Goal: Task Accomplishment & Management: Manage account settings

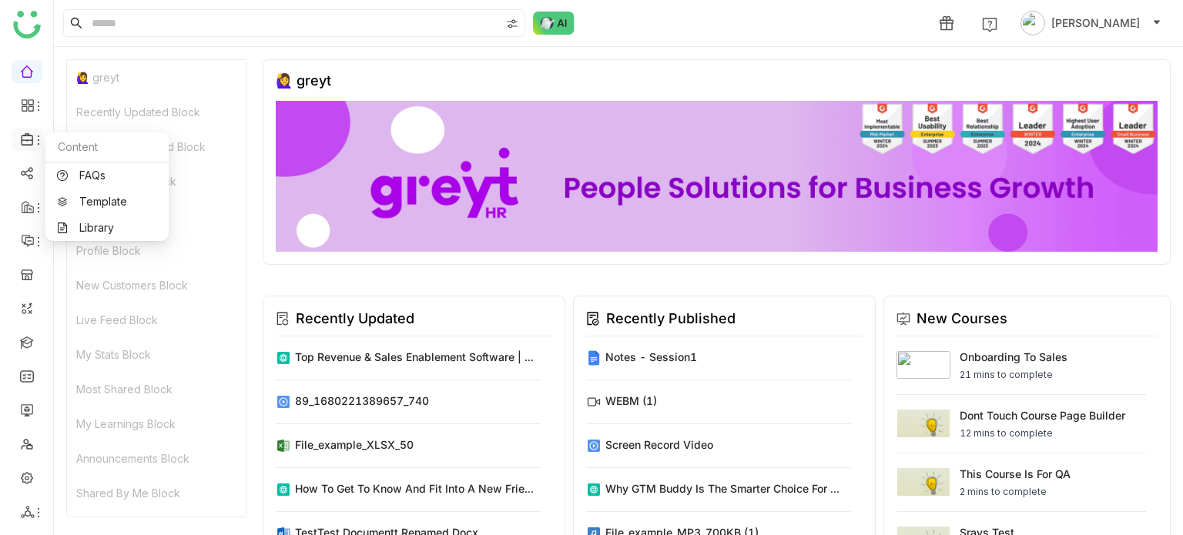
click at [35, 134] on icon at bounding box center [38, 140] width 12 height 12
click at [89, 223] on link "Library" at bounding box center [107, 228] width 100 height 11
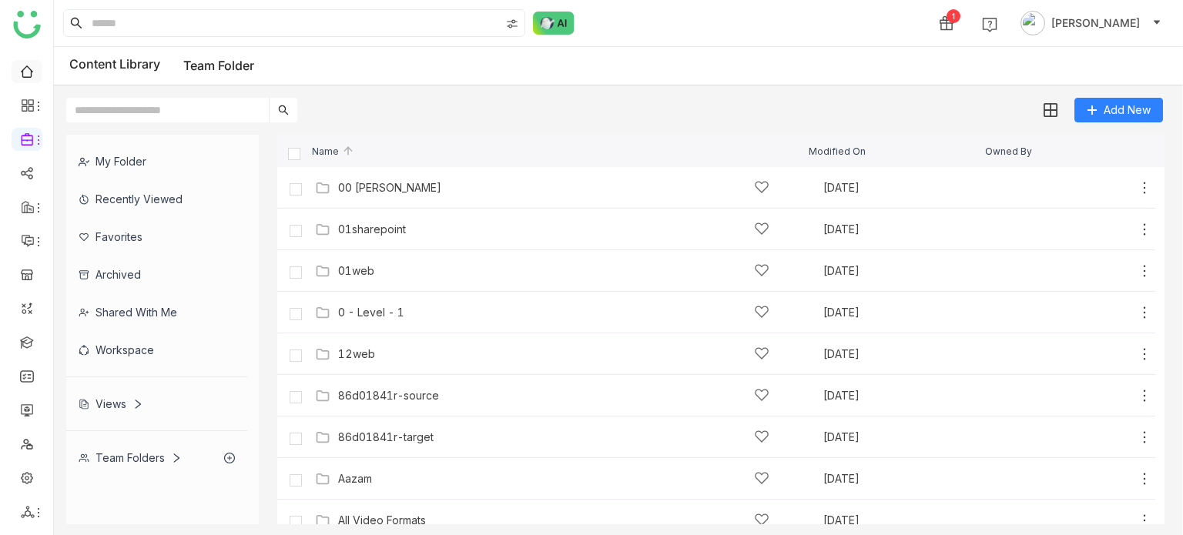
click at [27, 65] on link at bounding box center [27, 70] width 14 height 13
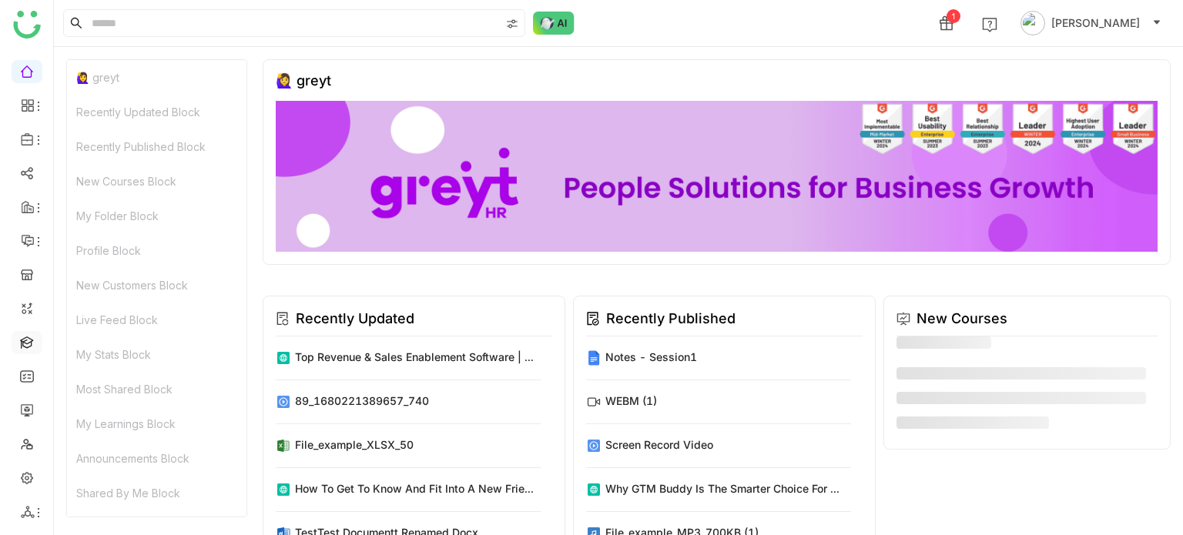
click at [20, 343] on link at bounding box center [27, 341] width 14 height 13
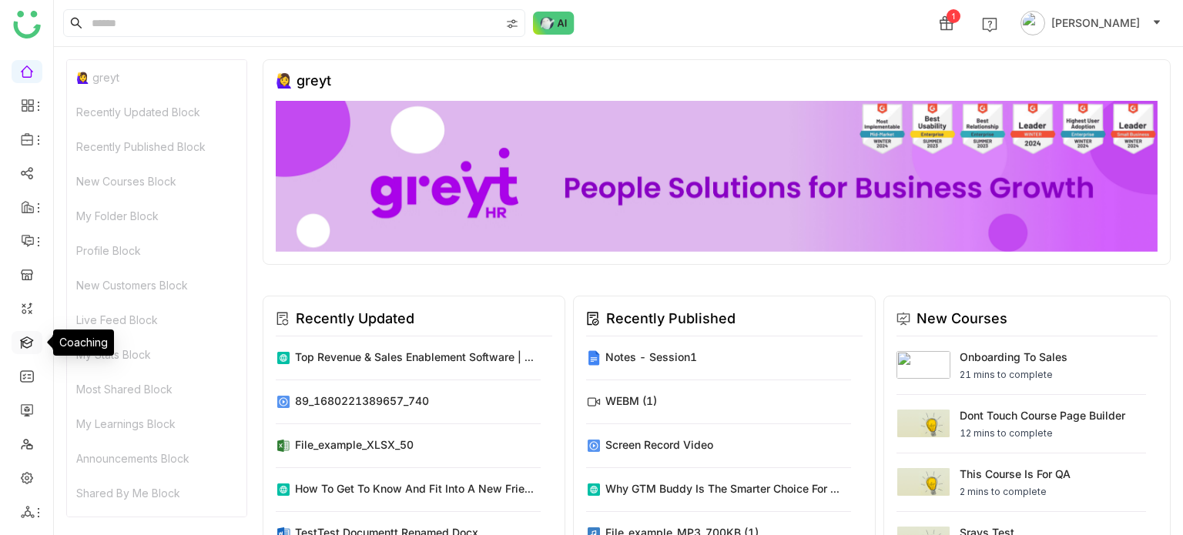
click at [20, 343] on link at bounding box center [27, 341] width 14 height 13
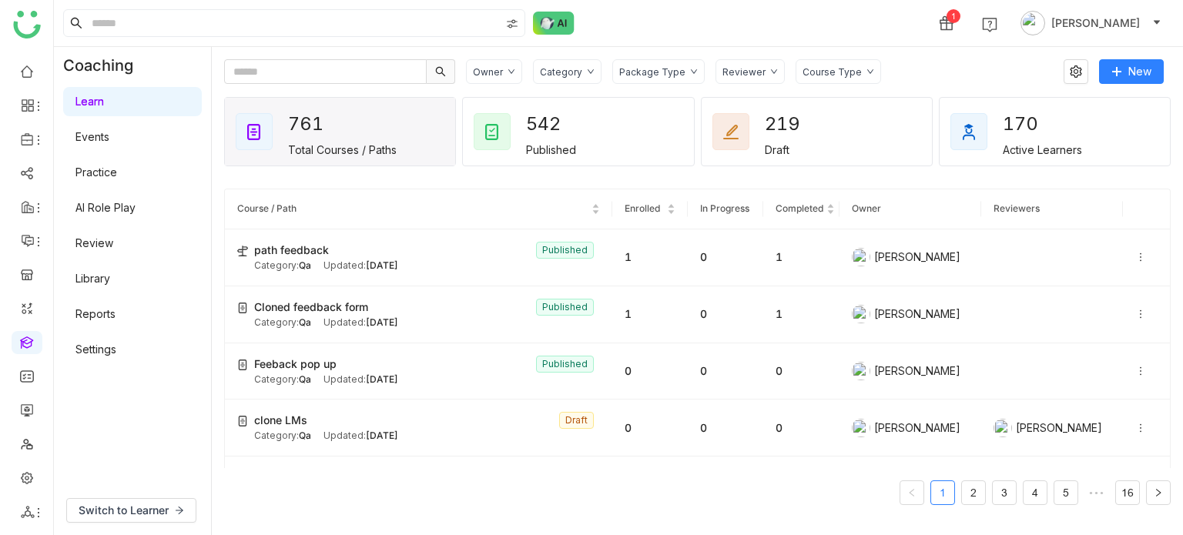
click at [110, 273] on link "Library" at bounding box center [92, 278] width 35 height 13
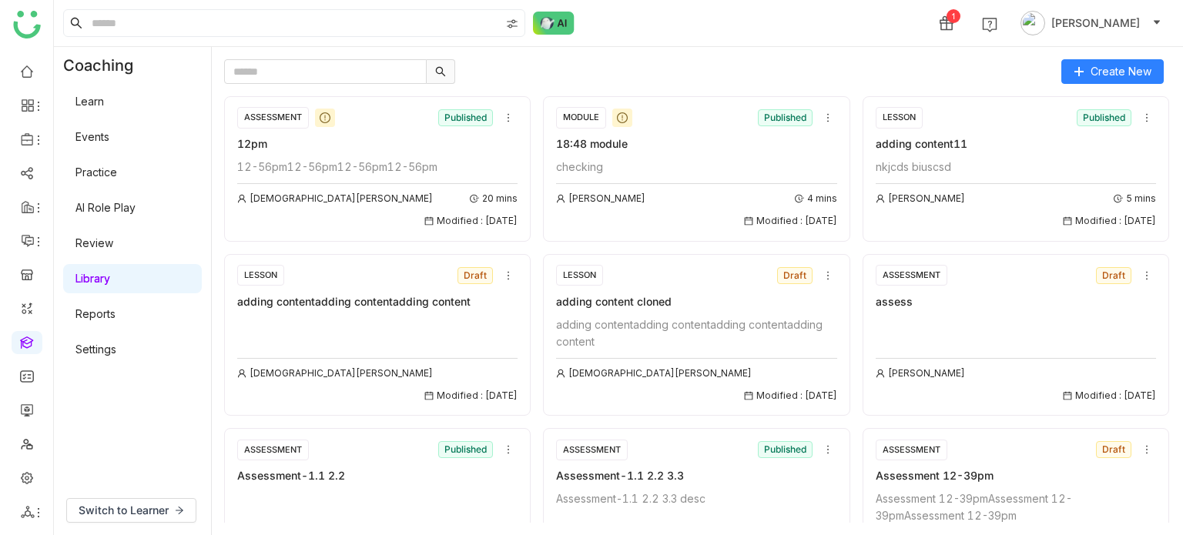
click at [104, 98] on link "Learn" at bounding box center [89, 101] width 28 height 13
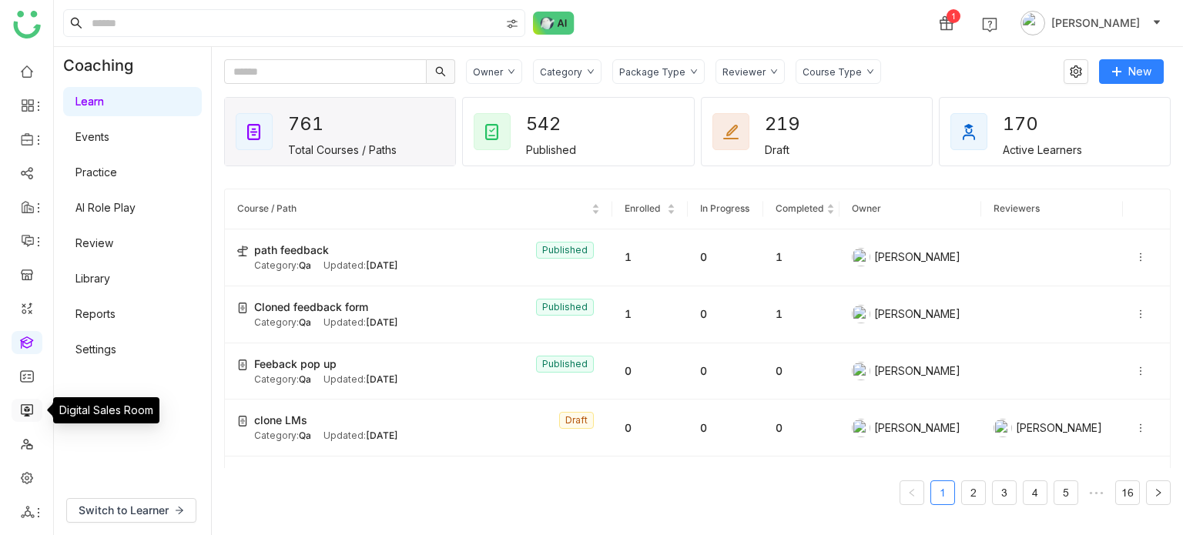
click at [27, 403] on link at bounding box center [27, 409] width 14 height 13
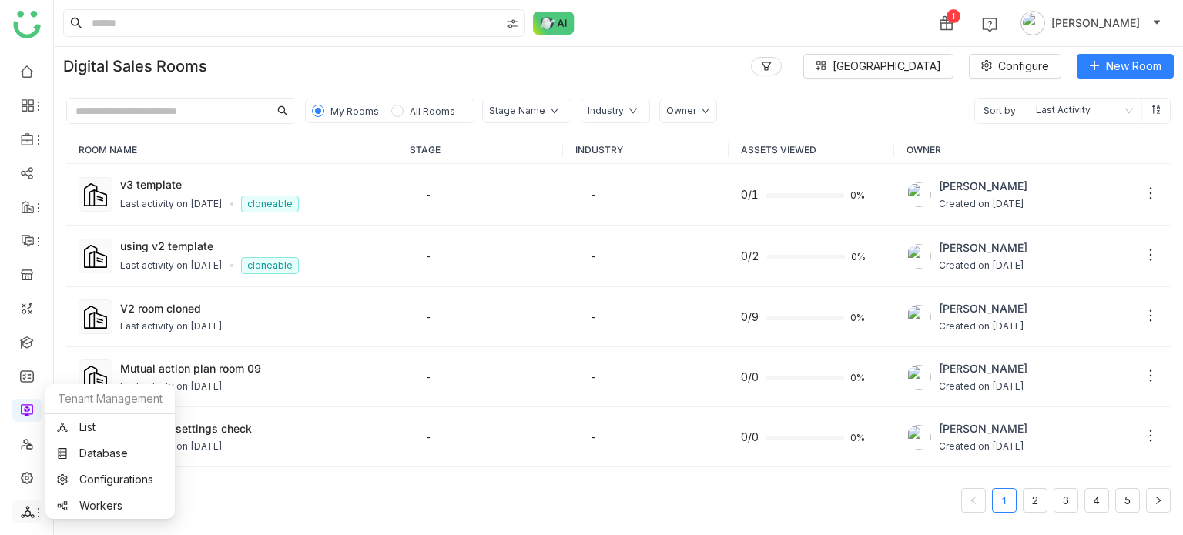
click at [40, 507] on icon at bounding box center [38, 513] width 12 height 12
click at [99, 422] on link "List" at bounding box center [110, 427] width 106 height 11
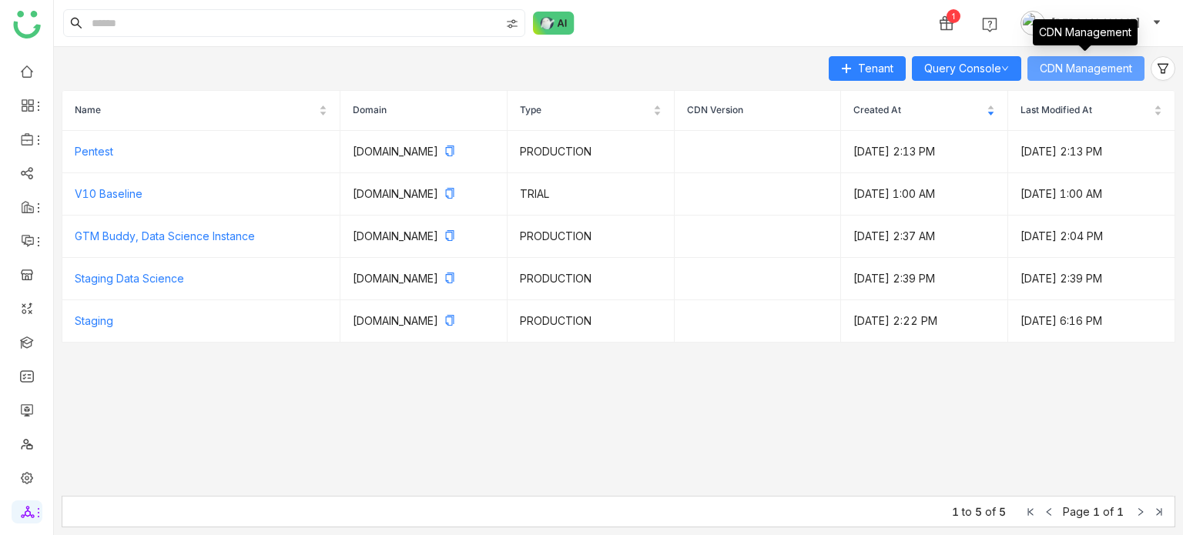
click at [1103, 61] on span "CDN Management" at bounding box center [1086, 68] width 92 height 17
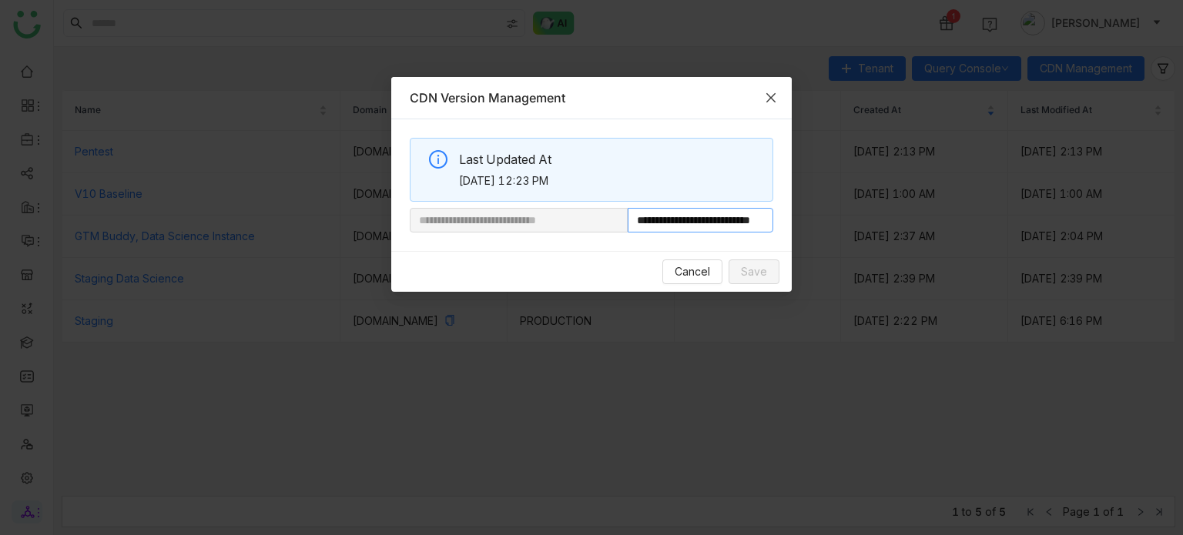
scroll to position [0, 58]
click at [782, 99] on span "Close" at bounding box center [771, 98] width 42 height 42
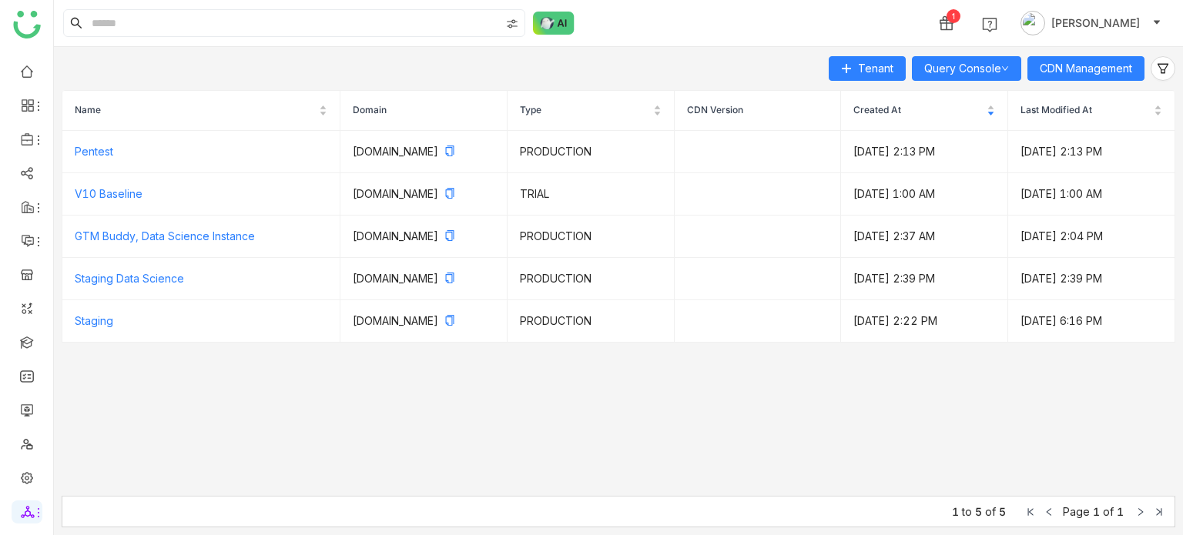
click at [675, 33] on div "1 Arif uddin" at bounding box center [618, 23] width 1129 height 46
click at [106, 233] on link "Library" at bounding box center [107, 228] width 100 height 11
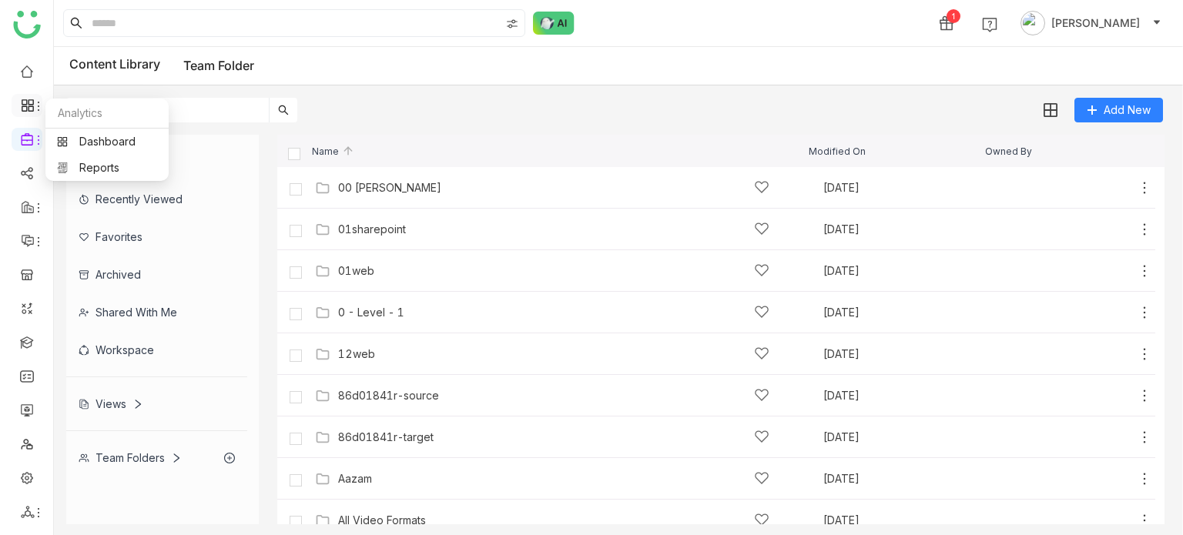
click at [33, 103] on icon at bounding box center [38, 106] width 12 height 12
click at [99, 147] on link "Dashboard" at bounding box center [107, 141] width 100 height 11
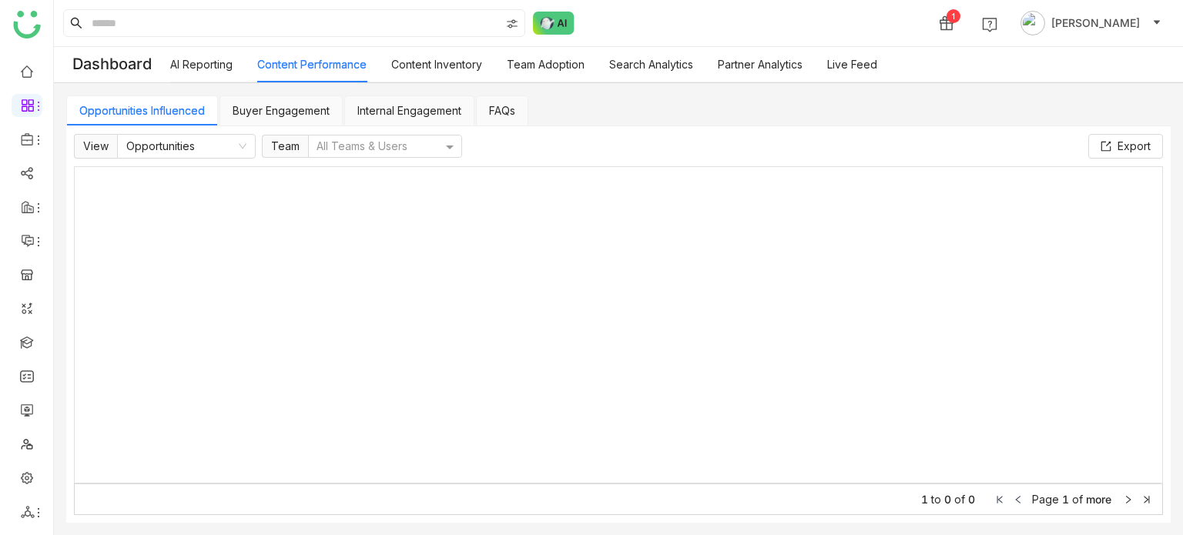
click at [99, 149] on span "View" at bounding box center [95, 146] width 43 height 25
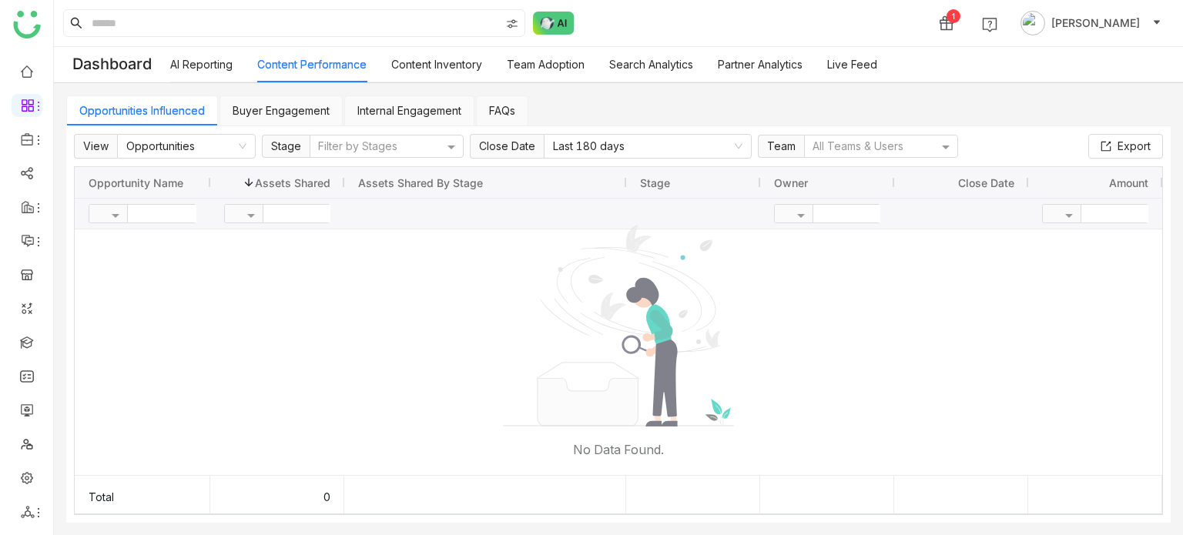
click at [99, 149] on span "View" at bounding box center [95, 146] width 43 height 25
click at [25, 444] on link at bounding box center [27, 443] width 14 height 13
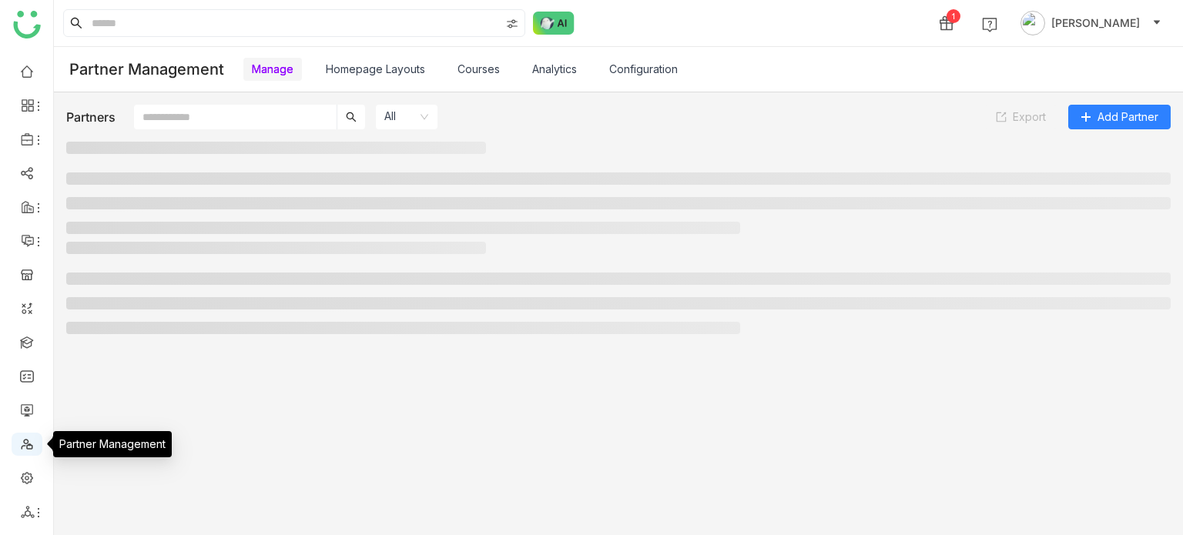
click at [25, 444] on link at bounding box center [27, 443] width 14 height 13
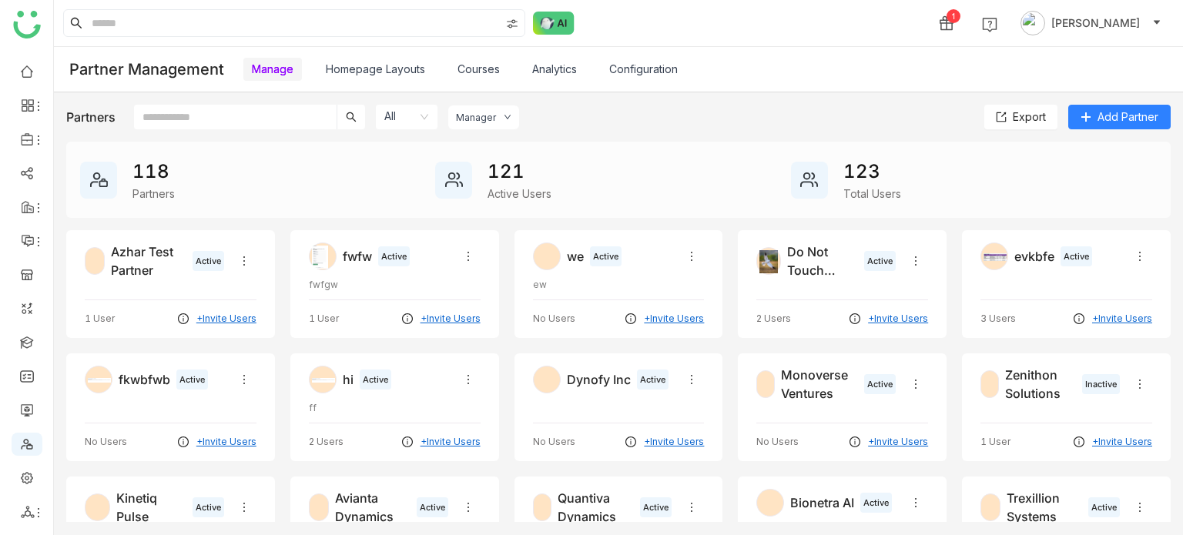
click at [386, 72] on link "Homepage Layouts" at bounding box center [375, 68] width 99 height 13
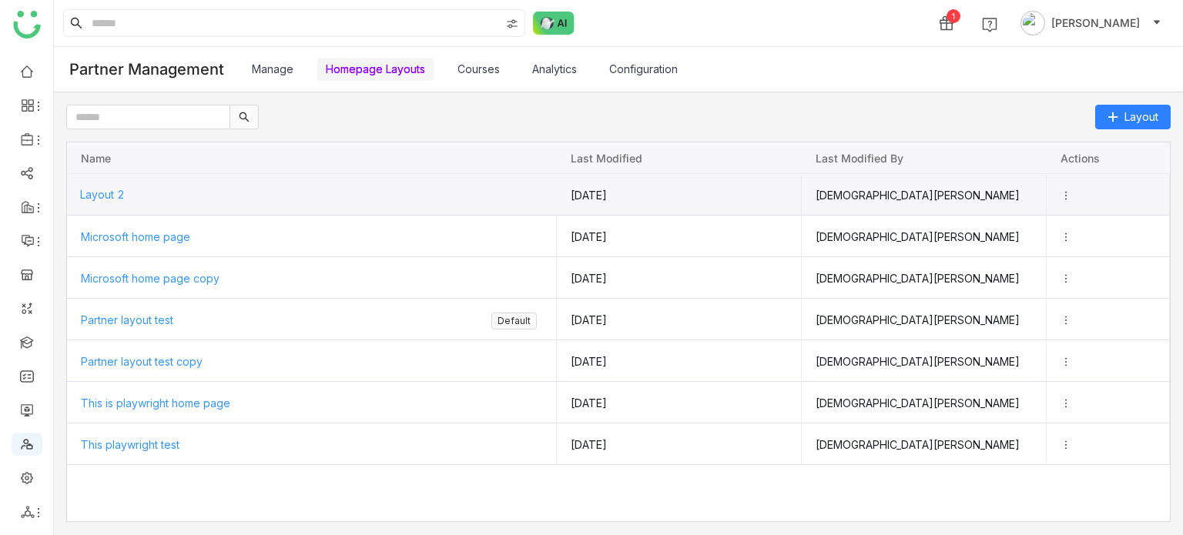
click at [91, 189] on span "Layout 2" at bounding box center [102, 194] width 45 height 13
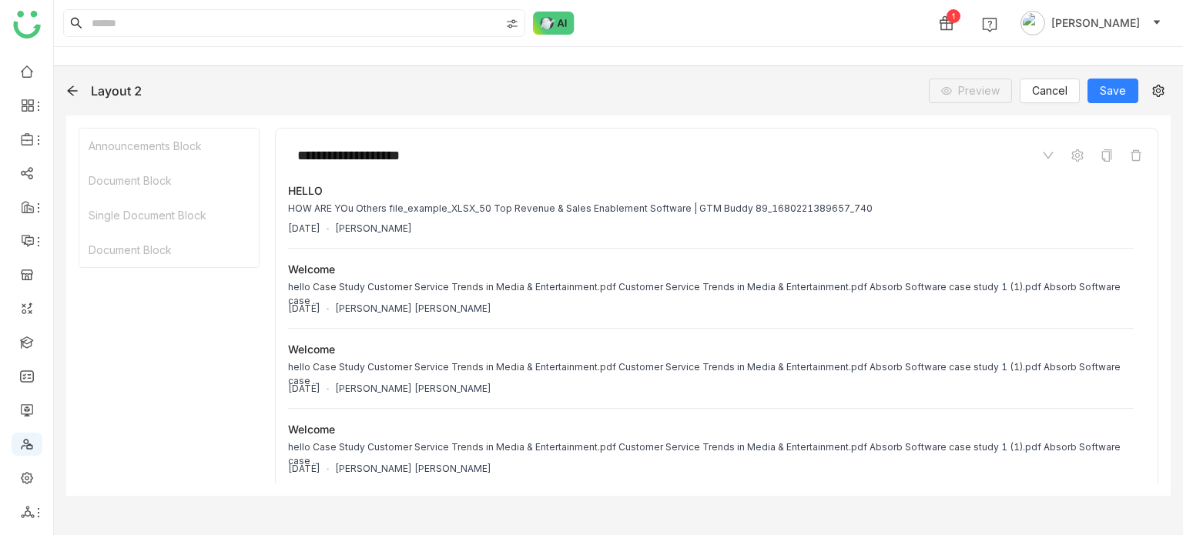
click at [71, 85] on icon at bounding box center [72, 91] width 12 height 12
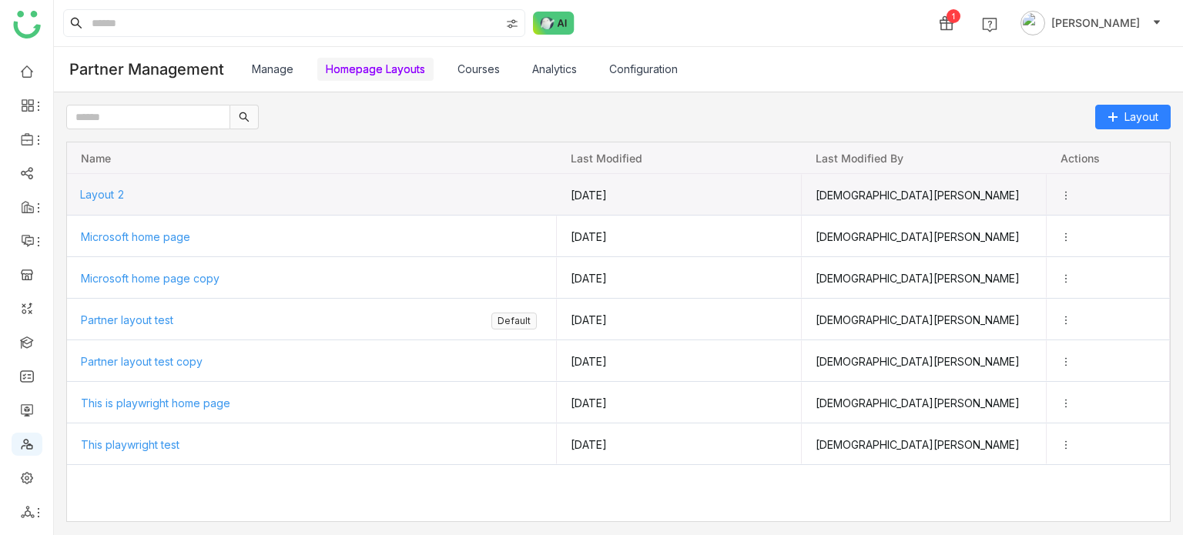
click at [108, 196] on span "Layout 2" at bounding box center [102, 194] width 45 height 13
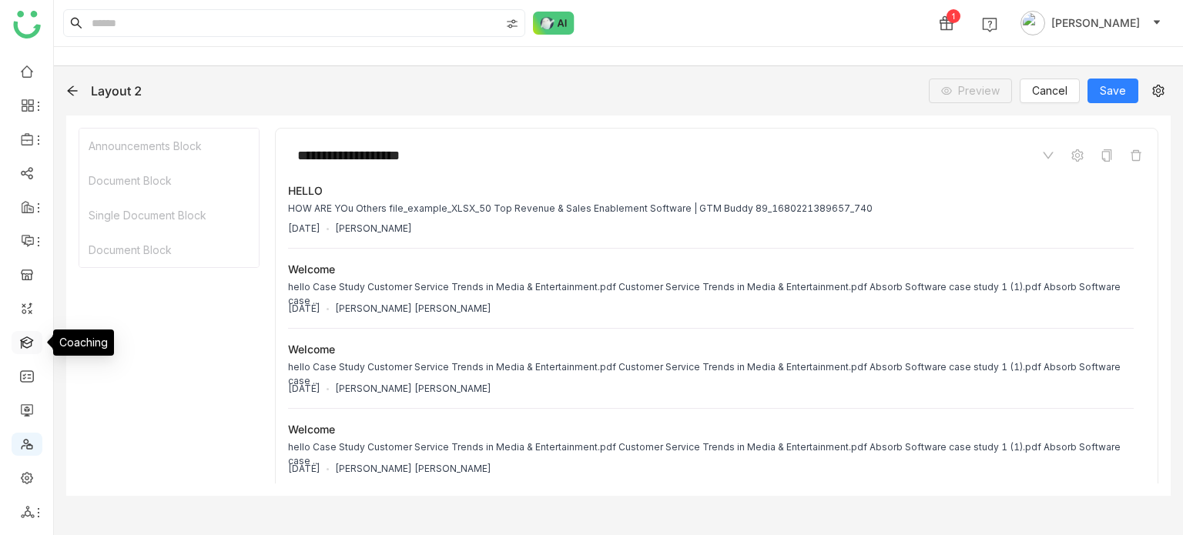
click at [34, 343] on link at bounding box center [27, 341] width 14 height 13
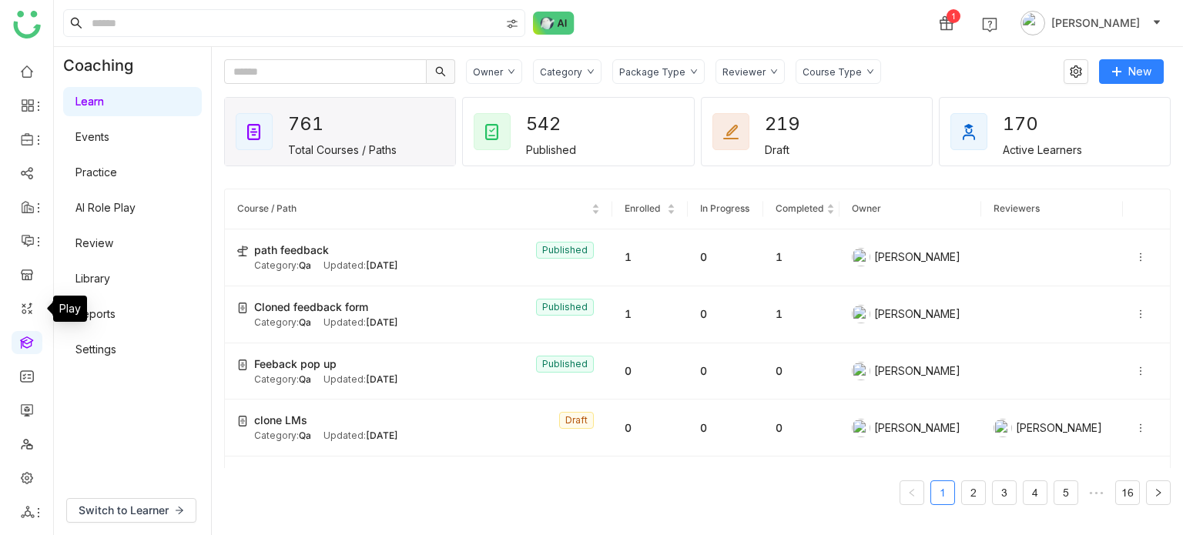
click at [27, 347] on link at bounding box center [27, 341] width 14 height 13
click at [1135, 254] on icon at bounding box center [1140, 257] width 11 height 11
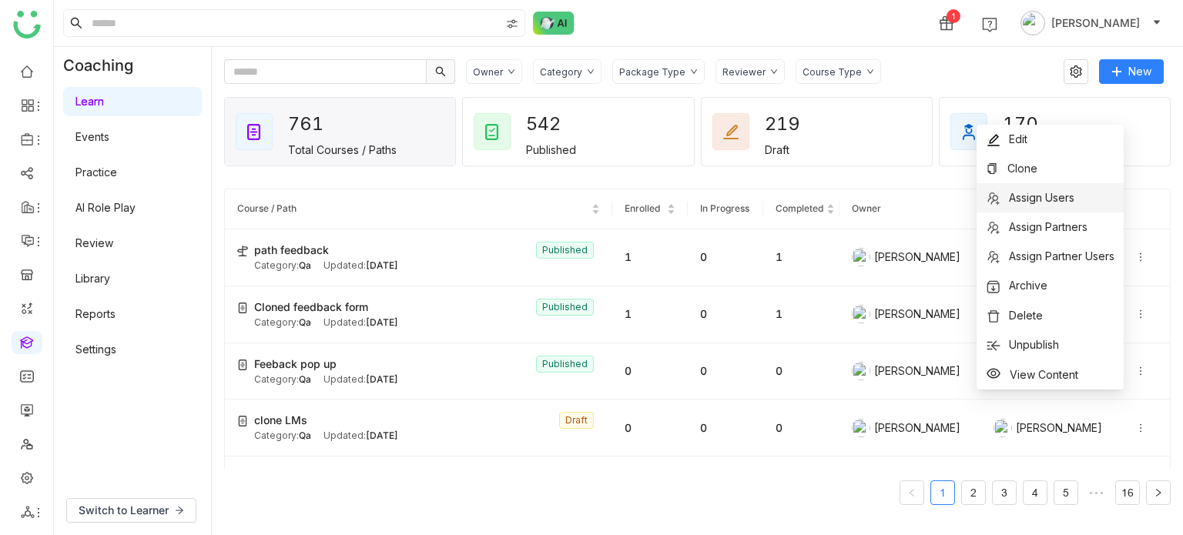
click at [1089, 190] on li "Assign Users" at bounding box center [1049, 197] width 147 height 29
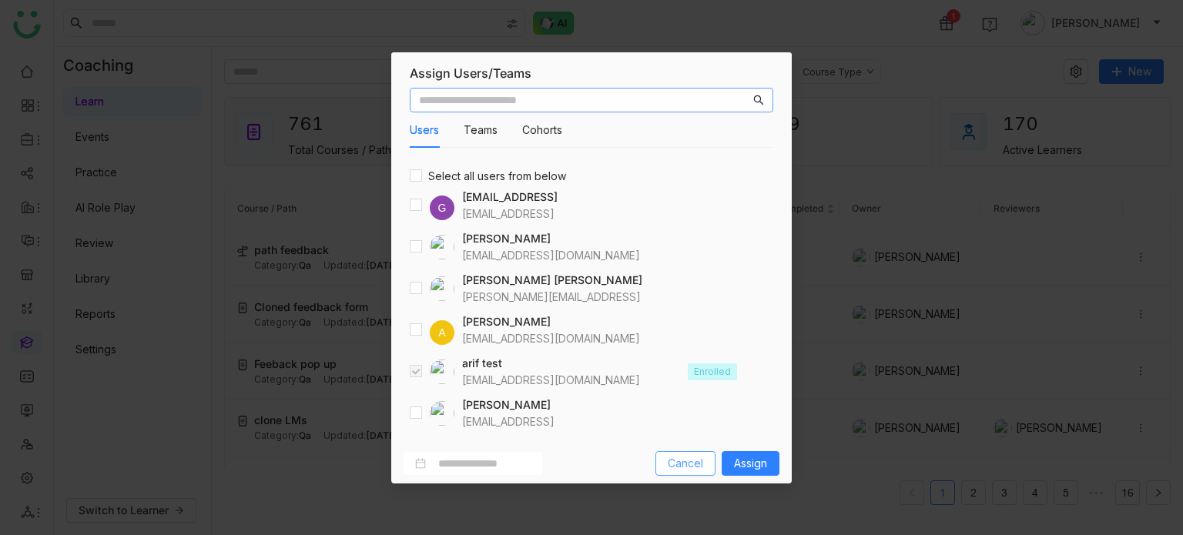
click at [683, 468] on span "Cancel" at bounding box center [685, 463] width 35 height 17
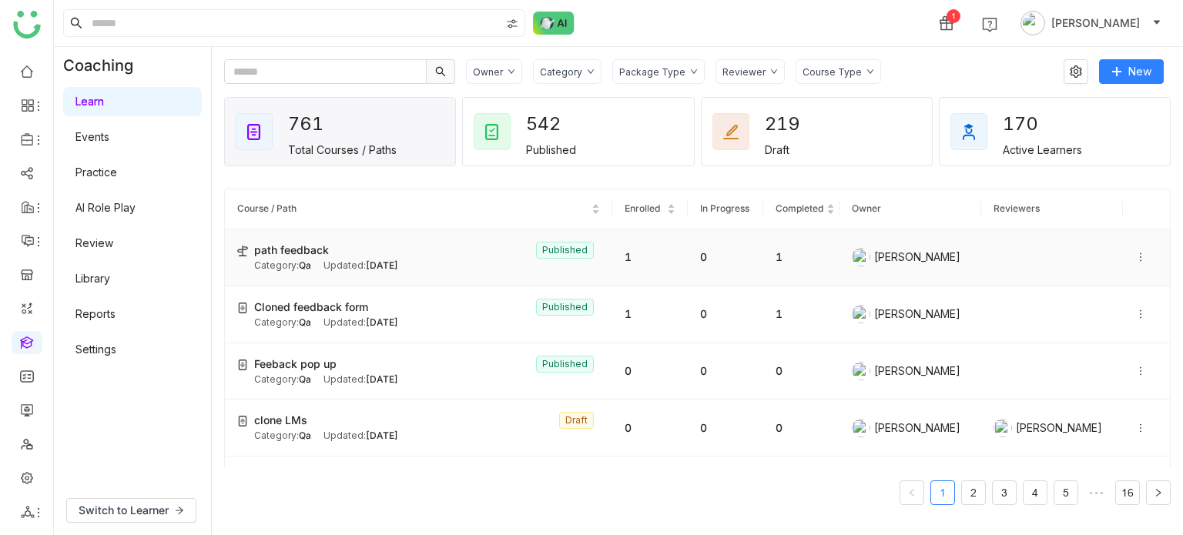
click at [1135, 260] on icon at bounding box center [1140, 257] width 11 height 11
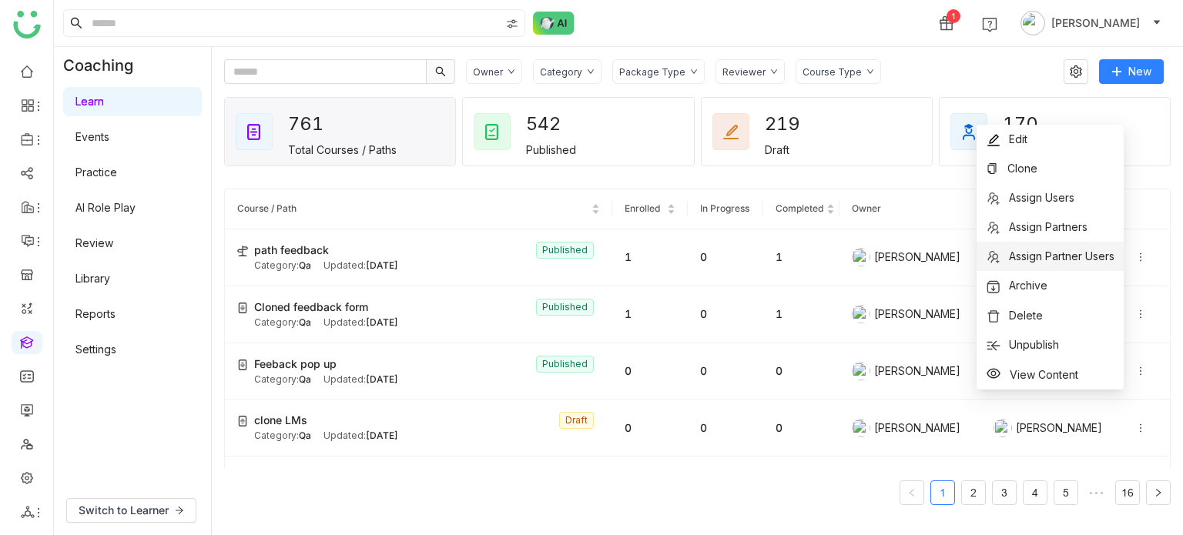
click at [1084, 251] on span "Assign Partner Users" at bounding box center [1062, 256] width 106 height 13
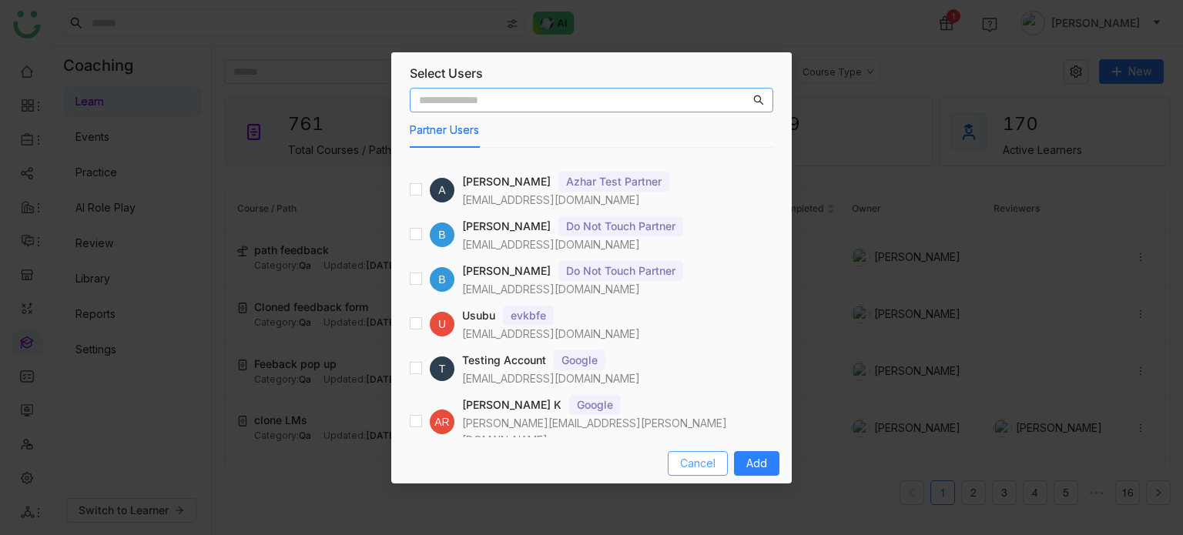
click at [715, 474] on div "Cancel Add" at bounding box center [591, 464] width 400 height 40
click at [715, 461] on span "Cancel" at bounding box center [697, 463] width 35 height 17
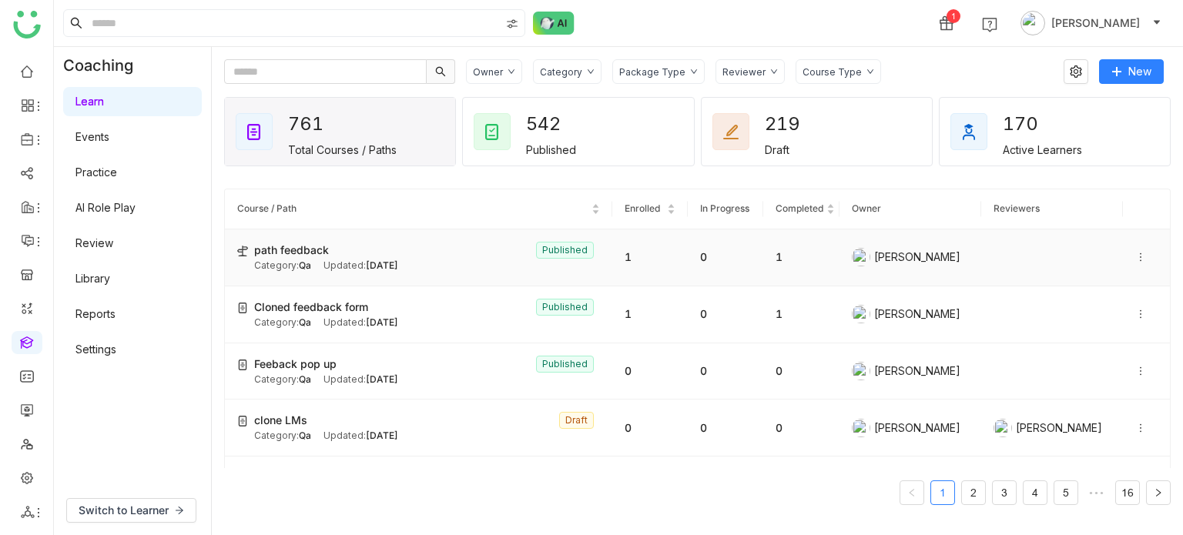
click at [1135, 255] on icon at bounding box center [1140, 257] width 11 height 11
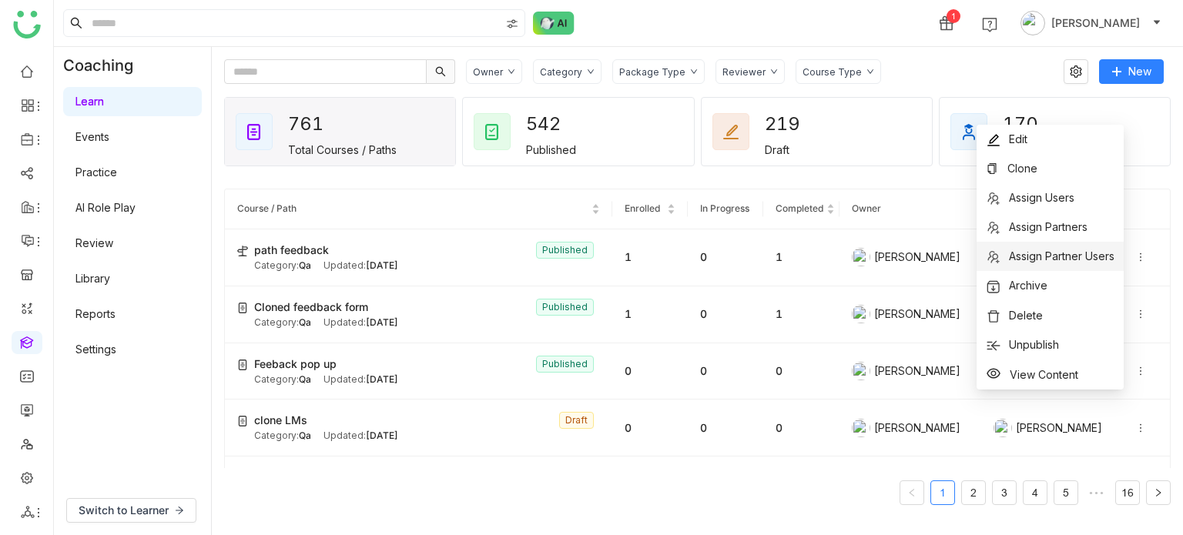
click at [1110, 256] on span "Assign Partner Users" at bounding box center [1062, 256] width 106 height 13
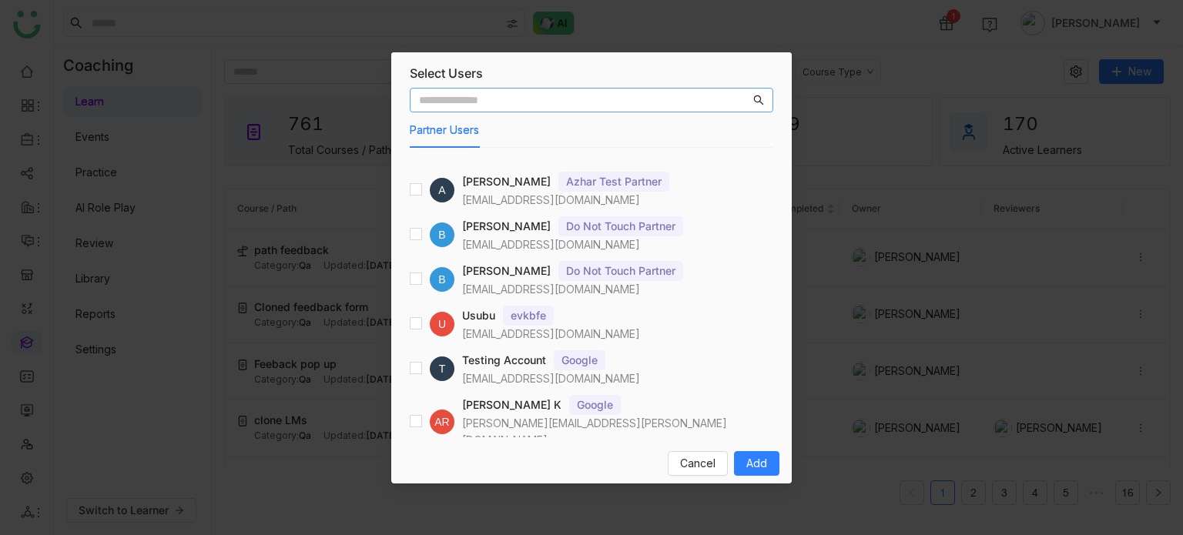
click at [585, 104] on input "text" at bounding box center [584, 100] width 331 height 17
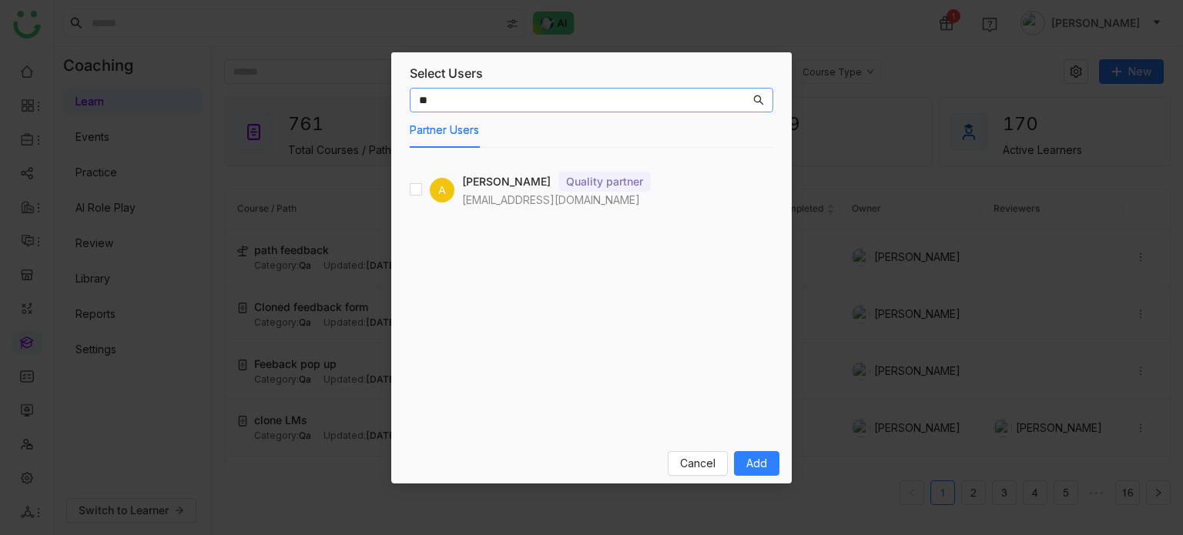
type input "*"
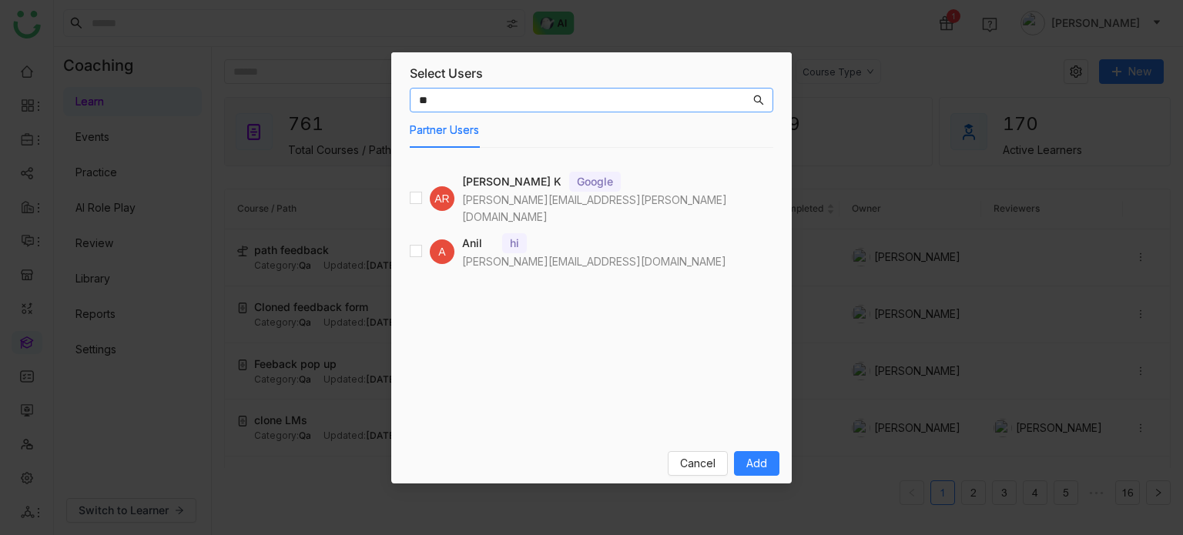
type input "*"
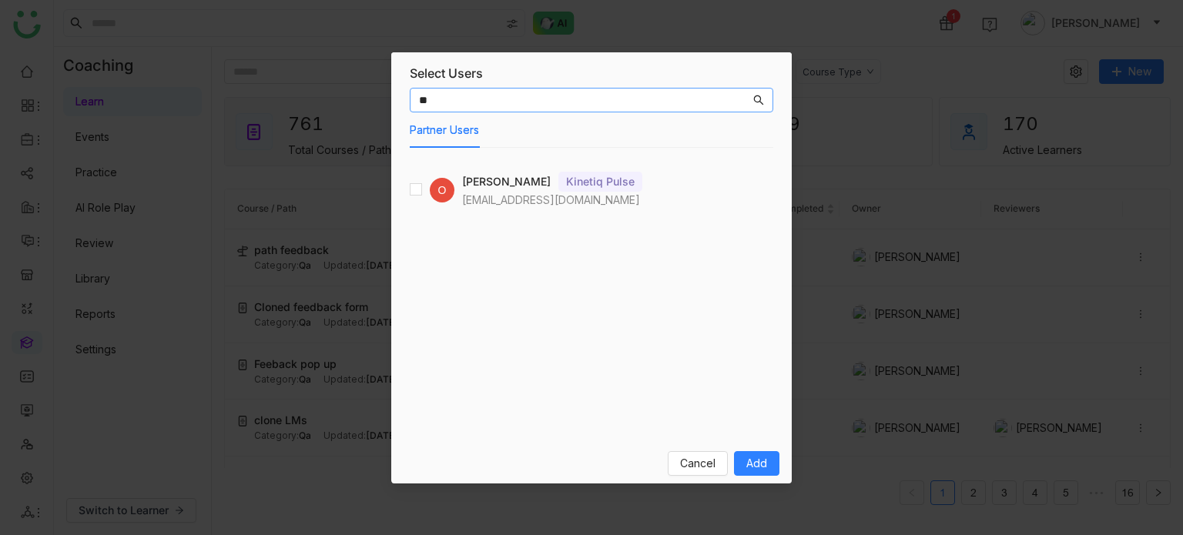
type input "*"
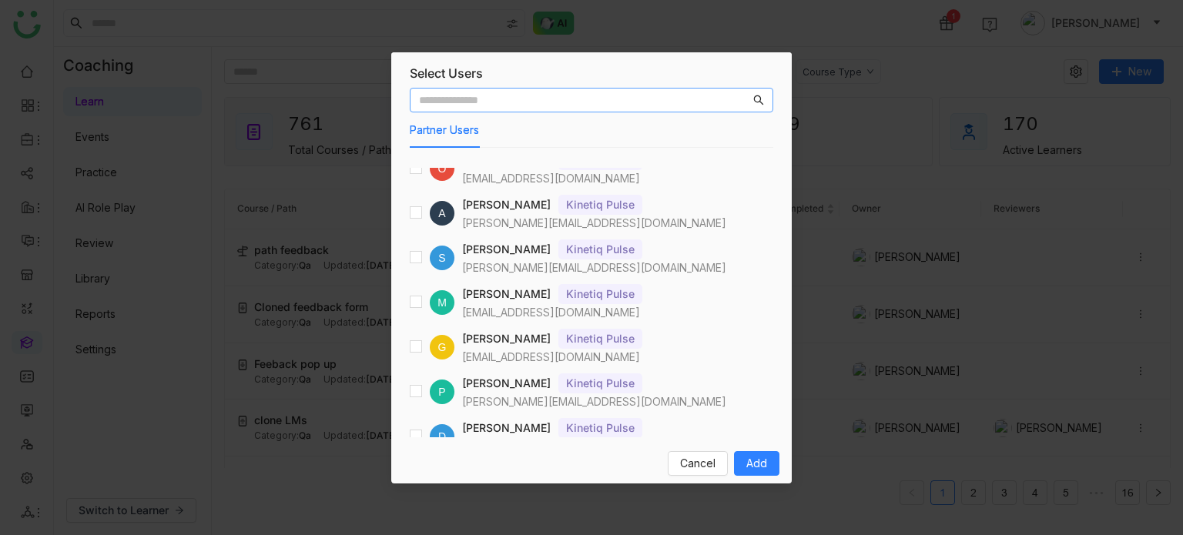
scroll to position [623, 0]
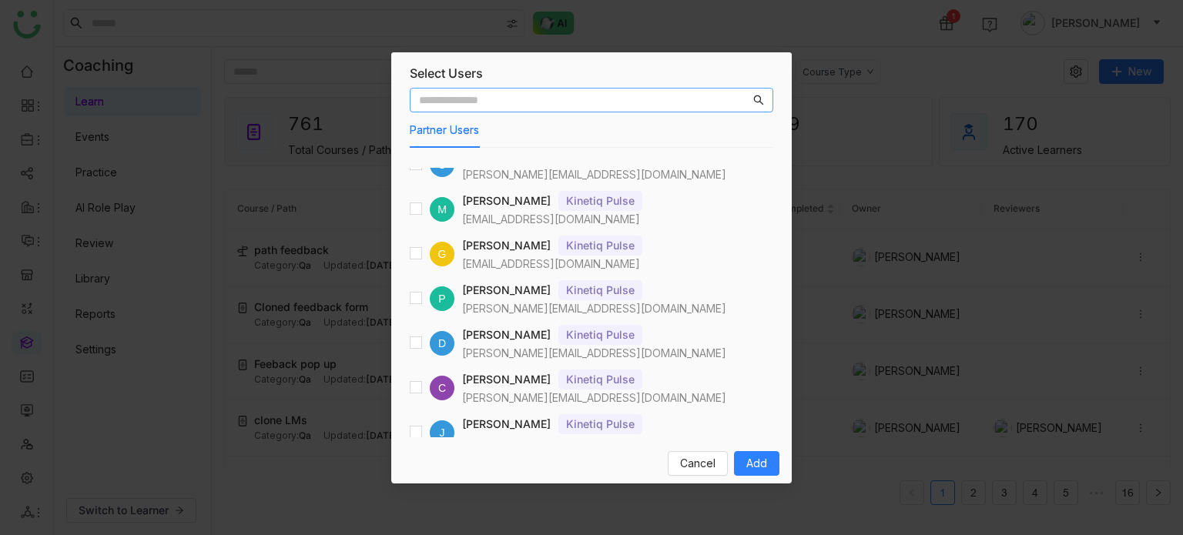
click at [579, 101] on input "text" at bounding box center [584, 100] width 331 height 17
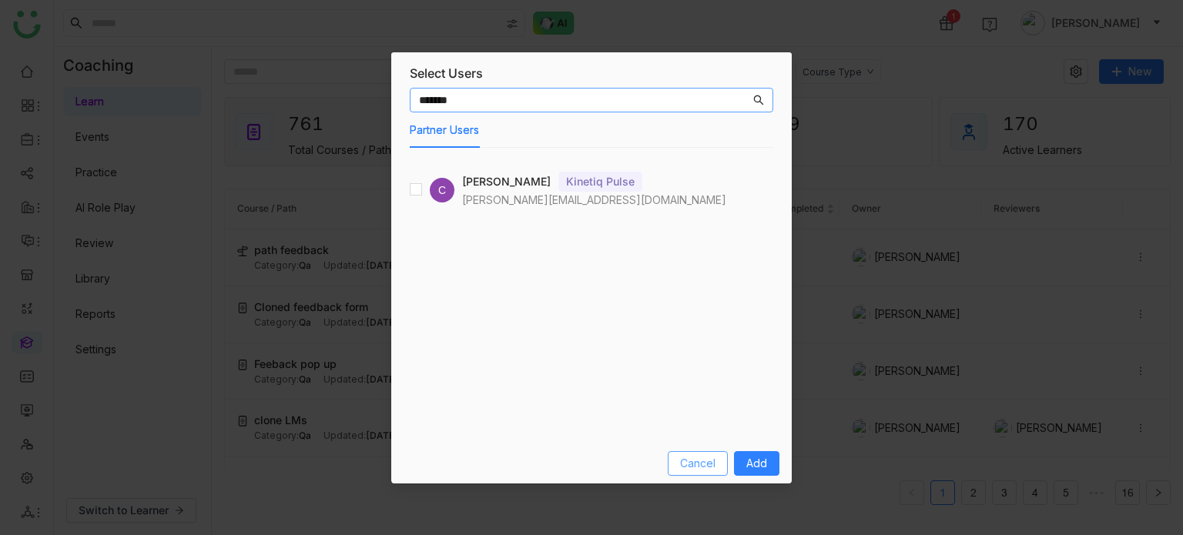
type input "*******"
click at [699, 451] on button "Cancel" at bounding box center [698, 463] width 60 height 25
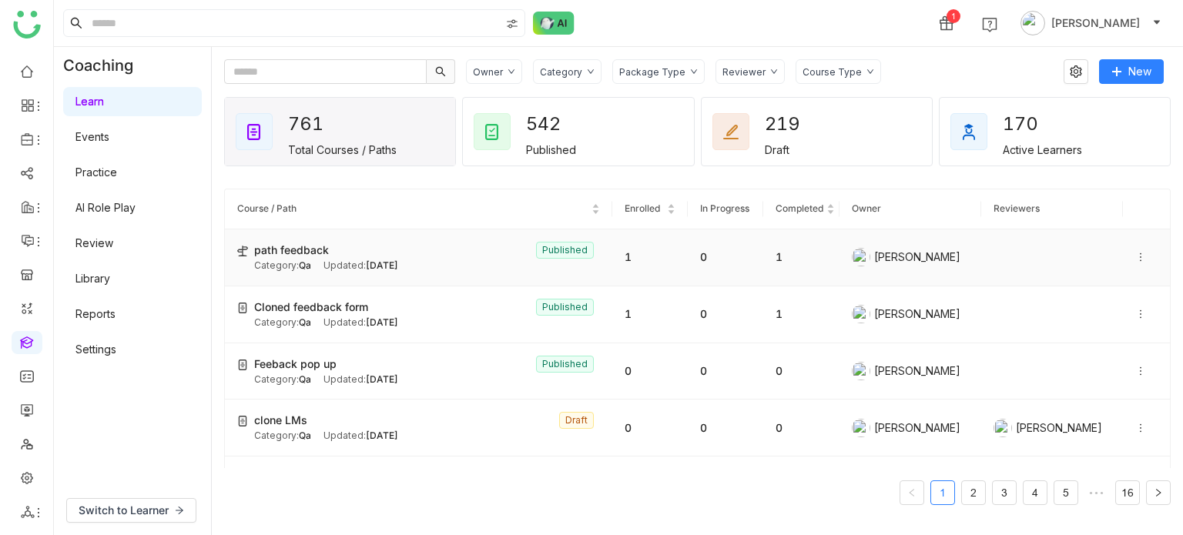
click at [1135, 258] on icon at bounding box center [1140, 257] width 11 height 11
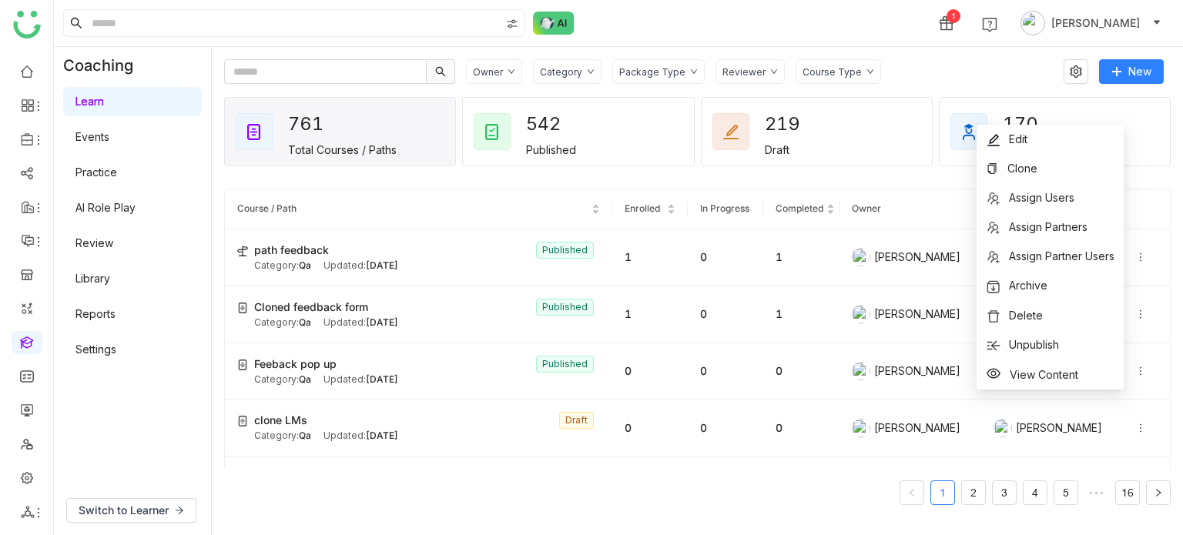
click at [940, 68] on div "Owner Category Package Type Reviewer Course Type" at bounding box center [759, 71] width 587 height 25
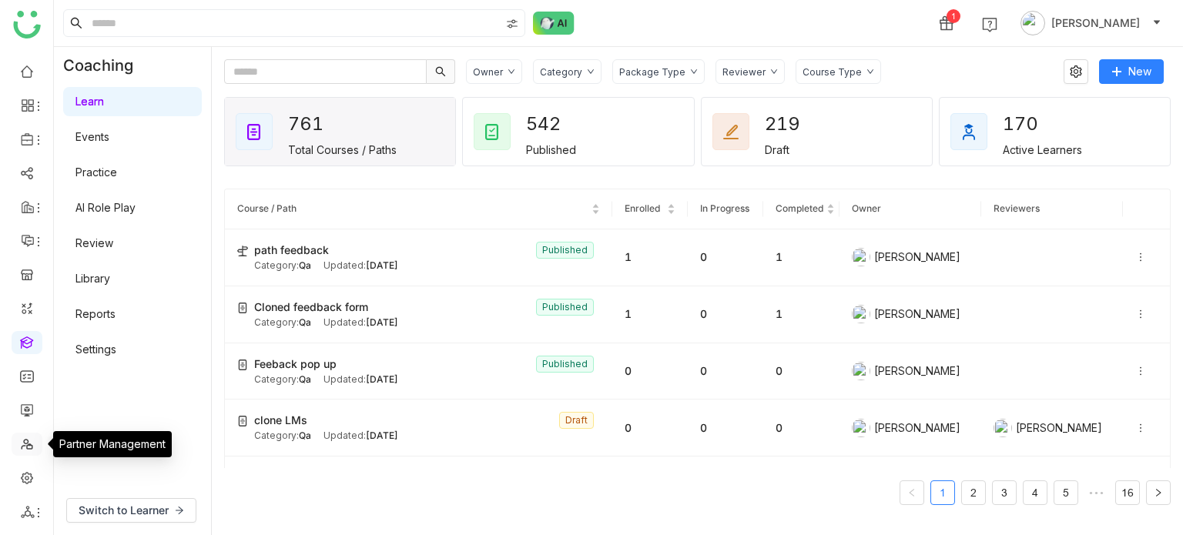
click at [34, 448] on link at bounding box center [27, 443] width 14 height 13
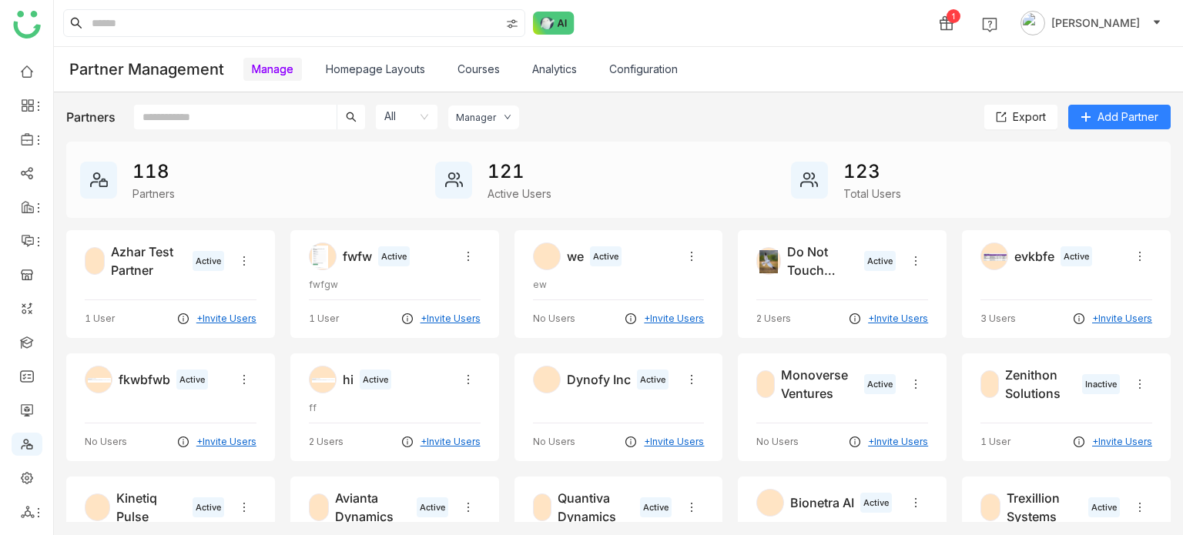
click at [499, 70] on link "Courses" at bounding box center [478, 68] width 42 height 13
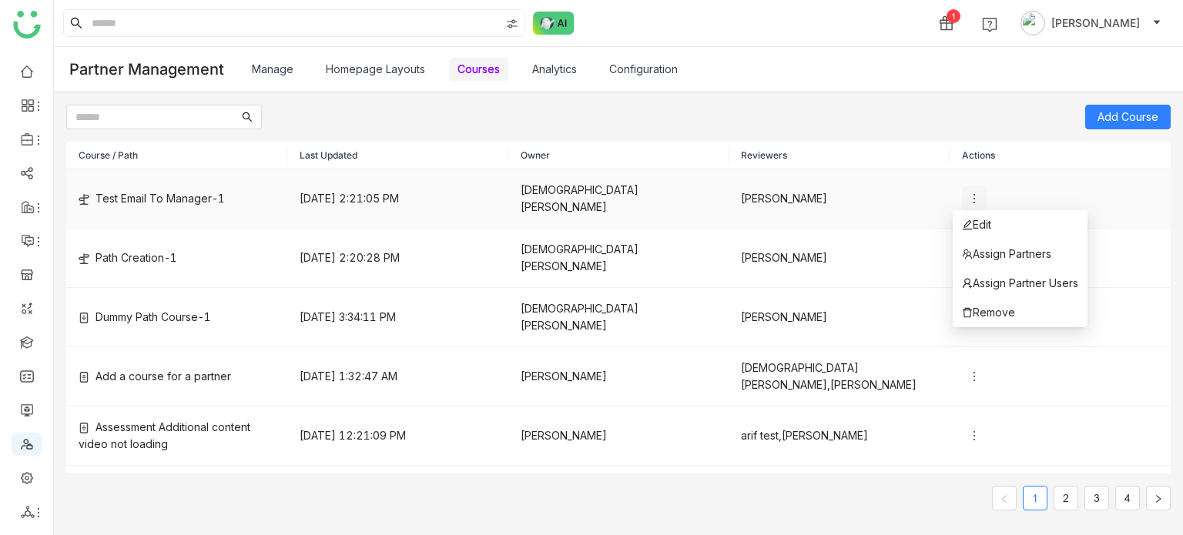
click at [968, 193] on icon at bounding box center [974, 199] width 12 height 12
click at [992, 286] on span "Assign Partner Users" at bounding box center [1020, 283] width 116 height 17
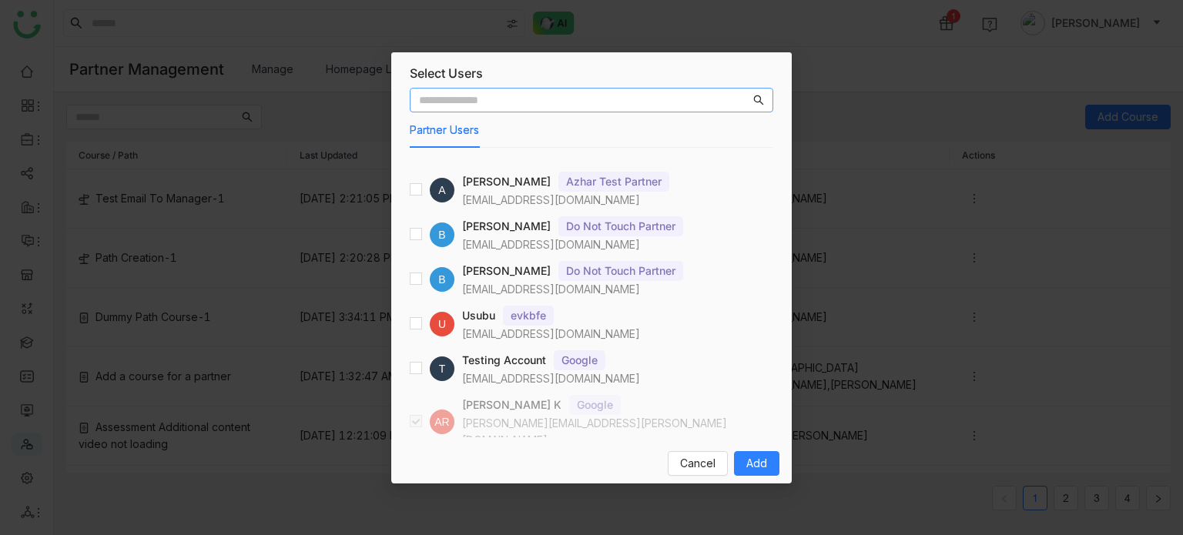
click at [561, 101] on input "text" at bounding box center [584, 100] width 331 height 17
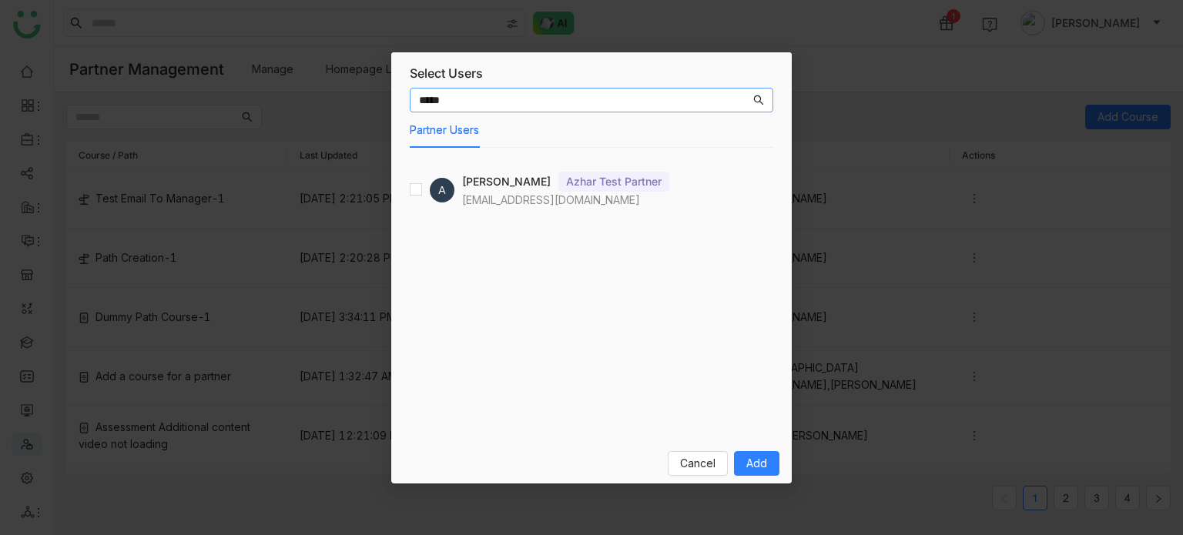
type input "*****"
click at [707, 466] on span "Cancel" at bounding box center [697, 463] width 35 height 17
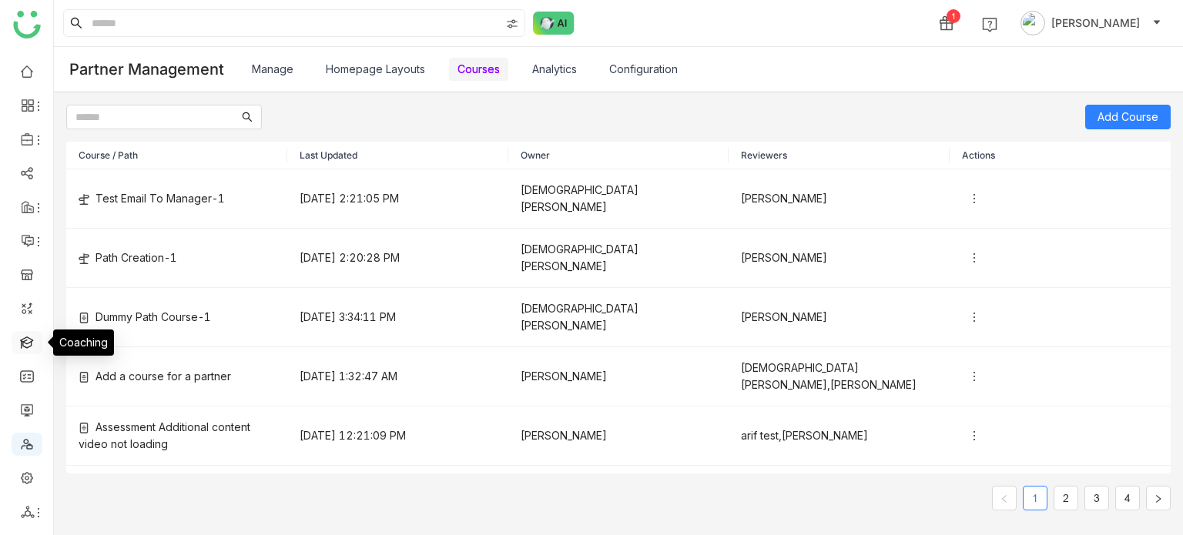
click at [33, 337] on link at bounding box center [27, 341] width 14 height 13
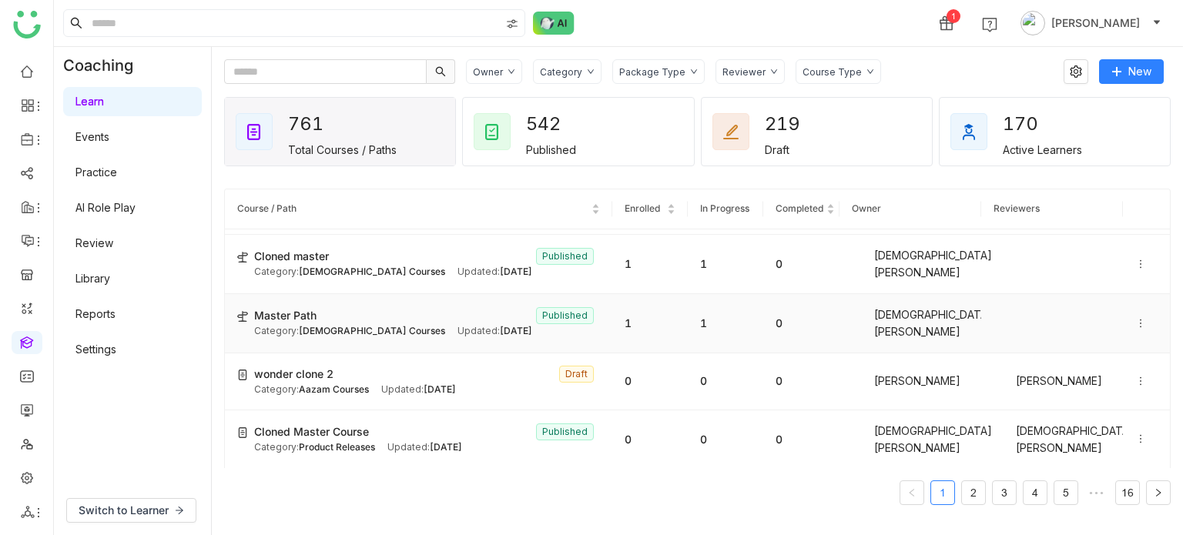
scroll to position [425, 0]
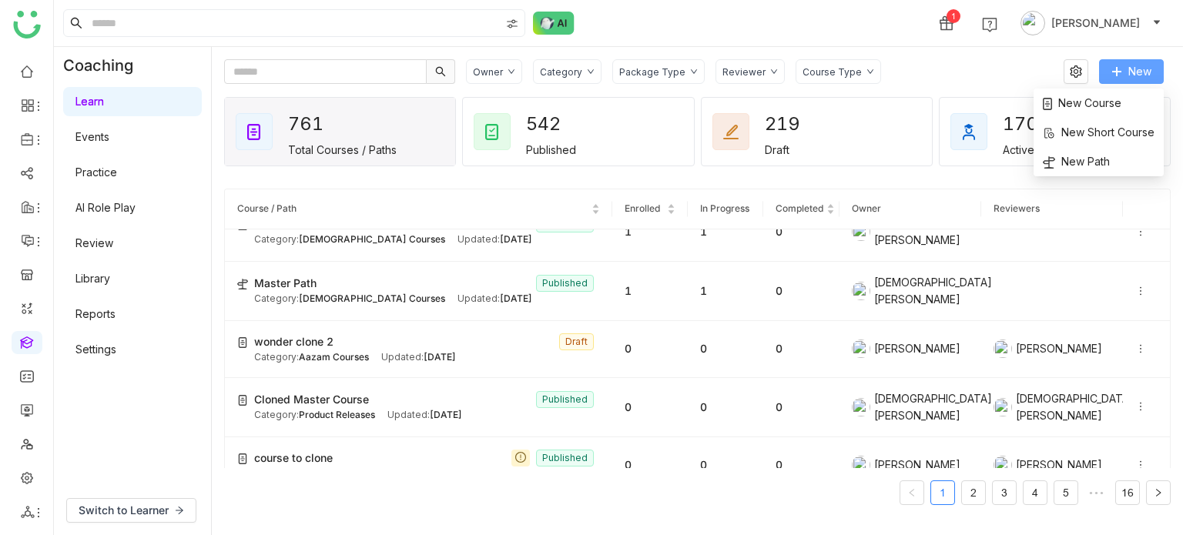
click at [1145, 69] on span "New" at bounding box center [1139, 71] width 23 height 17
click at [1101, 92] on li "New Course" at bounding box center [1098, 103] width 130 height 29
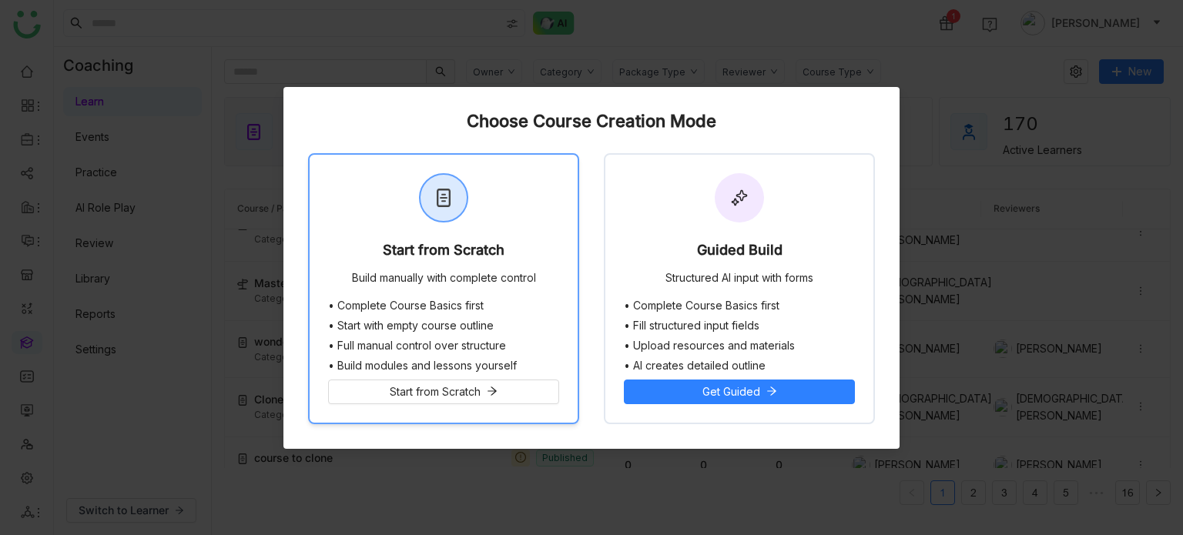
click at [478, 227] on div "Start from Scratch Build manually with complete control" at bounding box center [444, 227] width 268 height 145
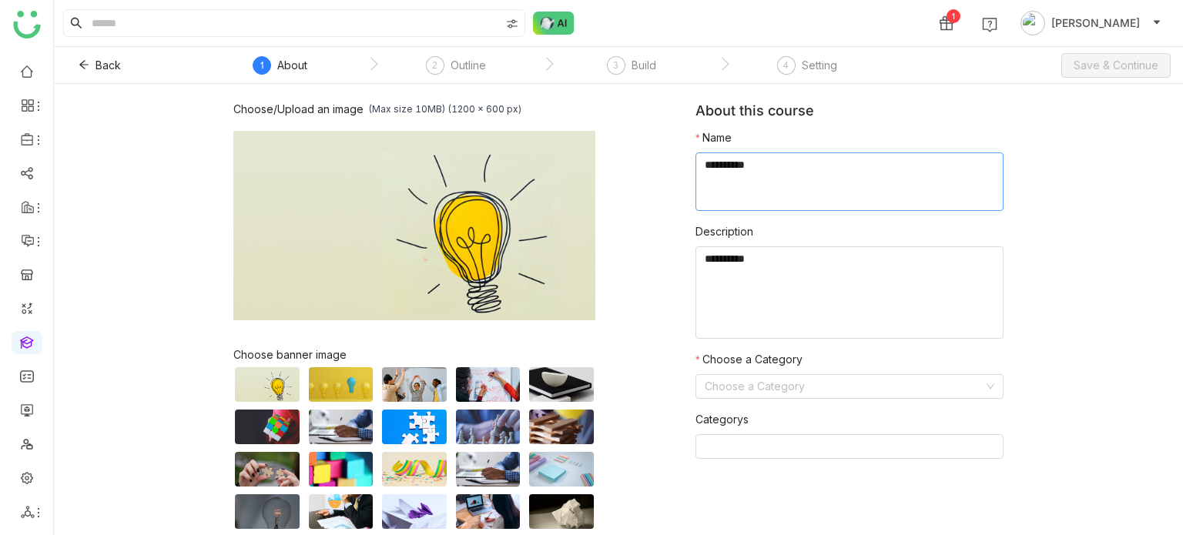
click at [884, 190] on textarea at bounding box center [849, 181] width 308 height 59
type textarea "**********"
type textarea "********"
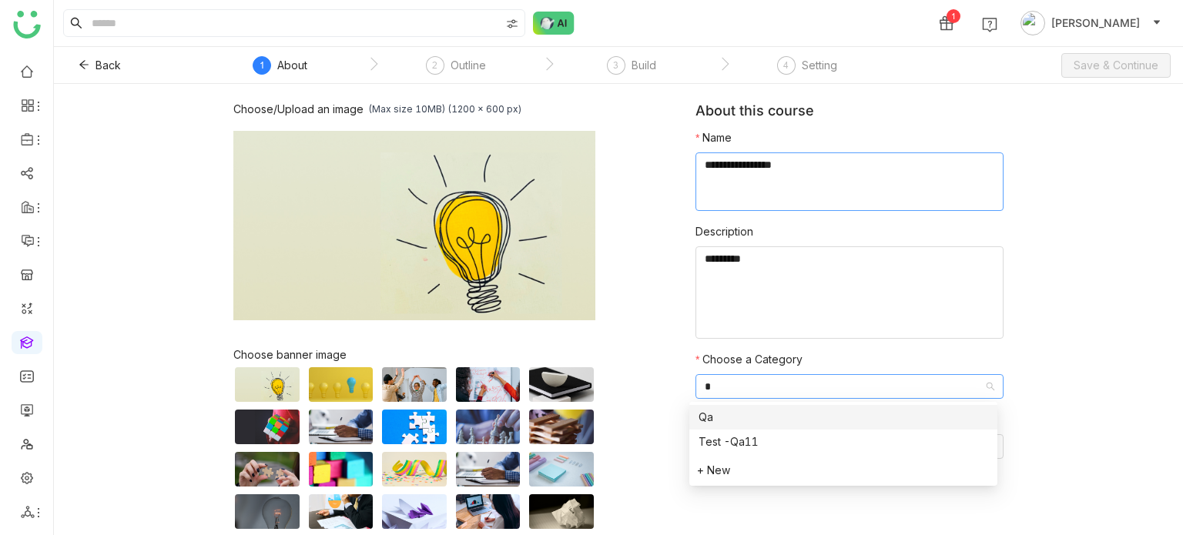
type input "**"
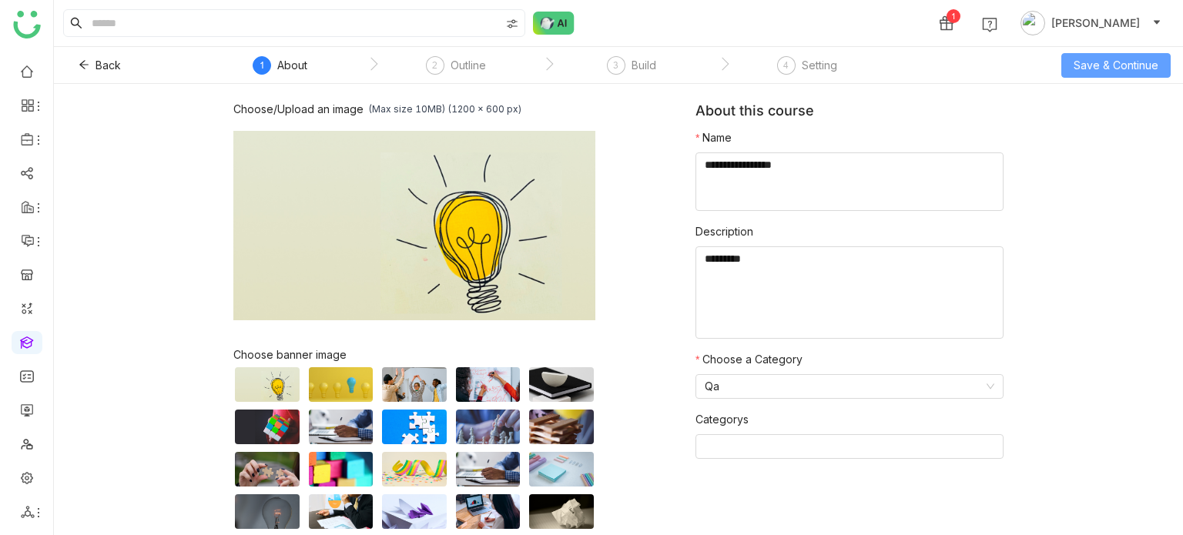
click at [1133, 62] on span "Save & Continue" at bounding box center [1115, 65] width 85 height 17
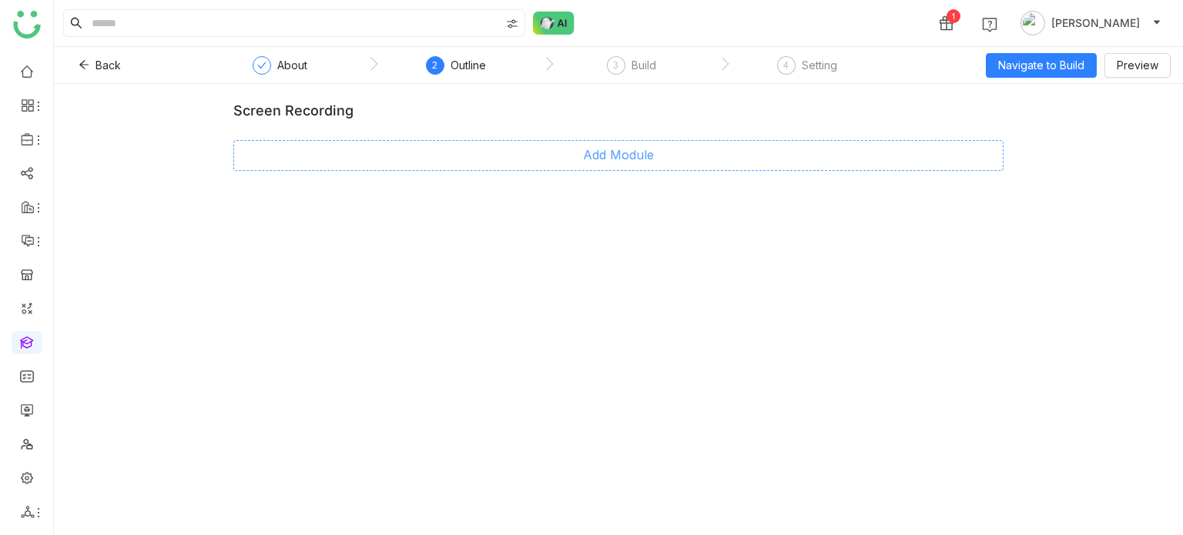
click at [678, 166] on button "Add Module" at bounding box center [618, 155] width 770 height 31
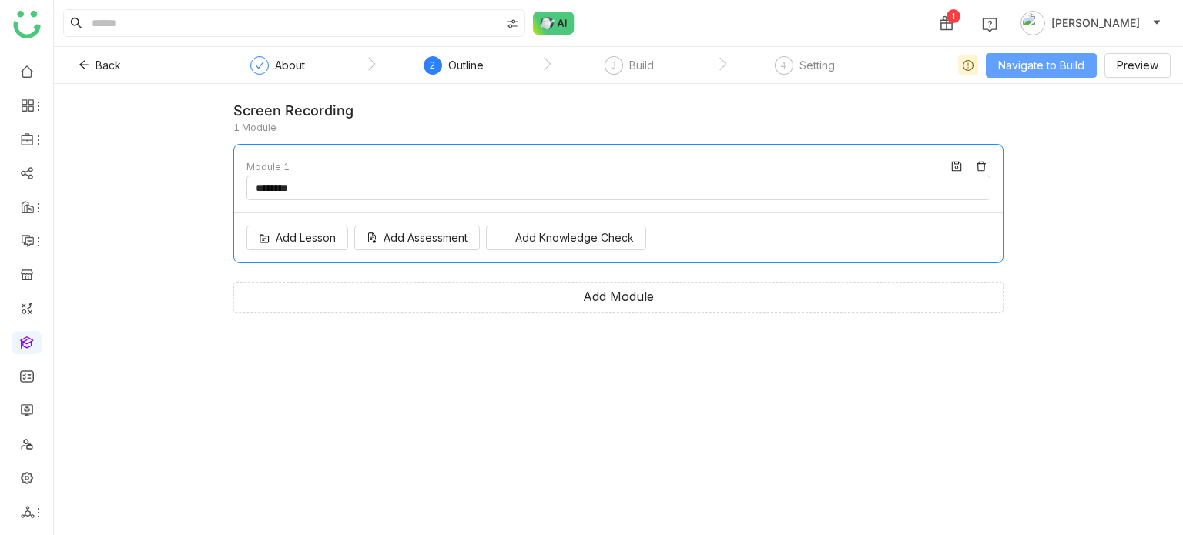
click at [1033, 66] on span "Navigate to Build" at bounding box center [1041, 65] width 86 height 17
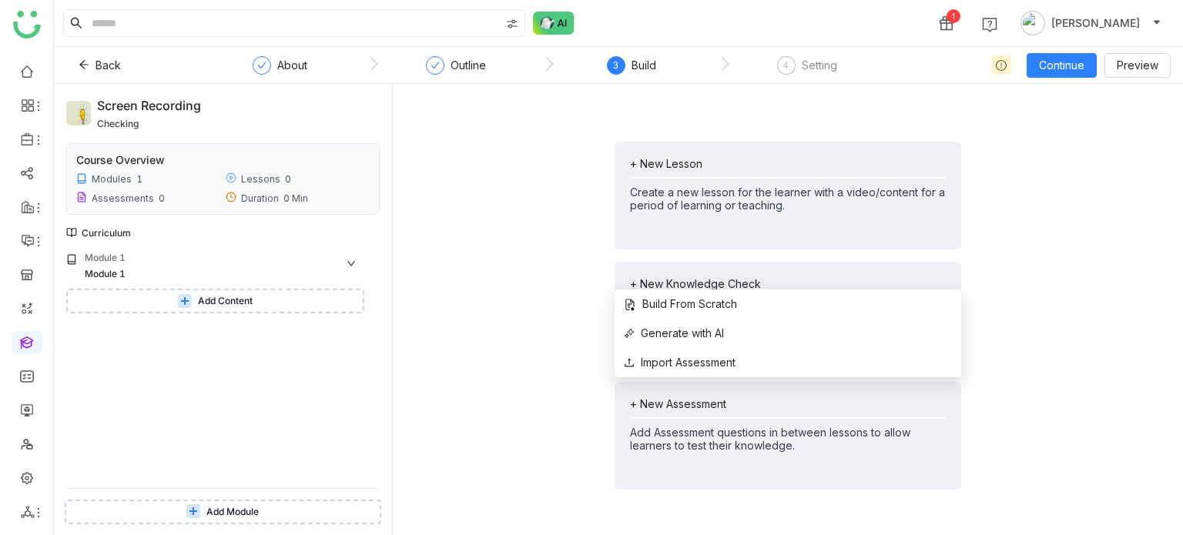
click at [684, 409] on div "+ New Assessment" at bounding box center [788, 403] width 316 height 13
click at [716, 296] on span "Build From Scratch" at bounding box center [680, 304] width 113 height 17
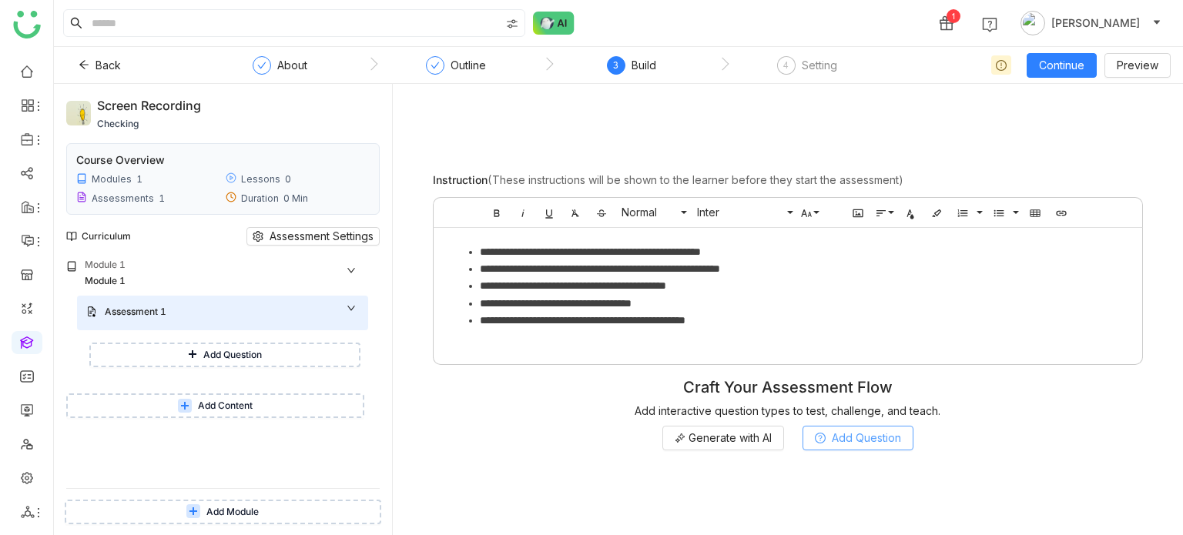
click at [866, 432] on span "Add Question" at bounding box center [866, 438] width 69 height 17
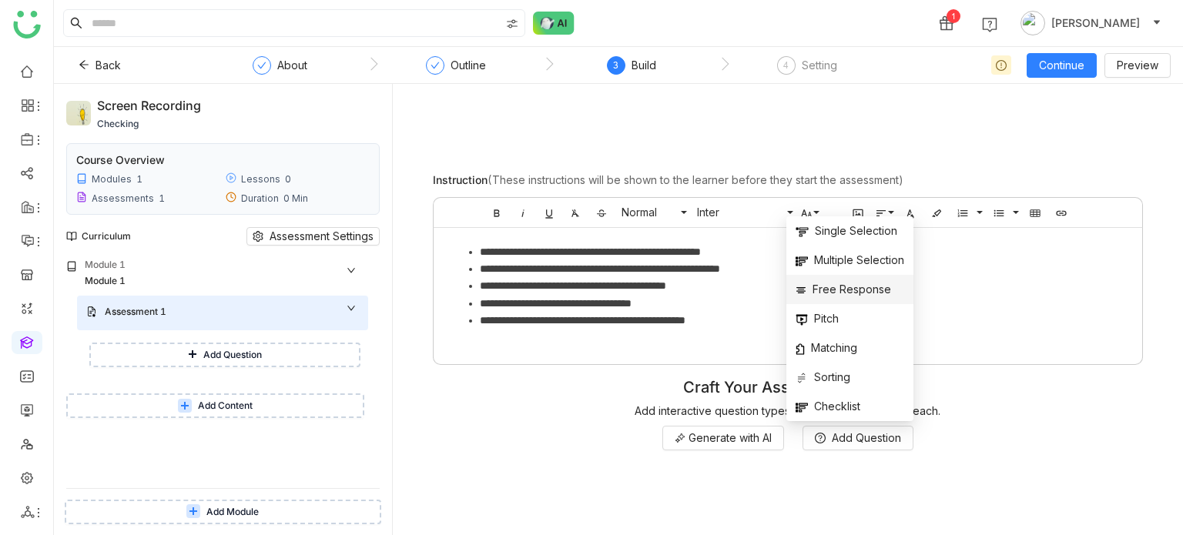
click at [870, 289] on span "Free Response" at bounding box center [842, 289] width 95 height 17
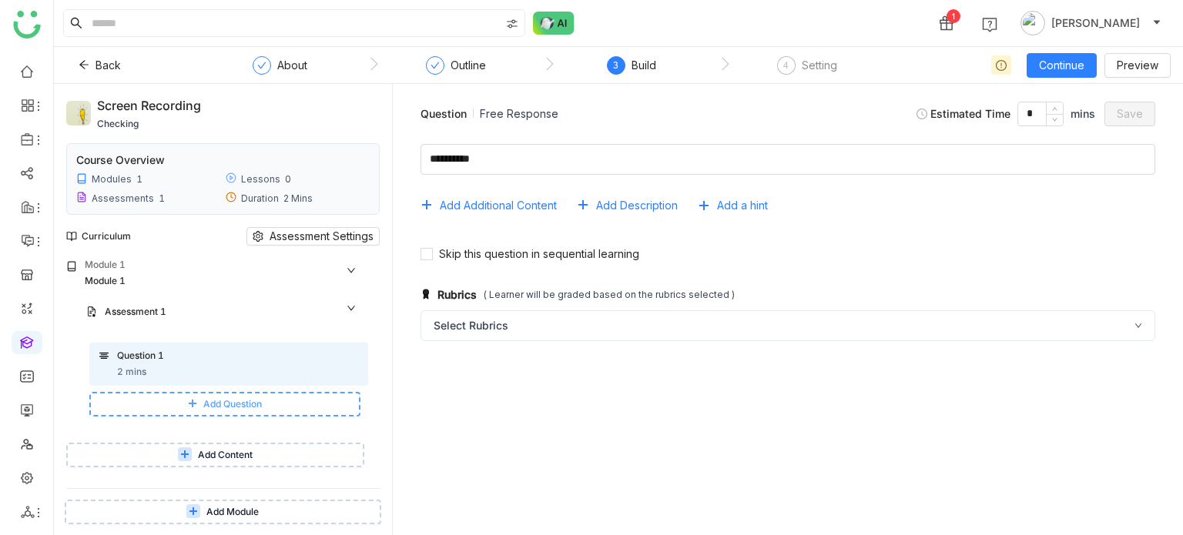
click at [246, 399] on span "Add Question" at bounding box center [232, 404] width 59 height 15
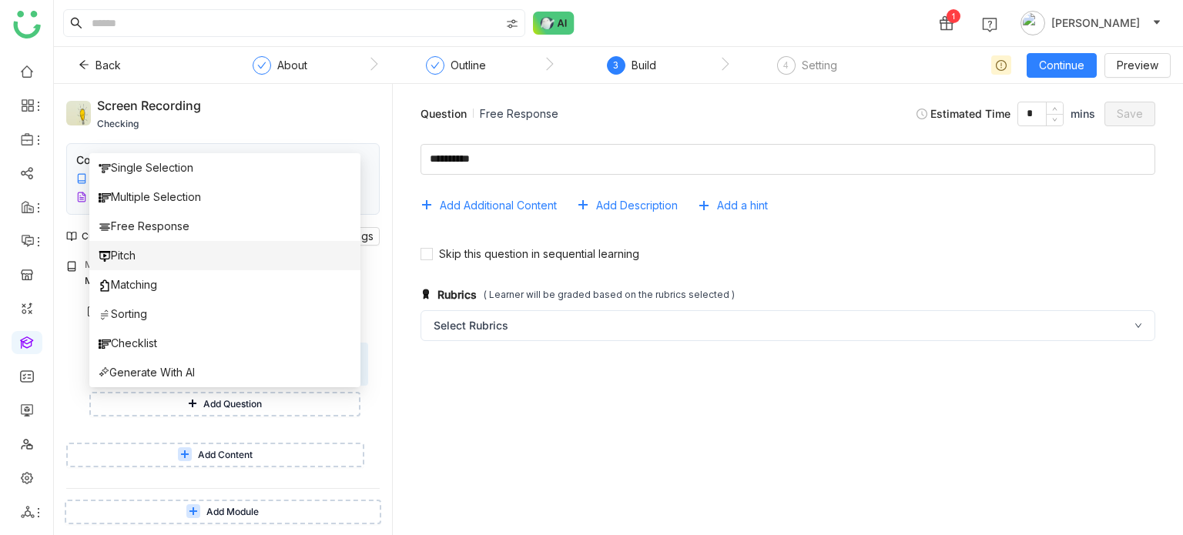
click at [237, 247] on li "Pitch" at bounding box center [224, 255] width 271 height 29
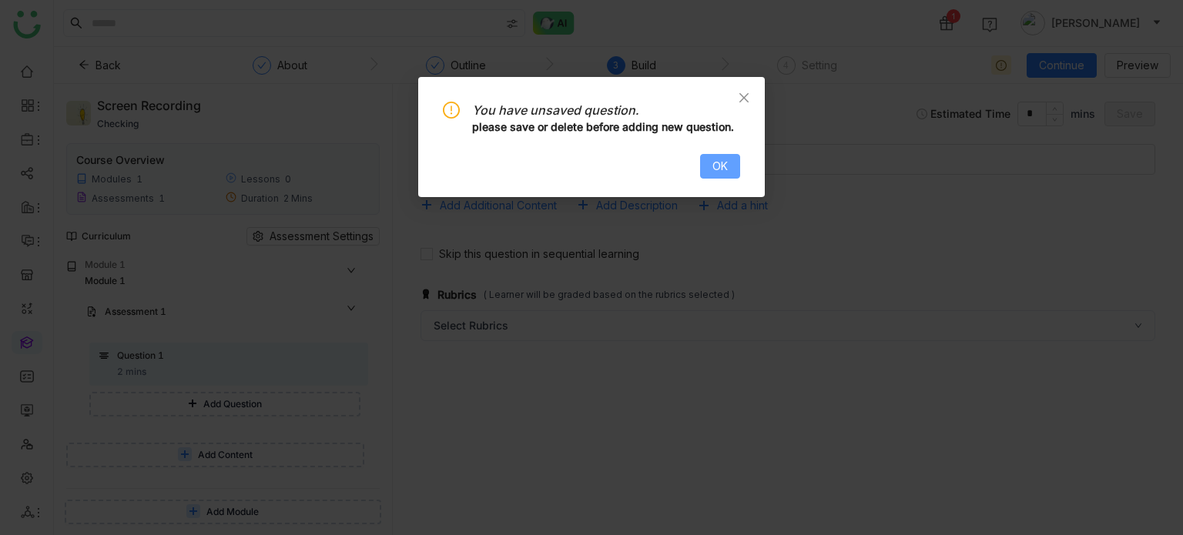
click at [727, 165] on span "OK" at bounding box center [719, 166] width 15 height 17
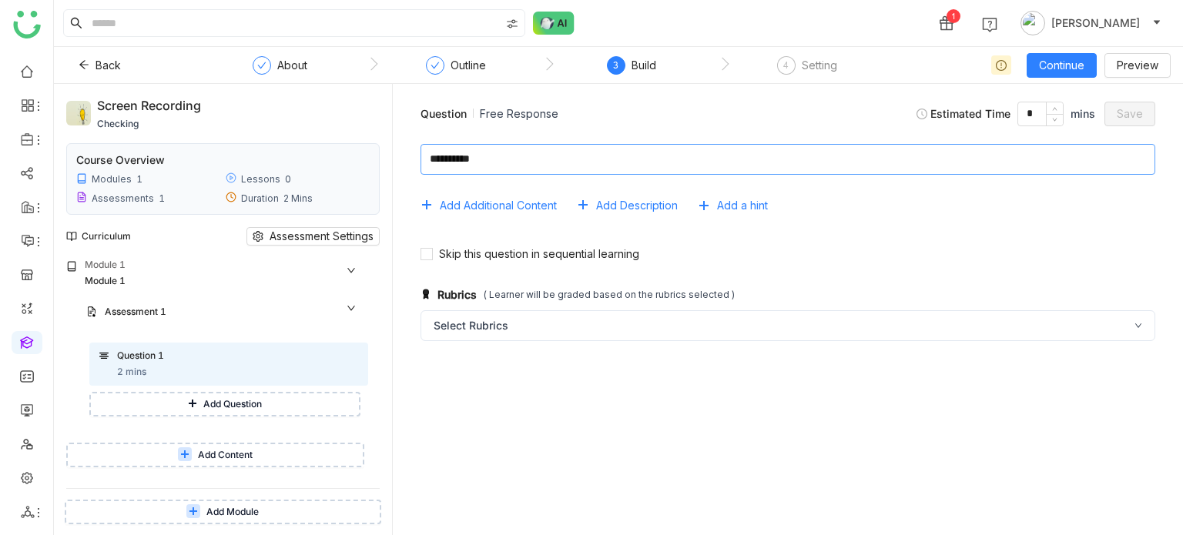
click at [641, 159] on textarea at bounding box center [787, 159] width 735 height 31
type textarea "**********"
click at [537, 348] on div "Rubrics ( Learner will be graded based on the rubrics selected ) Select Rubrics" at bounding box center [787, 315] width 765 height 84
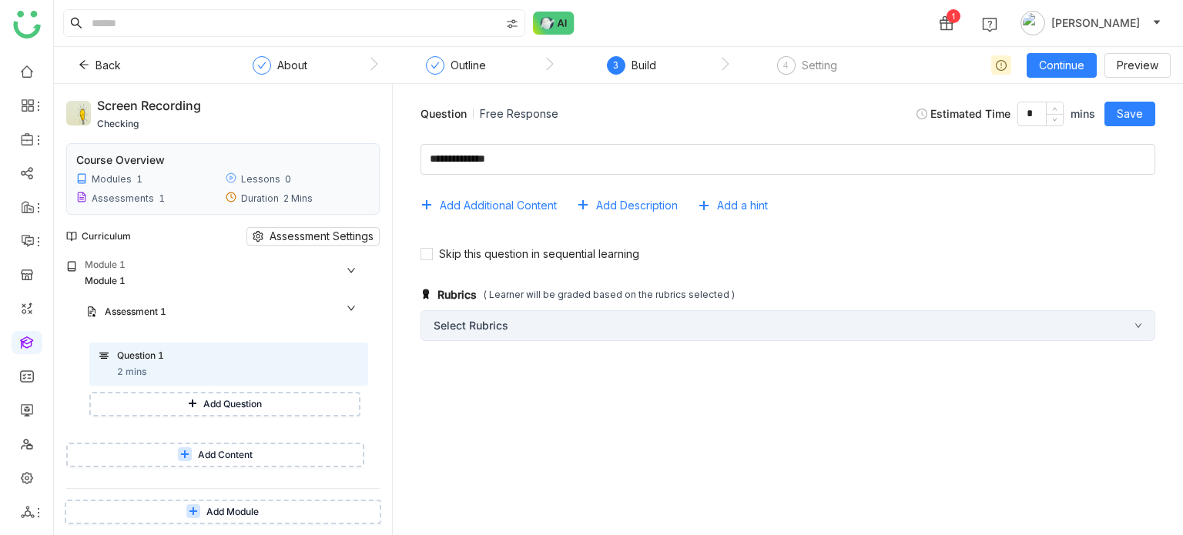
click at [548, 332] on div "Select Rubrics" at bounding box center [787, 325] width 735 height 31
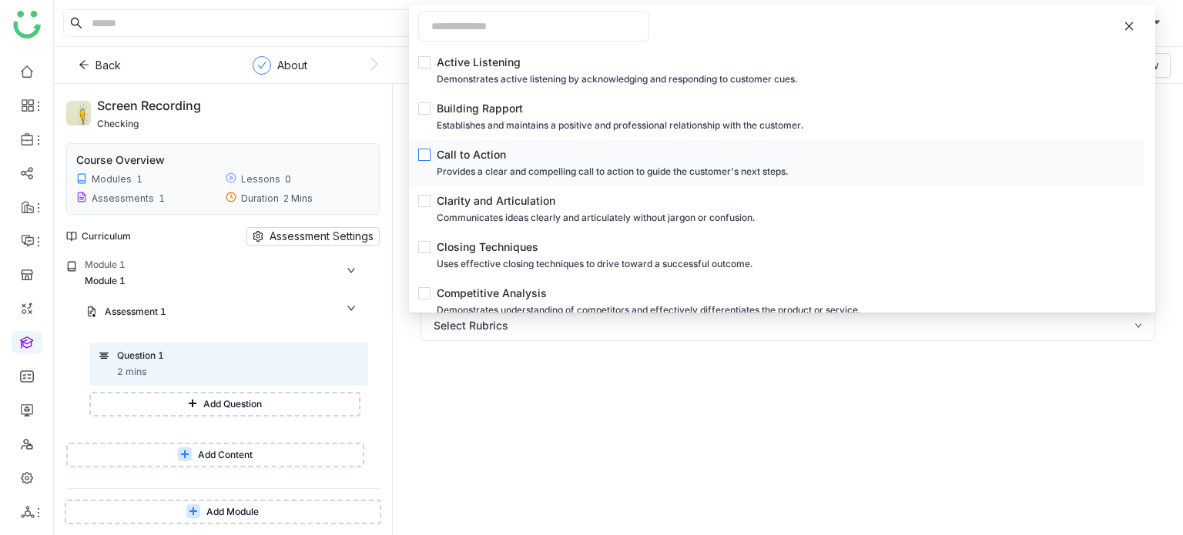
drag, startPoint x: 465, startPoint y: 158, endPoint x: 463, endPoint y: 172, distance: 14.1
click at [465, 162] on div "Call to Action" at bounding box center [781, 154] width 688 height 17
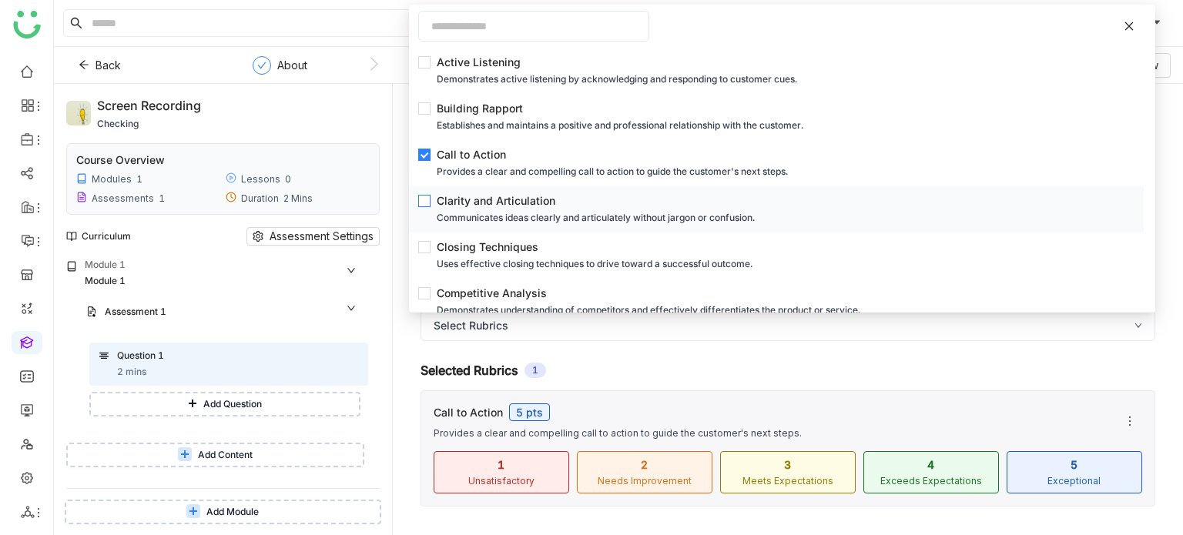
click at [455, 212] on div "Communicates ideas clearly and articulately without jargon or confusion." at bounding box center [781, 217] width 688 height 17
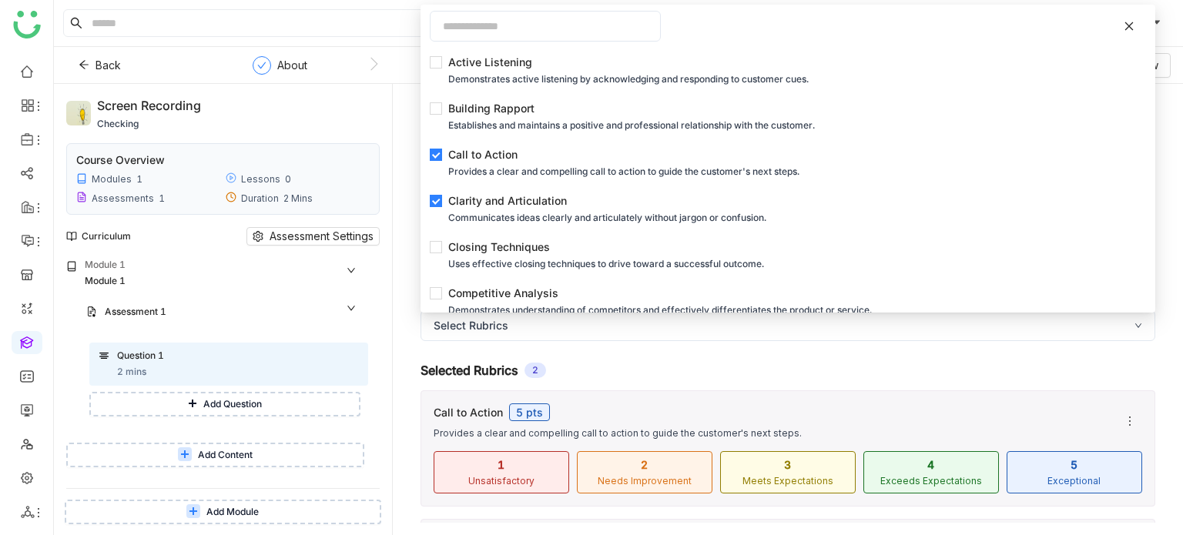
click at [395, 310] on div "Question Free Response Estimated Time * mins Save Add Additional Content Add De…" at bounding box center [788, 309] width 790 height 451
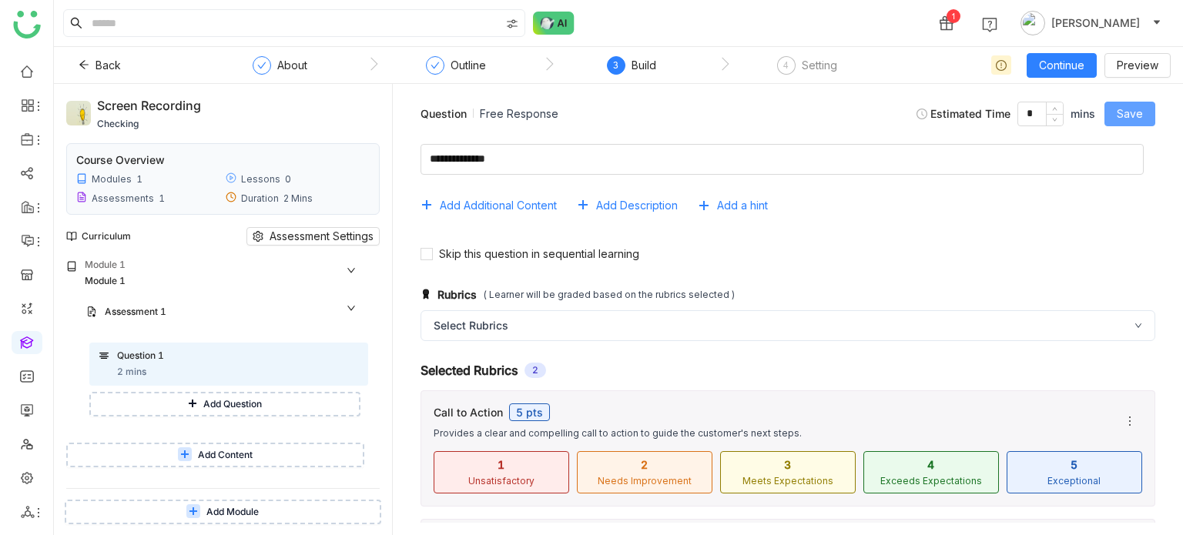
click at [1146, 117] on button "Save" at bounding box center [1129, 114] width 51 height 25
click at [273, 399] on button "Add Question" at bounding box center [224, 404] width 271 height 25
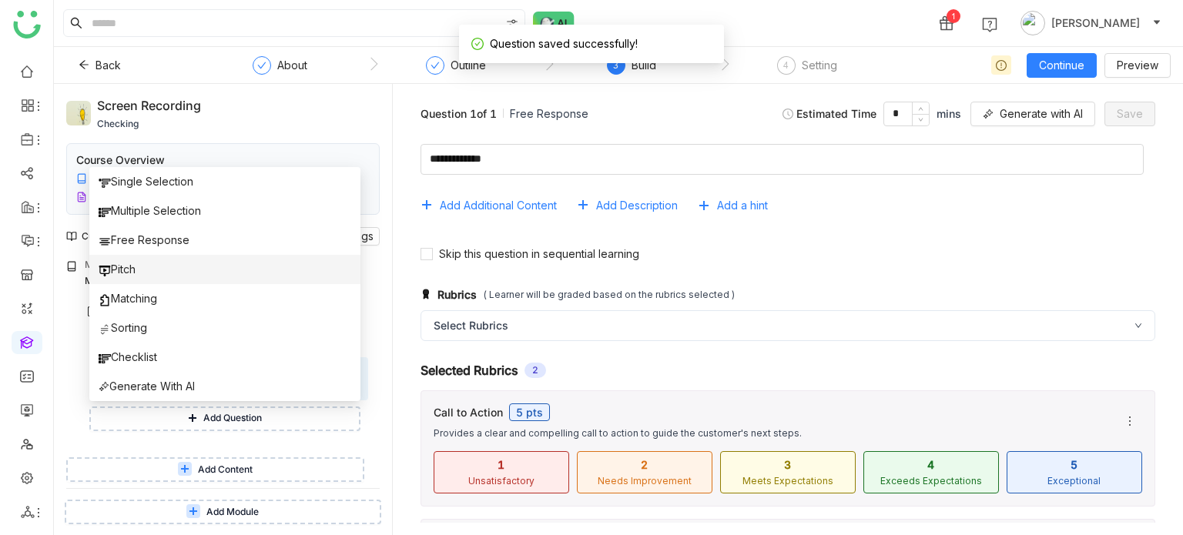
click at [209, 273] on li "Pitch" at bounding box center [224, 269] width 271 height 29
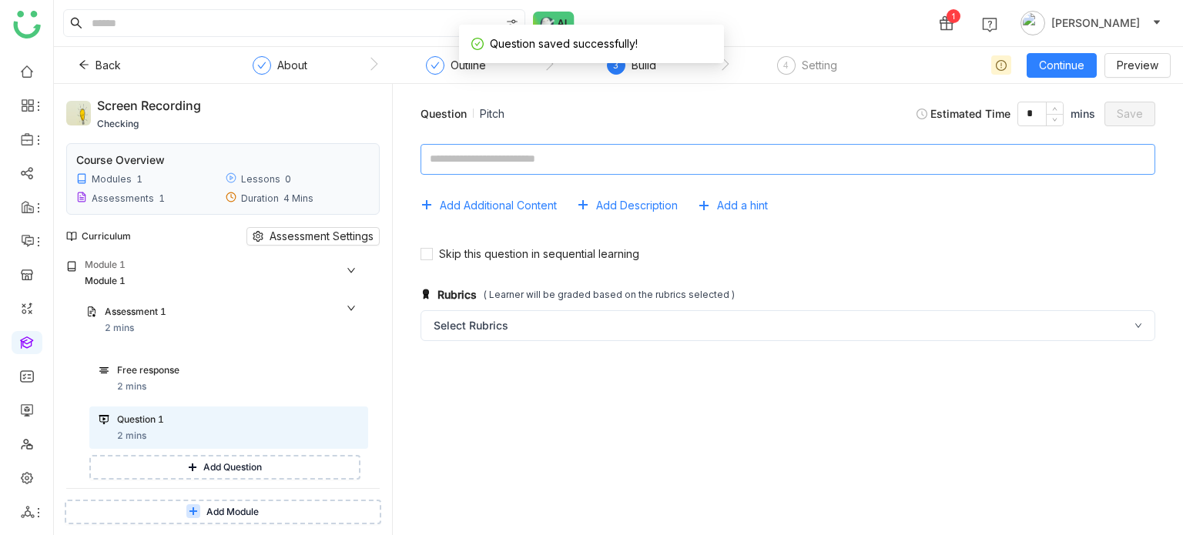
click at [631, 159] on textarea at bounding box center [787, 159] width 735 height 31
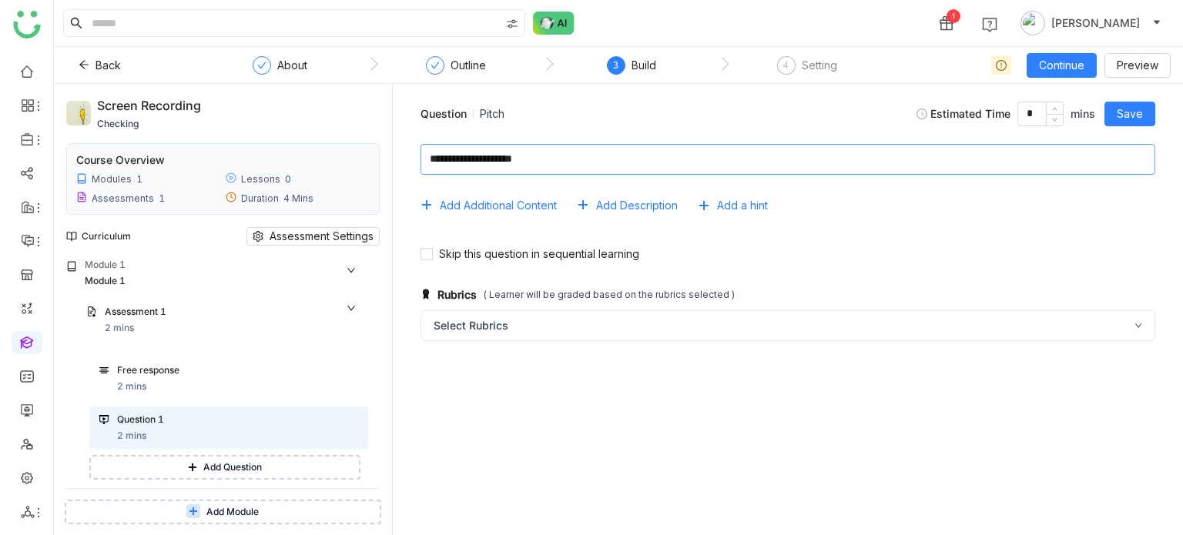
type textarea "**********"
click at [486, 346] on div "Rubrics ( Learner will be graded based on the rubrics selected ) Select Rubrics" at bounding box center [787, 315] width 765 height 84
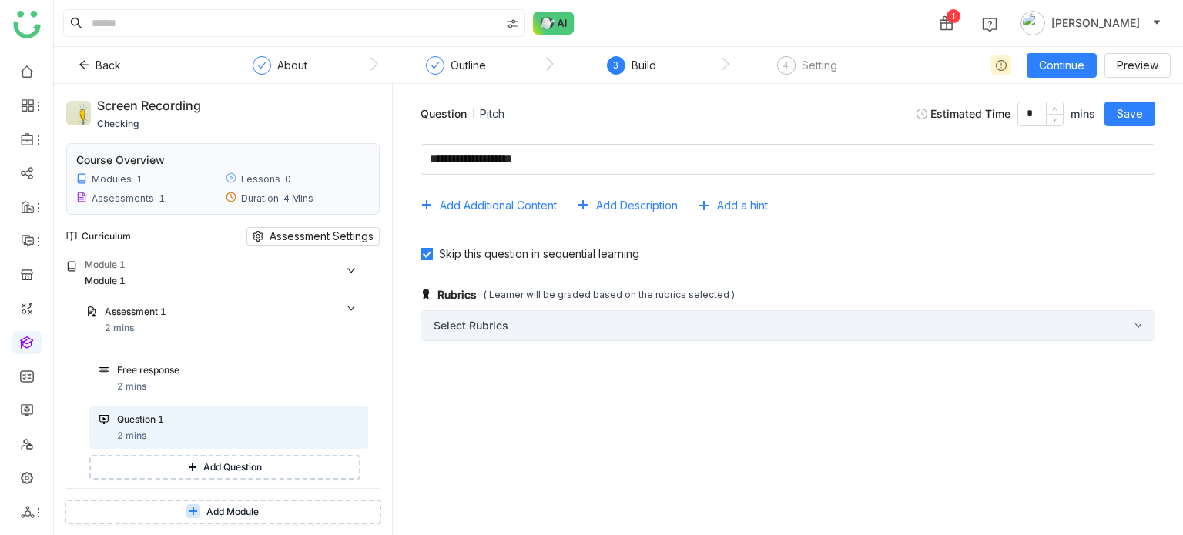
click at [495, 330] on div "Select Rubrics" at bounding box center [787, 325] width 735 height 31
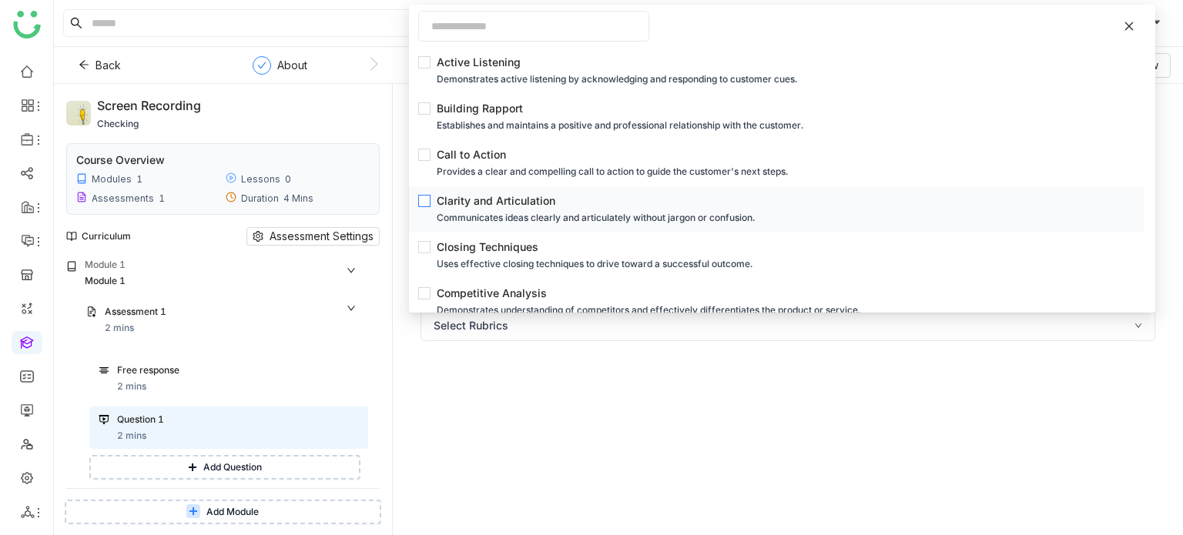
click at [521, 210] on div "Communicates ideas clearly and articulately without jargon or confusion." at bounding box center [781, 217] width 688 height 17
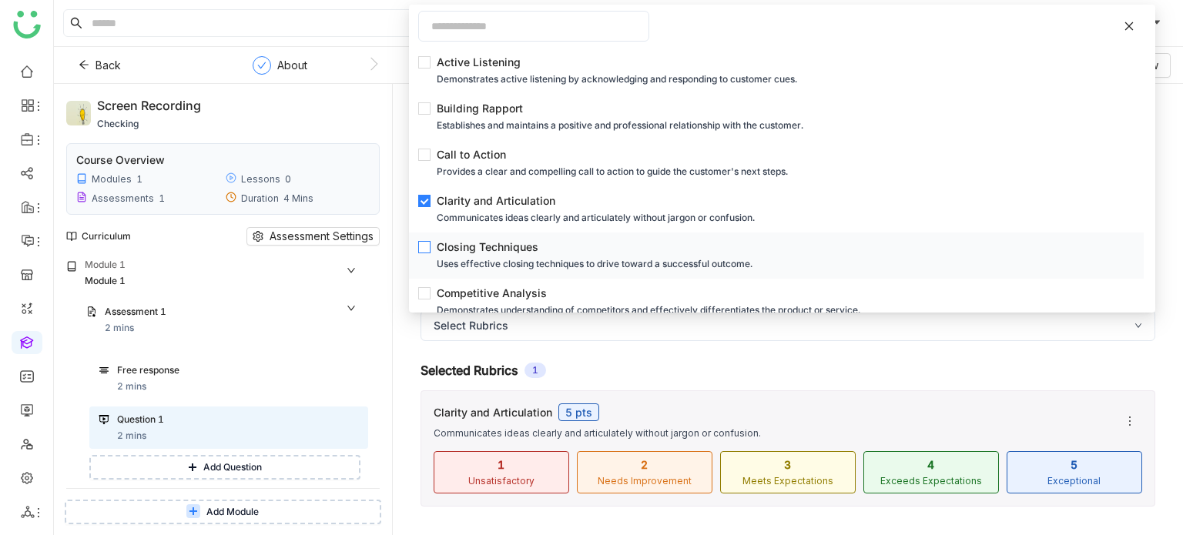
click at [512, 261] on div "Uses effective closing techniques to drive toward a successful outcome." at bounding box center [781, 264] width 688 height 17
click at [385, 290] on div "Screen recording checking Course Overview Modules 1 Lessons 0 Assessments 1 Dur…" at bounding box center [223, 309] width 338 height 451
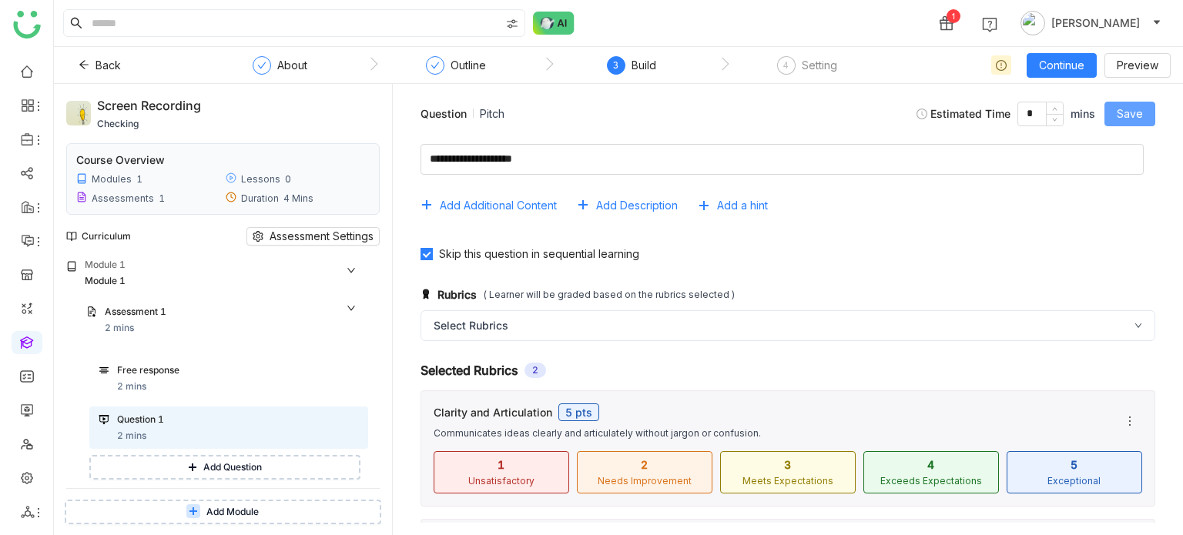
click at [1126, 116] on span "Save" at bounding box center [1130, 114] width 26 height 17
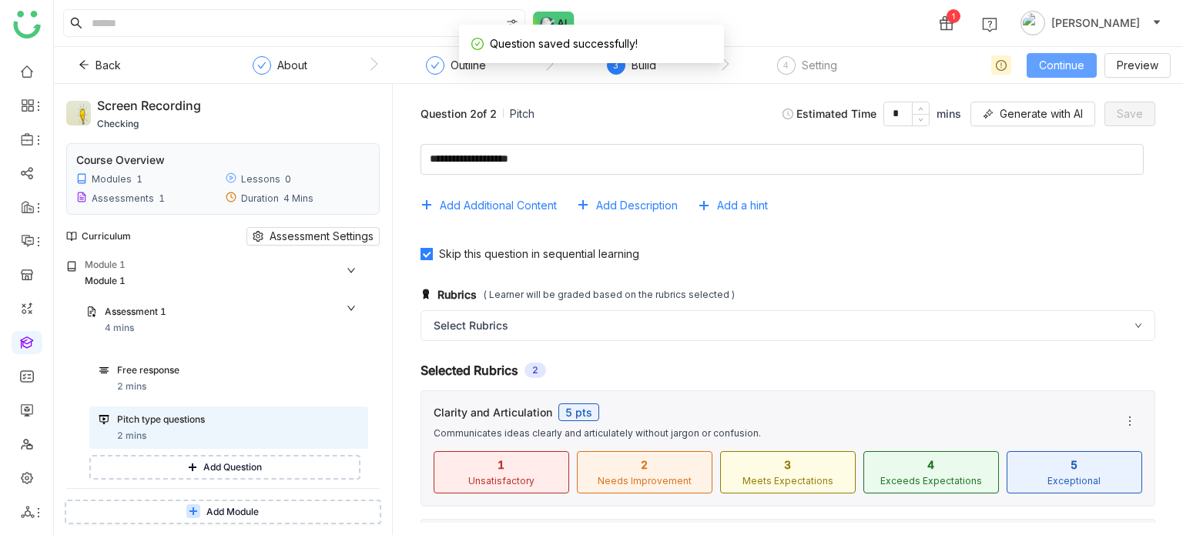
click at [1074, 59] on span "Continue" at bounding box center [1061, 65] width 45 height 17
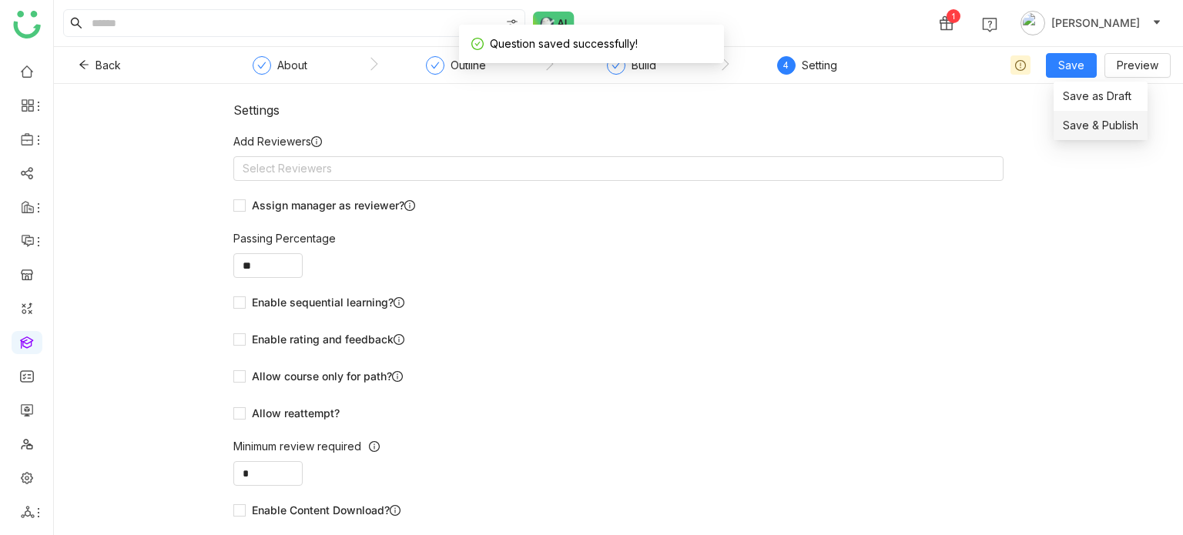
click at [1089, 117] on span "Save & Publish" at bounding box center [1100, 125] width 75 height 17
click at [648, 156] on nz-select-top-control "Select Reviewers" at bounding box center [618, 168] width 770 height 25
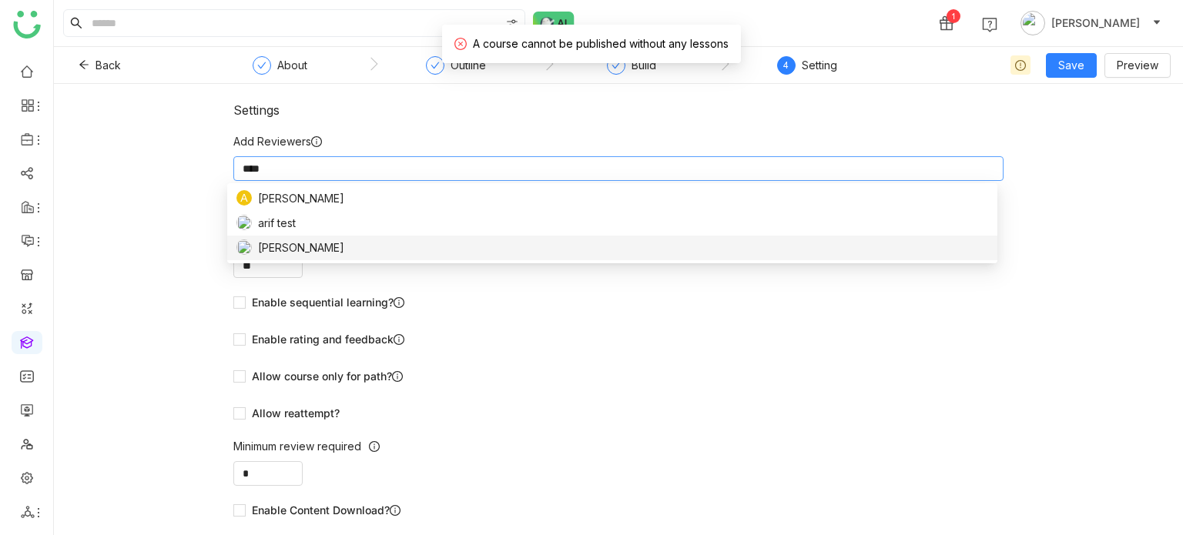
type input "****"
click at [262, 251] on span "[PERSON_NAME]" at bounding box center [301, 247] width 86 height 17
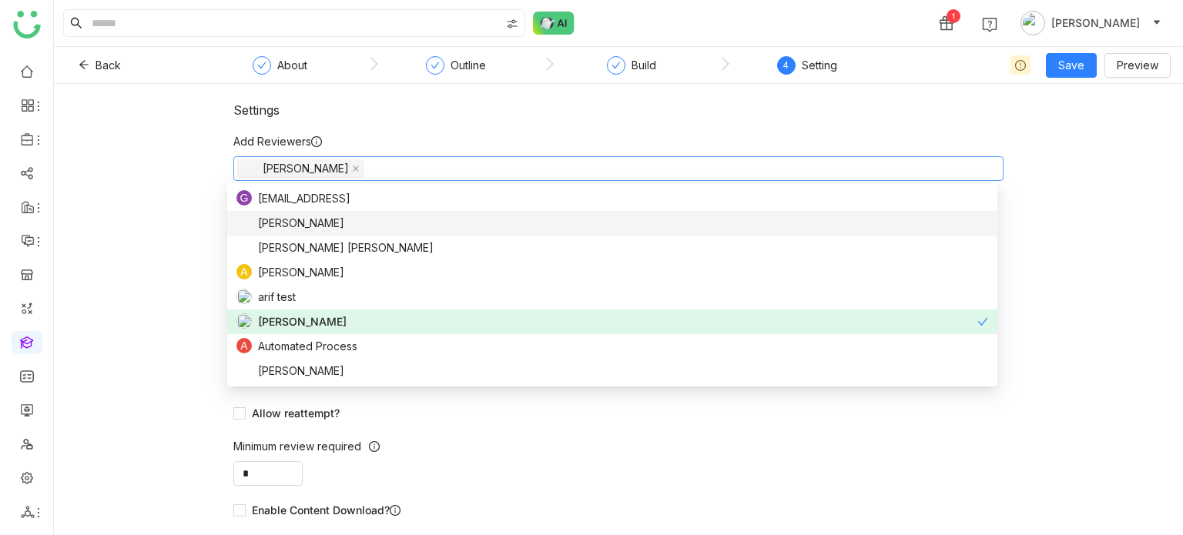
drag, startPoint x: 1057, startPoint y: 106, endPoint x: 1079, endPoint y: 79, distance: 35.0
click at [1058, 104] on div "Settings Add Reviewers Arif uddin Assign manager as reviewer? Passing Percentag…" at bounding box center [618, 309] width 1129 height 451
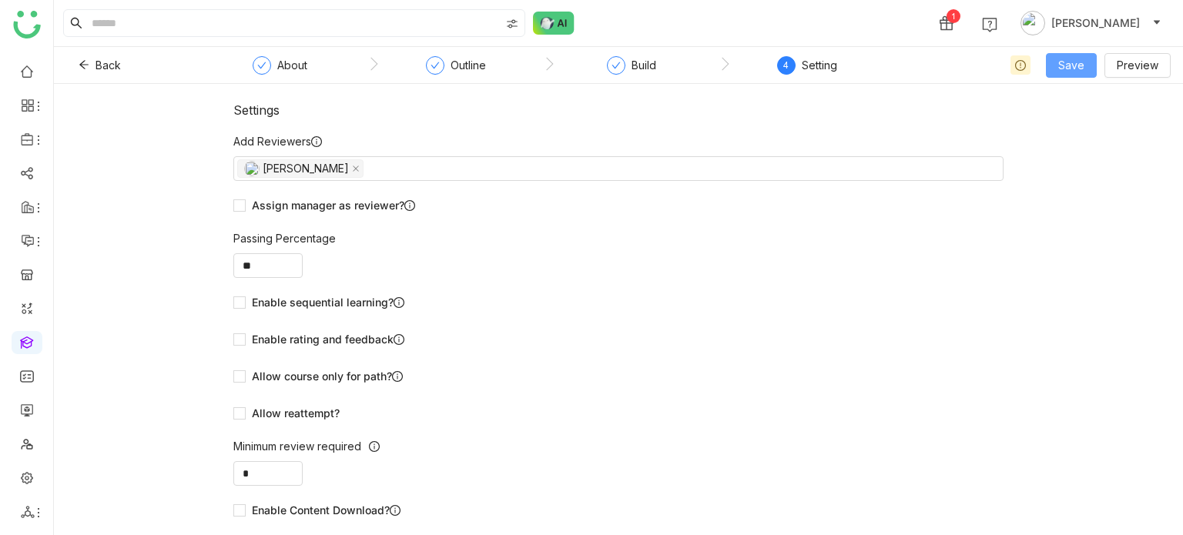
click at [1084, 69] on span "Save" at bounding box center [1071, 65] width 26 height 17
click at [1073, 115] on li "Save & Publish" at bounding box center [1096, 125] width 94 height 29
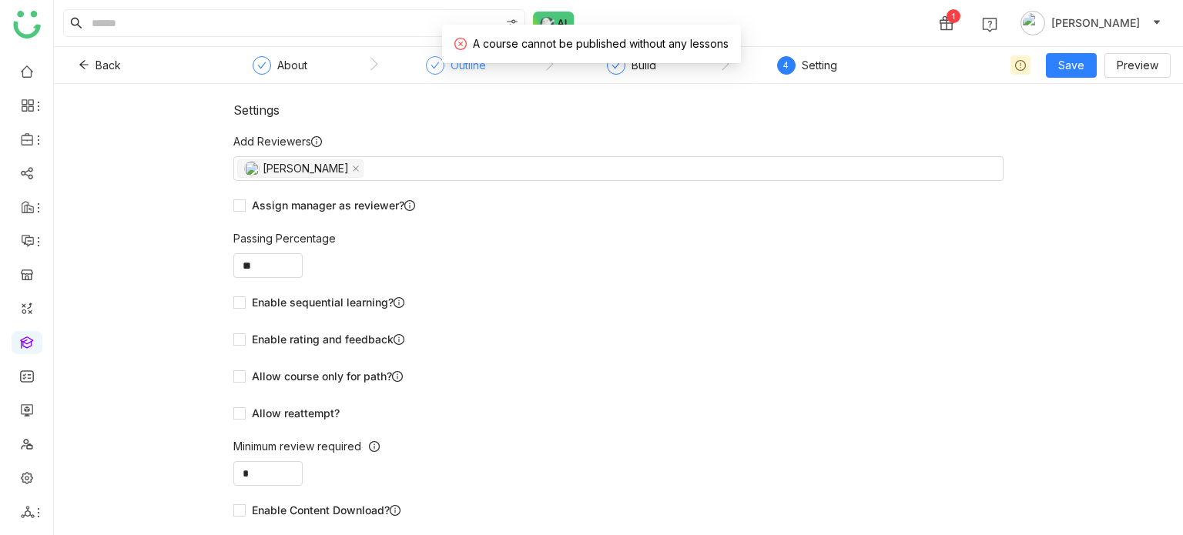
click at [429, 76] on div "Outline" at bounding box center [456, 70] width 60 height 28
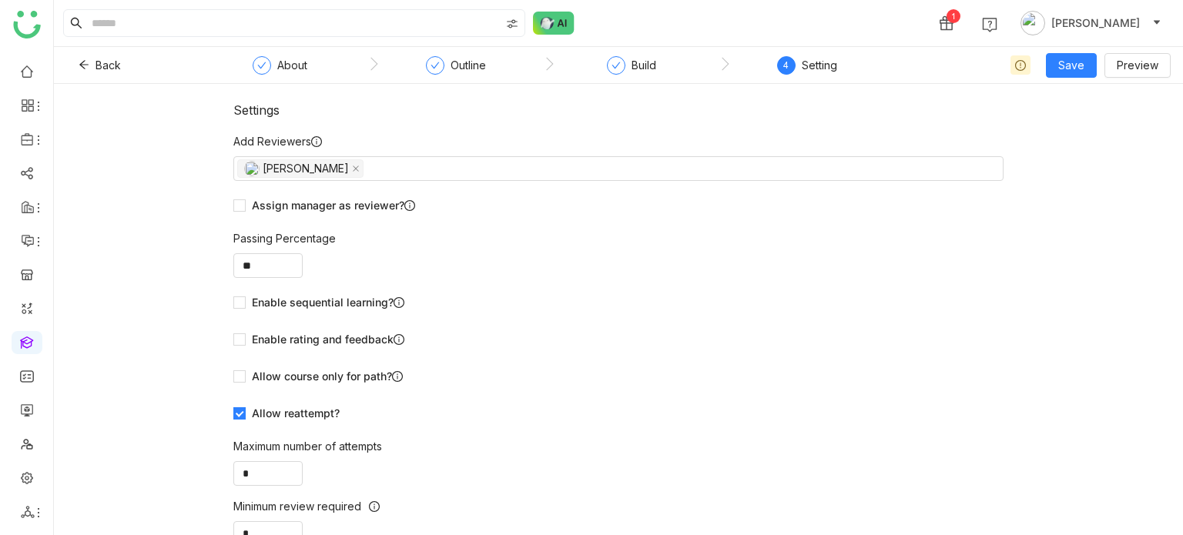
click at [459, 54] on nz-steps "About Outline Build 4 Setting" at bounding box center [548, 65] width 693 height 37
click at [459, 60] on div "Outline" at bounding box center [467, 65] width 35 height 18
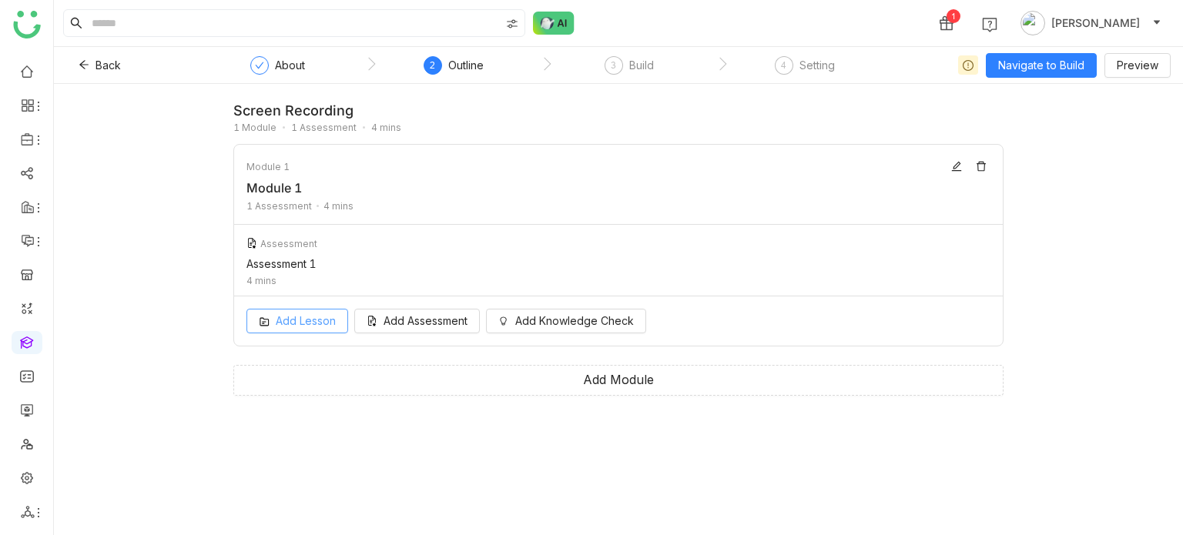
click at [303, 324] on span "Add Lesson" at bounding box center [306, 321] width 60 height 17
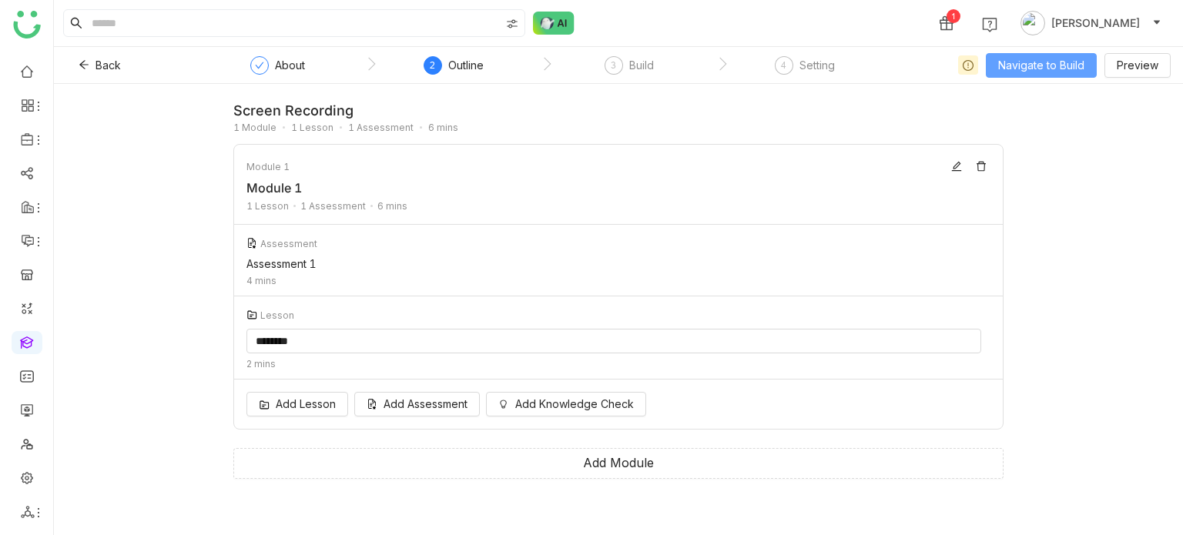
click at [1081, 68] on span "Navigate to Build" at bounding box center [1041, 65] width 86 height 17
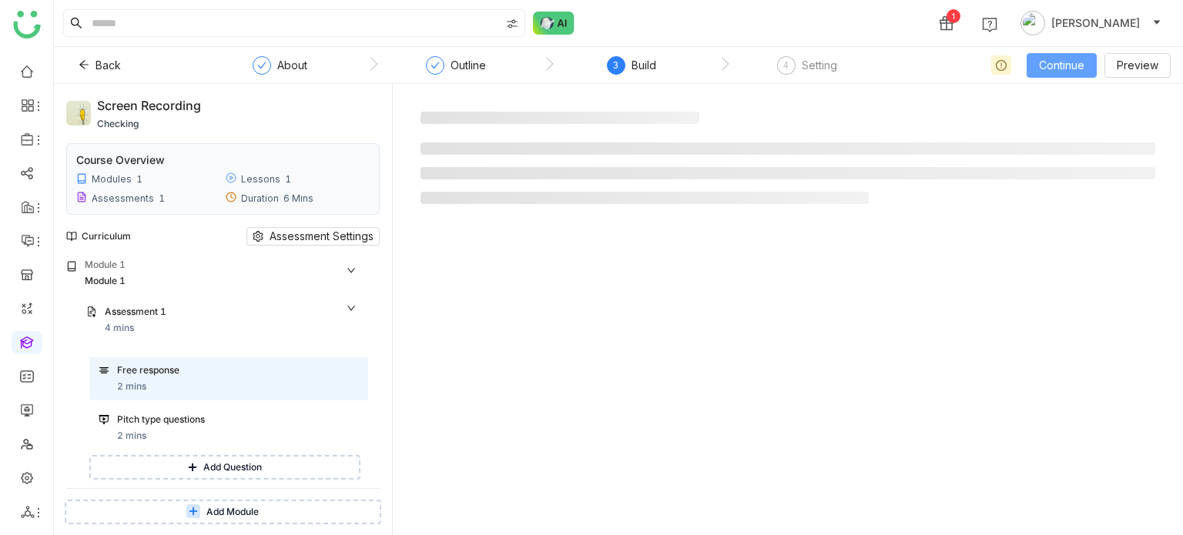
click at [1081, 68] on span "Continue" at bounding box center [1061, 65] width 45 height 17
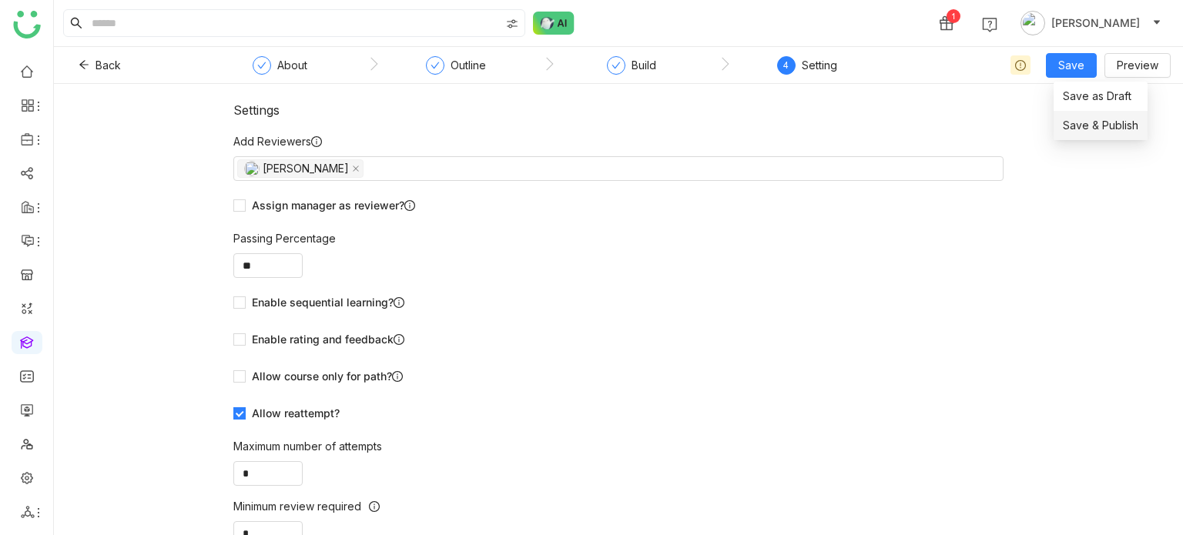
click at [1084, 130] on span "Save & Publish" at bounding box center [1100, 125] width 75 height 17
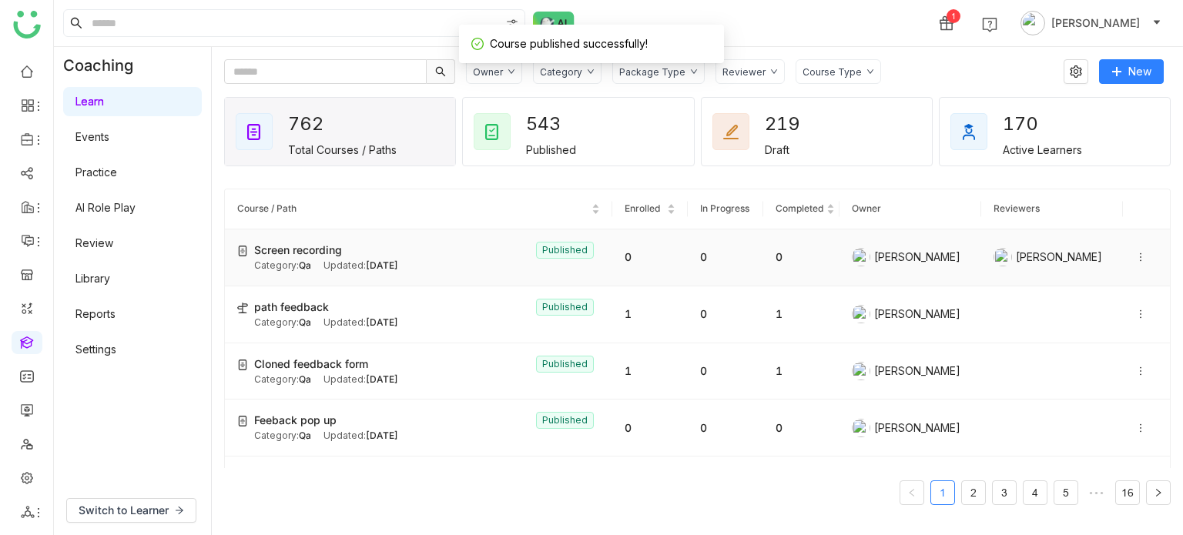
click at [1135, 256] on icon at bounding box center [1140, 257] width 11 height 11
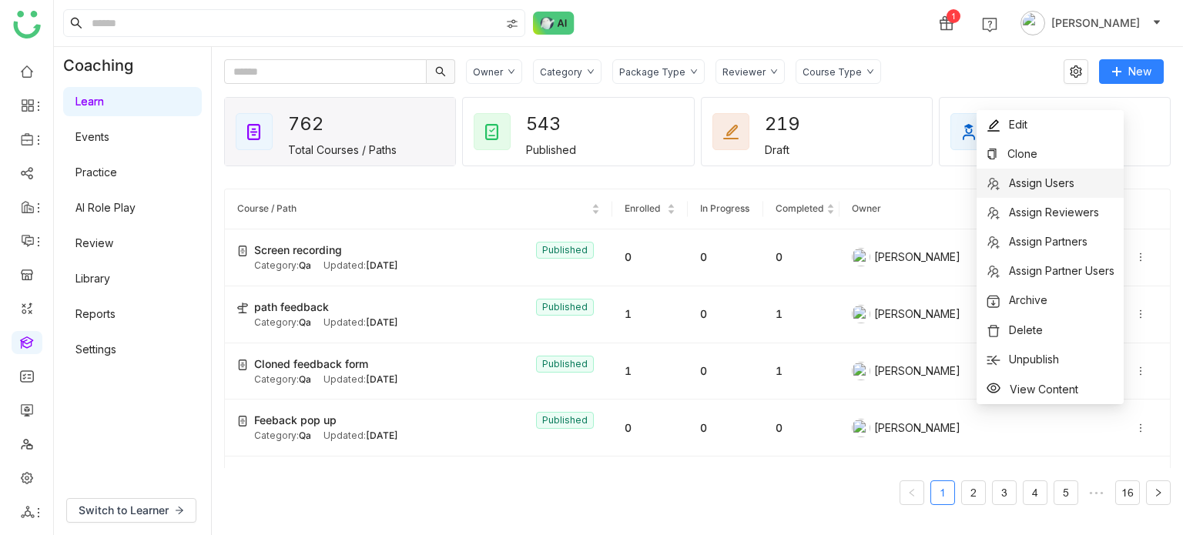
click at [1096, 183] on li "Assign Users" at bounding box center [1049, 183] width 147 height 29
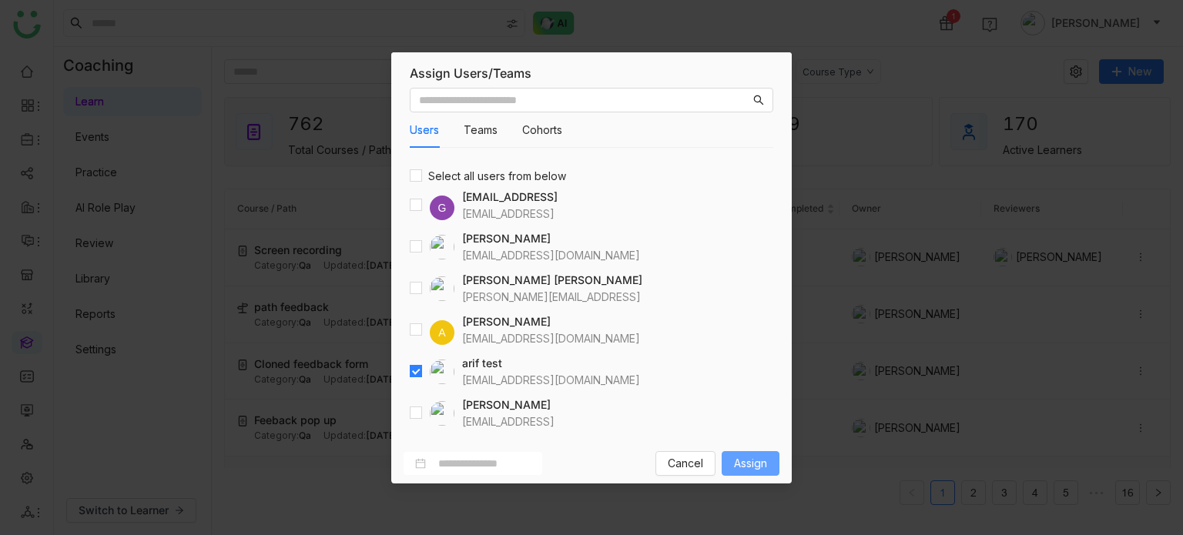
click at [770, 464] on button "Assign" at bounding box center [751, 463] width 58 height 25
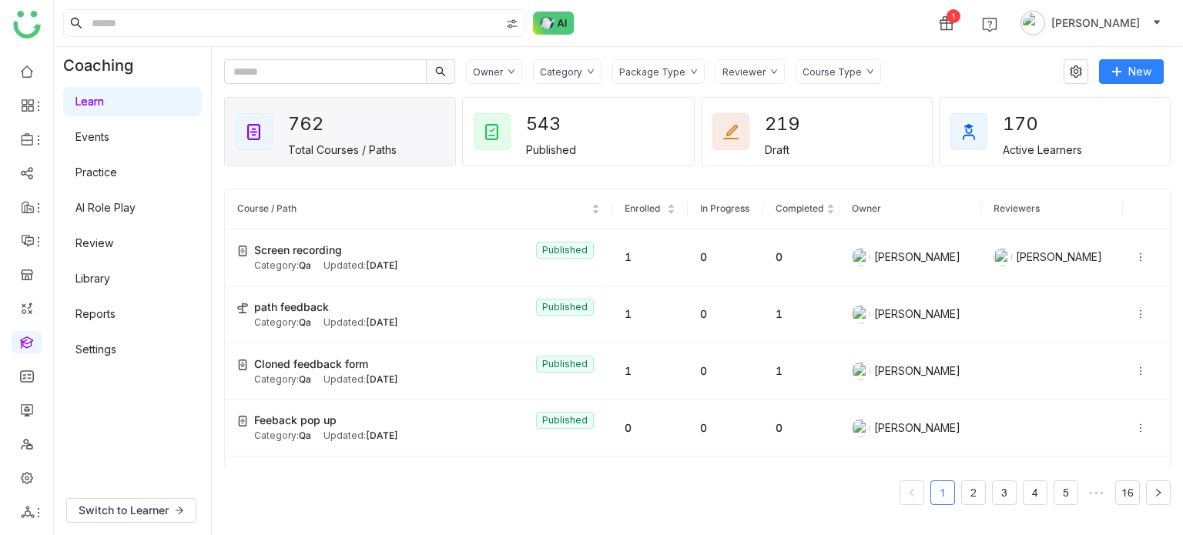
click at [109, 239] on link "Review" at bounding box center [94, 242] width 38 height 13
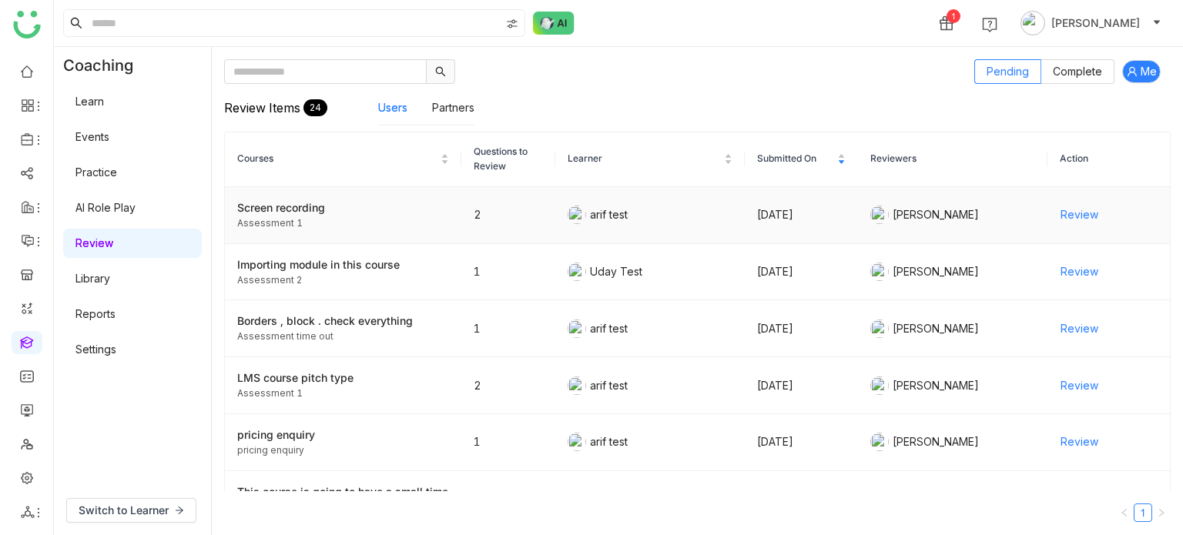
click at [1047, 210] on td "Review" at bounding box center [1108, 215] width 123 height 57
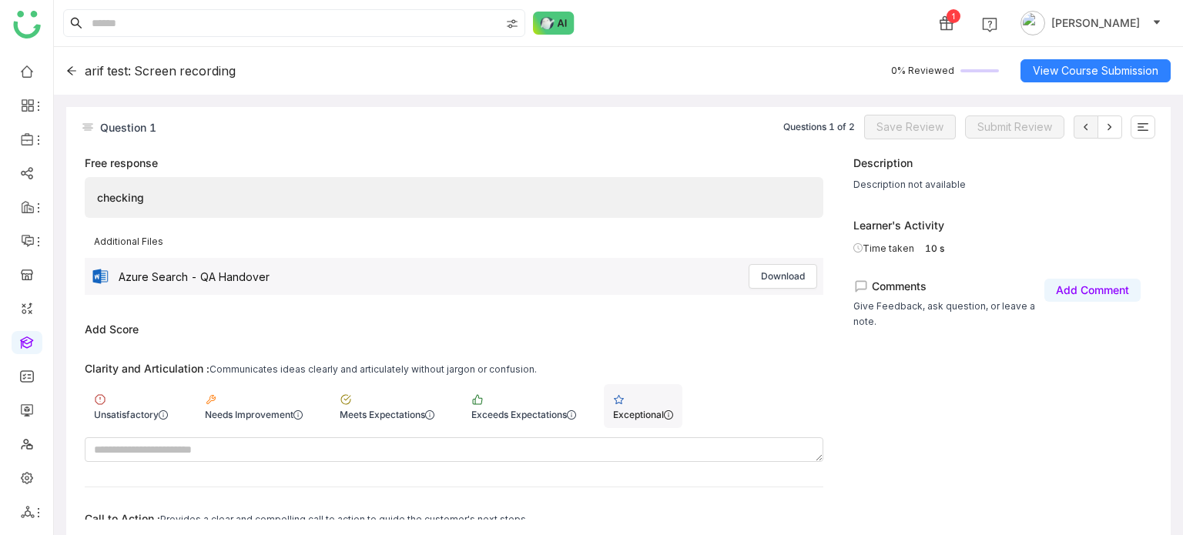
click at [660, 412] on div "Exceptional" at bounding box center [643, 415] width 60 height 12
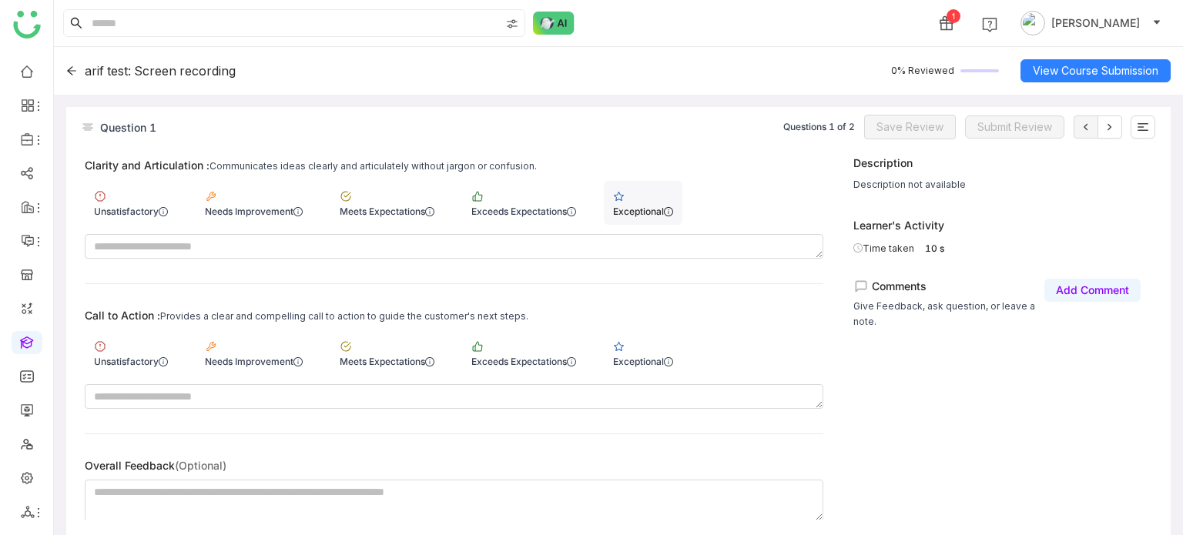
scroll to position [203, 0]
click at [665, 332] on div "Exceptional" at bounding box center [643, 353] width 79 height 44
click at [933, 126] on span "Save Review" at bounding box center [909, 127] width 67 height 17
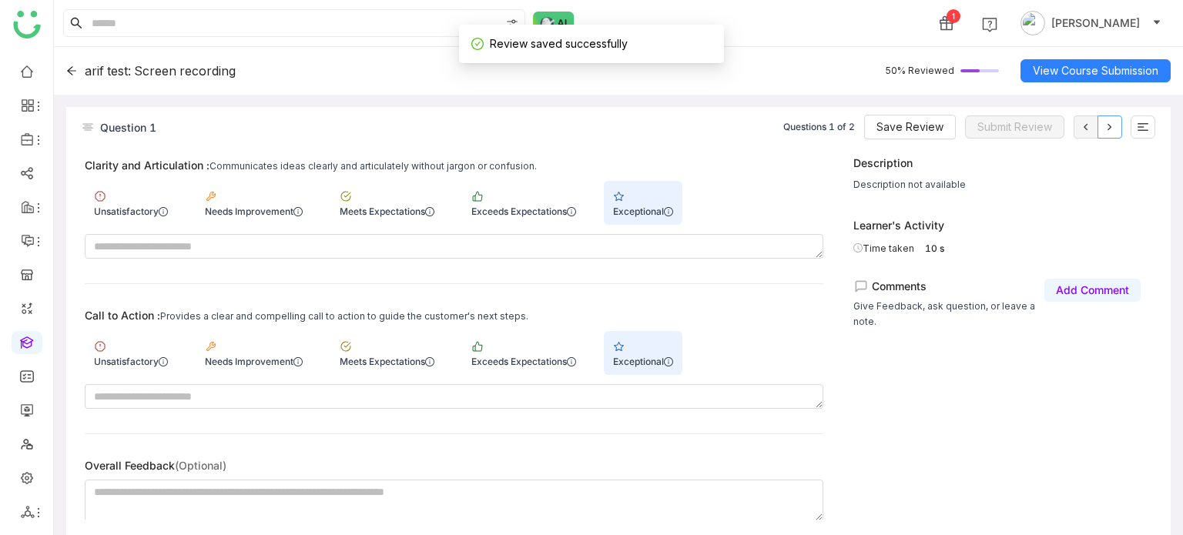
click at [1111, 126] on icon at bounding box center [1110, 127] width 12 height 12
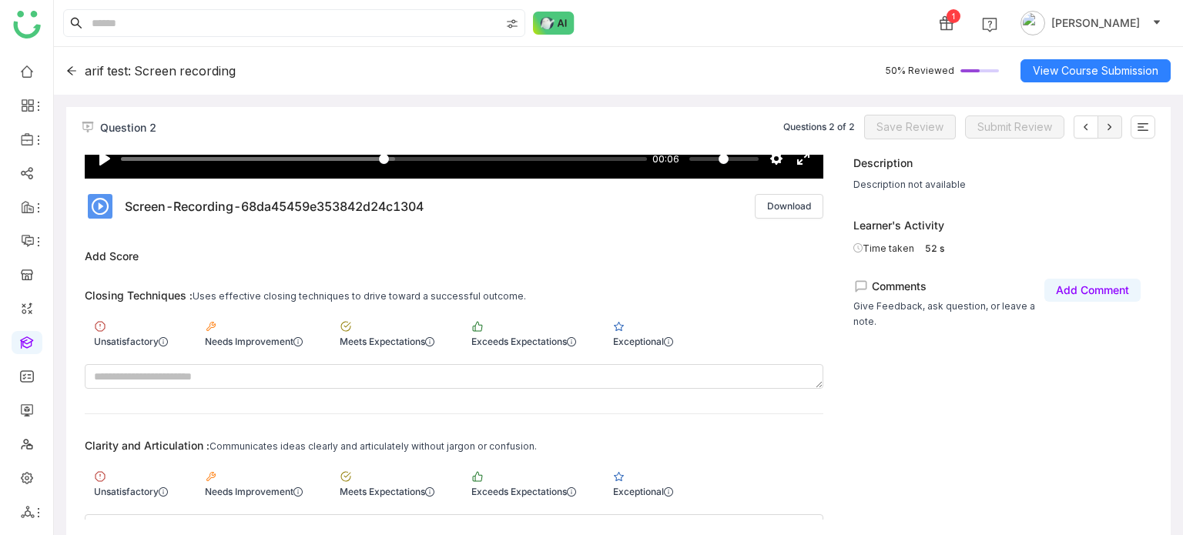
scroll to position [218, 0]
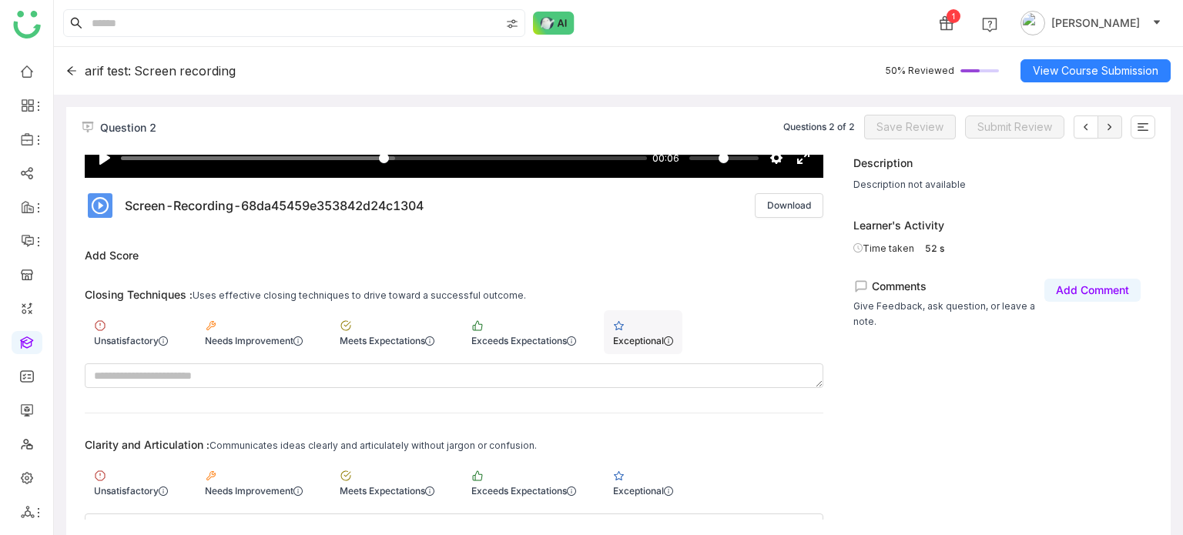
drag, startPoint x: 647, startPoint y: 332, endPoint x: 651, endPoint y: 495, distance: 163.3
click at [648, 333] on div "Exceptional" at bounding box center [643, 332] width 79 height 44
click at [649, 506] on div "Clarity and Articulation : Communicates ideas clearly and articulately without …" at bounding box center [454, 488] width 739 height 100
click at [662, 477] on div "Exceptional" at bounding box center [643, 483] width 79 height 44
click at [940, 124] on span "Save Review" at bounding box center [909, 127] width 67 height 17
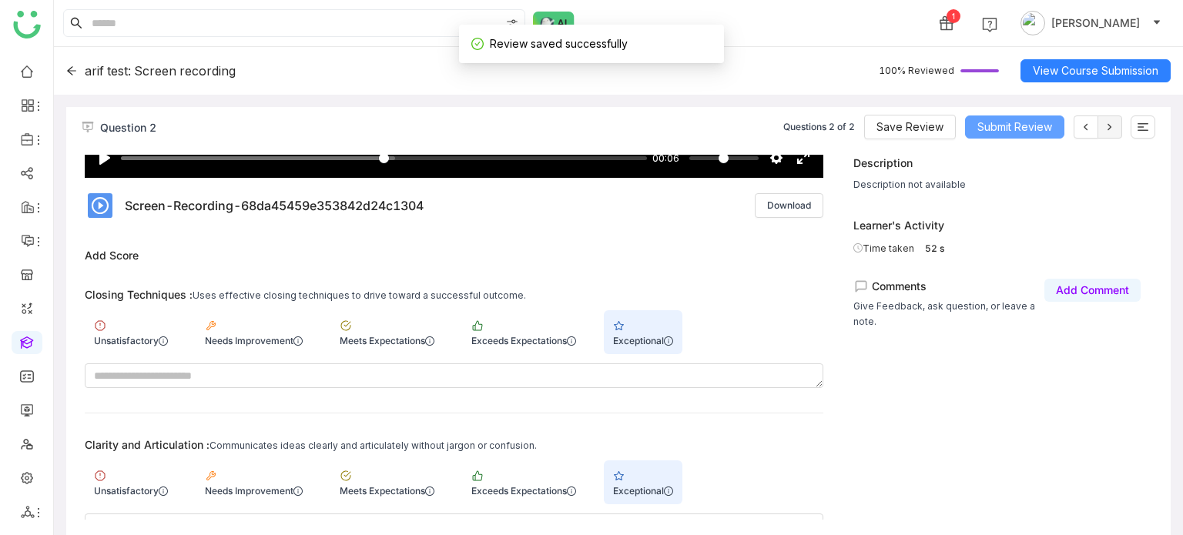
click at [1060, 129] on button "Submit Review" at bounding box center [1014, 127] width 99 height 23
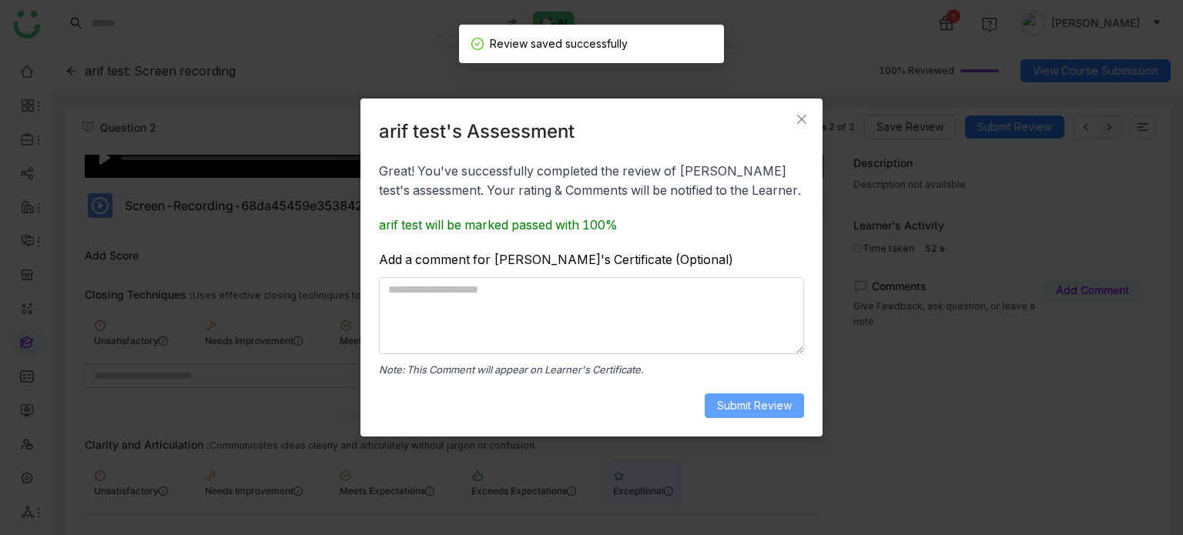
click at [753, 413] on span "Submit Review" at bounding box center [754, 405] width 75 height 17
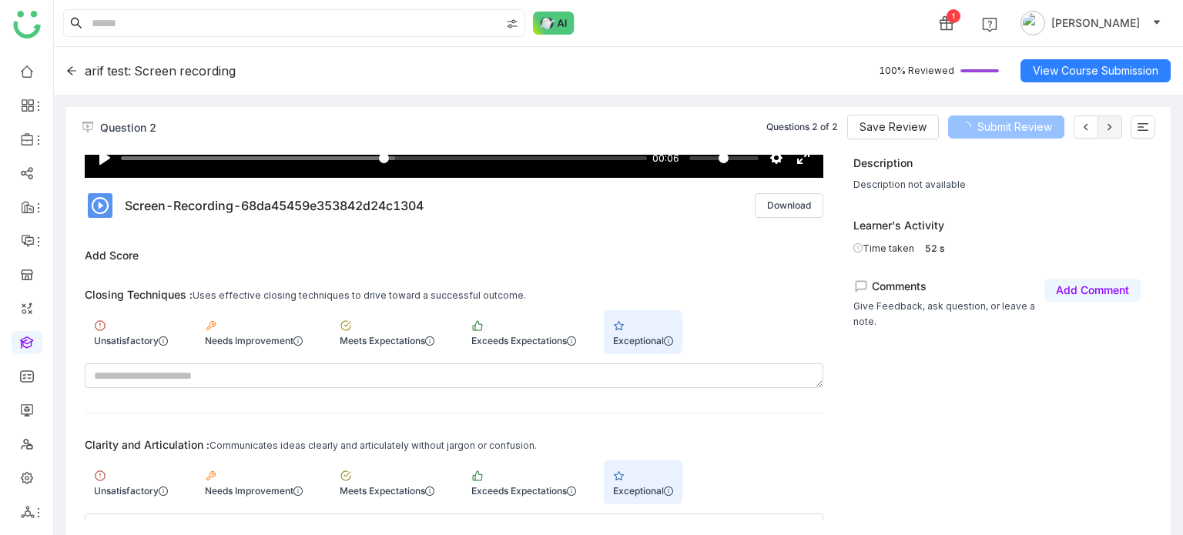
scroll to position [0, 0]
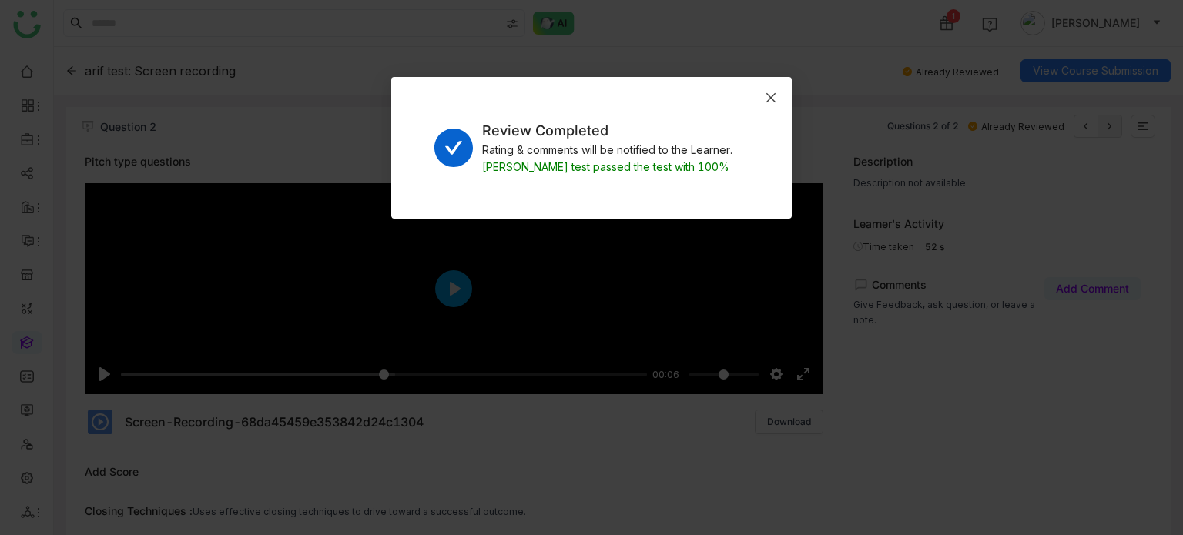
click at [775, 88] on span "Close" at bounding box center [771, 98] width 42 height 42
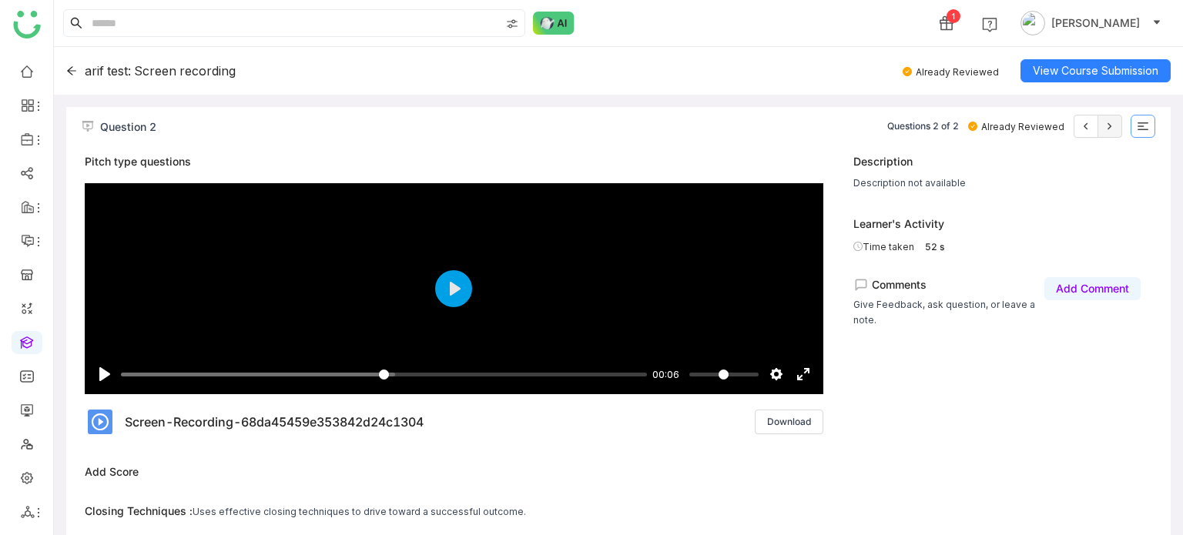
click at [1144, 123] on icon at bounding box center [1143, 126] width 12 height 12
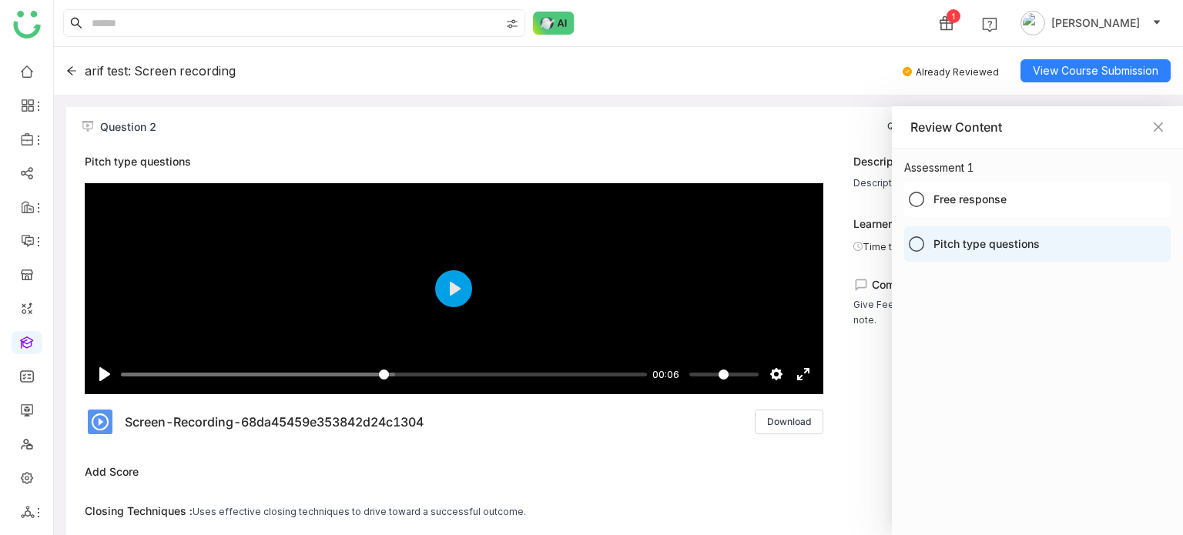
click at [1027, 208] on nz-list-item "Free response" at bounding box center [1037, 199] width 266 height 35
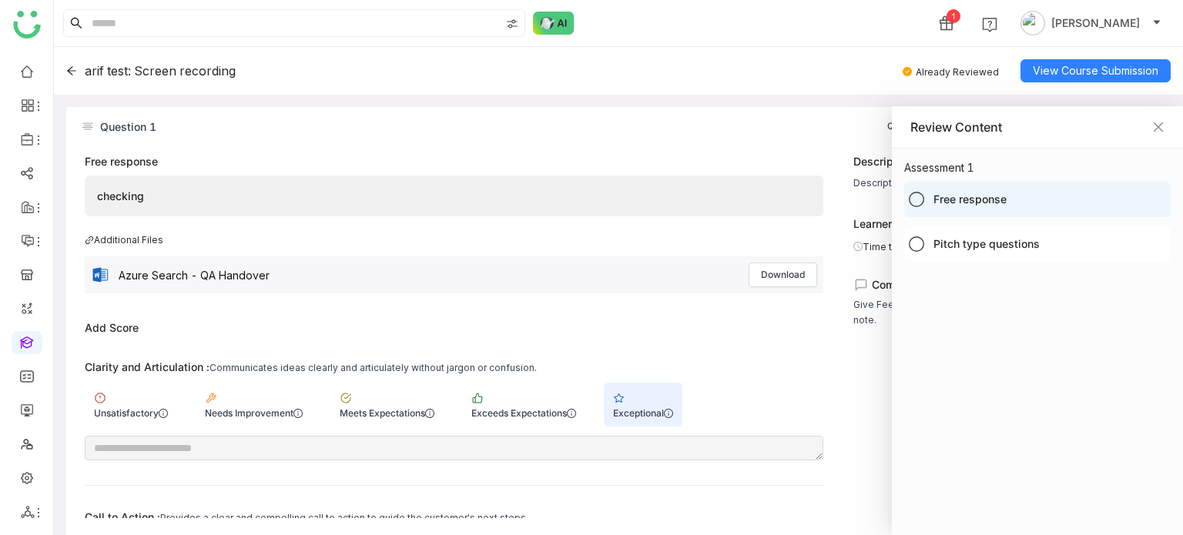
click at [1174, 129] on div "Review Content" at bounding box center [1037, 127] width 291 height 42
click at [1161, 128] on icon "Close" at bounding box center [1158, 127] width 12 height 12
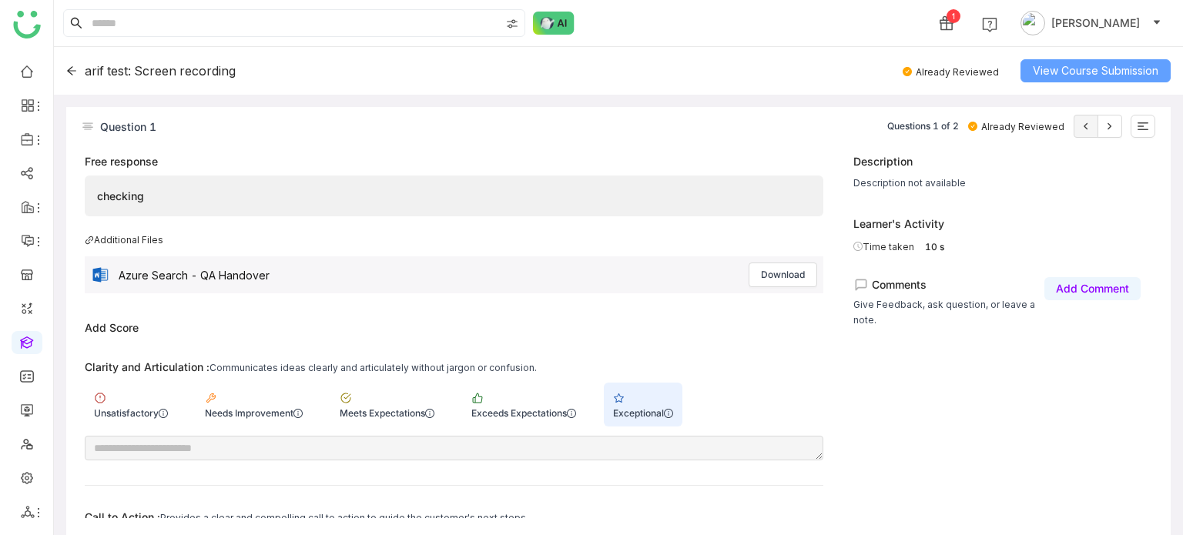
click at [1132, 73] on span "View Course Submission" at bounding box center [1096, 70] width 126 height 17
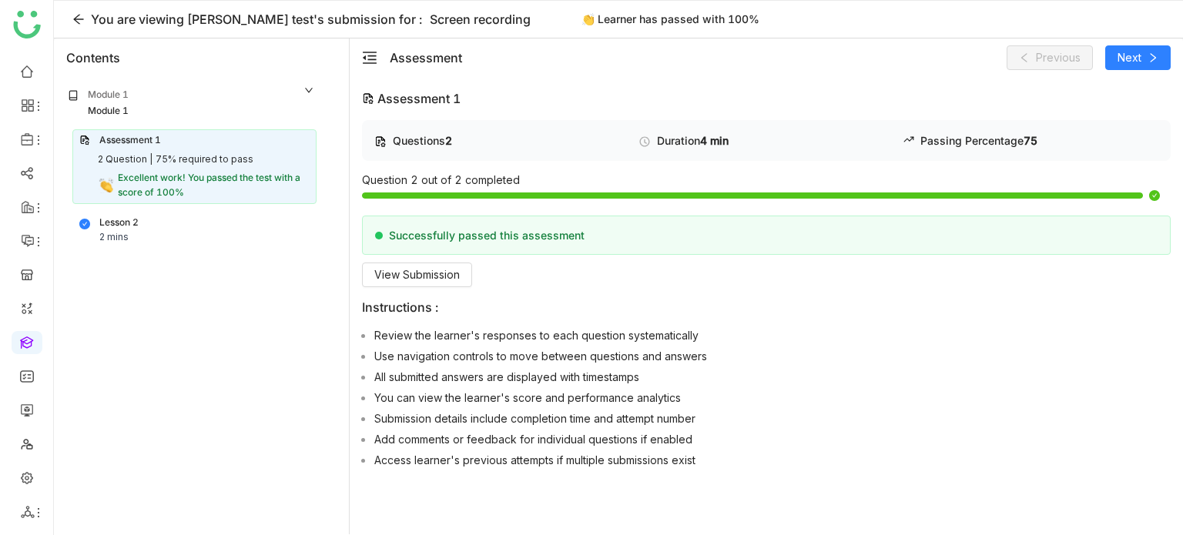
click at [228, 249] on nz-collapse-panel "Module 1 Module 1 Assessment 1 2 Question | 75% required to pass Excellent work…" at bounding box center [191, 171] width 269 height 189
click at [246, 175] on span "Excellent work! You passed the test with a score of 100%" at bounding box center [209, 185] width 183 height 26
click at [439, 283] on button "View Submission" at bounding box center [417, 275] width 110 height 25
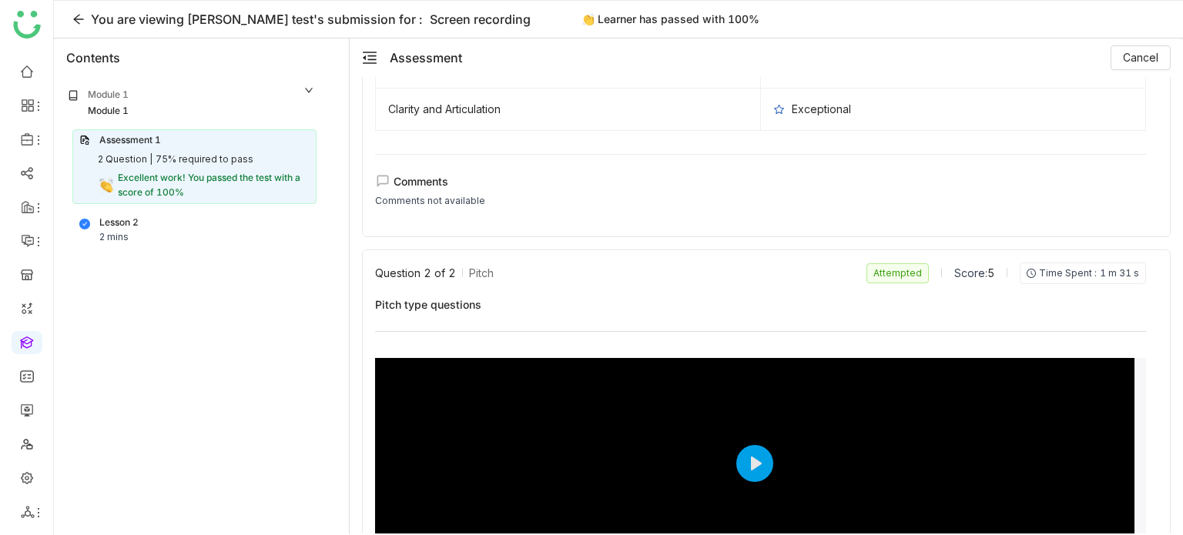
scroll to position [869, 0]
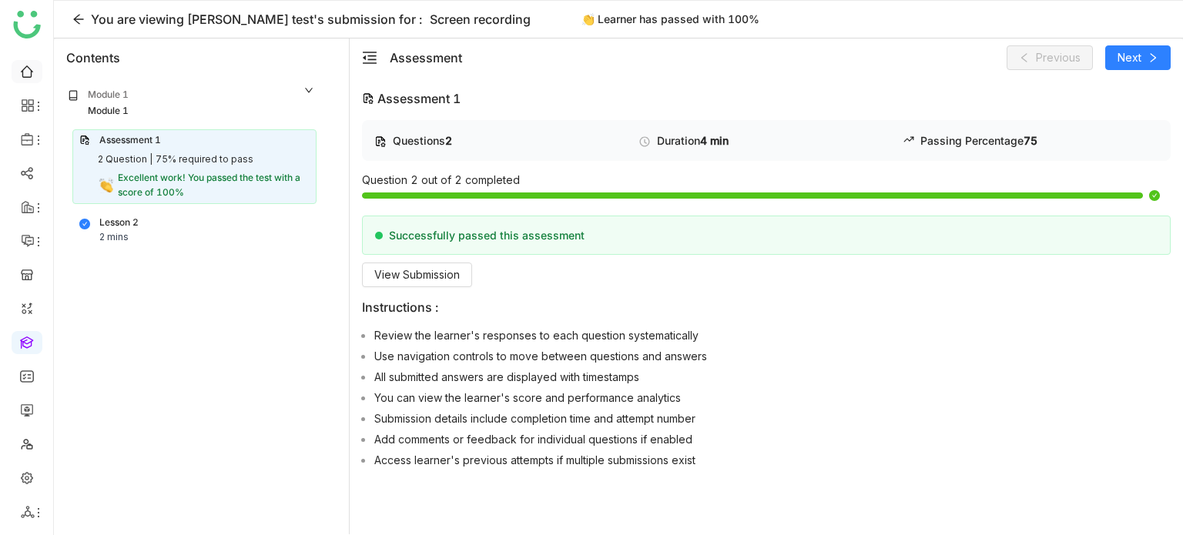
click at [25, 73] on link at bounding box center [27, 70] width 14 height 13
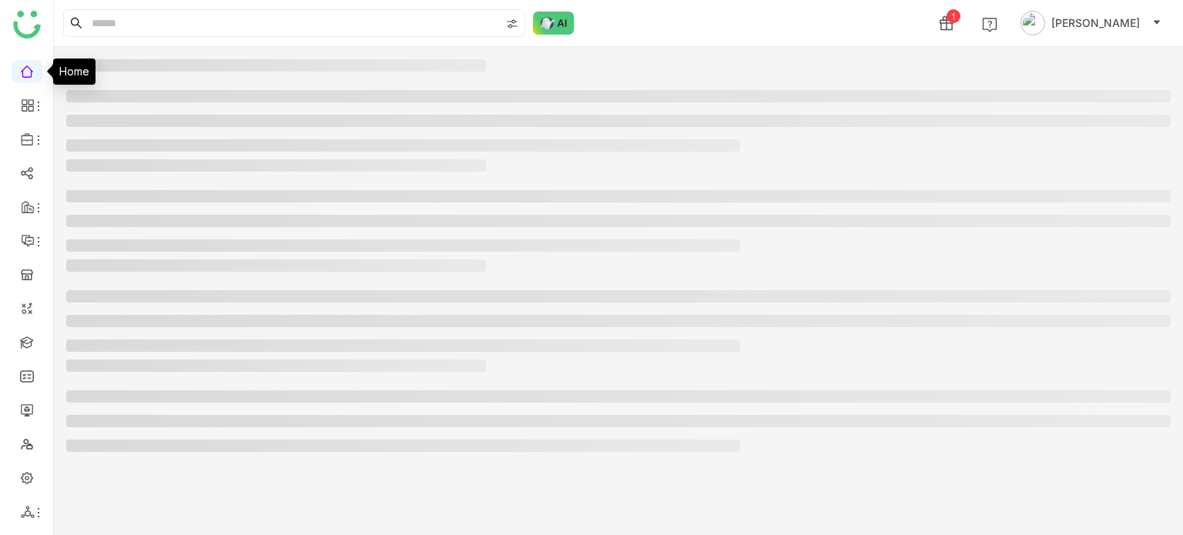
click at [554, 24] on img at bounding box center [554, 23] width 42 height 23
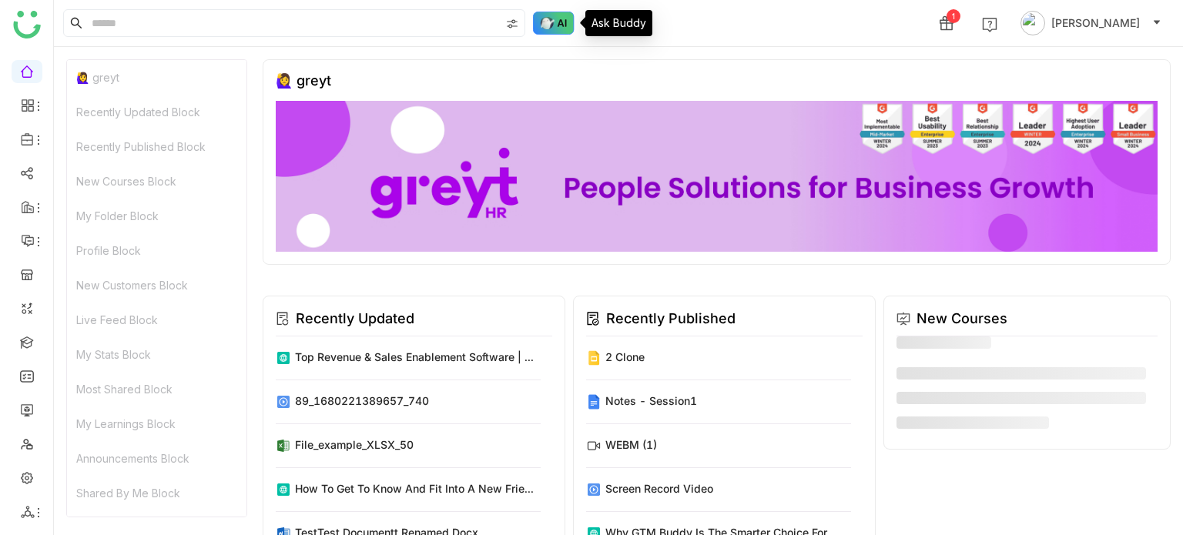
click at [554, 24] on img at bounding box center [554, 23] width 42 height 23
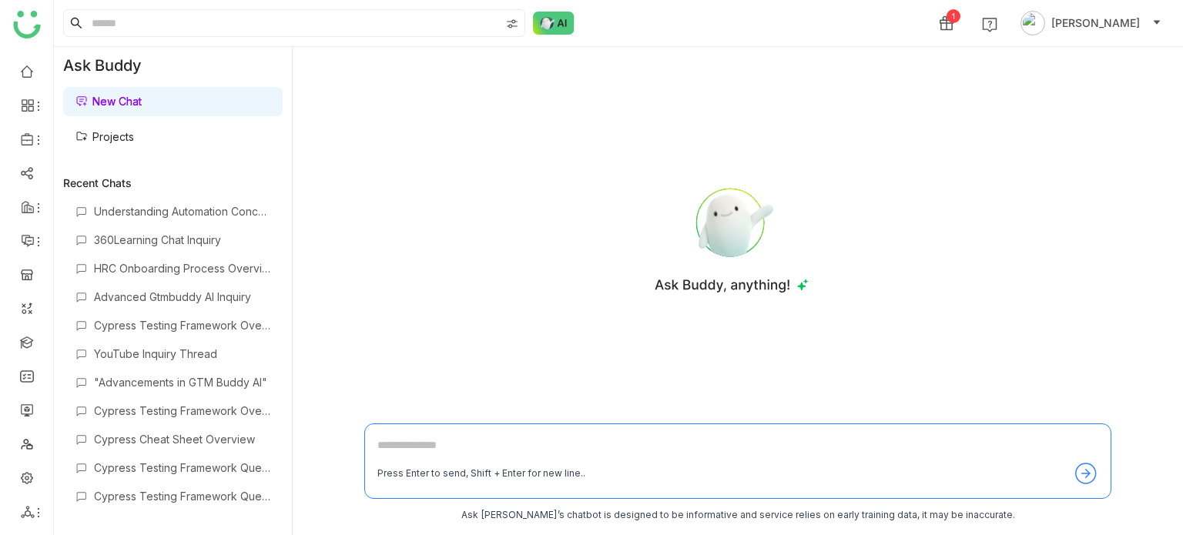
click at [134, 136] on link "Projects" at bounding box center [104, 136] width 59 height 13
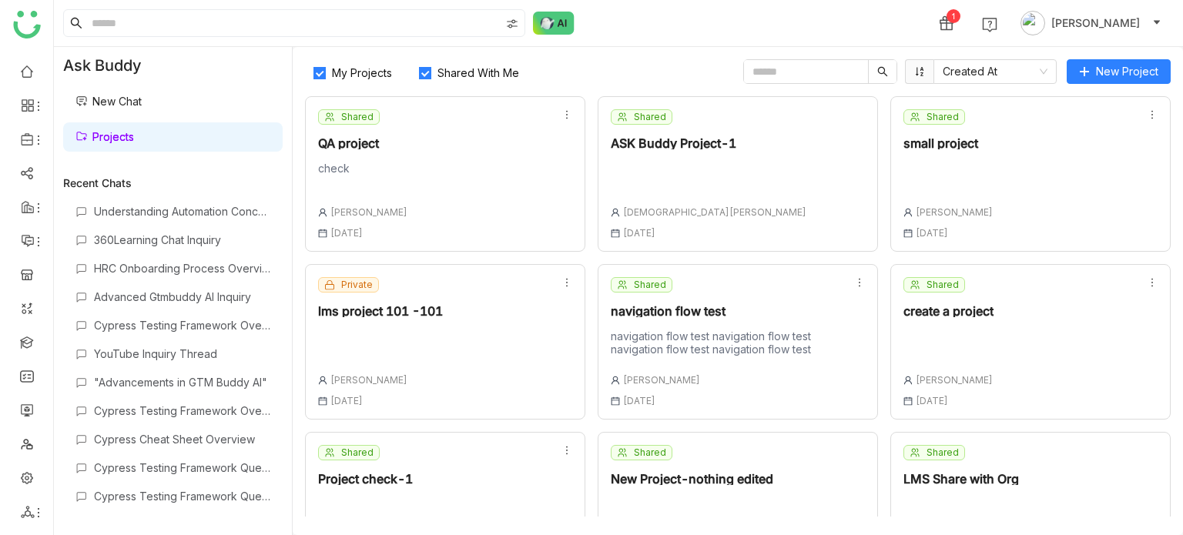
click at [142, 95] on link "New Chat" at bounding box center [108, 101] width 66 height 13
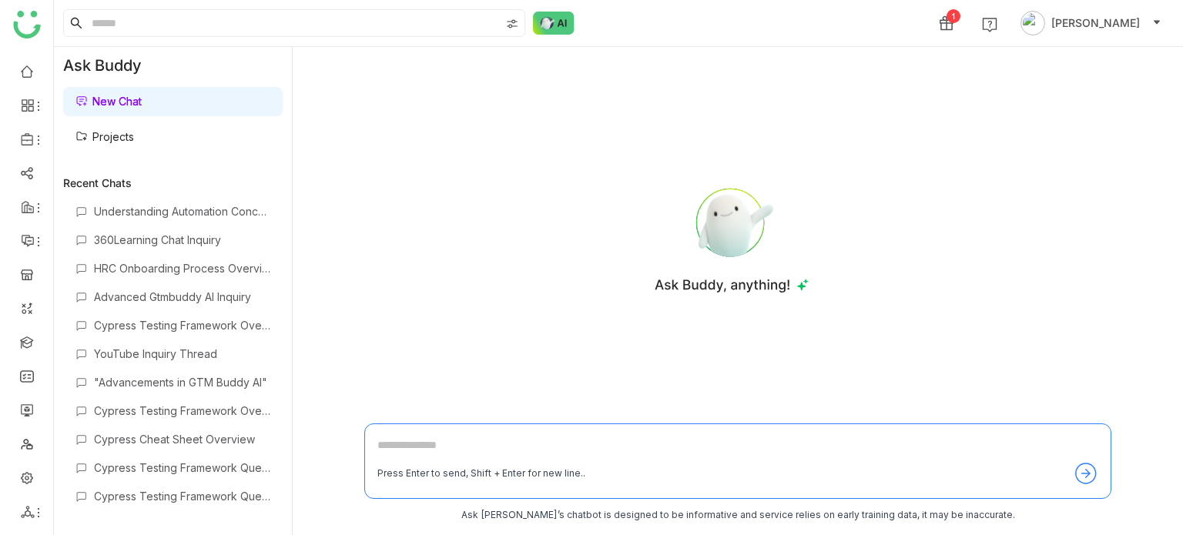
click at [189, 154] on div "New Chat Projects" at bounding box center [173, 119] width 238 height 71
click at [134, 134] on link "Projects" at bounding box center [104, 136] width 59 height 13
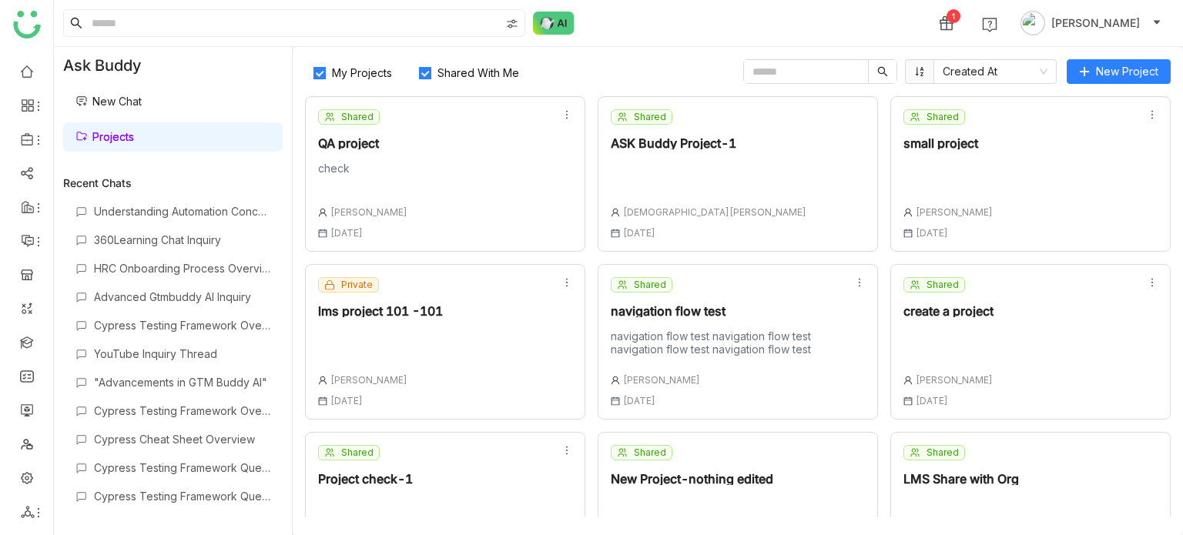
click at [428, 65] on label "Shared With Me" at bounding box center [471, 71] width 123 height 25
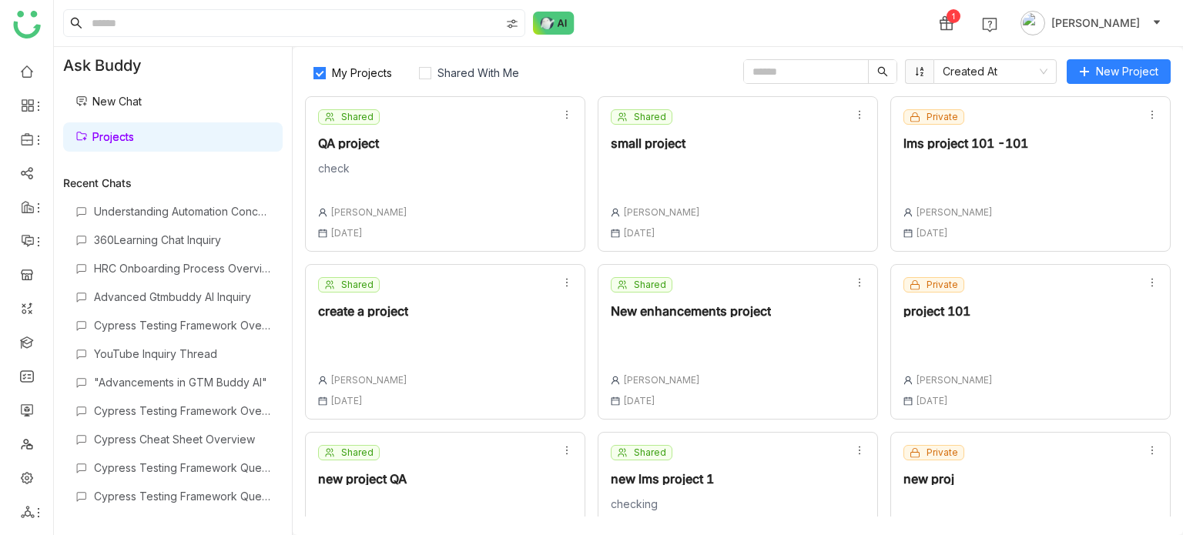
click at [493, 139] on div "Shared QA project check Arif uddin 16 Jun , 2025" at bounding box center [445, 174] width 280 height 156
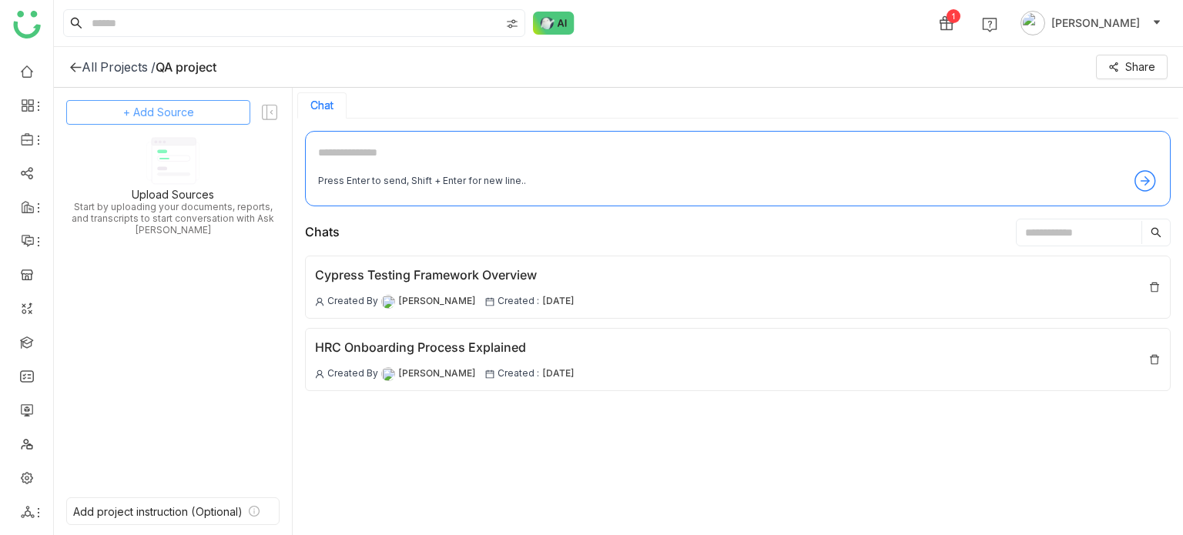
click at [167, 114] on span "+ Add Source" at bounding box center [158, 112] width 71 height 17
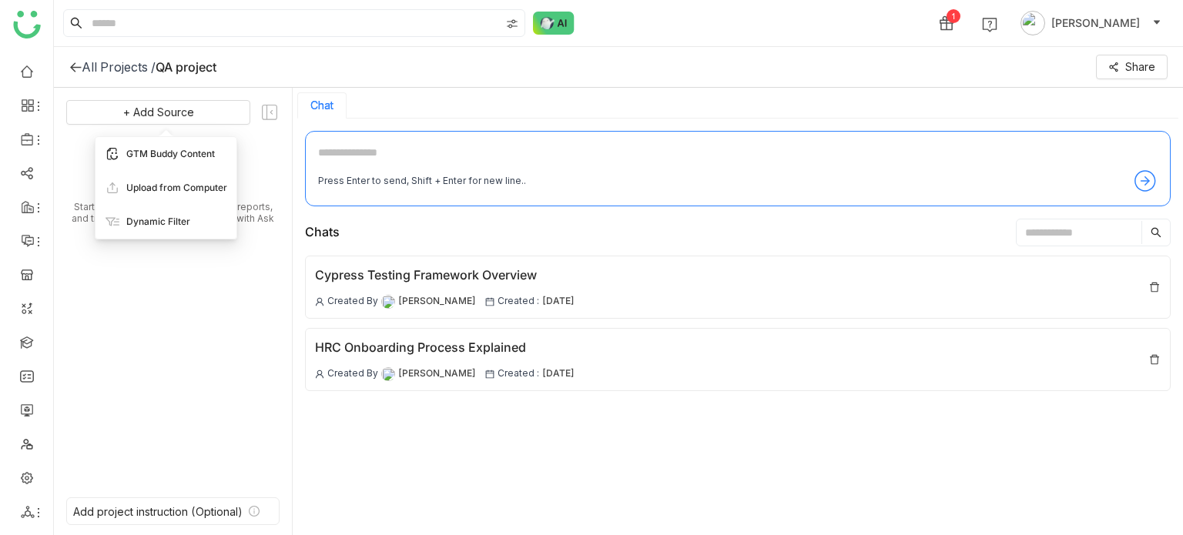
click at [179, 155] on span "GTM Buddy Content" at bounding box center [170, 154] width 89 height 14
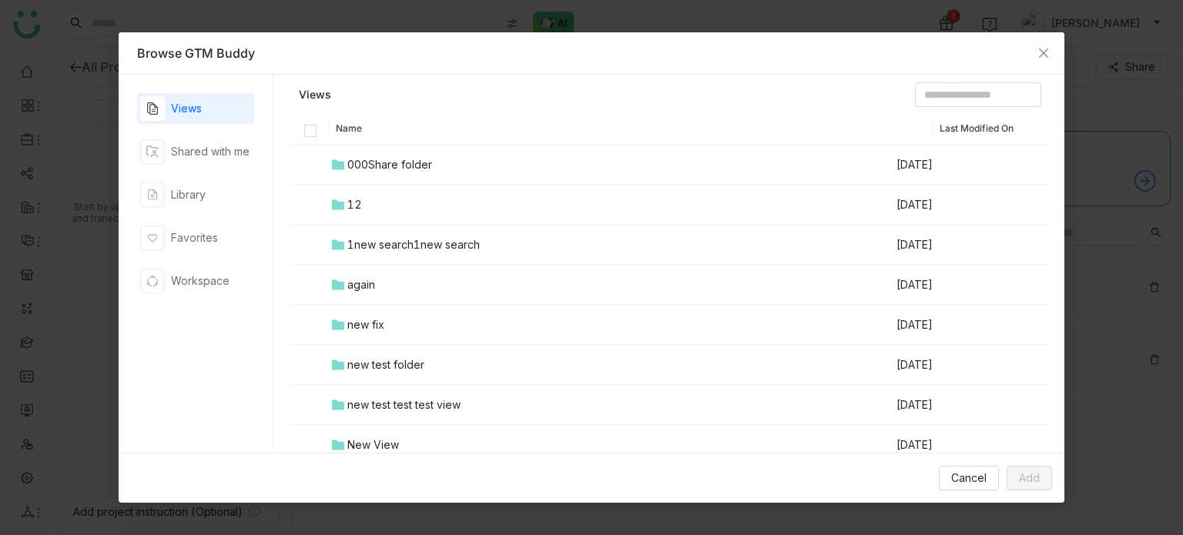
click at [363, 159] on div "000Share folder" at bounding box center [389, 164] width 85 height 17
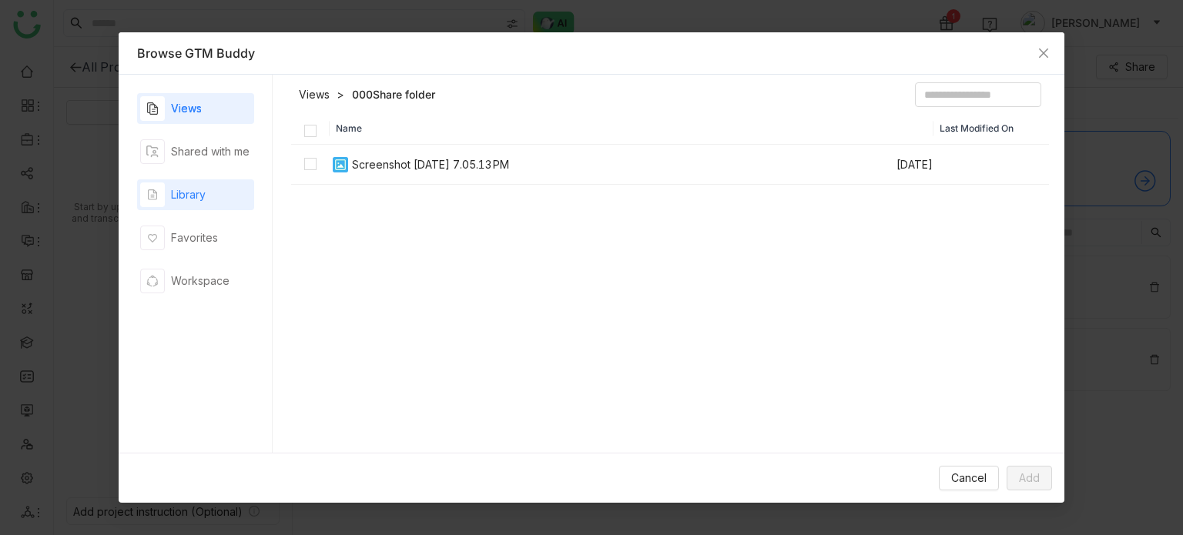
click at [206, 206] on div "Library" at bounding box center [195, 194] width 117 height 31
click at [199, 193] on div "Library" at bounding box center [188, 194] width 35 height 17
click at [218, 105] on div "Views" at bounding box center [195, 108] width 117 height 31
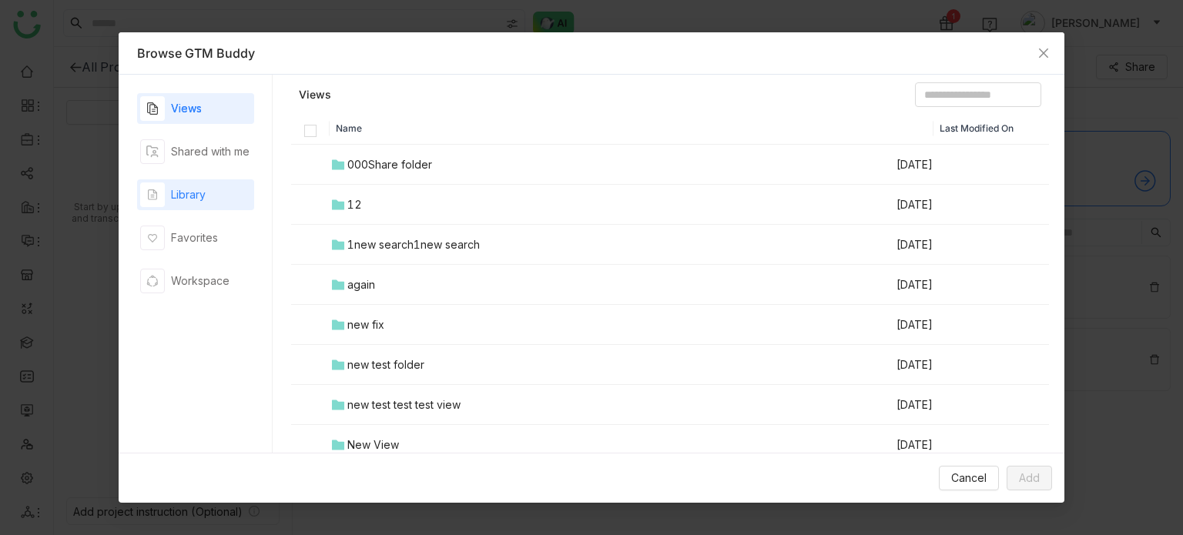
click at [217, 203] on div "Library" at bounding box center [195, 194] width 117 height 31
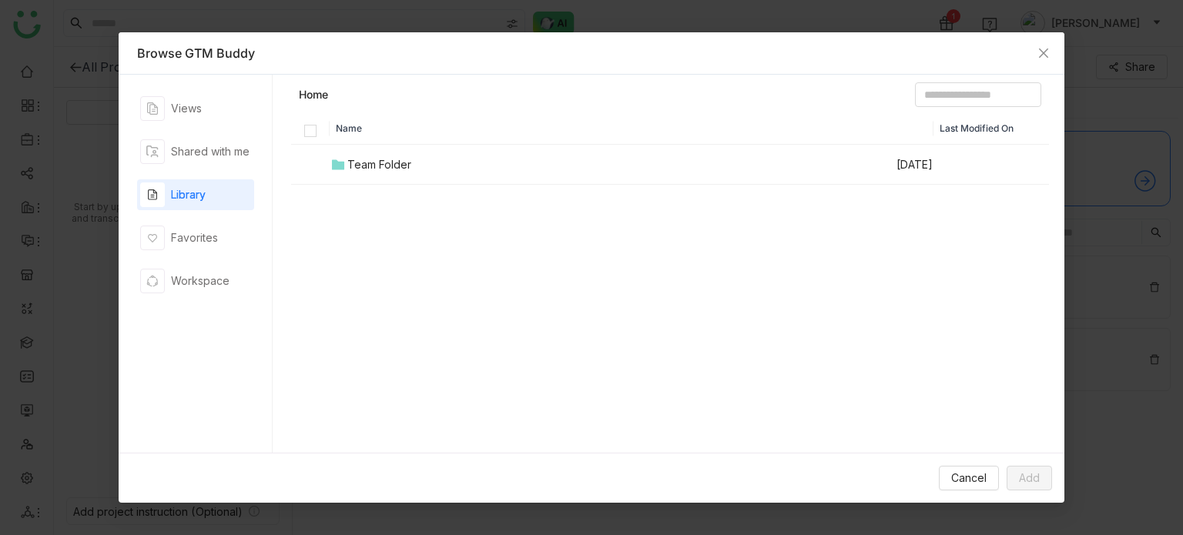
click at [217, 203] on div "Library" at bounding box center [195, 194] width 117 height 31
click at [387, 163] on div "Team Folder" at bounding box center [379, 164] width 64 height 17
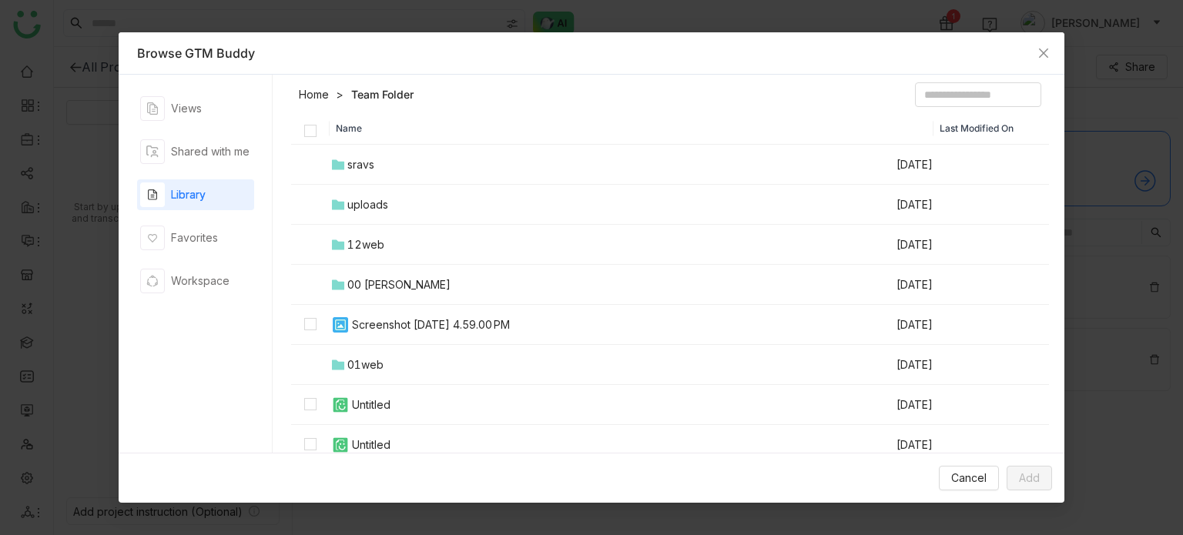
click at [313, 137] on th at bounding box center [310, 129] width 39 height 32
click at [306, 122] on label at bounding box center [310, 128] width 12 height 12
click at [208, 197] on div "Library" at bounding box center [195, 194] width 117 height 31
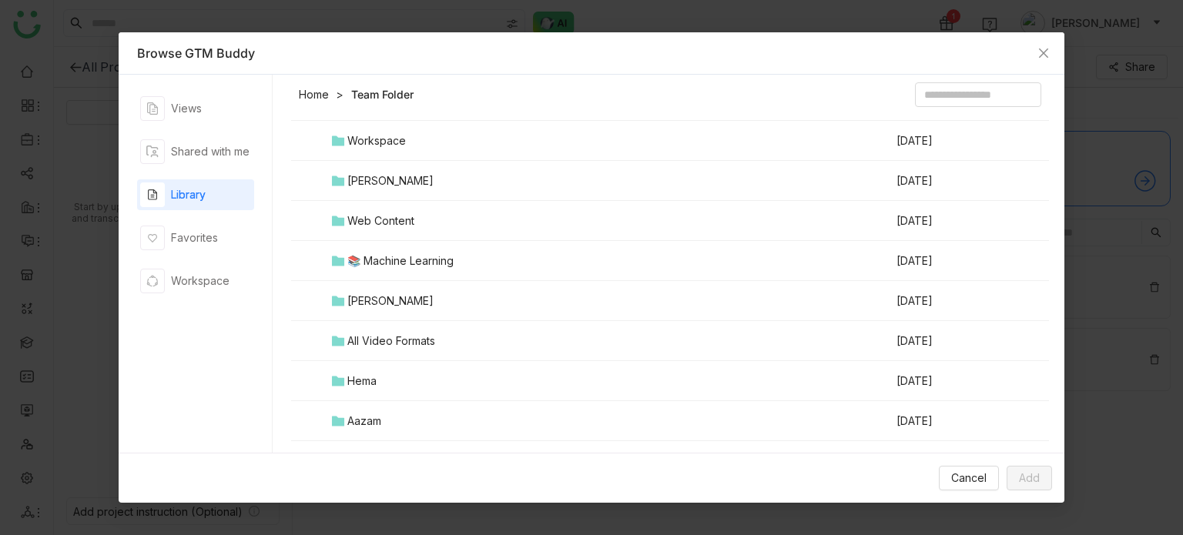
scroll to position [1186, 0]
click at [404, 326] on td "All Video Formats" at bounding box center [613, 340] width 566 height 40
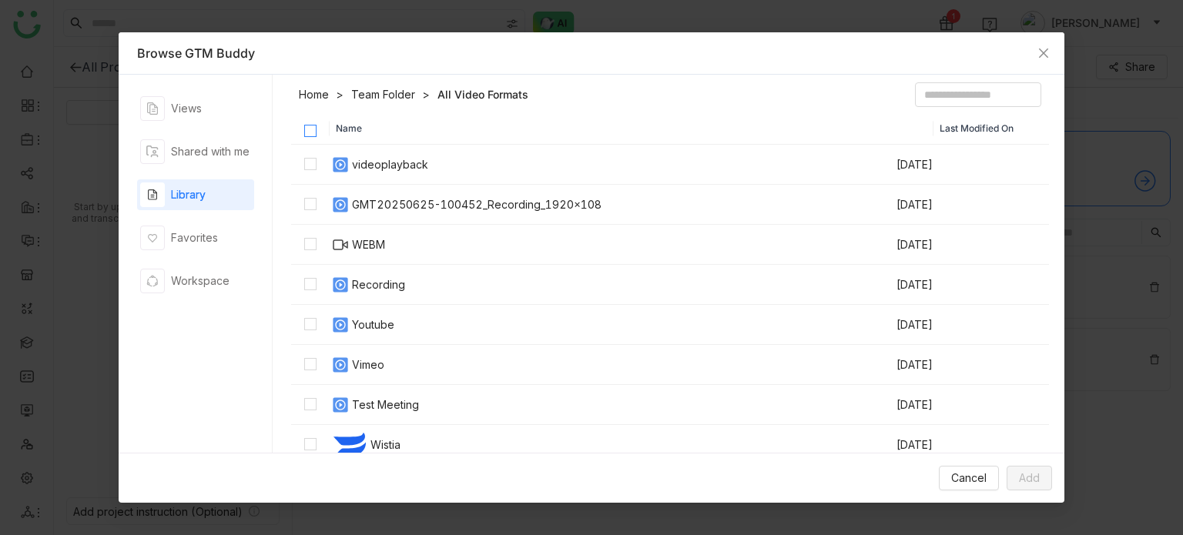
click at [307, 122] on label at bounding box center [310, 128] width 12 height 12
click at [1045, 49] on icon "Close" at bounding box center [1043, 53] width 12 height 12
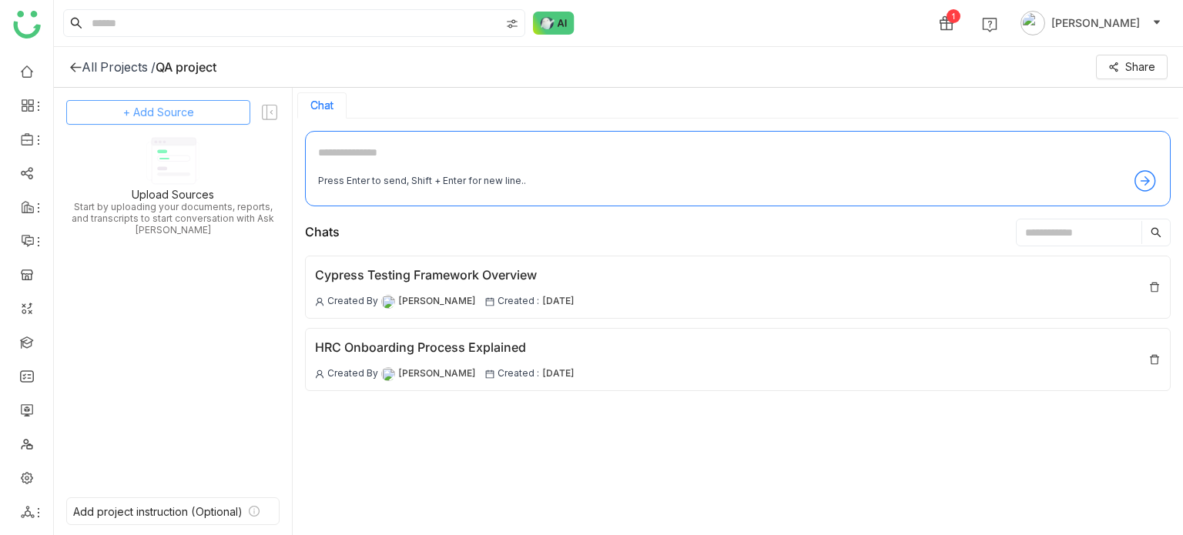
click at [229, 105] on button "+ Add Source" at bounding box center [158, 112] width 184 height 25
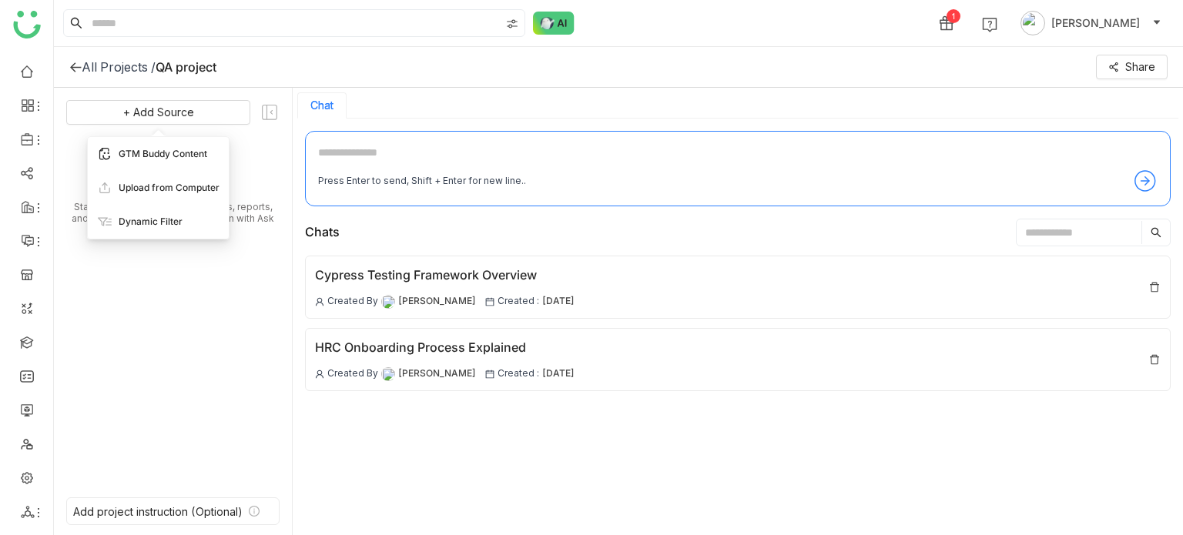
click at [228, 152] on div "GTM Buddy Content" at bounding box center [158, 154] width 141 height 34
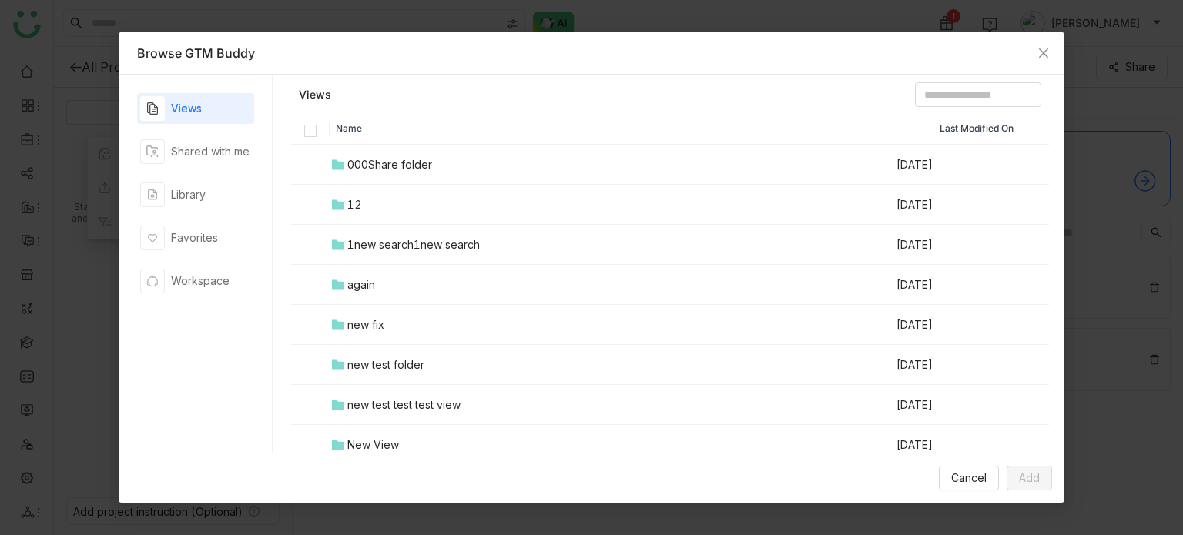
click at [353, 161] on div "000Share folder" at bounding box center [389, 164] width 85 height 17
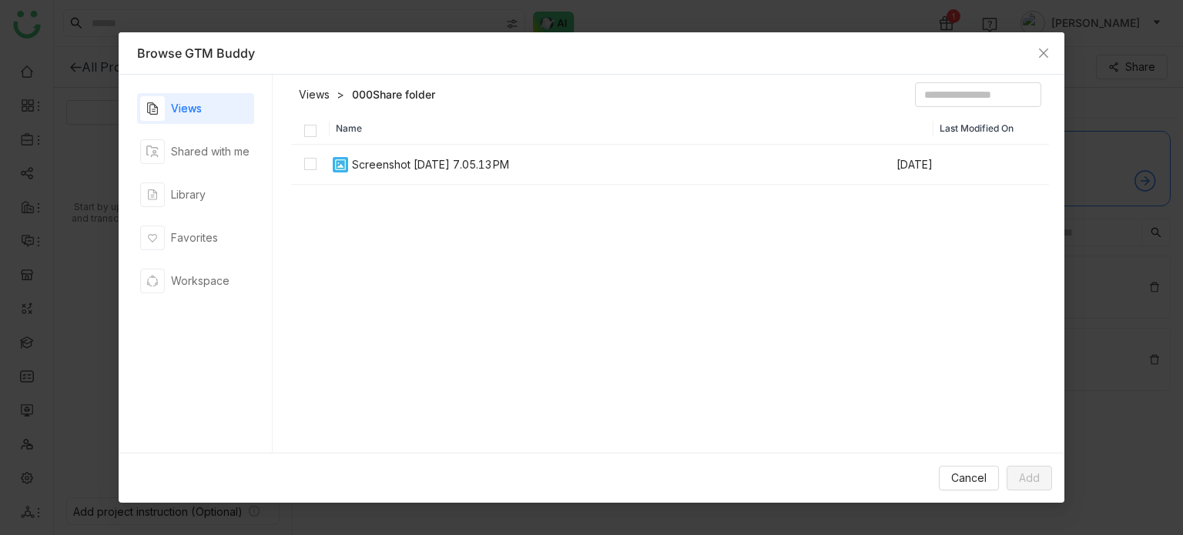
click at [495, 122] on th "Name" at bounding box center [632, 129] width 605 height 32
click at [215, 199] on div "Library" at bounding box center [195, 194] width 117 height 31
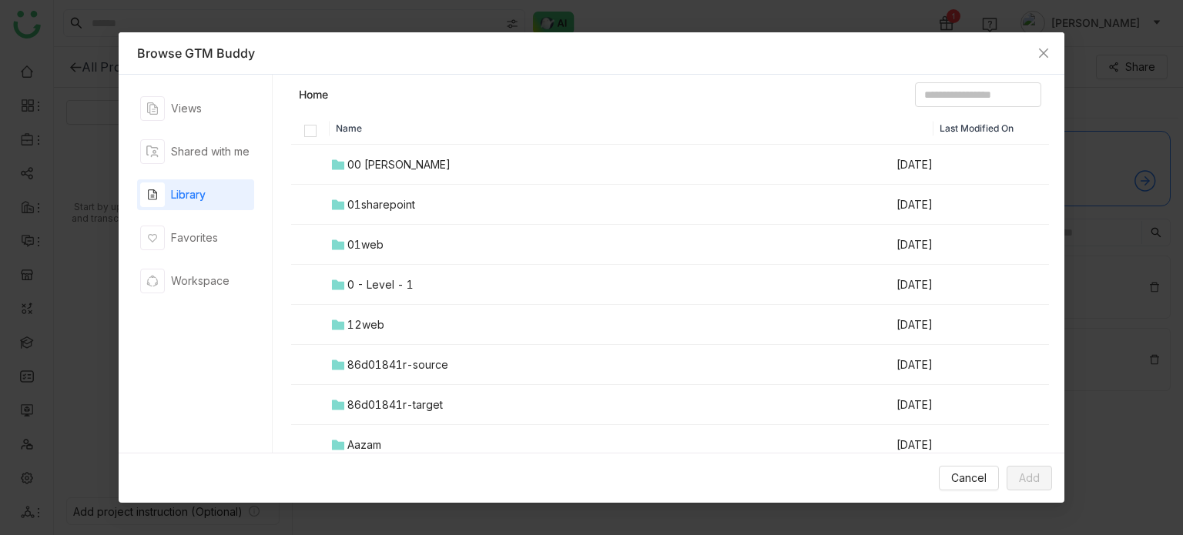
click at [408, 168] on div "00 Arif Folder" at bounding box center [398, 164] width 103 height 17
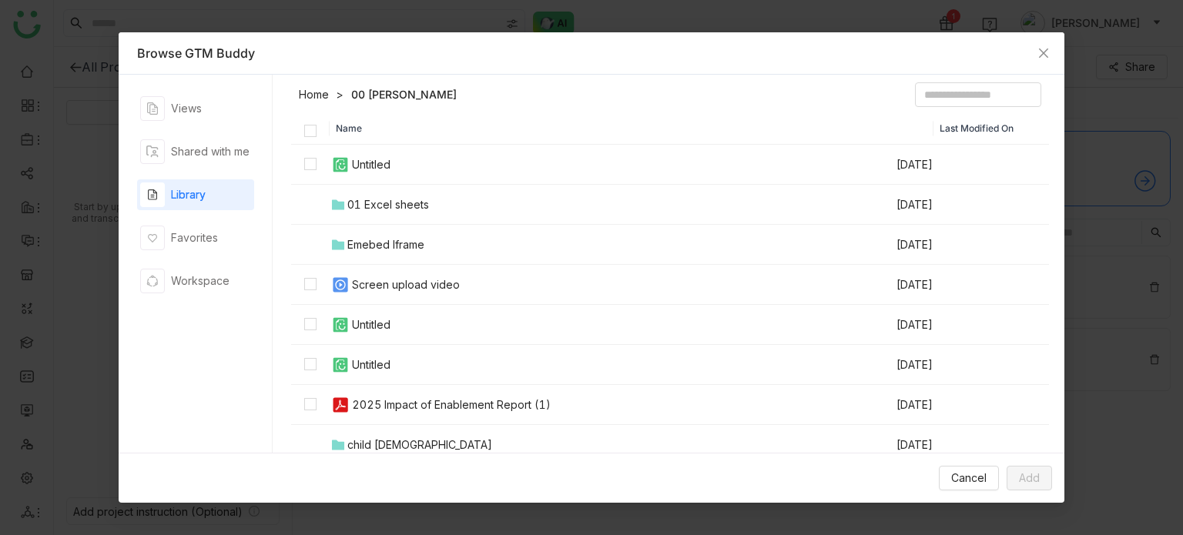
click at [401, 209] on div "01 Excel sheets" at bounding box center [388, 204] width 82 height 17
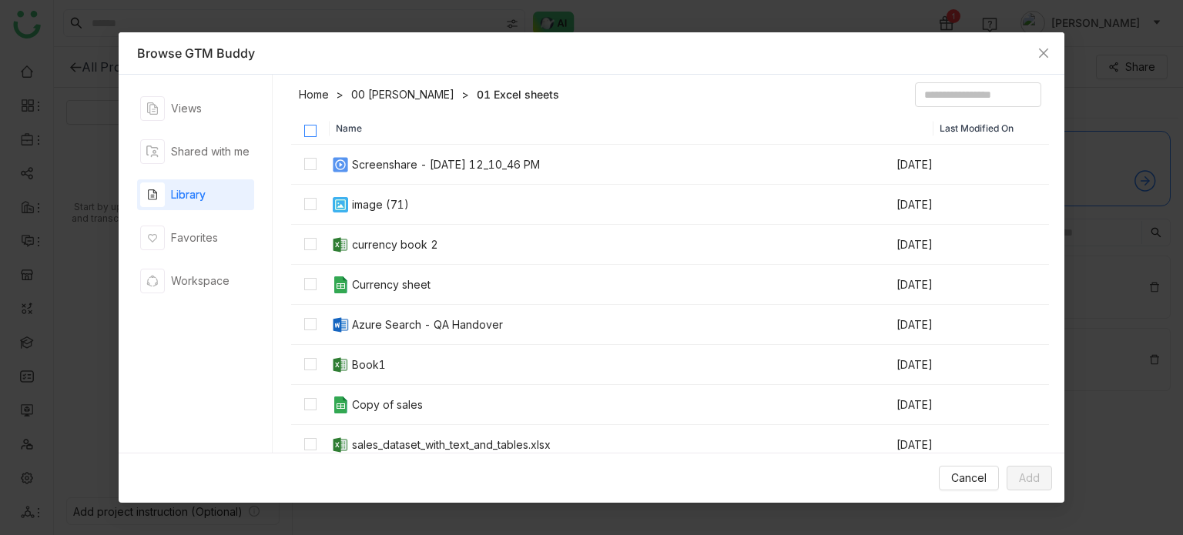
click at [311, 122] on label at bounding box center [310, 128] width 12 height 12
click at [1038, 54] on icon "Close" at bounding box center [1043, 53] width 12 height 12
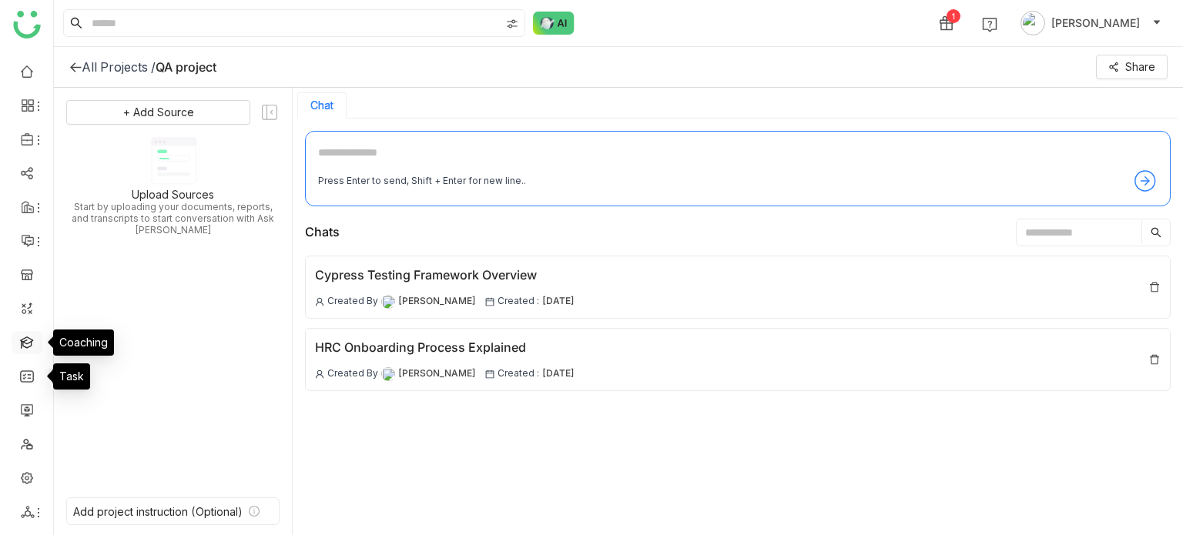
click at [28, 340] on link at bounding box center [27, 341] width 14 height 13
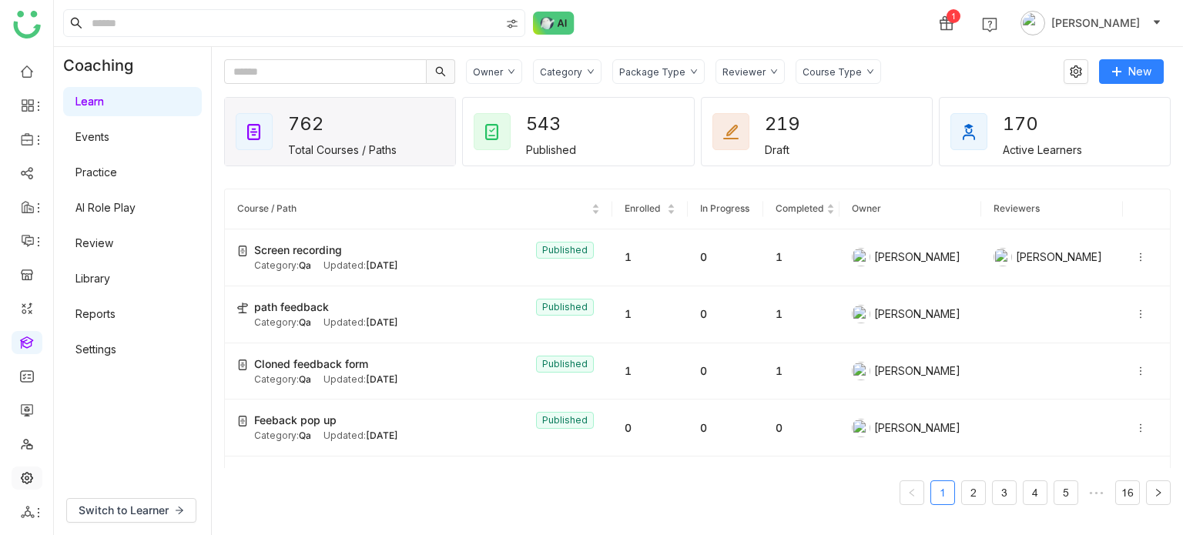
click at [28, 482] on link at bounding box center [27, 477] width 14 height 13
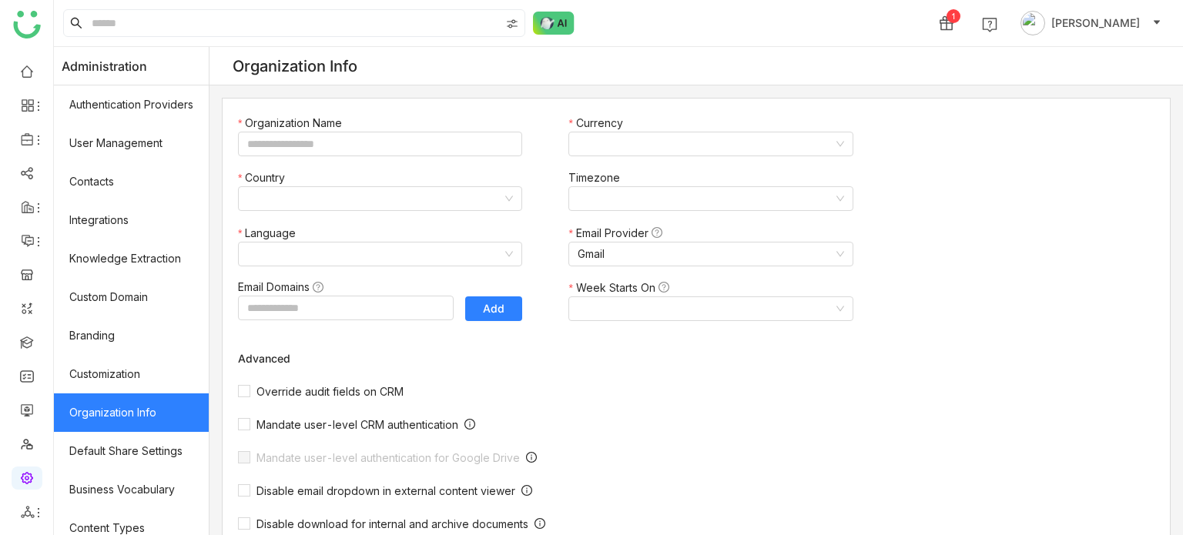
type input "*******"
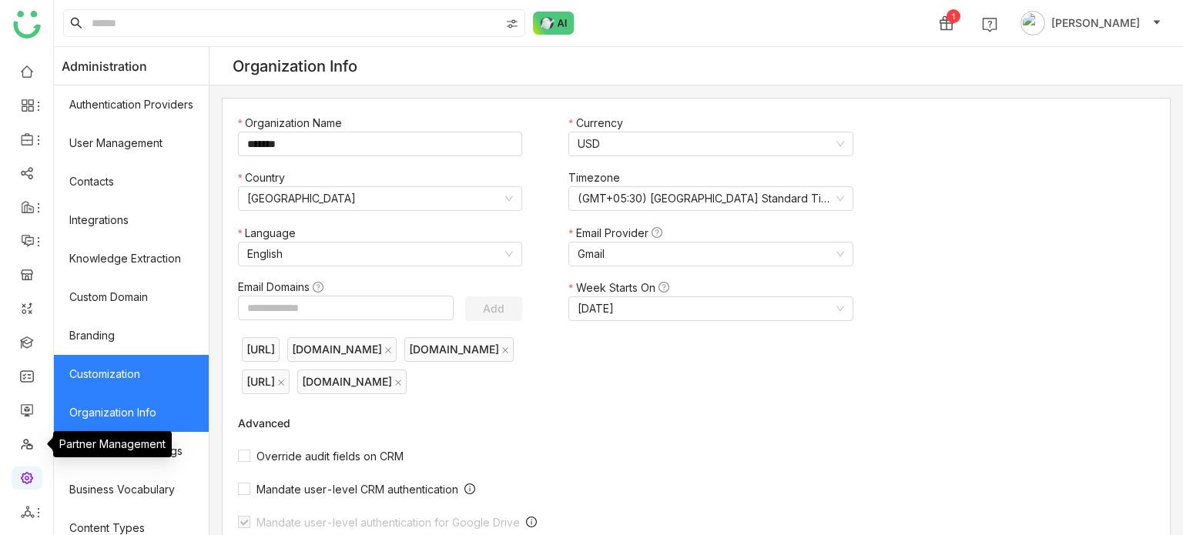
scroll to position [281, 0]
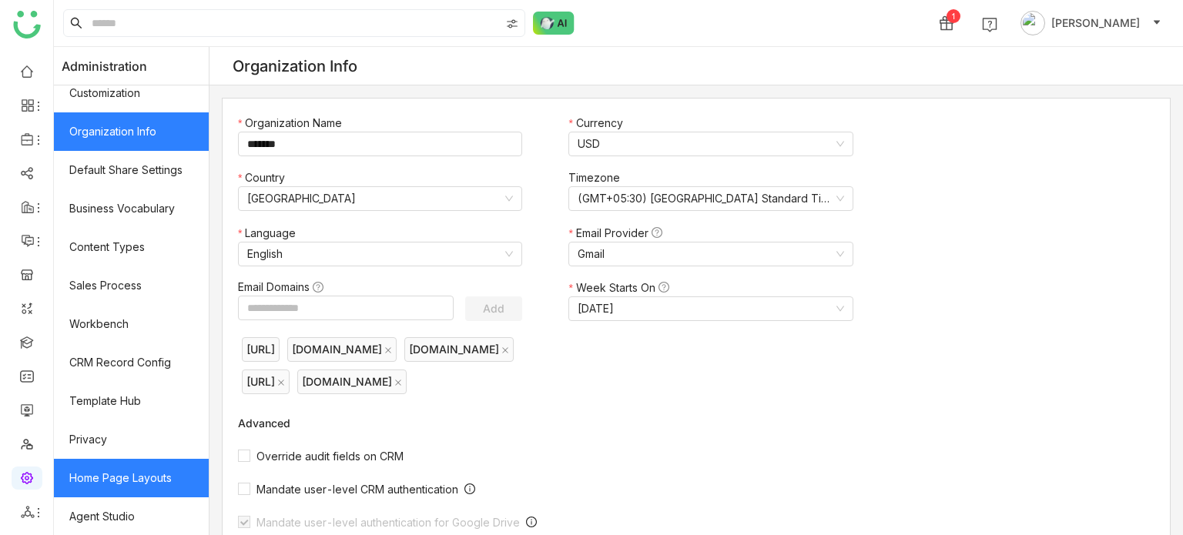
click at [151, 467] on link "Home Page Layouts" at bounding box center [131, 478] width 155 height 39
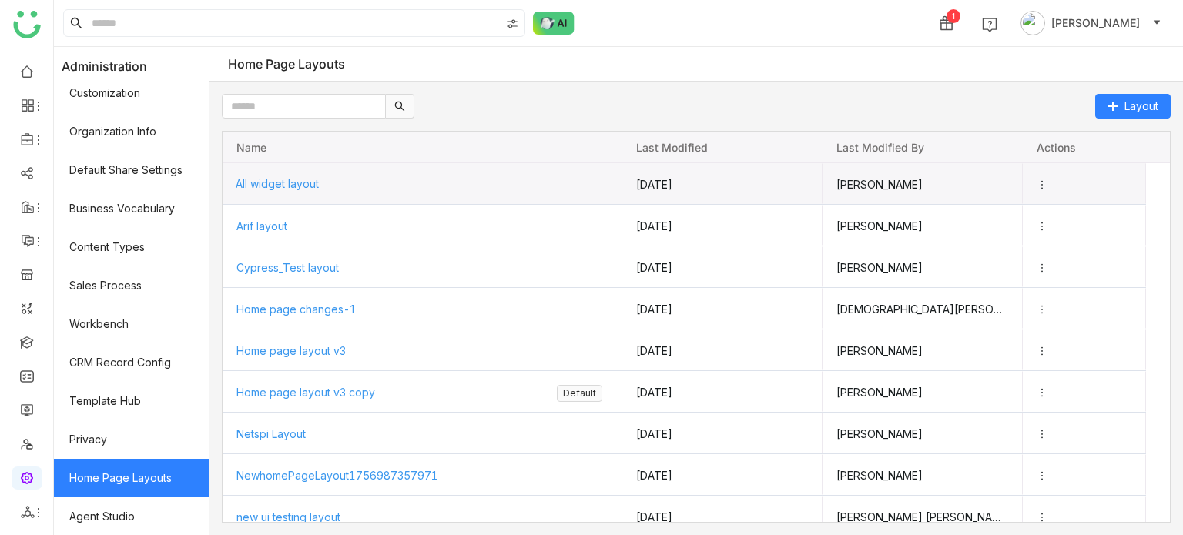
click at [296, 184] on span "All widget layout" at bounding box center [277, 183] width 83 height 13
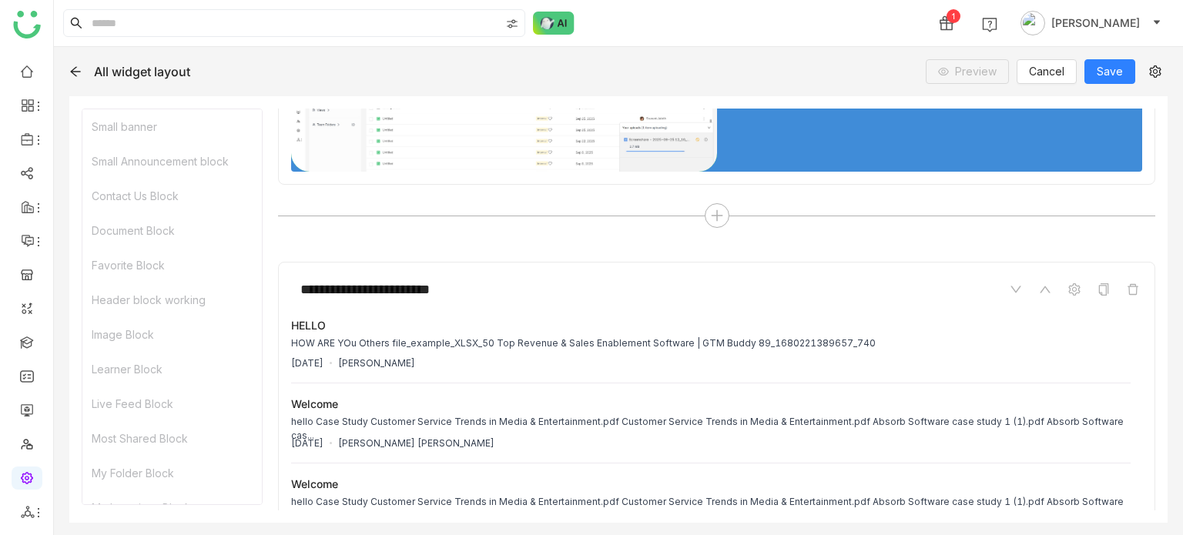
click at [717, 200] on div "**********" at bounding box center [716, 97] width 877 height 268
click at [717, 209] on icon at bounding box center [717, 216] width 14 height 14
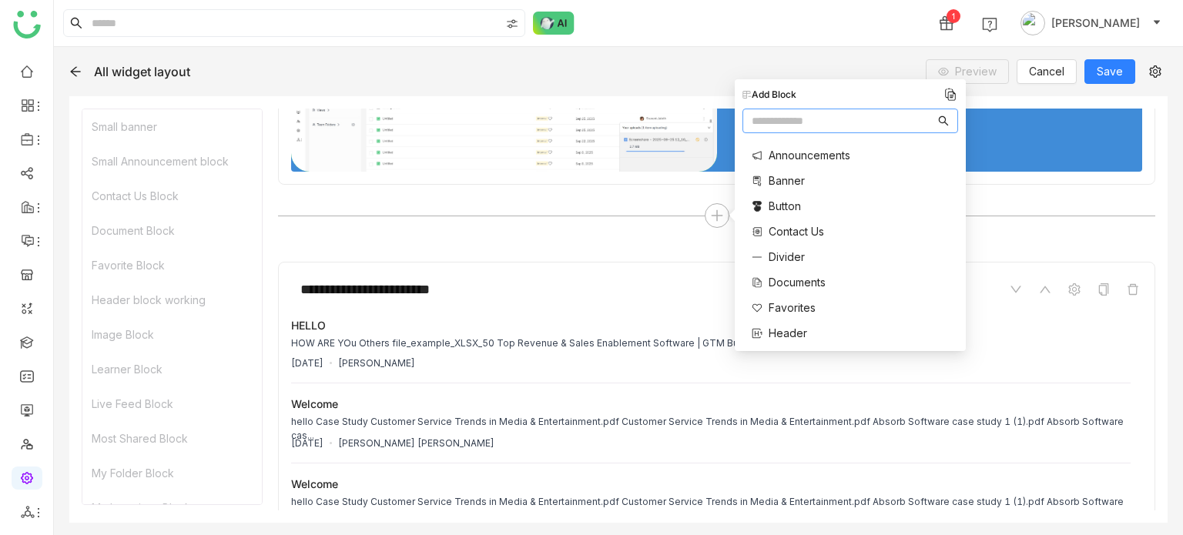
click at [796, 129] on nz-input-group at bounding box center [850, 121] width 216 height 25
click at [799, 127] on input "text" at bounding box center [843, 120] width 183 height 17
type input "****"
click at [790, 157] on span "Rich Text" at bounding box center [793, 155] width 48 height 16
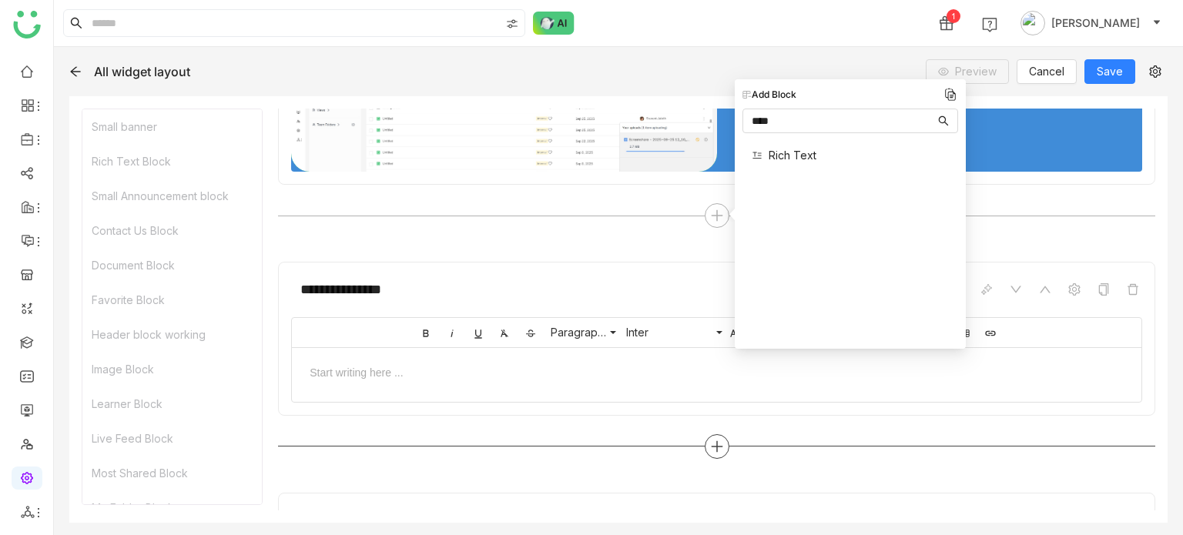
scroll to position [317, 0]
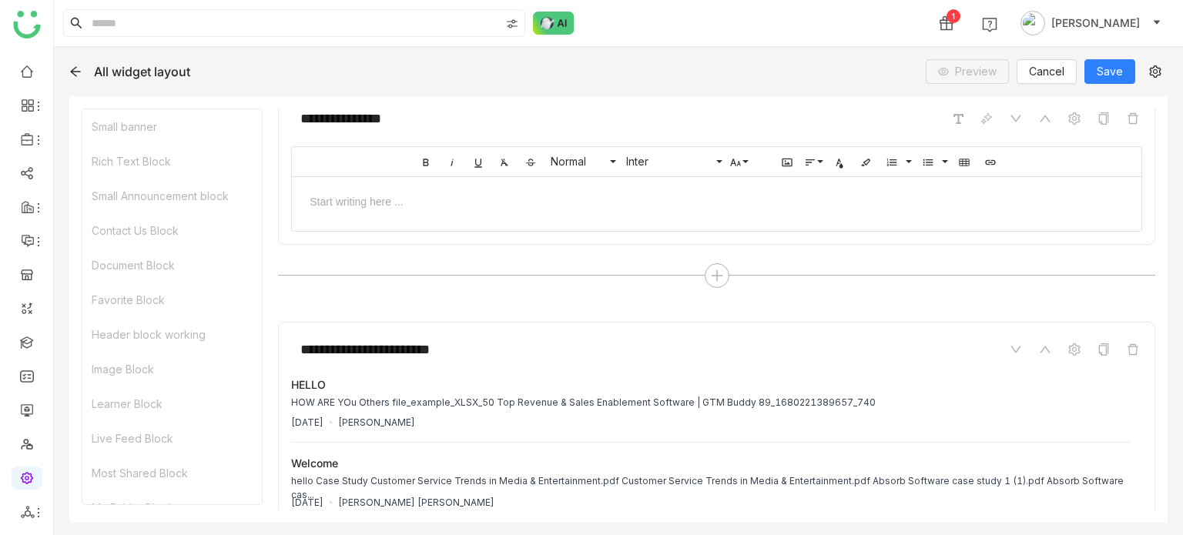
click at [536, 212] on div at bounding box center [716, 200] width 849 height 47
click at [988, 161] on icon "button" at bounding box center [990, 161] width 10 height 5
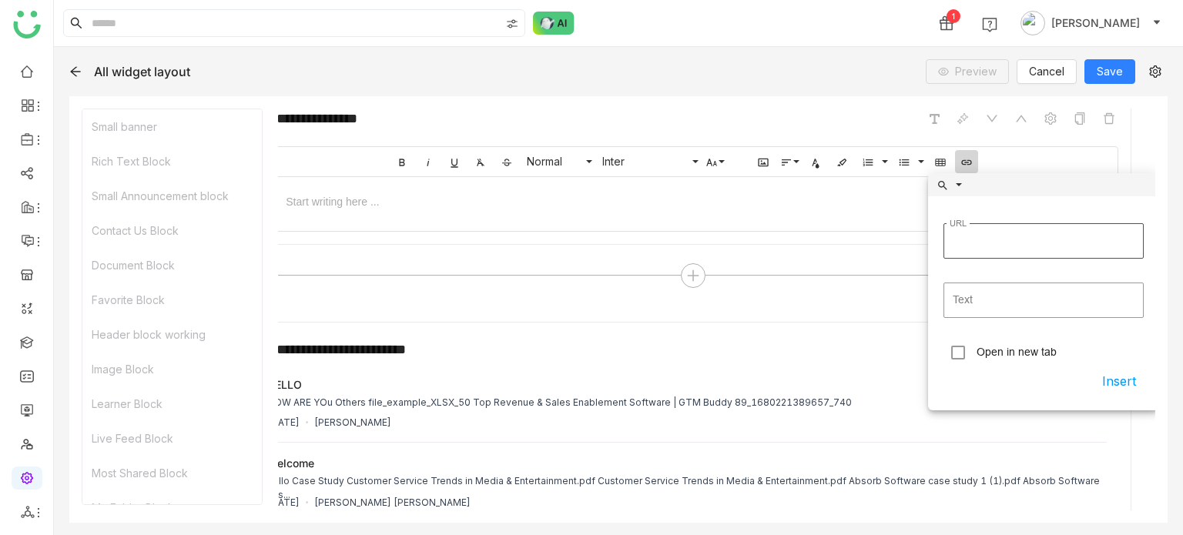
click at [994, 249] on input "URL" at bounding box center [1043, 240] width 200 height 35
type input "**********"
click at [998, 307] on input "Text" at bounding box center [1043, 300] width 200 height 35
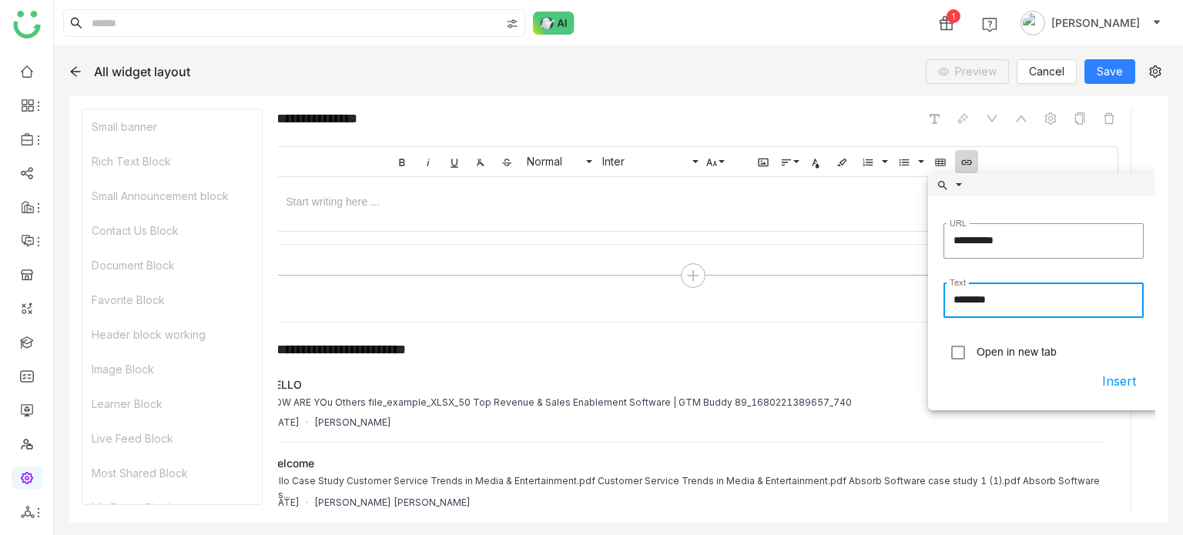
type input "********"
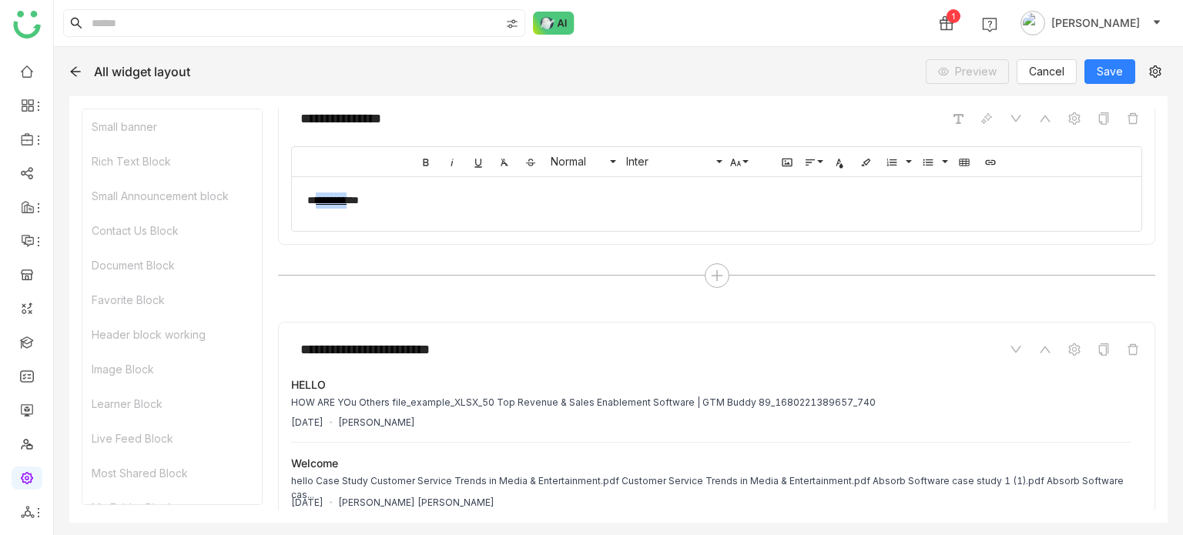
scroll to position [0, 0]
click at [505, 213] on div "* ******** ***" at bounding box center [716, 200] width 849 height 47
click at [274, 234] on icon "button" at bounding box center [277, 235] width 18 height 18
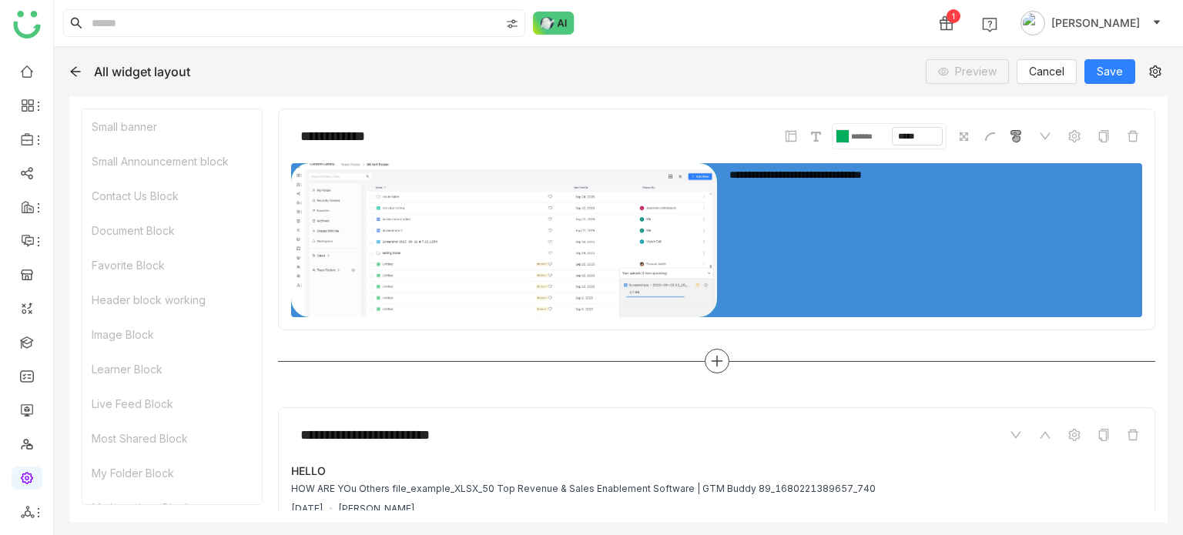
click at [716, 358] on icon at bounding box center [717, 361] width 2 height 11
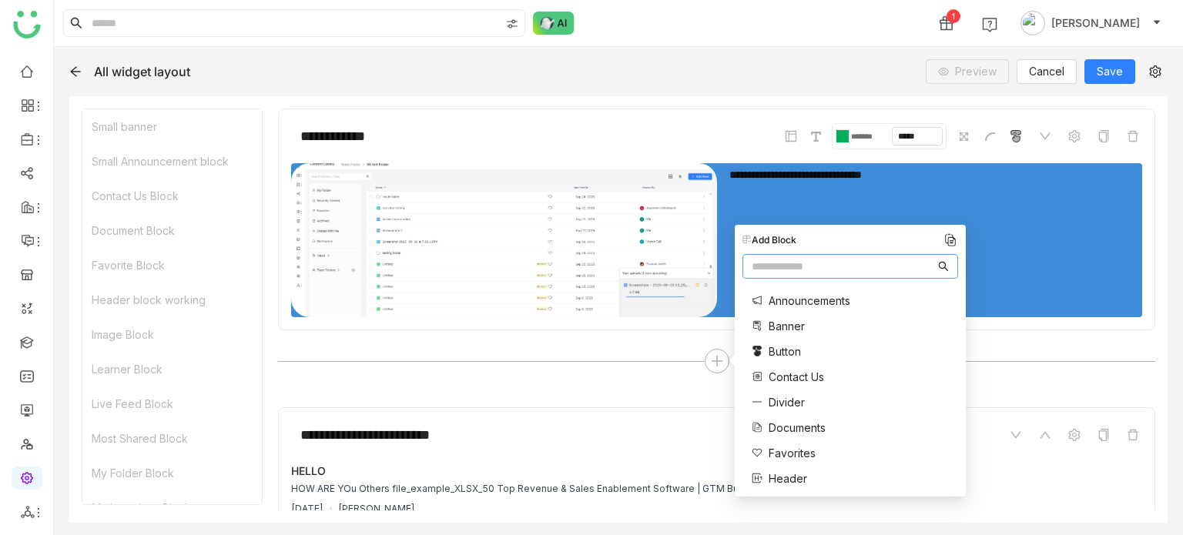
click at [827, 269] on input "text" at bounding box center [843, 266] width 183 height 17
type input "****"
click at [795, 301] on span "Rich Text" at bounding box center [793, 301] width 48 height 16
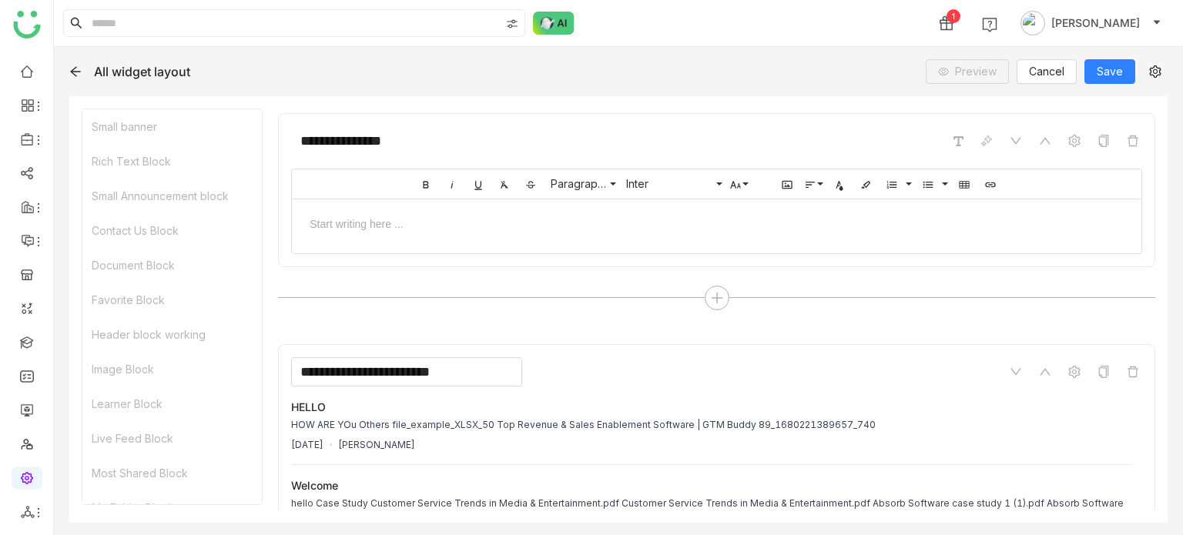
scroll to position [317, 0]
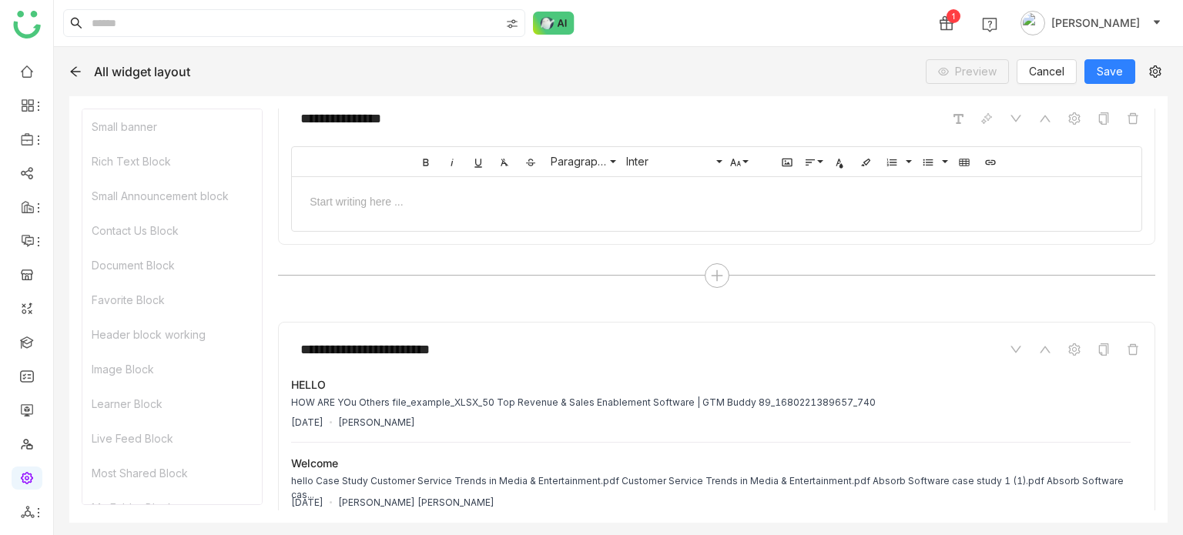
click at [425, 193] on div at bounding box center [716, 201] width 819 height 16
drag, startPoint x: 390, startPoint y: 196, endPoint x: 298, endPoint y: 195, distance: 91.6
click at [298, 195] on div "**********" at bounding box center [716, 200] width 849 height 47
click at [984, 162] on icon "button" at bounding box center [990, 162] width 12 height 12
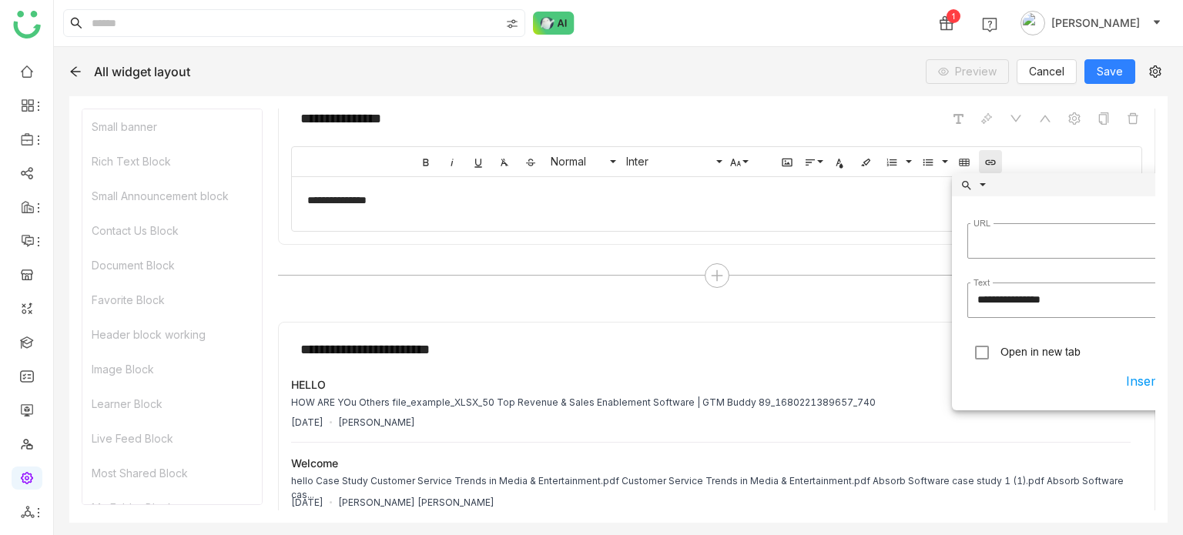
scroll to position [0, 24]
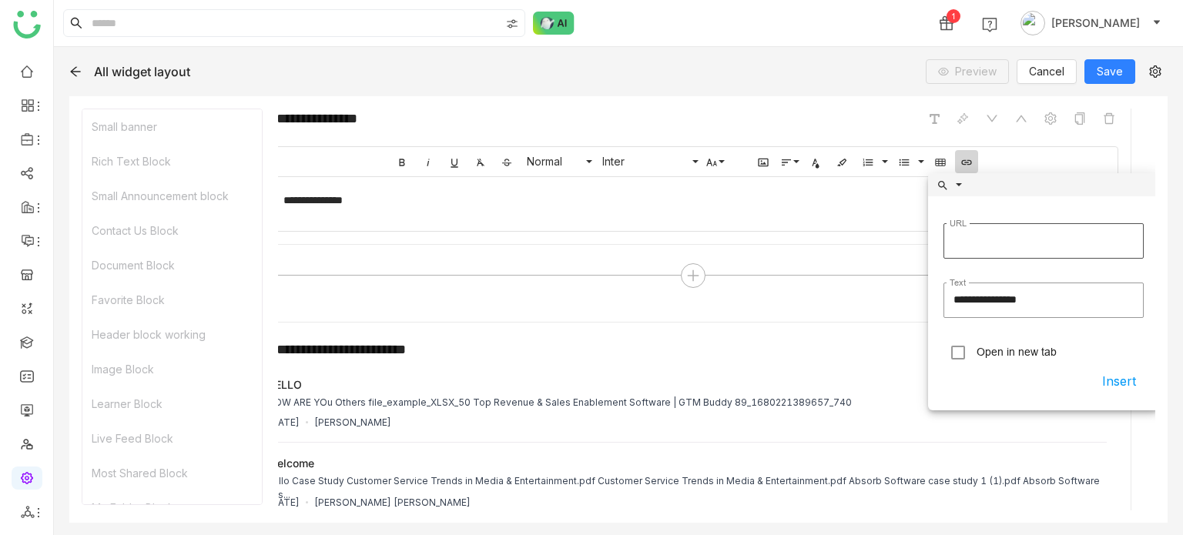
click at [974, 239] on input "URL" at bounding box center [1043, 240] width 200 height 35
type input "**********"
click at [1121, 380] on button "Insert" at bounding box center [1118, 381] width 49 height 28
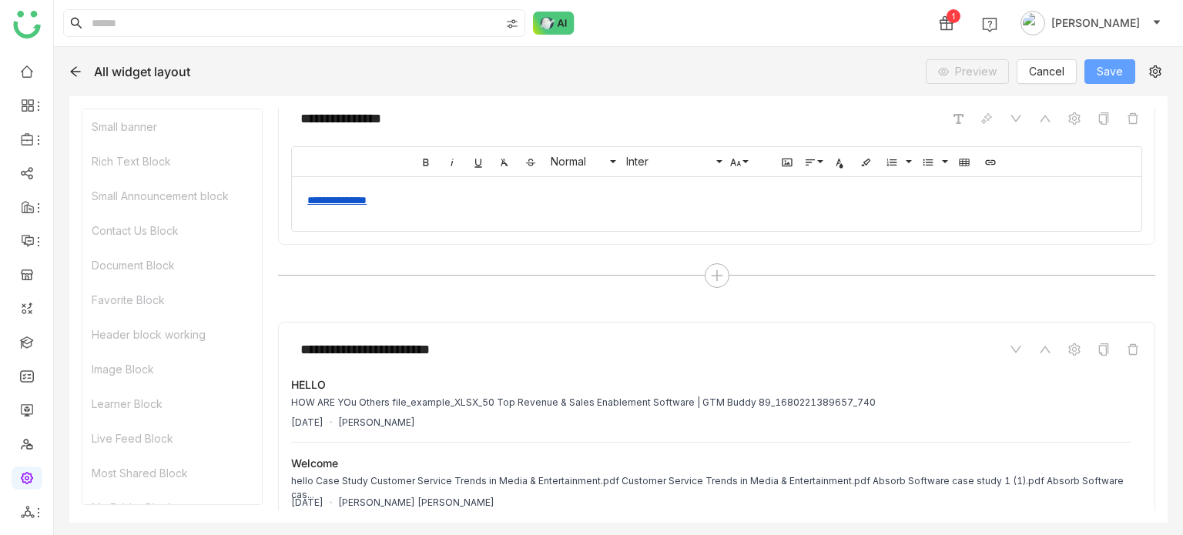
click at [1110, 75] on span "Save" at bounding box center [1110, 71] width 26 height 17
click at [348, 198] on link "**********" at bounding box center [336, 200] width 59 height 11
click at [290, 234] on icon "button" at bounding box center [293, 235] width 18 height 18
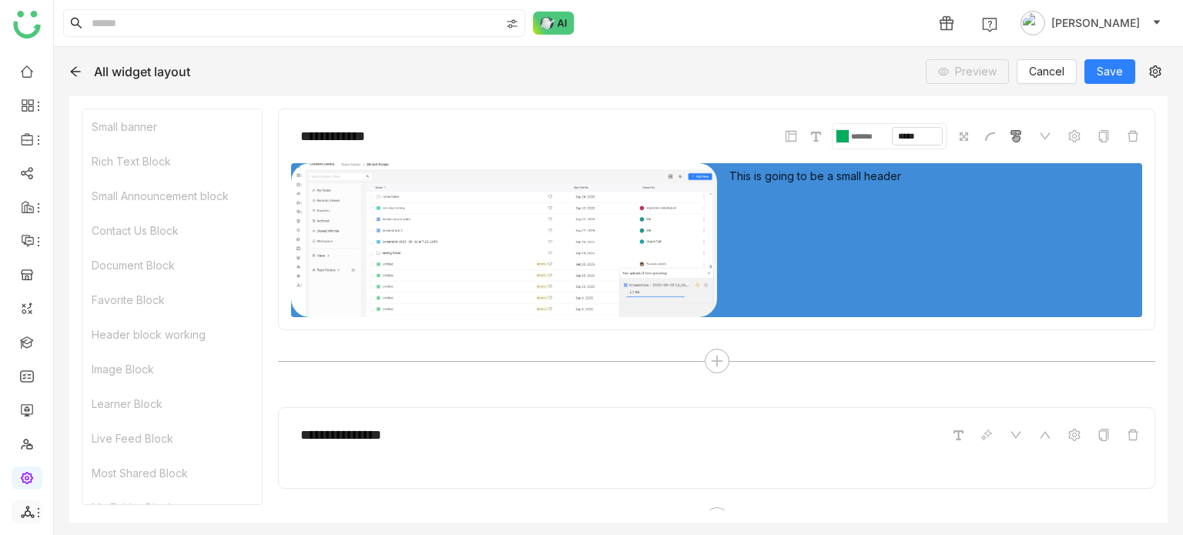
click at [31, 519] on li at bounding box center [27, 512] width 31 height 23
click at [43, 503] on ul at bounding box center [26, 291] width 53 height 485
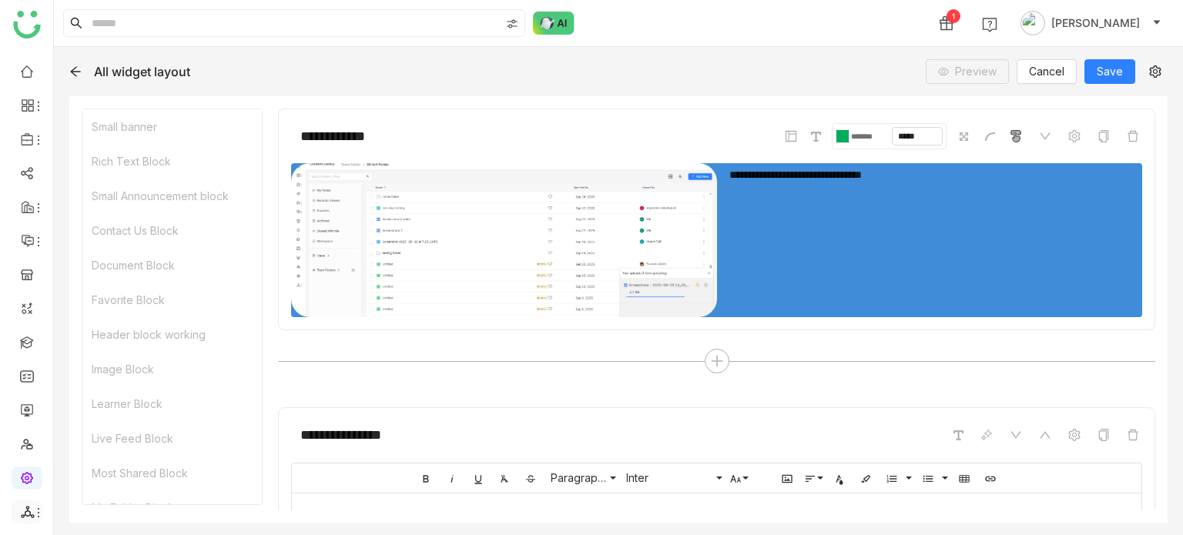
click at [33, 523] on li at bounding box center [27, 512] width 31 height 23
click at [32, 475] on link at bounding box center [27, 477] width 14 height 13
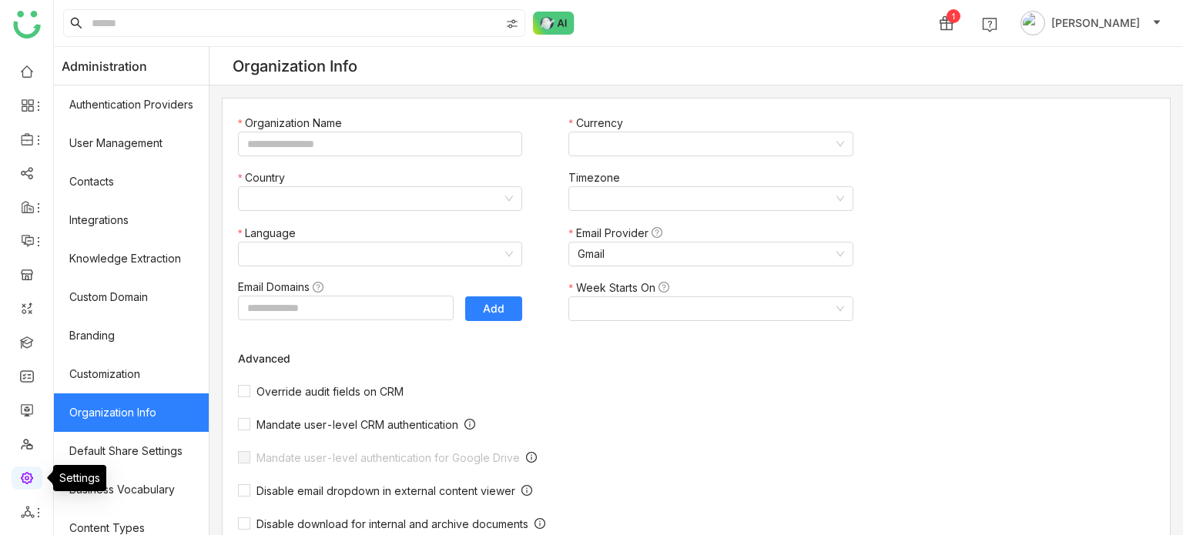
type input "*******"
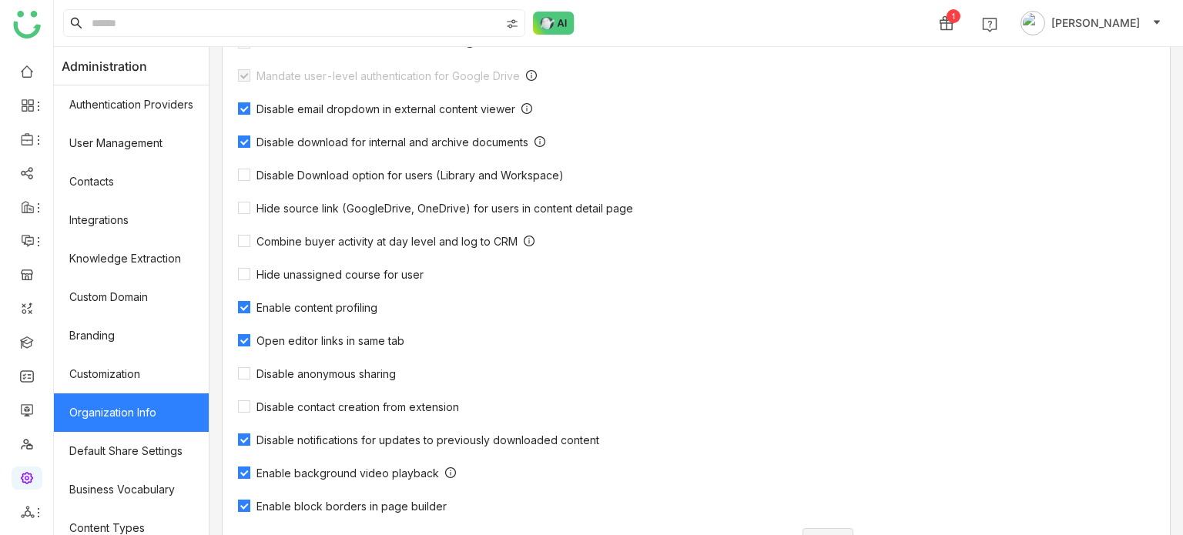
scroll to position [505, 0]
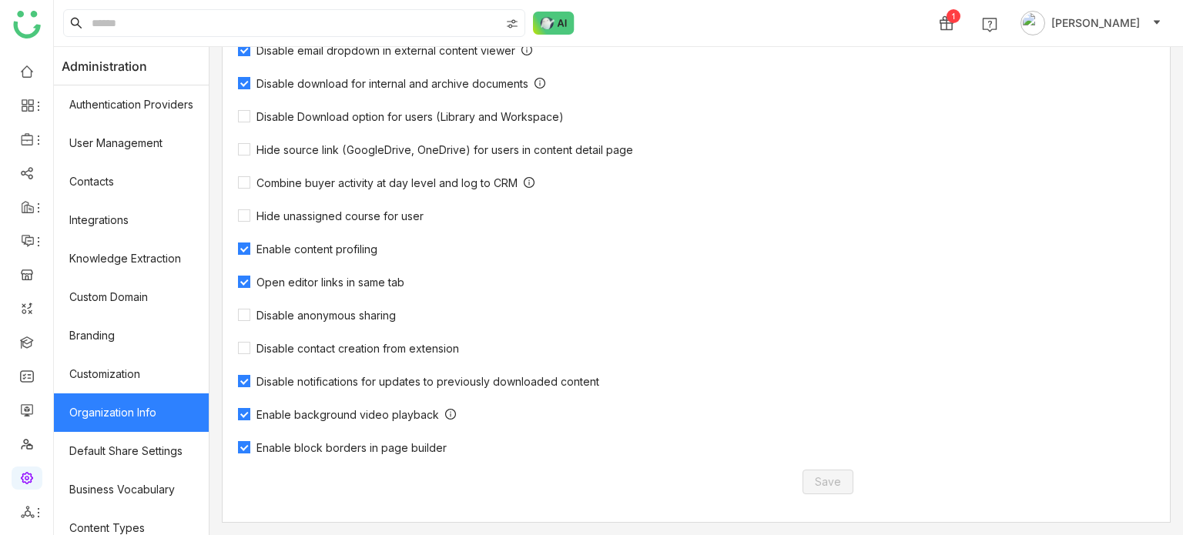
click at [363, 283] on span "Open editor links in same tab" at bounding box center [330, 282] width 160 height 13
click at [817, 484] on span "Save" at bounding box center [828, 482] width 26 height 17
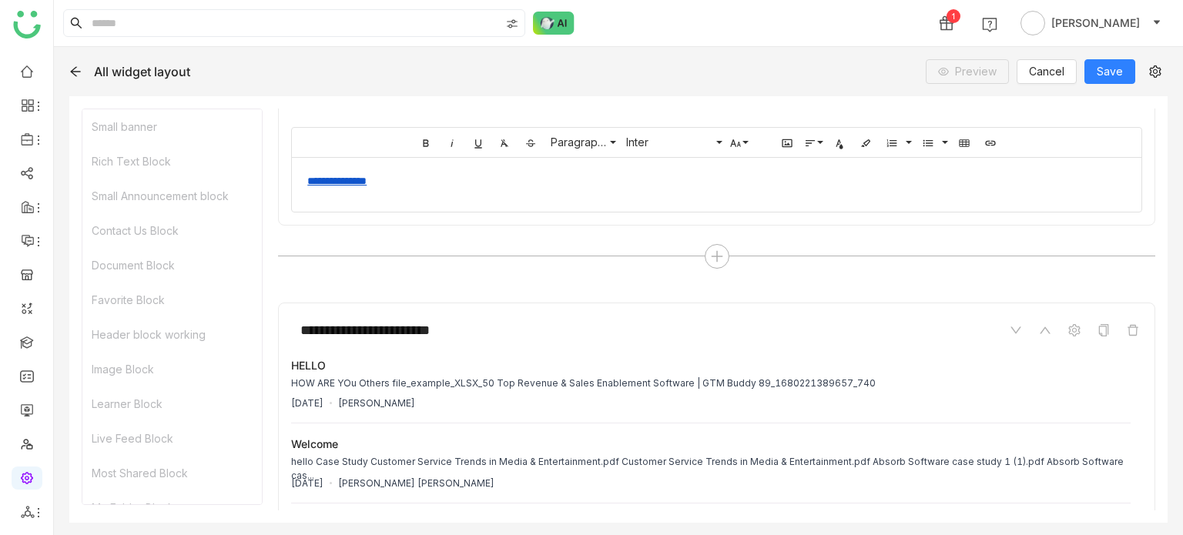
scroll to position [326, 0]
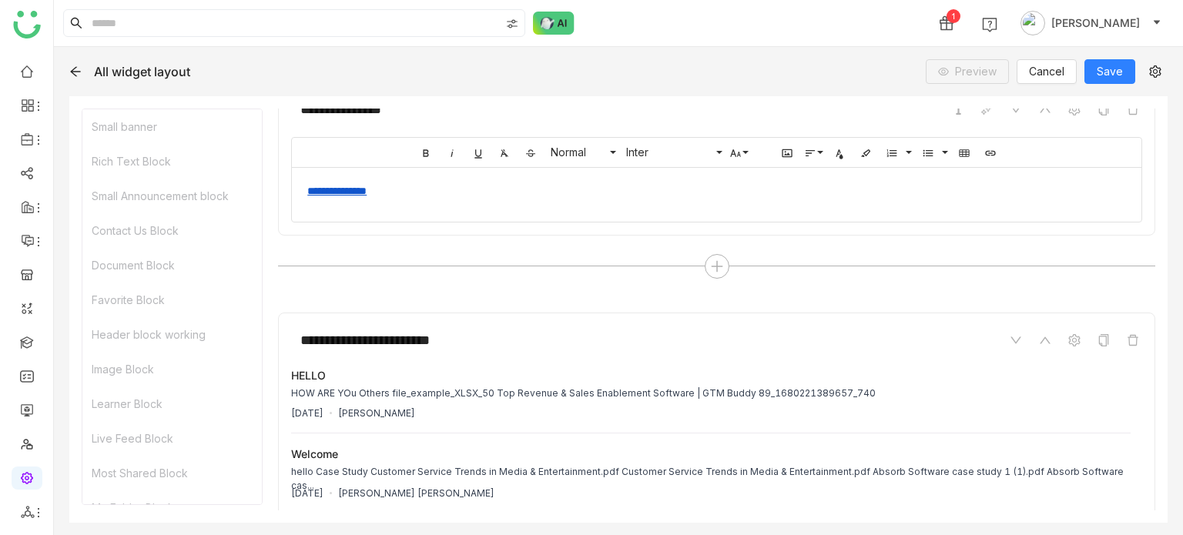
click at [367, 187] on link "**********" at bounding box center [336, 191] width 59 height 11
click at [296, 219] on icon "button" at bounding box center [293, 225] width 18 height 18
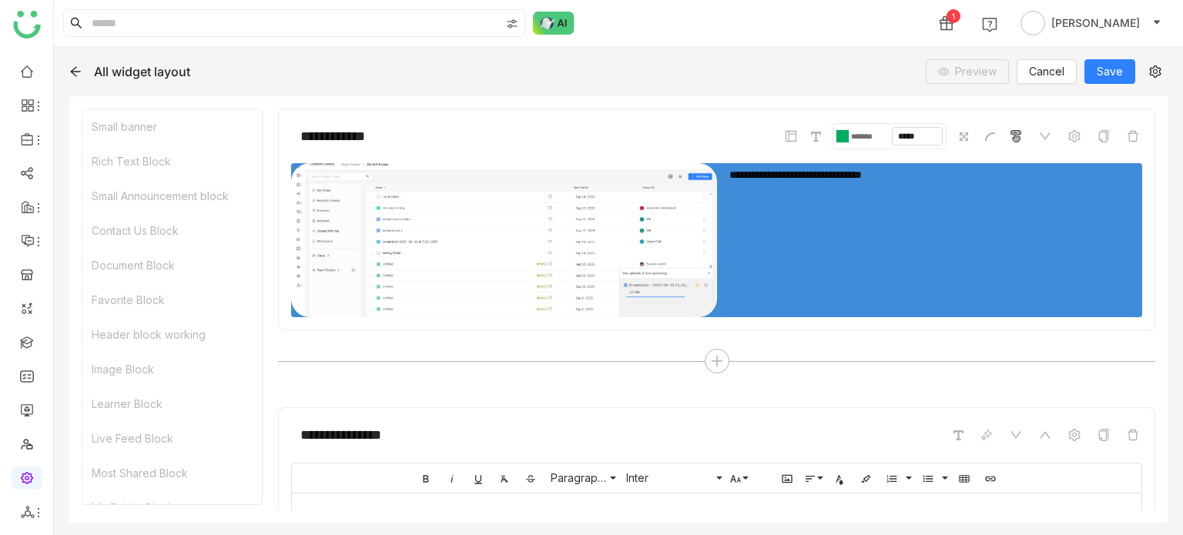
scroll to position [242, 0]
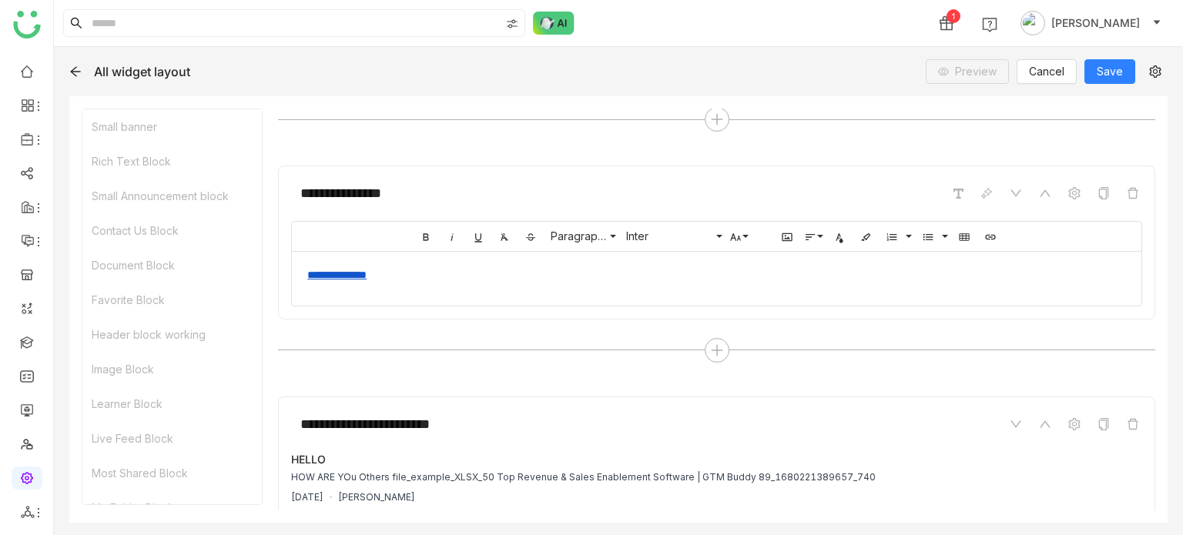
click at [367, 271] on link "**********" at bounding box center [336, 275] width 59 height 11
click at [290, 312] on icon "button" at bounding box center [293, 309] width 18 height 18
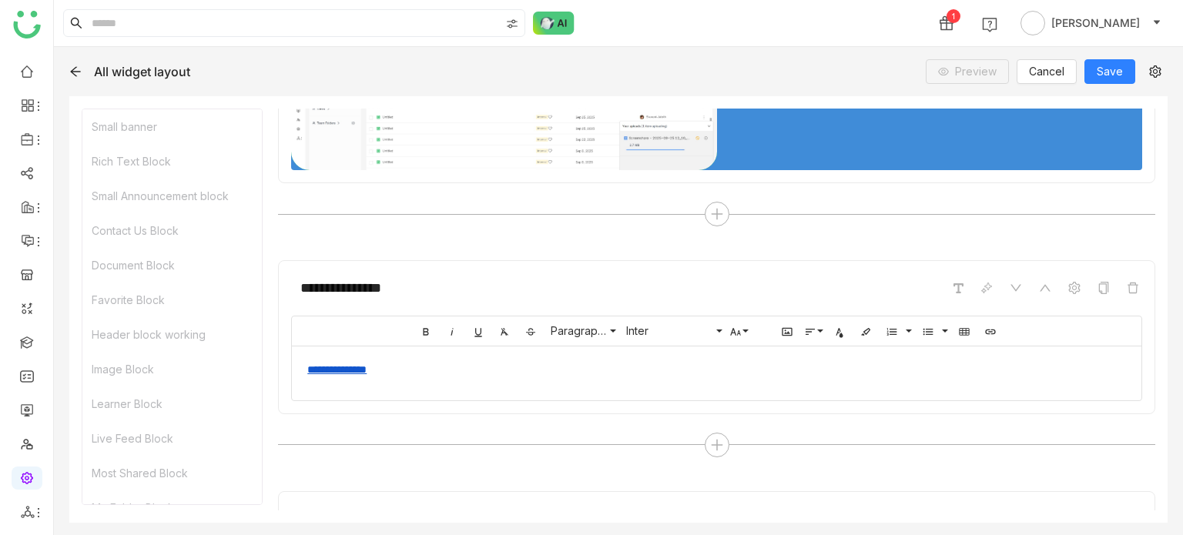
scroll to position [148, 0]
click at [606, 351] on div "**********" at bounding box center [716, 369] width 849 height 47
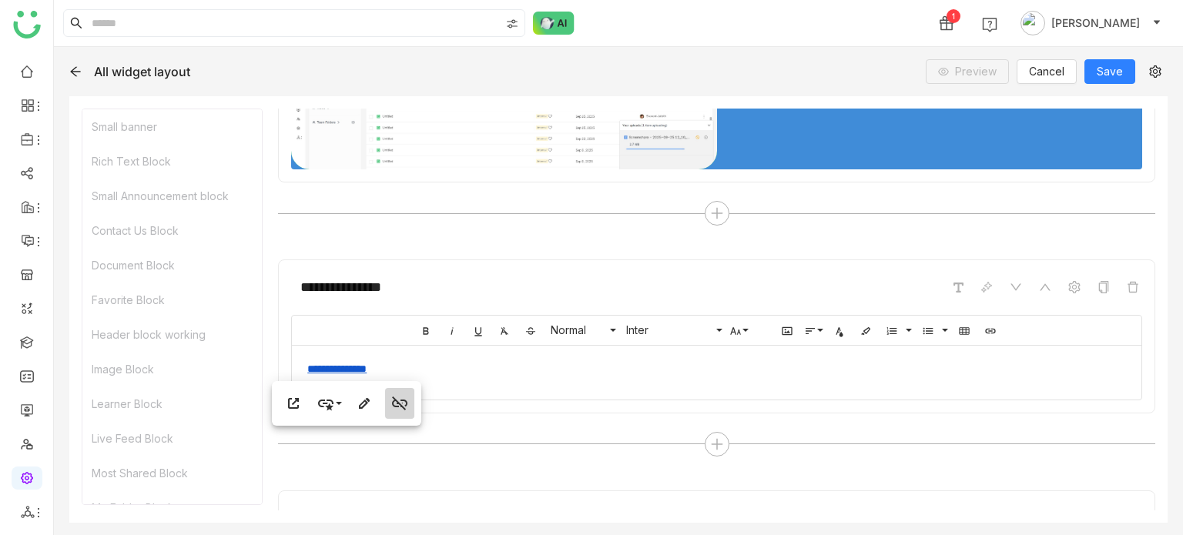
click at [394, 404] on icon "button" at bounding box center [399, 403] width 18 height 18
drag, startPoint x: 390, startPoint y: 368, endPoint x: 250, endPoint y: 384, distance: 141.1
click at [988, 326] on icon "button" at bounding box center [990, 331] width 12 height 12
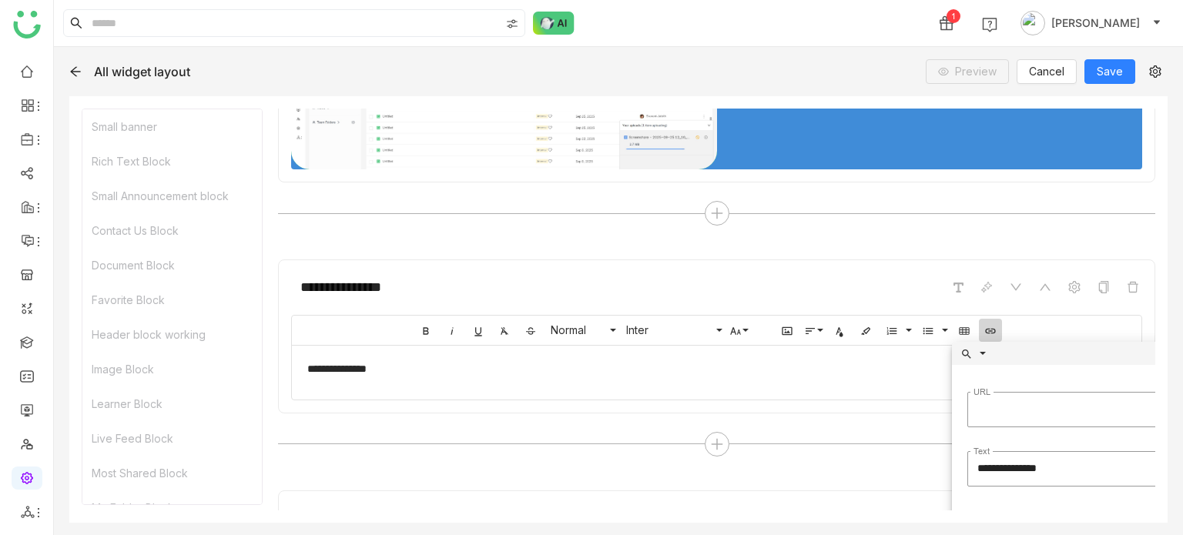
scroll to position [0, 24]
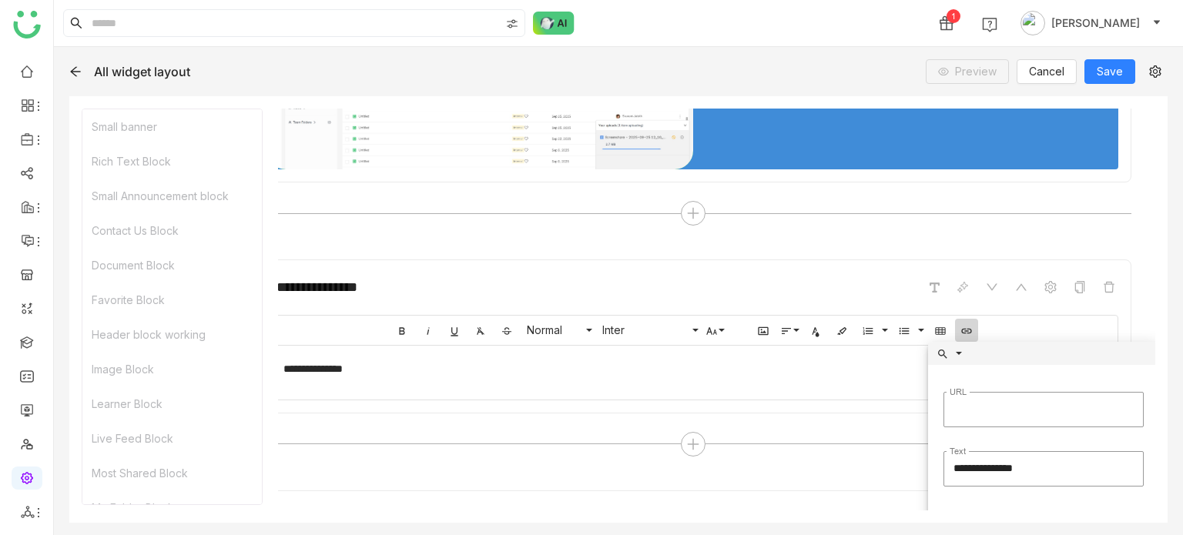
click at [990, 494] on div "**********" at bounding box center [1043, 469] width 200 height 59
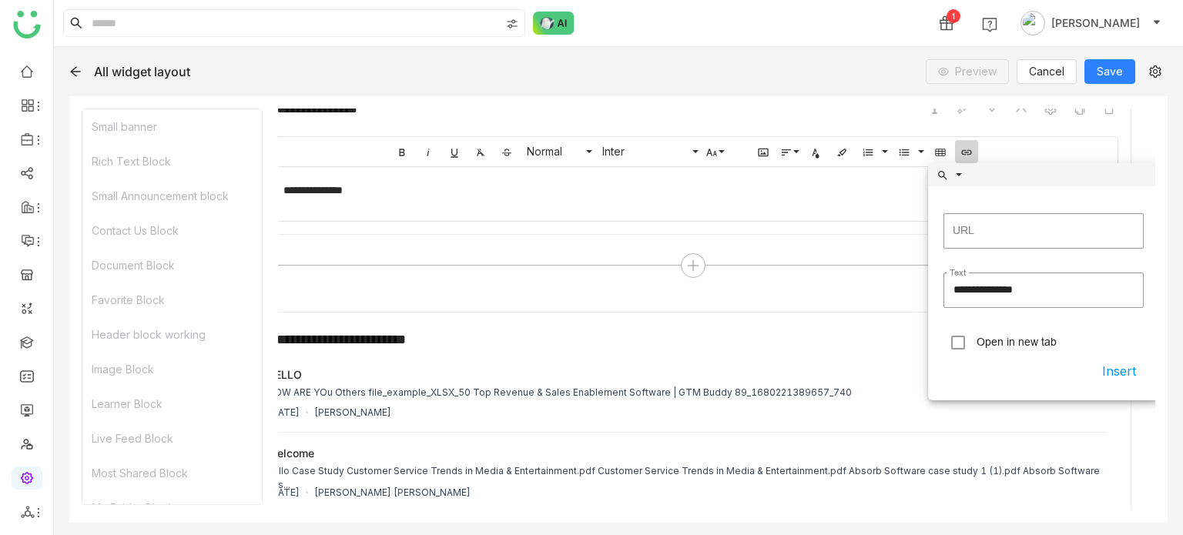
scroll to position [333, 0]
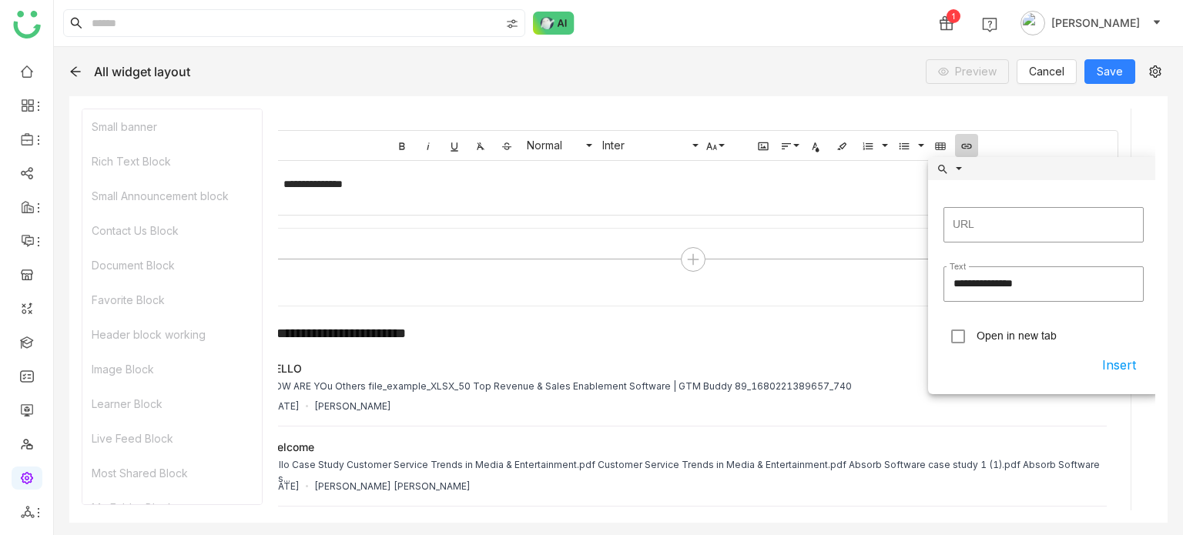
click at [986, 339] on label "Open in new tab" at bounding box center [1016, 336] width 80 height 12
click at [1143, 372] on button "Insert" at bounding box center [1118, 365] width 49 height 28
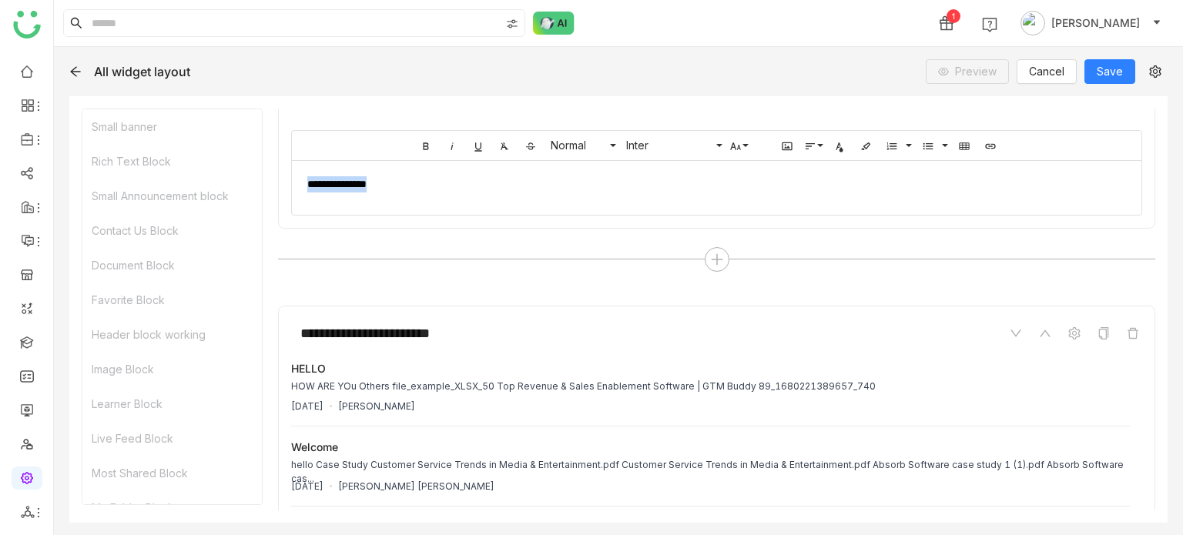
scroll to position [0, 0]
click at [534, 212] on div "**********" at bounding box center [716, 172] width 851 height 85
click at [989, 149] on icon "button" at bounding box center [990, 146] width 12 height 12
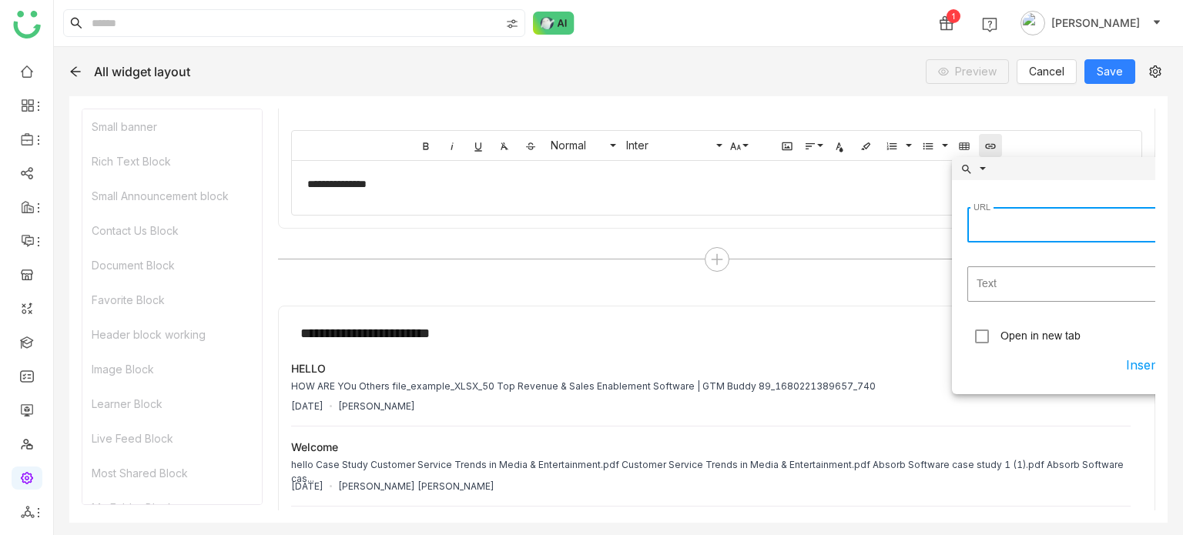
scroll to position [0, 24]
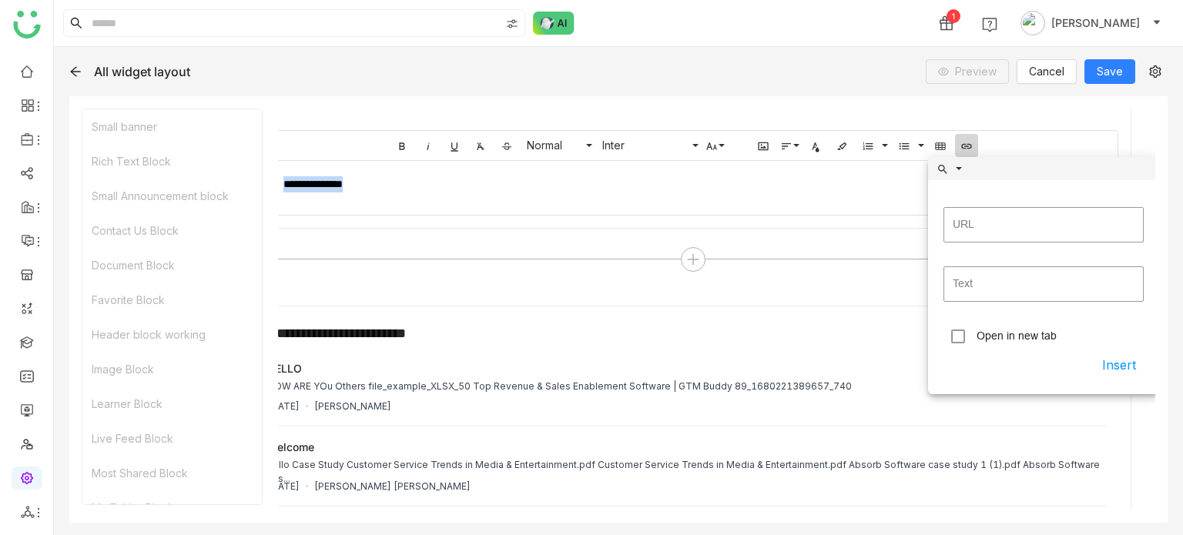
drag, startPoint x: 333, startPoint y: 179, endPoint x: 271, endPoint y: 187, distance: 62.1
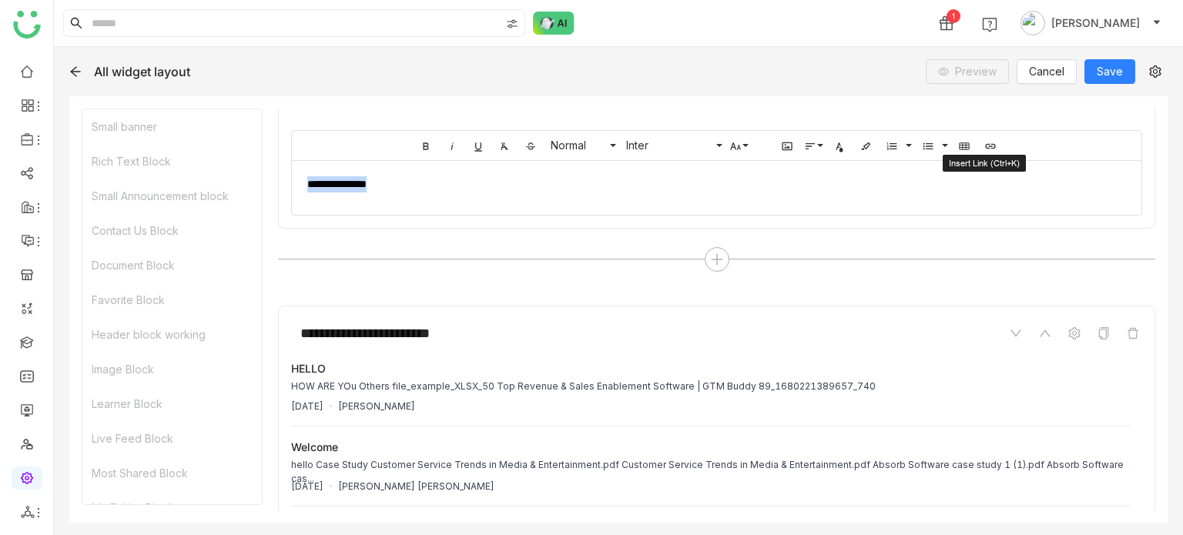
type input "**********"
click at [989, 143] on button "Insert Link" at bounding box center [990, 145] width 23 height 23
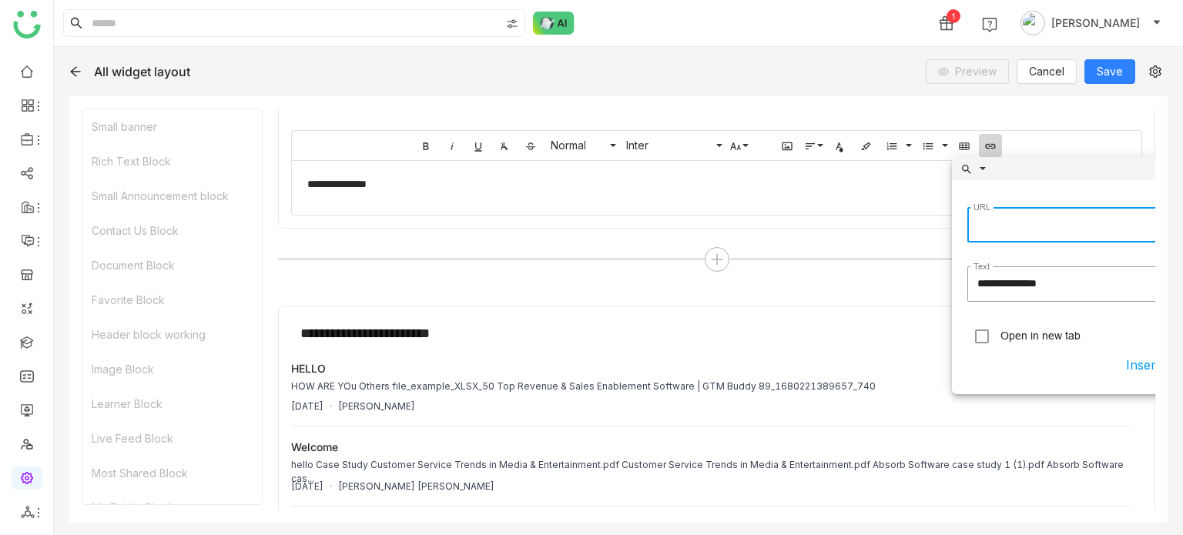
scroll to position [0, 24]
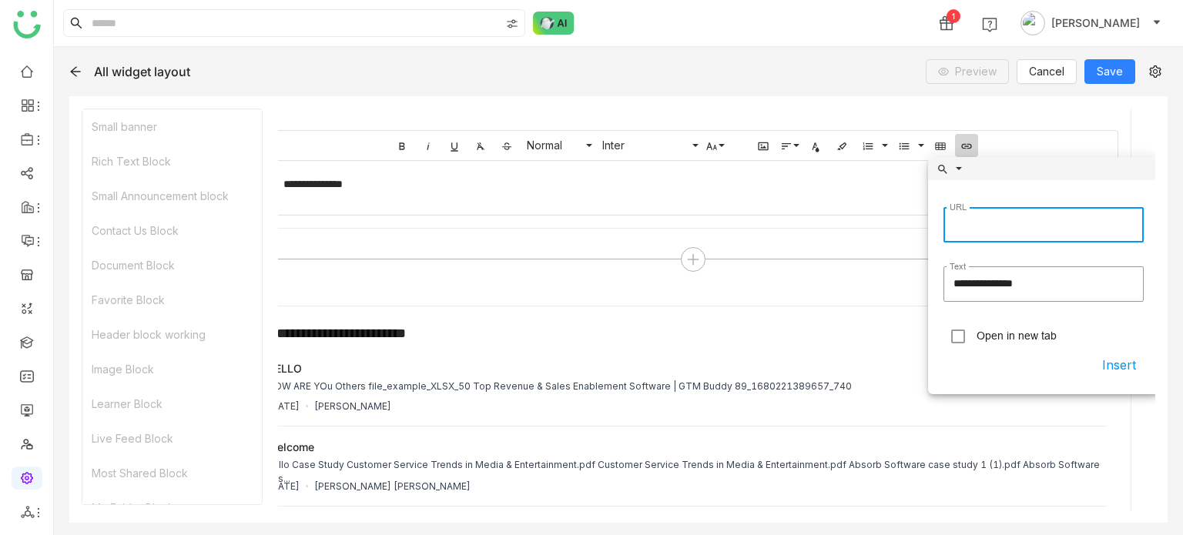
type input "**********"
click at [970, 332] on span at bounding box center [957, 336] width 29 height 29
drag, startPoint x: 354, startPoint y: 172, endPoint x: 363, endPoint y: 181, distance: 13.1
click at [360, 178] on div "**********" at bounding box center [692, 184] width 849 height 47
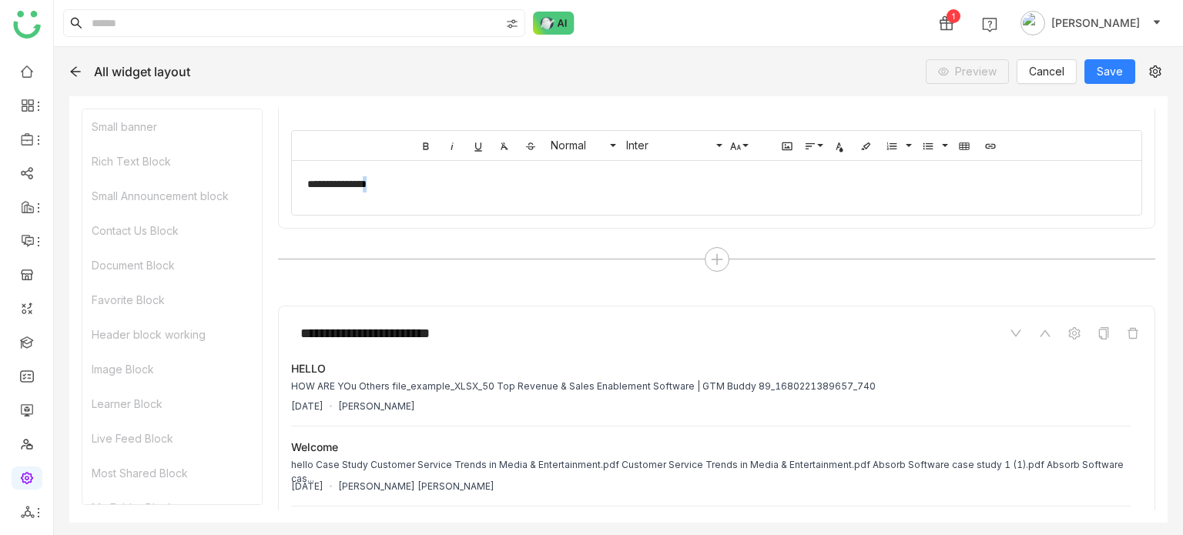
scroll to position [0, 0]
click at [391, 181] on div "**********" at bounding box center [710, 184] width 807 height 16
click at [984, 148] on icon "button" at bounding box center [990, 146] width 12 height 12
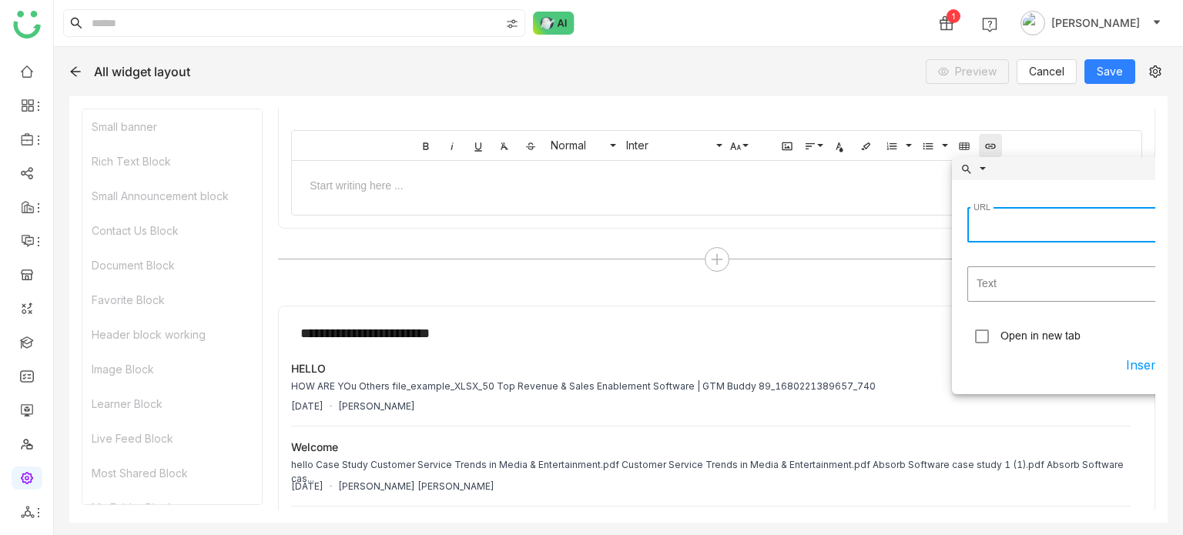
scroll to position [0, 24]
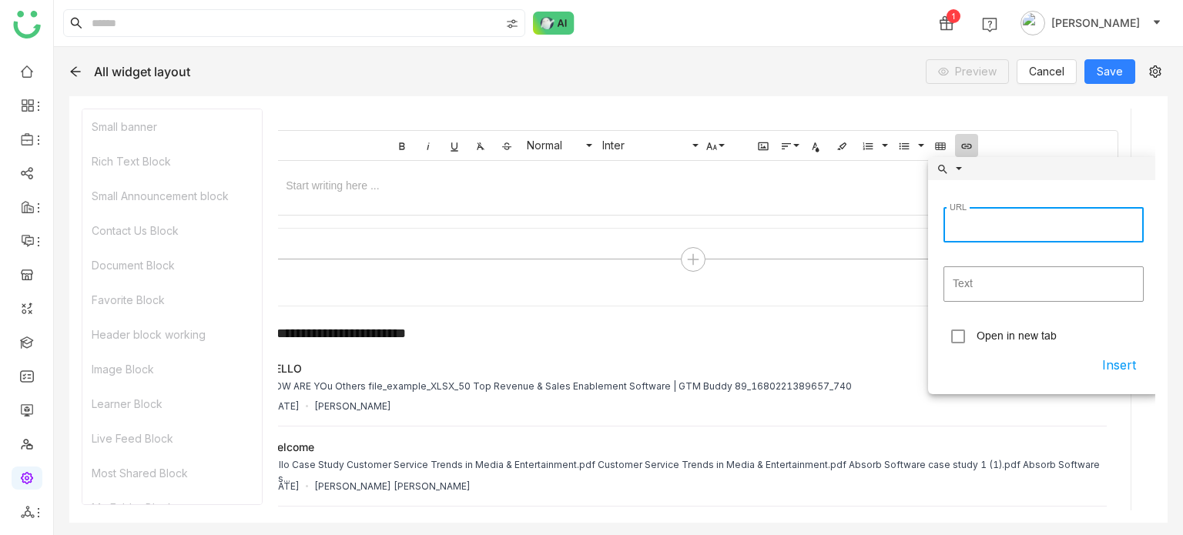
click at [1004, 227] on input "URL" at bounding box center [1043, 224] width 200 height 35
type input "**********"
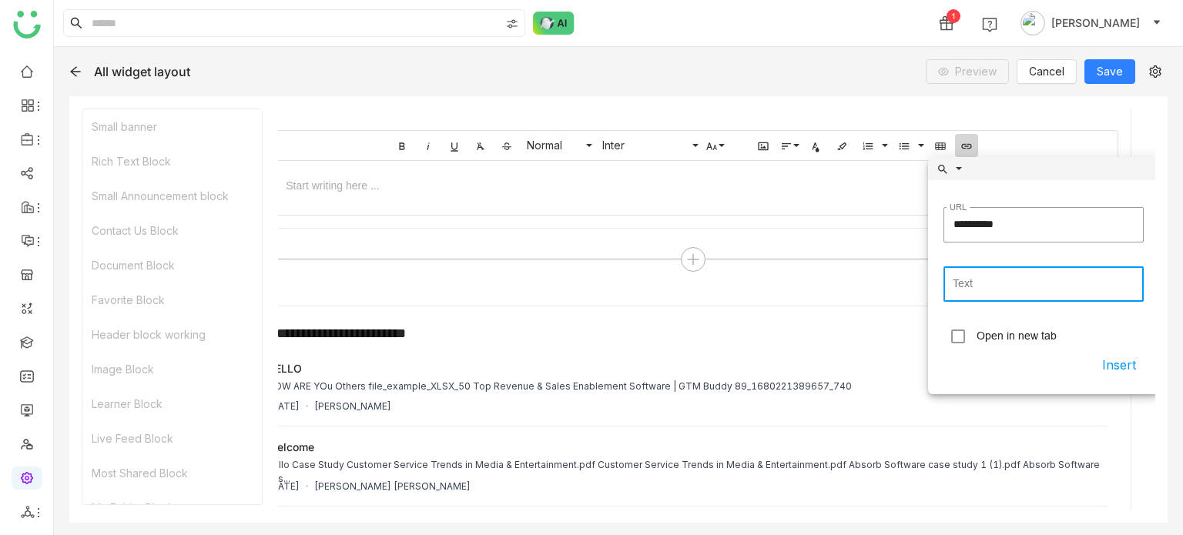
click at [982, 280] on input "Text" at bounding box center [1043, 283] width 200 height 35
type input "**********"
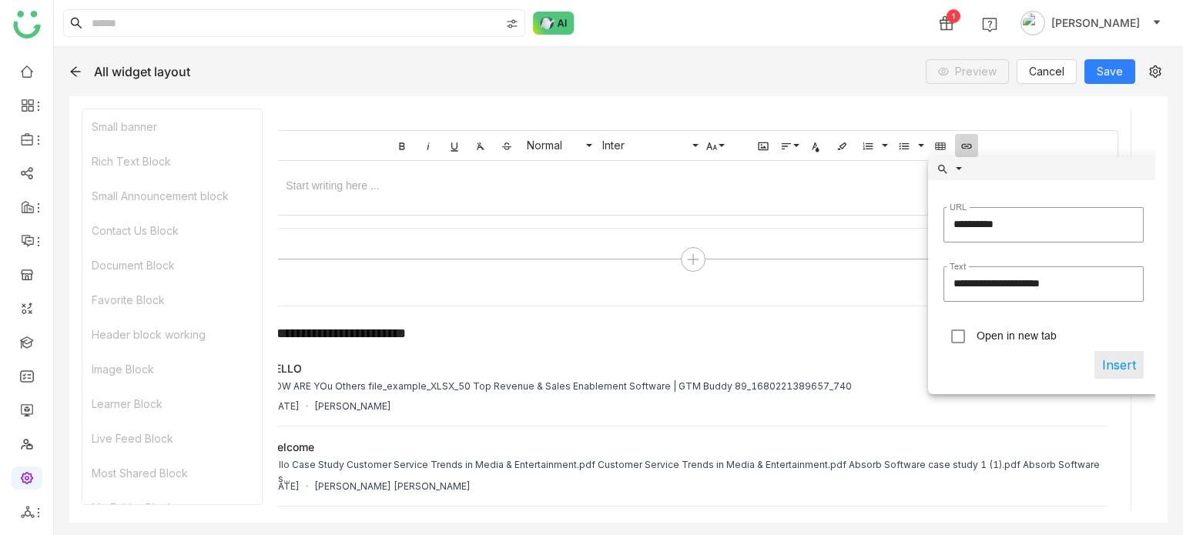
click at [1126, 362] on button "Insert" at bounding box center [1118, 365] width 49 height 28
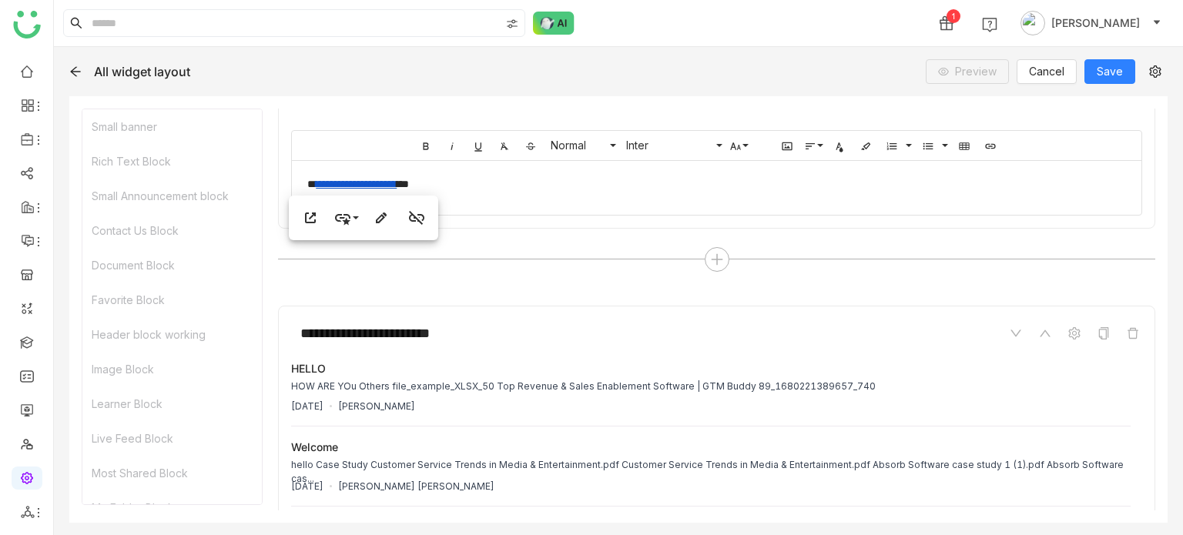
click at [464, 187] on div "**********" at bounding box center [710, 184] width 807 height 16
click at [306, 212] on icon "button" at bounding box center [310, 218] width 18 height 18
click at [1097, 73] on button "Save" at bounding box center [1109, 71] width 51 height 25
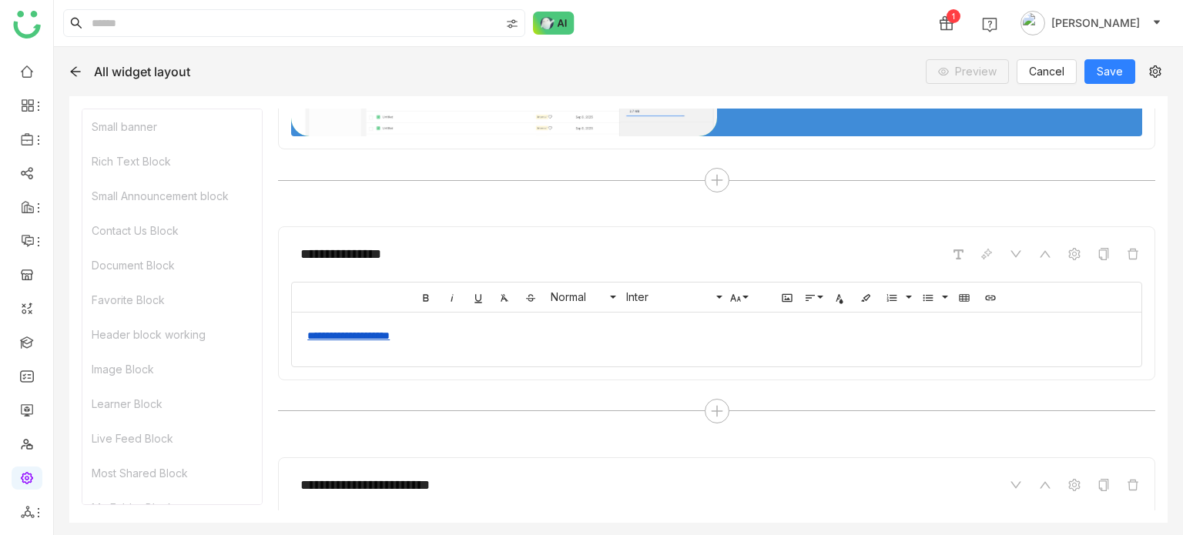
scroll to position [206, 0]
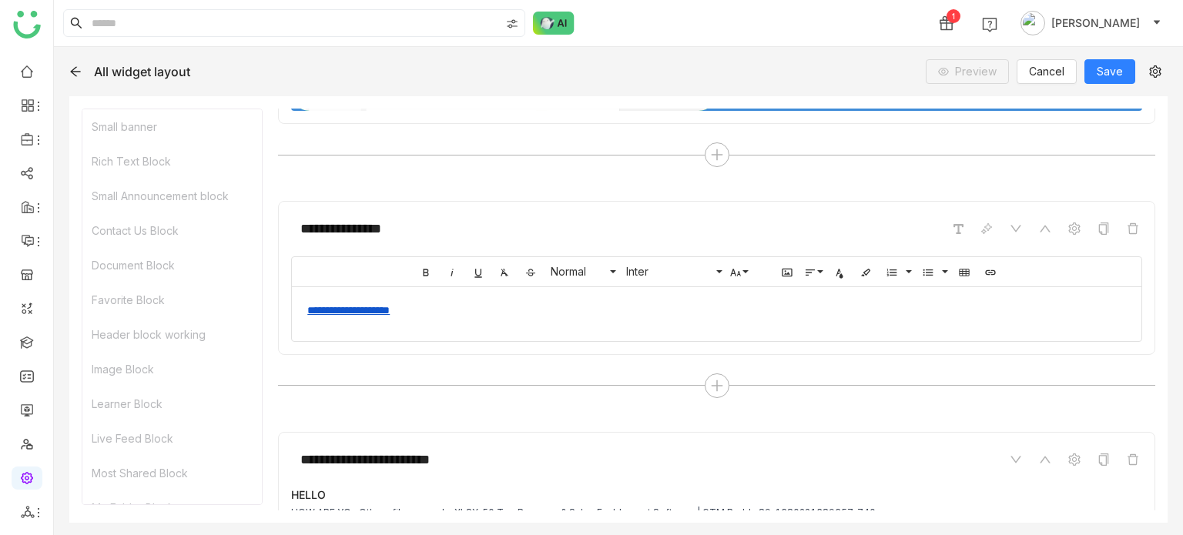
click at [440, 313] on div "**********" at bounding box center [716, 311] width 819 height 16
click at [409, 329] on div "**********" at bounding box center [716, 310] width 849 height 47
click at [436, 316] on div "**********" at bounding box center [716, 311] width 819 height 16
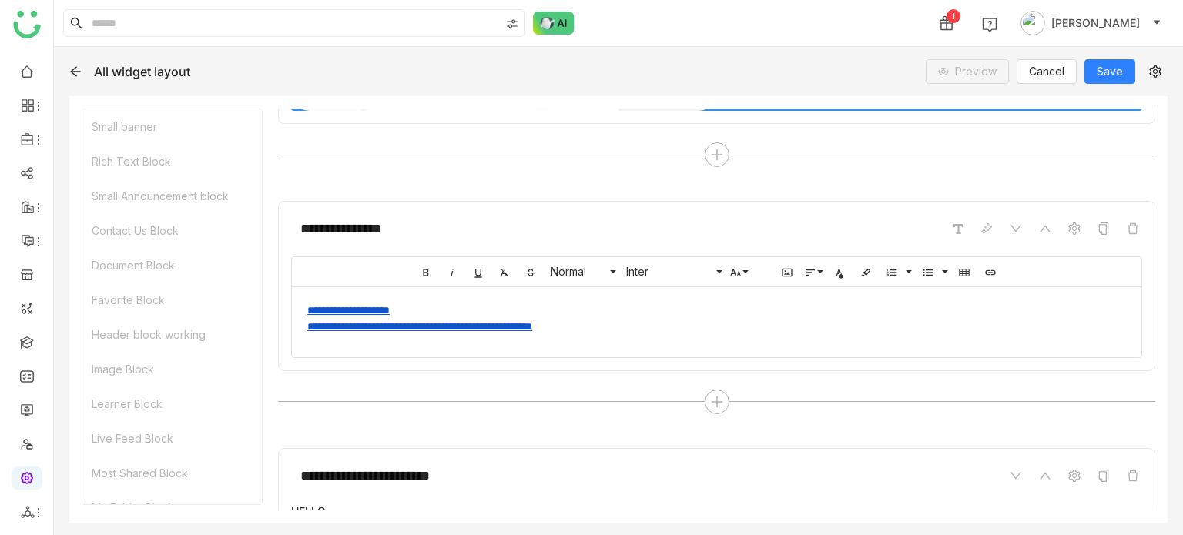
scroll to position [339, 6]
click at [685, 335] on div "**********" at bounding box center [716, 318] width 849 height 63
click at [532, 321] on link "**********" at bounding box center [419, 326] width 225 height 11
click at [440, 365] on icon "button" at bounding box center [433, 361] width 18 height 18
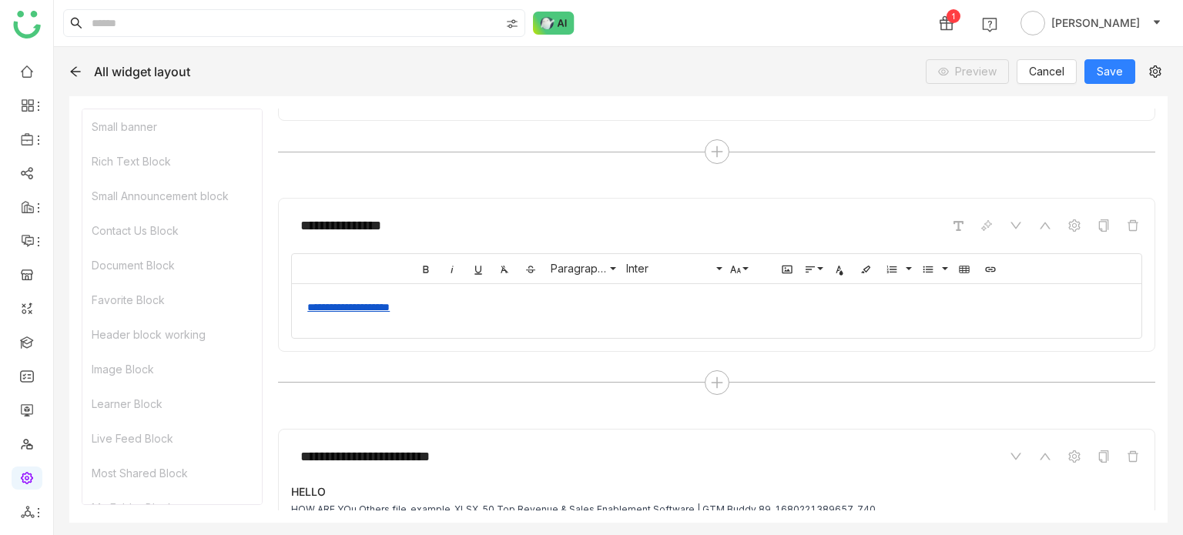
scroll to position [211, 0]
click at [616, 313] on div "**********" at bounding box center [716, 306] width 849 height 47
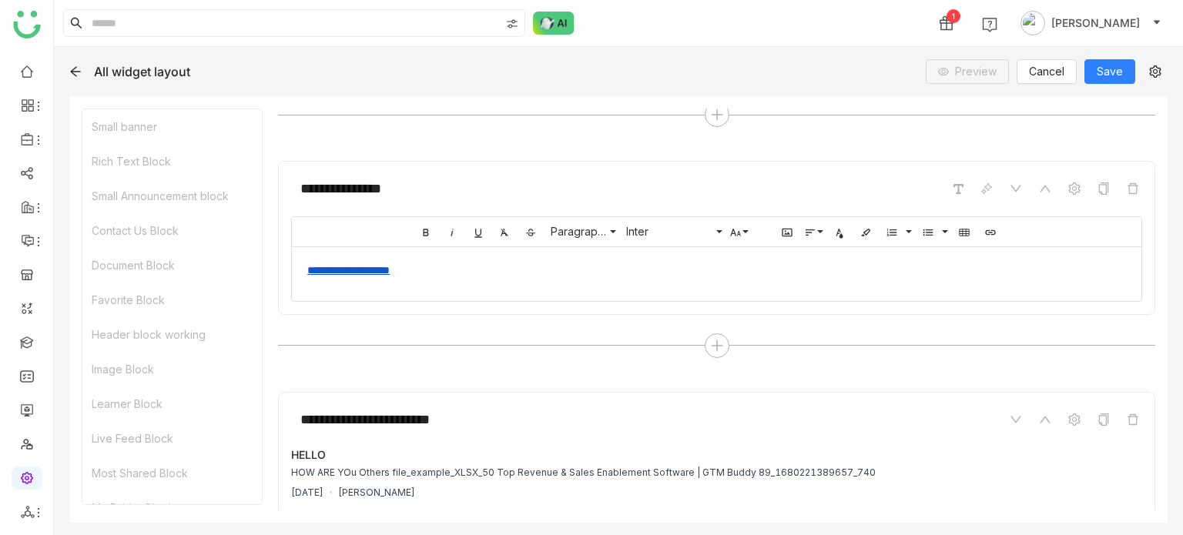
scroll to position [216, 0]
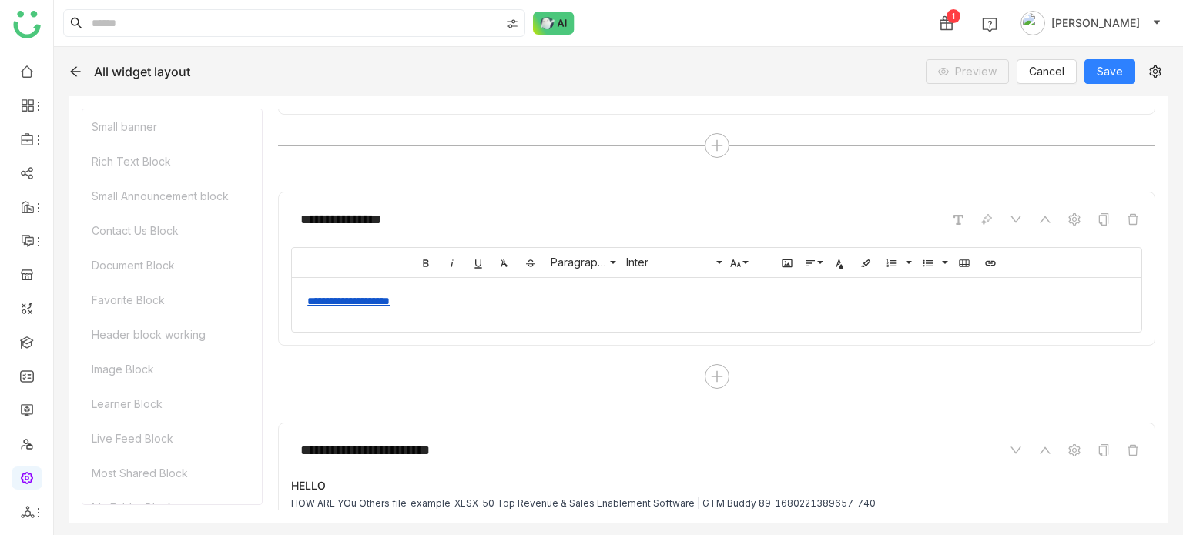
click at [481, 327] on div at bounding box center [716, 328] width 849 height 8
click at [484, 306] on div "**********" at bounding box center [716, 301] width 819 height 16
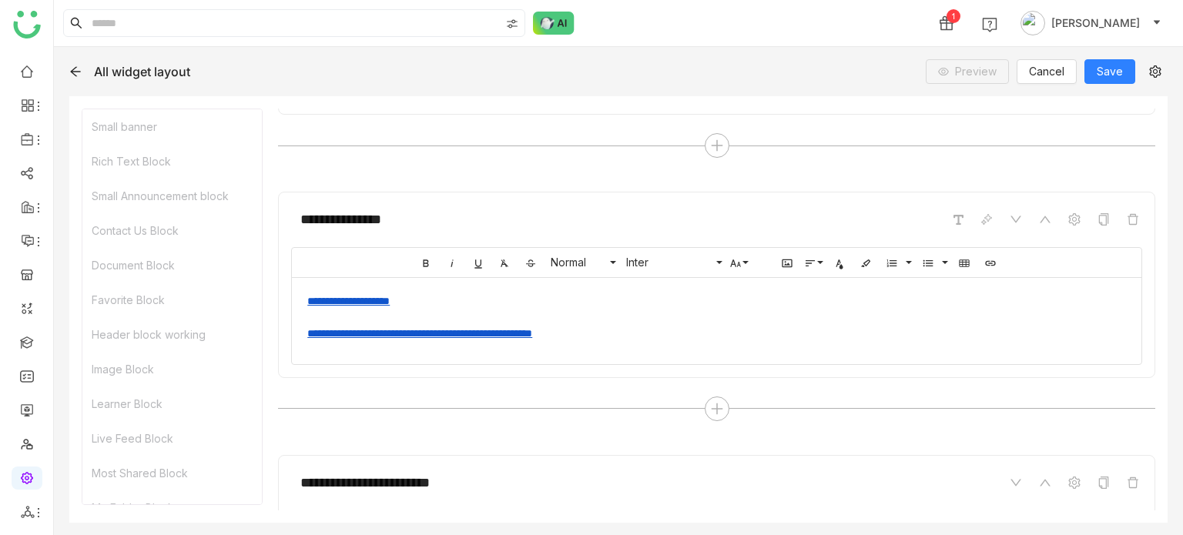
scroll to position [339, 6]
click at [1128, 58] on div "**********" at bounding box center [618, 291] width 1129 height 488
click at [1121, 84] on div "**********" at bounding box center [618, 291] width 1129 height 488
click at [1124, 72] on button "Save" at bounding box center [1109, 71] width 51 height 25
click at [457, 333] on link "**********" at bounding box center [419, 333] width 225 height 11
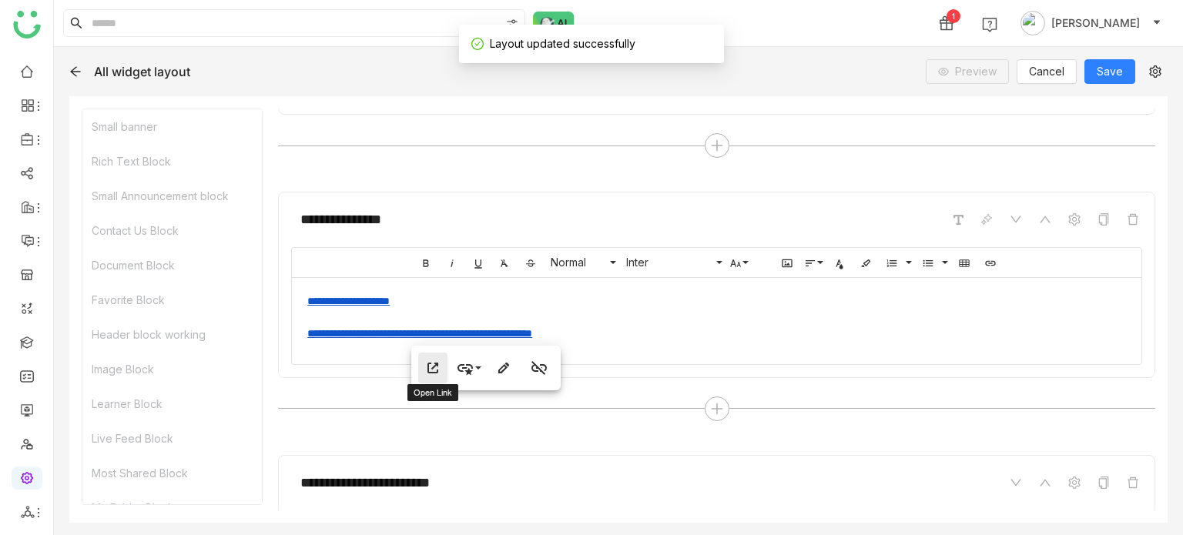
click at [440, 369] on icon "button" at bounding box center [433, 368] width 18 height 18
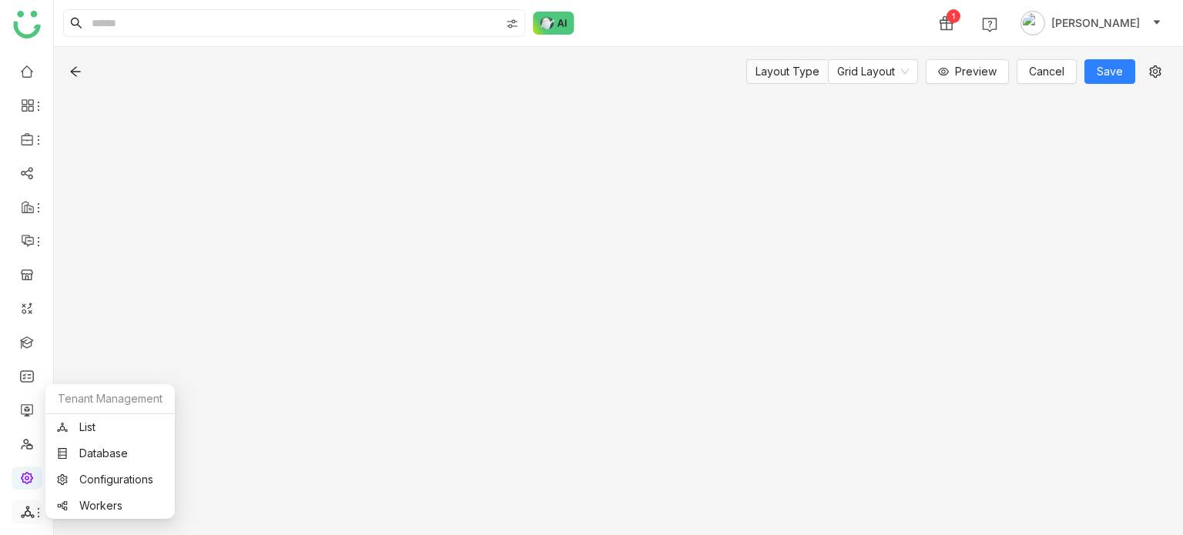
drag, startPoint x: 22, startPoint y: 512, endPoint x: 32, endPoint y: 517, distance: 11.4
click at [22, 513] on icon at bounding box center [28, 512] width 14 height 14
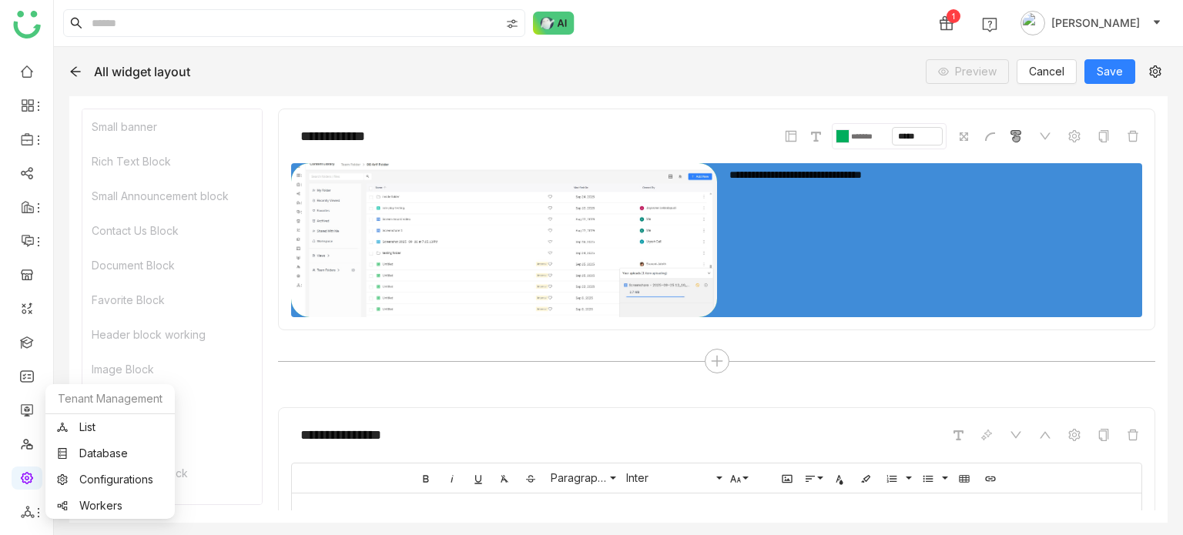
click at [33, 483] on link at bounding box center [27, 477] width 14 height 13
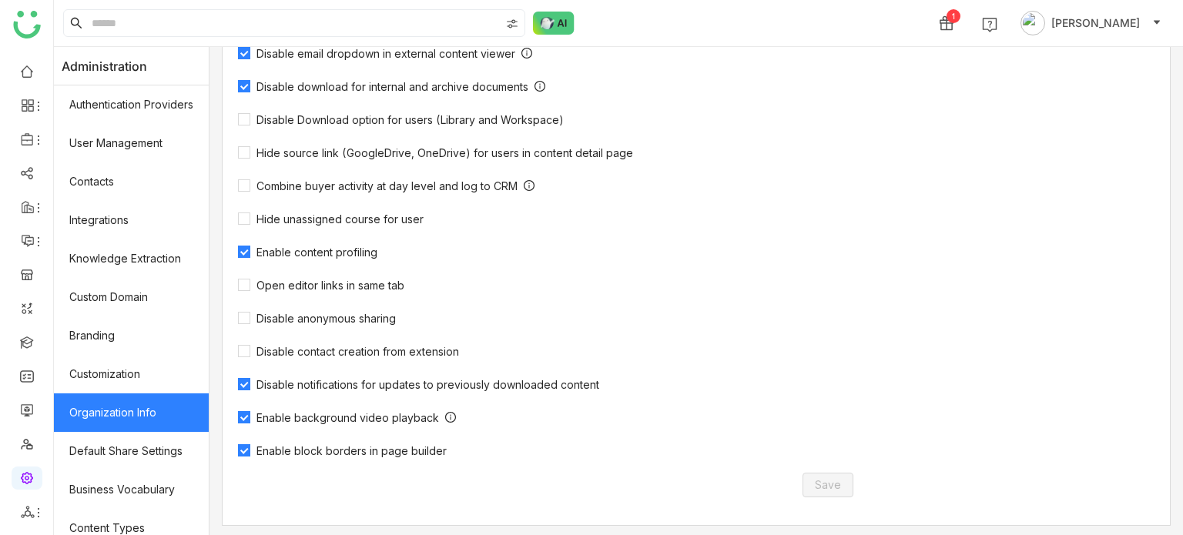
scroll to position [505, 0]
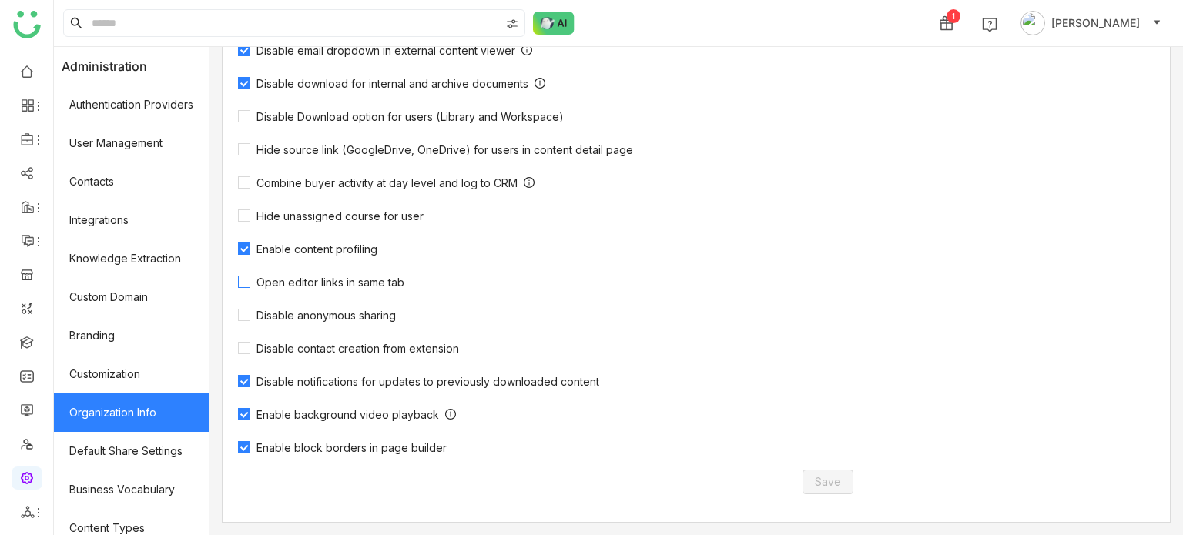
click at [335, 276] on span "Open editor links in same tab" at bounding box center [330, 282] width 160 height 13
click at [838, 487] on span "Save" at bounding box center [828, 482] width 26 height 17
click at [367, 274] on label "Open editor links in same tab" at bounding box center [324, 281] width 172 height 15
click at [843, 478] on button "Save" at bounding box center [827, 482] width 51 height 25
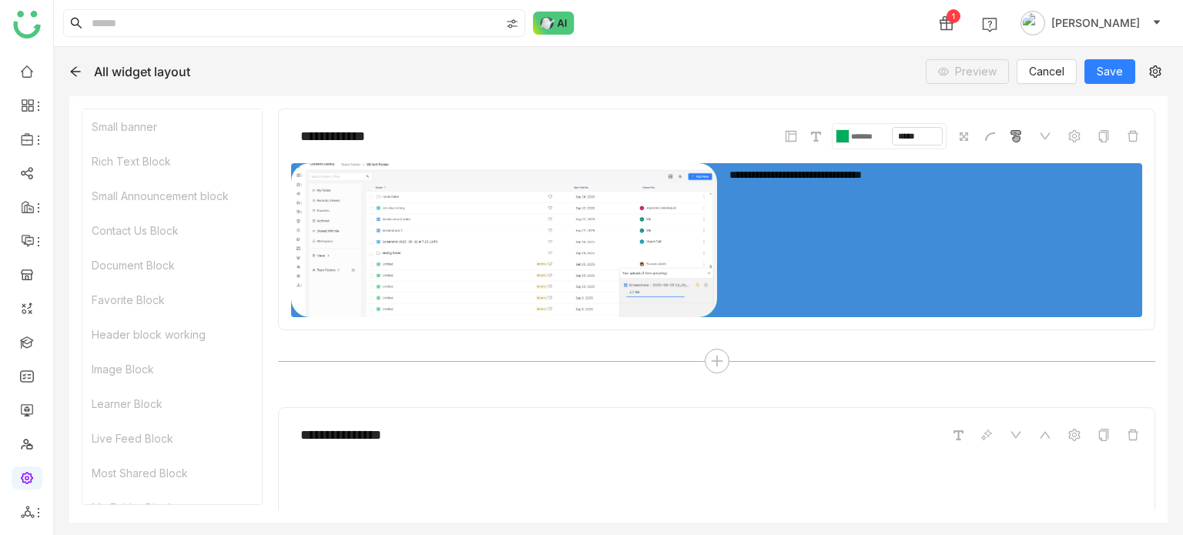
scroll to position [191, 0]
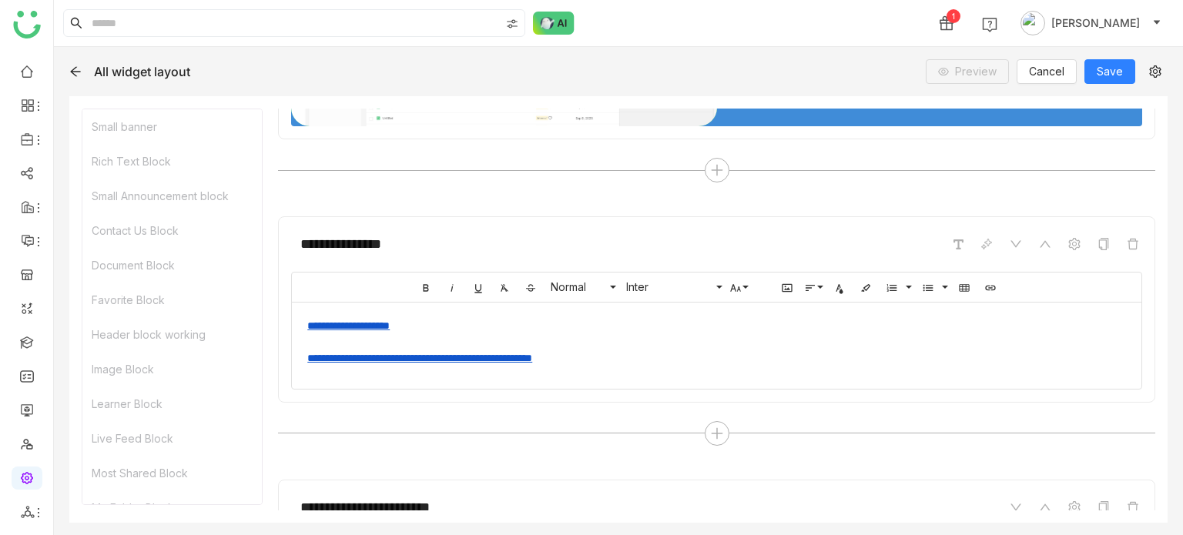
click at [532, 359] on link "**********" at bounding box center [419, 358] width 225 height 11
click at [551, 393] on button "Unlink" at bounding box center [538, 392] width 29 height 31
drag, startPoint x: 668, startPoint y: 351, endPoint x: 320, endPoint y: 343, distance: 347.4
click at [320, 343] on div "**********" at bounding box center [710, 342] width 807 height 49
click at [348, 353] on div "**********" at bounding box center [710, 342] width 807 height 49
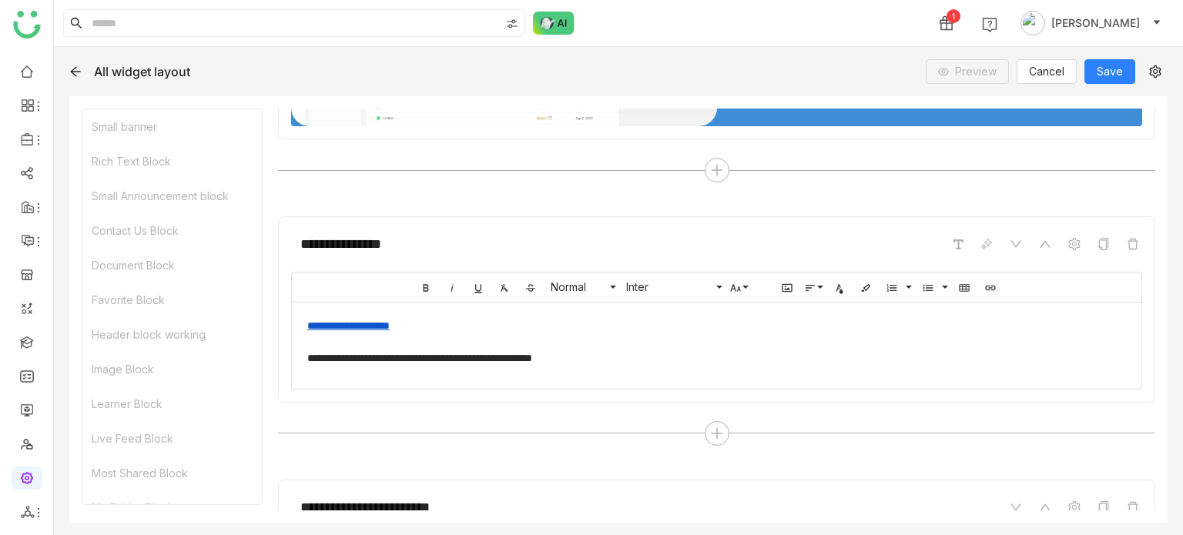
click at [653, 355] on div "**********" at bounding box center [710, 342] width 807 height 49
click at [986, 287] on icon "button" at bounding box center [990, 288] width 12 height 12
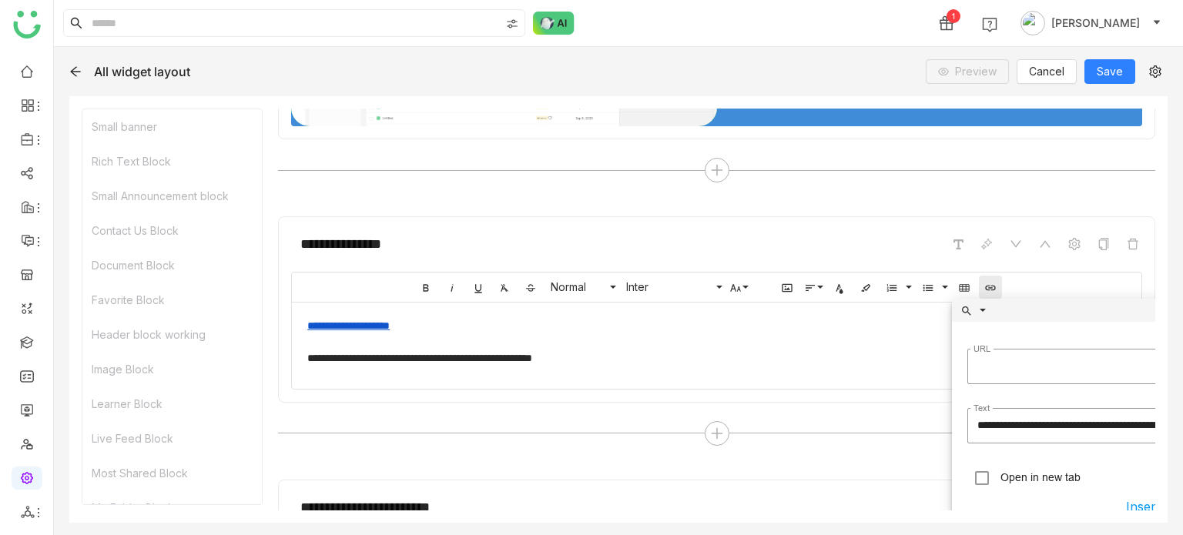
scroll to position [0, 24]
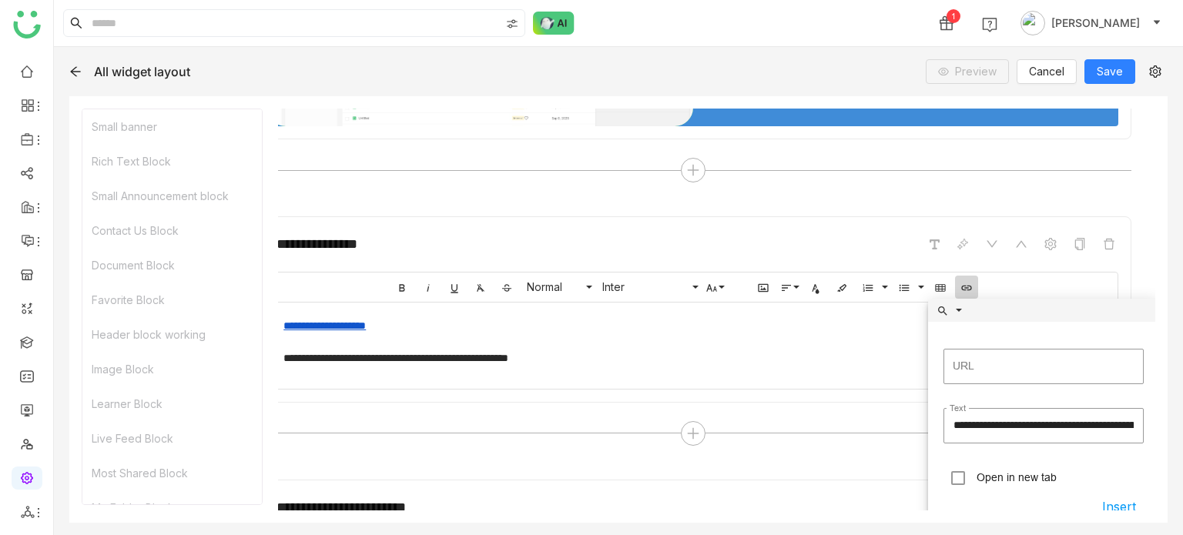
click at [694, 363] on div "**********" at bounding box center [686, 342] width 807 height 49
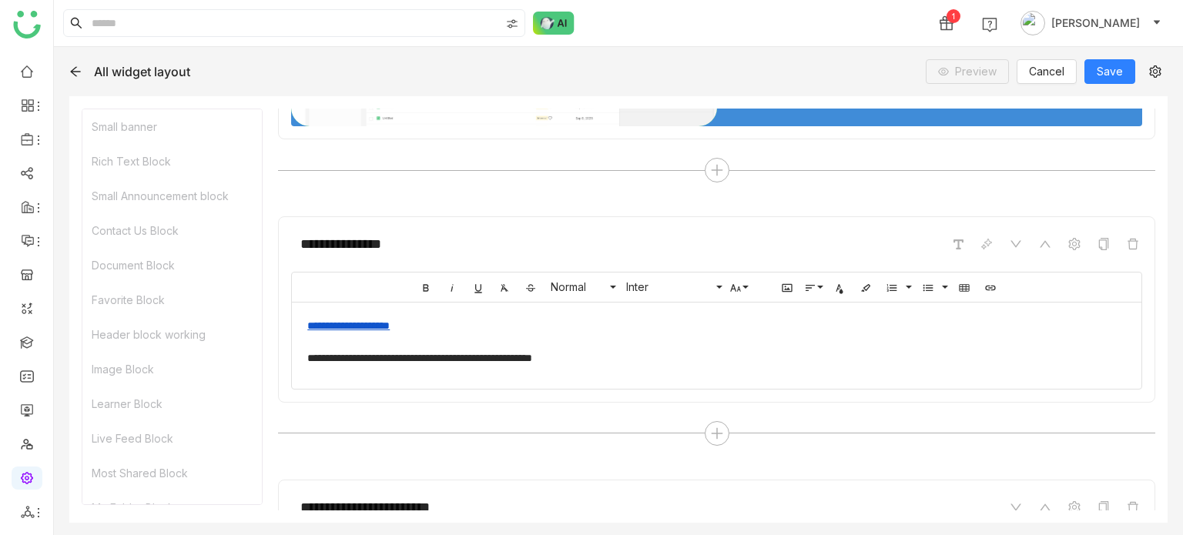
scroll to position [0, 0]
click at [694, 363] on div "**********" at bounding box center [710, 342] width 807 height 49
drag, startPoint x: 694, startPoint y: 363, endPoint x: 308, endPoint y: 360, distance: 385.8
click at [308, 360] on div "**********" at bounding box center [710, 342] width 807 height 49
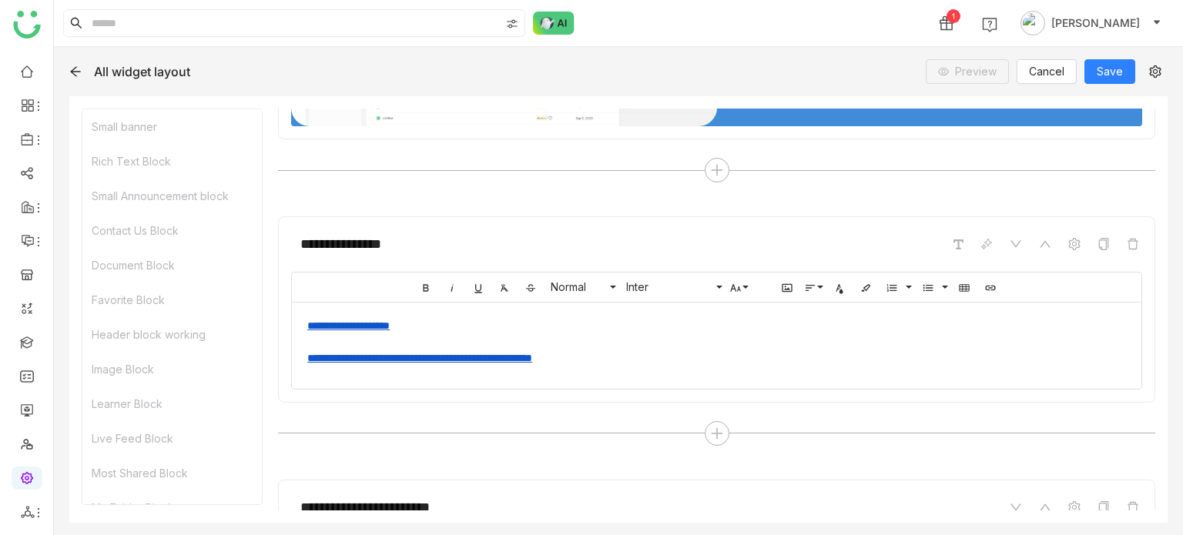
click at [428, 353] on link "**********" at bounding box center [419, 358] width 225 height 11
click at [465, 357] on link "**********" at bounding box center [419, 358] width 225 height 11
click at [463, 357] on link "**********" at bounding box center [419, 358] width 225 height 11
type input "**********"
click at [504, 400] on icon "button" at bounding box center [503, 393] width 18 height 18
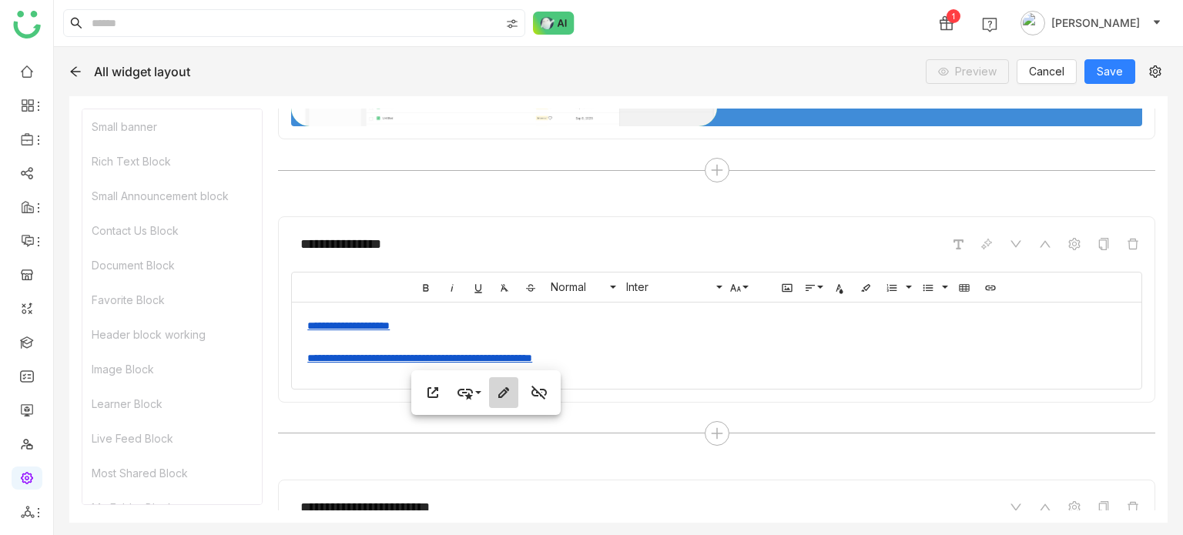
type input "**********"
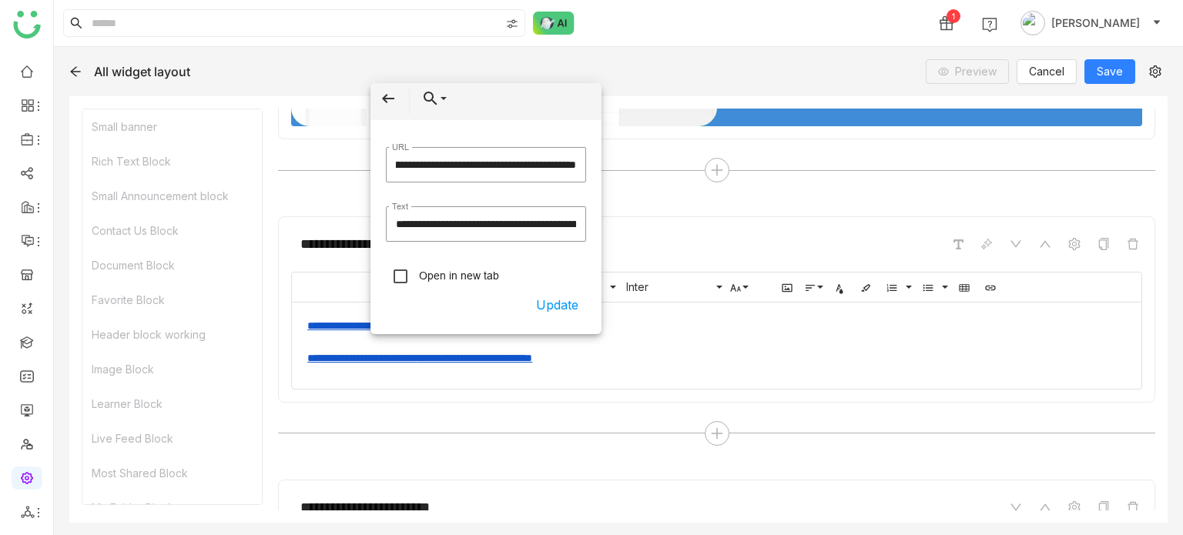
scroll to position [0, 0]
click at [557, 316] on button "Update" at bounding box center [557, 305] width 58 height 28
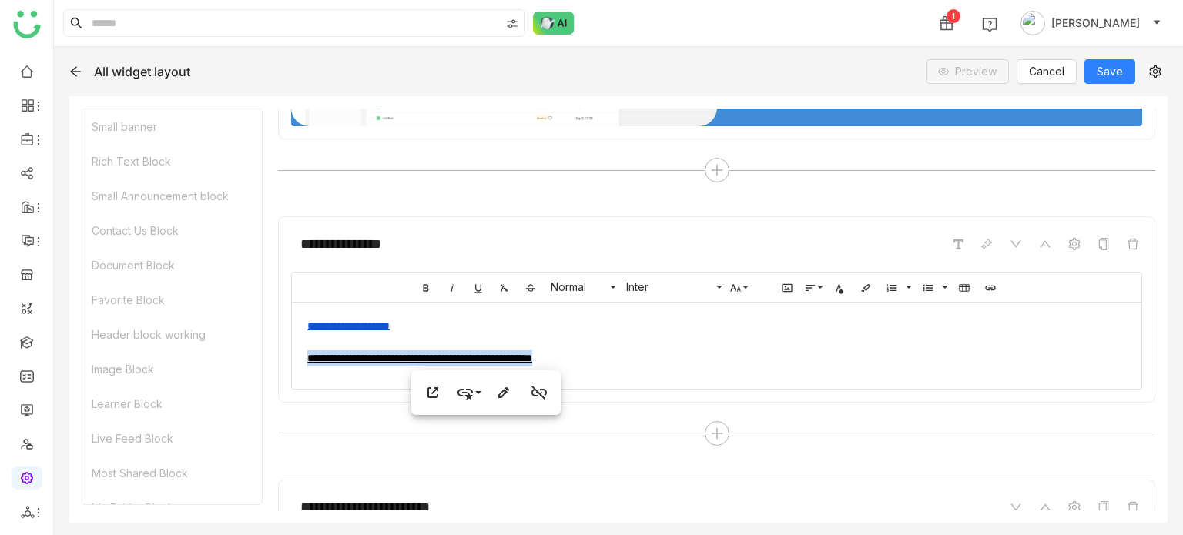
click at [532, 354] on link "**********" at bounding box center [419, 358] width 225 height 11
click at [431, 396] on icon "button" at bounding box center [433, 393] width 18 height 18
drag, startPoint x: 681, startPoint y: 358, endPoint x: 227, endPoint y: 360, distance: 453.6
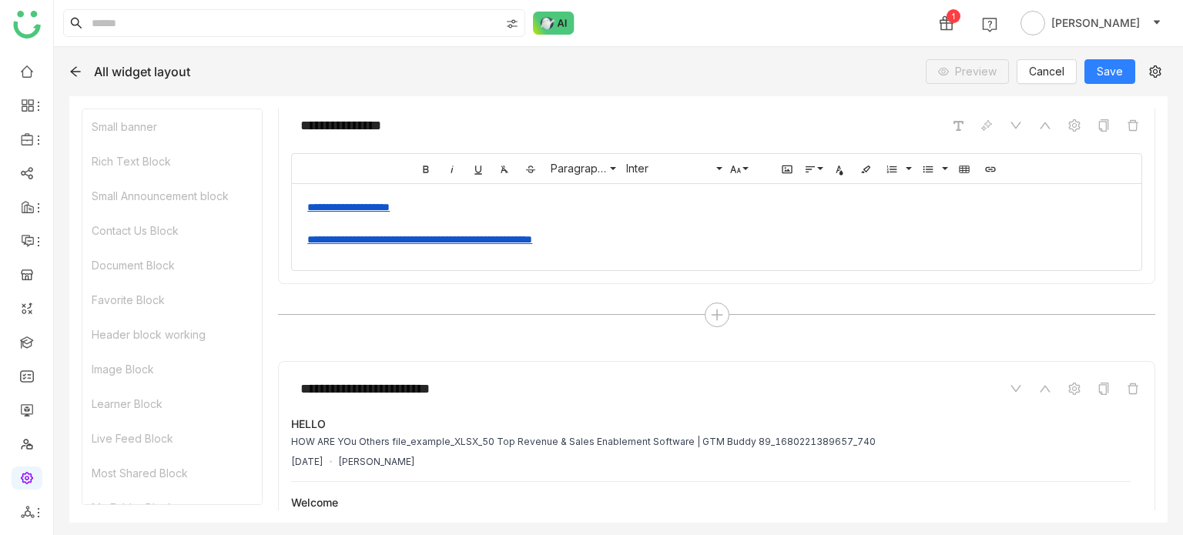
scroll to position [317, 0]
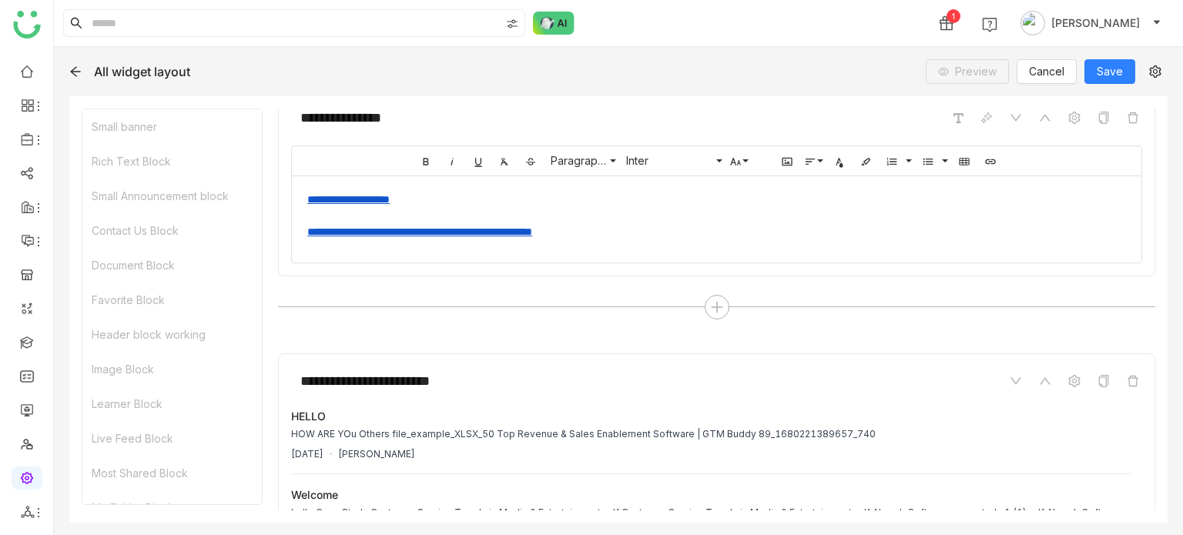
click at [404, 235] on link "**********" at bounding box center [419, 231] width 225 height 11
click at [427, 266] on icon "button" at bounding box center [432, 266] width 11 height 11
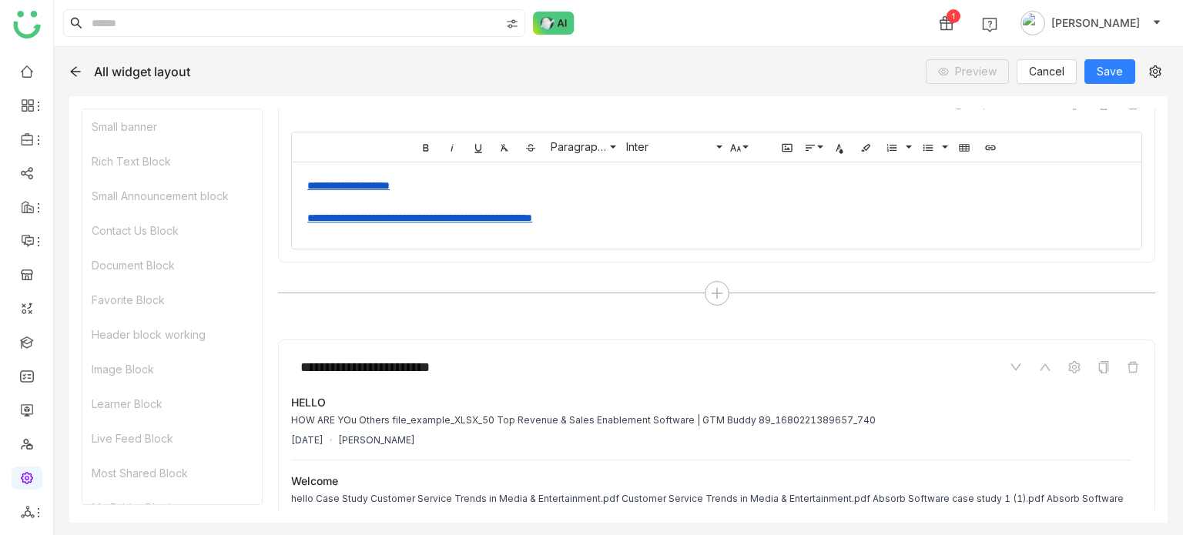
scroll to position [360, 0]
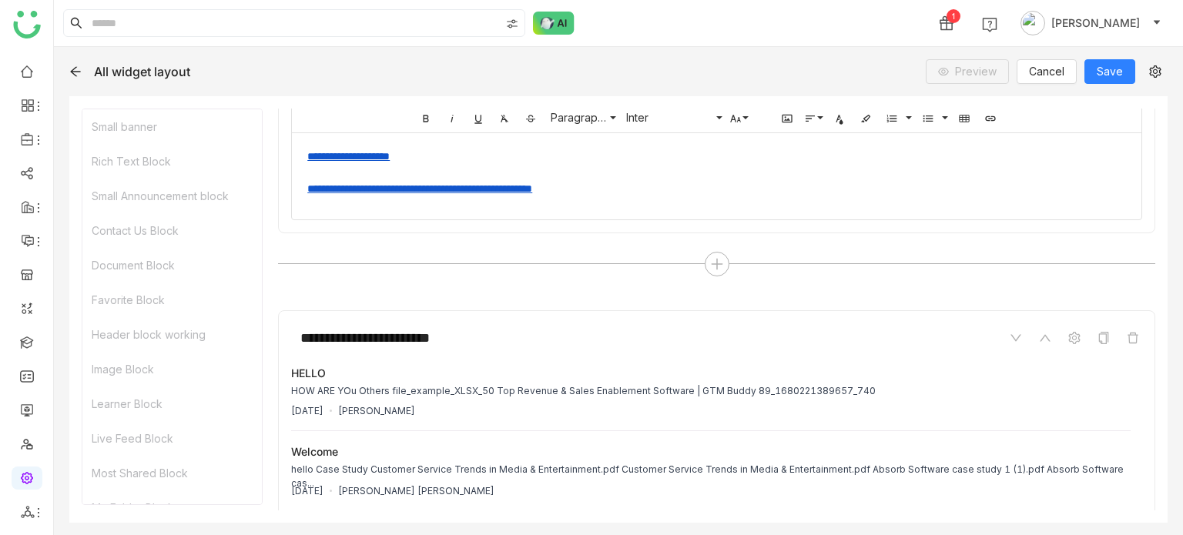
click at [714, 195] on div "**********" at bounding box center [716, 173] width 819 height 49
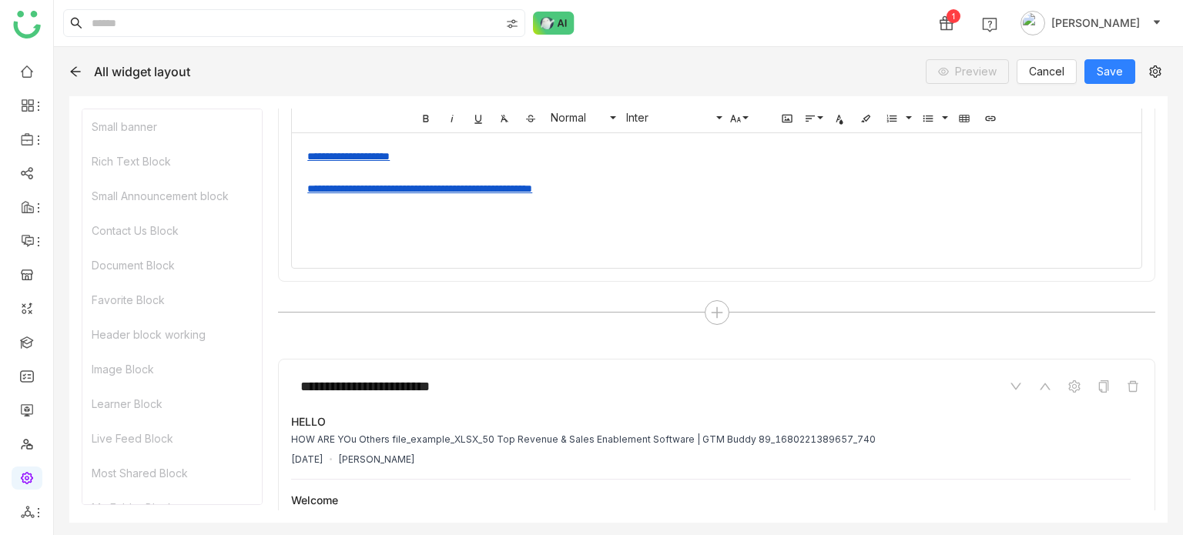
click at [714, 195] on div "**********" at bounding box center [716, 197] width 819 height 97
click at [438, 229] on icon "button" at bounding box center [433, 223] width 18 height 18
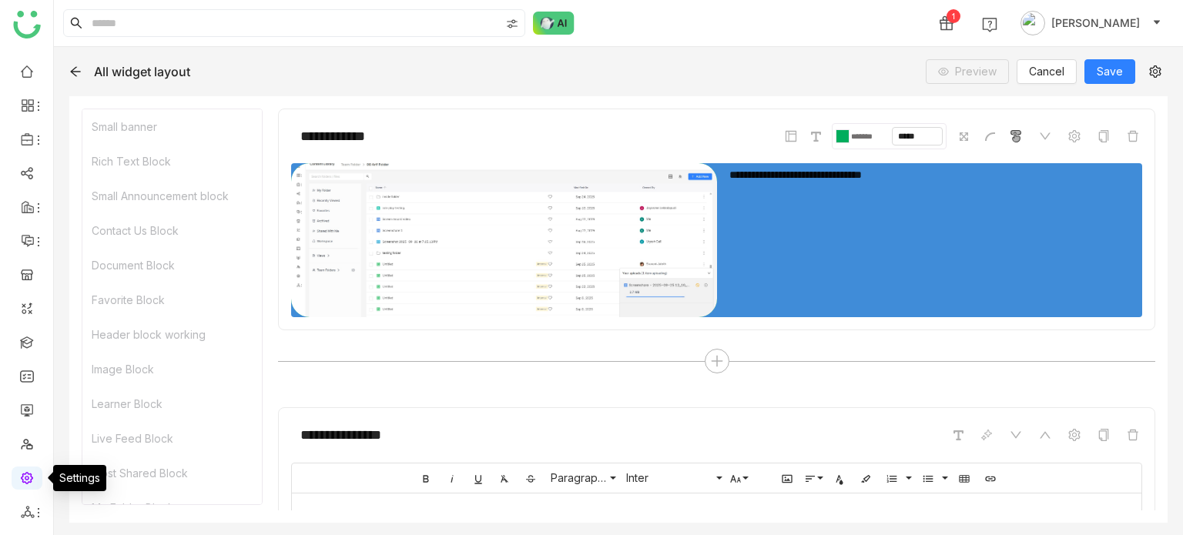
click at [25, 480] on link at bounding box center [27, 477] width 14 height 13
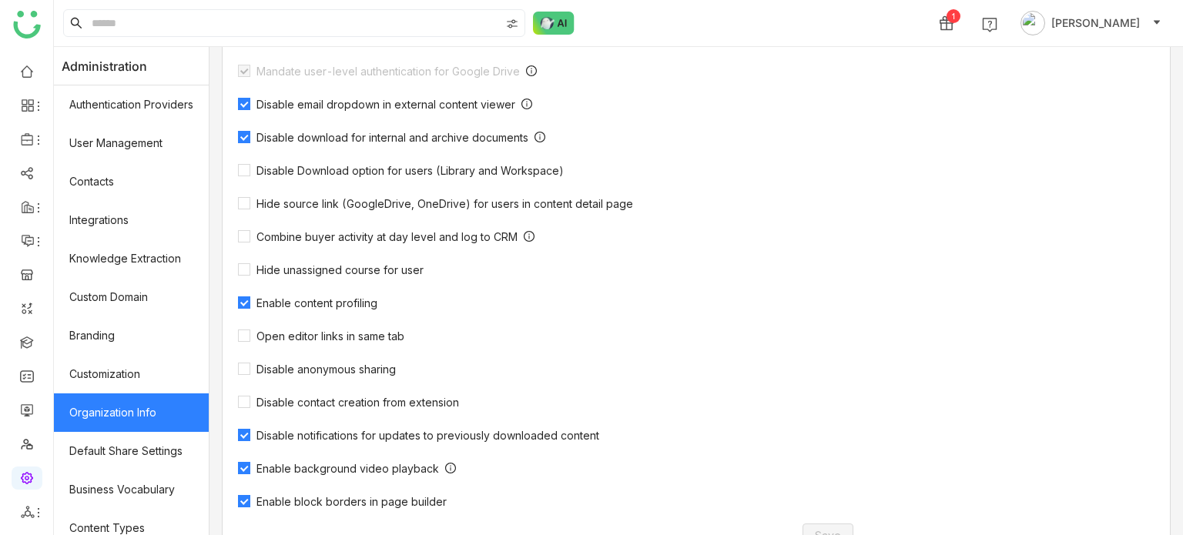
scroll to position [505, 0]
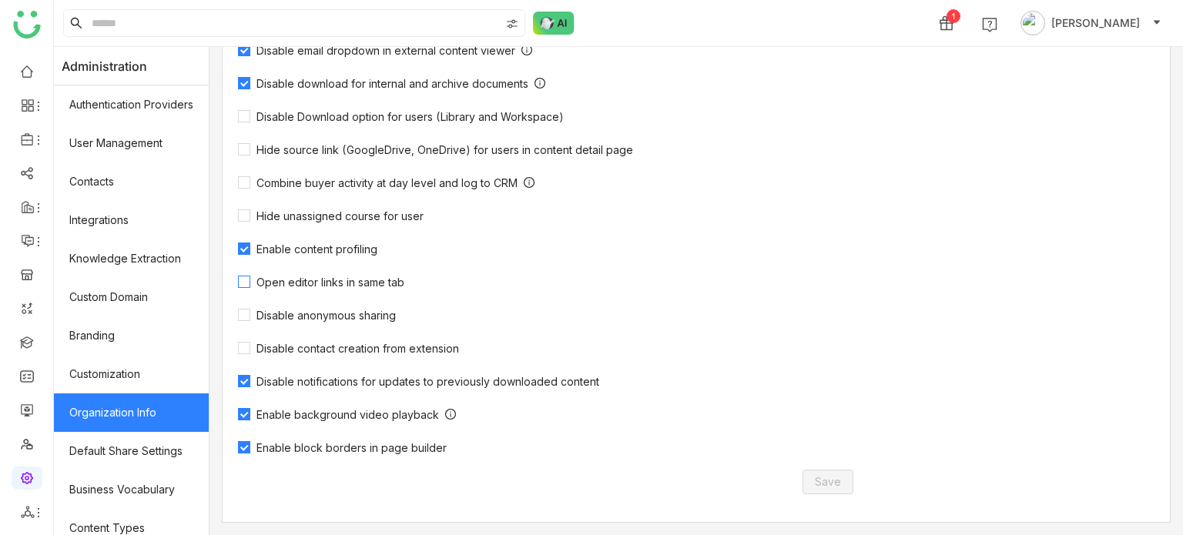
click at [337, 287] on span "Open editor links in same tab" at bounding box center [330, 282] width 160 height 13
click at [820, 474] on span "Save" at bounding box center [828, 482] width 26 height 17
click at [325, 274] on label "Open editor links in same tab" at bounding box center [324, 281] width 172 height 15
click at [830, 480] on span "Save" at bounding box center [828, 482] width 26 height 17
click at [273, 284] on span "Open editor links in same tab" at bounding box center [330, 282] width 160 height 13
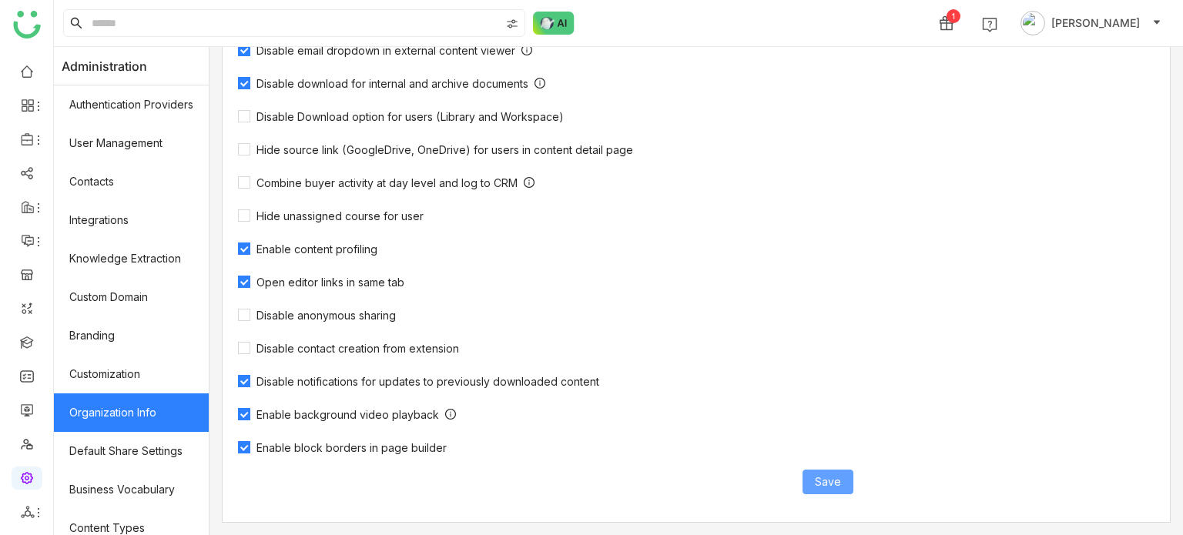
click at [826, 483] on span "Save" at bounding box center [828, 482] width 26 height 17
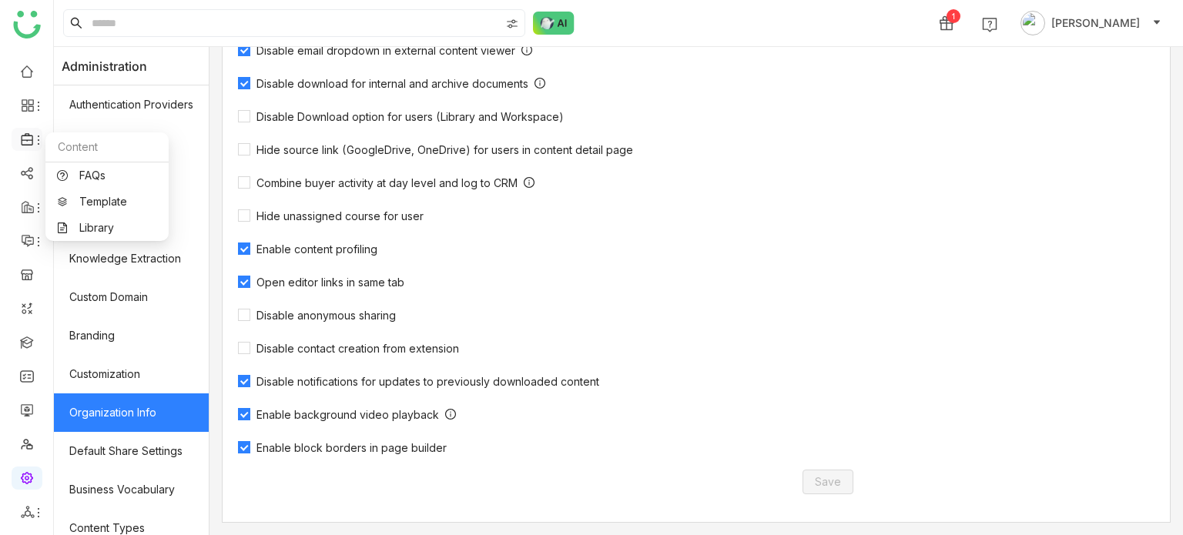
click at [32, 136] on icon at bounding box center [38, 140] width 12 height 12
click at [89, 229] on link "Library" at bounding box center [107, 228] width 100 height 11
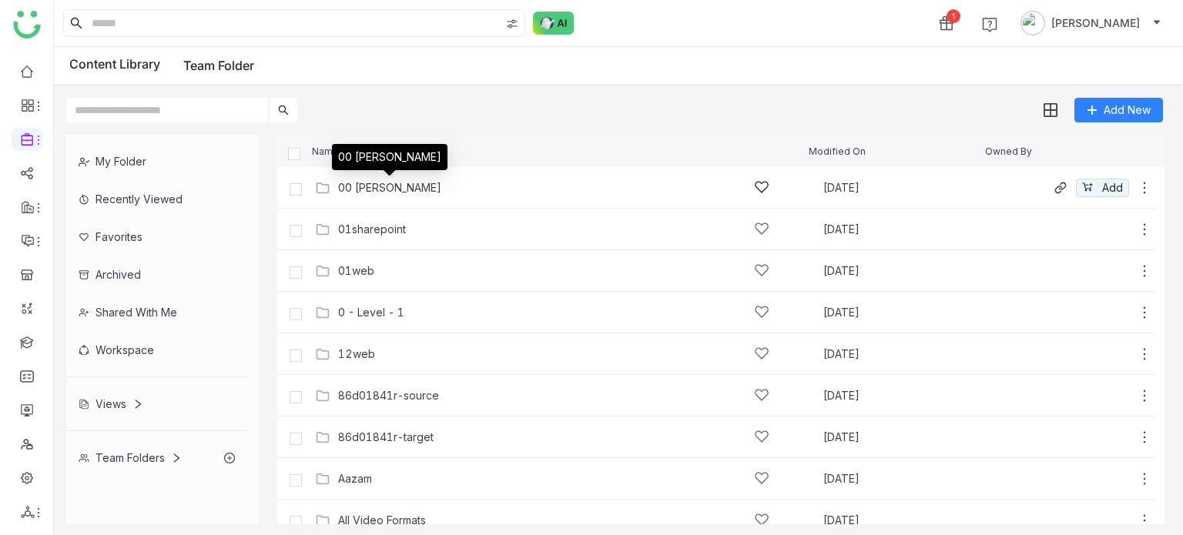
click at [353, 193] on div "00 Arif Folder" at bounding box center [389, 188] width 103 height 12
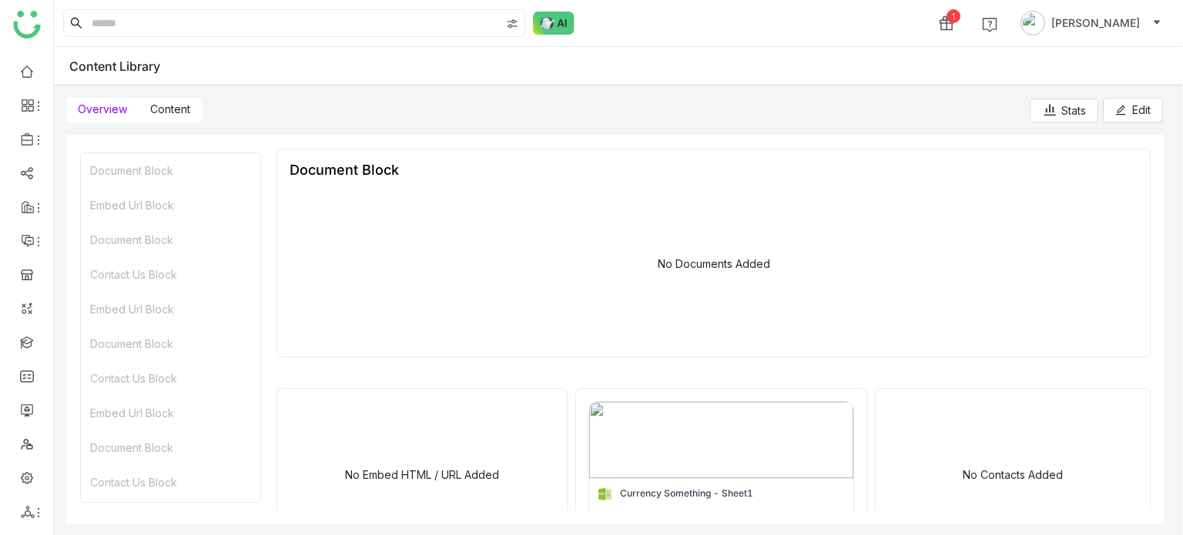
click at [172, 109] on span "Content" at bounding box center [170, 108] width 40 height 13
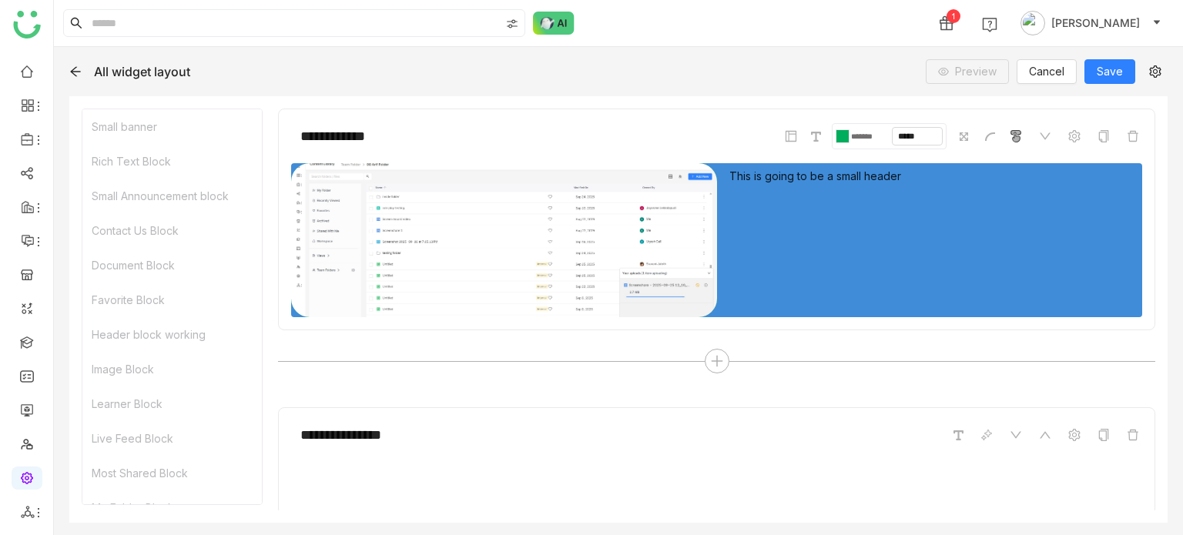
scroll to position [313, 0]
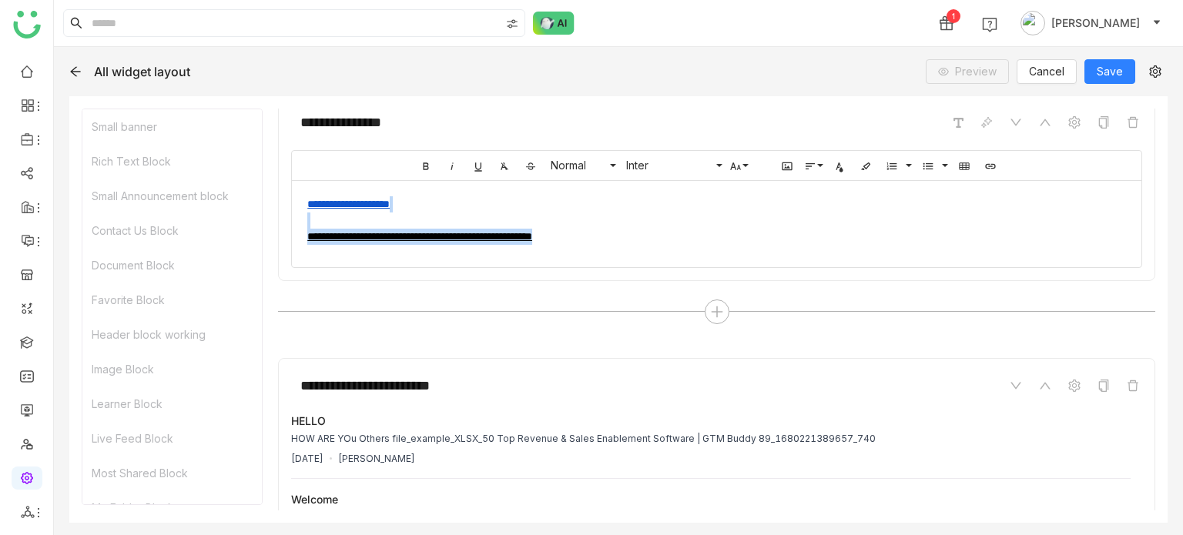
drag, startPoint x: 720, startPoint y: 236, endPoint x: 246, endPoint y: 218, distance: 474.7
click at [532, 234] on link "**********" at bounding box center [419, 236] width 225 height 11
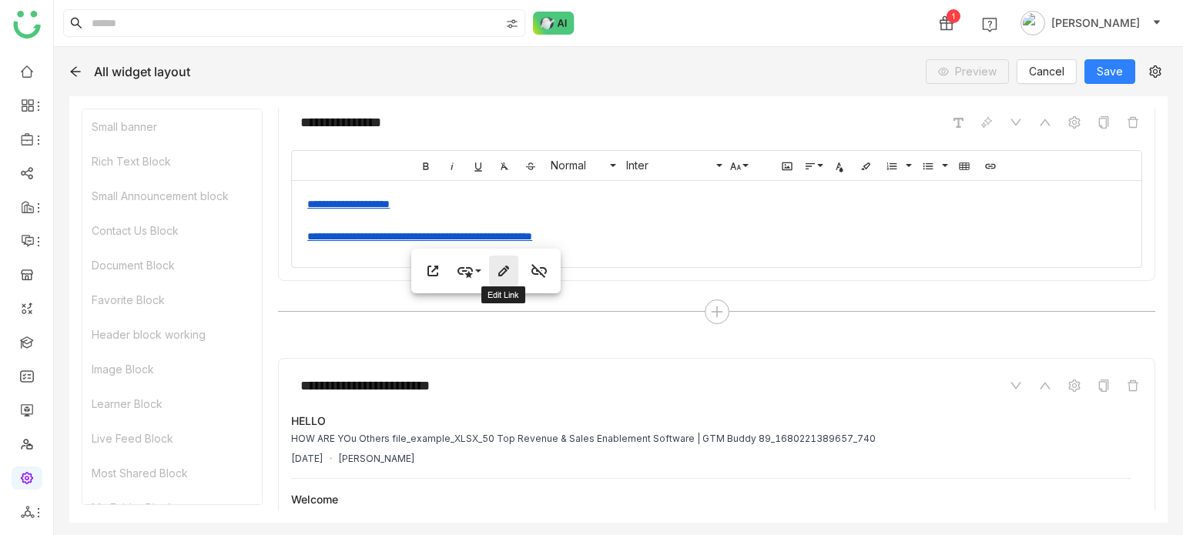
click at [511, 276] on icon "button" at bounding box center [503, 271] width 18 height 18
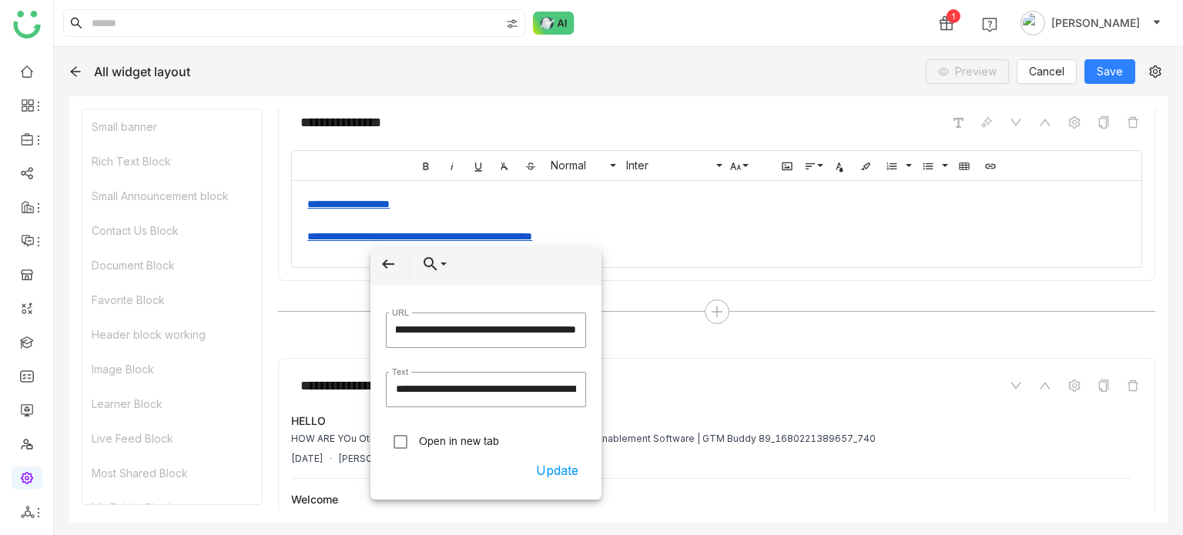
scroll to position [0, 0]
click at [469, 437] on label "Open in new tab" at bounding box center [459, 441] width 80 height 12
click at [722, 241] on div "**********" at bounding box center [716, 220] width 819 height 49
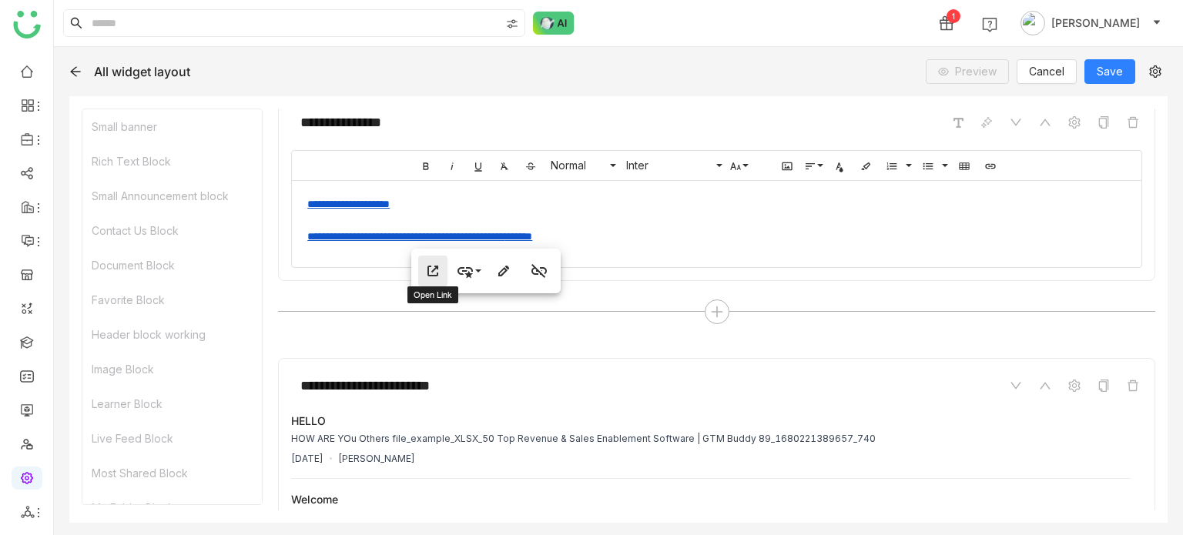
click at [430, 271] on icon "button" at bounding box center [433, 271] width 18 height 18
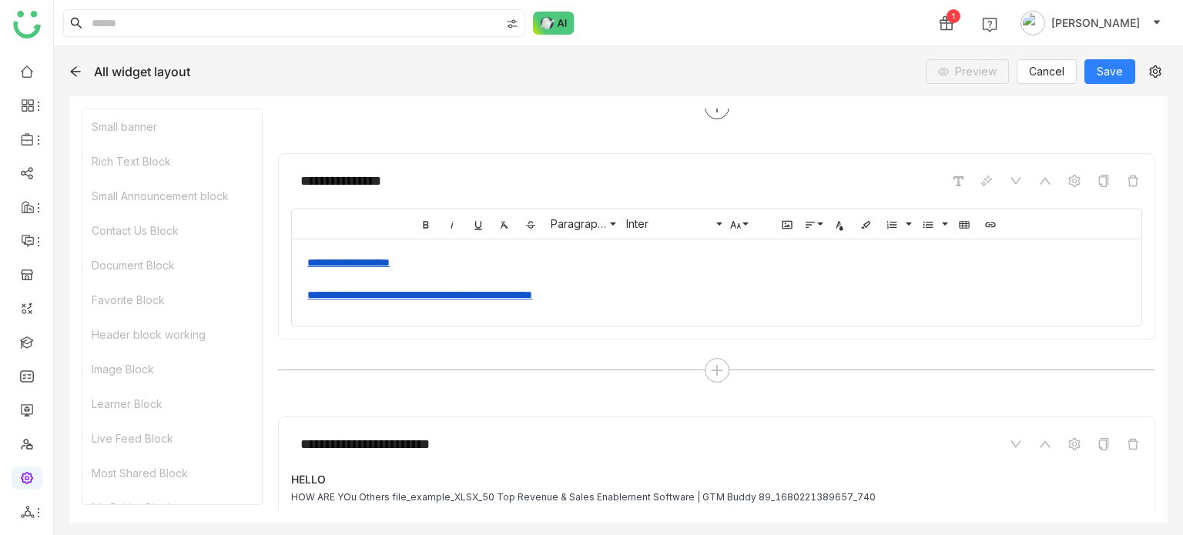
scroll to position [265, 0]
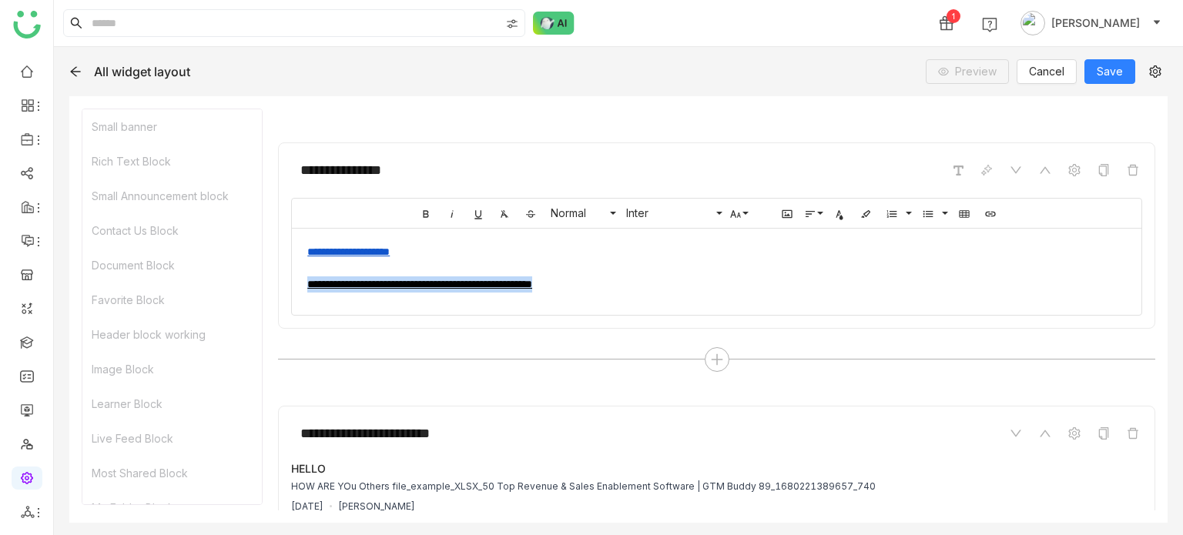
drag, startPoint x: 710, startPoint y: 287, endPoint x: 249, endPoint y: 325, distance: 462.8
click at [532, 283] on link "**********" at bounding box center [419, 284] width 225 height 11
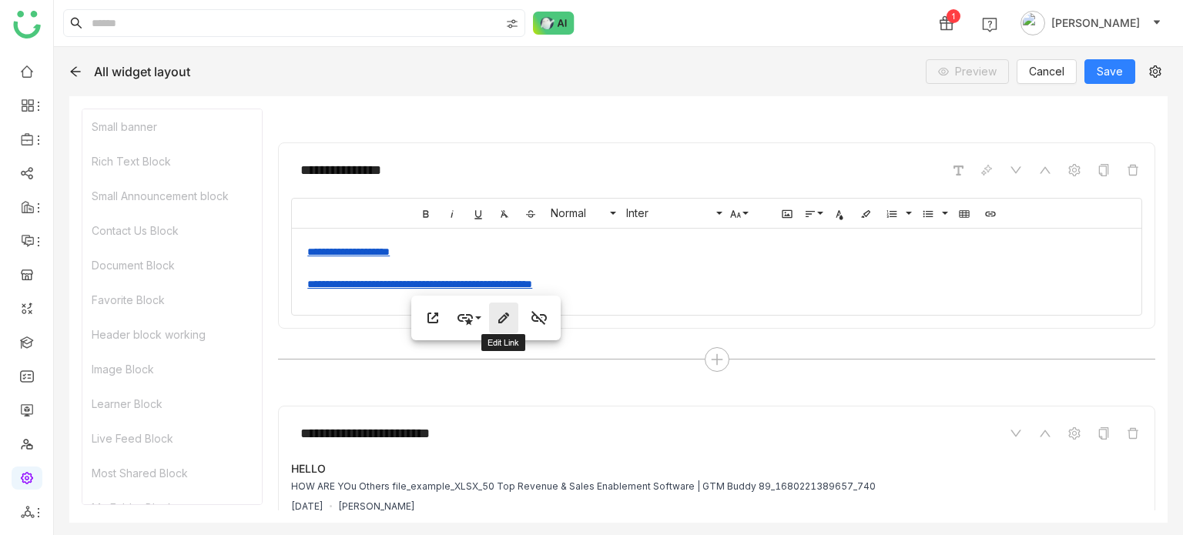
click at [494, 320] on icon "button" at bounding box center [503, 318] width 18 height 18
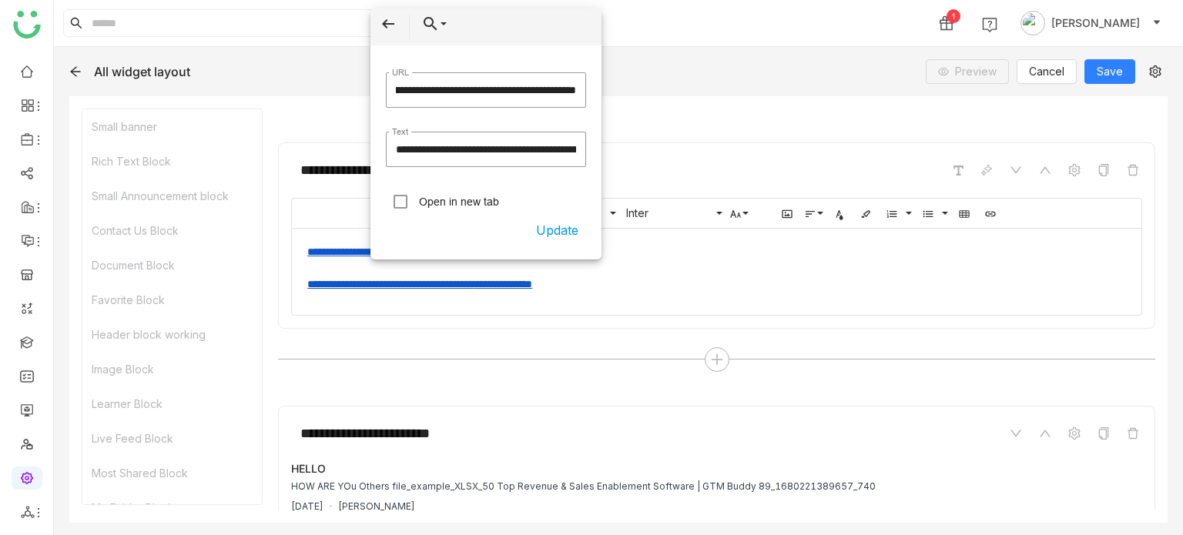
scroll to position [0, 122]
click at [734, 286] on div "**********" at bounding box center [716, 268] width 819 height 49
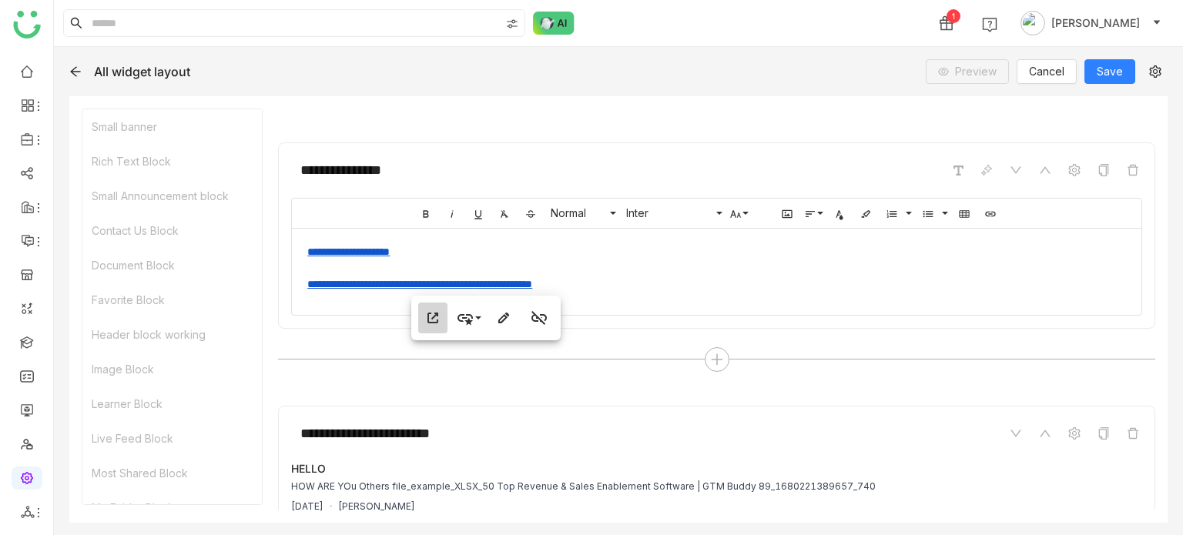
click at [430, 326] on icon "button" at bounding box center [433, 318] width 18 height 18
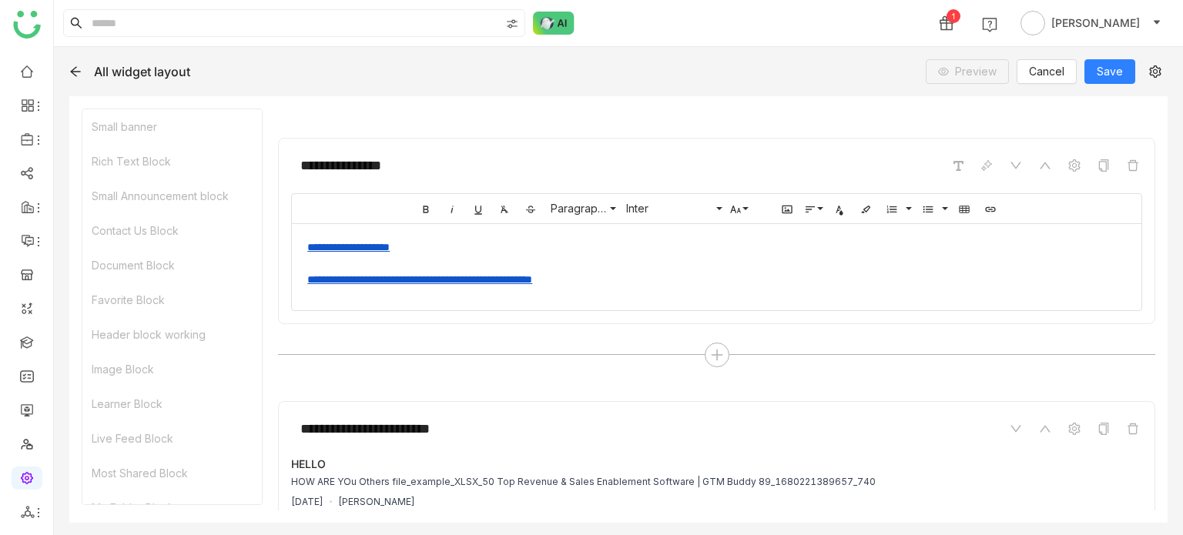
scroll to position [270, 0]
click at [532, 280] on link "**********" at bounding box center [419, 278] width 225 height 11
click at [512, 312] on icon "button" at bounding box center [503, 313] width 18 height 18
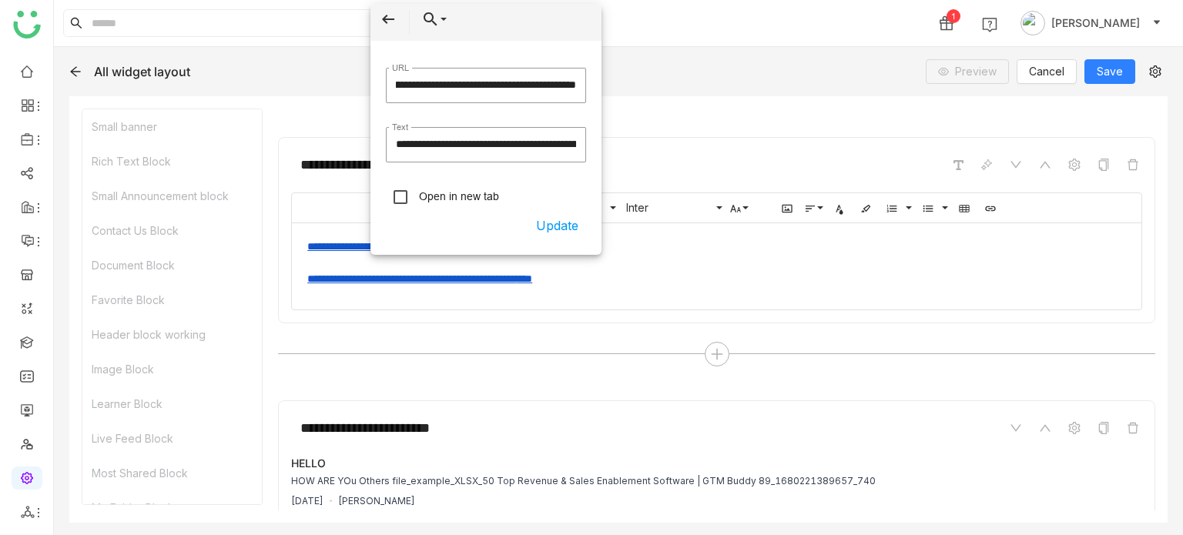
scroll to position [0, 0]
click at [565, 229] on button "Update" at bounding box center [557, 226] width 58 height 28
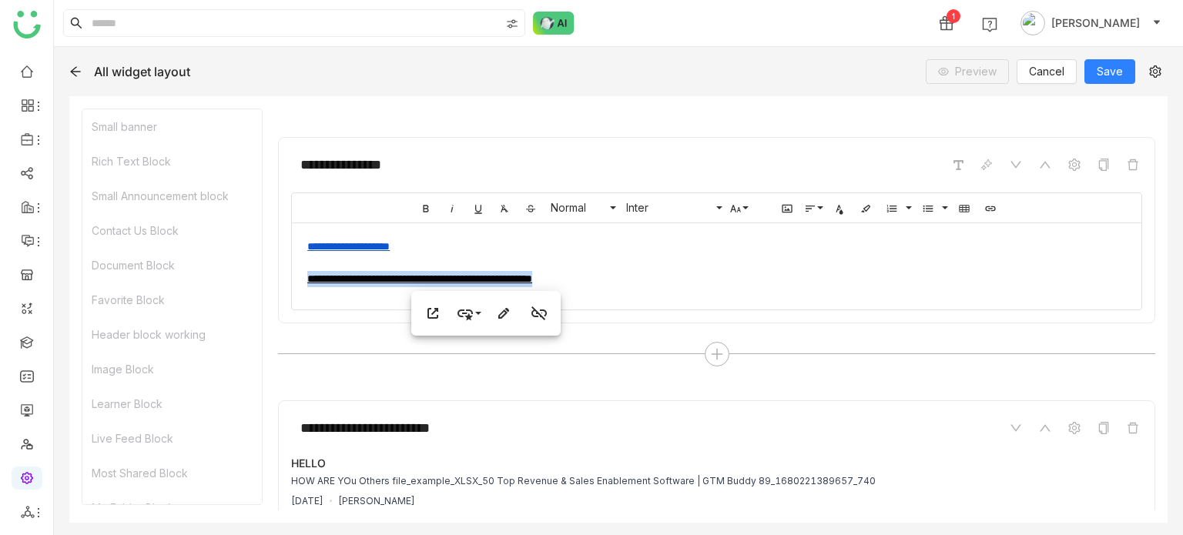
click at [693, 282] on div "**********" at bounding box center [716, 263] width 819 height 49
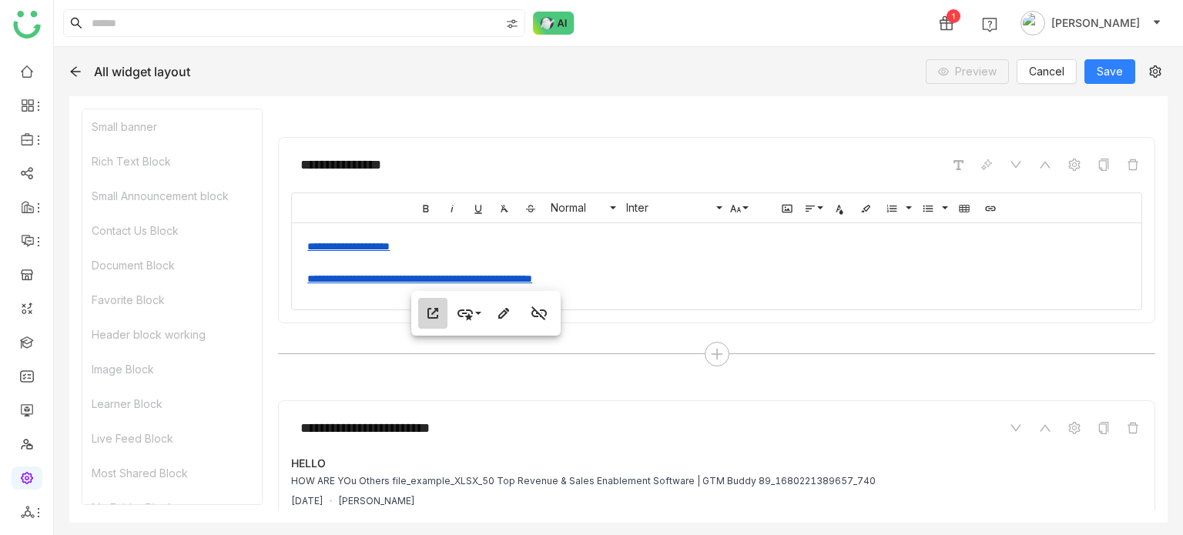
click at [437, 317] on icon "button" at bounding box center [432, 313] width 11 height 11
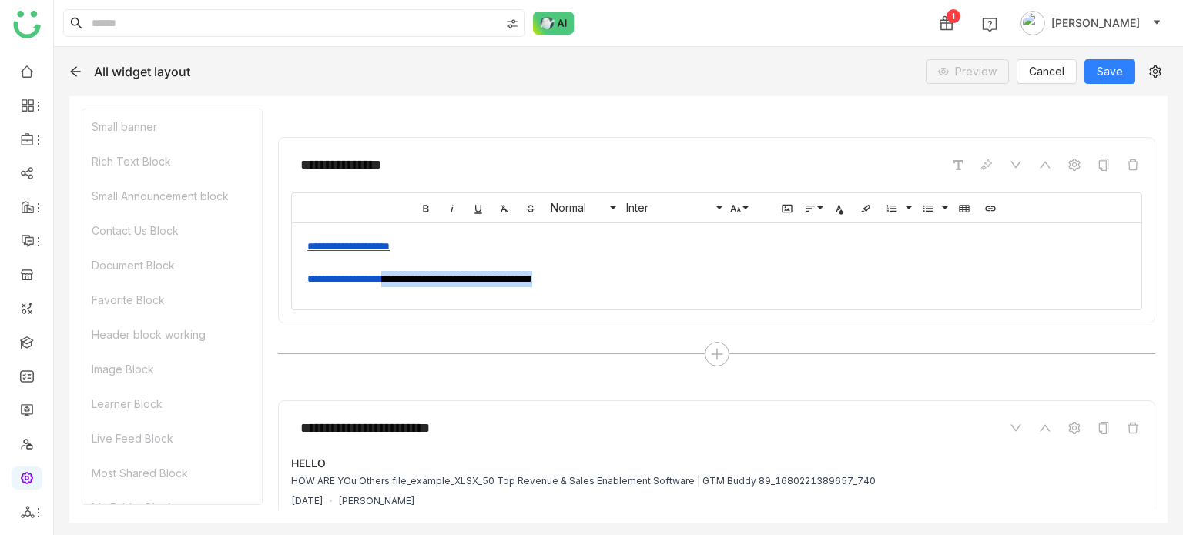
drag, startPoint x: 684, startPoint y: 279, endPoint x: 258, endPoint y: 317, distance: 427.5
click at [433, 276] on link "**********" at bounding box center [419, 278] width 225 height 11
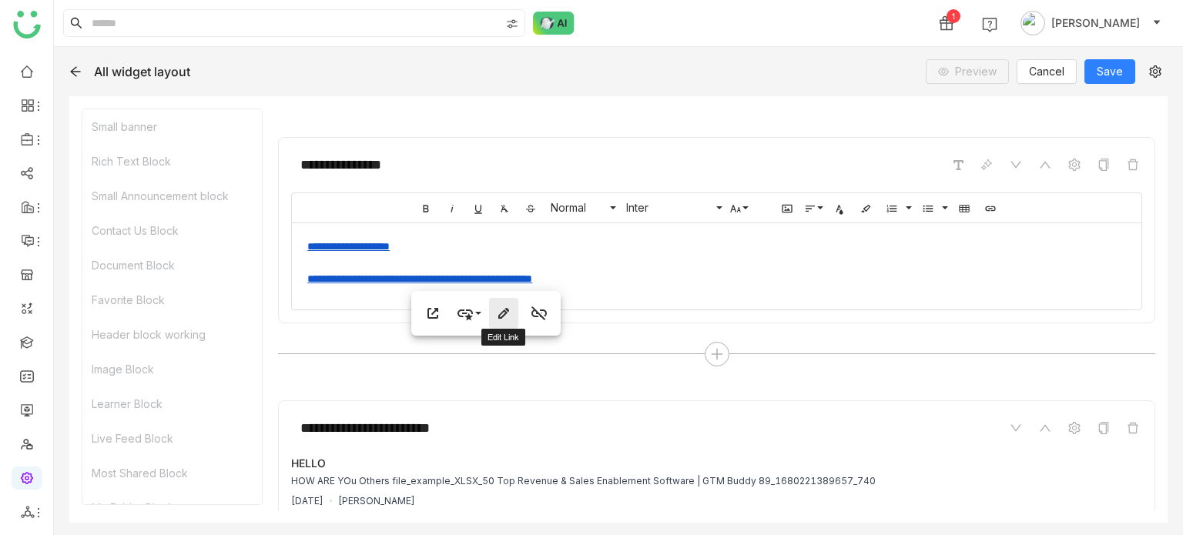
click at [506, 318] on icon "button" at bounding box center [503, 313] width 18 height 18
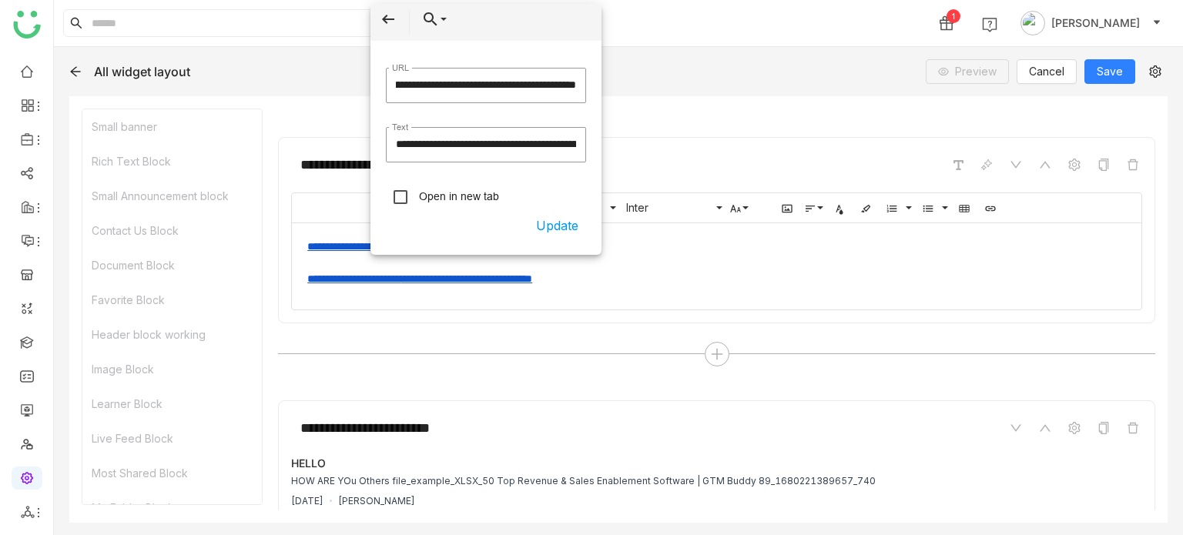
scroll to position [0, 0]
click at [548, 221] on button "Update" at bounding box center [557, 226] width 58 height 28
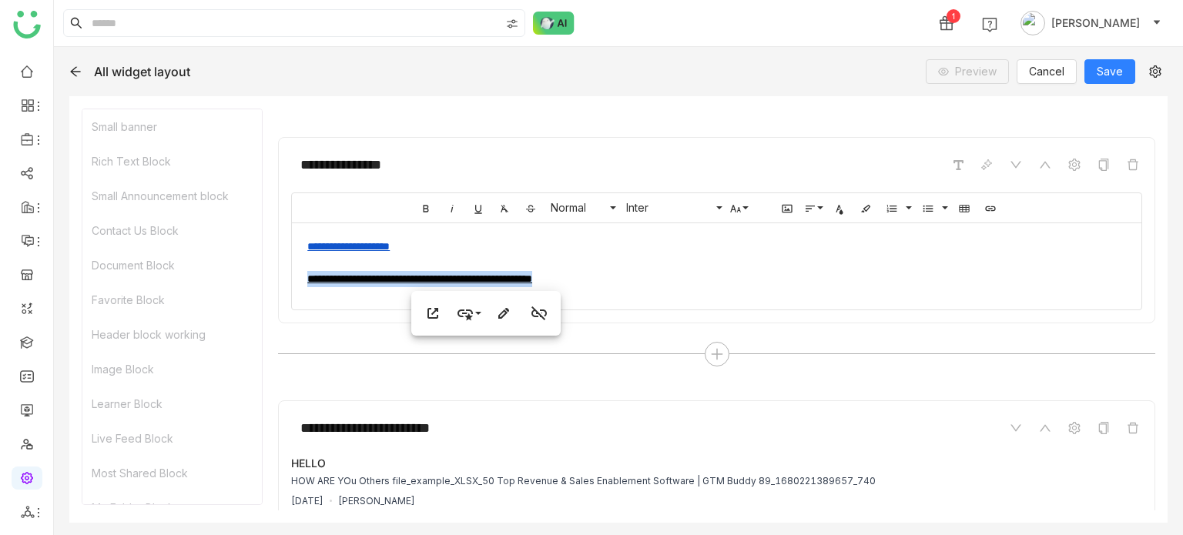
click at [702, 270] on div "**********" at bounding box center [716, 263] width 819 height 49
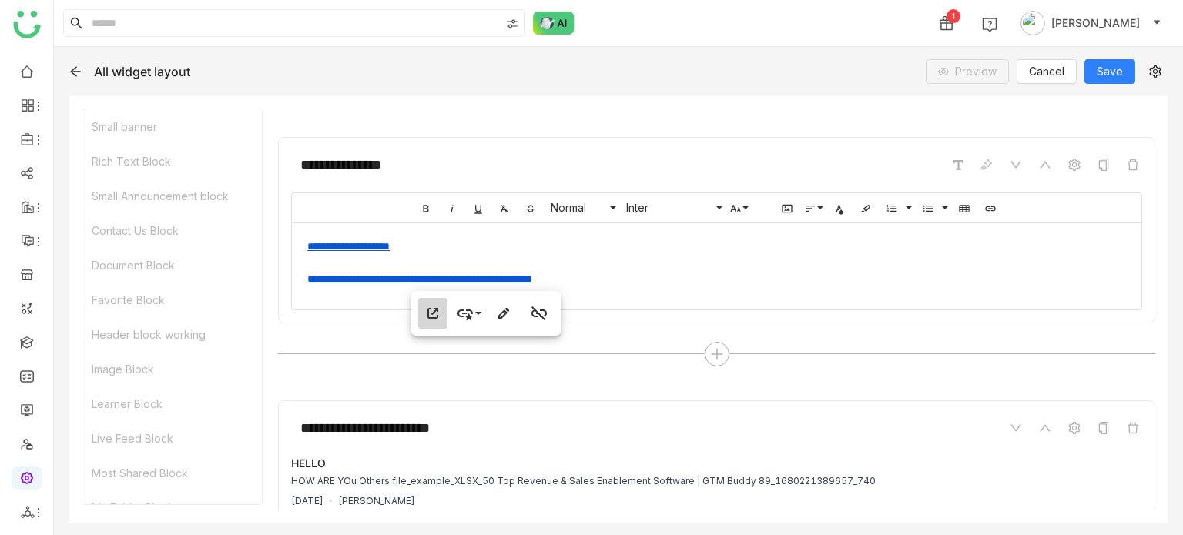
click at [432, 317] on icon "button" at bounding box center [432, 313] width 11 height 11
click at [532, 276] on link "**********" at bounding box center [419, 278] width 225 height 11
click at [499, 313] on icon "button" at bounding box center [503, 313] width 18 height 18
type input "**********"
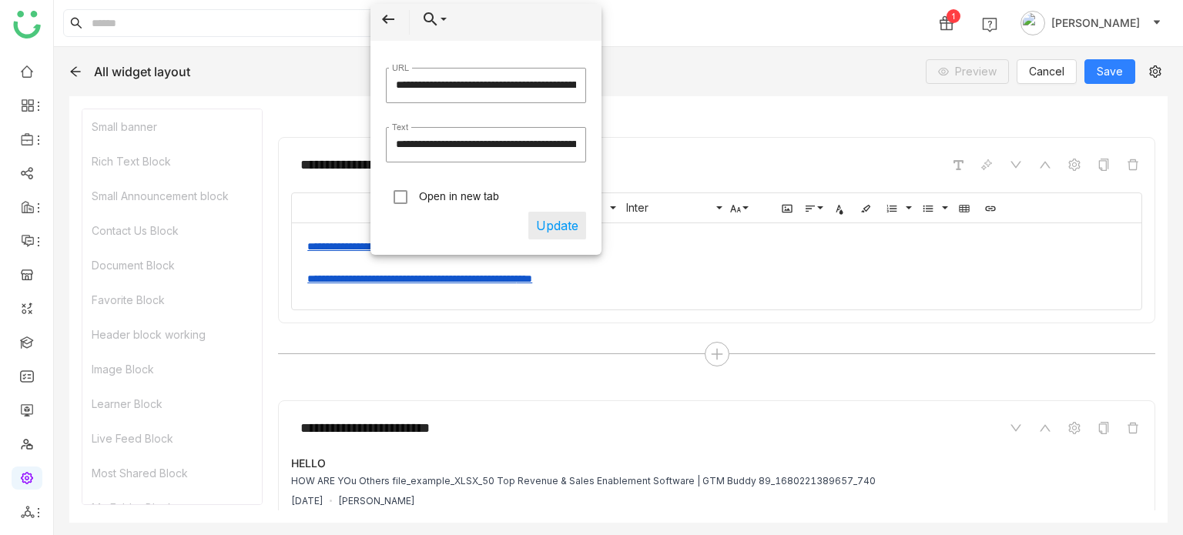
click at [549, 223] on button "Update" at bounding box center [557, 226] width 58 height 28
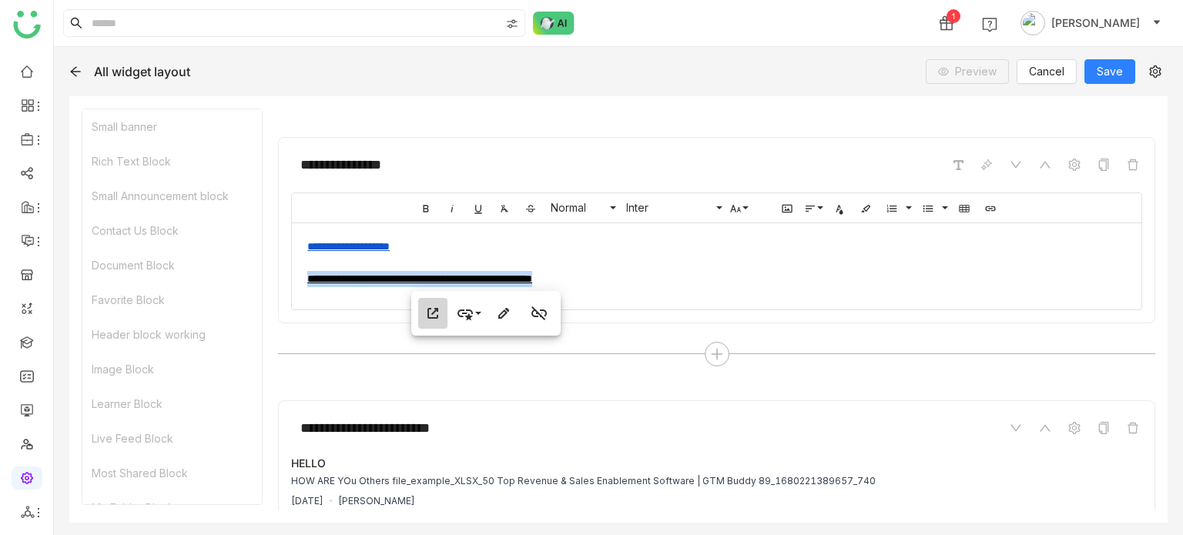
click at [430, 311] on icon "button" at bounding box center [433, 313] width 18 height 18
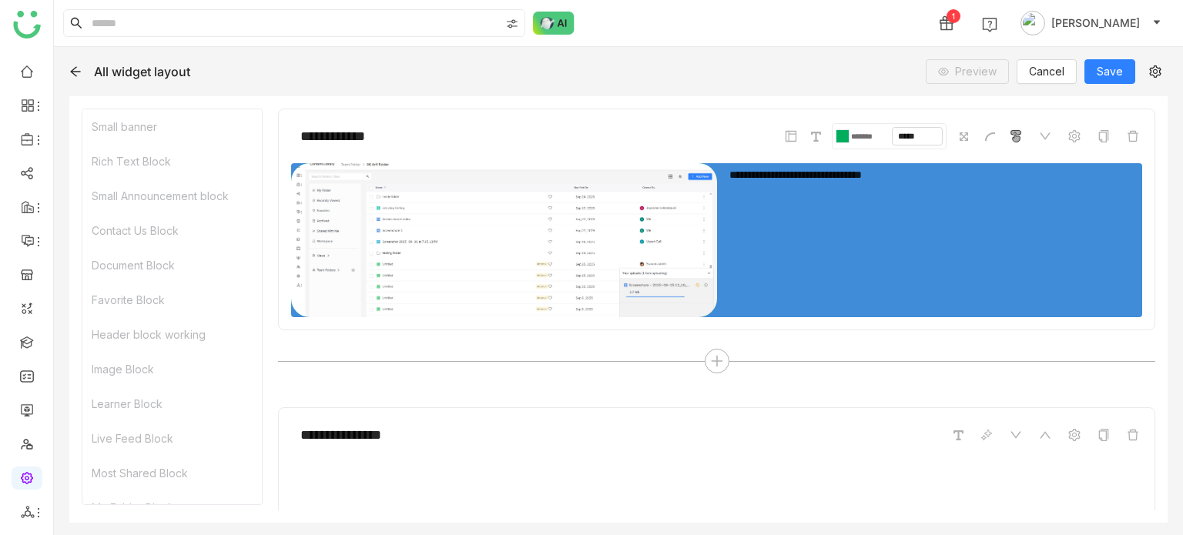
scroll to position [563, 0]
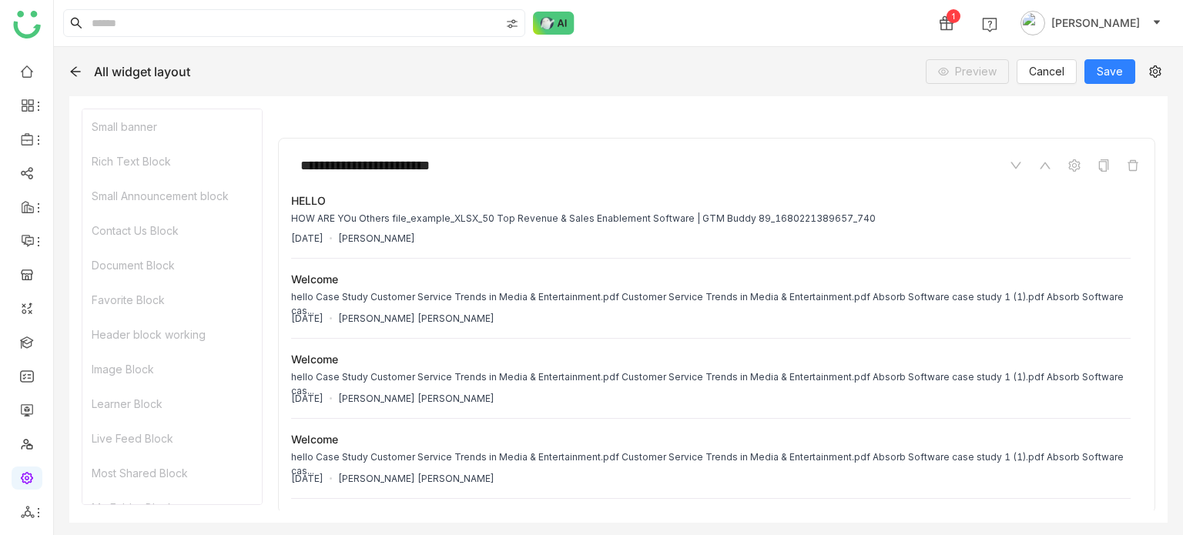
click at [21, 475] on link at bounding box center [27, 477] width 14 height 13
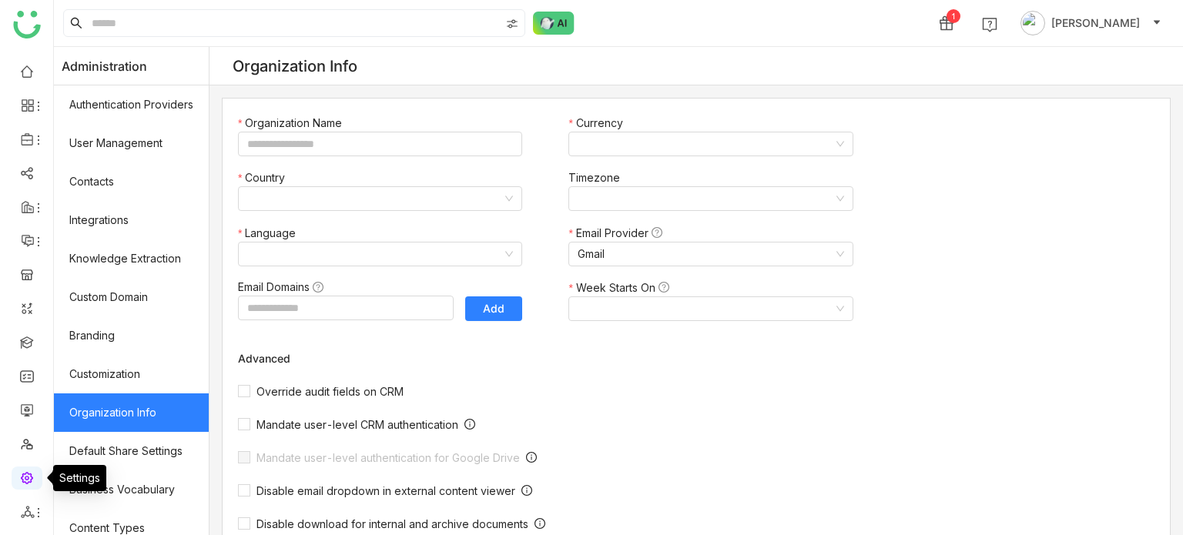
type input "*******"
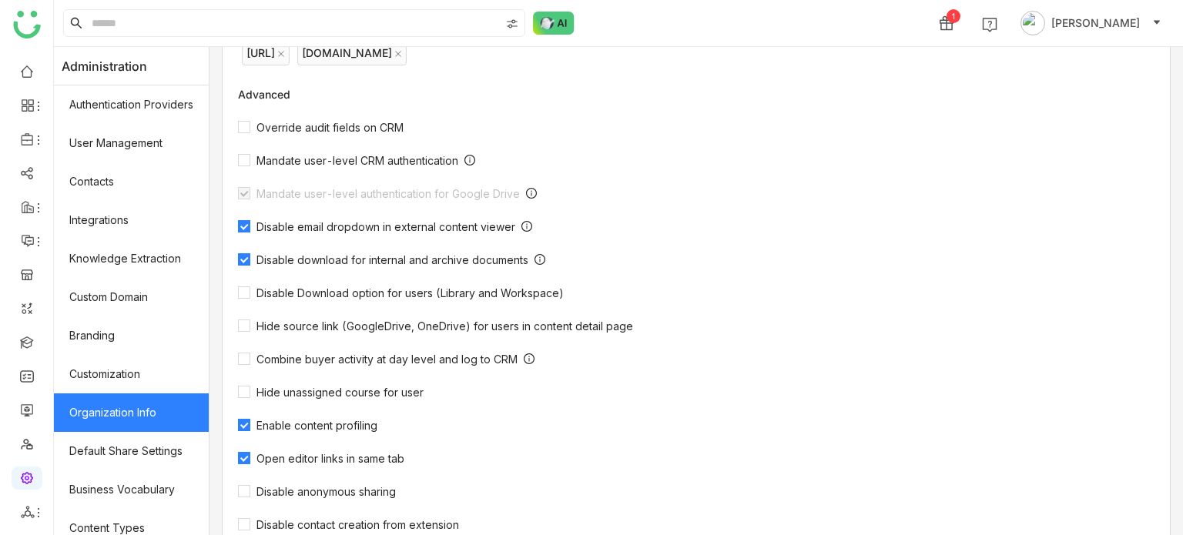
scroll to position [332, 0]
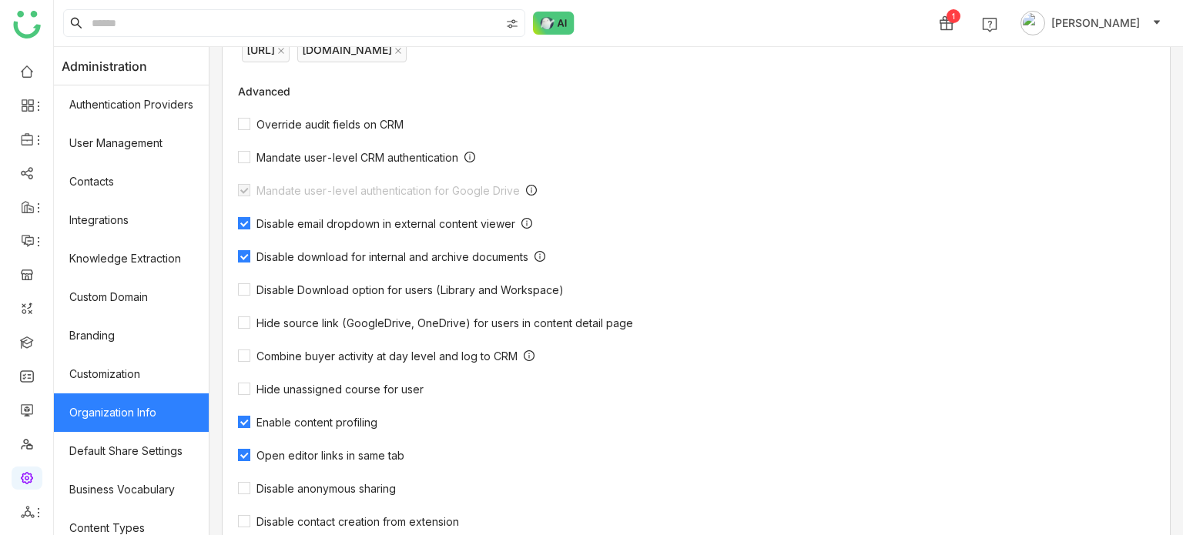
click at [299, 461] on span "Open editor links in same tab" at bounding box center [330, 455] width 160 height 13
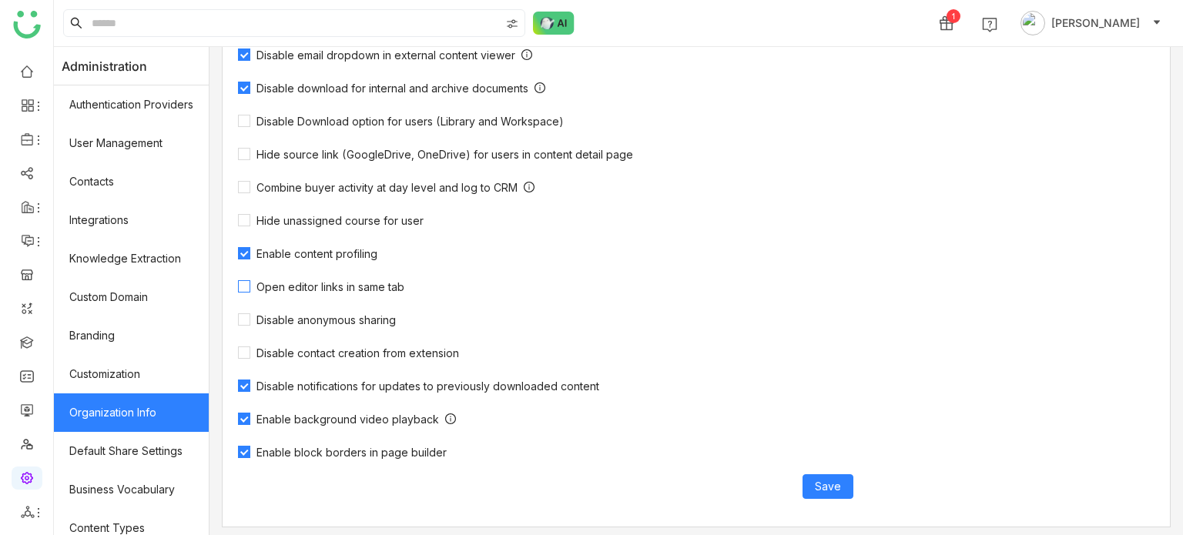
scroll to position [505, 0]
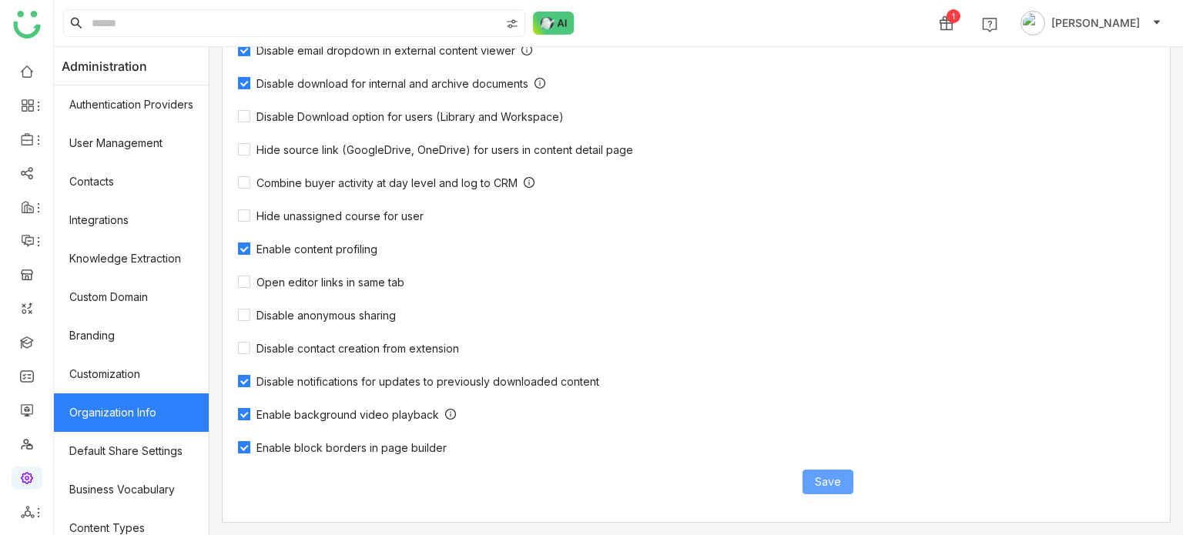
click at [829, 478] on span "Save" at bounding box center [828, 482] width 26 height 17
click at [819, 487] on span "Save" at bounding box center [828, 482] width 26 height 17
click at [394, 276] on span "Open editor links in same tab" at bounding box center [330, 282] width 160 height 13
click at [830, 470] on button "Save" at bounding box center [827, 482] width 51 height 25
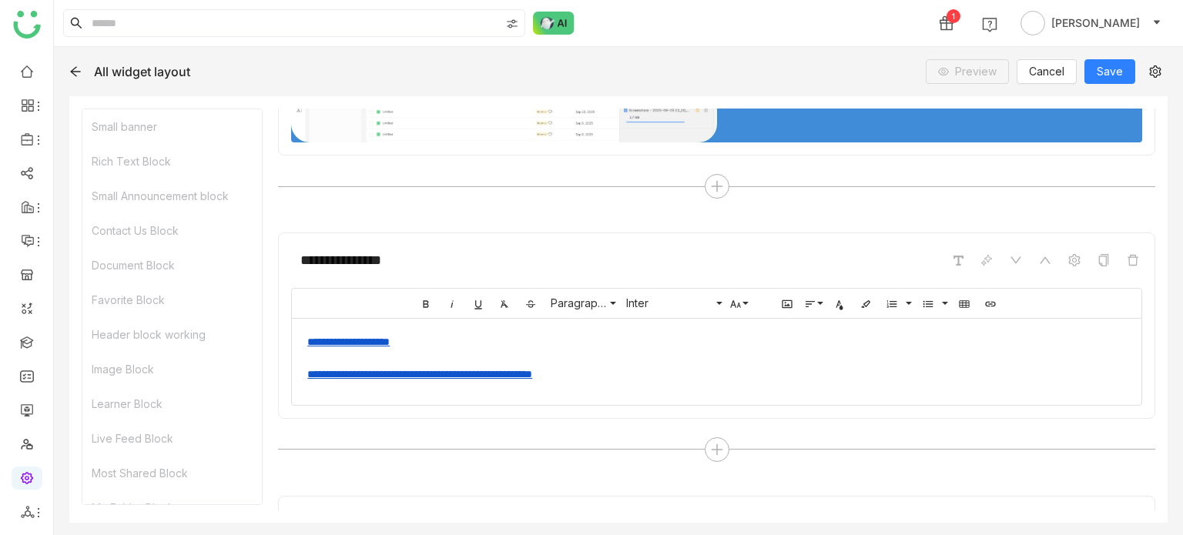
scroll to position [176, 0]
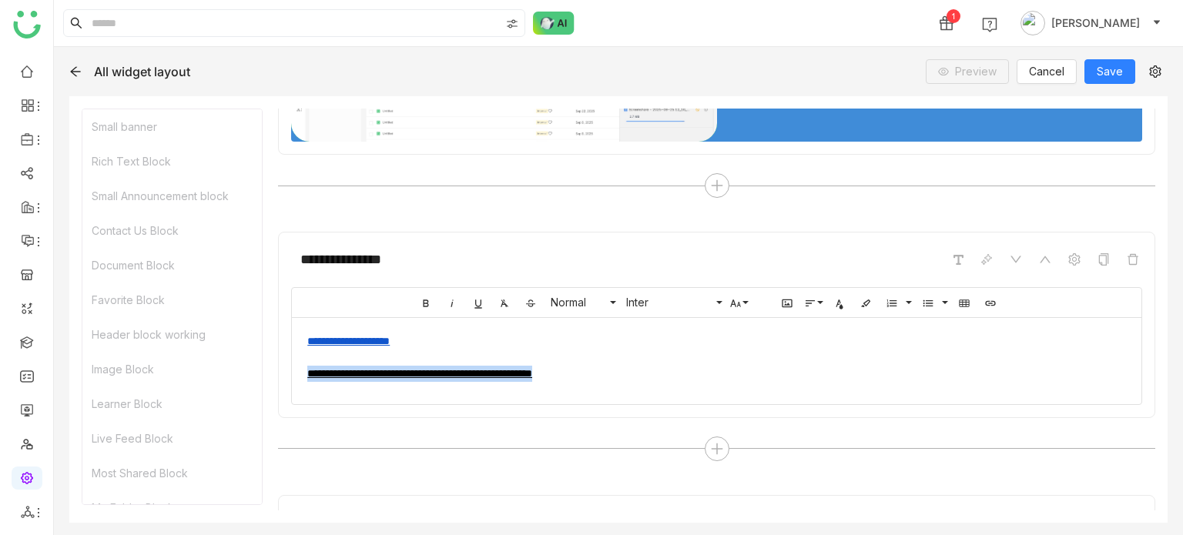
drag, startPoint x: 687, startPoint y: 375, endPoint x: 284, endPoint y: 377, distance: 402.8
click at [284, 377] on div "**********" at bounding box center [716, 325] width 877 height 186
click at [407, 372] on link "**********" at bounding box center [419, 373] width 225 height 11
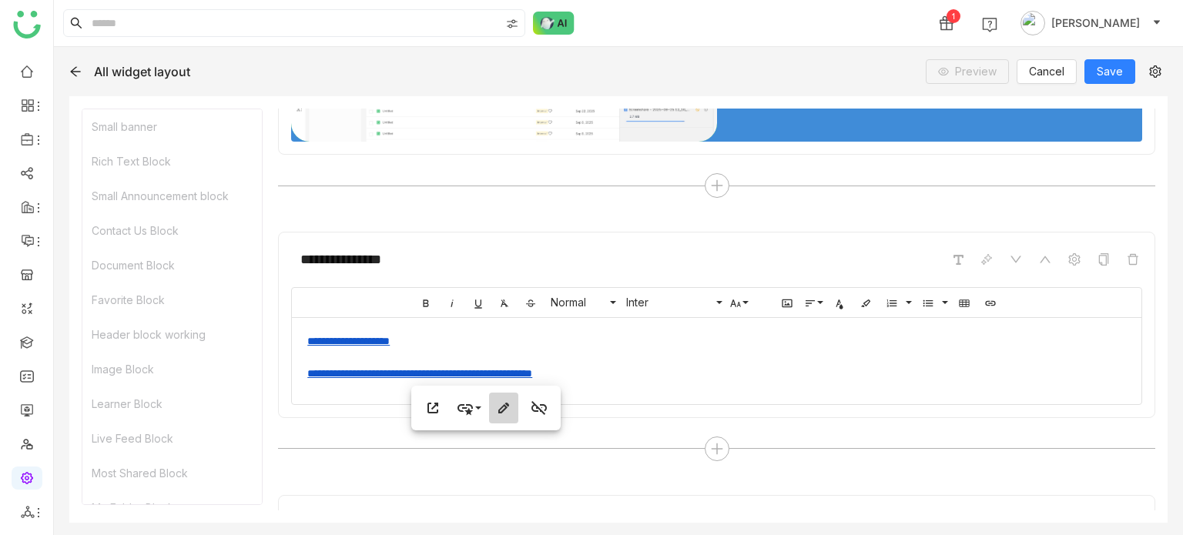
click at [505, 413] on icon "button" at bounding box center [503, 408] width 18 height 18
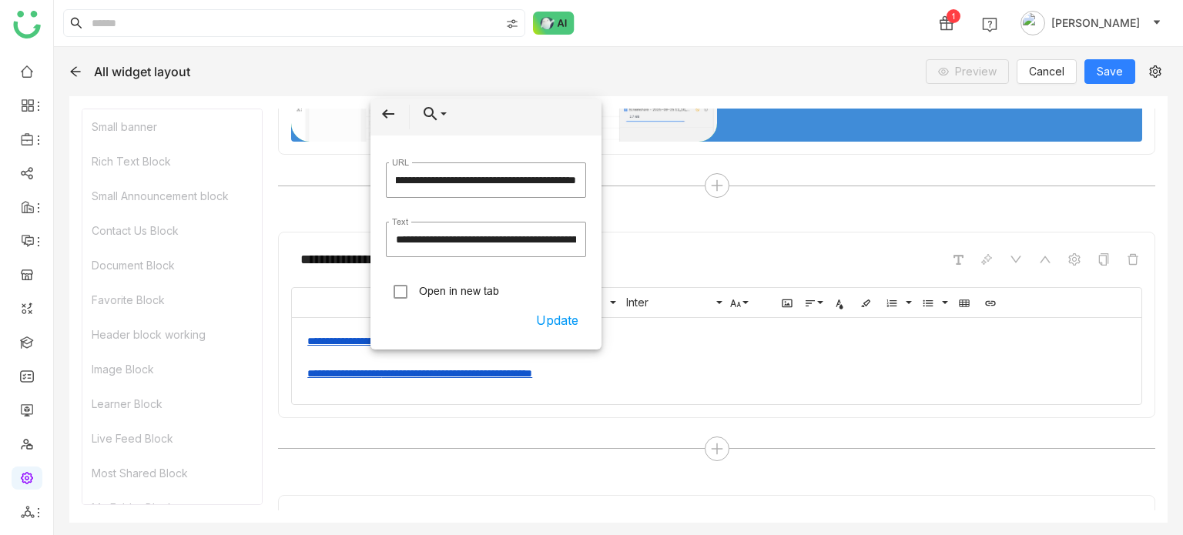
scroll to position [0, 122]
click at [440, 105] on button "Choose Link" at bounding box center [430, 114] width 35 height 31
click at [397, 115] on icon "button" at bounding box center [388, 114] width 18 height 18
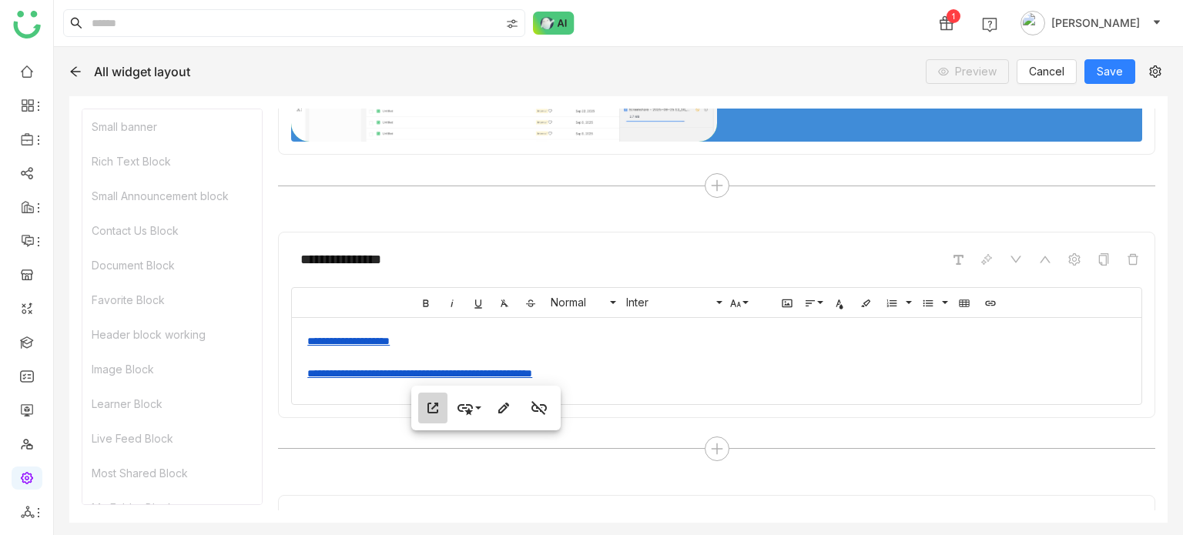
click at [434, 411] on icon "button" at bounding box center [433, 408] width 18 height 18
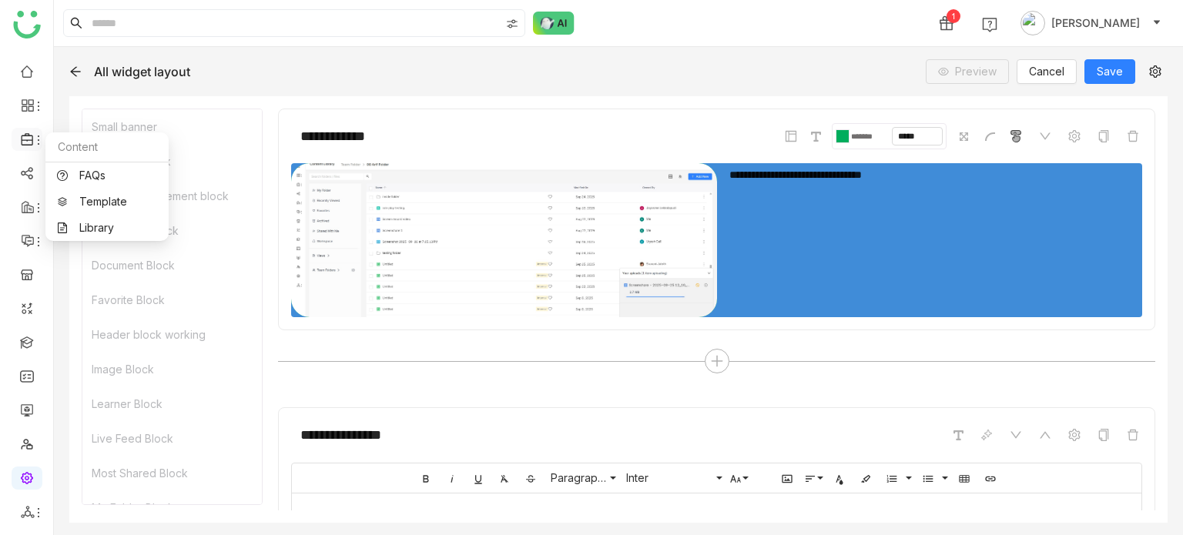
click at [40, 144] on icon at bounding box center [38, 140] width 12 height 12
click at [81, 229] on link "Library" at bounding box center [107, 228] width 100 height 11
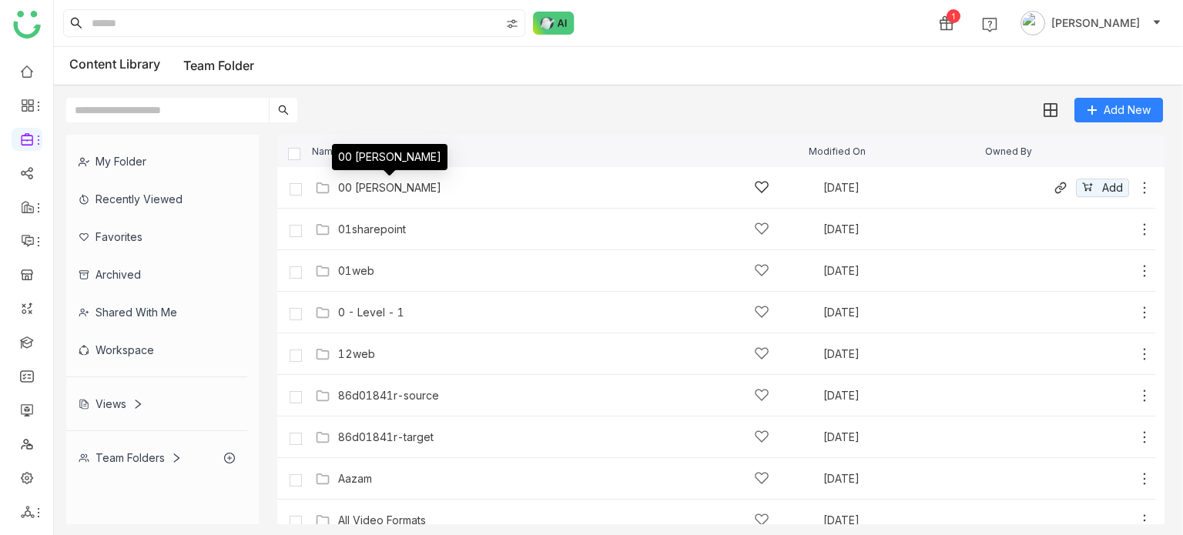
click at [371, 185] on div "00 [PERSON_NAME]" at bounding box center [389, 188] width 103 height 12
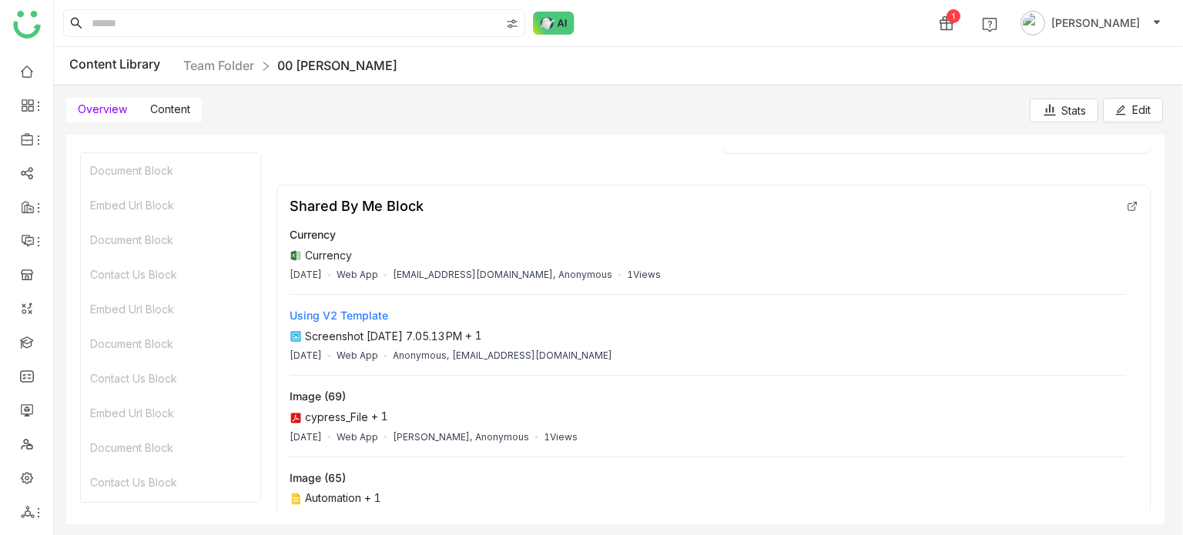
scroll to position [1475, 0]
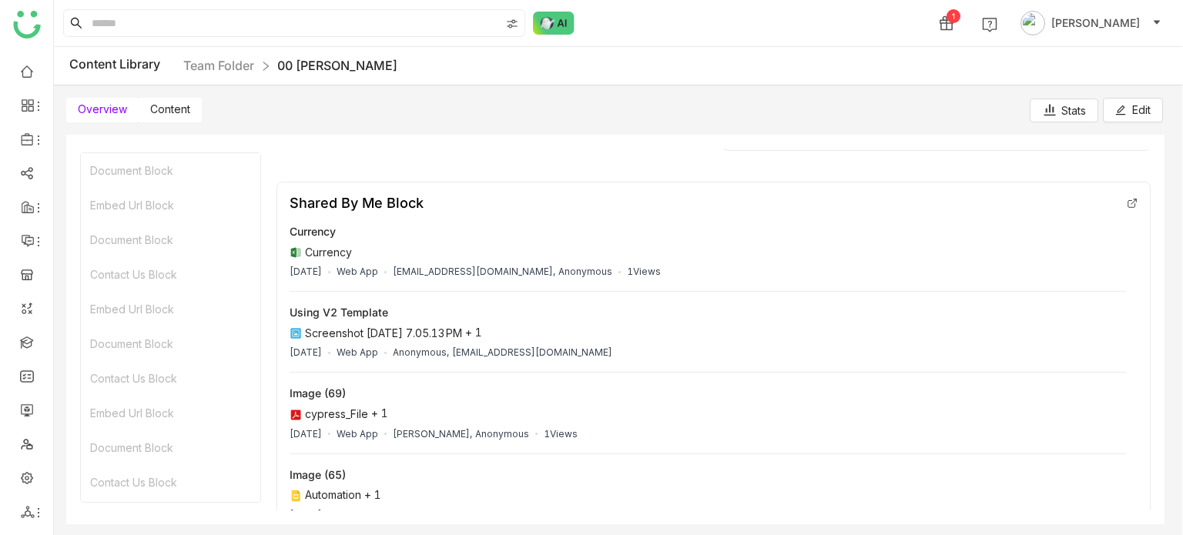
click at [152, 98] on label "Content" at bounding box center [170, 110] width 63 height 25
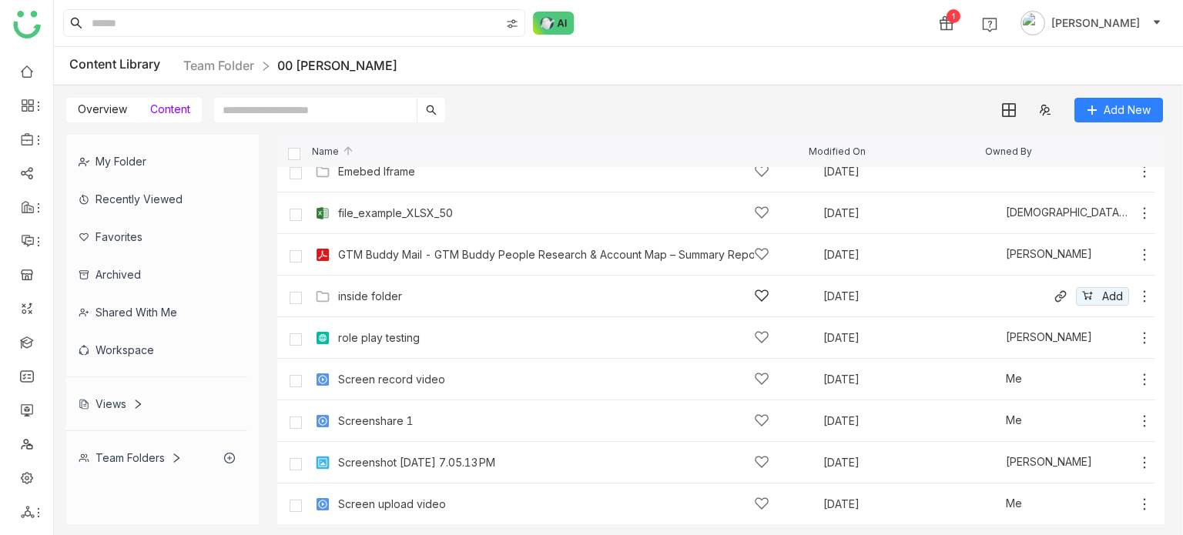
scroll to position [391, 0]
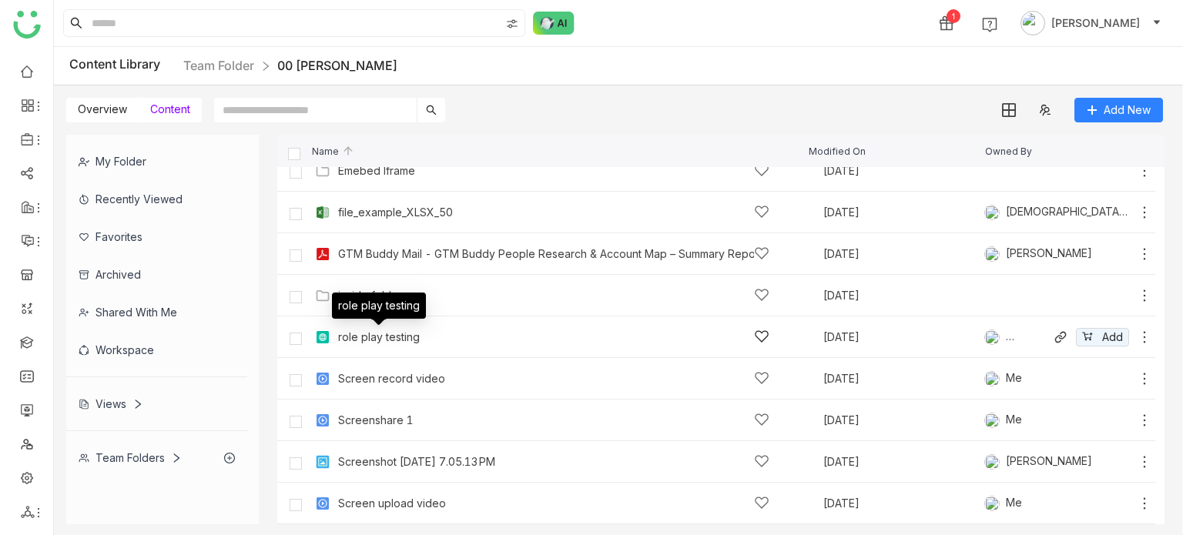
click at [397, 329] on div "role play testing" at bounding box center [379, 311] width 94 height 37
click at [400, 339] on div "role play testing" at bounding box center [379, 337] width 82 height 12
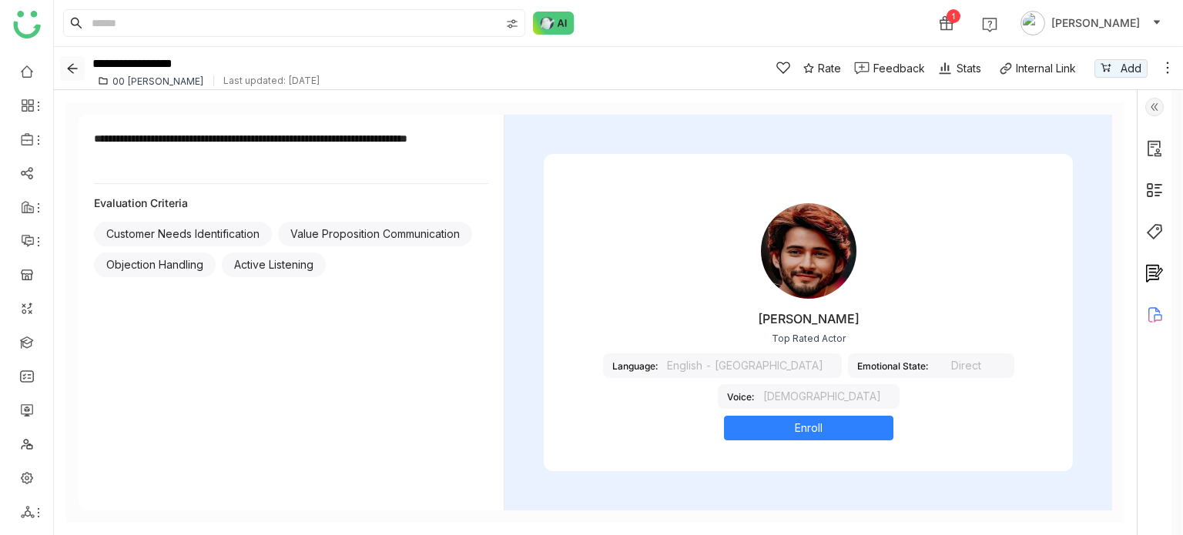
click at [78, 65] on icon "Back" at bounding box center [72, 68] width 12 height 12
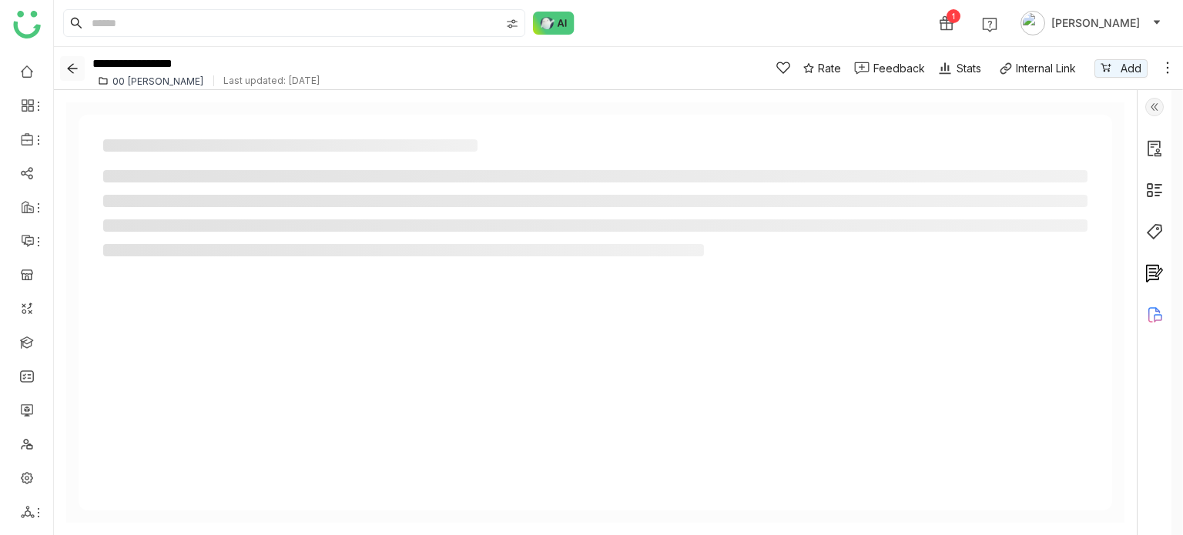
click at [71, 65] on icon "Back" at bounding box center [72, 68] width 10 height 10
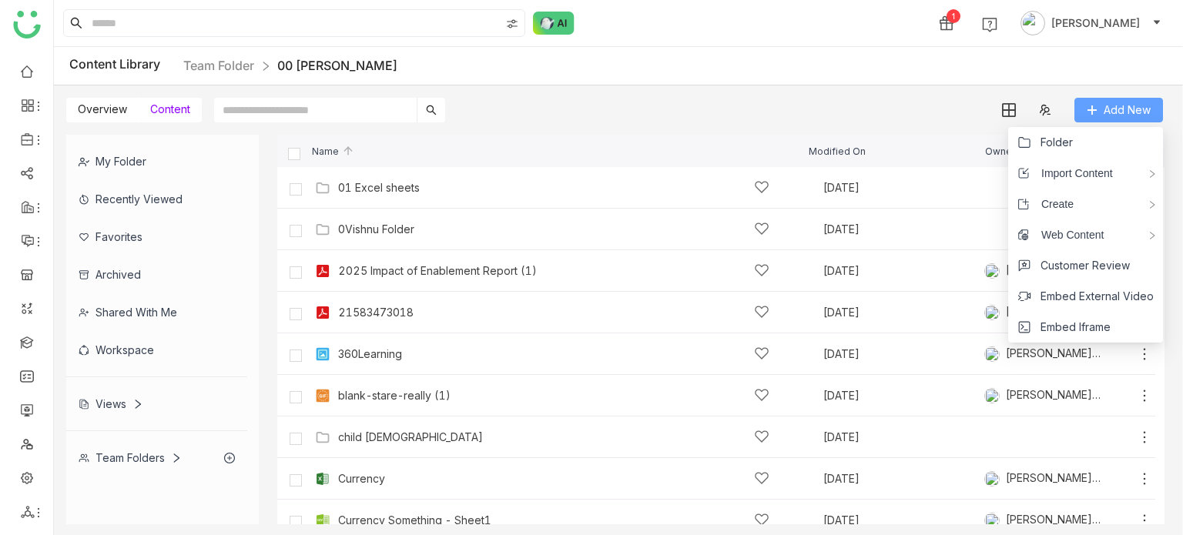
click at [1140, 103] on span "Add New" at bounding box center [1127, 110] width 47 height 17
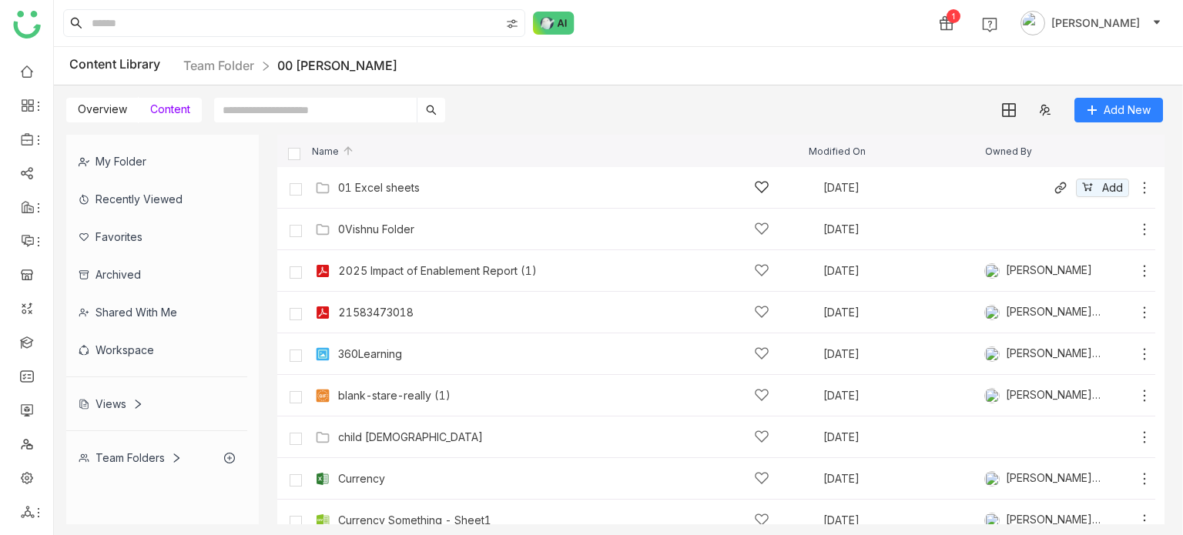
click at [394, 195] on div "01 Excel sheets" at bounding box center [553, 187] width 431 height 16
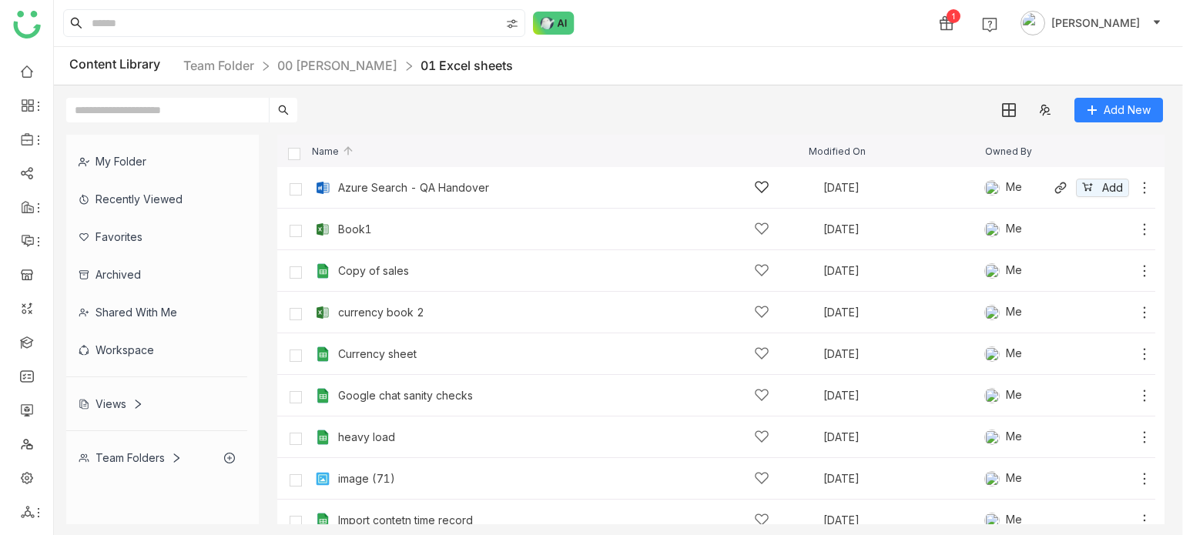
scroll to position [99, 0]
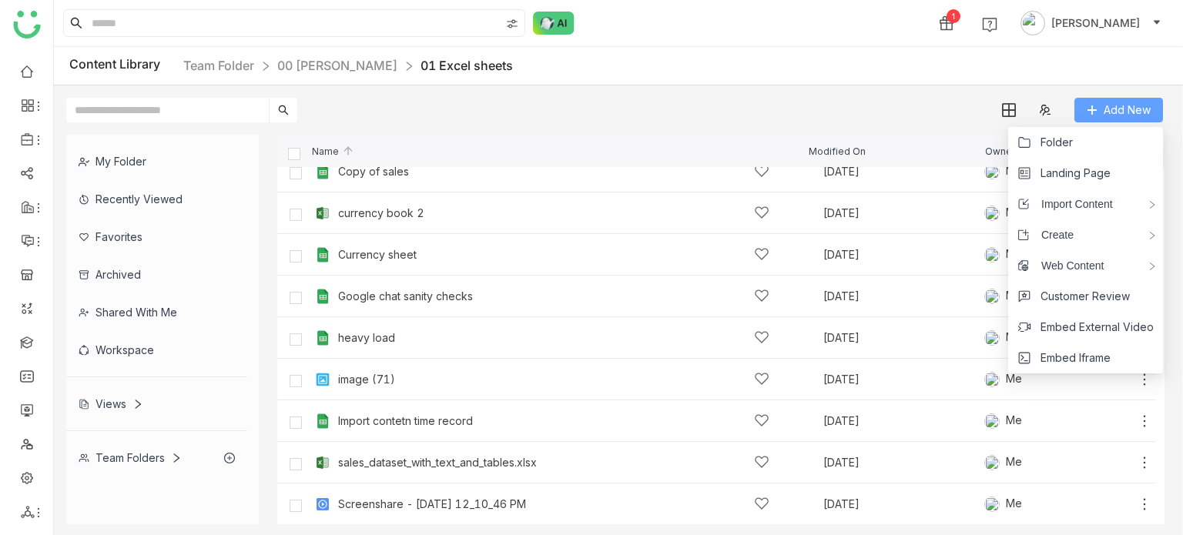
click at [1084, 118] on button "Add New" at bounding box center [1118, 110] width 89 height 25
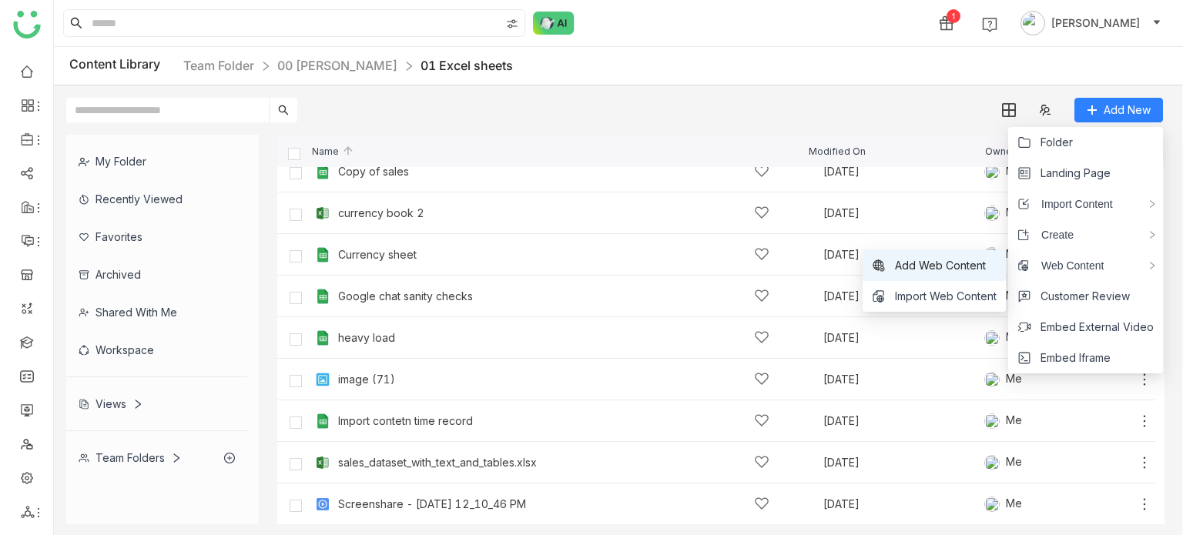
click at [925, 264] on span "Add Web Content" at bounding box center [940, 265] width 91 height 17
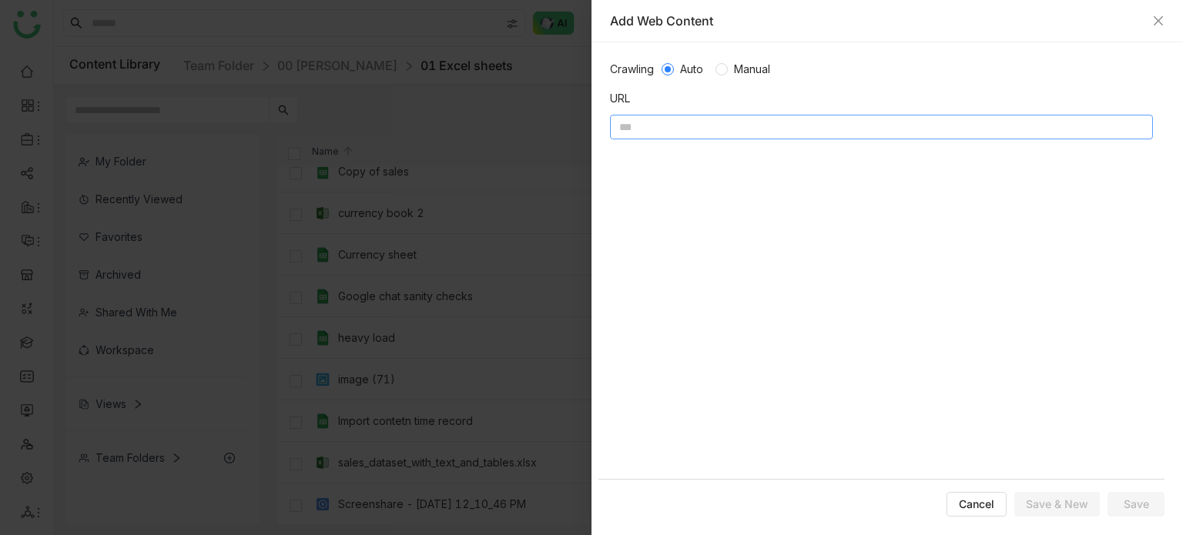
click at [785, 135] on input at bounding box center [881, 127] width 543 height 25
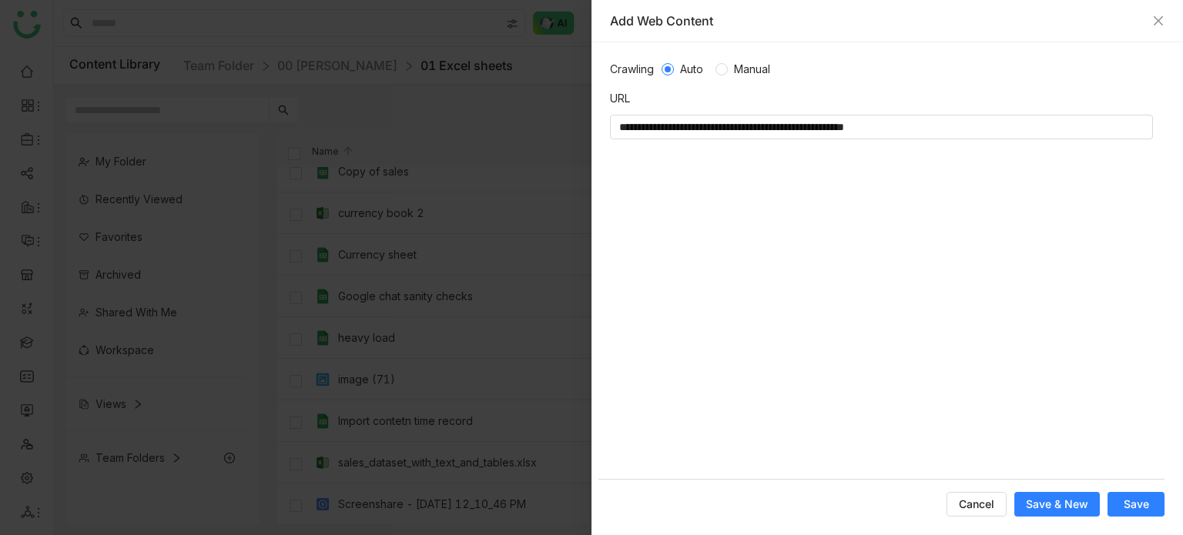
type input "**********"
click at [1154, 498] on button "Save" at bounding box center [1135, 504] width 57 height 25
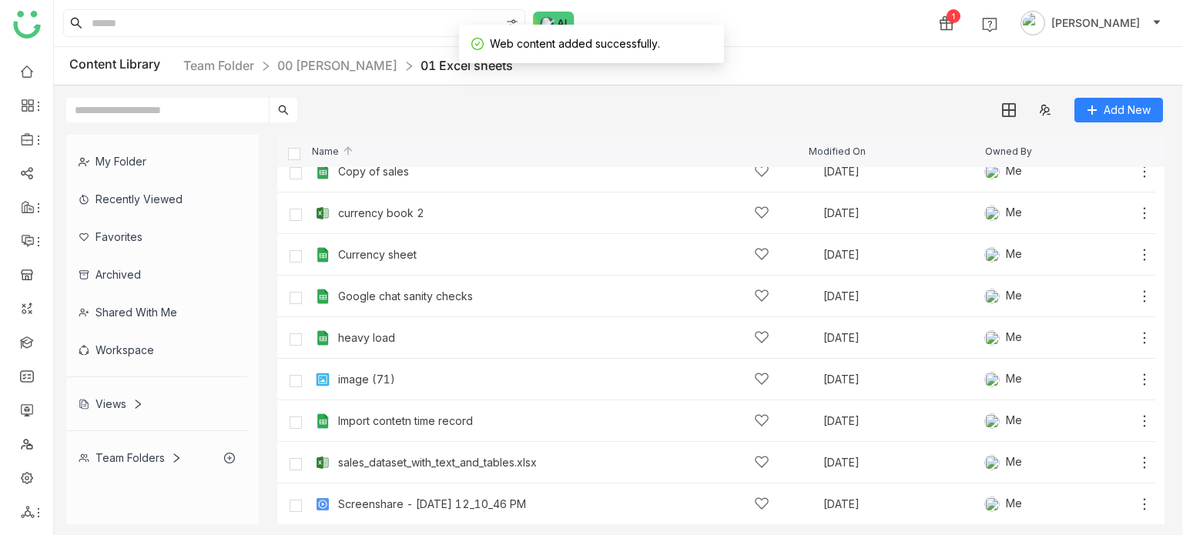
scroll to position [38, 0]
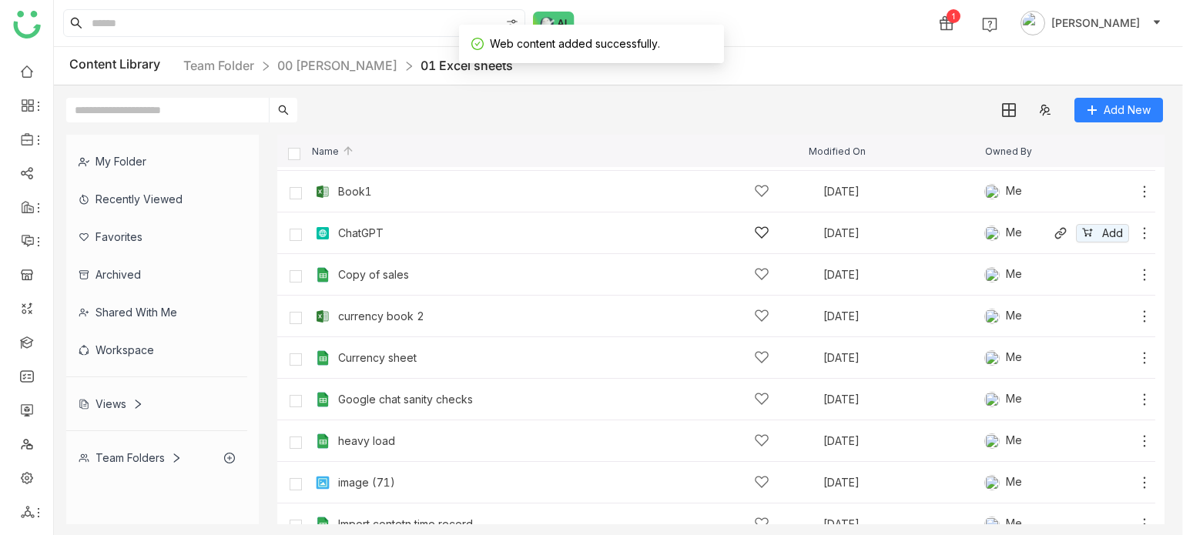
click at [360, 238] on div "ChatGPT" at bounding box center [360, 233] width 45 height 12
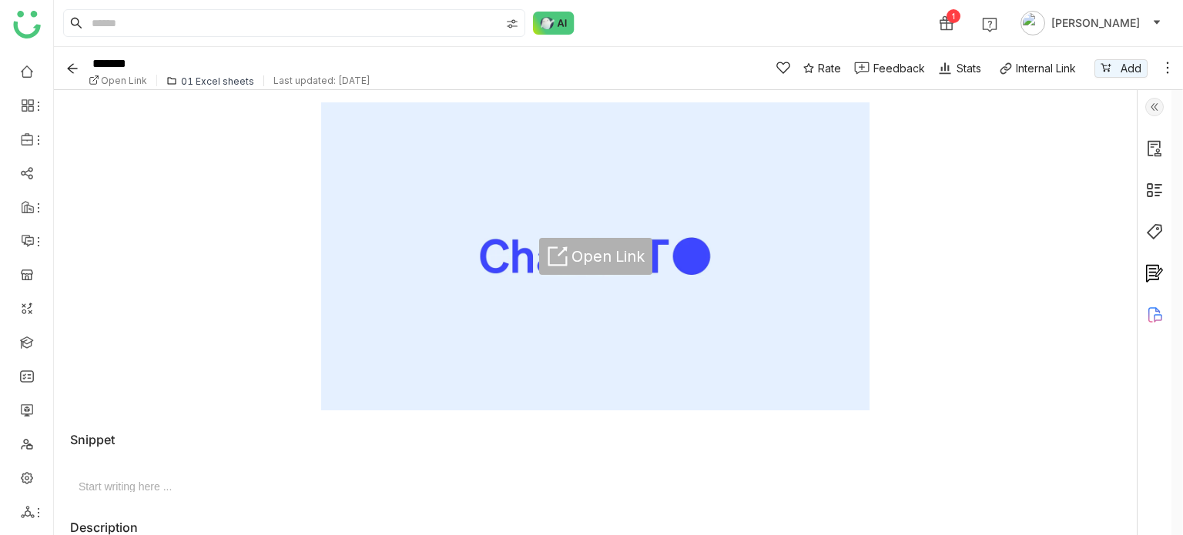
scroll to position [52, 0]
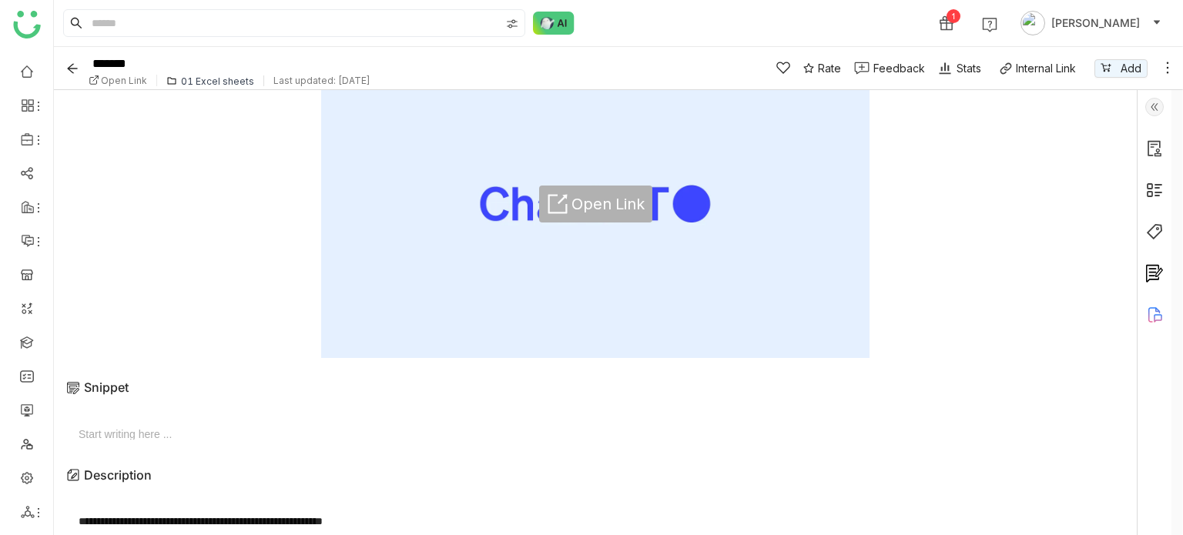
click at [595, 209] on span "Open Link" at bounding box center [607, 204] width 73 height 18
click at [598, 212] on span "Open Link" at bounding box center [607, 204] width 73 height 18
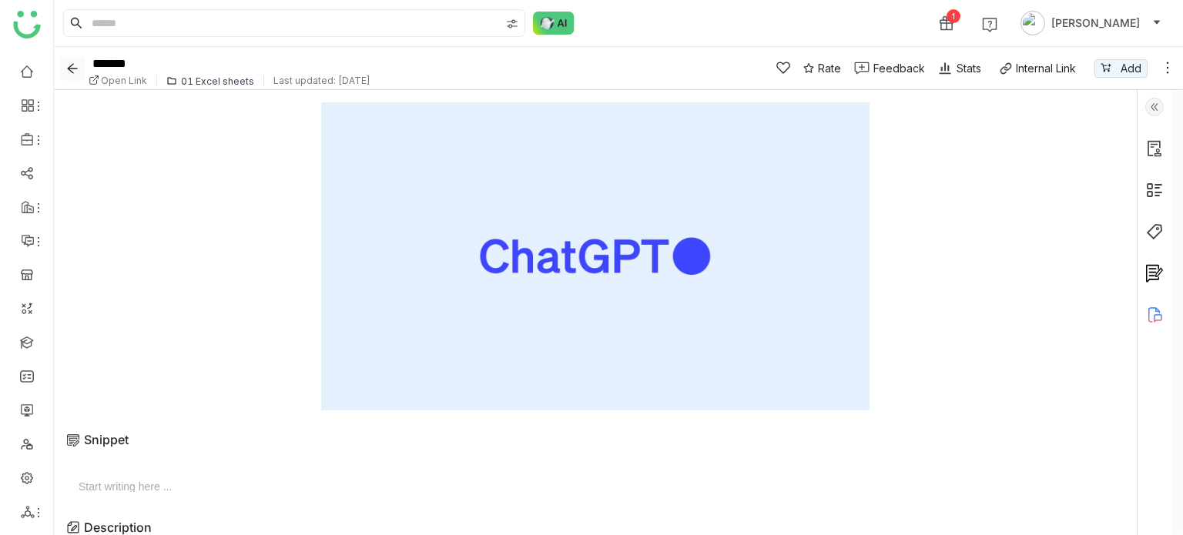
click at [74, 67] on icon "Back" at bounding box center [72, 68] width 12 height 12
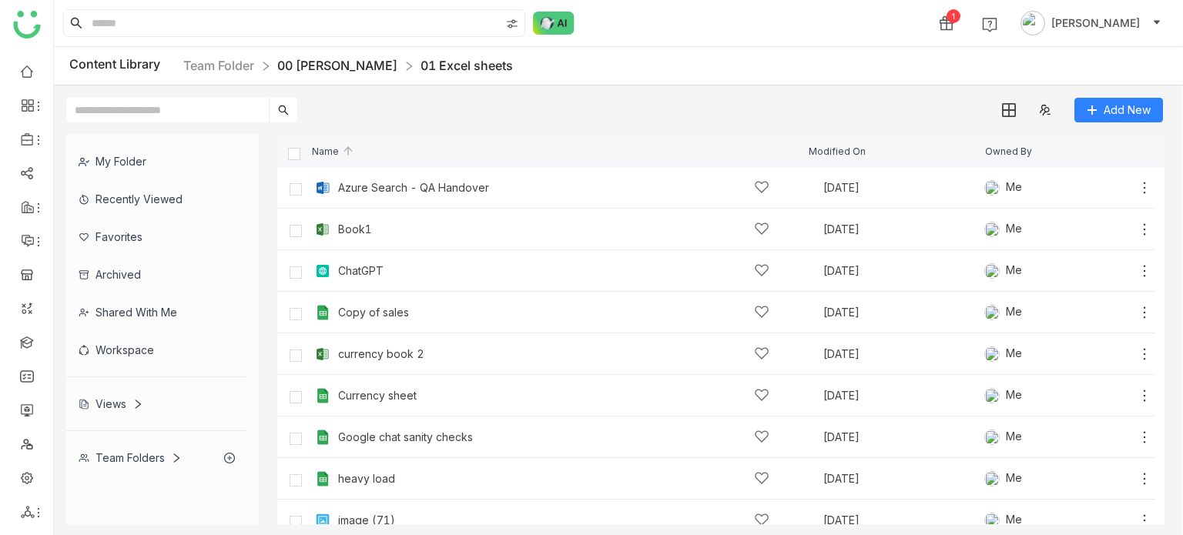
click at [332, 61] on link "00 Arif Folder" at bounding box center [337, 65] width 120 height 15
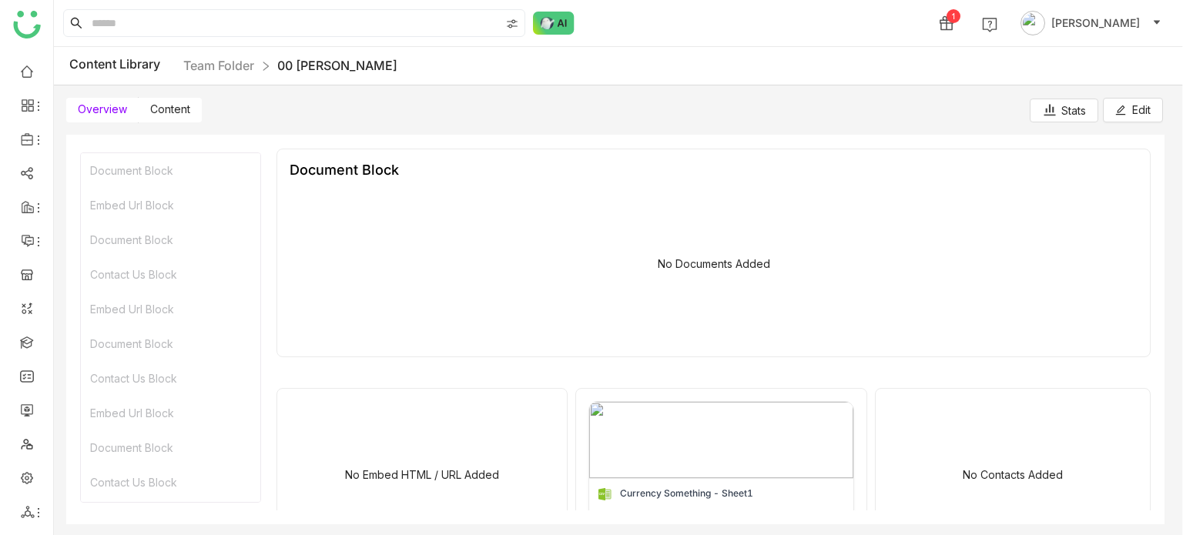
click at [176, 110] on span "Content" at bounding box center [170, 108] width 40 height 13
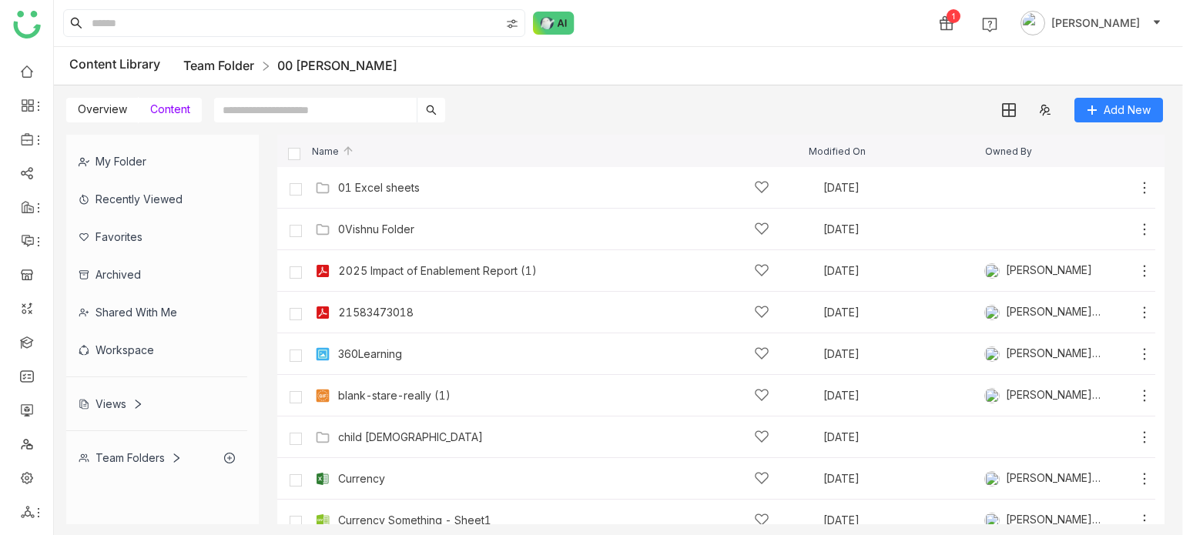
click at [229, 70] on link "Team Folder" at bounding box center [218, 65] width 71 height 15
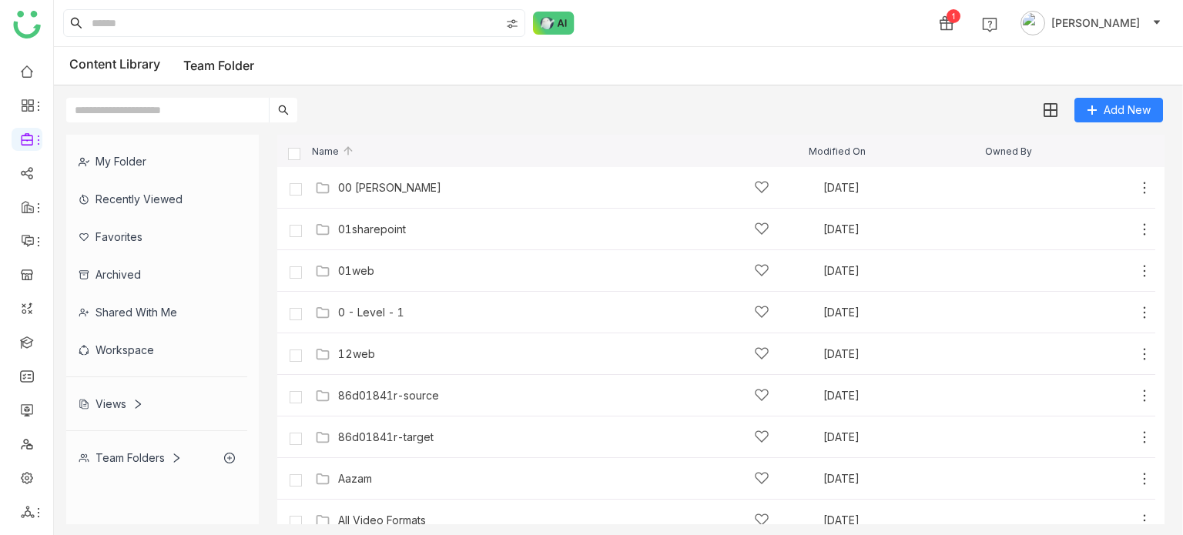
click at [477, 110] on div "Add New" at bounding box center [614, 103] width 1121 height 37
click at [34, 484] on link at bounding box center [27, 477] width 14 height 13
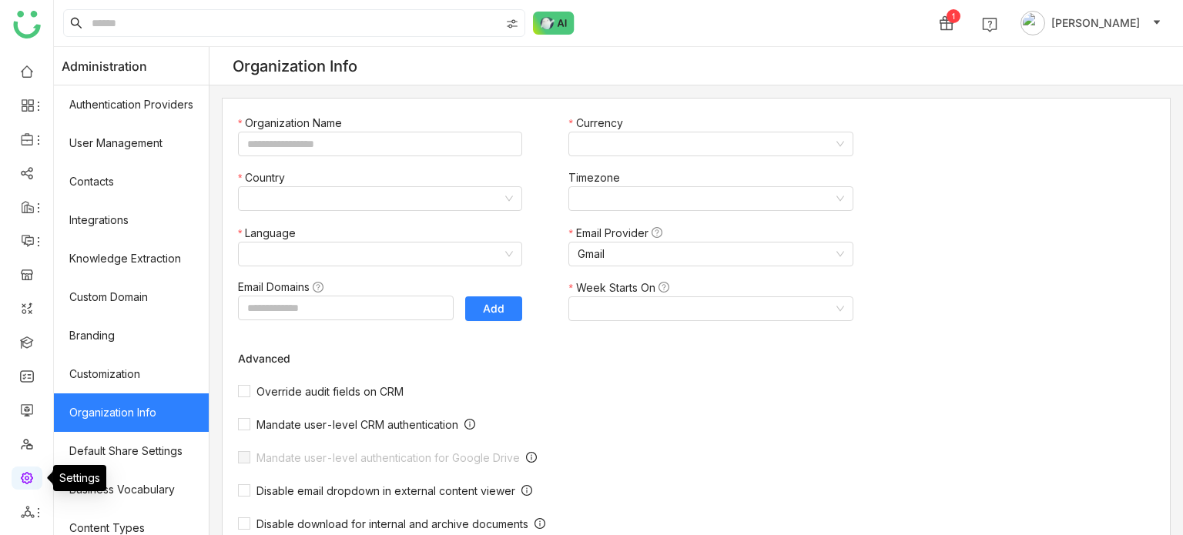
type input "*******"
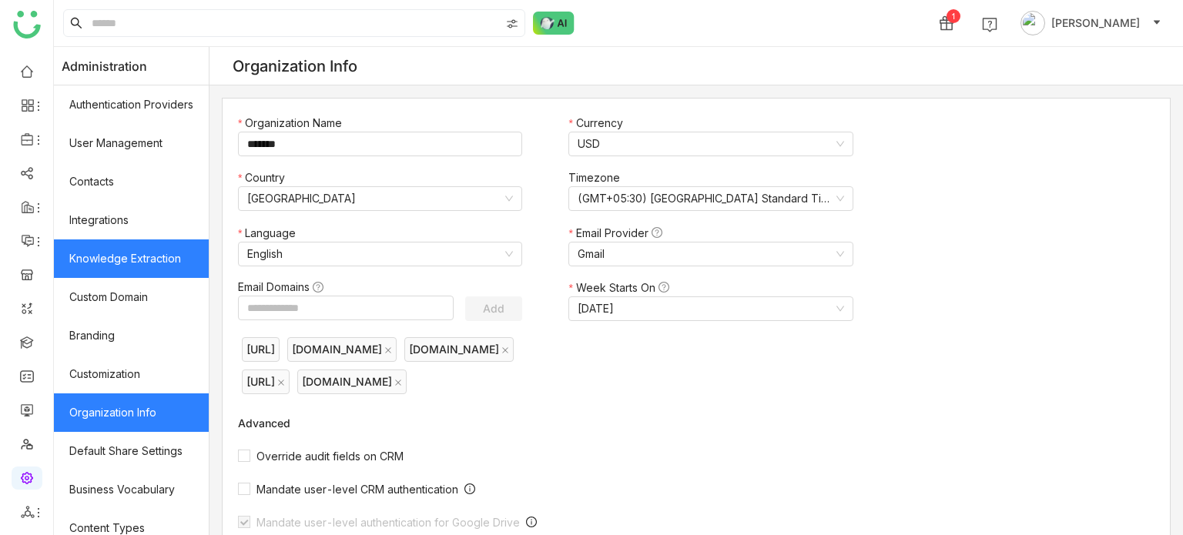
scroll to position [281, 0]
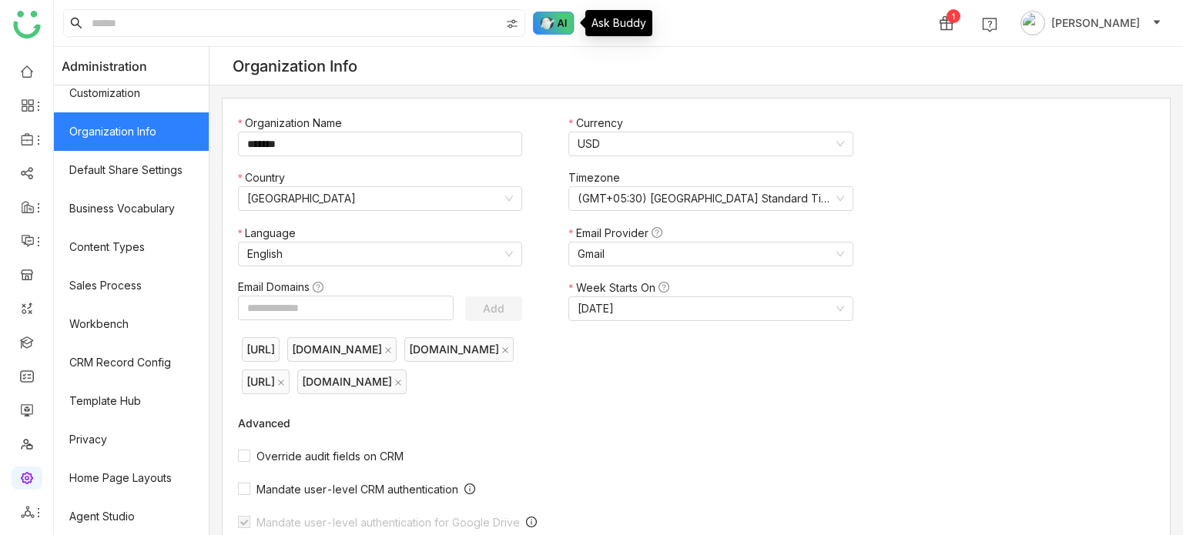
click at [533, 26] on img at bounding box center [554, 23] width 42 height 23
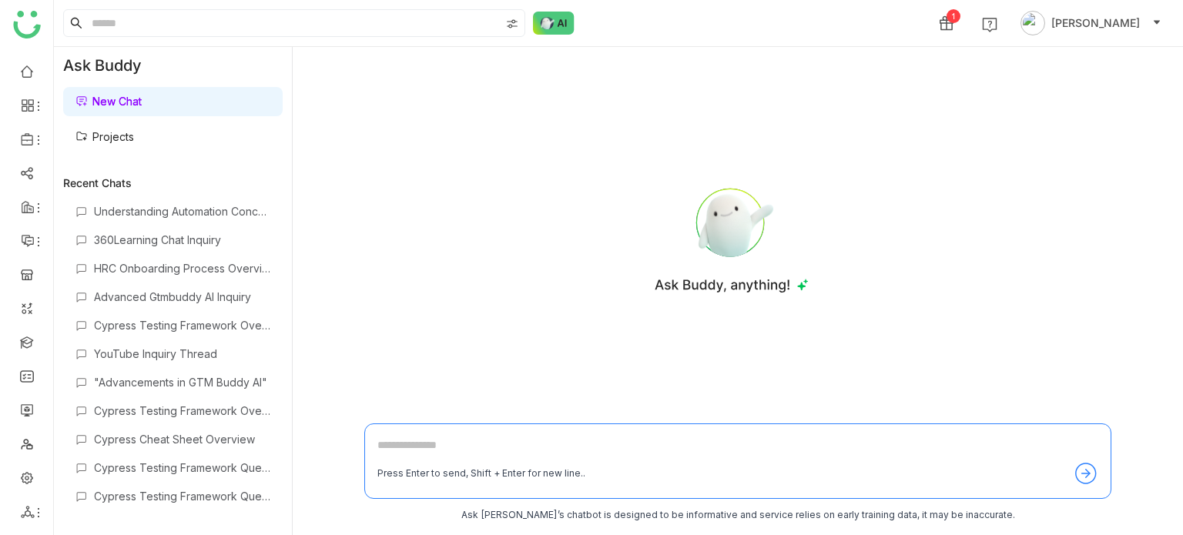
click at [133, 141] on link "Projects" at bounding box center [104, 136] width 59 height 13
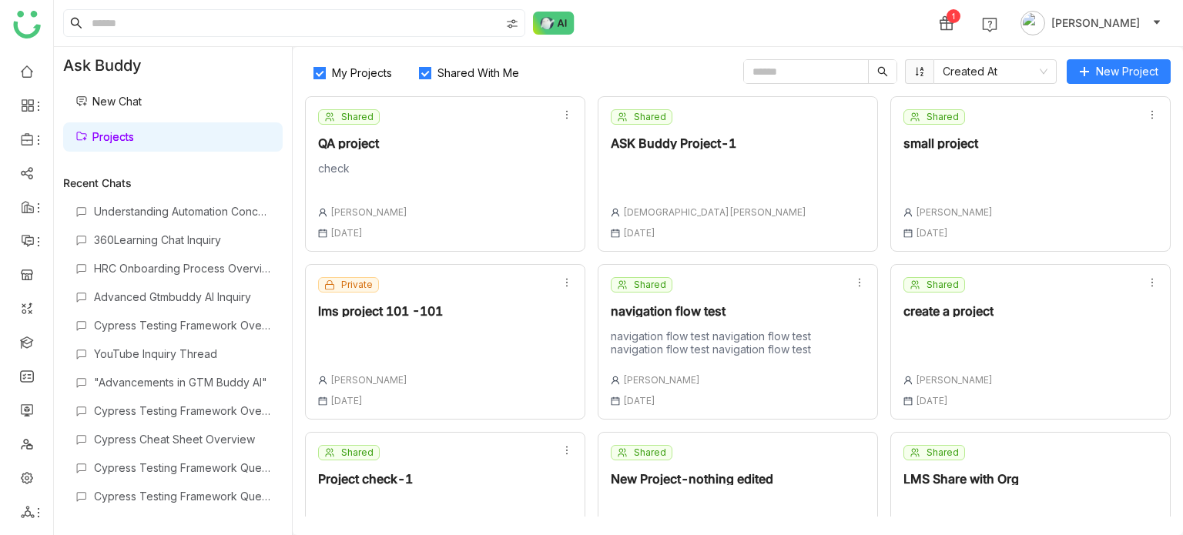
click at [416, 172] on div "Shared QA project check Arif uddin 16 Jun , 2025" at bounding box center [445, 174] width 280 height 156
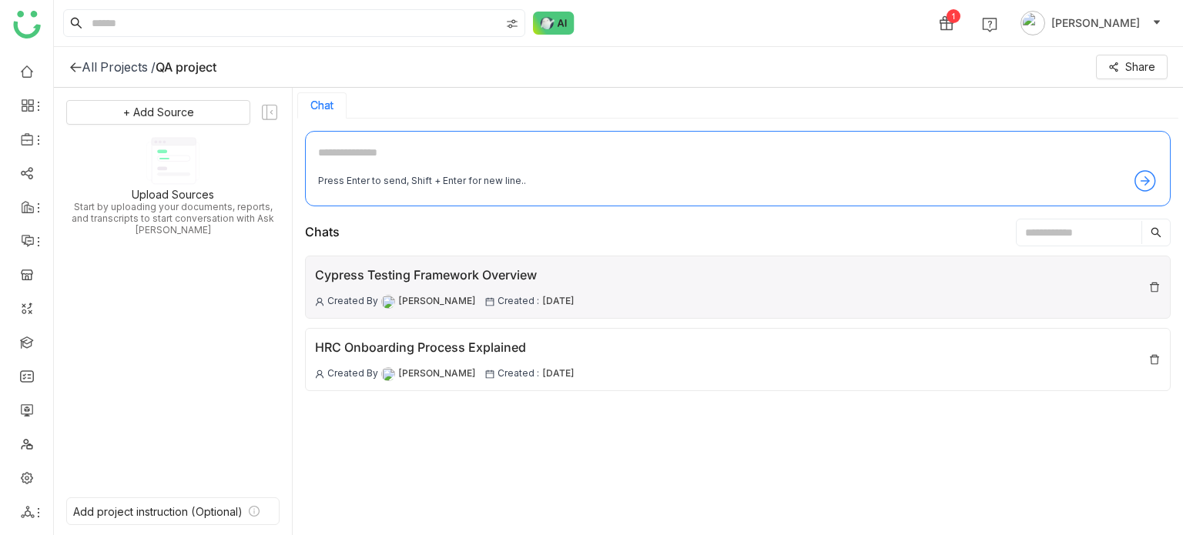
click at [862, 298] on div "Cypress Testing Framework Overview Created By Arif uddin Created : 04 Sep , 2025" at bounding box center [738, 287] width 866 height 63
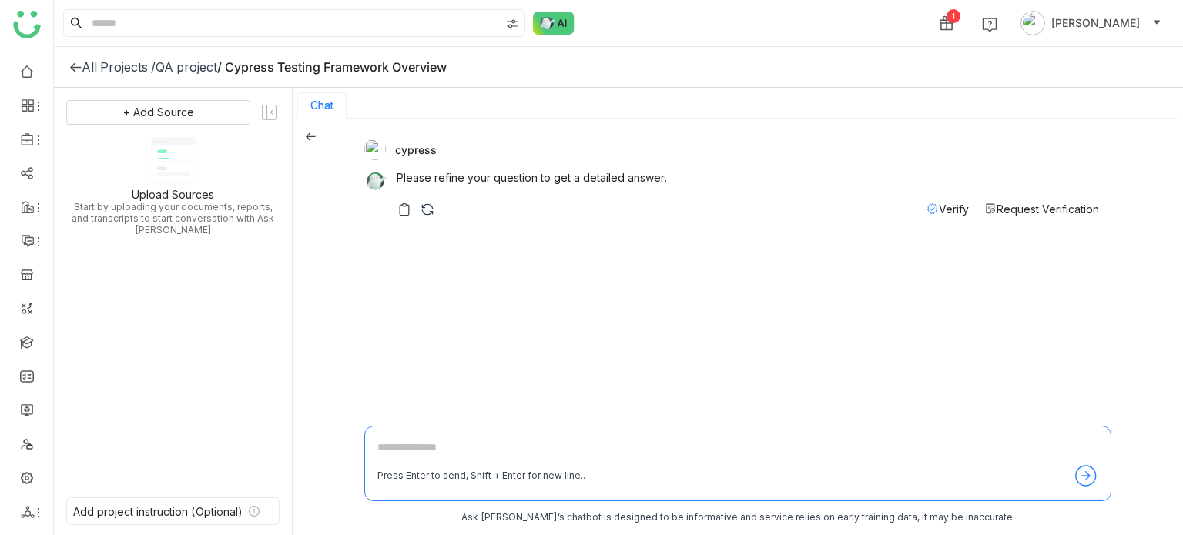
click at [939, 205] on span "Verify" at bounding box center [954, 209] width 30 height 13
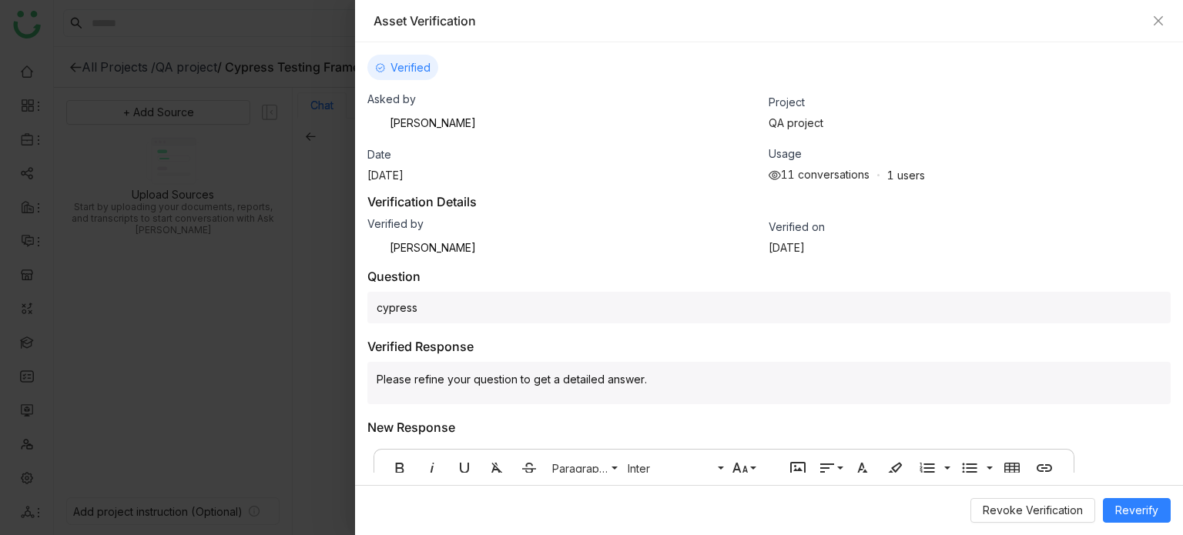
scroll to position [118, 0]
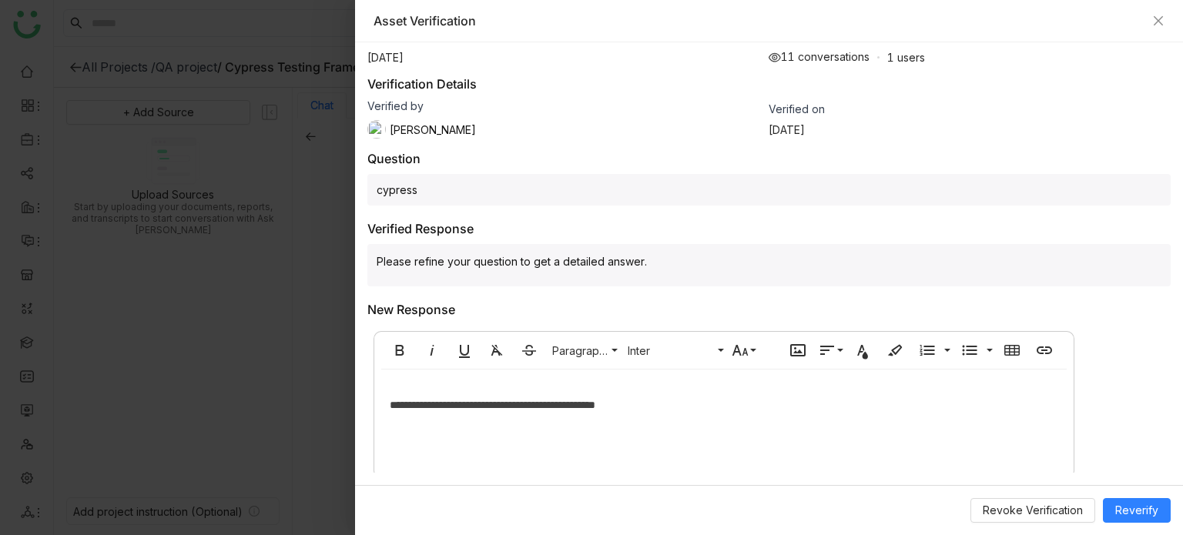
click at [690, 415] on div "**********" at bounding box center [723, 425] width 699 height 89
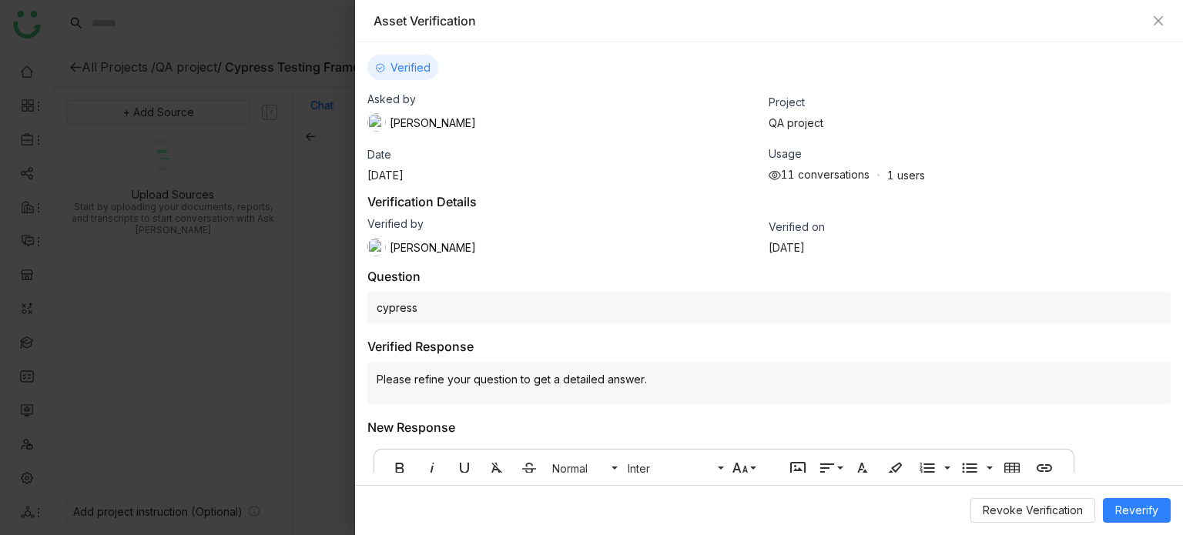
scroll to position [169, 0]
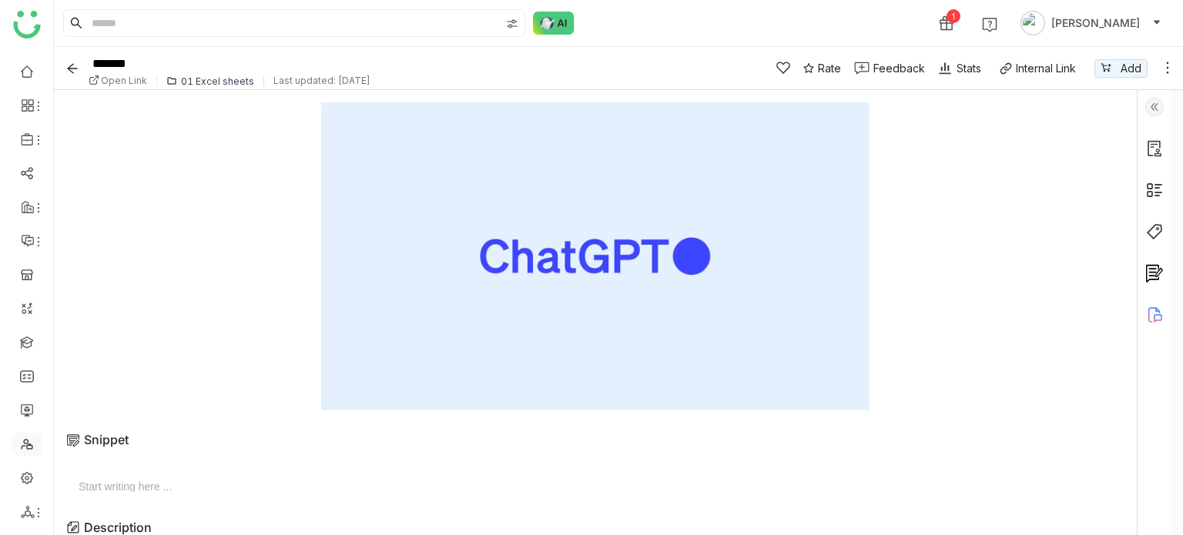
scroll to position [52, 0]
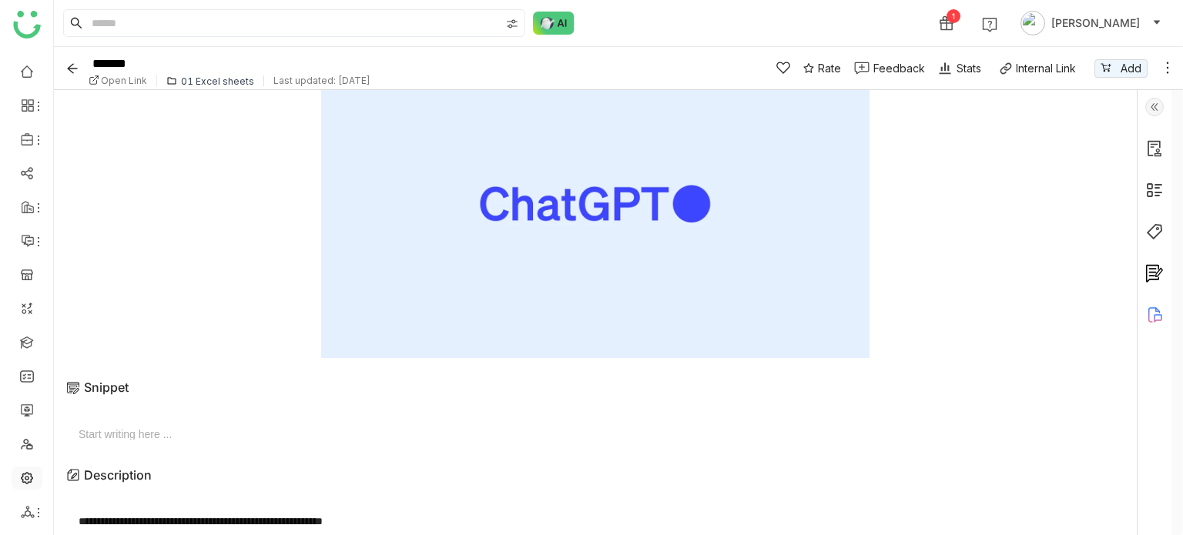
click at [32, 482] on link at bounding box center [27, 477] width 14 height 13
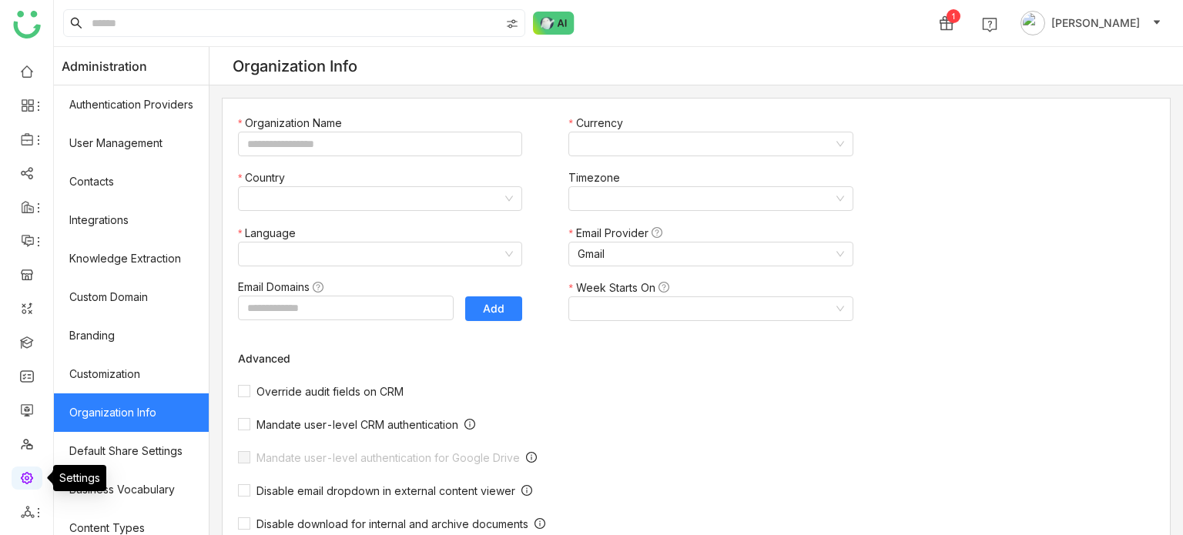
type input "*******"
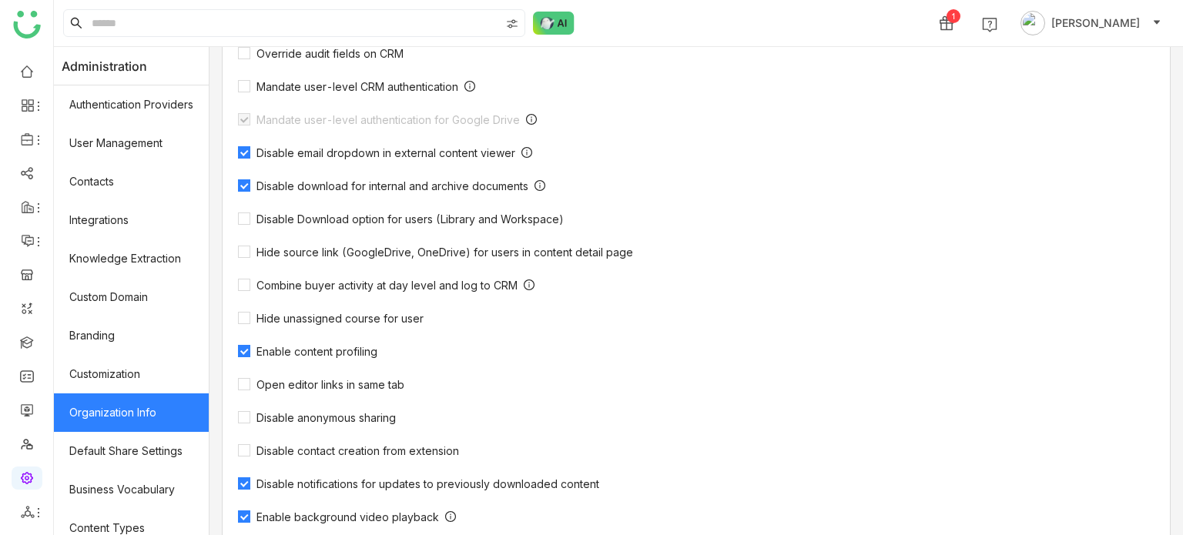
scroll to position [505, 0]
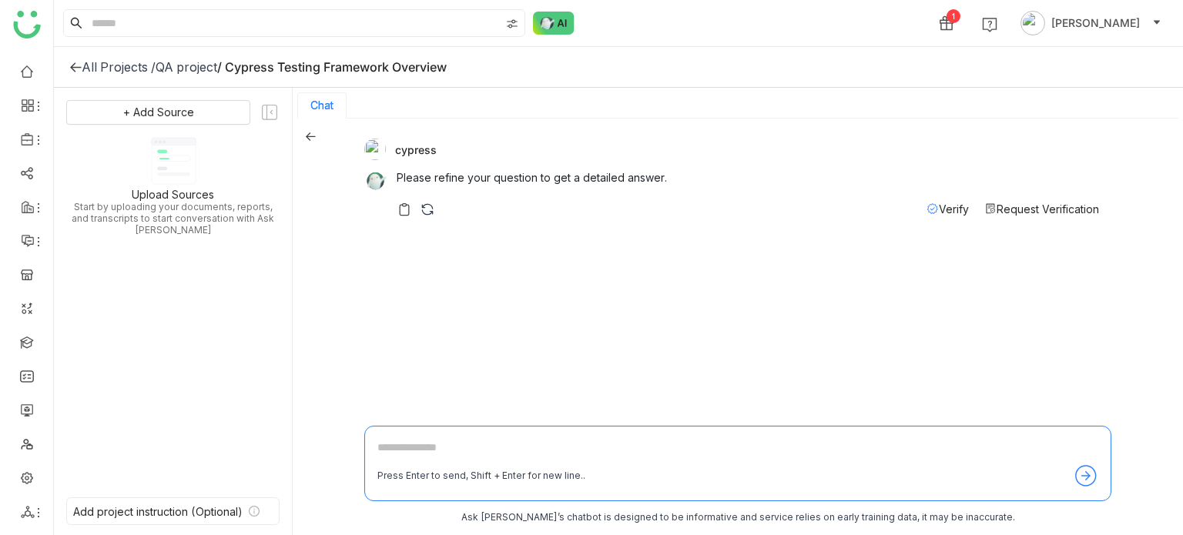
click at [940, 206] on span "Verify" at bounding box center [954, 209] width 30 height 13
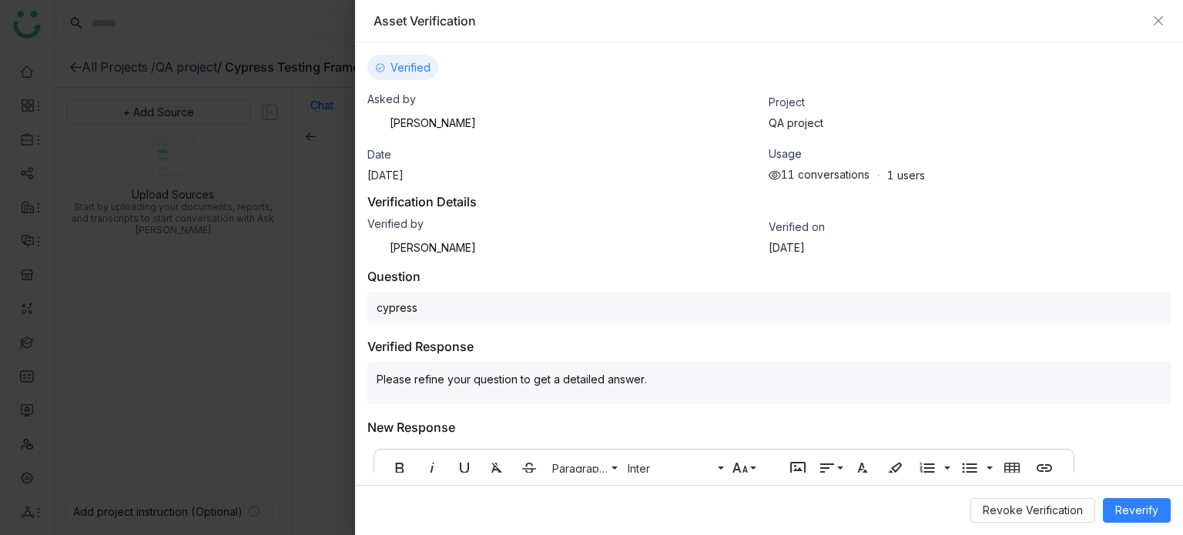
scroll to position [118, 0]
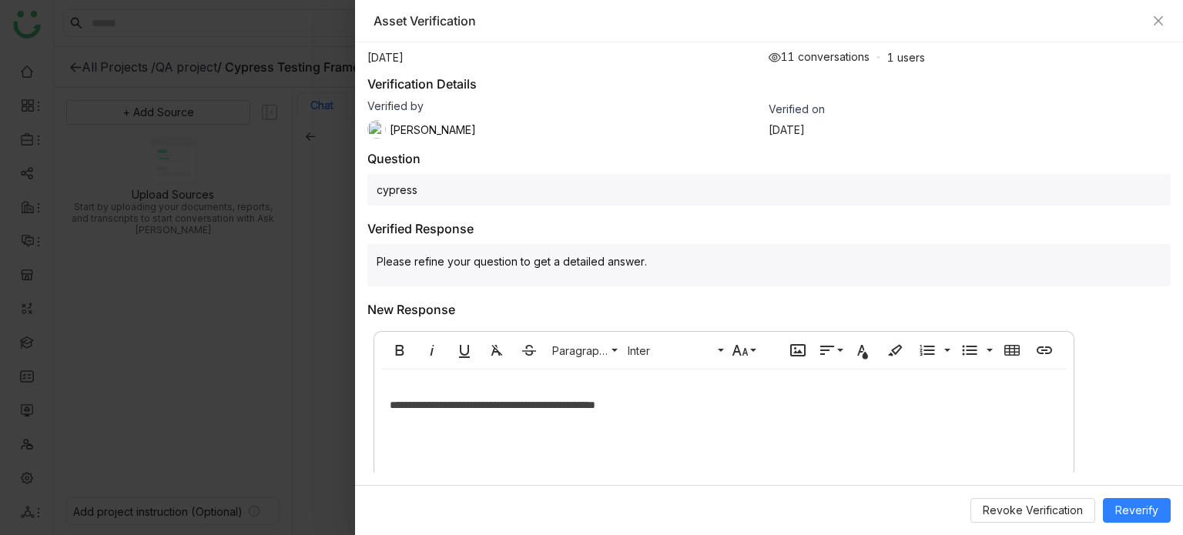
click at [659, 397] on p "**********" at bounding box center [724, 405] width 668 height 17
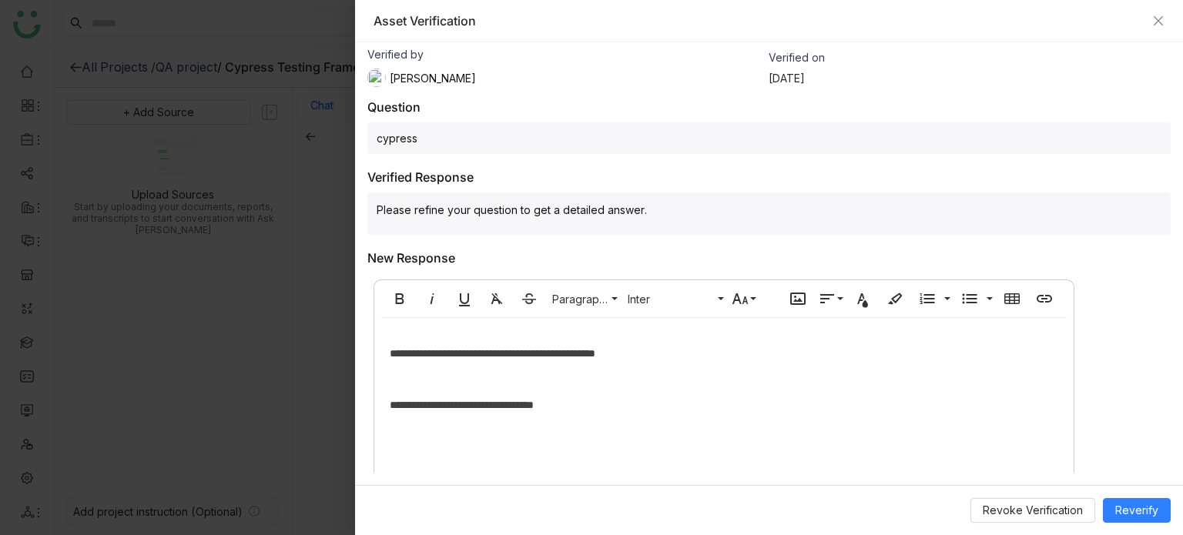
click at [1142, 297] on div "**********" at bounding box center [768, 350] width 803 height 201
click at [1168, 22] on div "Asset Verification" at bounding box center [769, 21] width 828 height 42
click at [1151, 21] on div "Asset Verification" at bounding box center [768, 20] width 791 height 17
click at [1158, 22] on icon "Close" at bounding box center [1158, 20] width 9 height 9
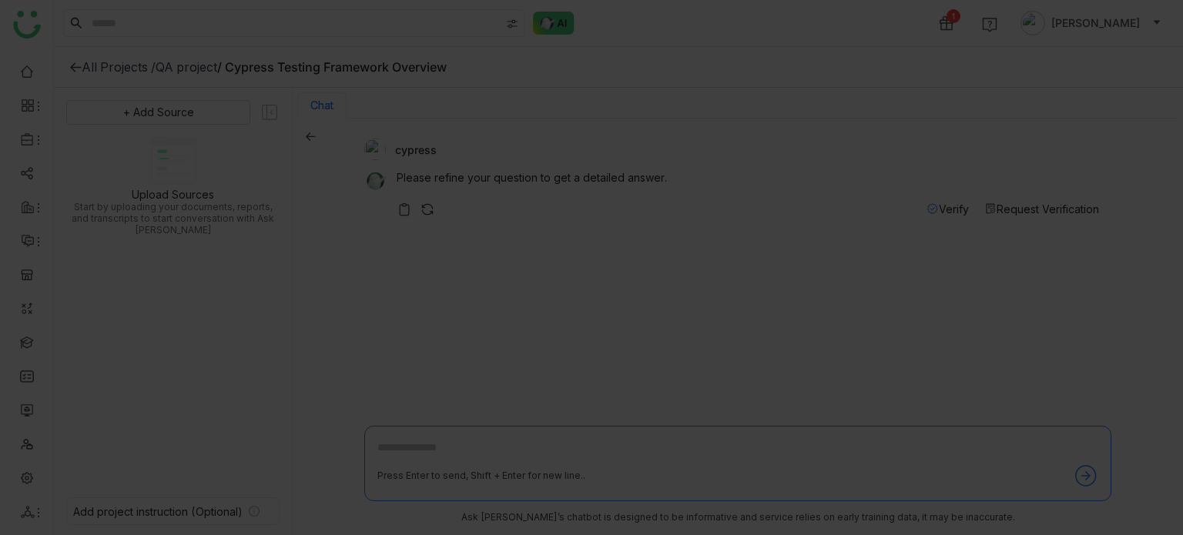
scroll to position [2, 0]
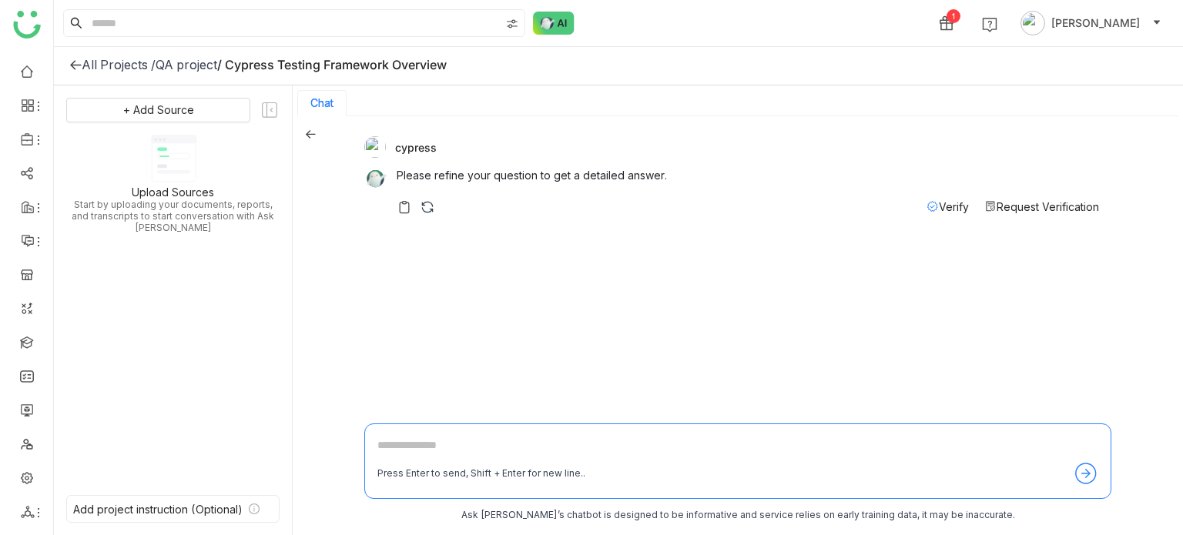
click at [946, 212] on span "Verify" at bounding box center [954, 206] width 30 height 13
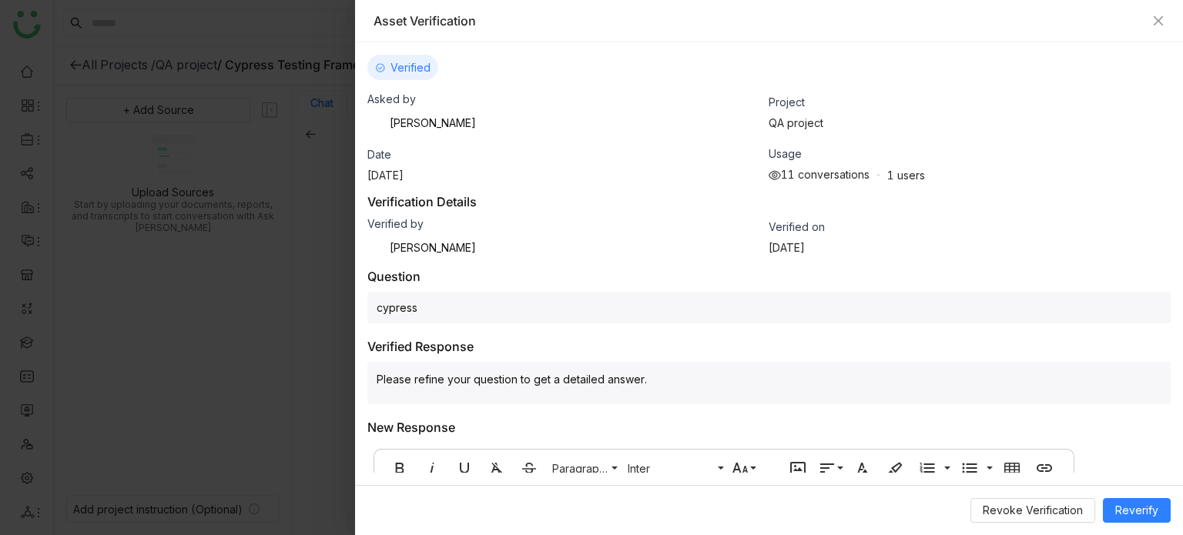
scroll to position [118, 0]
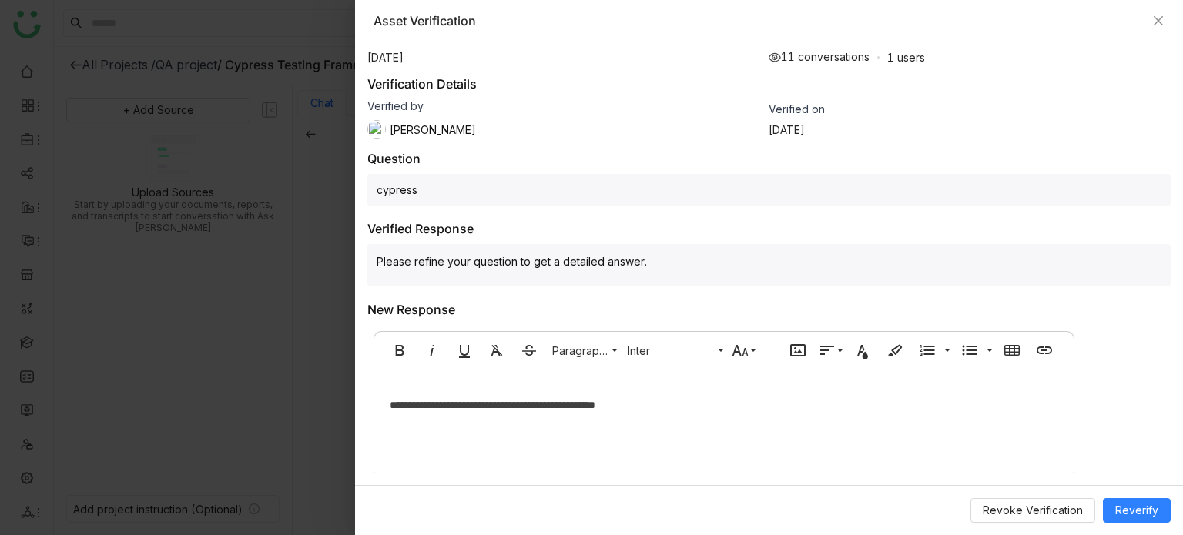
click at [716, 410] on div "**********" at bounding box center [723, 425] width 699 height 89
click at [1158, 509] on button "Reverify" at bounding box center [1137, 510] width 68 height 25
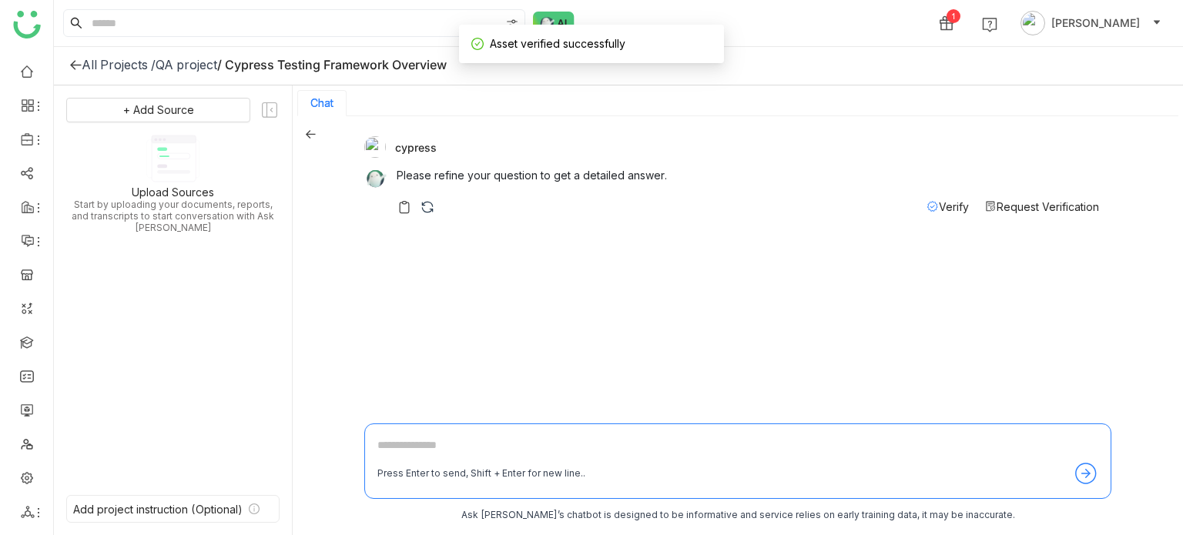
click at [940, 215] on div "cypress Please refine your question to get a detailed answer. Verify Request Ve…" at bounding box center [731, 179] width 735 height 86
click at [949, 206] on span "Verify" at bounding box center [954, 206] width 30 height 13
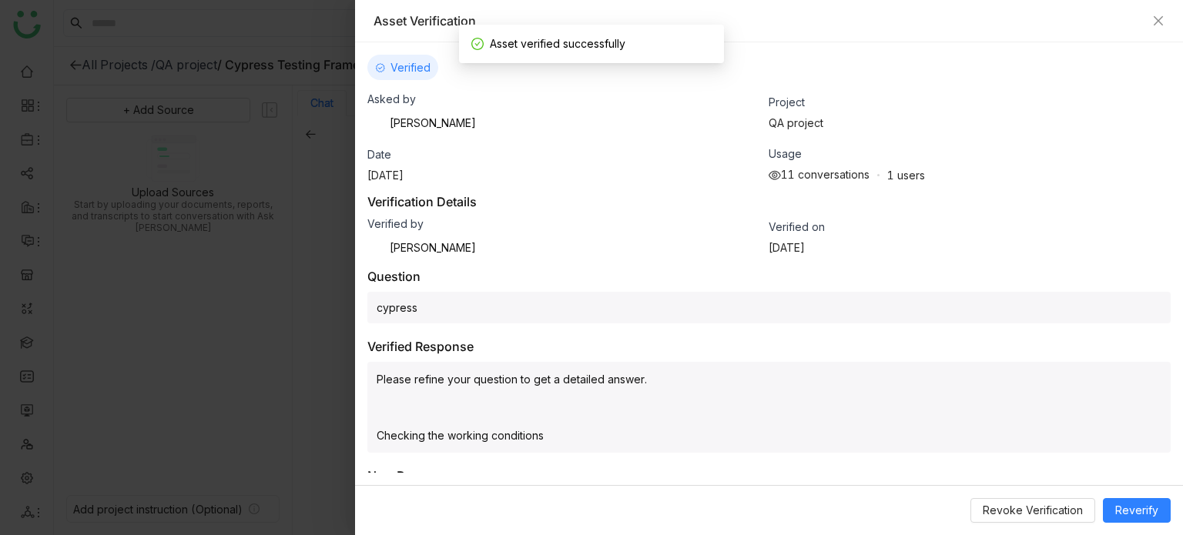
scroll to position [166, 0]
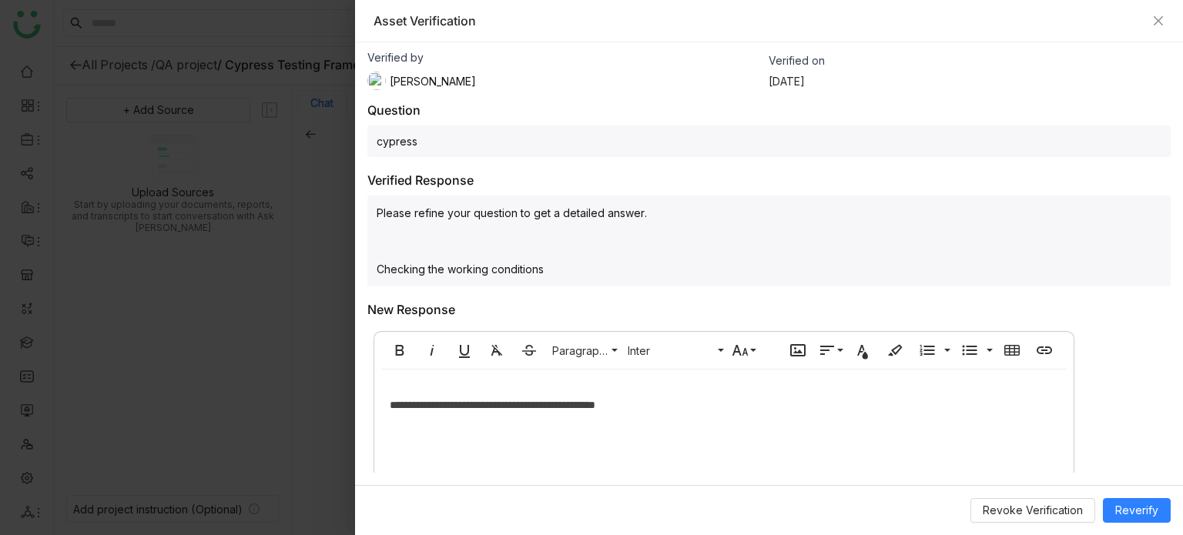
click at [727, 420] on div "**********" at bounding box center [723, 425] width 699 height 89
drag, startPoint x: 716, startPoint y: 415, endPoint x: 460, endPoint y: 372, distance: 260.0
click at [460, 372] on div "**********" at bounding box center [723, 421] width 701 height 102
click at [404, 374] on div "**********" at bounding box center [723, 421] width 701 height 102
click at [734, 418] on div "**********" at bounding box center [723, 425] width 699 height 89
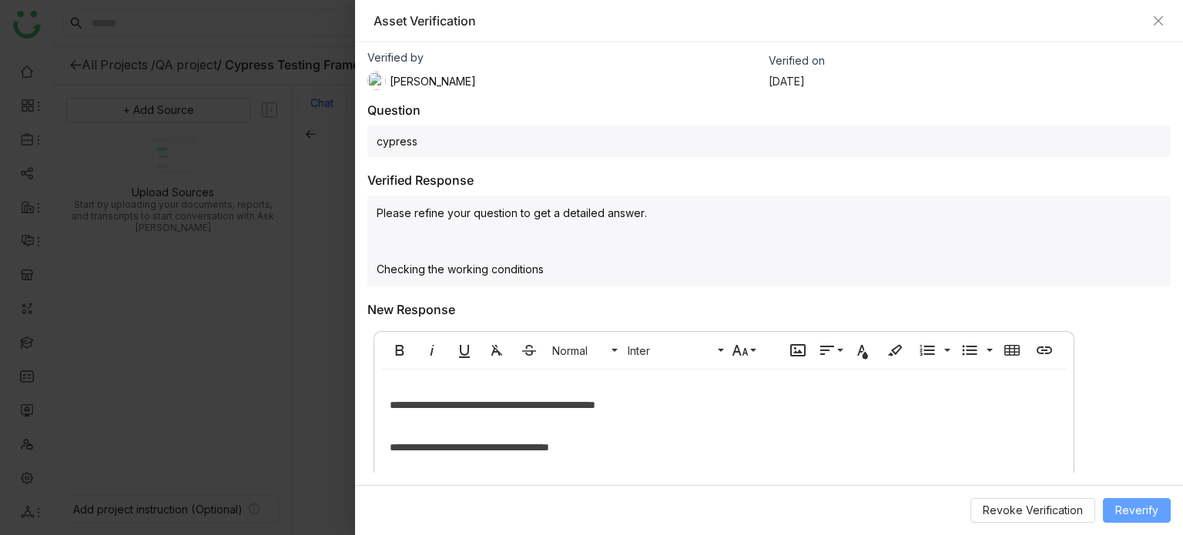
click at [1154, 514] on span "Reverify" at bounding box center [1136, 510] width 43 height 17
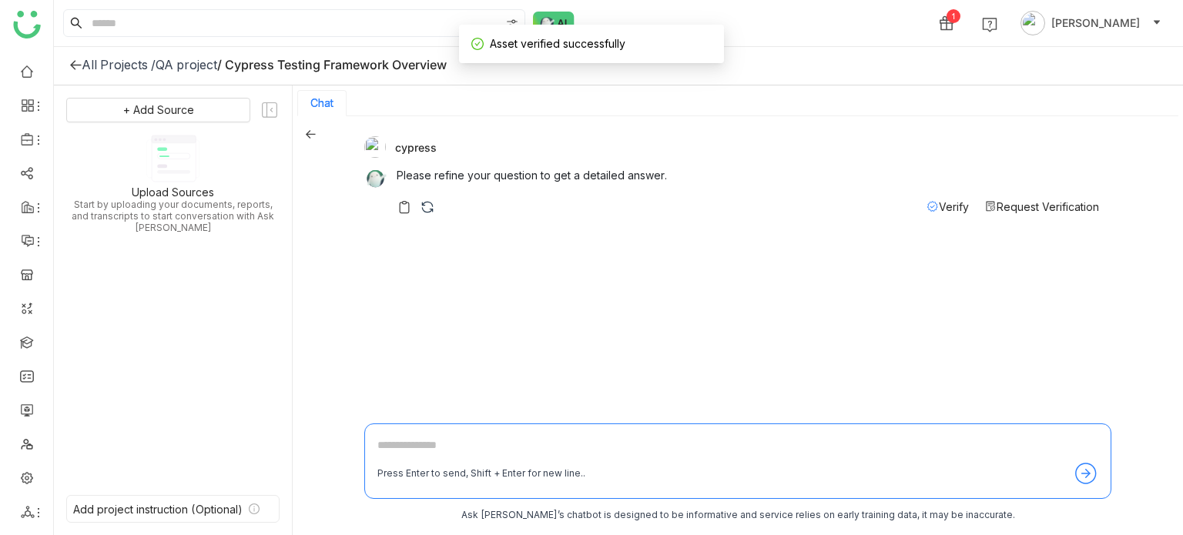
click at [955, 202] on span "Verify" at bounding box center [954, 206] width 30 height 13
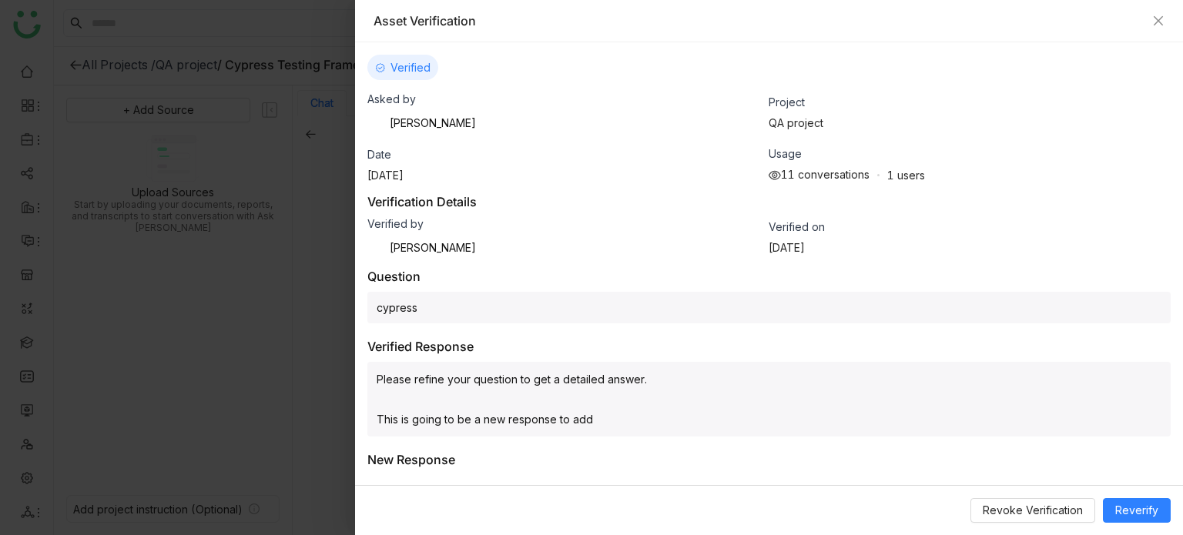
scroll to position [150, 0]
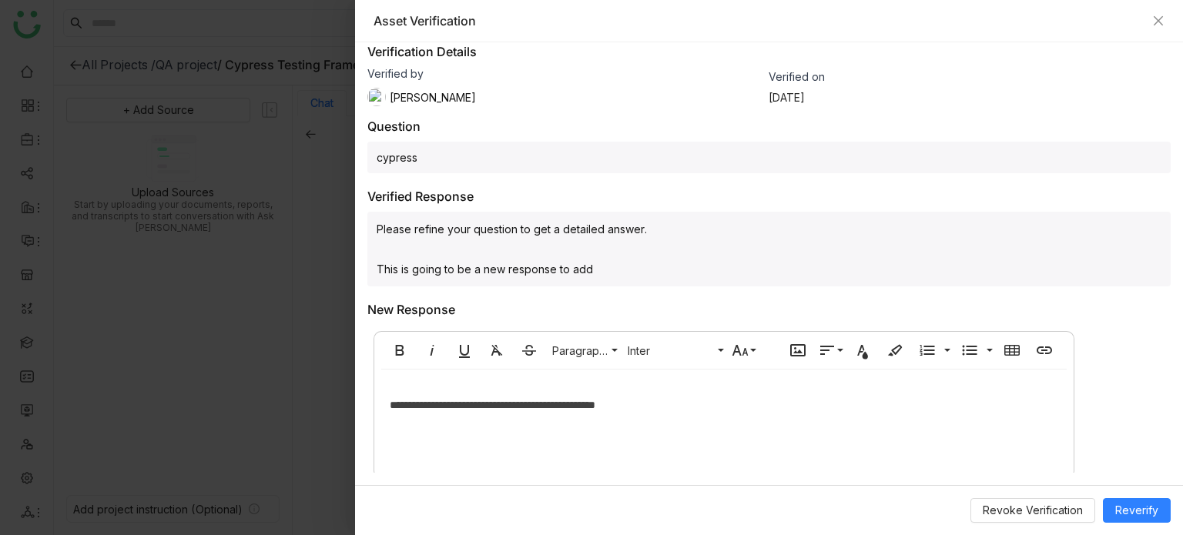
click at [632, 256] on div at bounding box center [769, 253] width 785 height 16
drag, startPoint x: 668, startPoint y: 401, endPoint x: 357, endPoint y: 412, distance: 311.3
click at [357, 412] on div "Verified Asked by Arif uddin Project QA project Date Sep 04, 2025 Usage 11 conv…" at bounding box center [769, 257] width 828 height 430
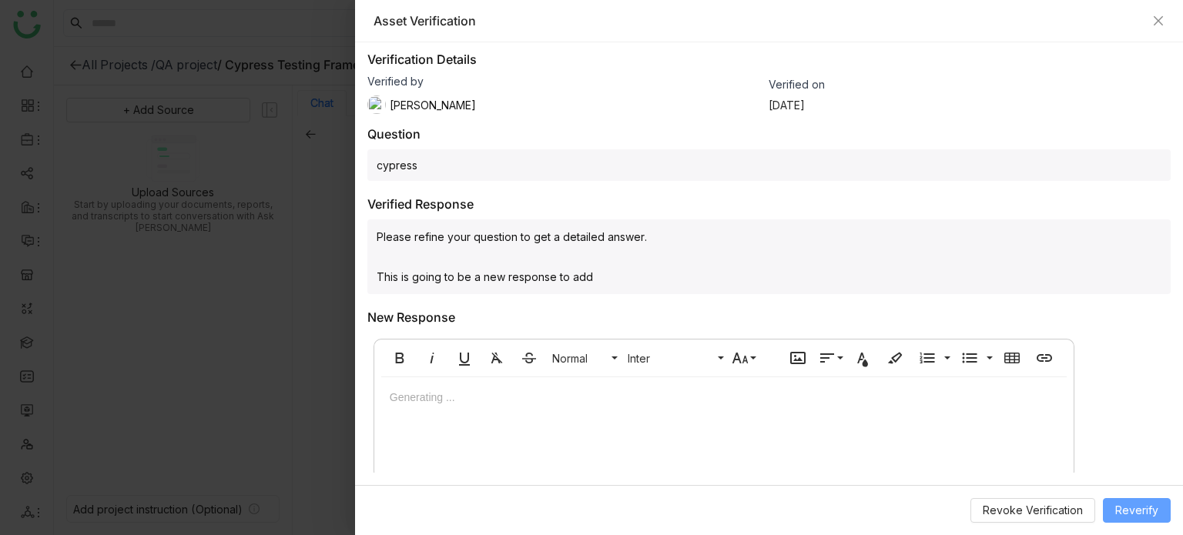
click at [1150, 514] on span "Reverify" at bounding box center [1136, 510] width 43 height 17
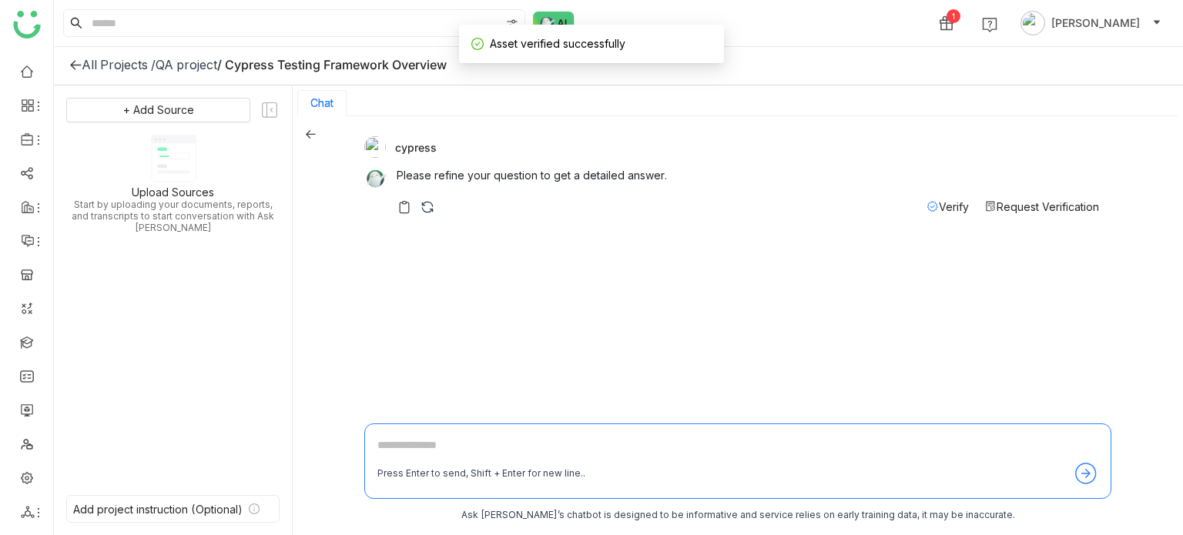
click at [939, 206] on span "Verify" at bounding box center [954, 206] width 30 height 13
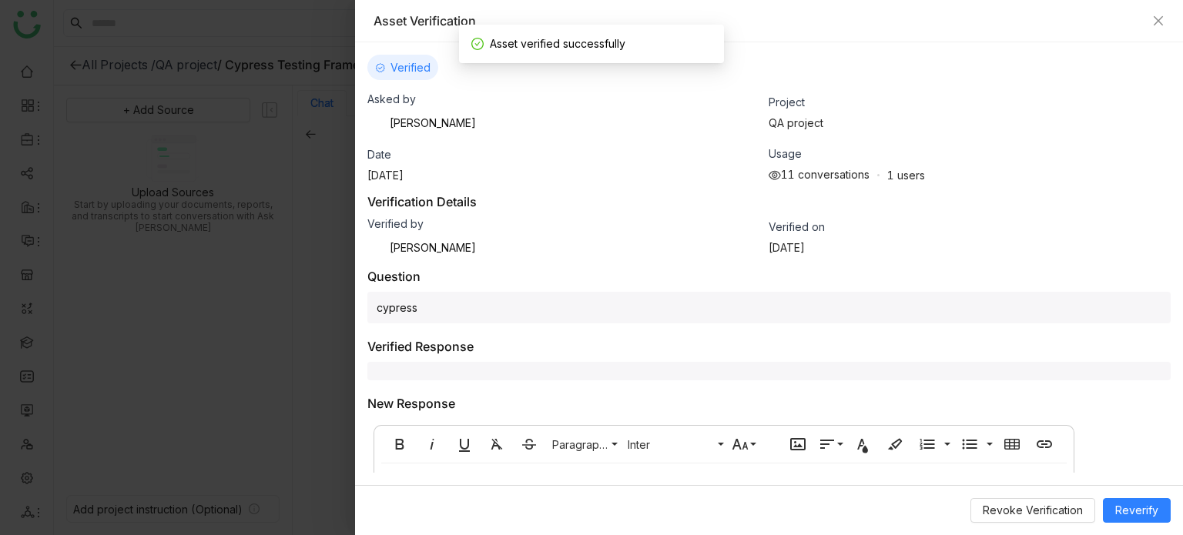
scroll to position [94, 0]
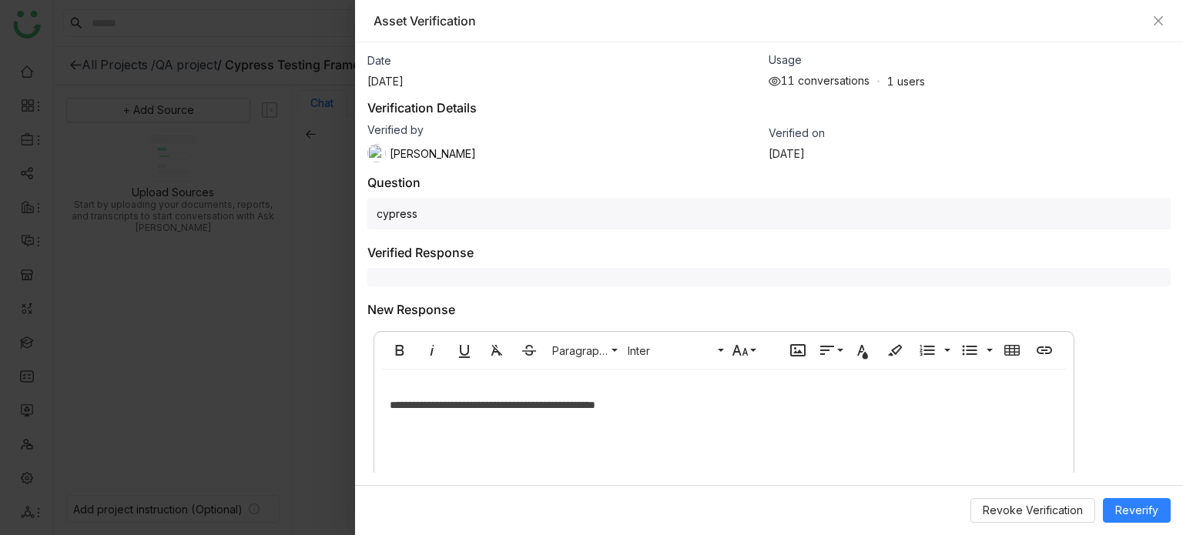
click at [671, 397] on p "**********" at bounding box center [724, 405] width 668 height 17
click at [699, 277] on div at bounding box center [768, 277] width 803 height 18
drag, startPoint x: 662, startPoint y: 403, endPoint x: 367, endPoint y: 385, distance: 295.5
click at [367, 385] on div "**********" at bounding box center [723, 382] width 713 height 114
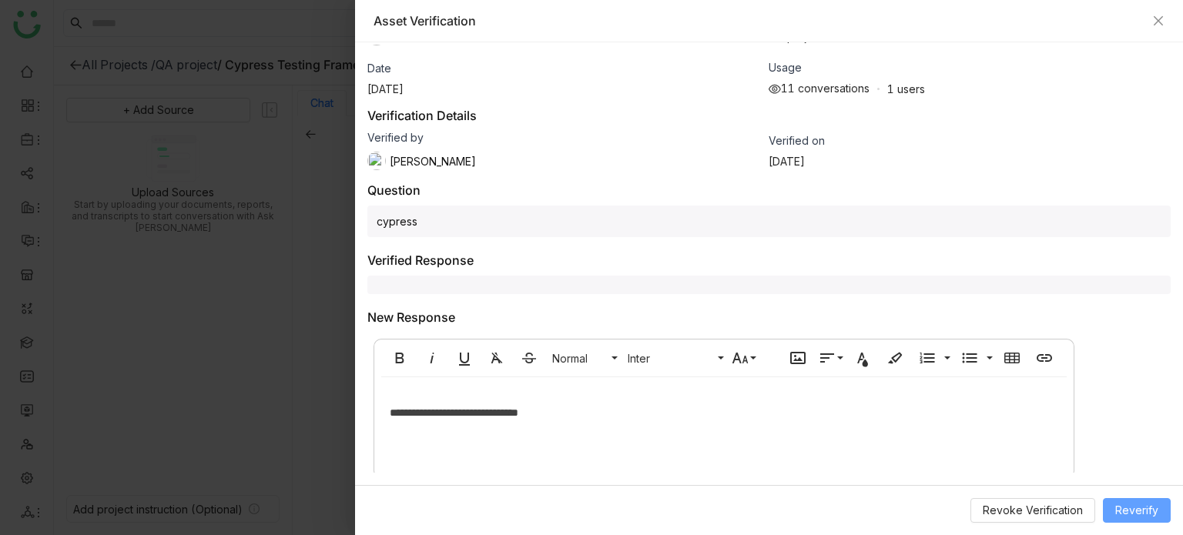
click at [1130, 511] on span "Reverify" at bounding box center [1136, 510] width 43 height 17
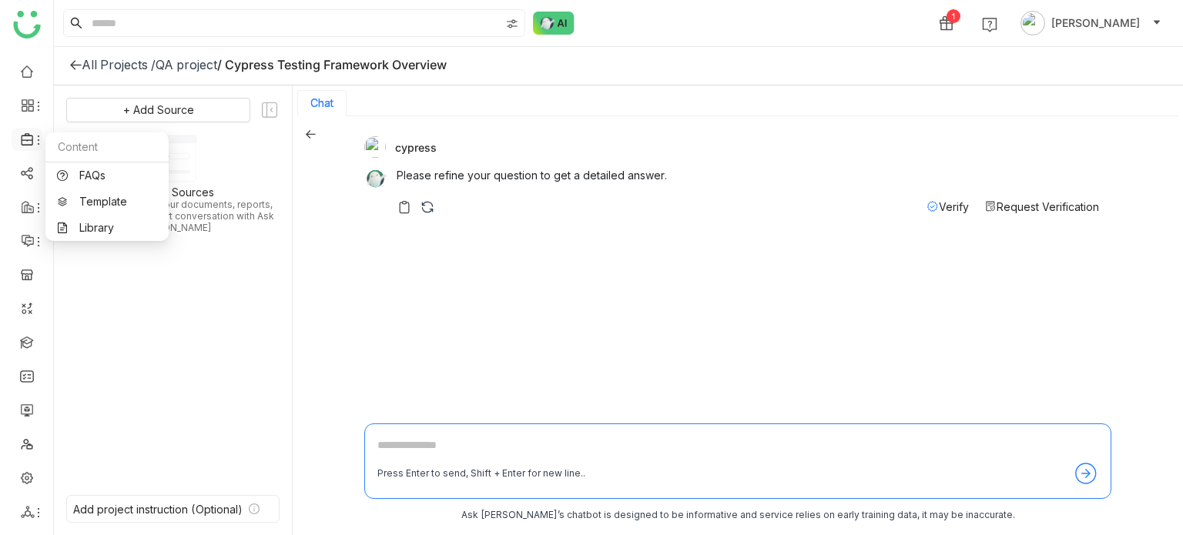
click at [32, 141] on icon at bounding box center [38, 140] width 12 height 12
click at [106, 233] on link "Library" at bounding box center [107, 228] width 100 height 11
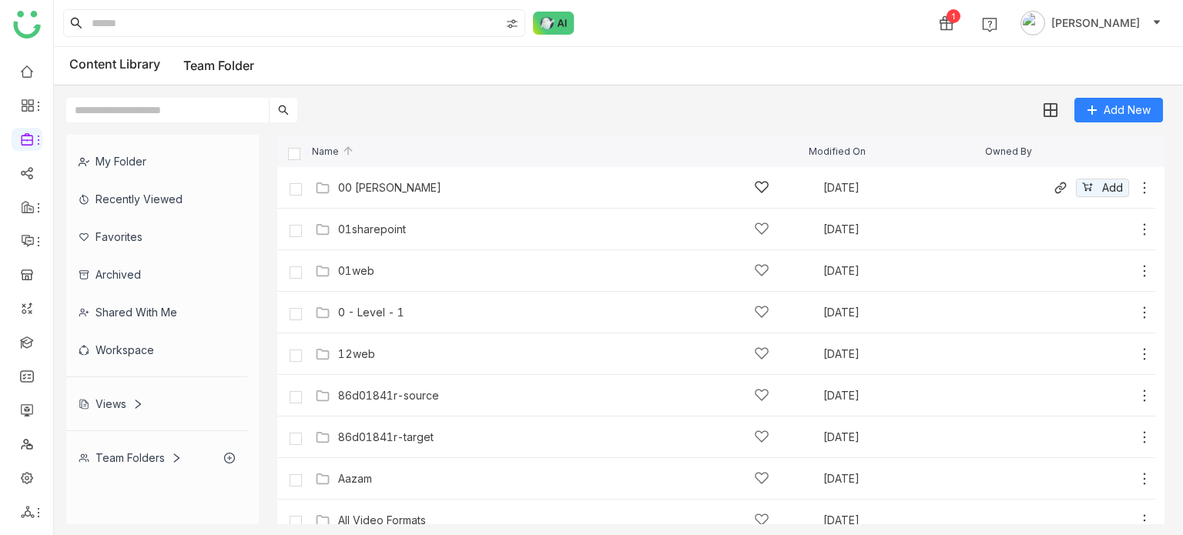
click at [456, 185] on div "00 [PERSON_NAME]" at bounding box center [553, 187] width 431 height 16
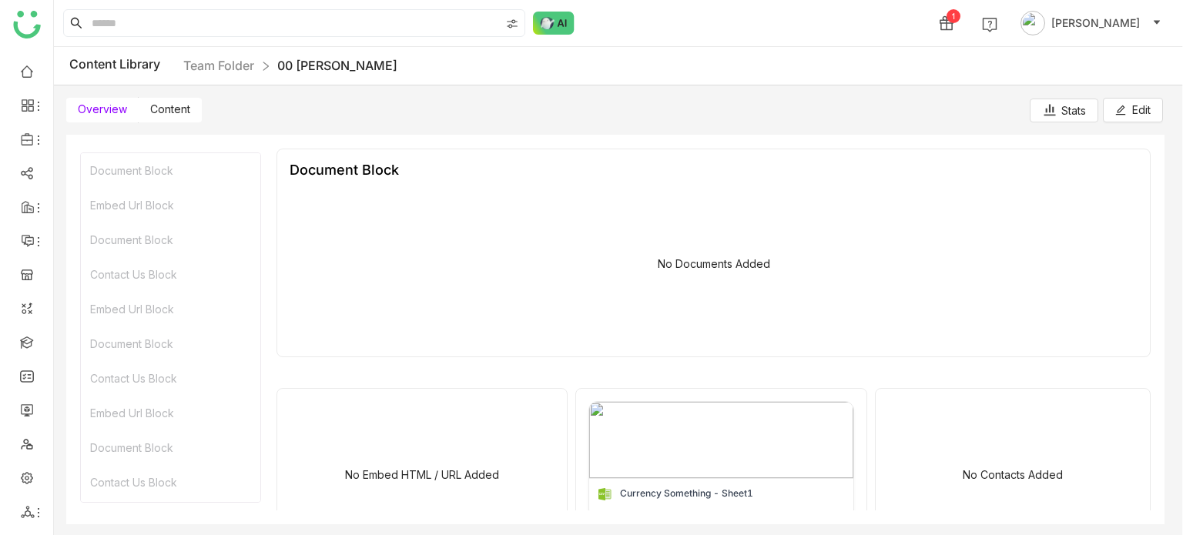
click at [166, 115] on span "Content" at bounding box center [170, 108] width 40 height 13
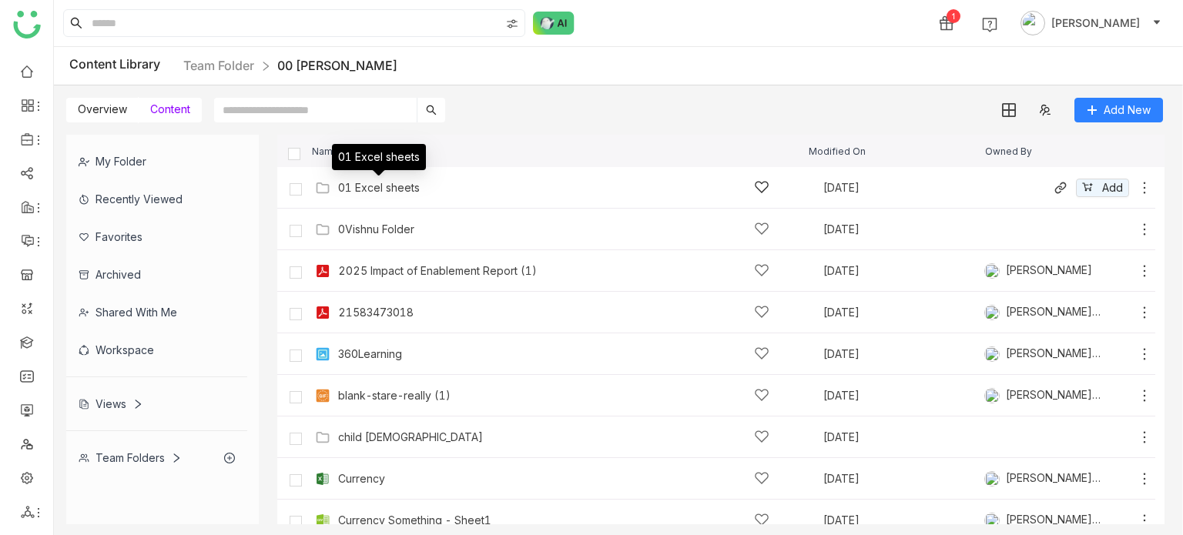
click at [373, 193] on div "01 Excel sheets" at bounding box center [379, 188] width 82 height 12
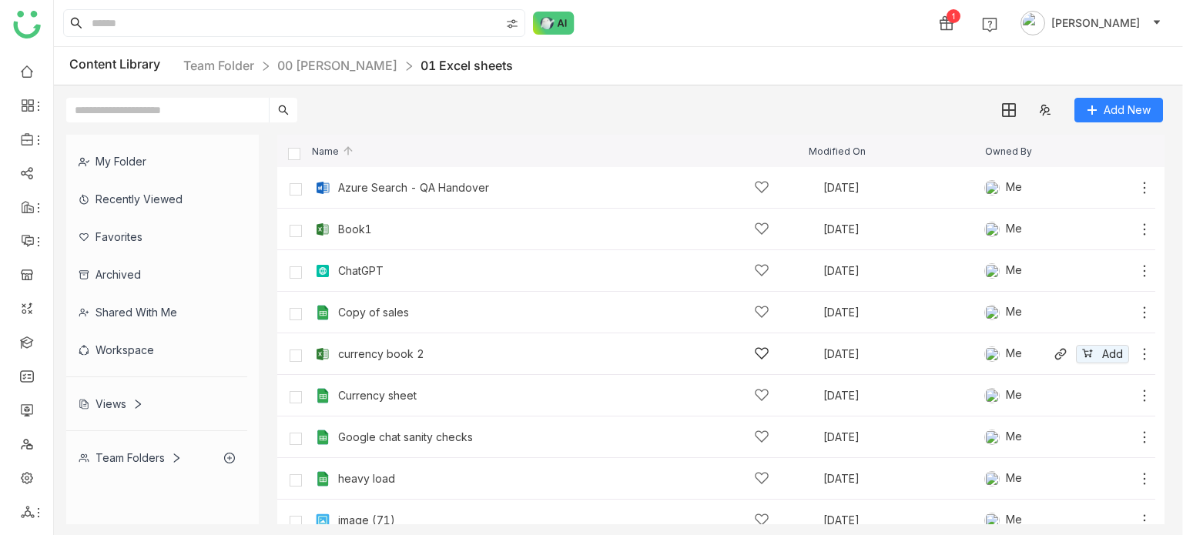
scroll to position [141, 0]
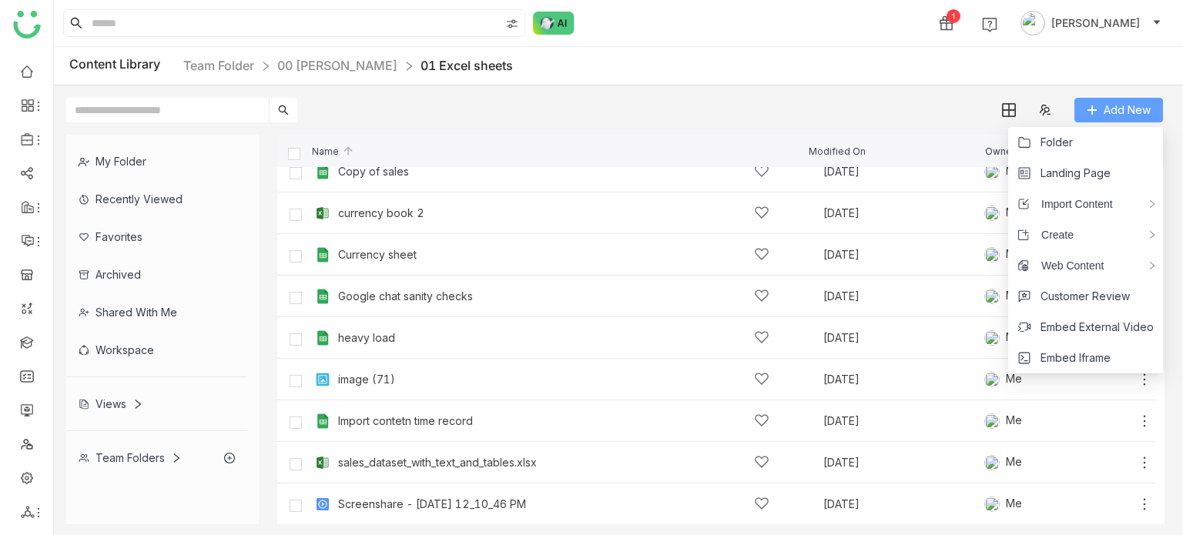
click at [1139, 116] on span "Add New" at bounding box center [1127, 110] width 47 height 17
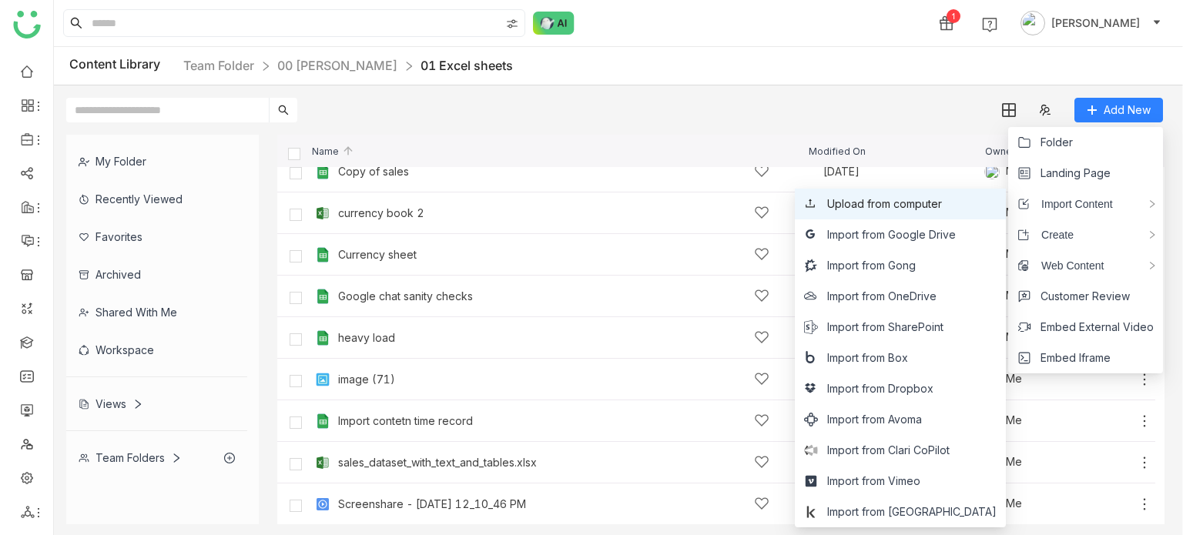
click at [943, 214] on li "Upload from computer" at bounding box center [900, 204] width 211 height 31
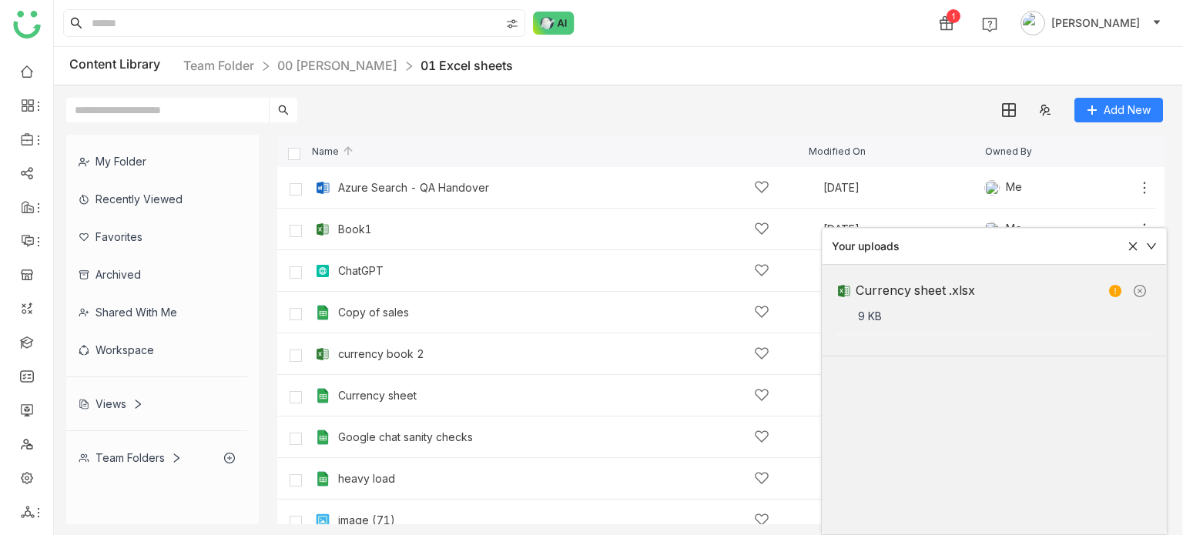
click at [1157, 243] on div "Your uploads" at bounding box center [993, 247] width 343 height 36
click at [431, 405] on div "Currency sheet Sep 24, 2025 Me Add" at bounding box center [731, 396] width 841 height 24
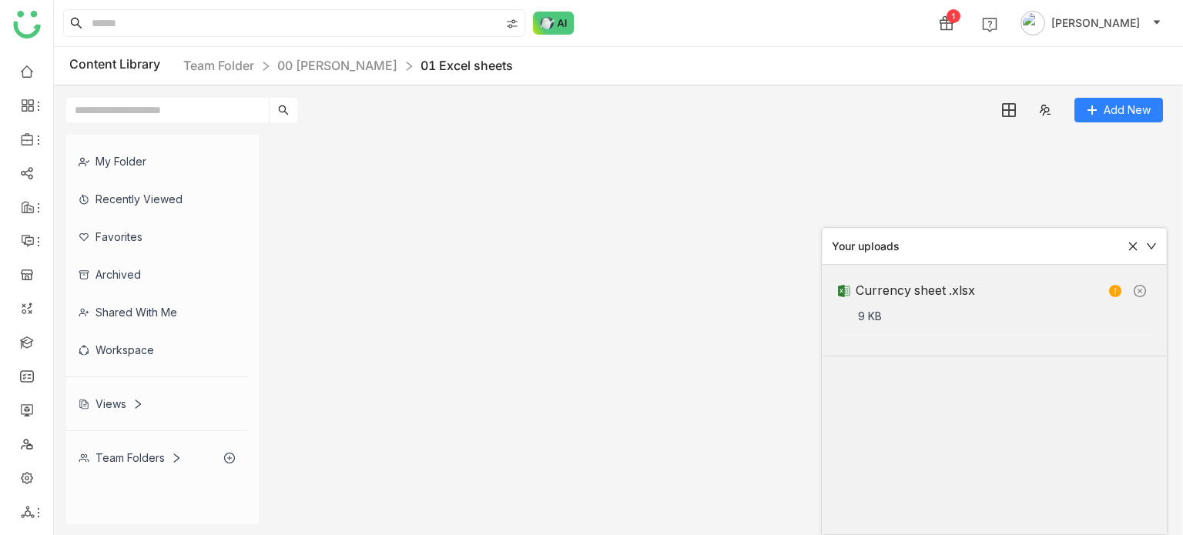
click at [1153, 249] on icon at bounding box center [1151, 246] width 11 height 11
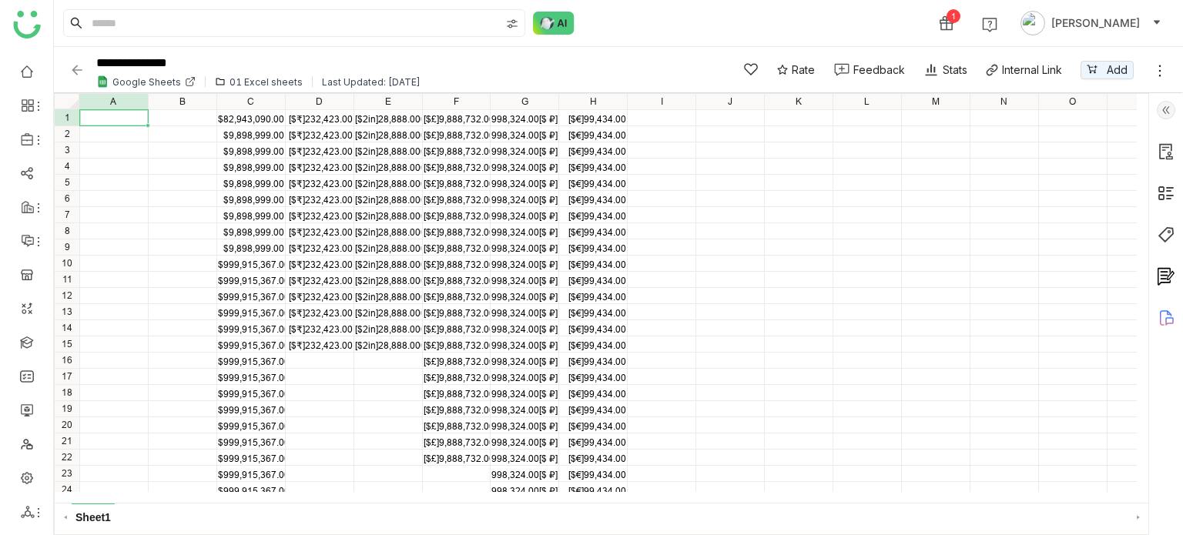
click at [74, 68] on img at bounding box center [76, 69] width 15 height 15
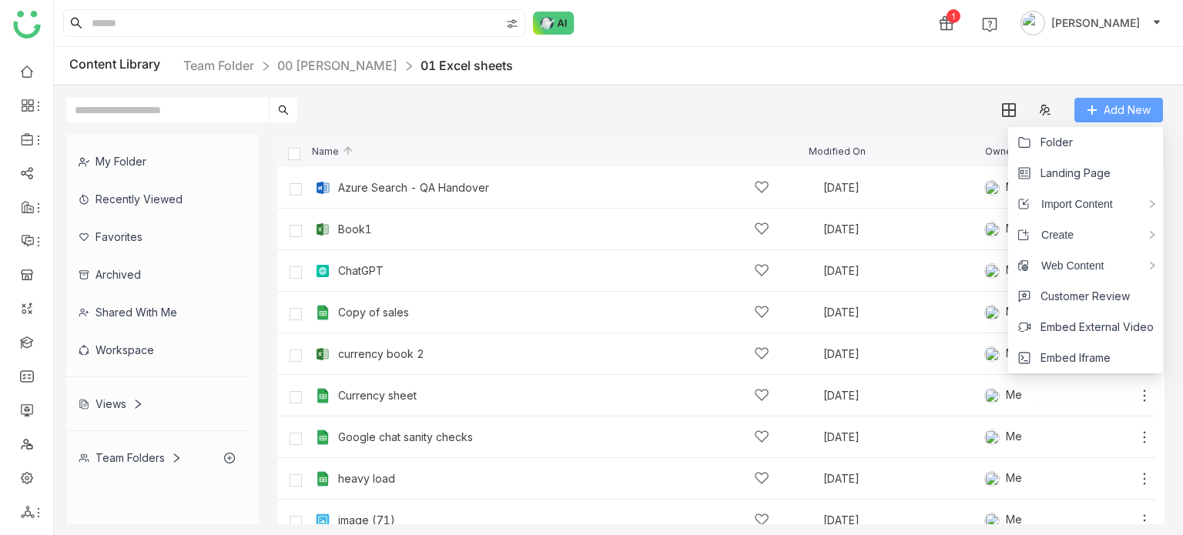
click at [1114, 99] on button "Add New" at bounding box center [1118, 110] width 89 height 25
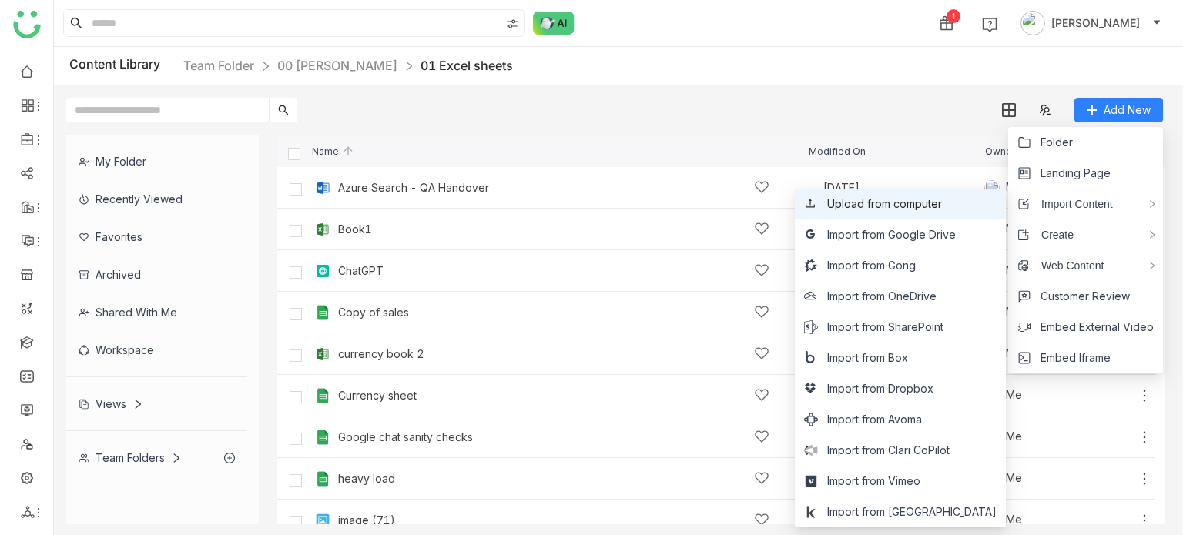
click at [973, 216] on li "Upload from computer" at bounding box center [900, 204] width 211 height 31
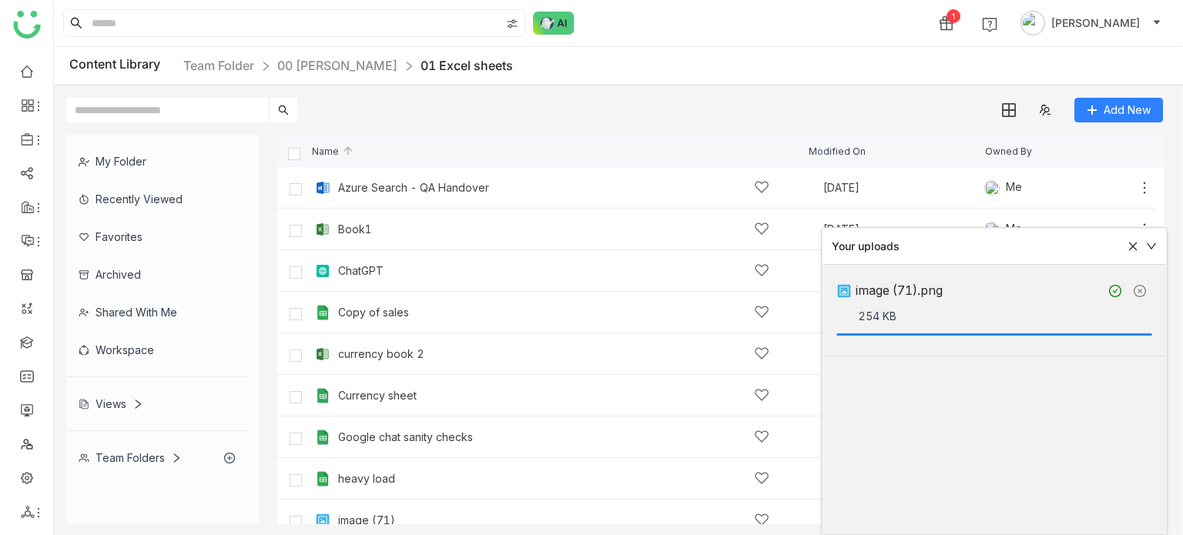
click at [1134, 243] on icon at bounding box center [1132, 246] width 11 height 11
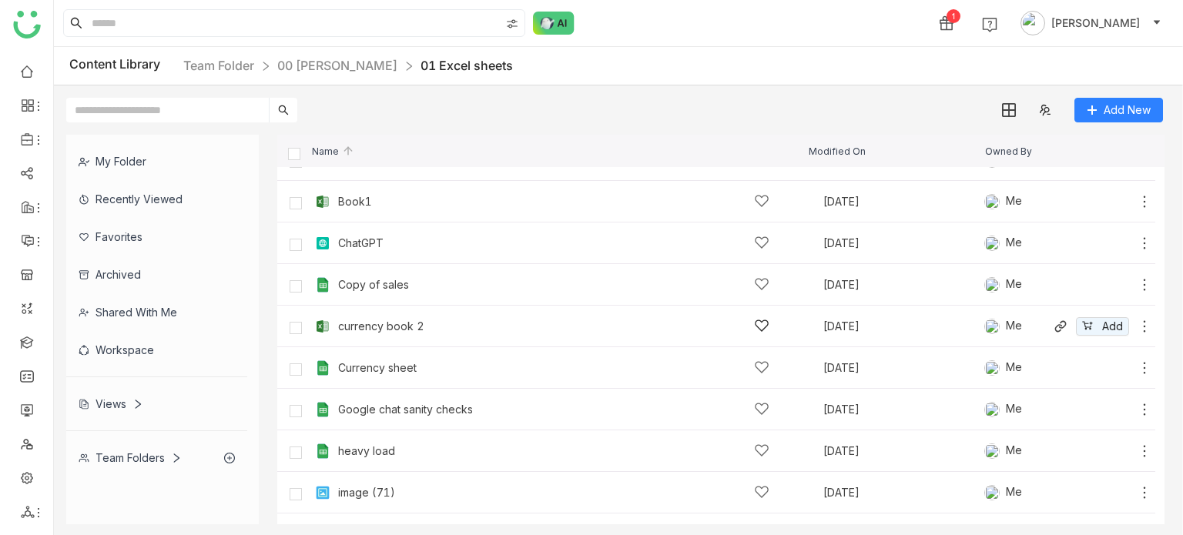
scroll to position [30, 0]
click at [1137, 362] on icon at bounding box center [1144, 365] width 15 height 15
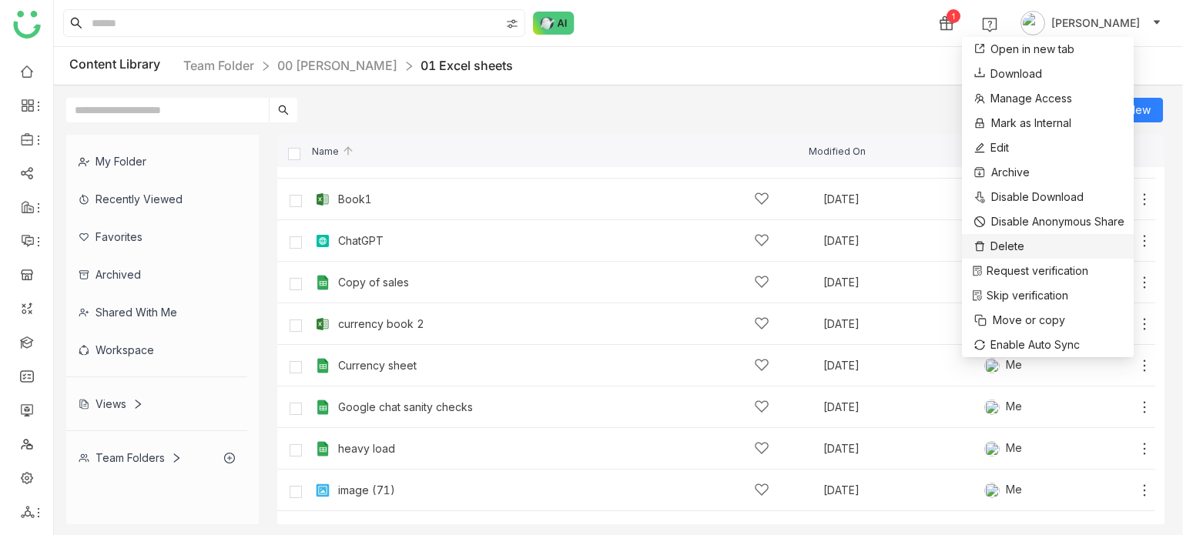
click at [1051, 255] on li "Delete" at bounding box center [1048, 246] width 172 height 25
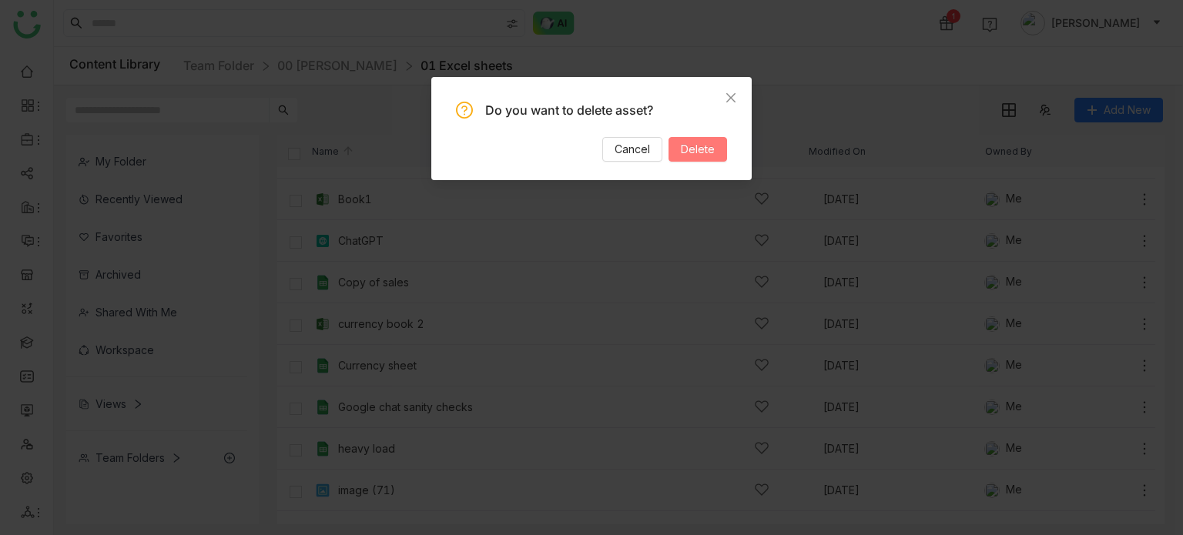
click at [719, 151] on button "Delete" at bounding box center [697, 149] width 59 height 25
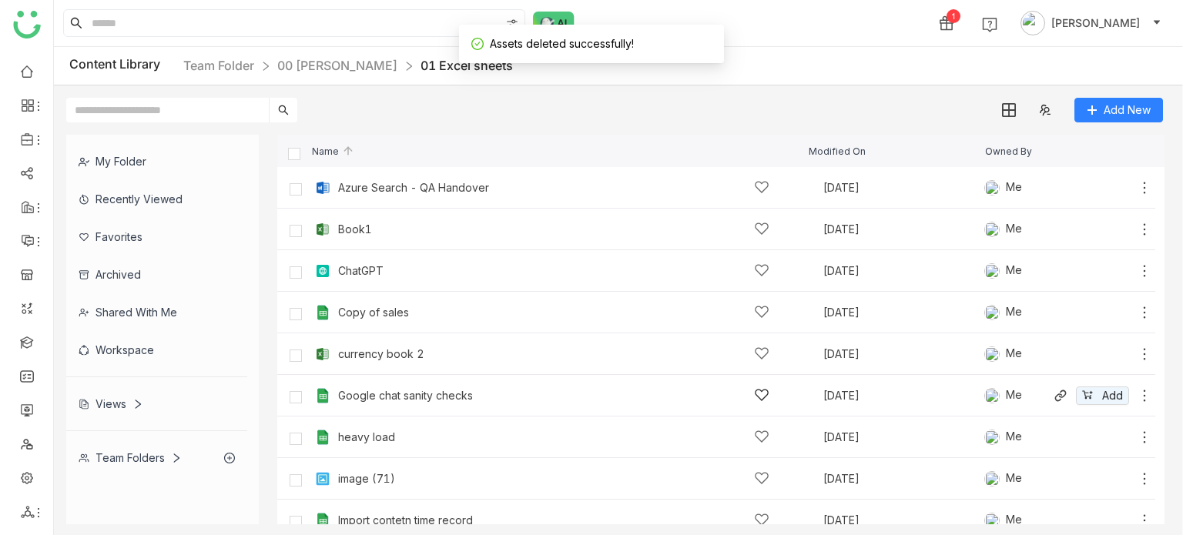
scroll to position [99, 0]
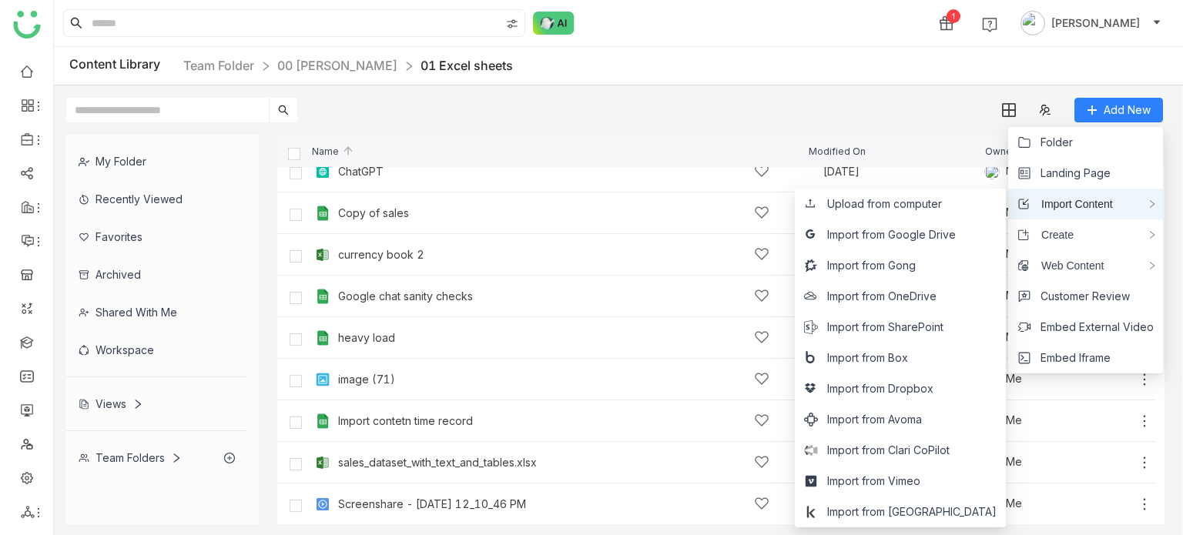
click at [1097, 204] on span "Import Content" at bounding box center [1071, 204] width 83 height 17
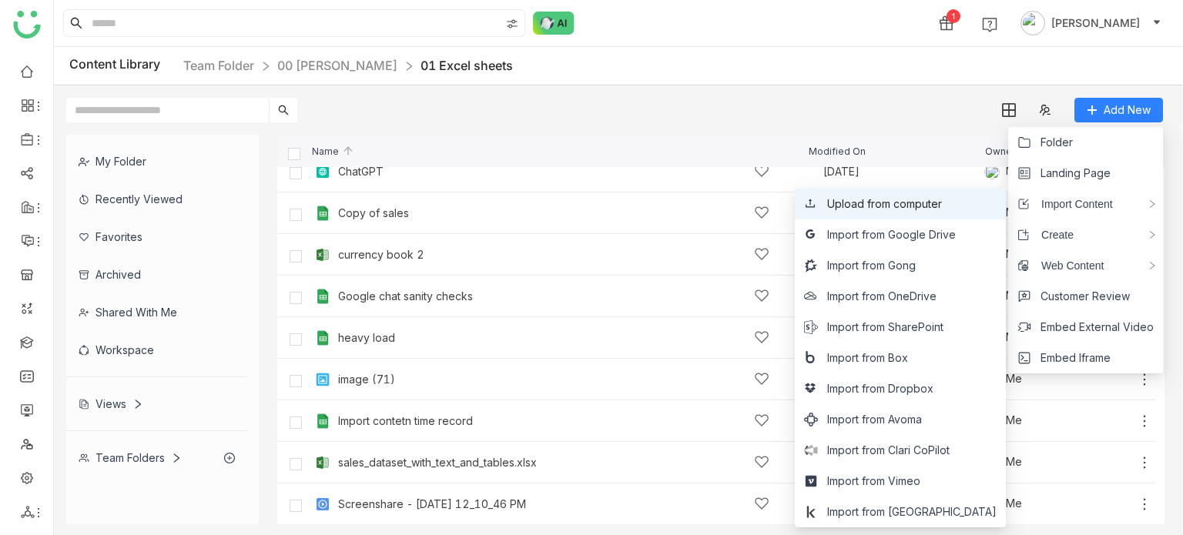
click at [961, 191] on li "Upload from computer" at bounding box center [900, 204] width 211 height 31
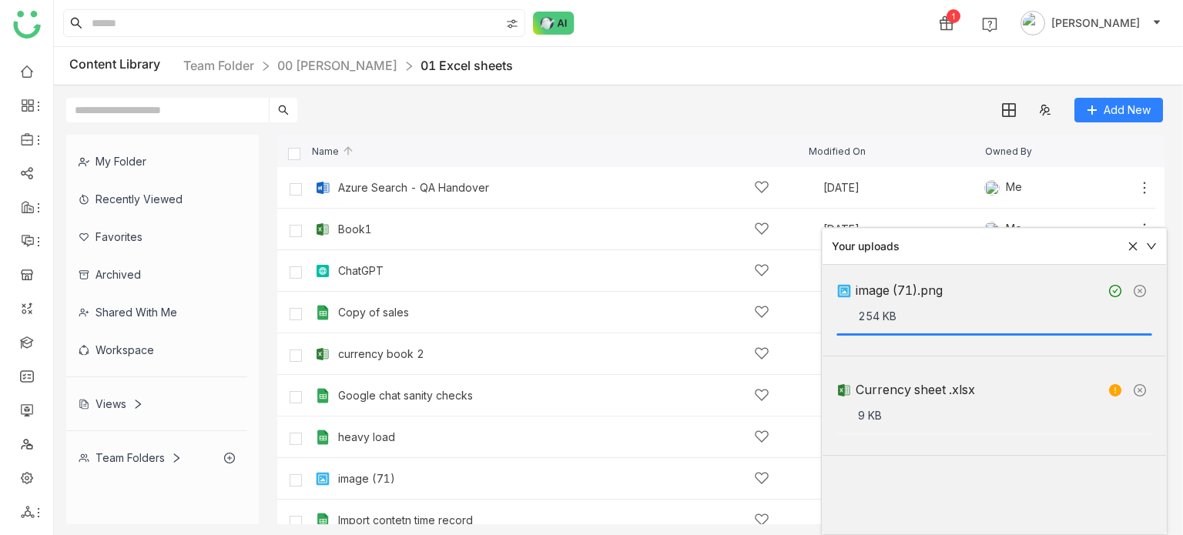
click at [1121, 387] on icon at bounding box center [1115, 390] width 12 height 12
click at [1154, 245] on icon at bounding box center [1151, 246] width 11 height 11
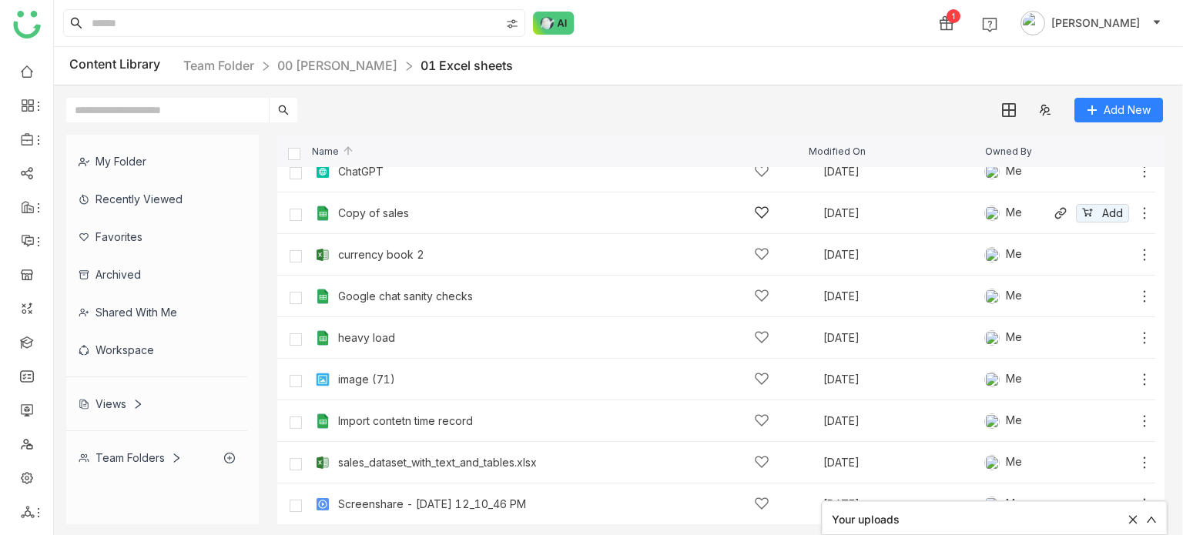
scroll to position [0, 0]
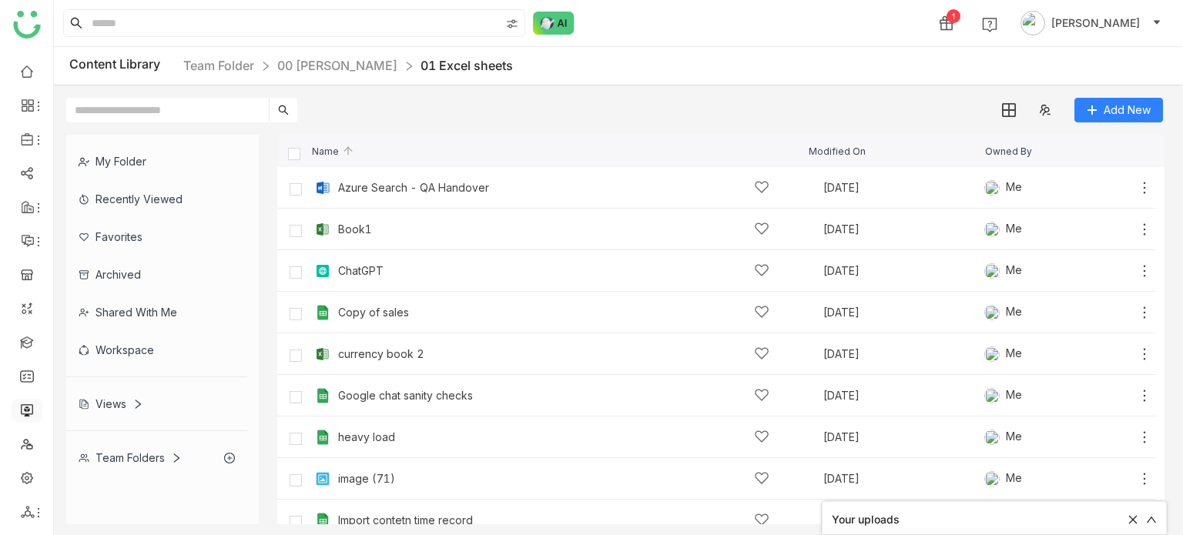
click at [31, 404] on link at bounding box center [27, 409] width 14 height 13
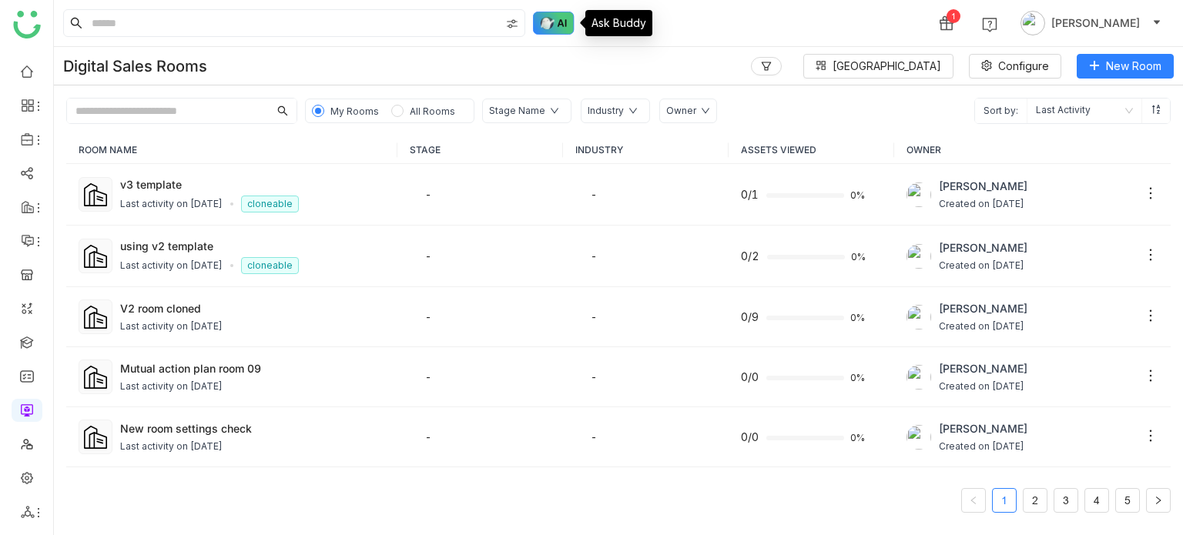
click at [554, 23] on img at bounding box center [554, 23] width 42 height 23
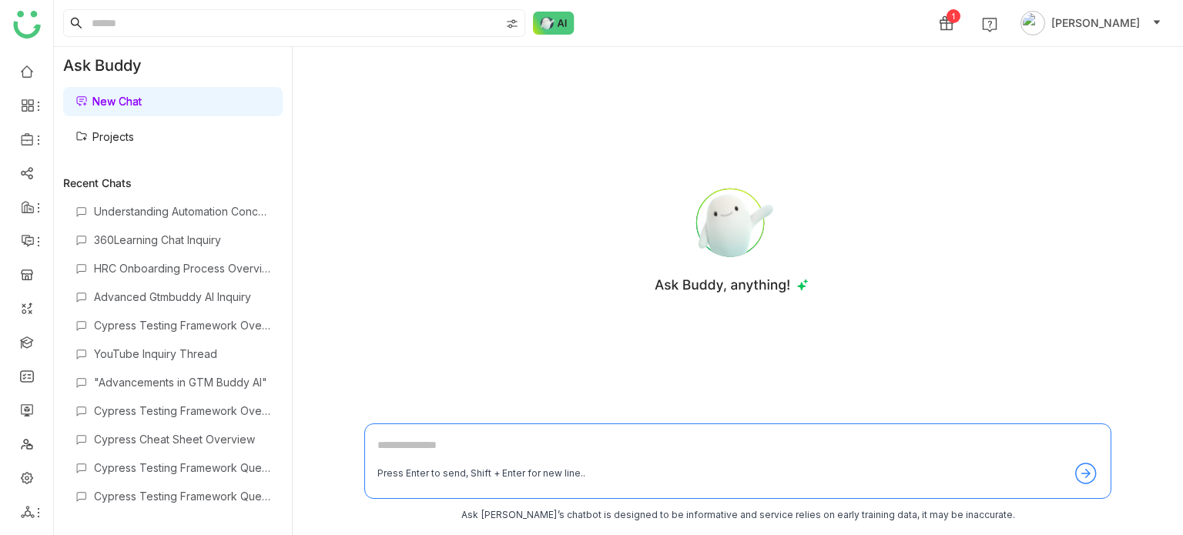
drag, startPoint x: 111, startPoint y: 123, endPoint x: 125, endPoint y: 109, distance: 19.6
click at [111, 130] on link "Projects" at bounding box center [104, 136] width 59 height 13
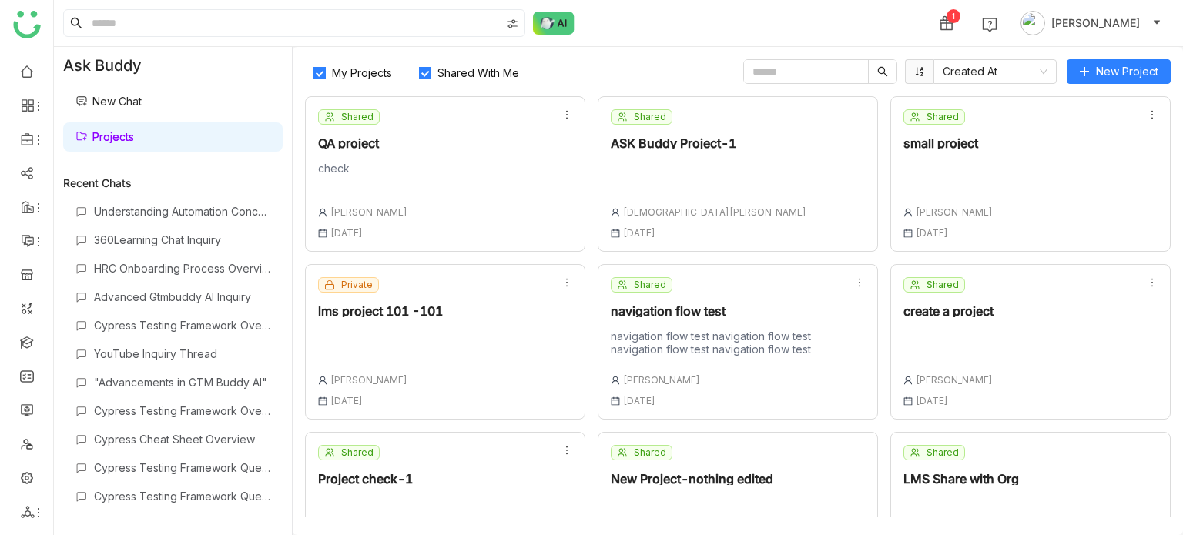
click at [136, 101] on link "New Chat" at bounding box center [108, 101] width 66 height 13
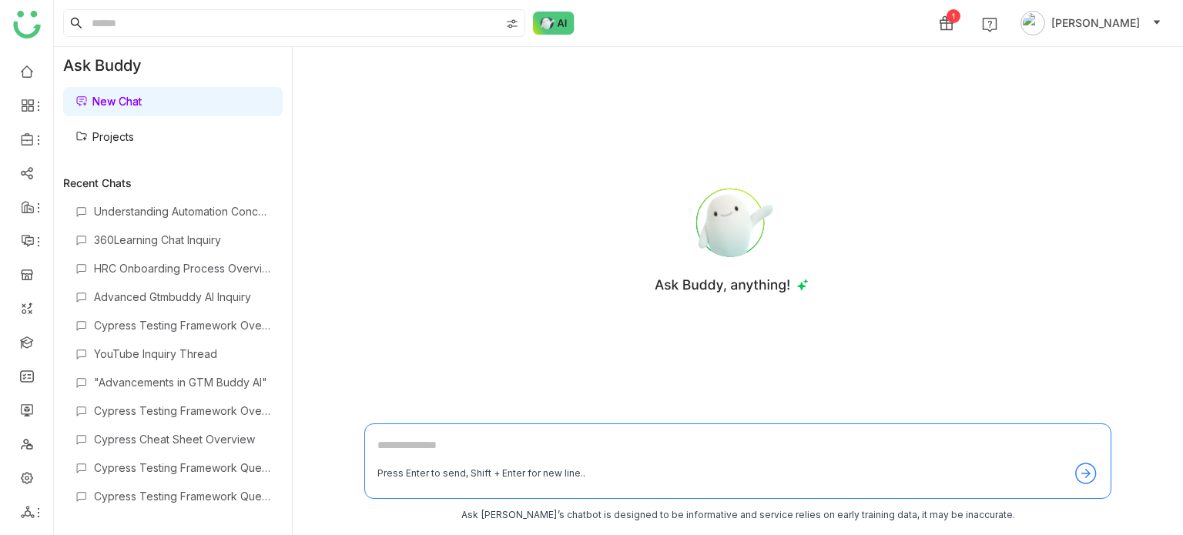
click at [89, 130] on link "Projects" at bounding box center [104, 136] width 59 height 13
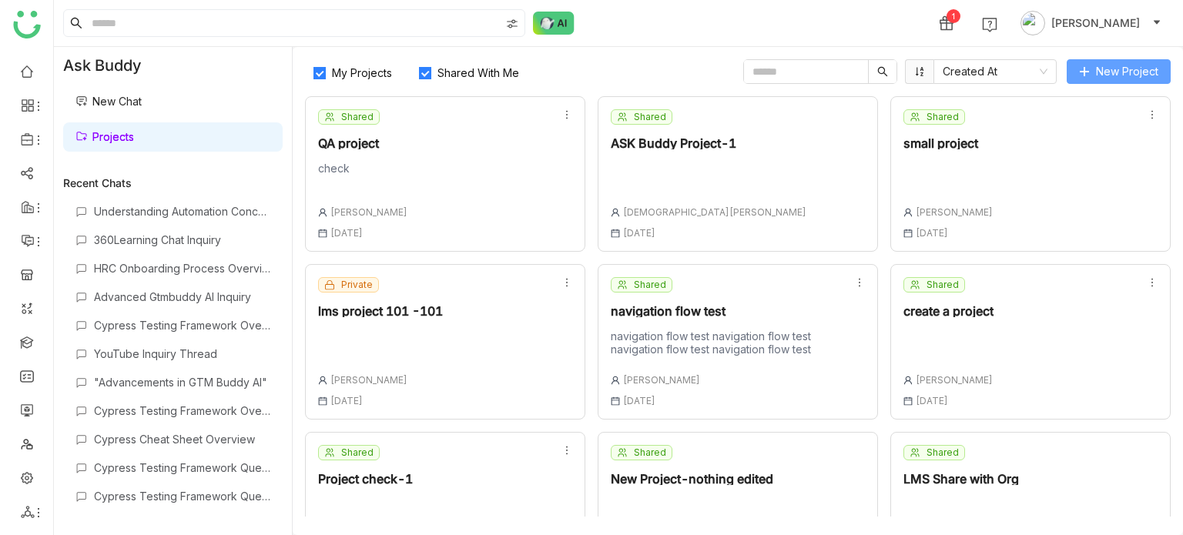
click at [1132, 80] on button "New Project" at bounding box center [1119, 71] width 104 height 25
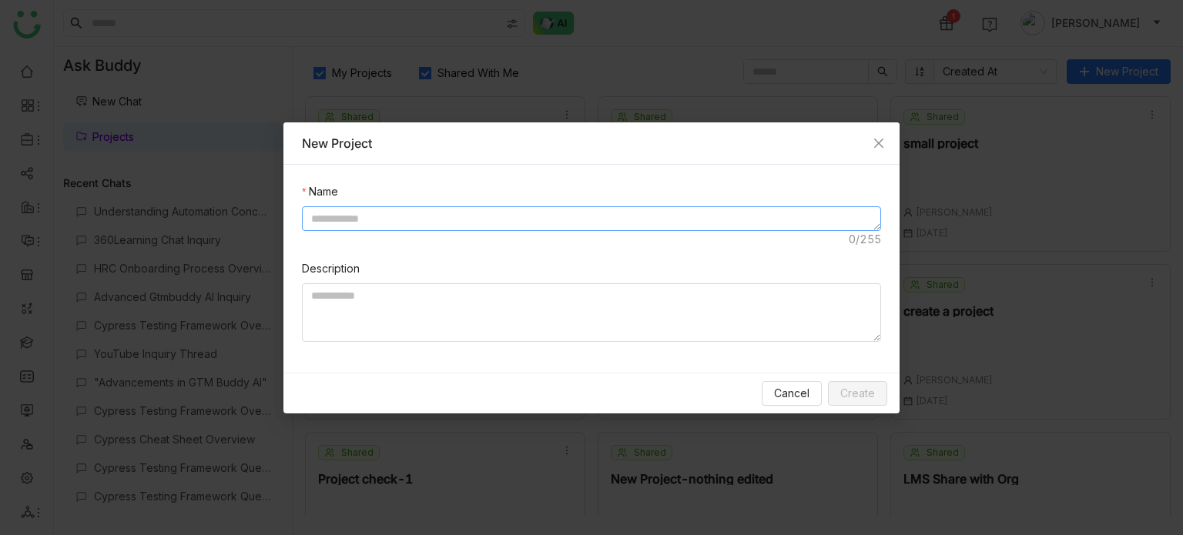
click at [385, 212] on textarea at bounding box center [591, 218] width 579 height 25
click at [317, 218] on textarea "**********" at bounding box center [591, 218] width 579 height 25
type textarea "**********"
click at [505, 317] on textarea at bounding box center [591, 312] width 579 height 59
type textarea "*******"
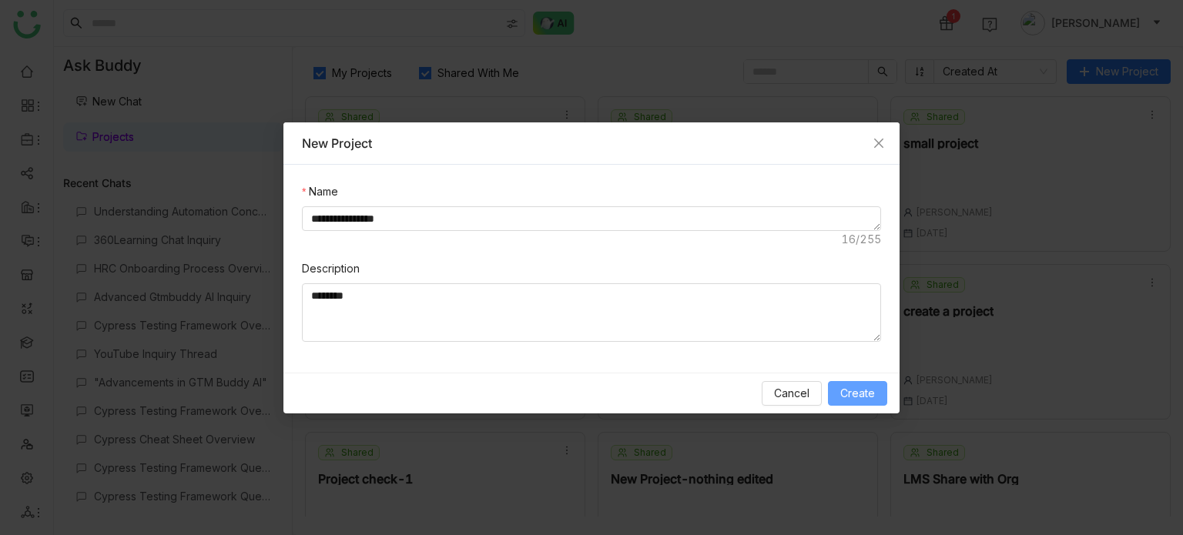
click at [847, 390] on span "Create" at bounding box center [857, 393] width 35 height 17
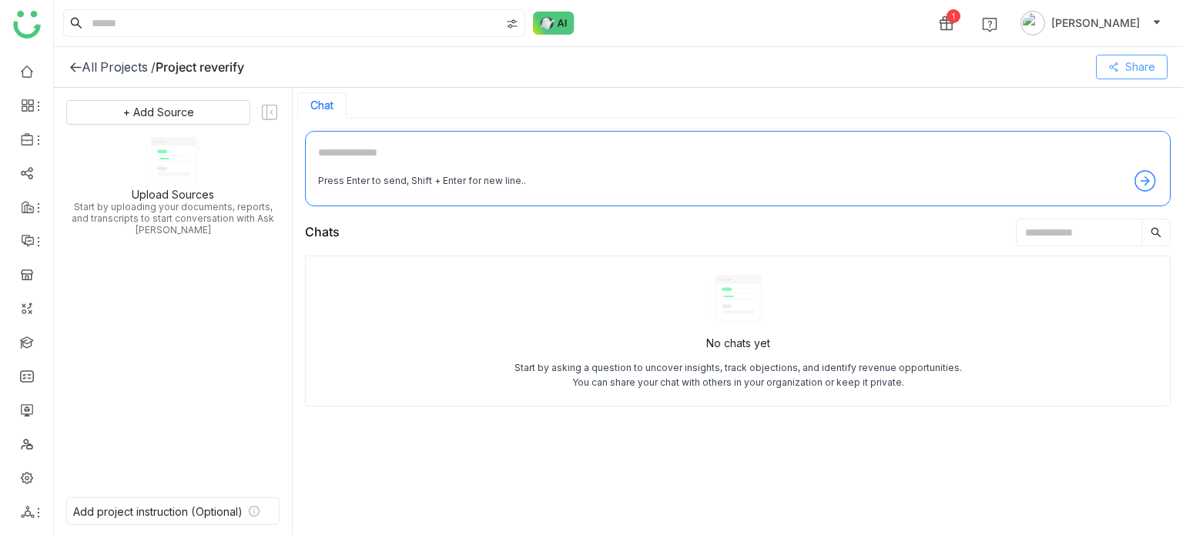
click at [1146, 65] on span "Share" at bounding box center [1140, 67] width 30 height 17
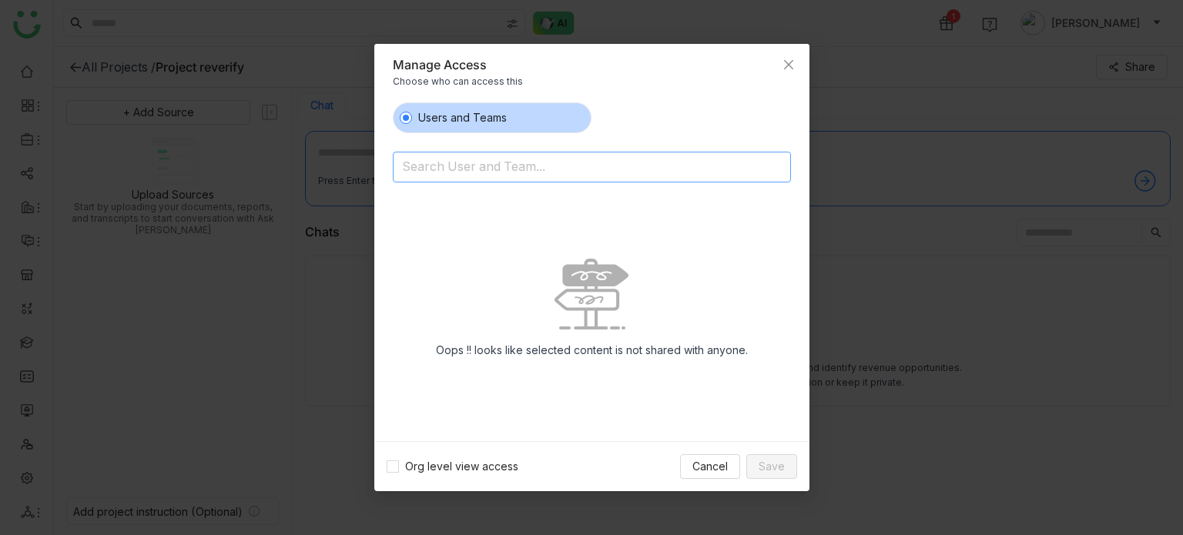
click at [491, 175] on input at bounding box center [552, 168] width 300 height 25
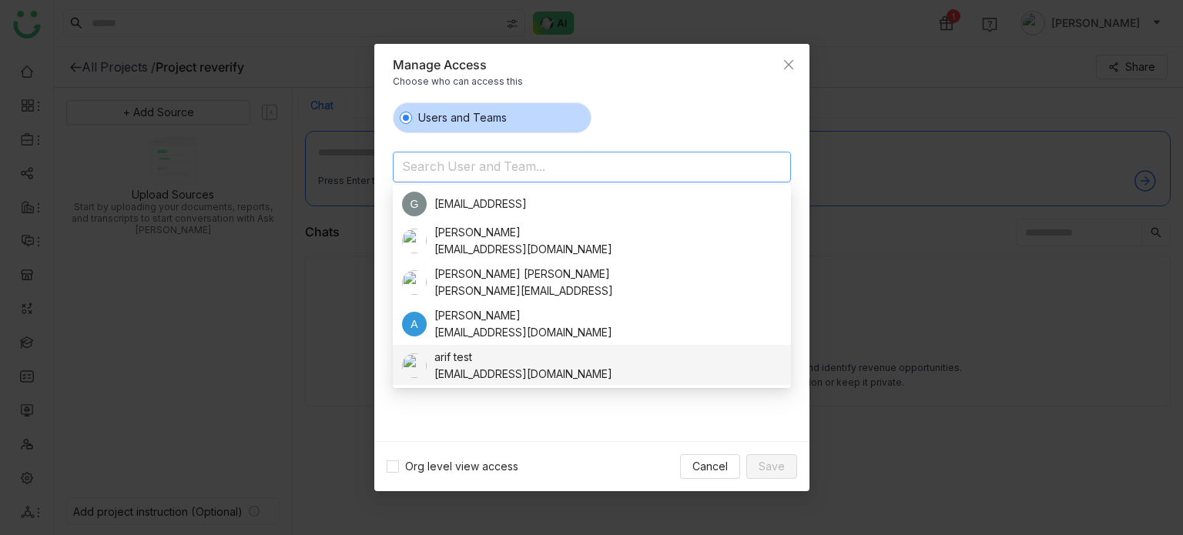
click at [478, 366] on div "bugtest1mail@gmail.com" at bounding box center [523, 374] width 178 height 17
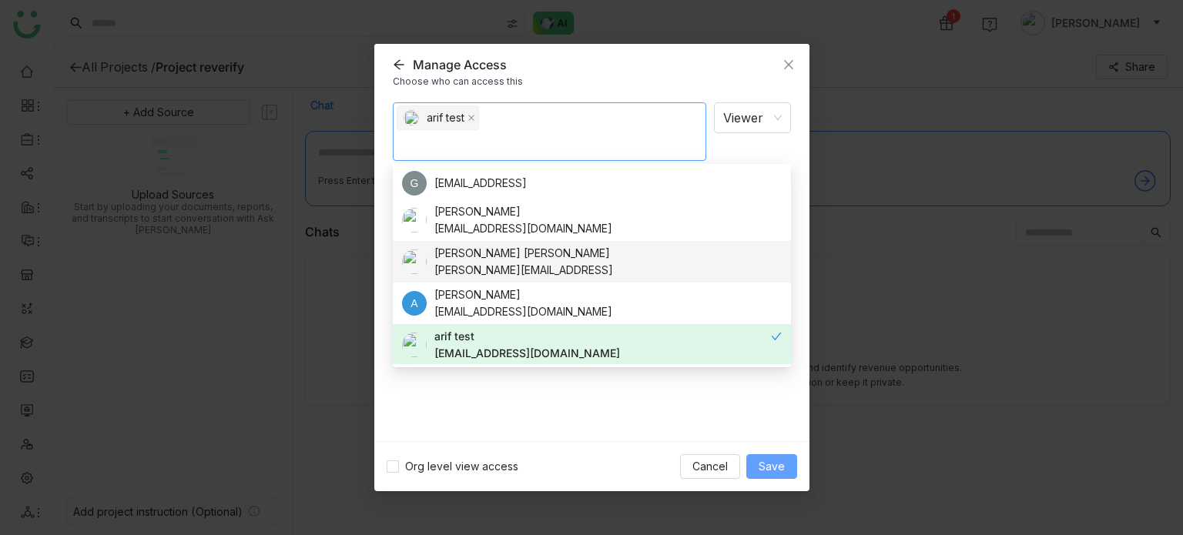
click at [775, 457] on button "Save" at bounding box center [771, 466] width 51 height 25
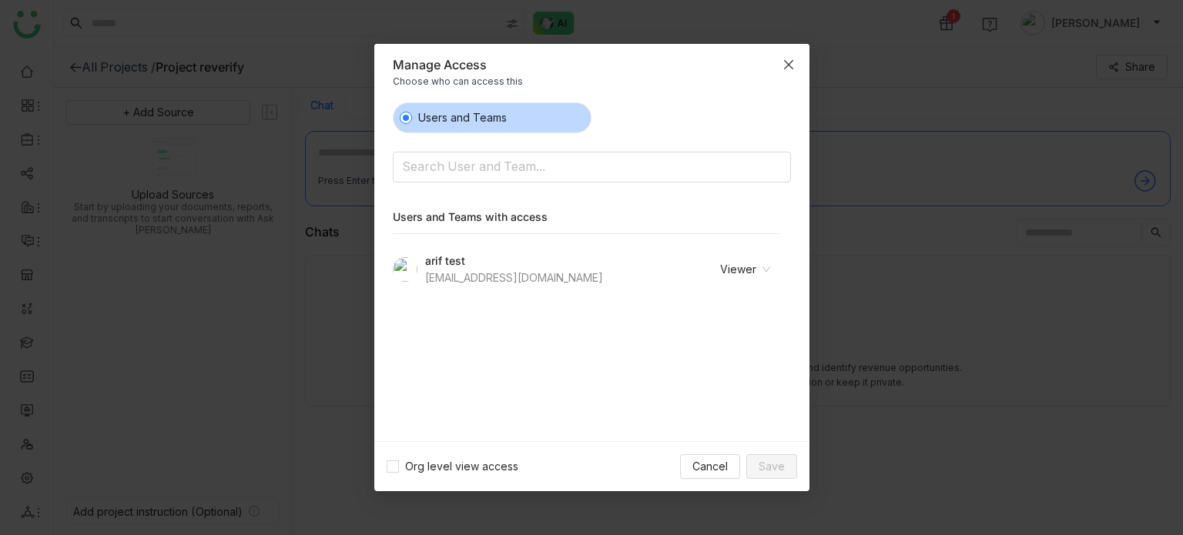
click at [782, 71] on span "Close" at bounding box center [789, 65] width 42 height 42
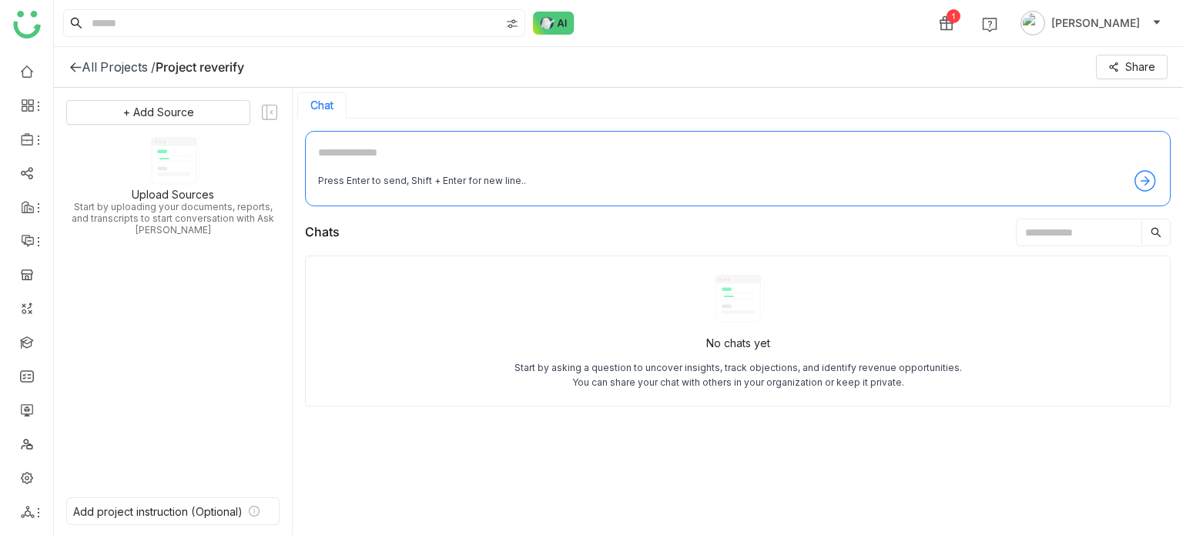
click at [632, 166] on textarea at bounding box center [737, 156] width 839 height 25
type textarea "**********"
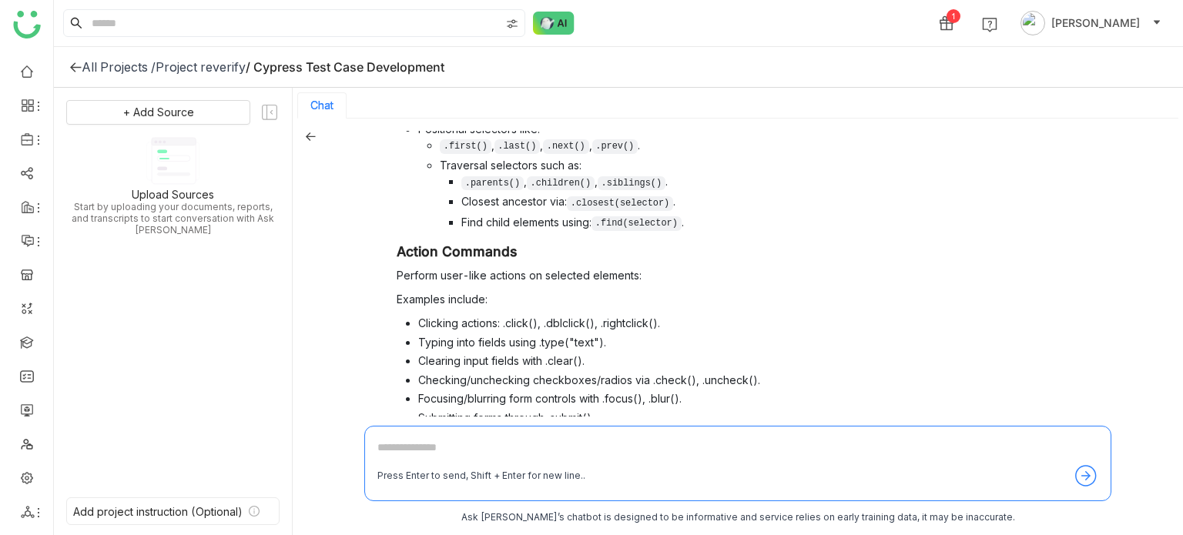
scroll to position [803, 0]
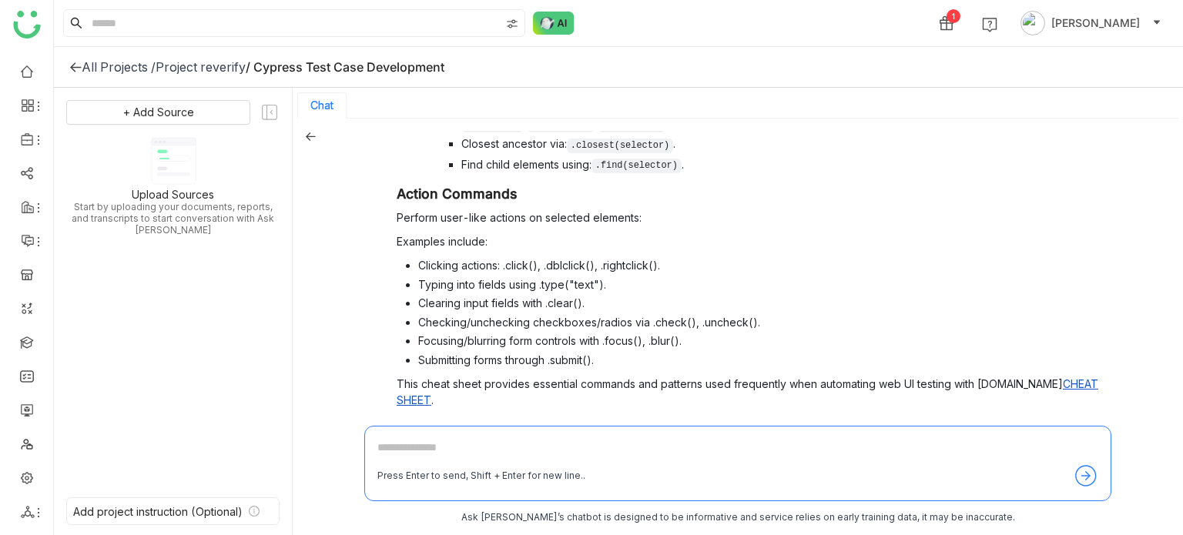
click at [310, 136] on icon at bounding box center [311, 136] width 10 height 8
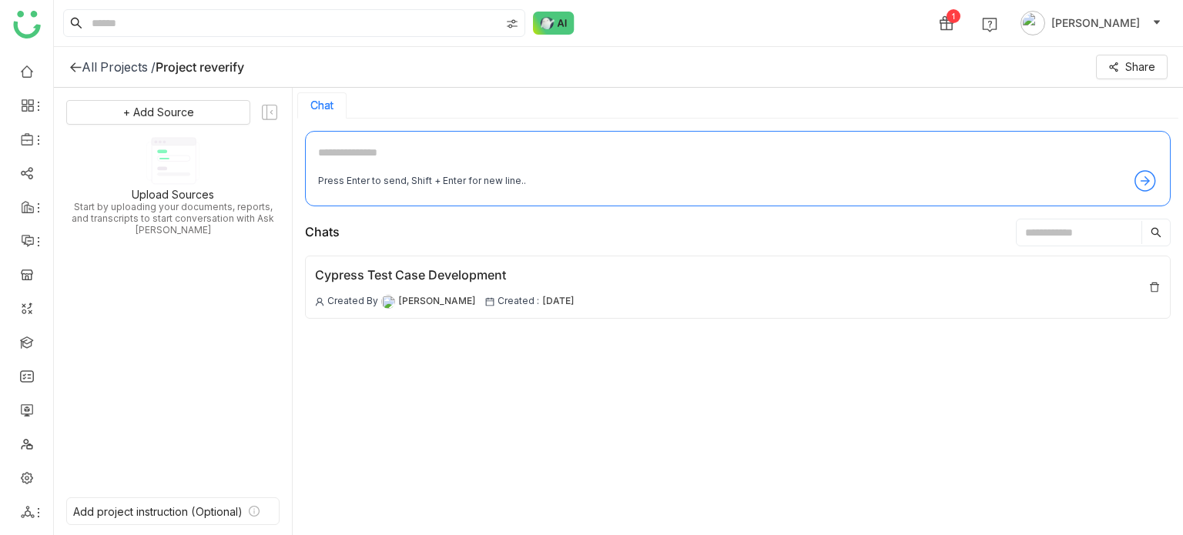
click at [386, 239] on div "Chats" at bounding box center [738, 233] width 866 height 28
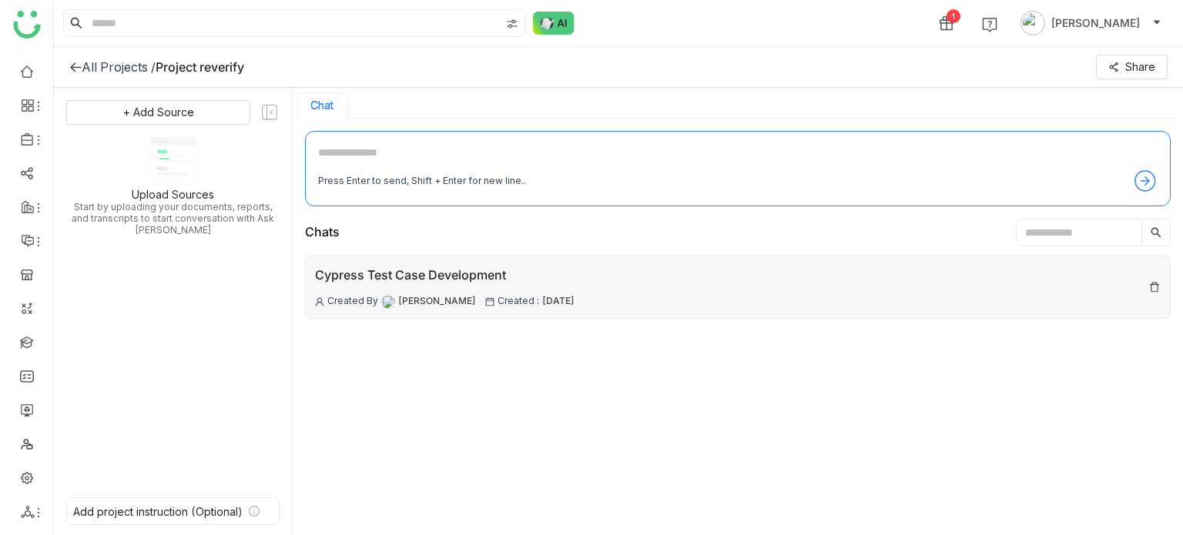
click at [653, 279] on div "Cypress Test Case Development Created By Arif uddin Created : 29 Sep , 2025" at bounding box center [738, 287] width 866 height 63
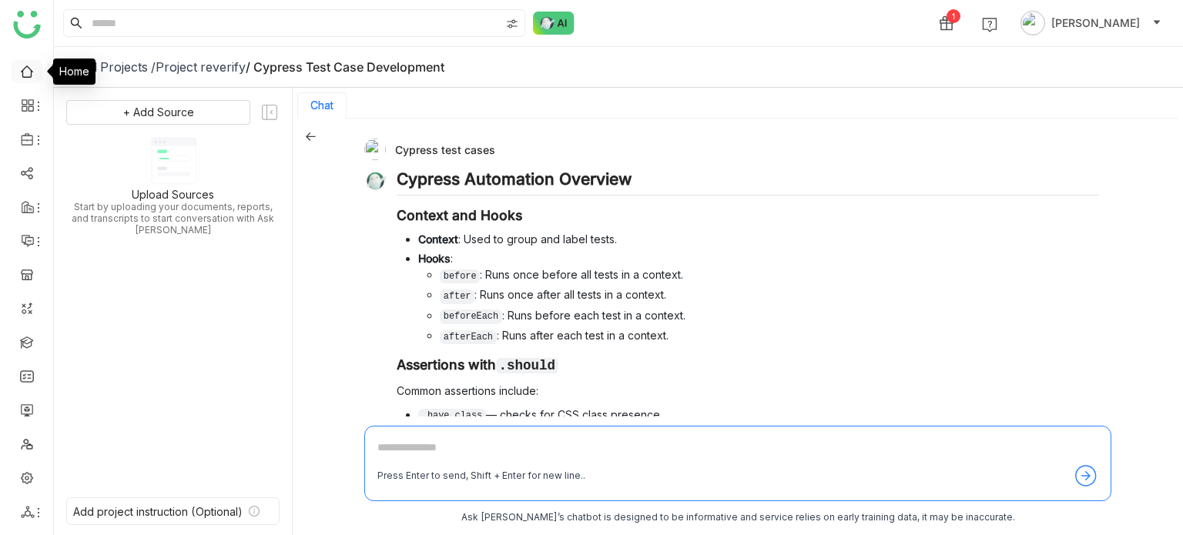
click at [28, 77] on link at bounding box center [27, 70] width 14 height 13
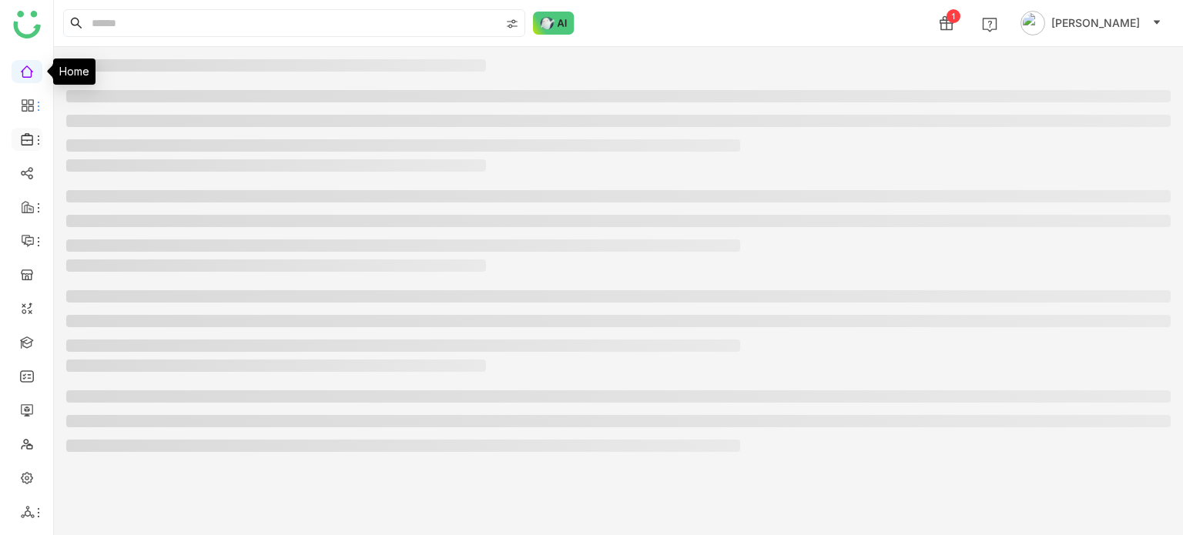
click at [32, 147] on li at bounding box center [27, 139] width 31 height 23
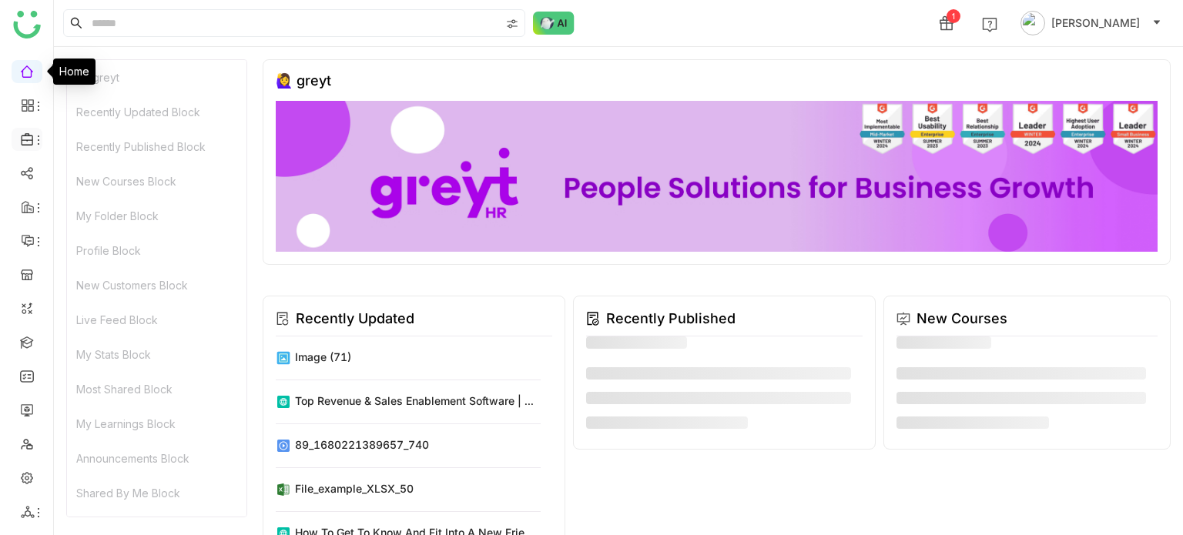
click at [38, 139] on icon at bounding box center [38, 140] width 12 height 12
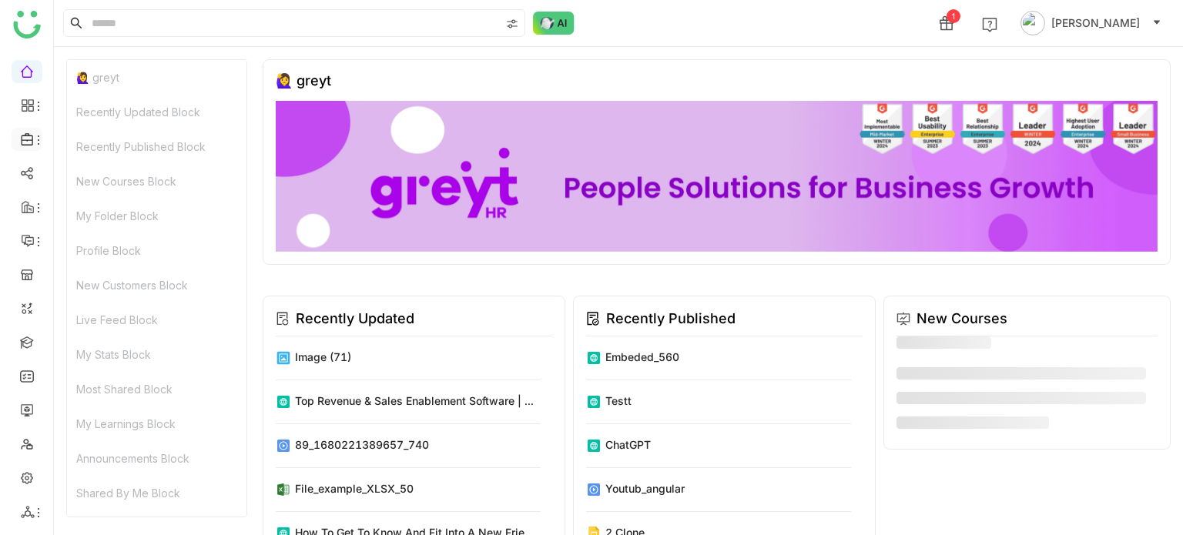
click at [25, 139] on span at bounding box center [26, 139] width 8 height 0
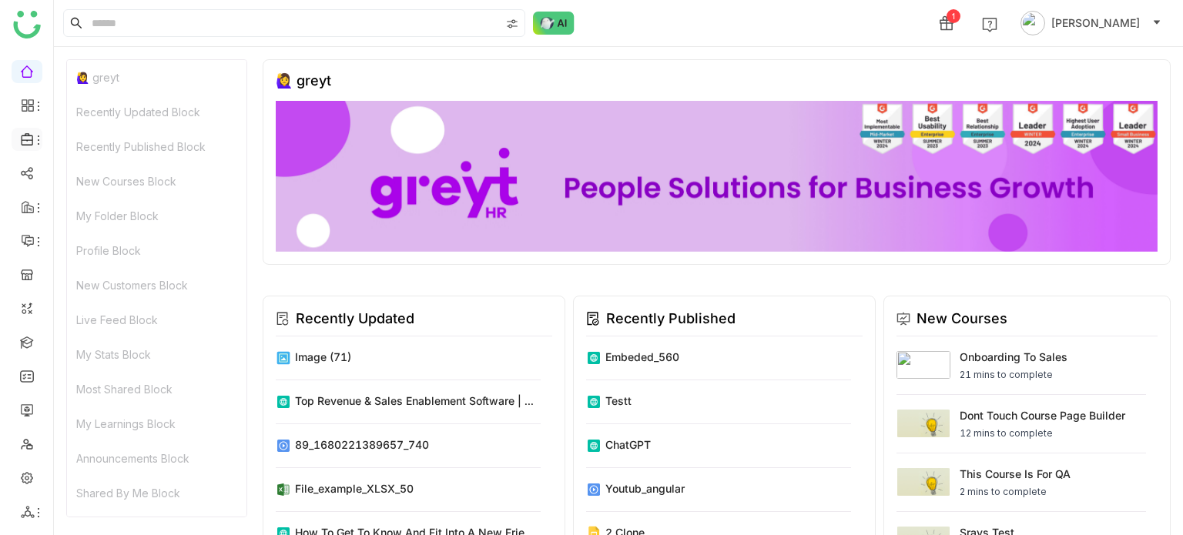
click at [35, 141] on icon at bounding box center [38, 140] width 12 height 12
click at [104, 224] on link "Library" at bounding box center [107, 228] width 100 height 11
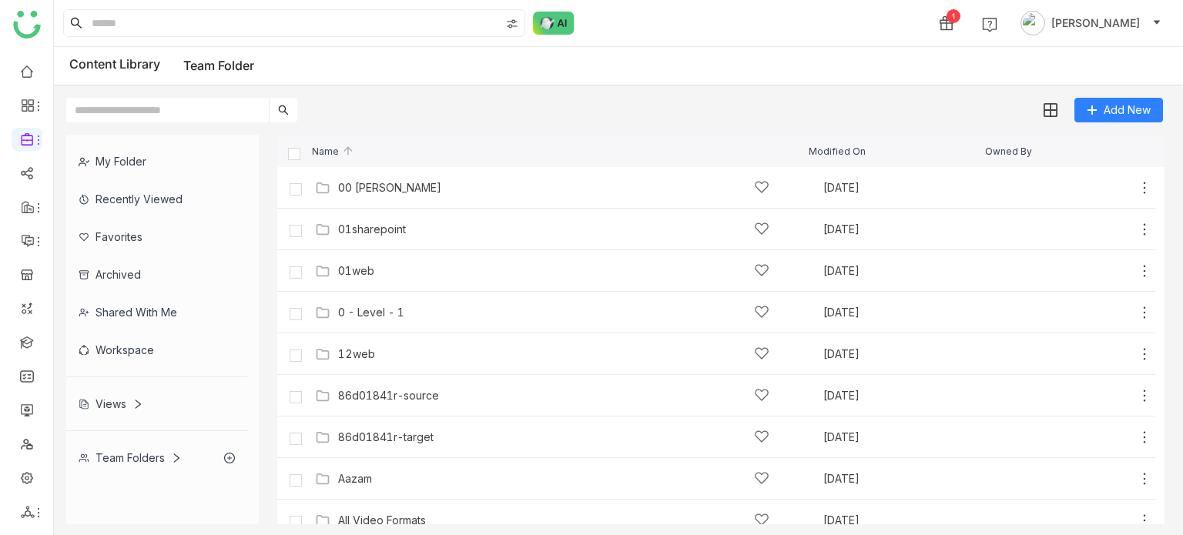
click at [382, 189] on div "00 [PERSON_NAME]" at bounding box center [389, 188] width 103 height 12
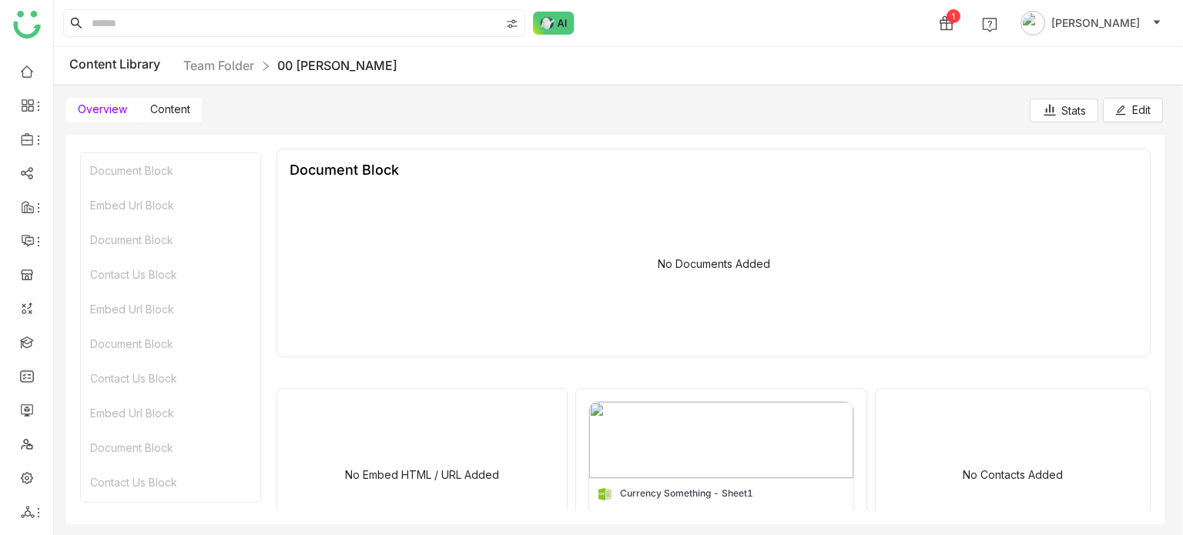
click at [180, 109] on span "Content" at bounding box center [170, 108] width 40 height 13
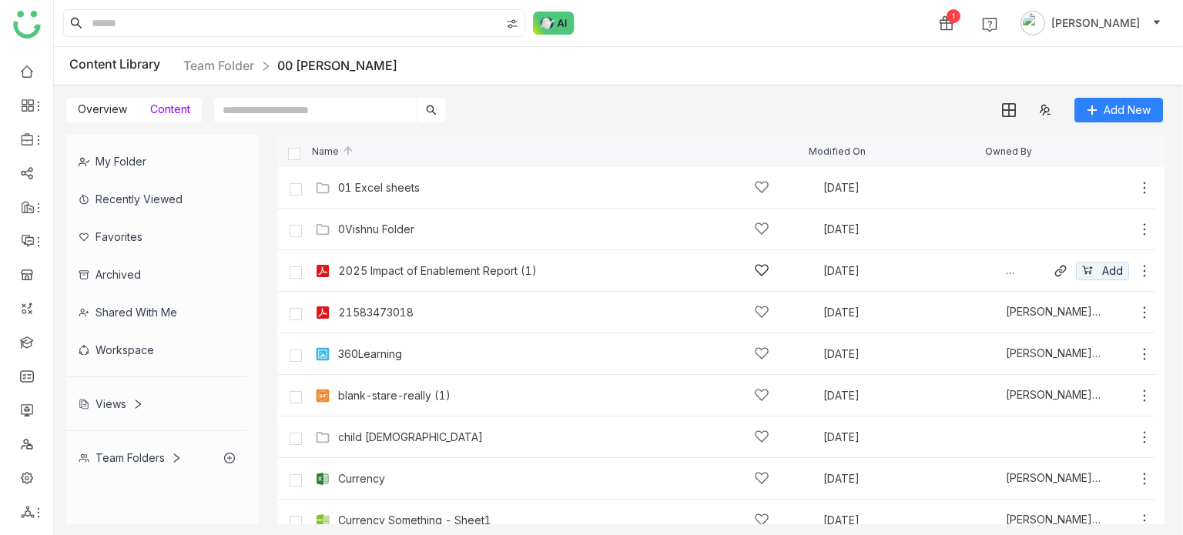
scroll to position [55, 0]
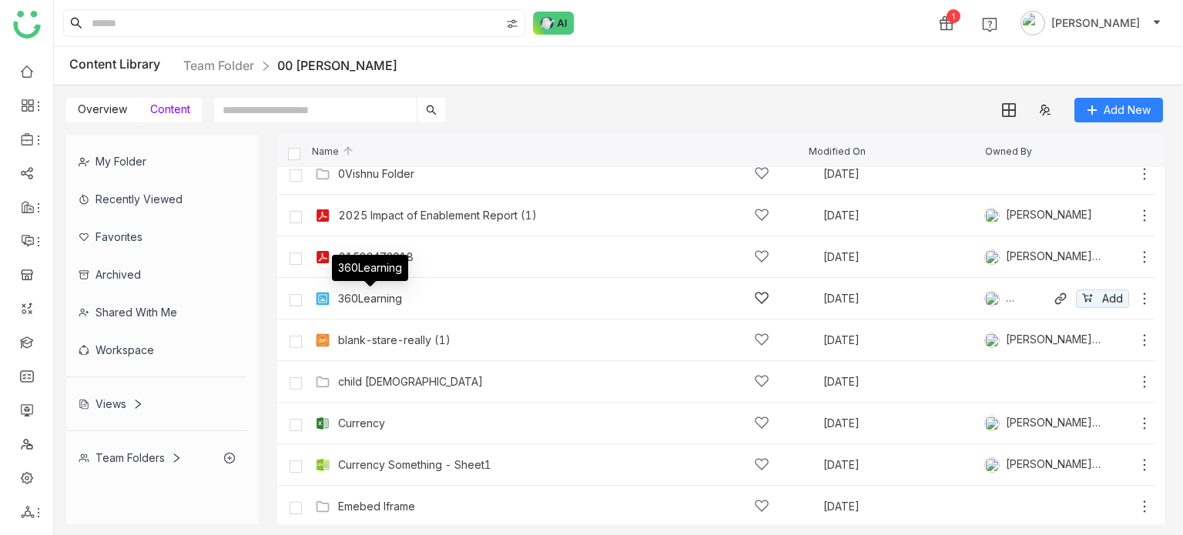
click at [374, 299] on div "360Learning" at bounding box center [370, 299] width 64 height 12
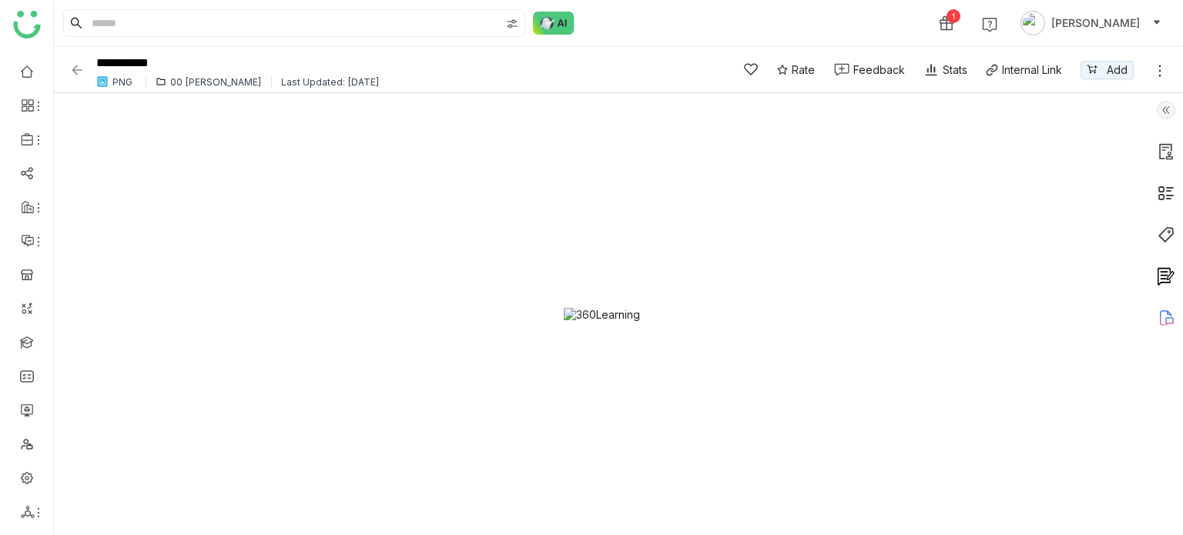
click at [72, 65] on img at bounding box center [76, 69] width 15 height 15
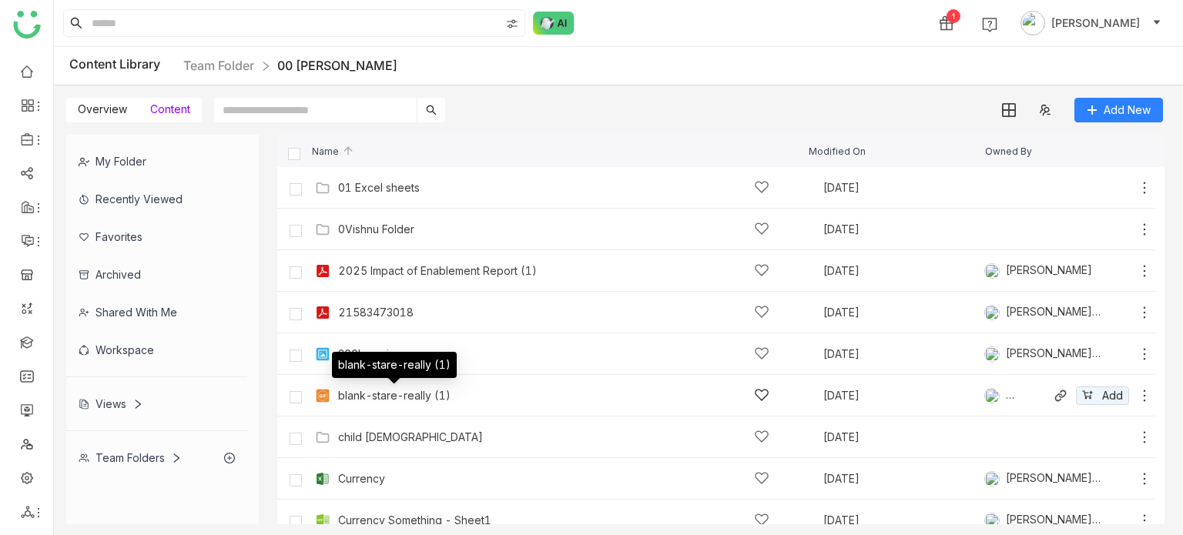
click at [362, 390] on div "blank-stare-really (1)" at bounding box center [394, 396] width 112 height 12
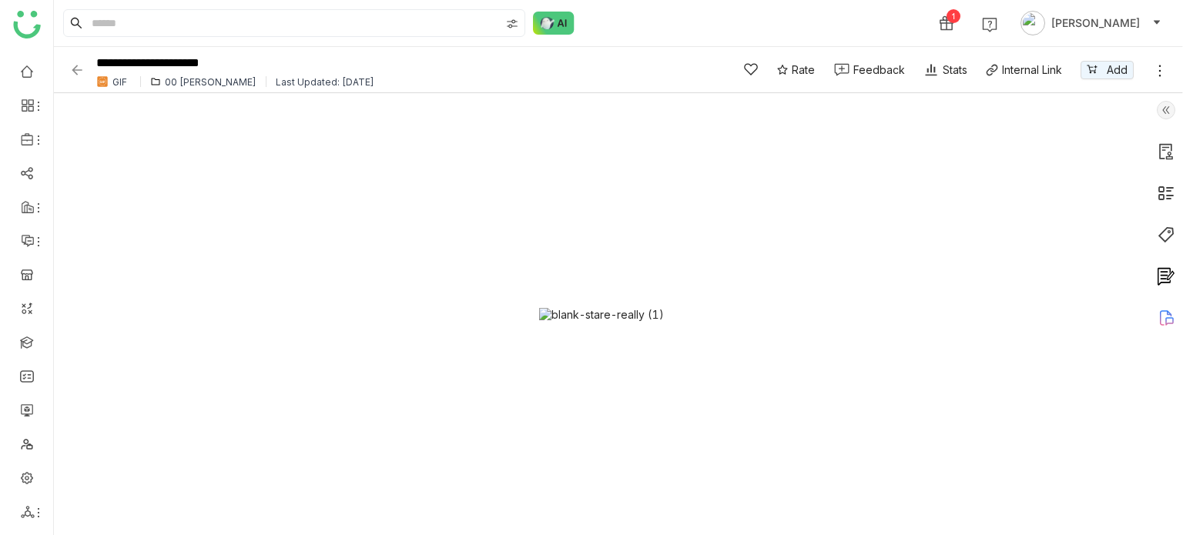
click at [73, 70] on img at bounding box center [76, 69] width 15 height 15
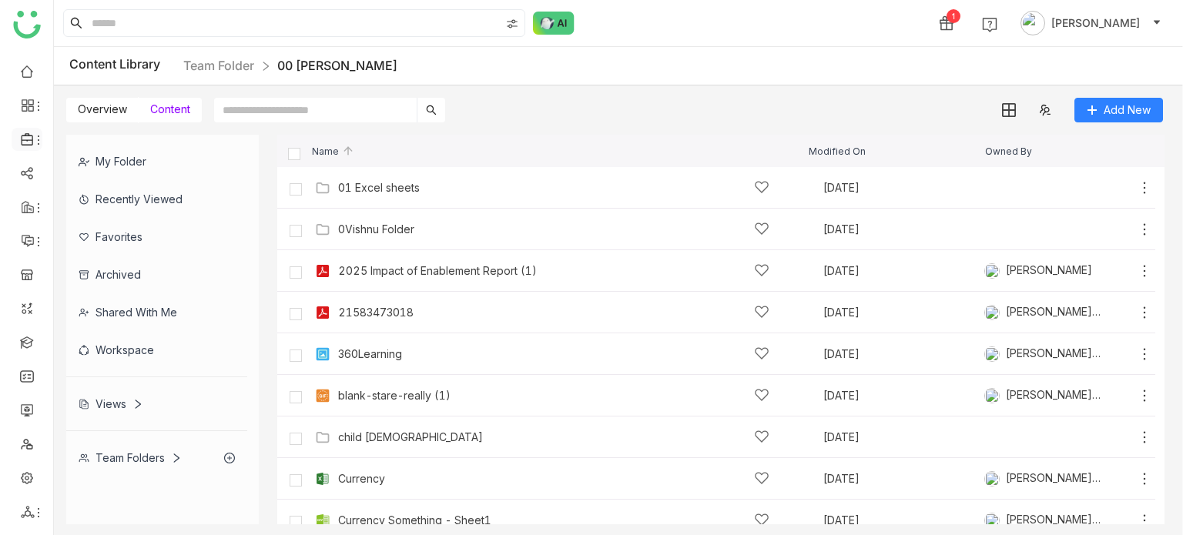
click at [32, 135] on icon at bounding box center [38, 140] width 12 height 12
click at [95, 223] on link "Library" at bounding box center [107, 228] width 100 height 11
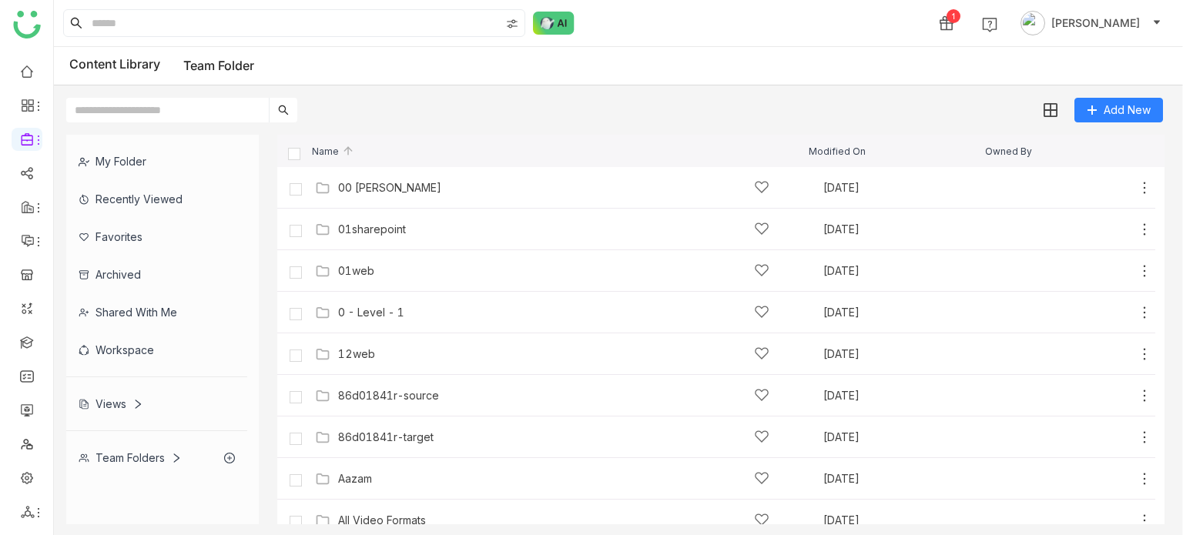
click at [158, 191] on div "Recently Viewed" at bounding box center [156, 199] width 181 height 38
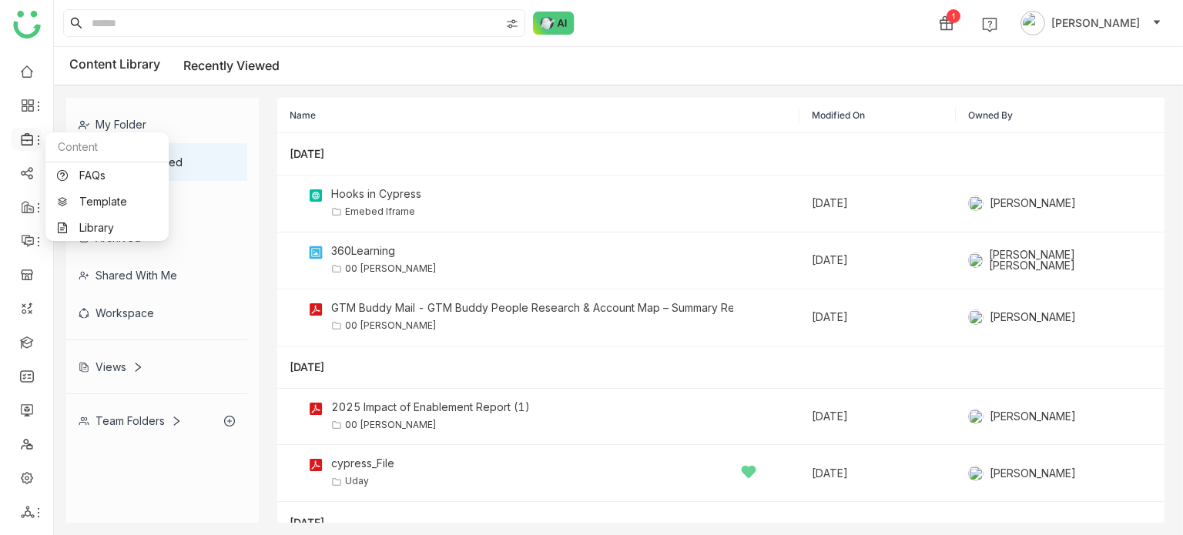
click at [30, 141] on icon at bounding box center [28, 139] width 14 height 14
click at [89, 226] on link "Library" at bounding box center [107, 228] width 100 height 11
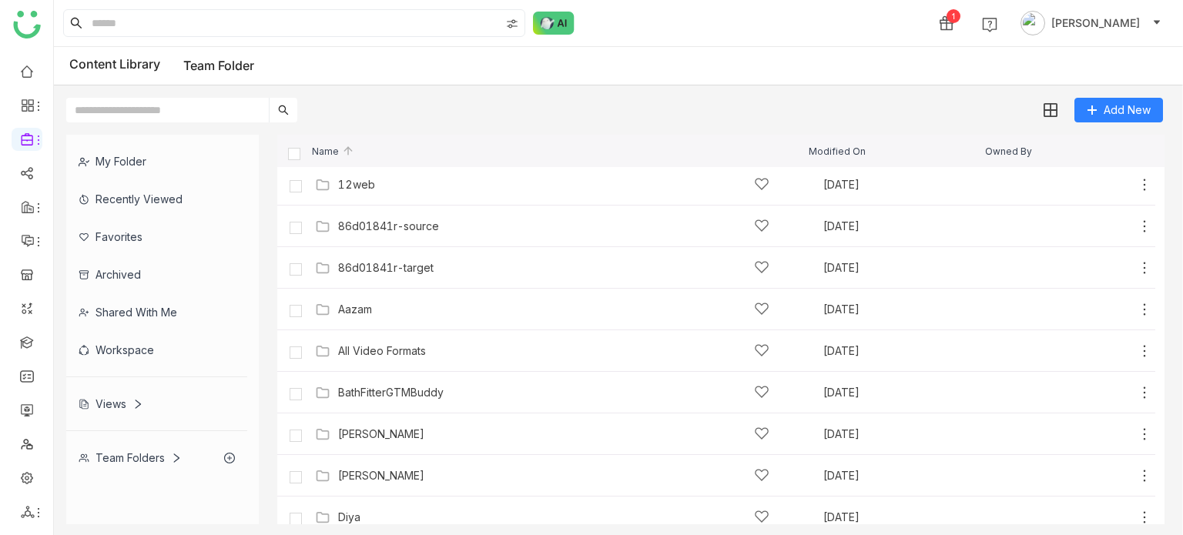
scroll to position [178, 0]
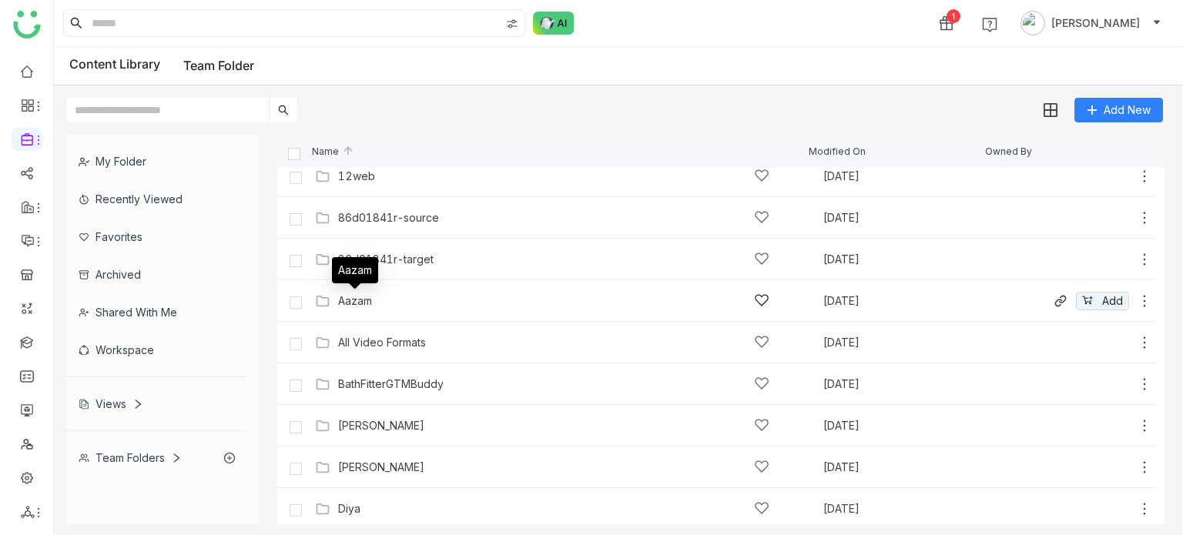
click at [370, 306] on div "Aazam" at bounding box center [355, 301] width 34 height 12
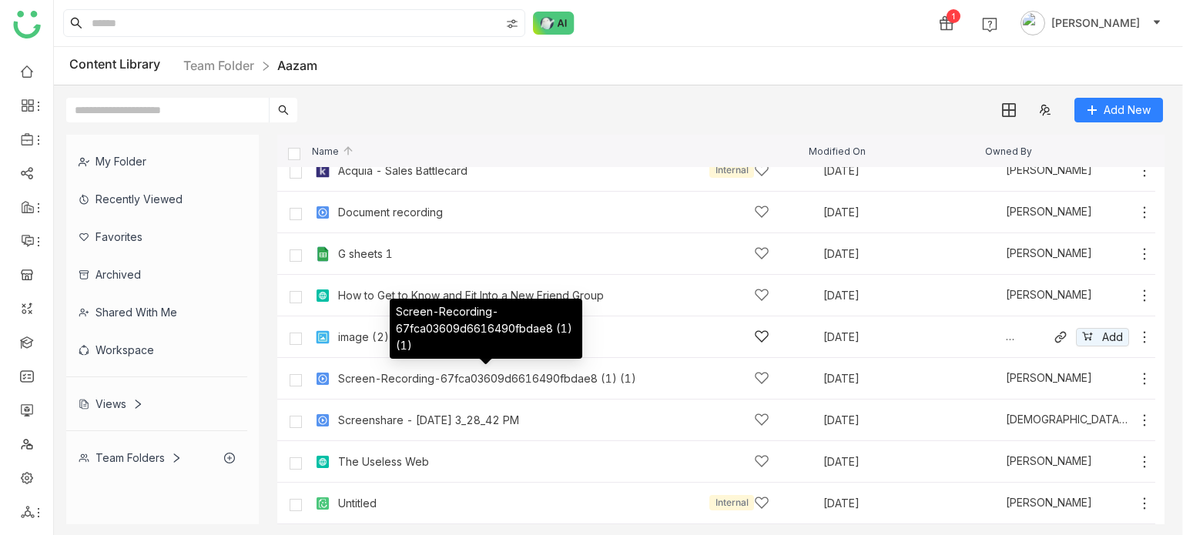
scroll to position [62, 0]
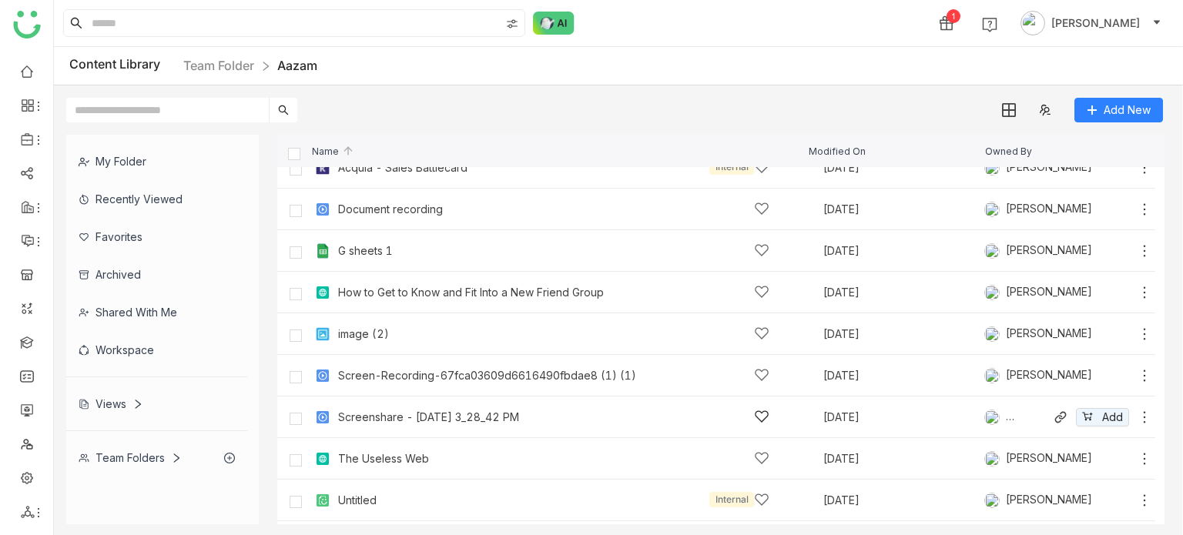
click at [444, 409] on div "Screenshare - 2025-03-04 3_28_42 PM" at bounding box center [553, 417] width 431 height 16
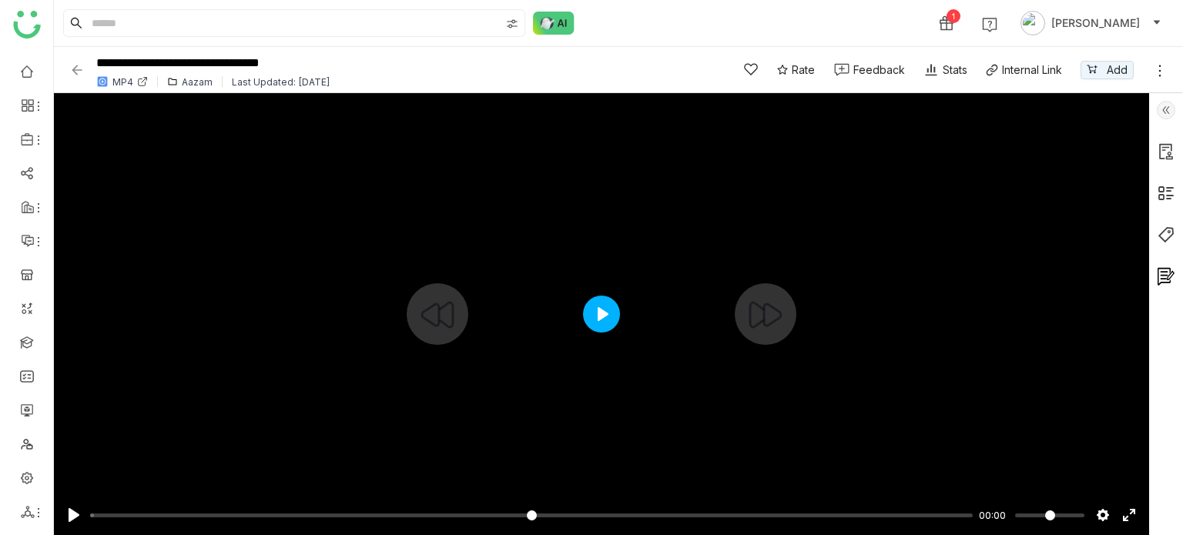
click at [598, 320] on button "Play" at bounding box center [601, 314] width 37 height 37
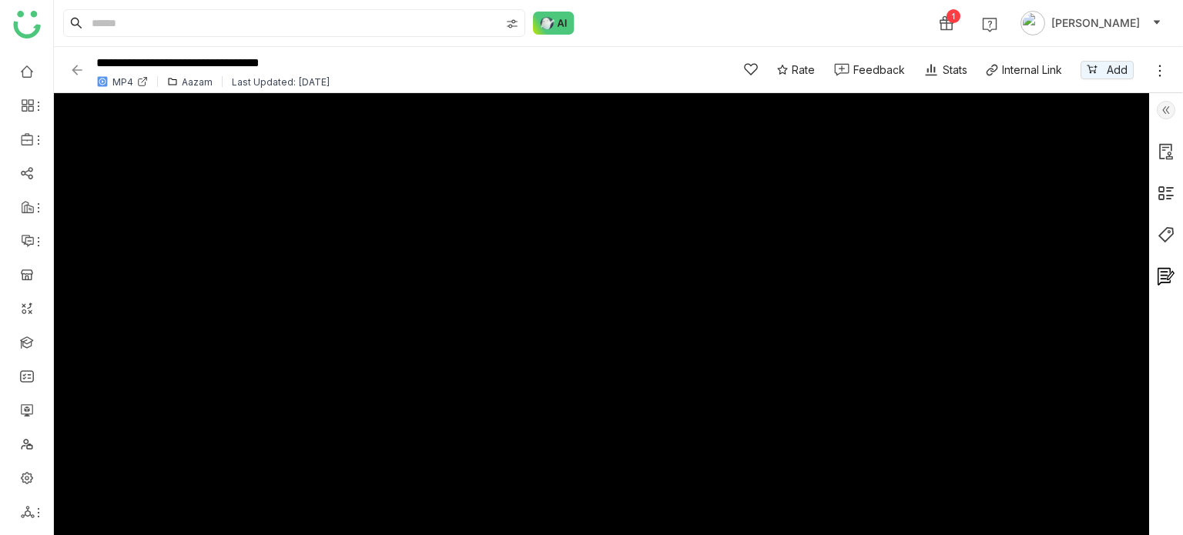
type input "***"
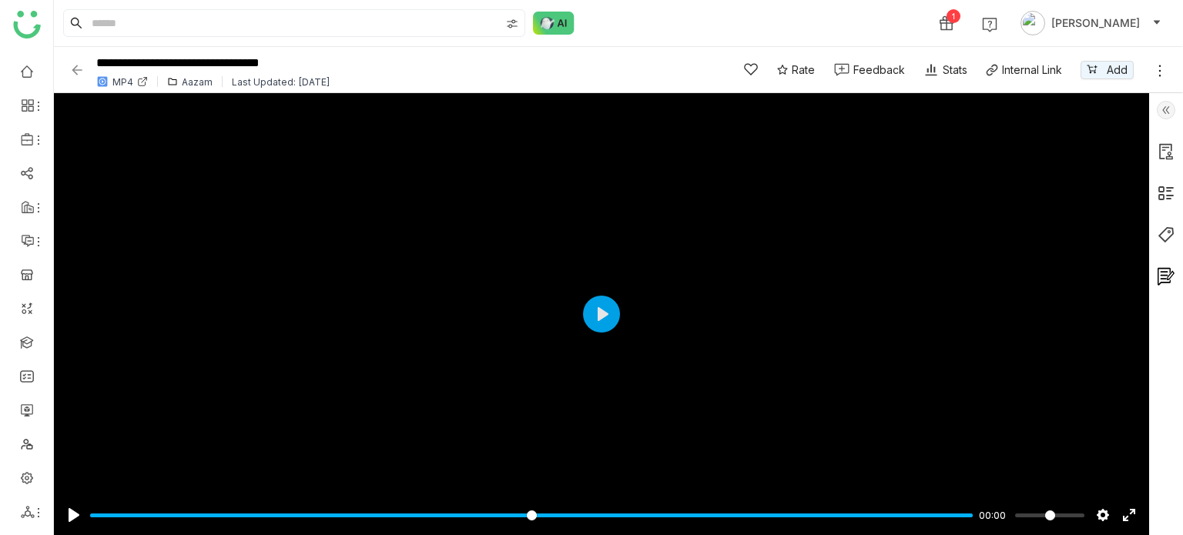
click at [81, 72] on img at bounding box center [76, 69] width 15 height 15
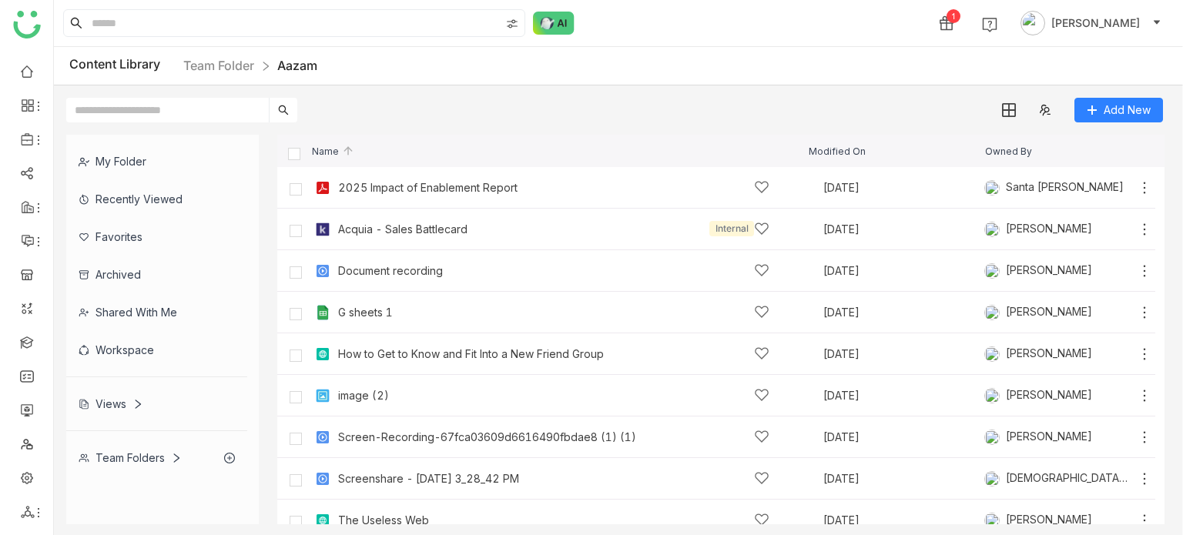
click at [193, 206] on div "Recently Viewed" at bounding box center [156, 199] width 181 height 38
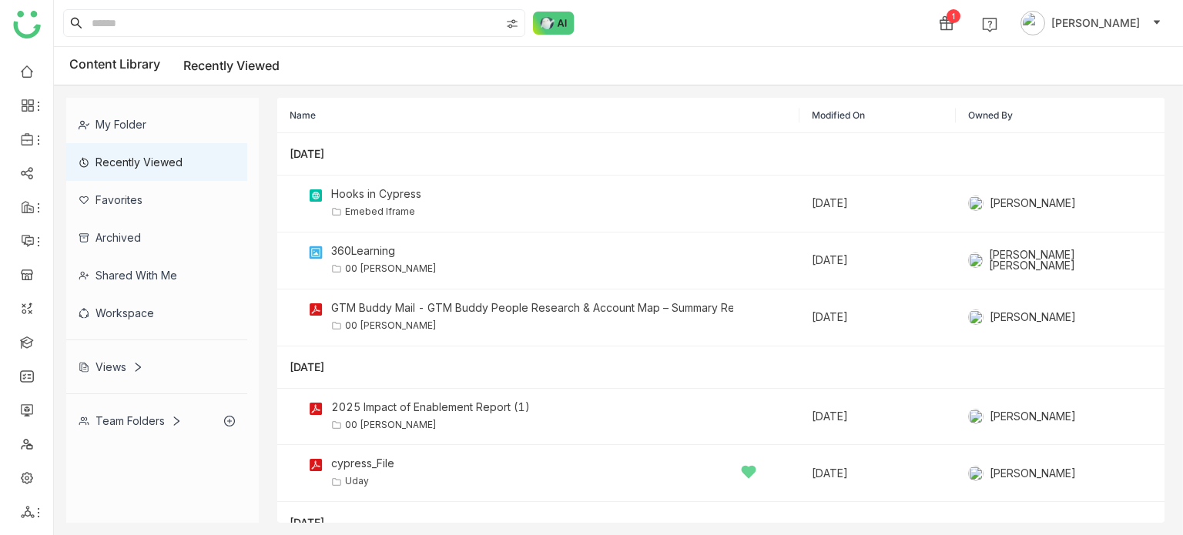
click at [163, 125] on div "My Folder" at bounding box center [156, 125] width 181 height 38
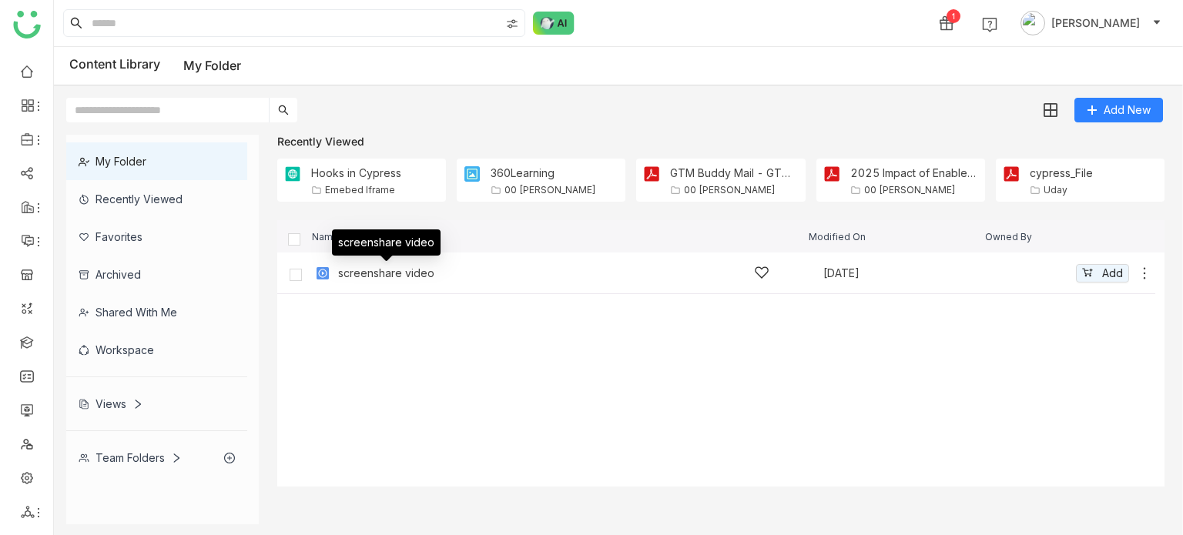
click at [403, 272] on div "screenshare video" at bounding box center [386, 273] width 96 height 12
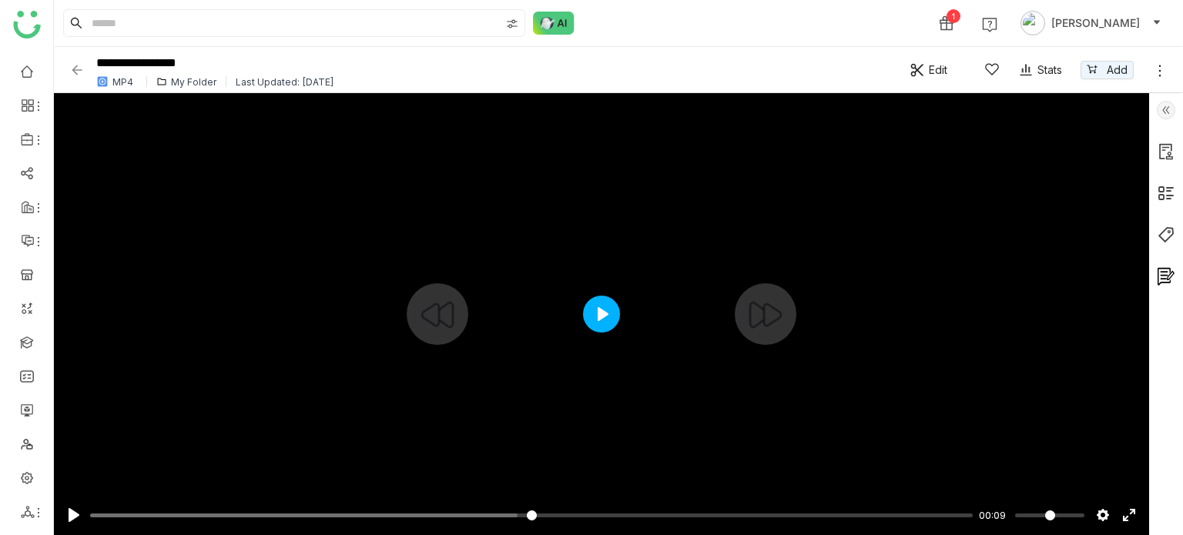
click at [598, 320] on button "Play" at bounding box center [601, 314] width 37 height 37
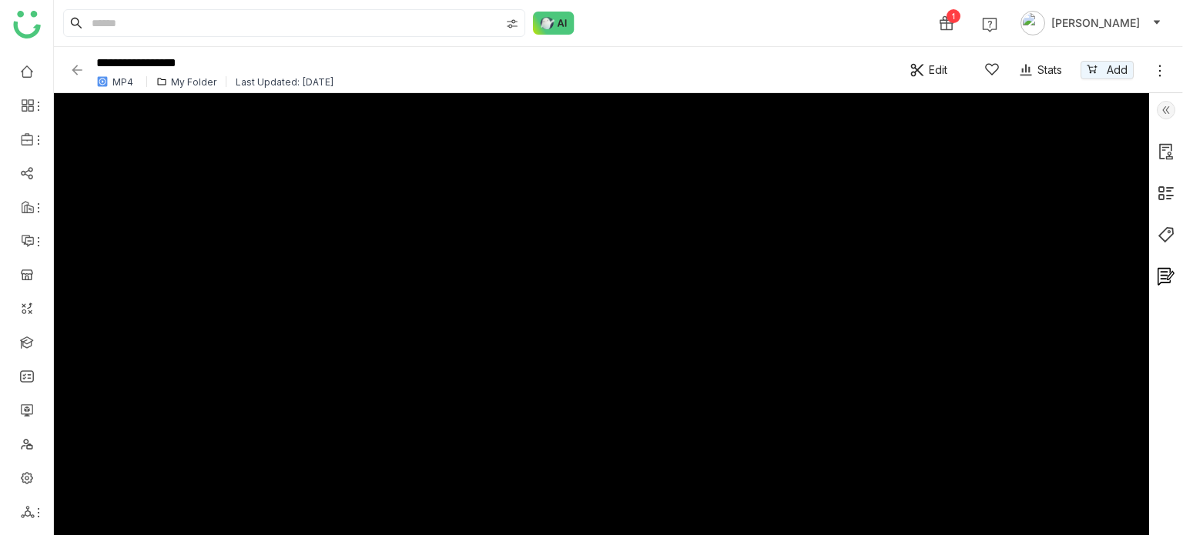
type input "*****"
click at [78, 63] on img at bounding box center [76, 69] width 15 height 15
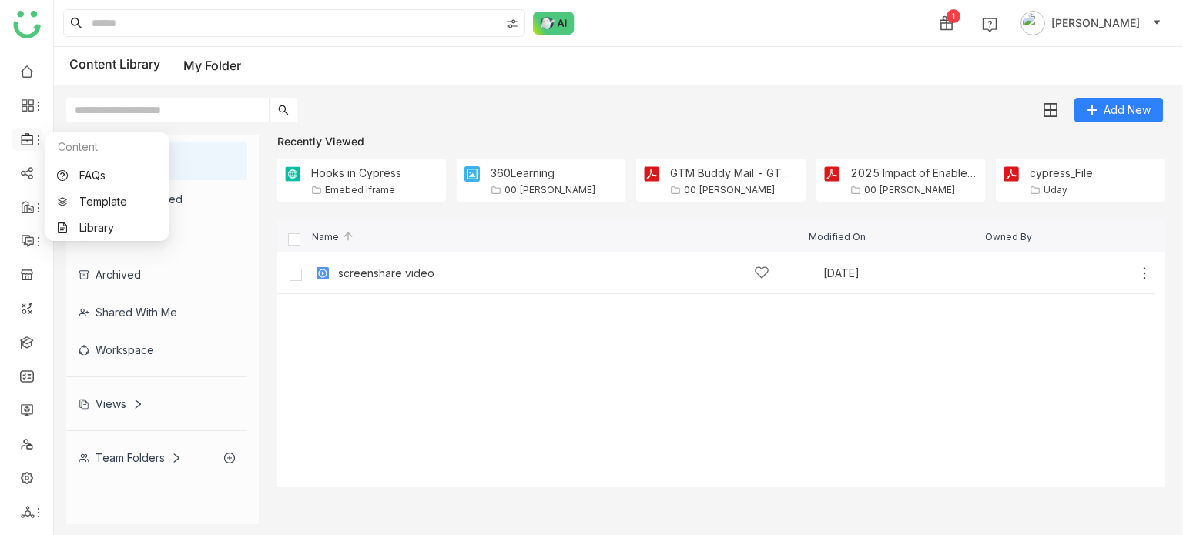
click at [32, 138] on icon at bounding box center [38, 140] width 12 height 12
click at [97, 232] on link "Library" at bounding box center [107, 228] width 100 height 11
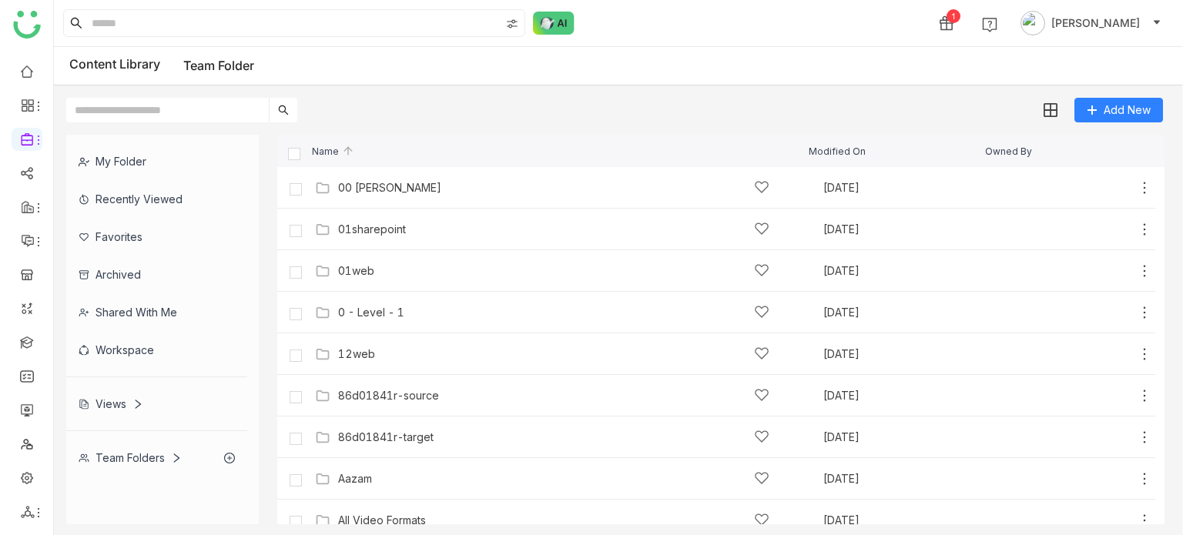
click at [186, 195] on div "Recently Viewed" at bounding box center [156, 199] width 181 height 38
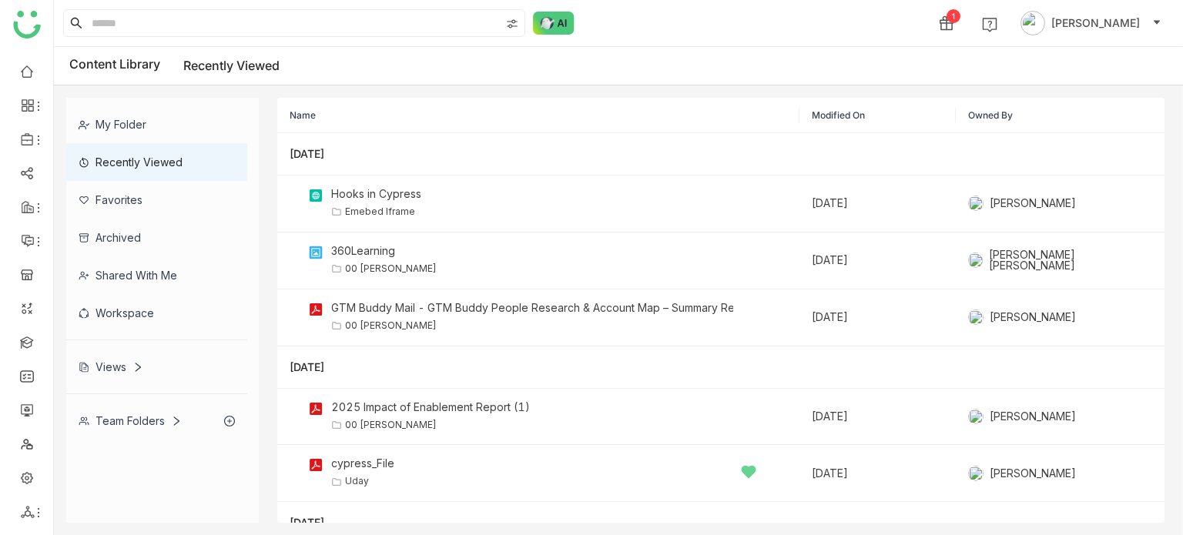
click at [159, 415] on div "Team Folders" at bounding box center [130, 420] width 103 height 13
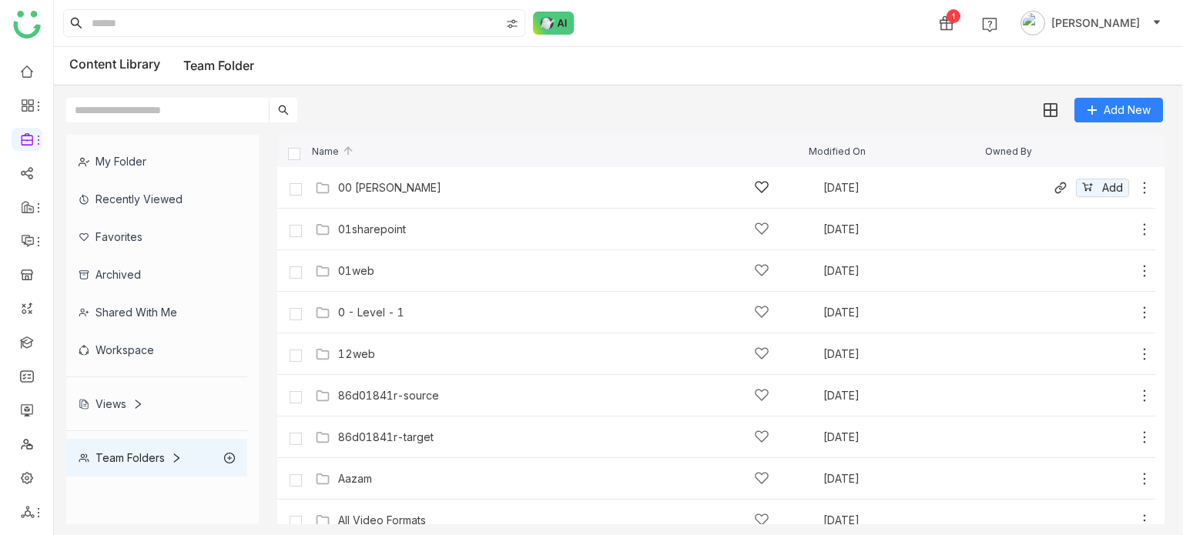
click at [375, 179] on div "00 [PERSON_NAME]" at bounding box center [553, 187] width 431 height 16
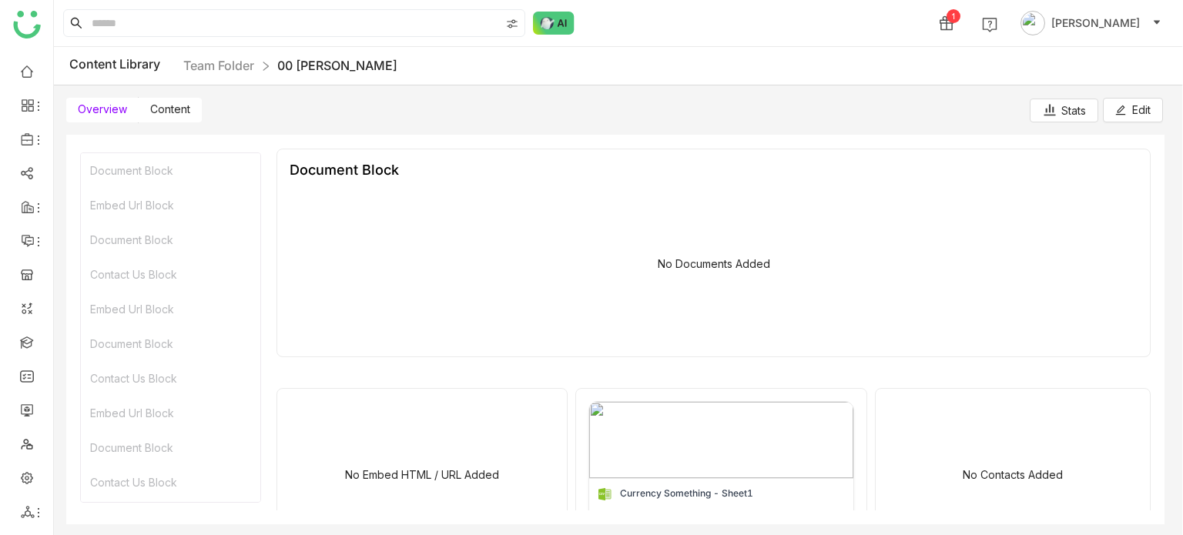
click at [170, 111] on span "Content" at bounding box center [170, 108] width 40 height 13
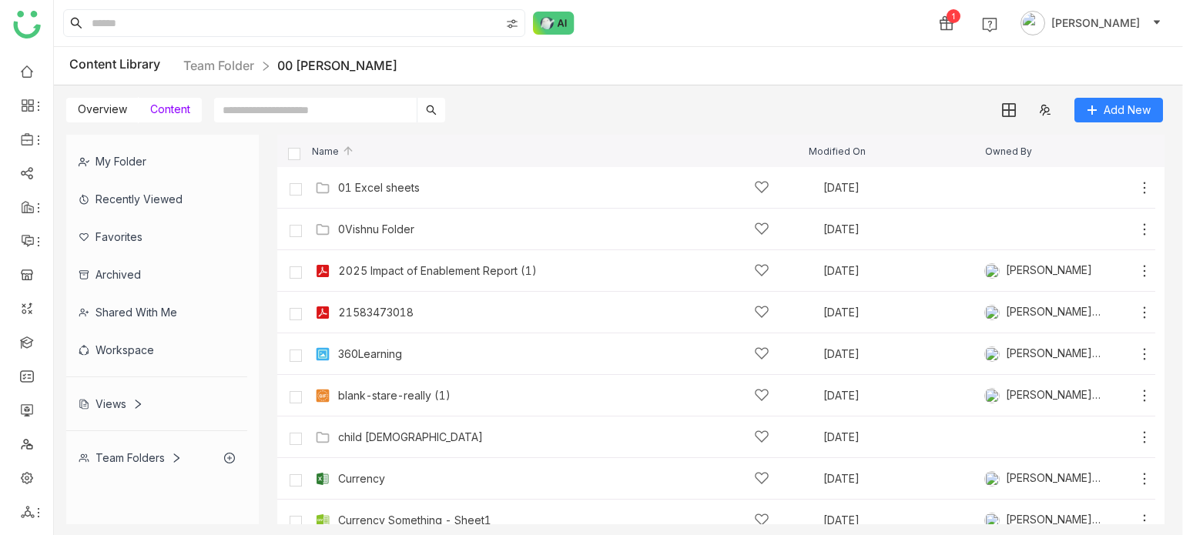
click at [118, 172] on div "My Folder" at bounding box center [156, 161] width 181 height 38
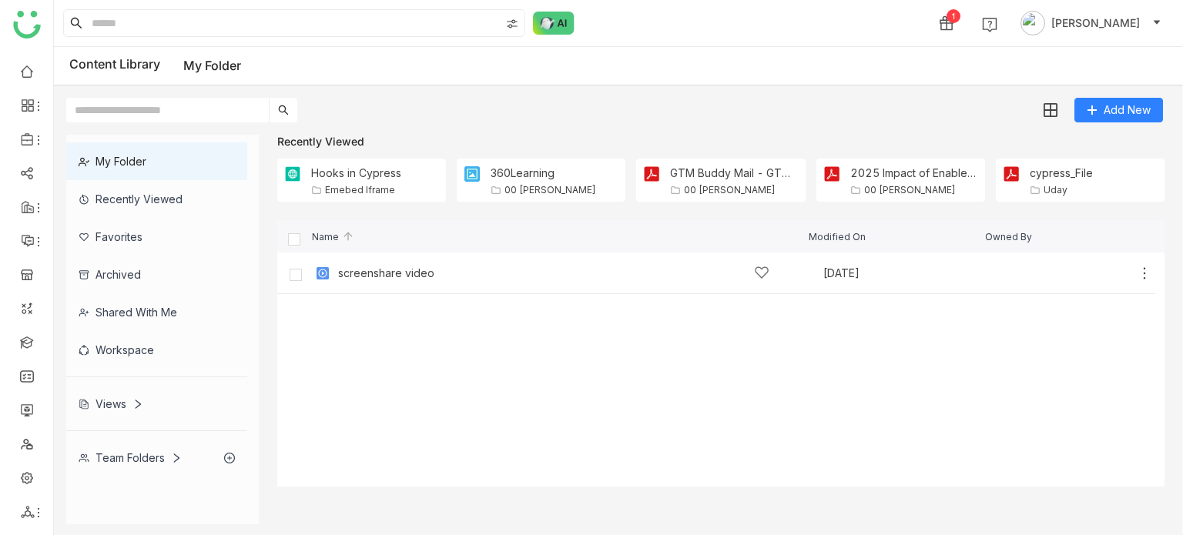
click at [185, 303] on div "Shared with me" at bounding box center [156, 312] width 181 height 38
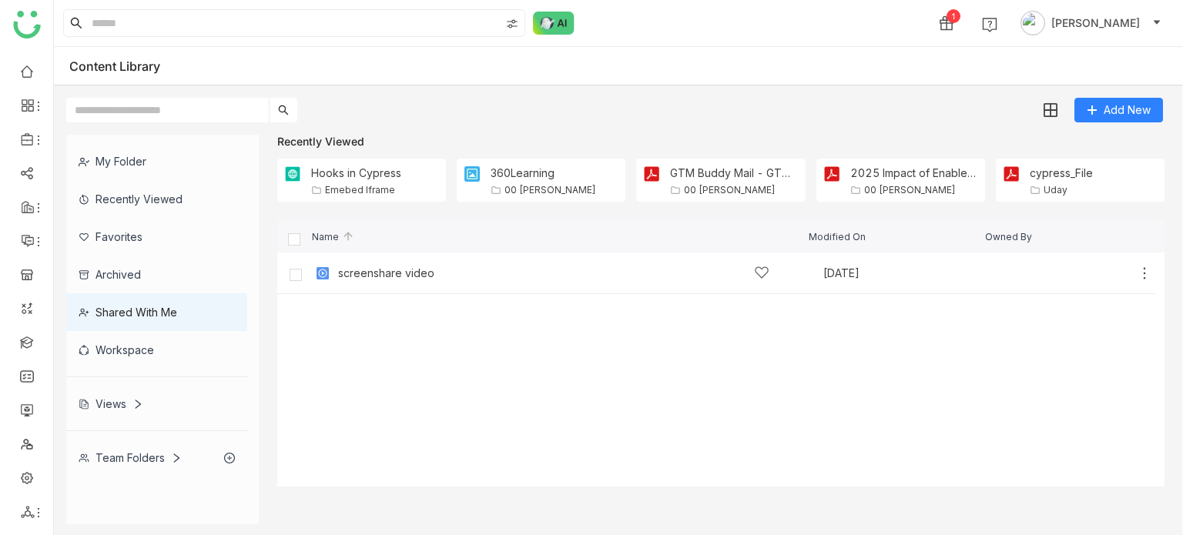
click at [189, 214] on div "Recently Viewed" at bounding box center [156, 199] width 181 height 38
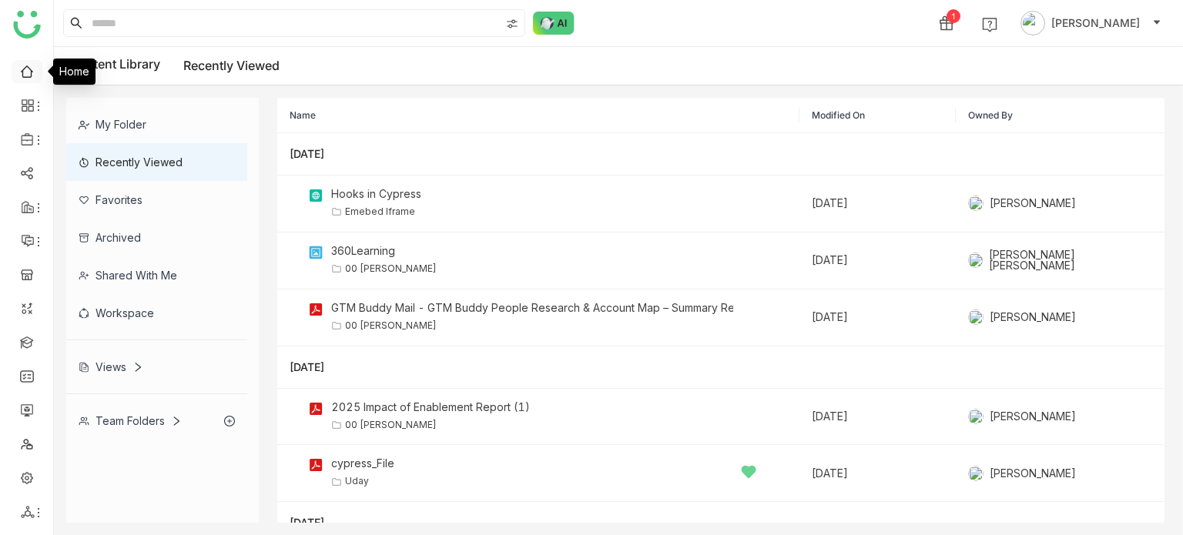
click at [34, 71] on link at bounding box center [27, 70] width 14 height 13
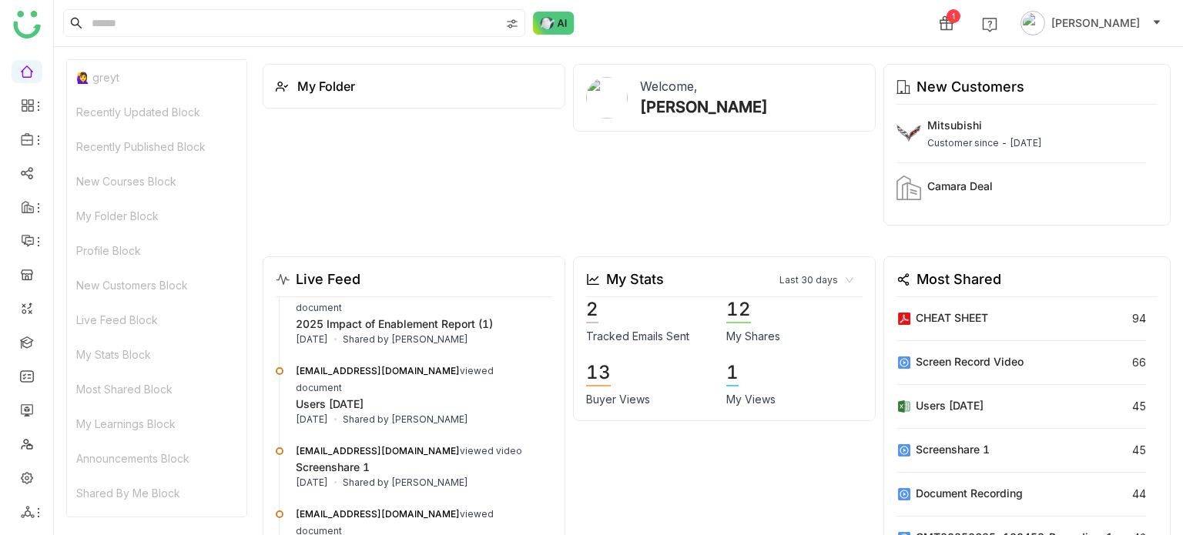
scroll to position [844, 0]
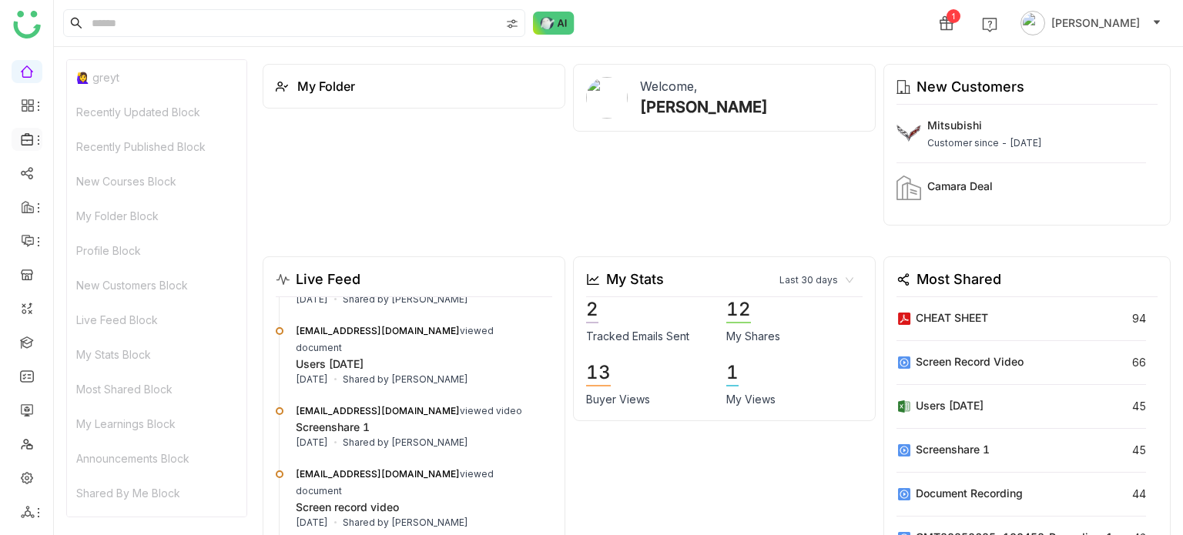
click at [30, 141] on icon at bounding box center [28, 139] width 14 height 14
drag, startPoint x: 31, startPoint y: 142, endPoint x: 40, endPoint y: 152, distance: 13.6
click at [31, 142] on icon at bounding box center [28, 139] width 14 height 14
click at [104, 227] on link "Library" at bounding box center [107, 228] width 100 height 11
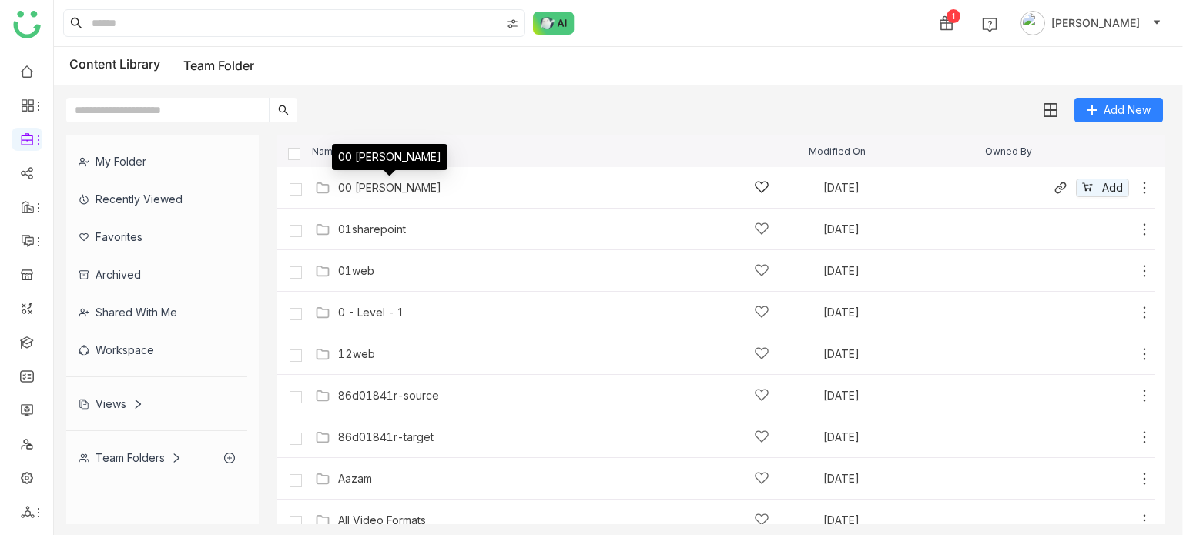
click at [377, 187] on div "00 [PERSON_NAME]" at bounding box center [389, 188] width 103 height 12
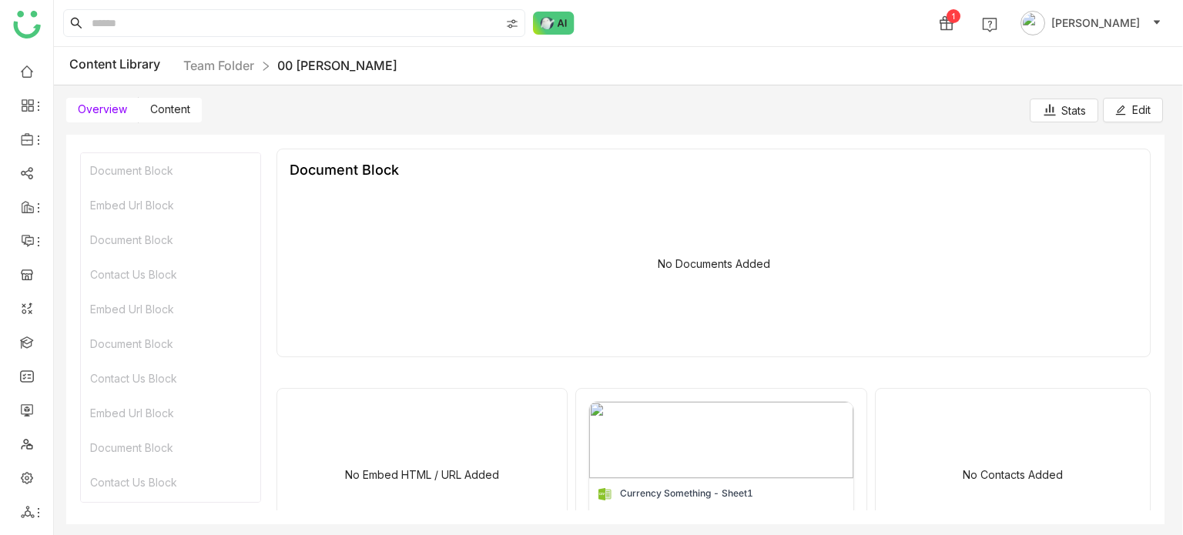
click at [159, 110] on span "Content" at bounding box center [170, 108] width 40 height 13
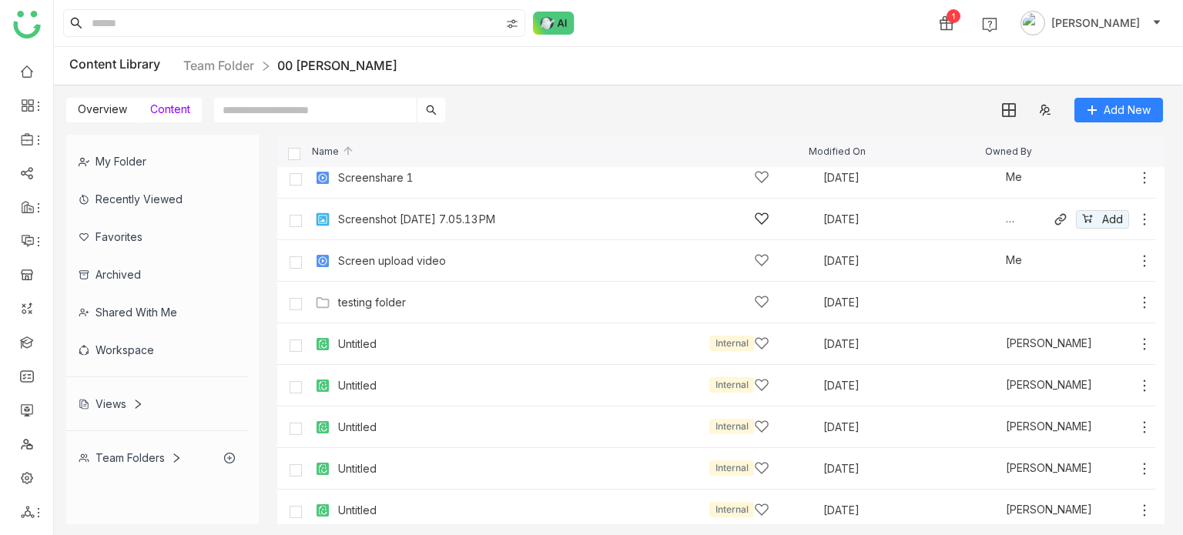
scroll to position [631, 0]
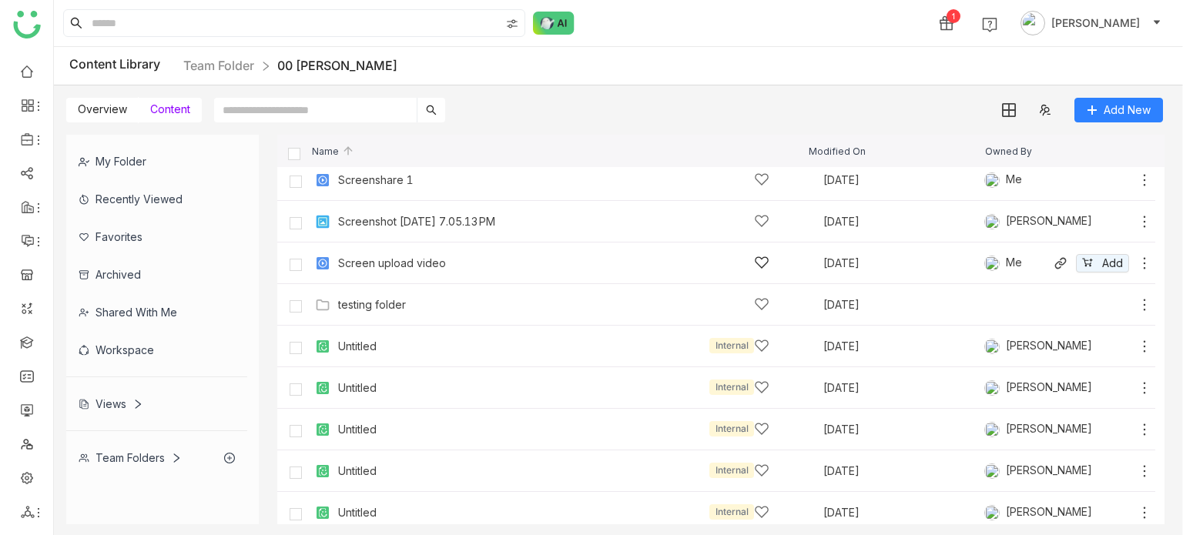
click at [407, 270] on div "Screen upload video" at bounding box center [553, 263] width 431 height 16
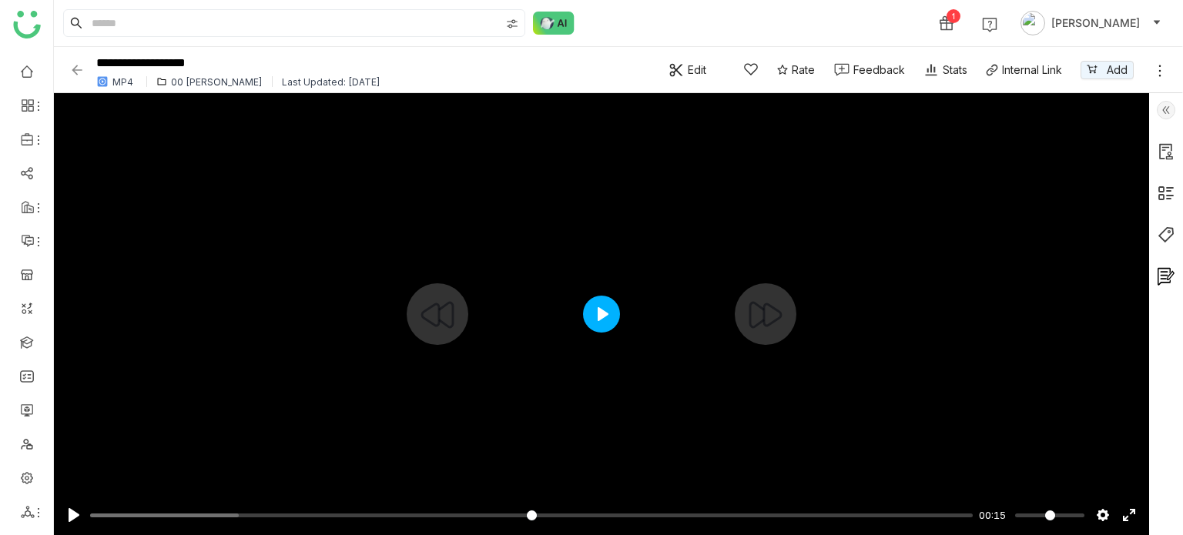
click at [595, 316] on button "Play" at bounding box center [601, 314] width 37 height 37
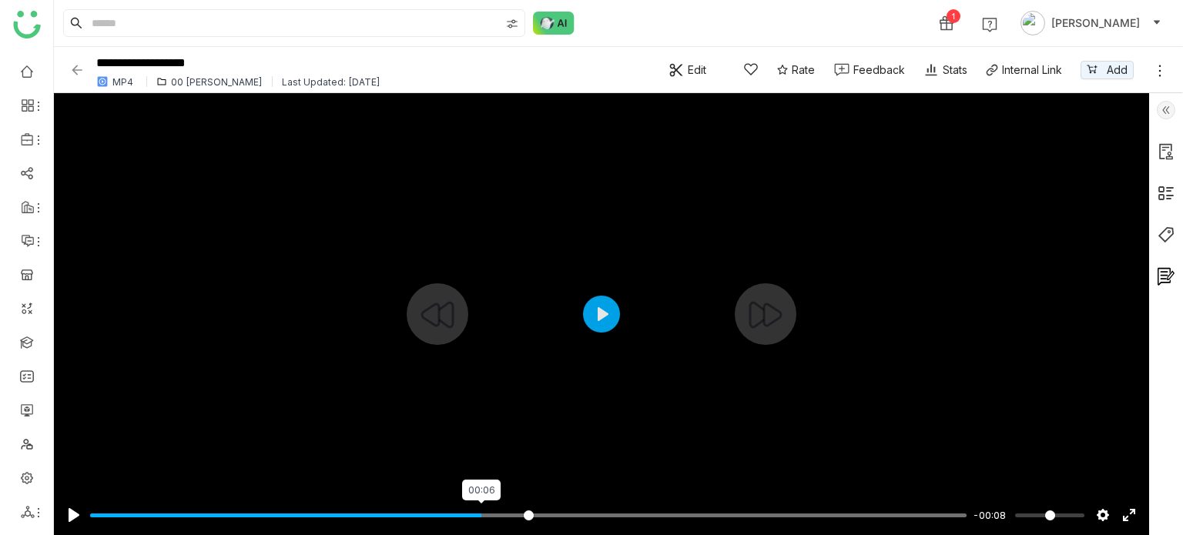
click at [481, 514] on input "Seek" at bounding box center [528, 515] width 876 height 15
click at [70, 514] on button "Pause Play" at bounding box center [74, 515] width 25 height 25
type input "*****"
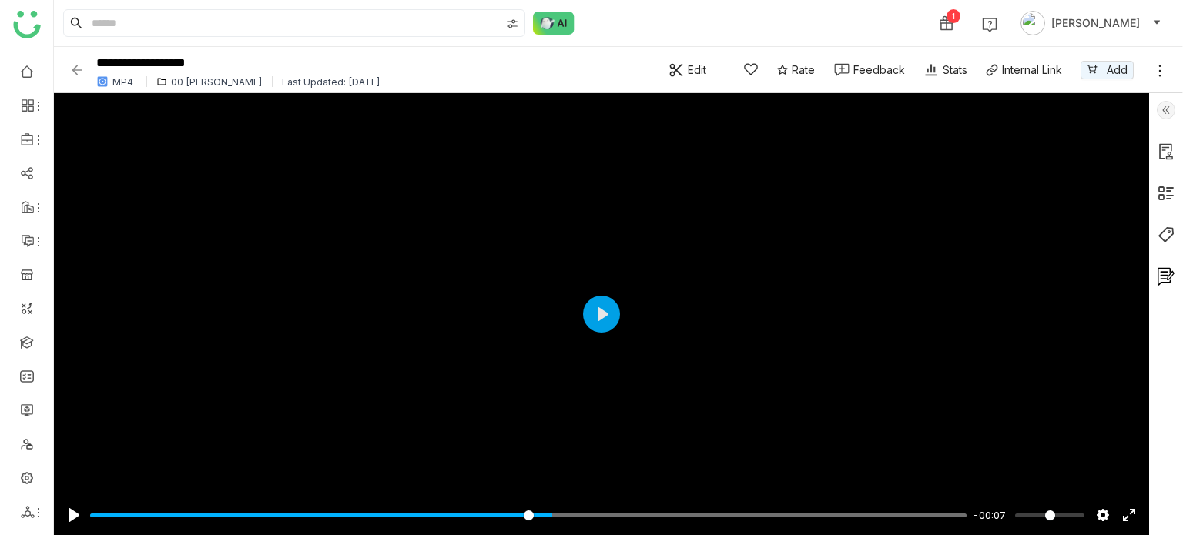
click at [77, 65] on img at bounding box center [76, 69] width 15 height 15
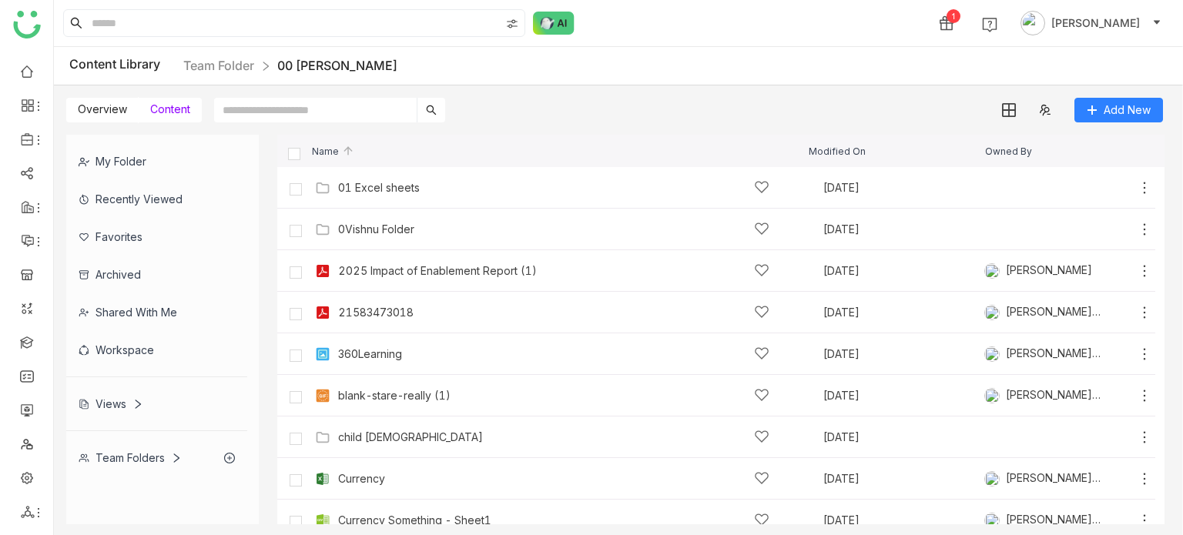
click at [146, 197] on div "Recently Viewed" at bounding box center [156, 199] width 181 height 38
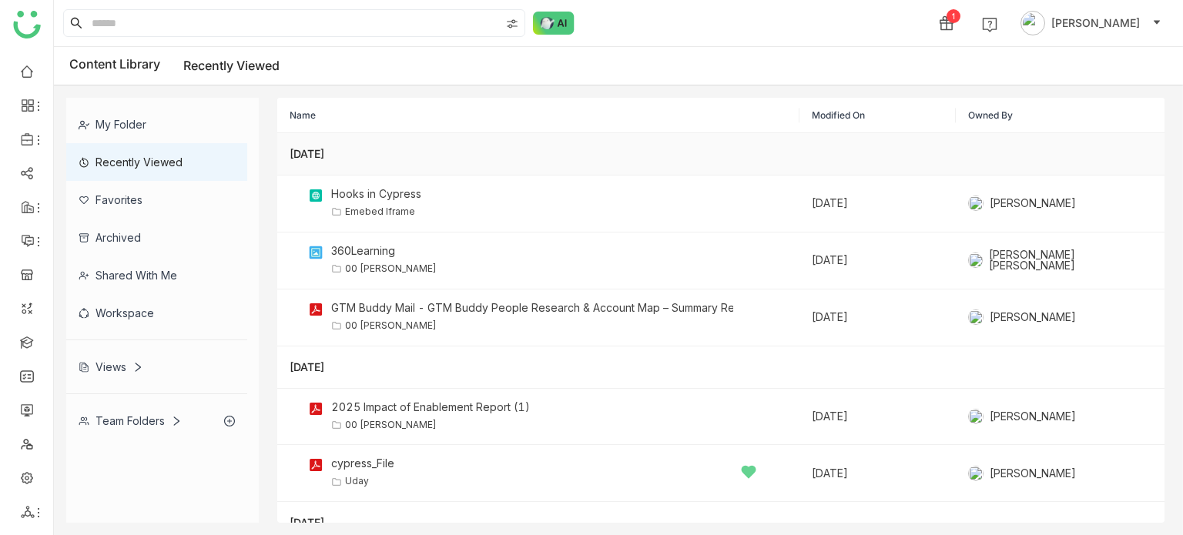
drag, startPoint x: 360, startPoint y: 150, endPoint x: 349, endPoint y: 155, distance: 12.4
click at [345, 154] on div "[DATE]" at bounding box center [538, 154] width 497 height 17
click at [370, 148] on div "[DATE]" at bounding box center [538, 154] width 497 height 17
drag, startPoint x: 285, startPoint y: 154, endPoint x: 375, endPoint y: 156, distance: 90.1
click at [375, 156] on td "[DATE]" at bounding box center [538, 154] width 522 height 42
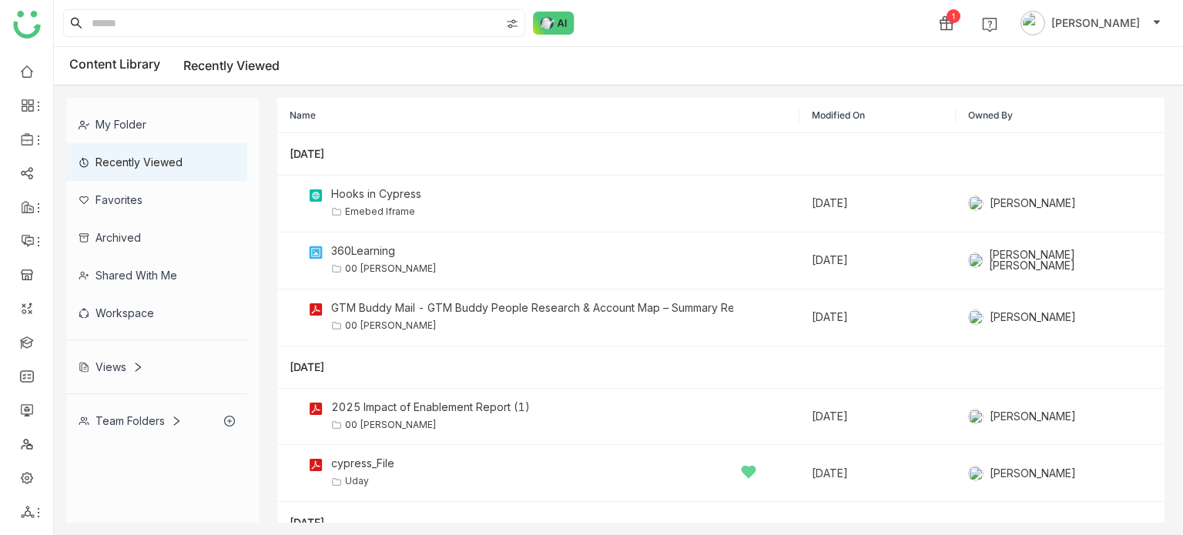
click at [429, 119] on th "Name" at bounding box center [538, 115] width 522 height 35
click at [212, 27] on input at bounding box center [294, 23] width 411 height 26
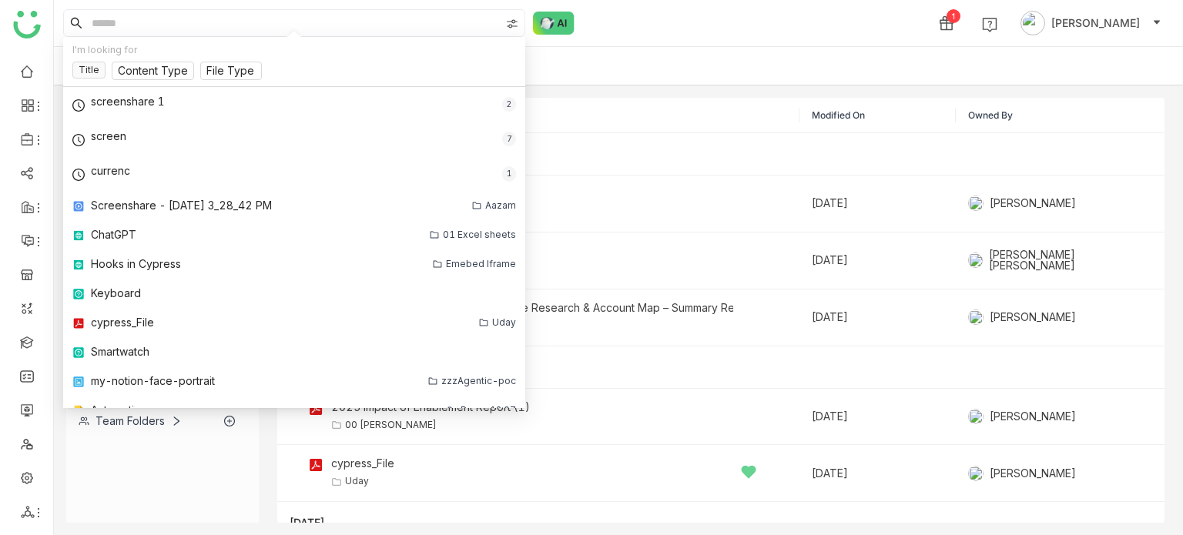
click at [659, 47] on div "Content Library Recently Viewed" at bounding box center [618, 66] width 1129 height 39
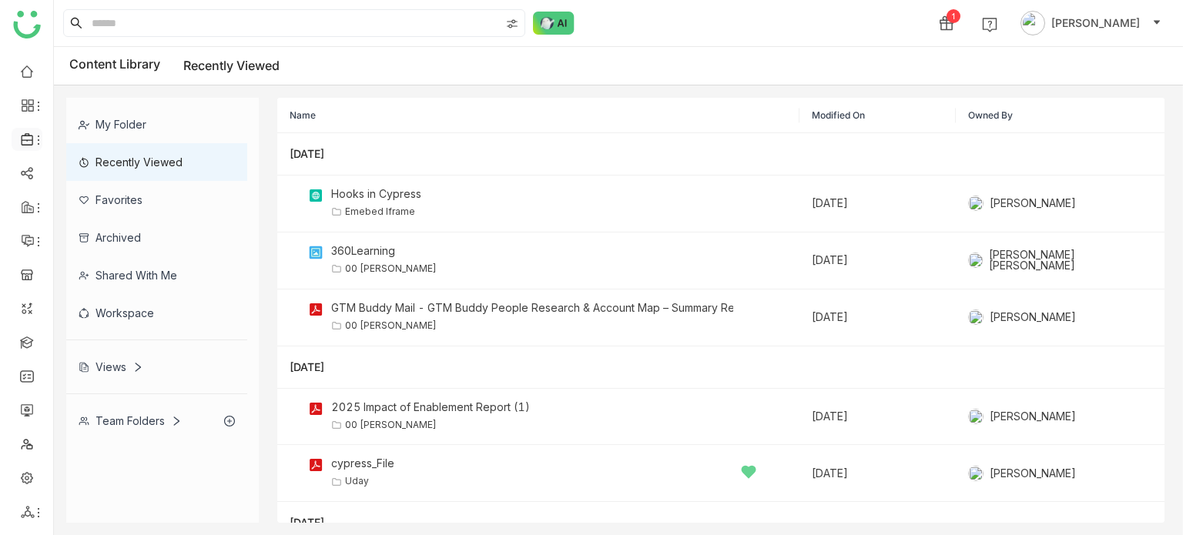
click at [24, 147] on li at bounding box center [27, 139] width 31 height 23
click at [40, 138] on icon at bounding box center [38, 140] width 12 height 12
click at [79, 224] on link "Library" at bounding box center [107, 228] width 100 height 11
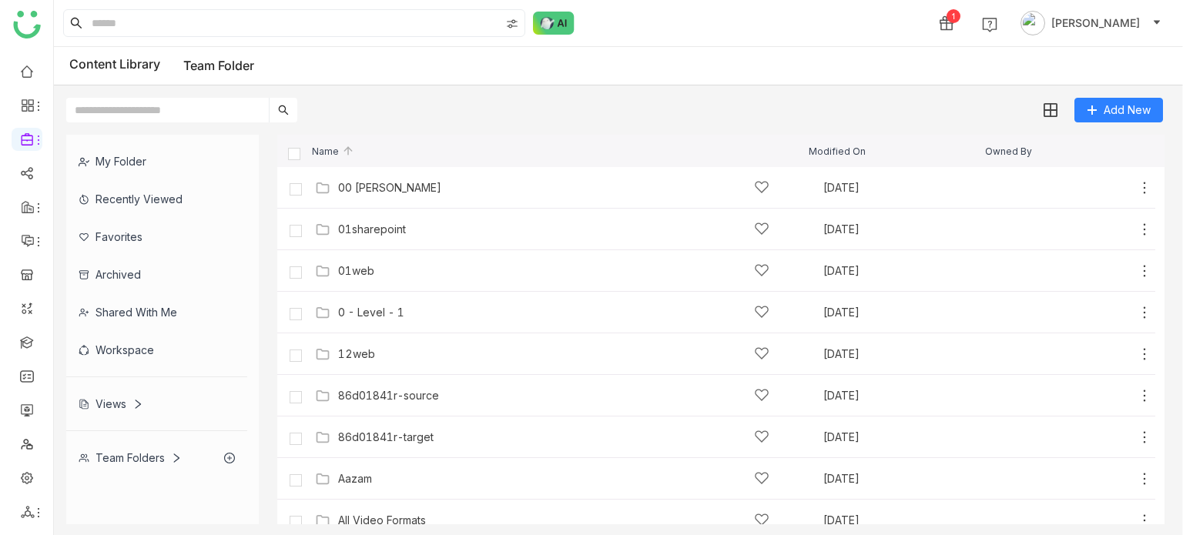
click at [484, 109] on div "Add New" at bounding box center [614, 103] width 1121 height 37
click at [142, 156] on div "My Folder" at bounding box center [156, 161] width 181 height 38
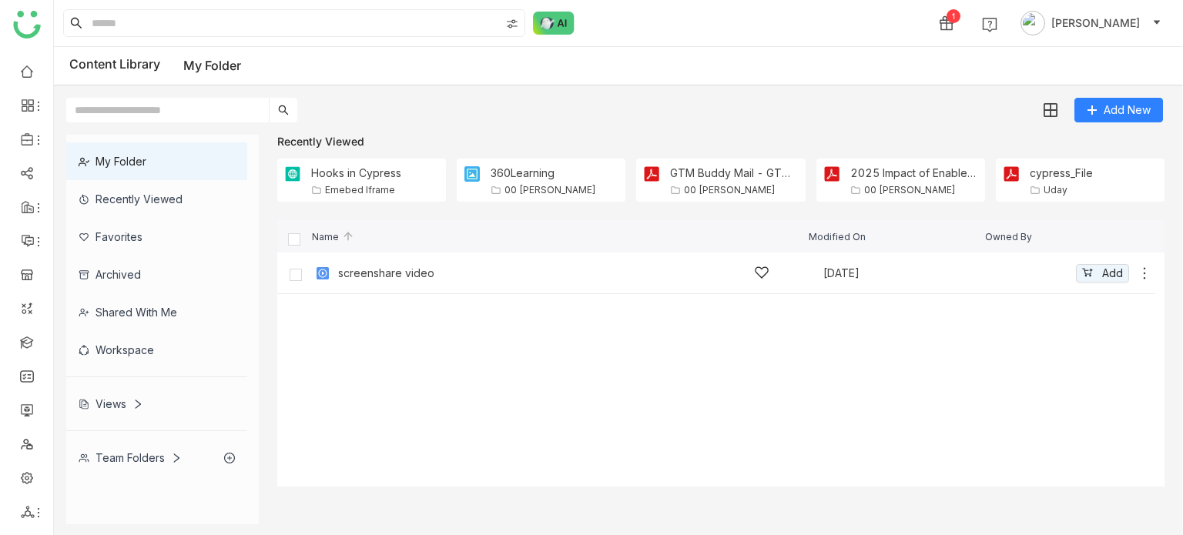
click at [1142, 273] on icon at bounding box center [1144, 273] width 15 height 15
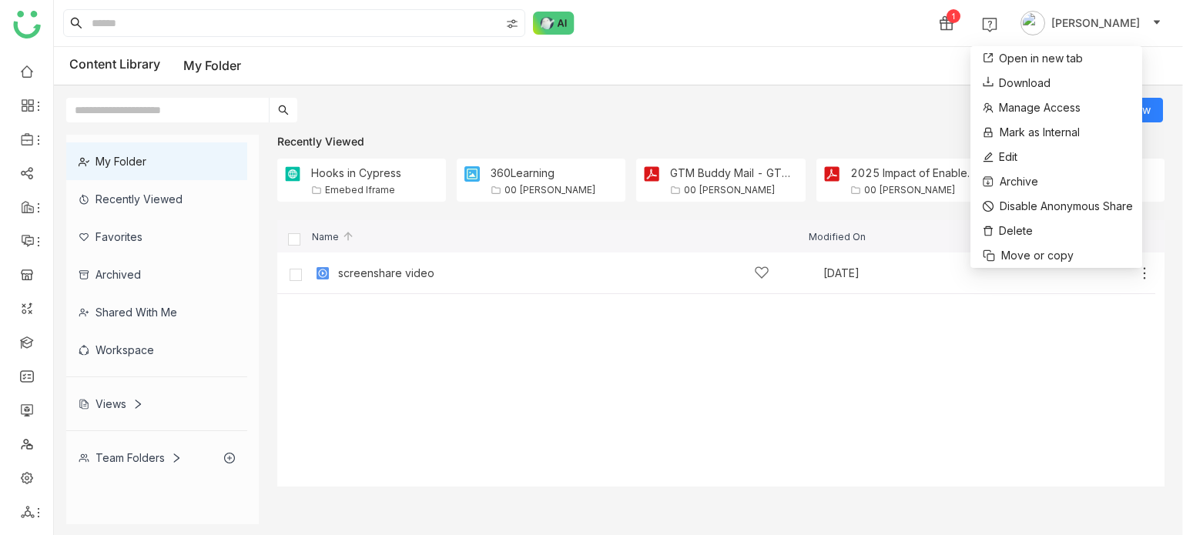
click at [1088, 397] on cdk-virtual-scroll-viewport "screenshare video [DATE] Add" at bounding box center [720, 370] width 887 height 234
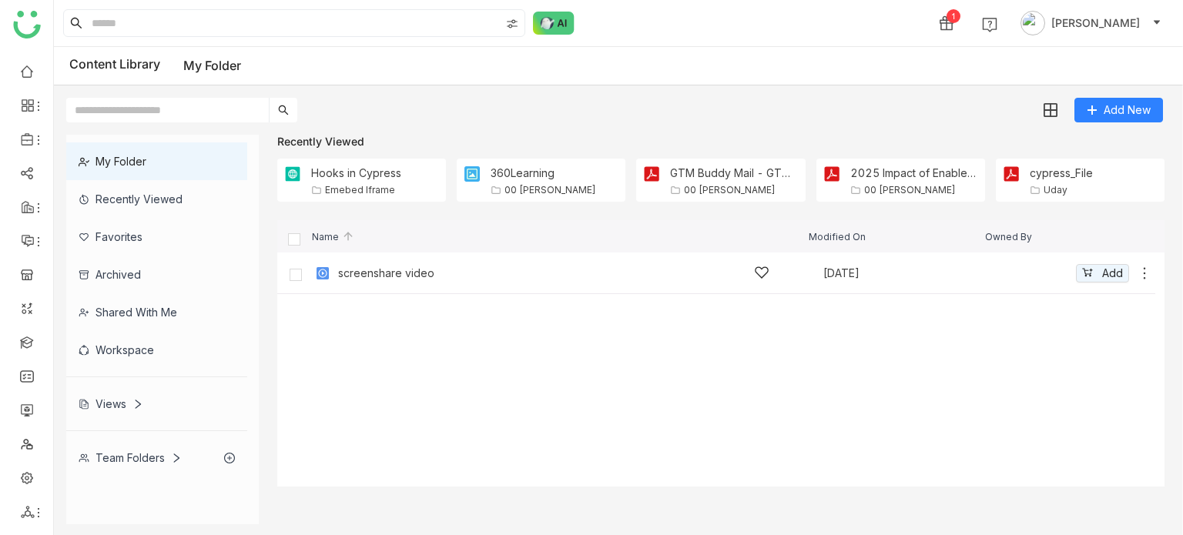
click at [1146, 267] on icon at bounding box center [1144, 273] width 15 height 15
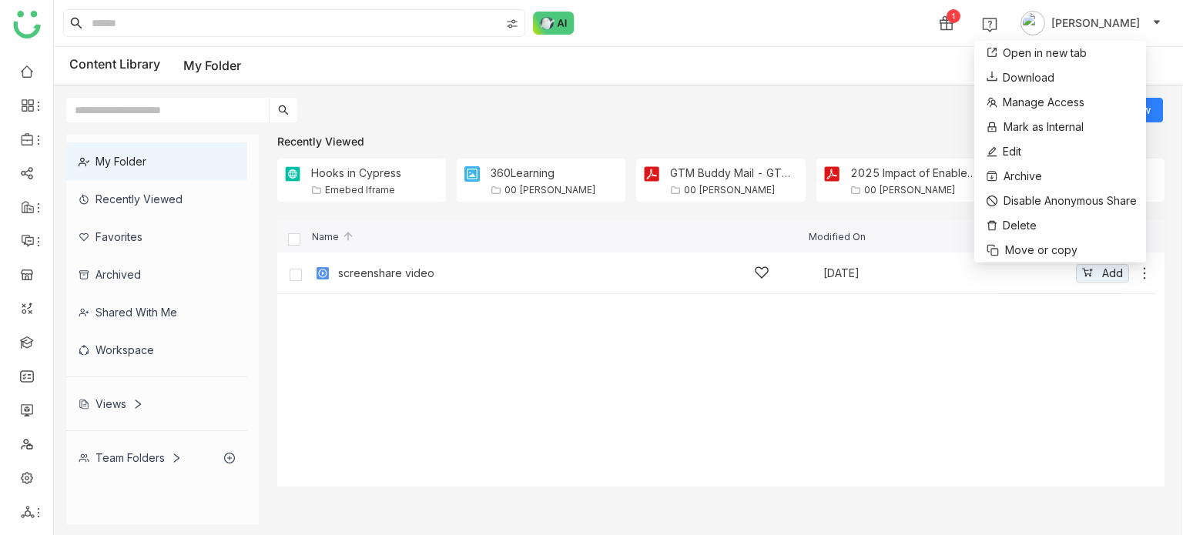
click at [605, 267] on div "screenshare video" at bounding box center [553, 273] width 431 height 16
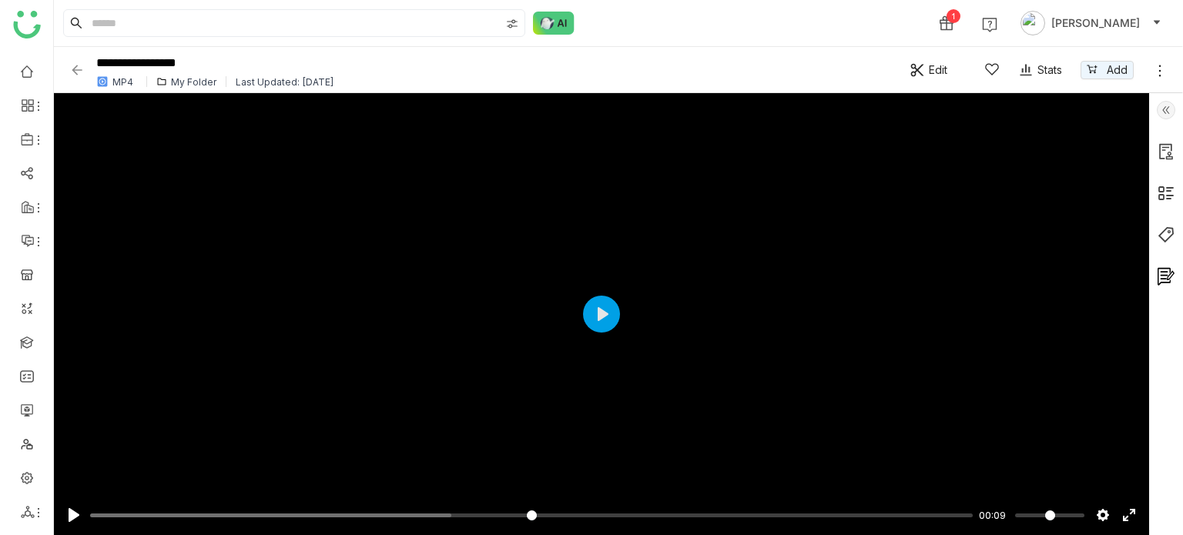
click at [1159, 62] on link at bounding box center [1159, 70] width 15 height 22
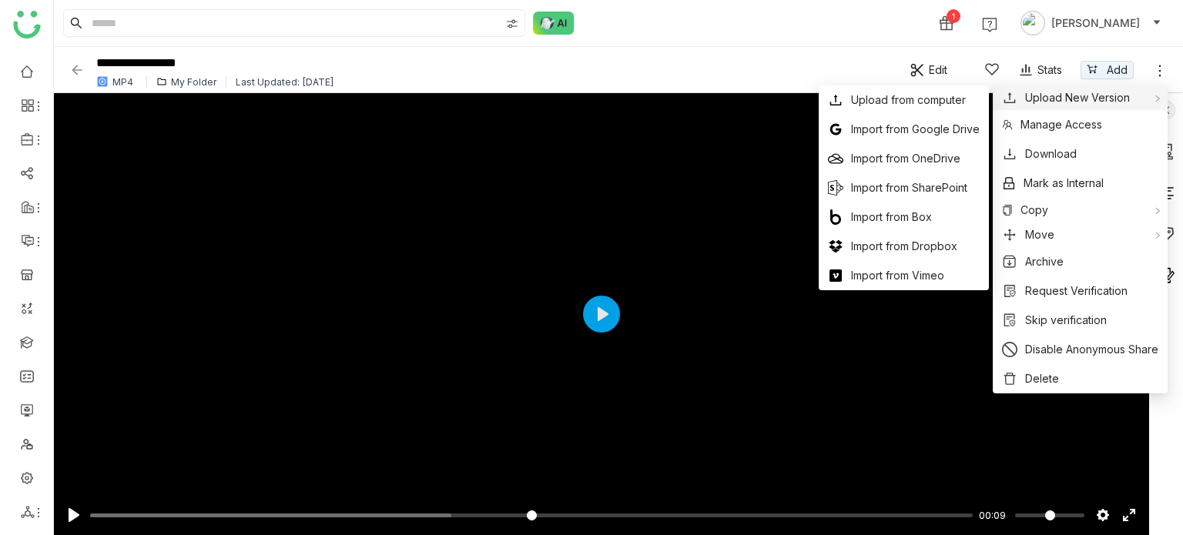
click at [1116, 100] on span "Upload New Version" at bounding box center [1077, 97] width 105 height 17
click at [952, 106] on span "Upload from computer" at bounding box center [908, 100] width 115 height 17
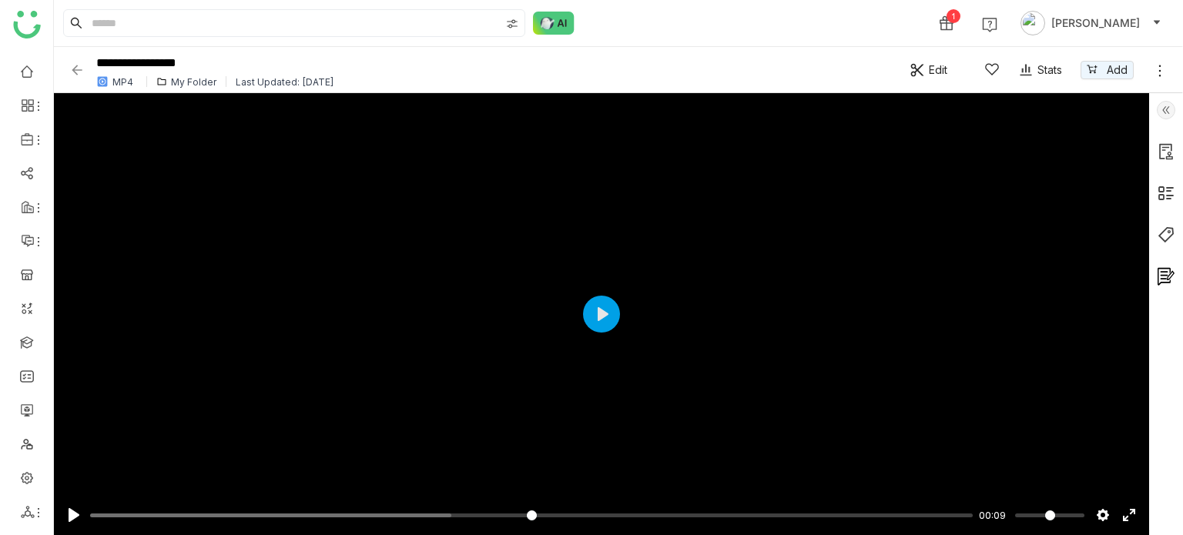
click at [1159, 73] on icon at bounding box center [1159, 70] width 15 height 15
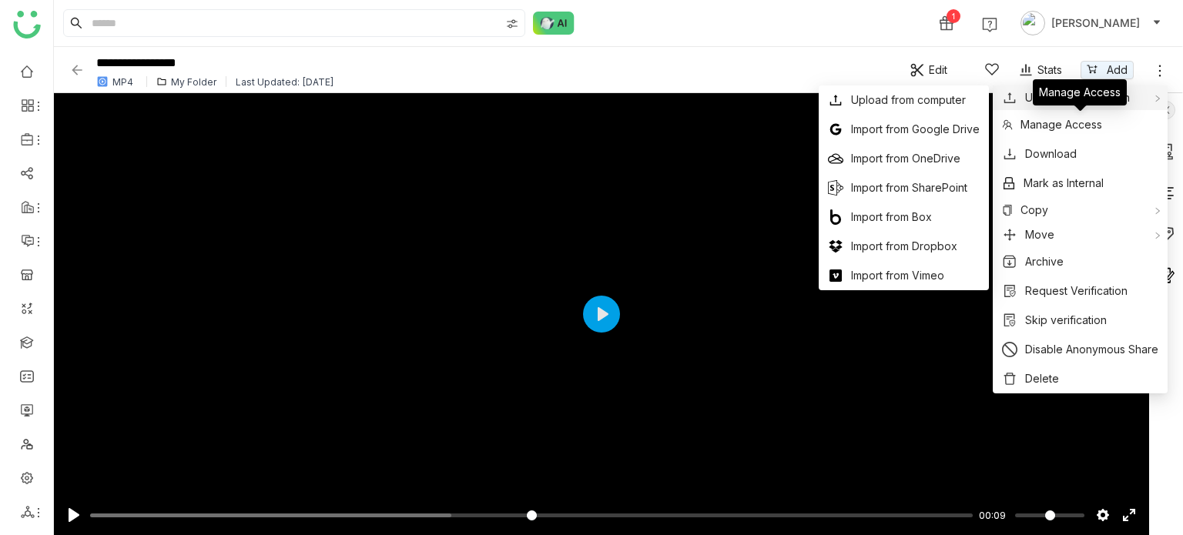
click at [1022, 102] on button "Upload New Version" at bounding box center [1075, 97] width 147 height 17
click at [919, 106] on span "Upload from computer" at bounding box center [908, 100] width 115 height 17
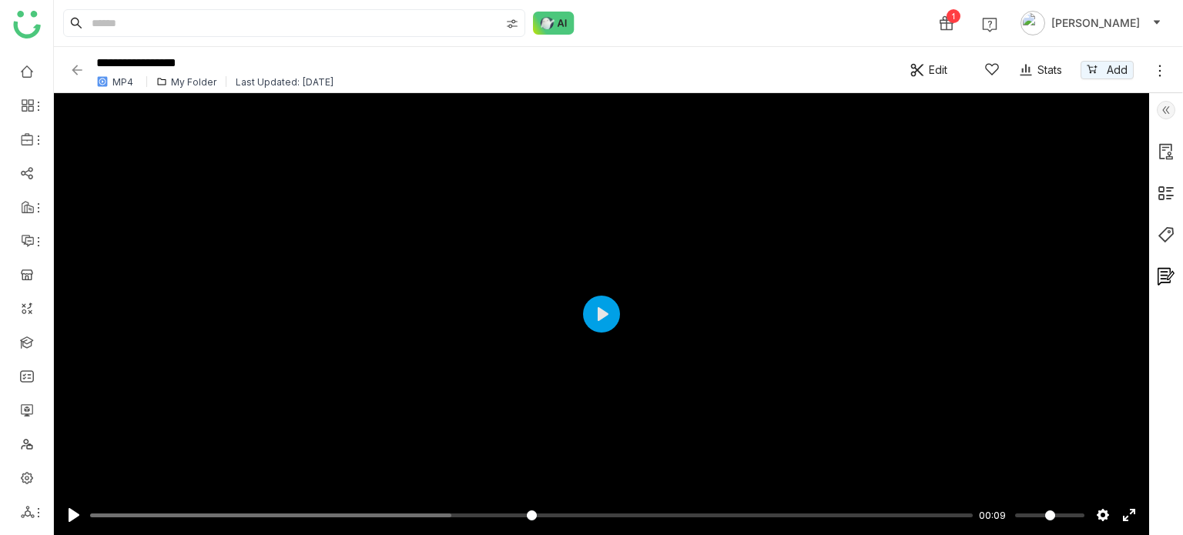
click at [1158, 65] on icon at bounding box center [1159, 70] width 15 height 15
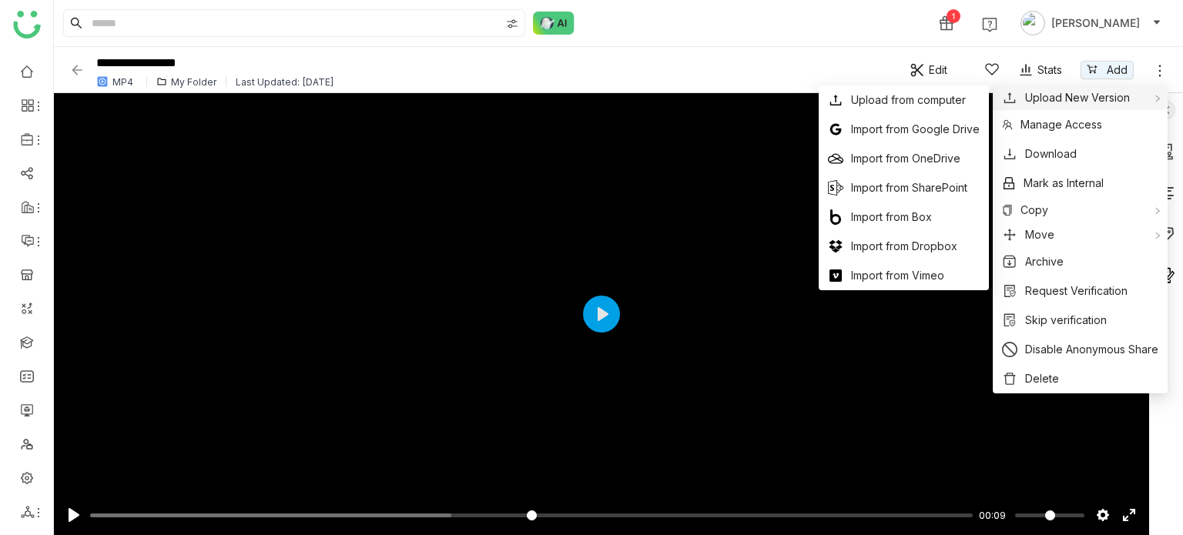
click at [1118, 95] on span "Upload New Version" at bounding box center [1077, 97] width 105 height 17
click at [930, 111] on li "Upload from computer" at bounding box center [904, 99] width 170 height 29
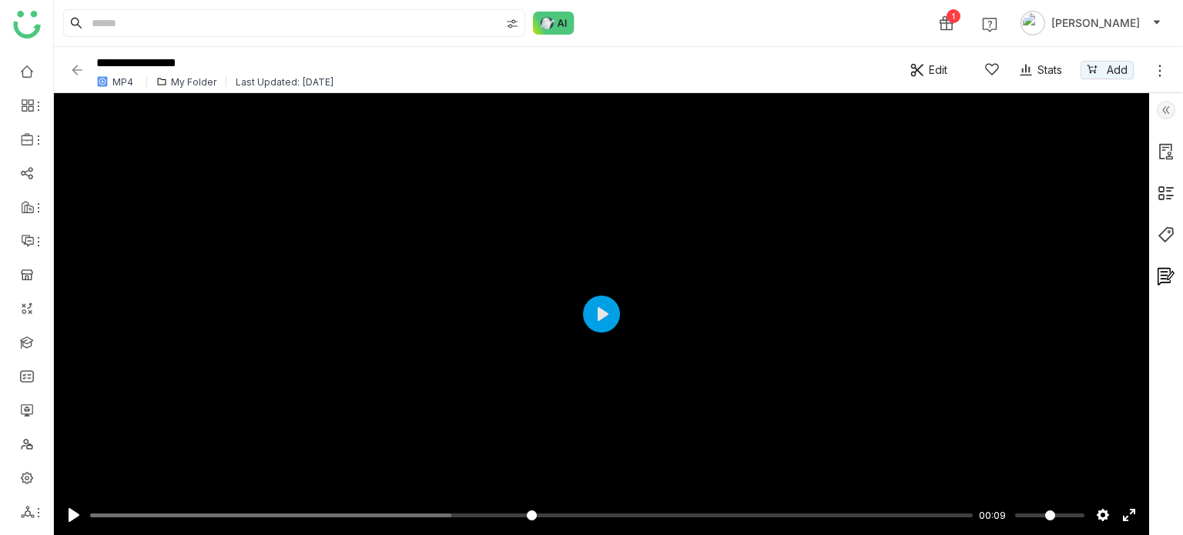
click at [1162, 73] on icon at bounding box center [1159, 70] width 15 height 15
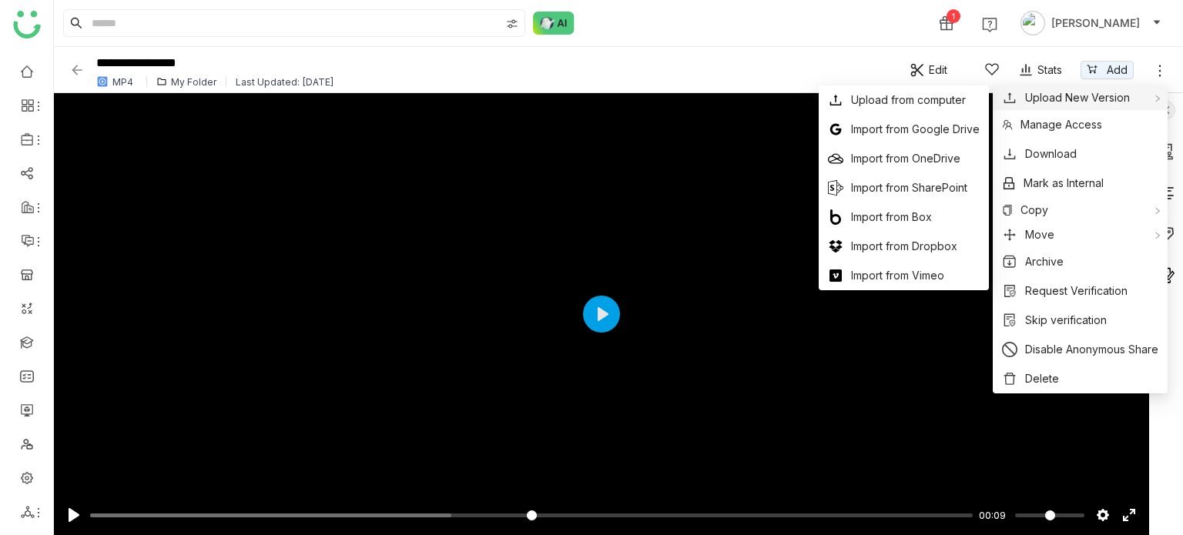
click at [1134, 101] on button "Upload New Version" at bounding box center [1075, 97] width 147 height 17
click at [973, 102] on li "Upload from computer" at bounding box center [904, 99] width 170 height 29
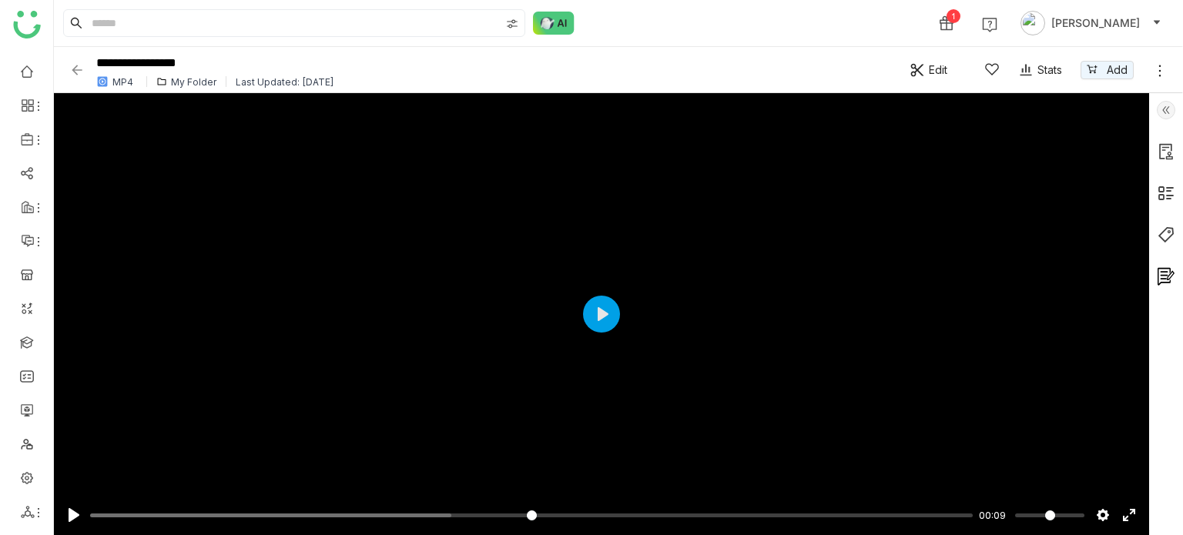
click at [1158, 72] on icon at bounding box center [1159, 70] width 15 height 15
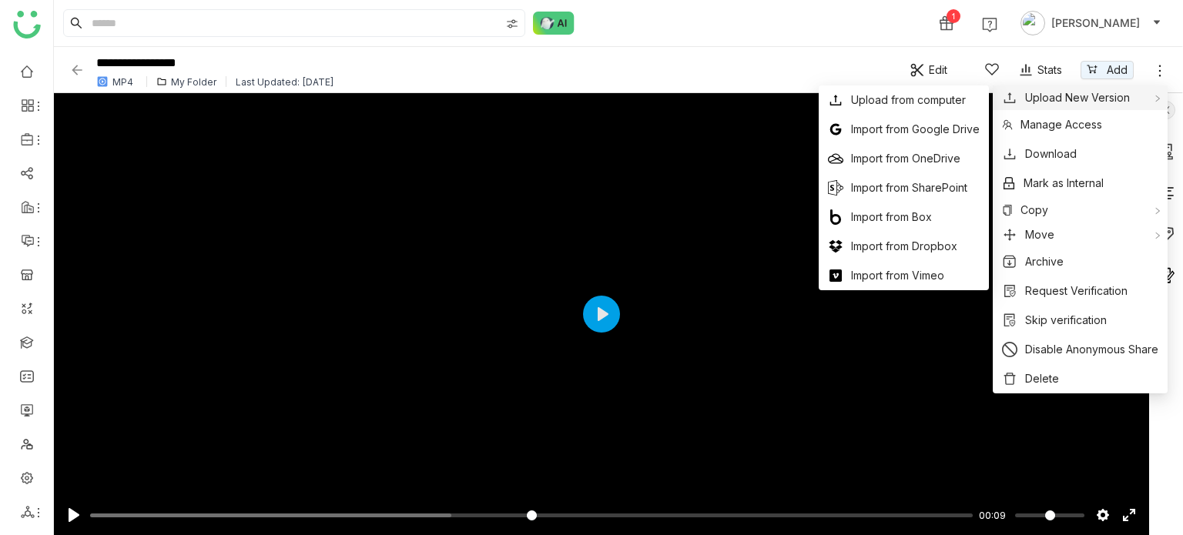
click at [1139, 97] on button "Upload New Version" at bounding box center [1075, 97] width 147 height 17
click at [872, 100] on span "Upload from computer" at bounding box center [908, 100] width 115 height 17
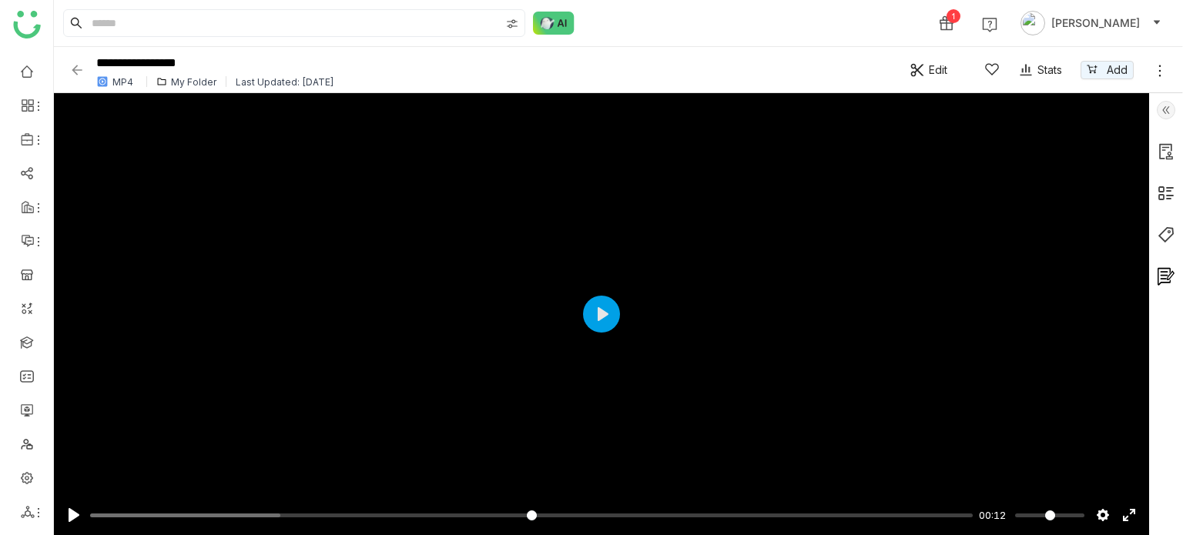
click at [74, 68] on img at bounding box center [76, 69] width 15 height 15
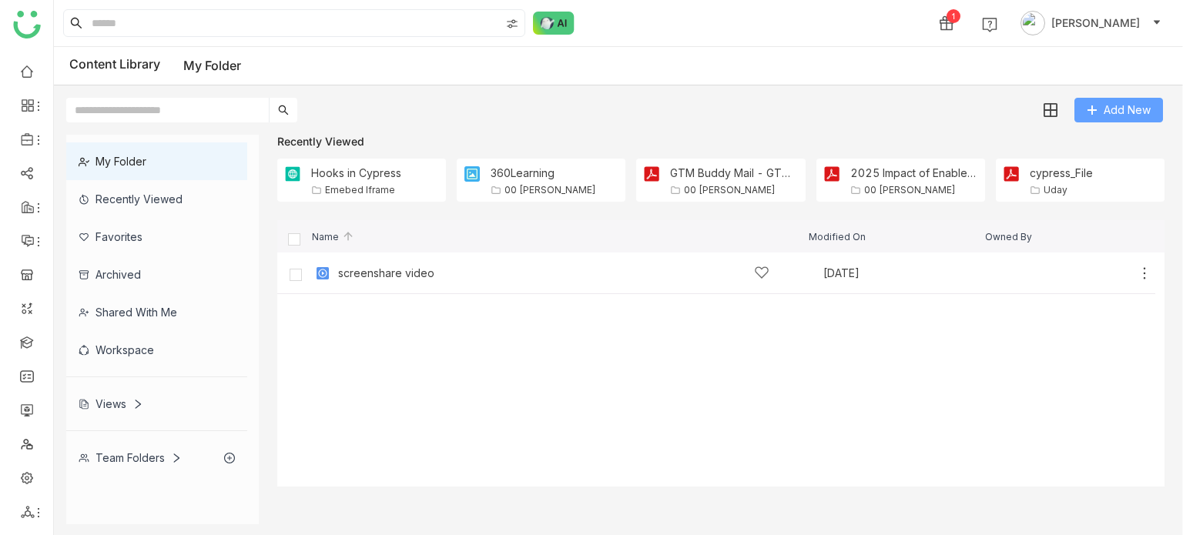
click at [1117, 111] on span "Add New" at bounding box center [1127, 110] width 47 height 17
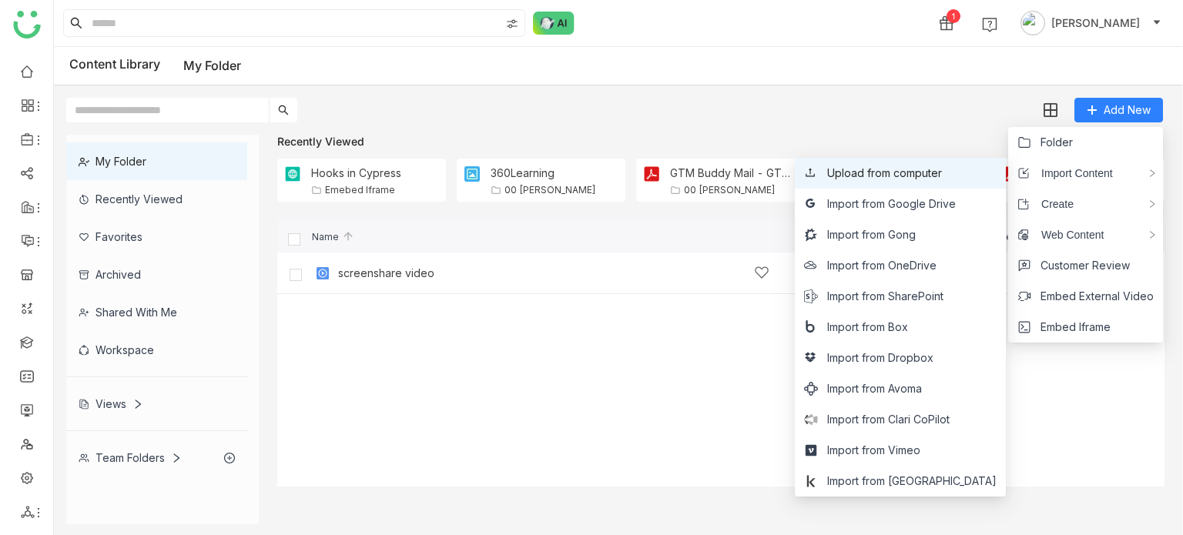
click at [894, 178] on span "Upload from computer" at bounding box center [884, 173] width 115 height 17
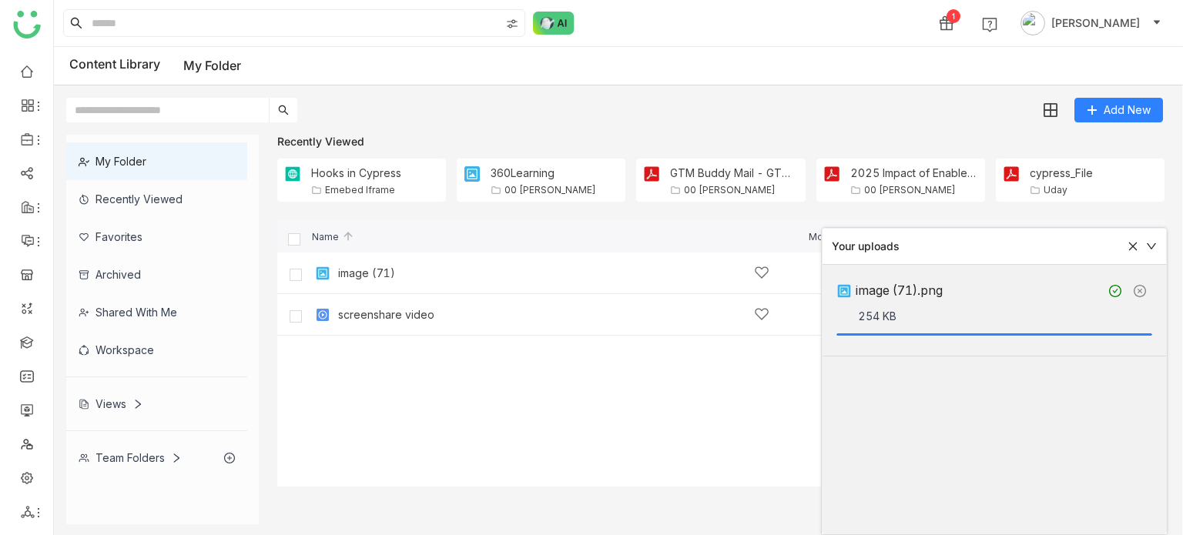
click at [574, 70] on div "Content Library My Folder" at bounding box center [618, 66] width 1129 height 39
click at [1152, 252] on div "Your uploads" at bounding box center [993, 247] width 343 height 36
click at [1154, 246] on icon at bounding box center [1151, 246] width 9 height 6
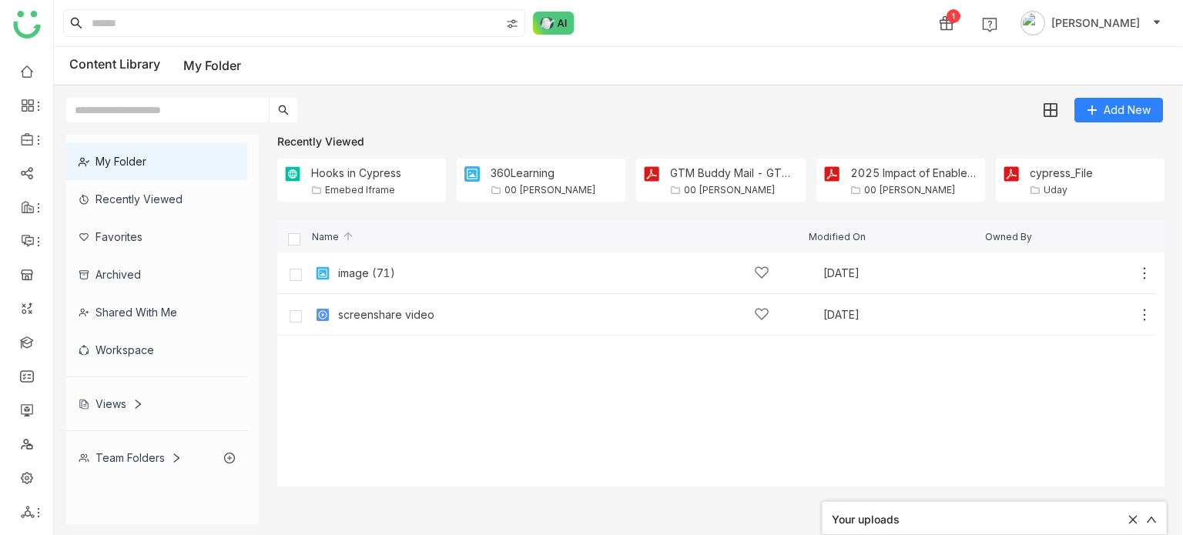
click at [132, 451] on div "Team Folders" at bounding box center [130, 457] width 103 height 13
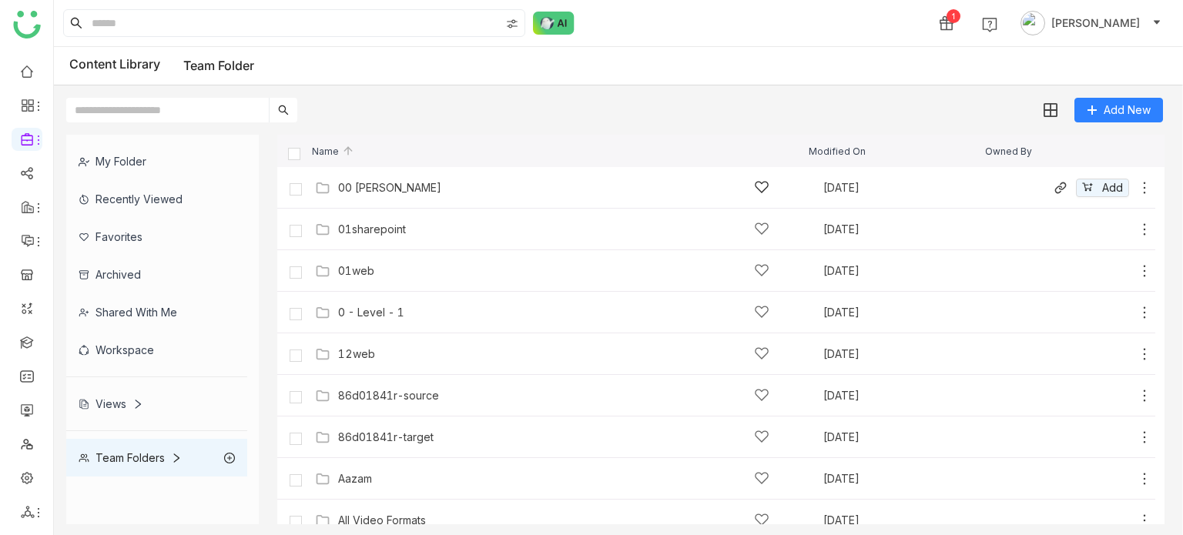
click at [375, 197] on div "00 Arif Folder Sep 26, 2025 Add" at bounding box center [731, 188] width 841 height 24
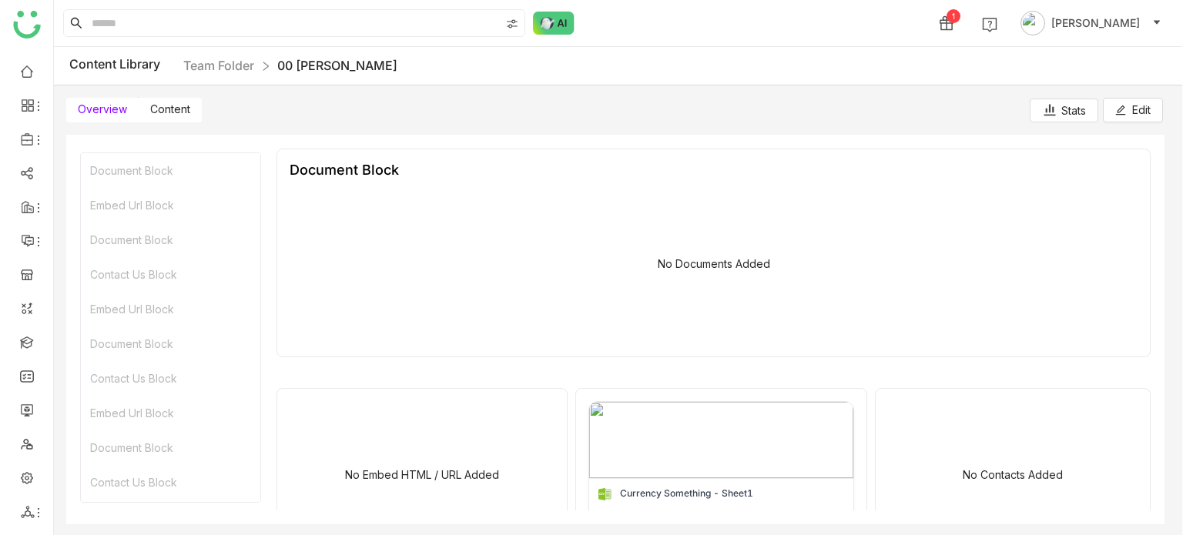
click at [159, 115] on span "Content" at bounding box center [170, 108] width 40 height 13
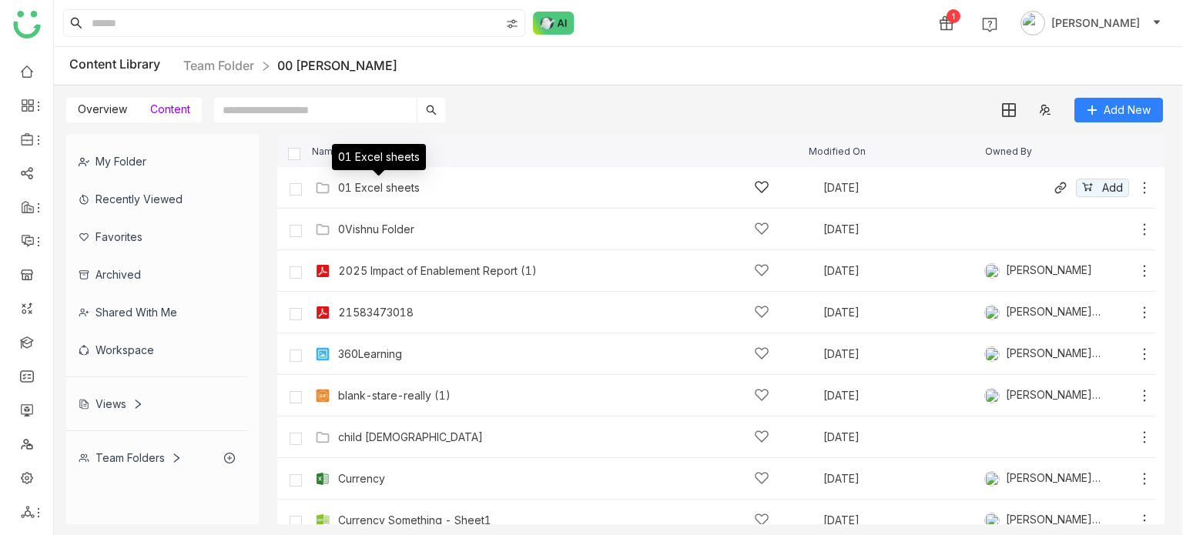
click at [409, 181] on div "01 Excel sheets" at bounding box center [379, 162] width 94 height 37
click at [409, 184] on div "01 Excel sheets" at bounding box center [379, 188] width 82 height 12
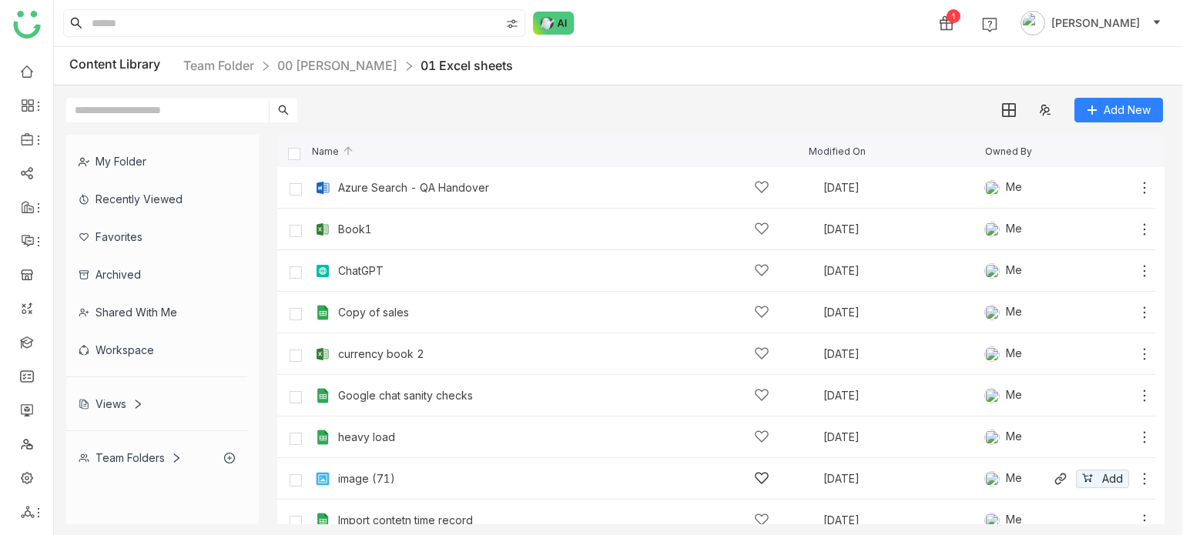
click at [1137, 476] on icon at bounding box center [1144, 478] width 15 height 15
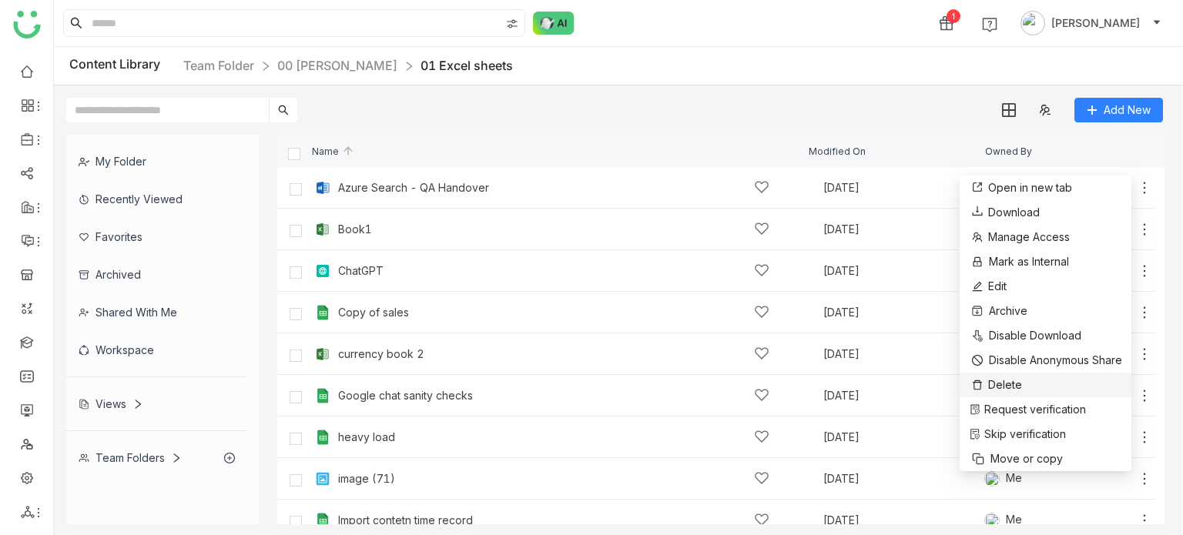
click at [1038, 385] on li "Delete" at bounding box center [1046, 385] width 172 height 25
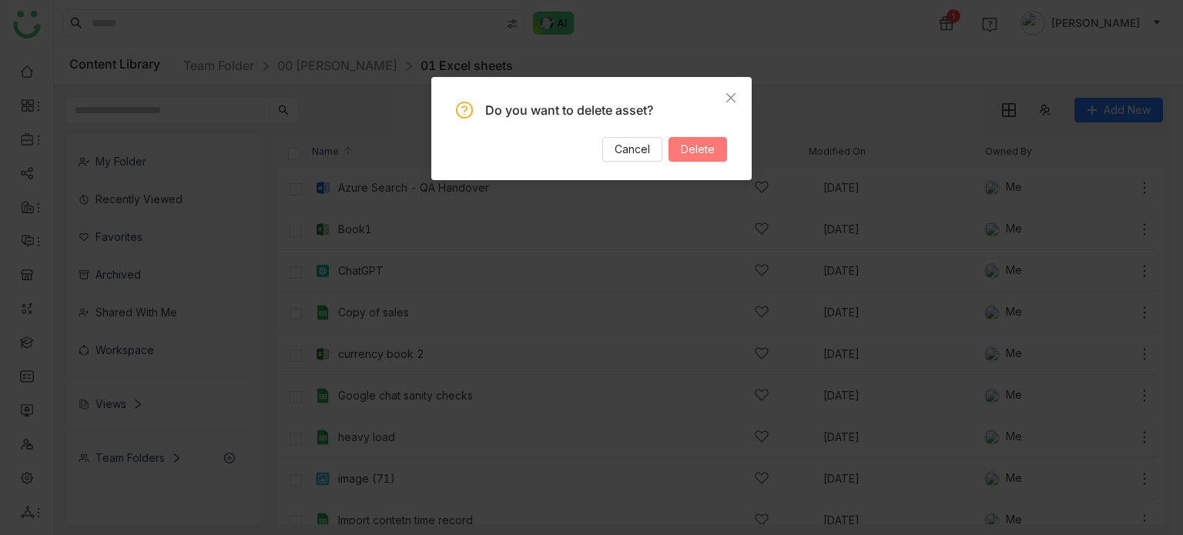
drag, startPoint x: 699, startPoint y: 148, endPoint x: 698, endPoint y: 163, distance: 15.5
click at [699, 152] on span "Delete" at bounding box center [698, 149] width 34 height 17
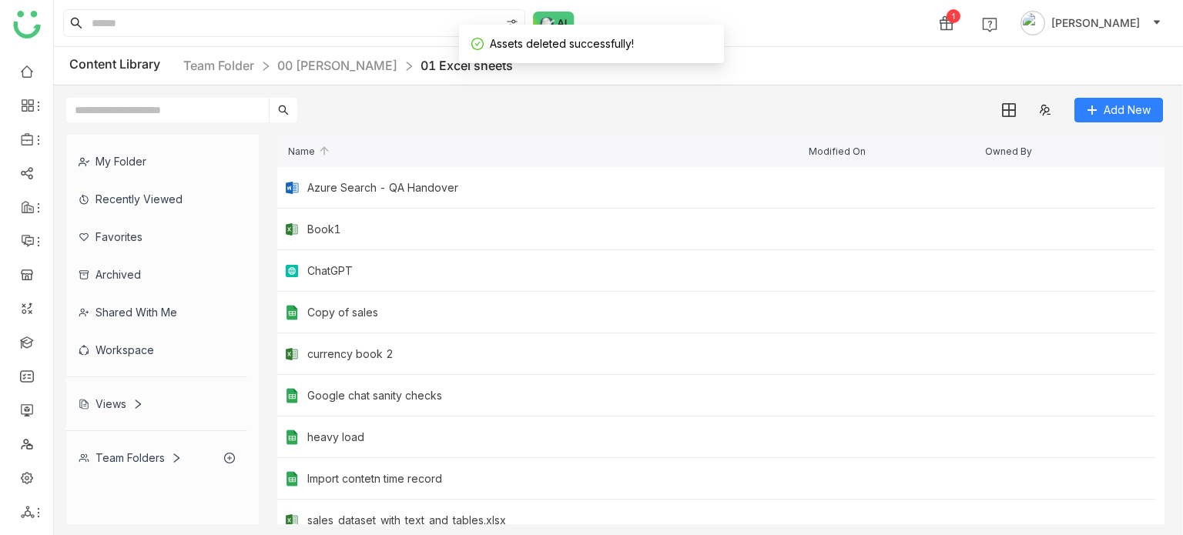
scroll to position [58, 0]
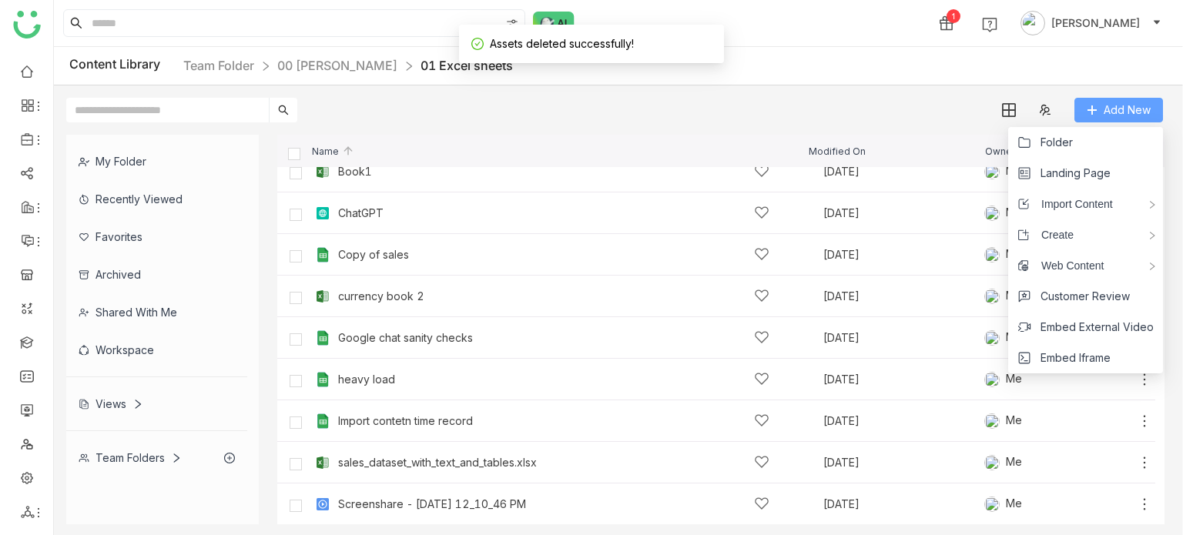
click at [1128, 109] on span "Add New" at bounding box center [1127, 110] width 47 height 17
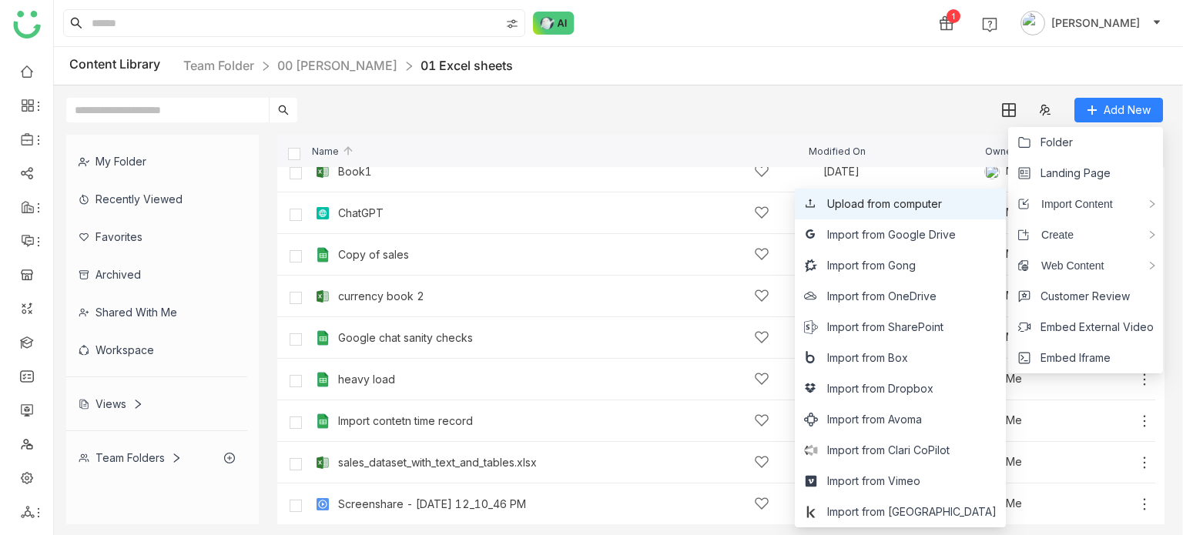
click at [942, 209] on span "Upload from computer" at bounding box center [884, 204] width 115 height 17
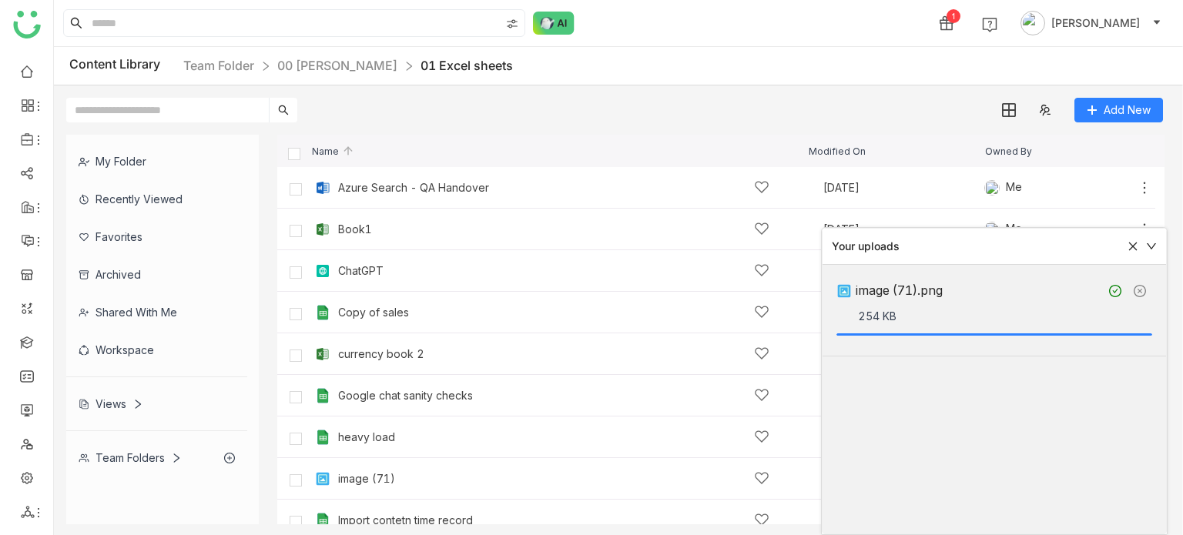
click at [1155, 248] on icon at bounding box center [1151, 246] width 11 height 11
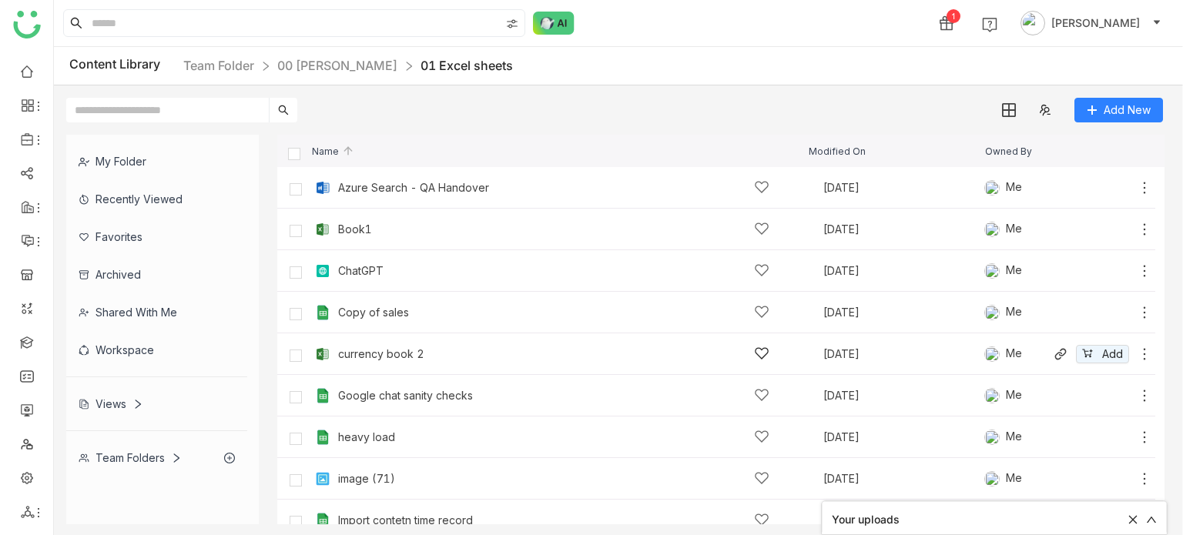
scroll to position [25, 0]
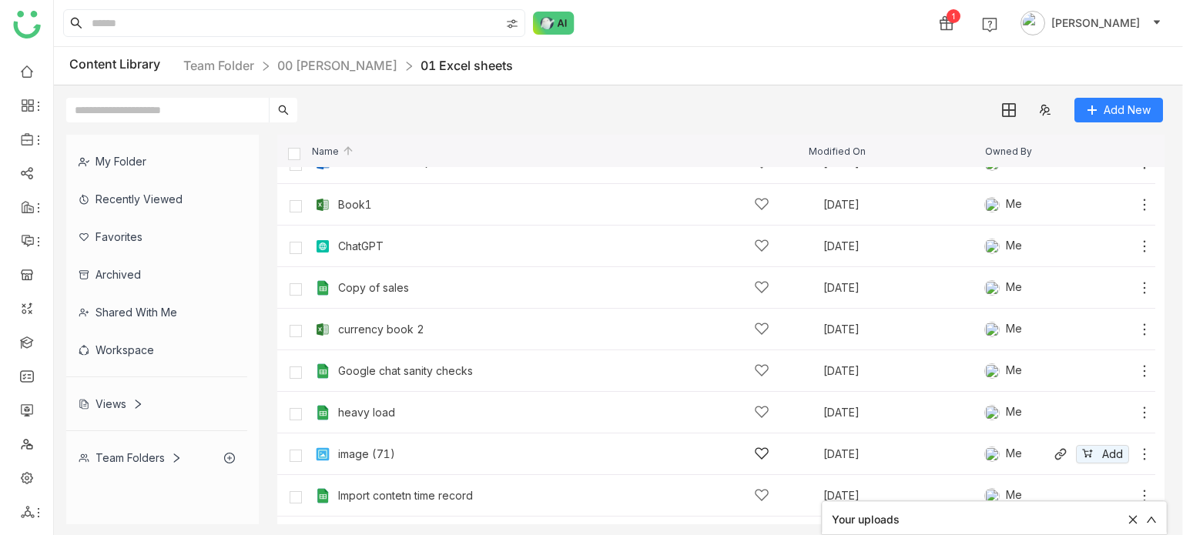
click at [1137, 450] on icon at bounding box center [1144, 454] width 15 height 15
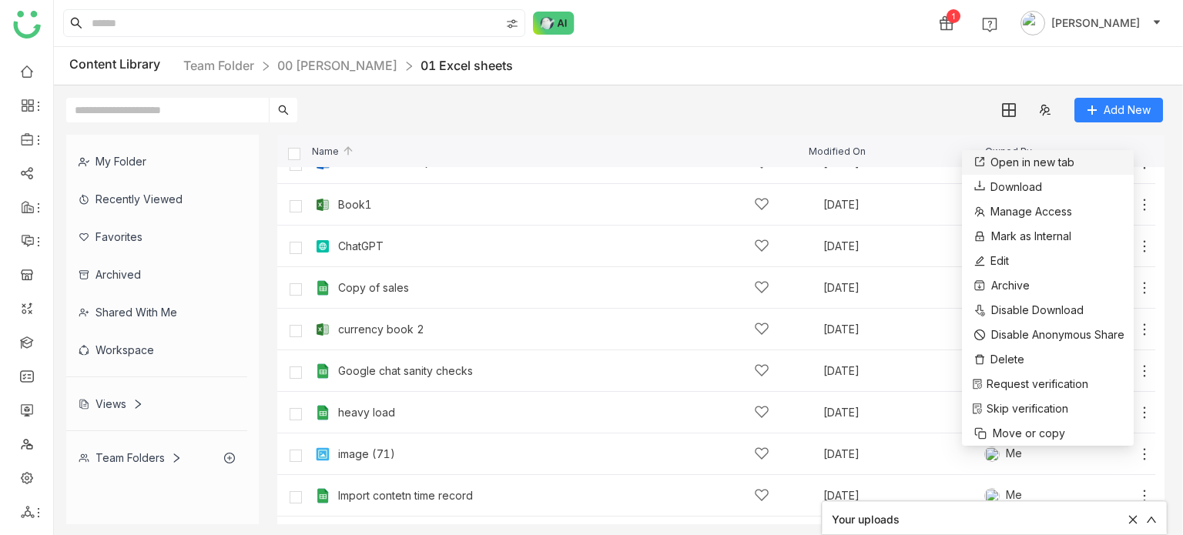
click at [1068, 154] on link "Open in new tab" at bounding box center [1022, 162] width 103 height 17
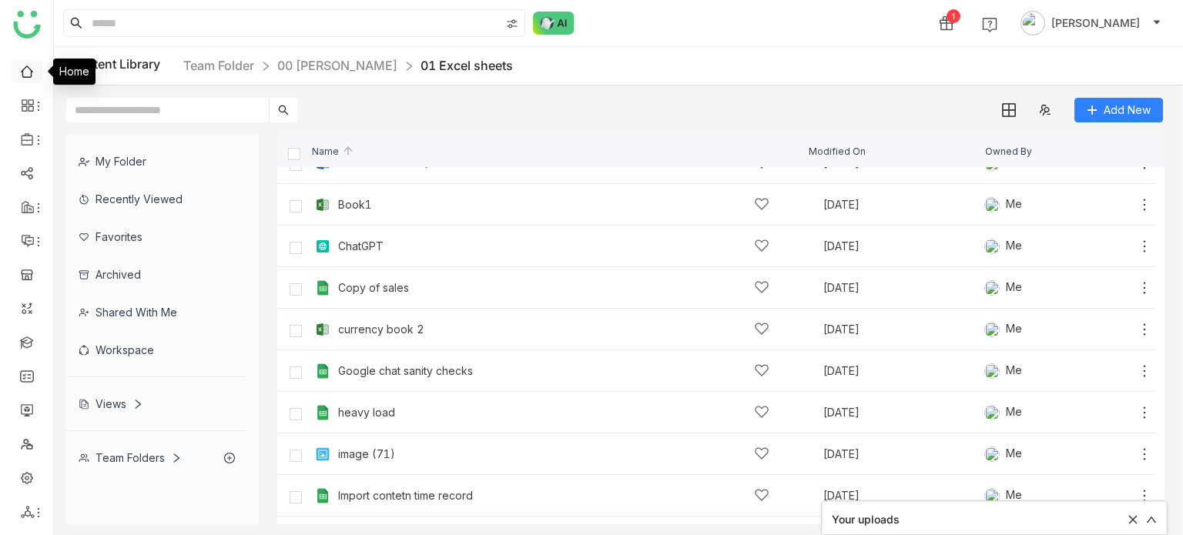
click at [23, 72] on link at bounding box center [27, 70] width 14 height 13
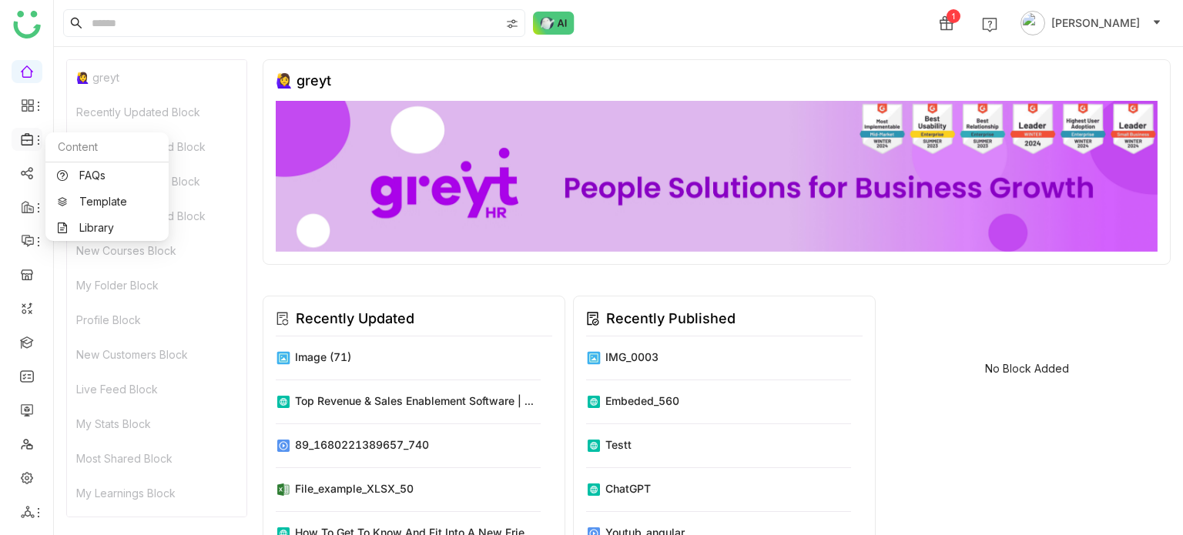
click at [39, 136] on icon at bounding box center [39, 140] width 2 height 9
click at [117, 233] on link "Library" at bounding box center [107, 228] width 100 height 11
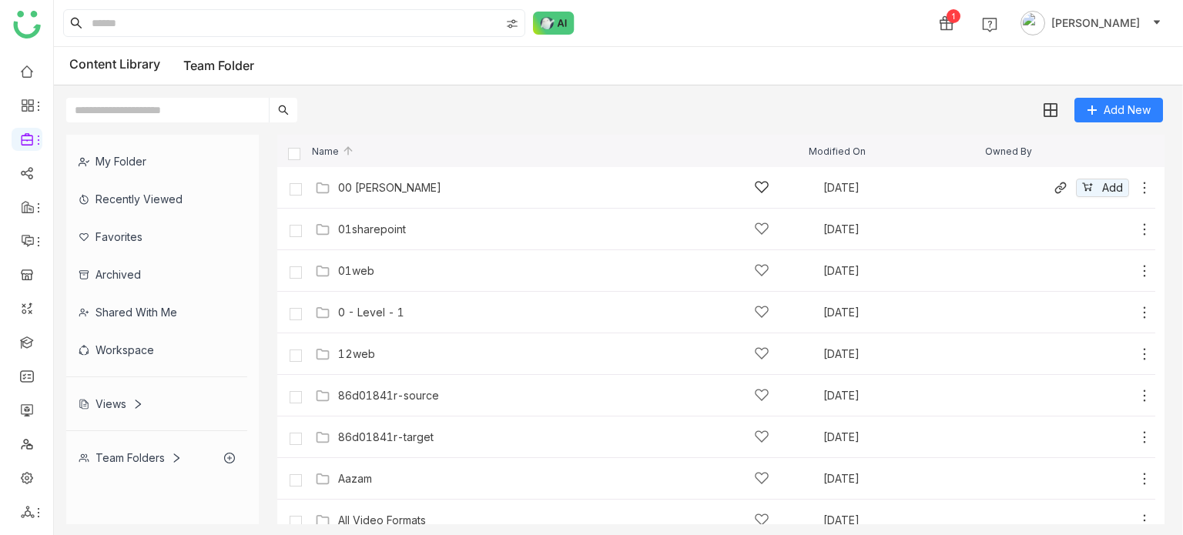
click at [370, 181] on body "1 Arif uddin Content Library Team Folder Add New My Folder Recently Viewed Favo…" at bounding box center [591, 267] width 1183 height 535
click at [387, 183] on div "00 Arif Folder" at bounding box center [389, 188] width 103 height 12
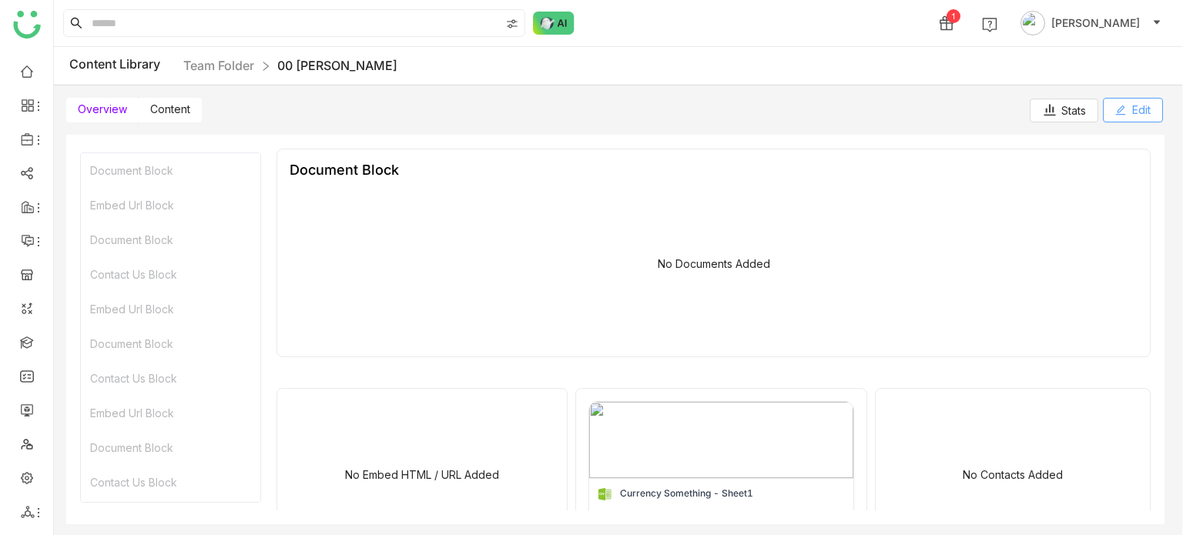
click at [1148, 116] on span "Edit" at bounding box center [1141, 110] width 18 height 17
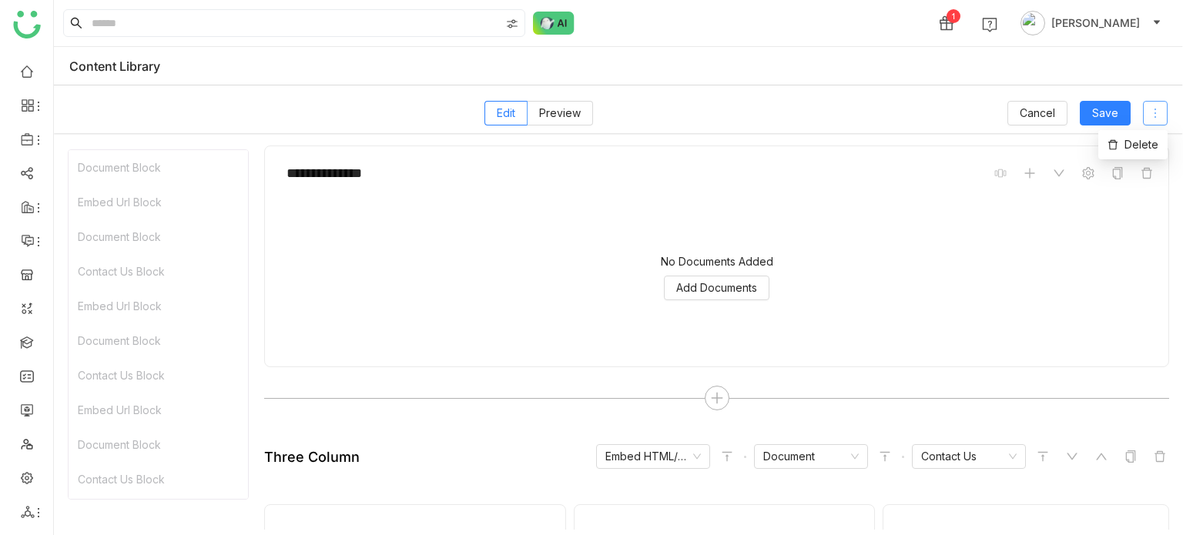
click at [1157, 116] on icon at bounding box center [1155, 113] width 12 height 12
click at [1134, 146] on span "Delete" at bounding box center [1132, 144] width 51 height 17
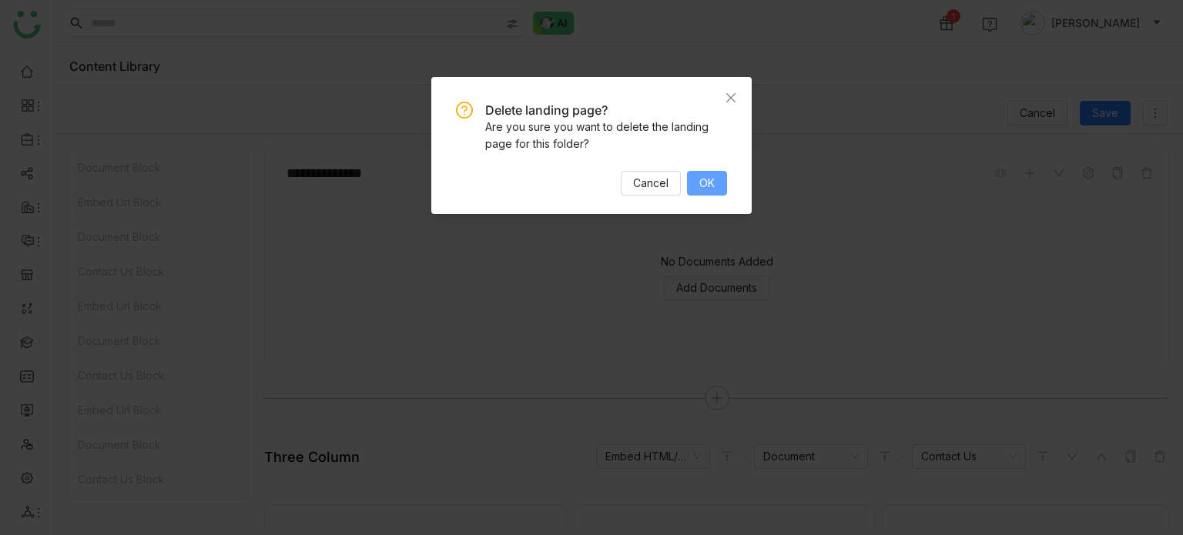
click at [724, 177] on button "OK" at bounding box center [707, 183] width 40 height 25
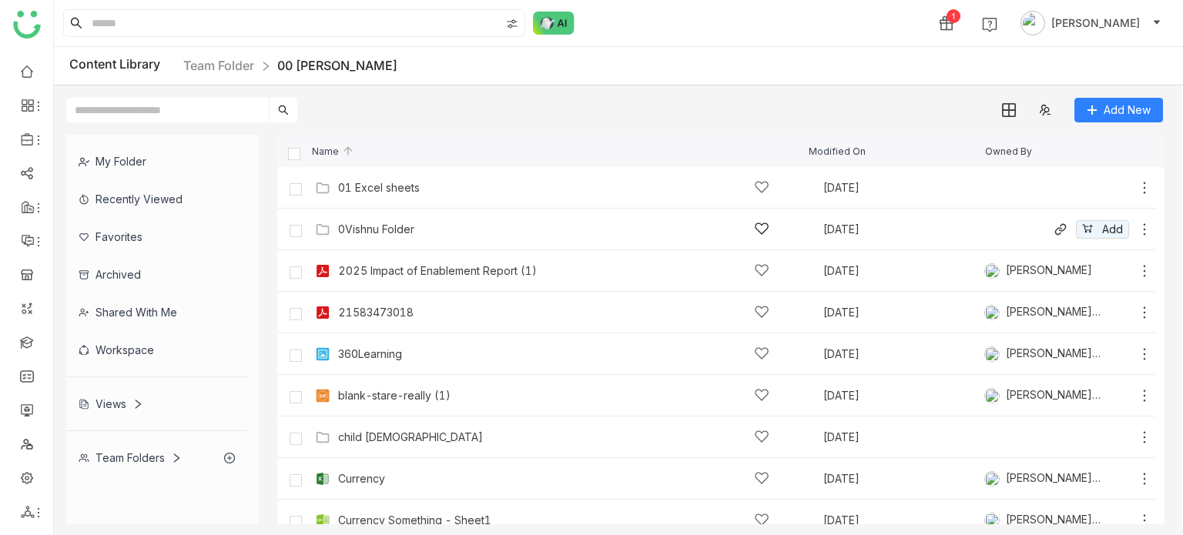
click at [394, 239] on div "0Vishnu Folder Sep 24, 2025 Add" at bounding box center [731, 229] width 841 height 24
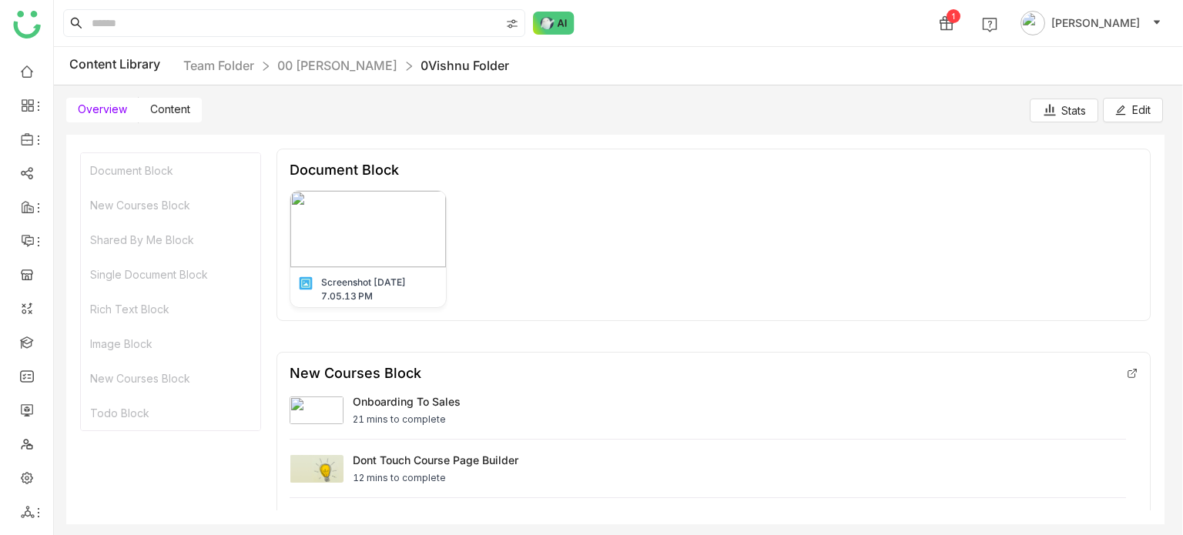
click at [174, 111] on span "Content" at bounding box center [170, 108] width 40 height 13
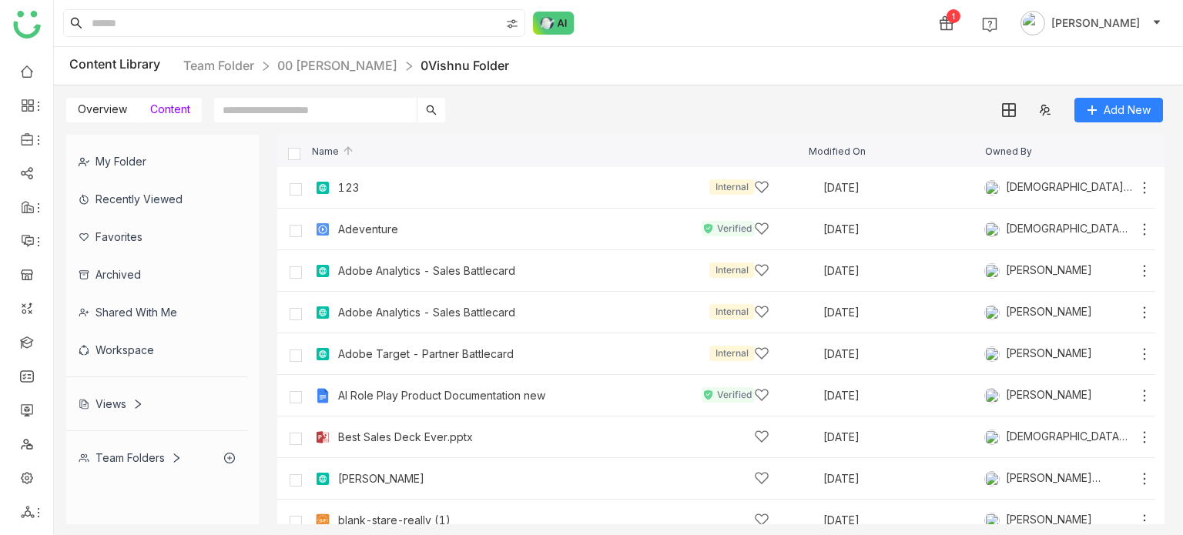
click at [286, 56] on nz-breadcrumb "Team Folder 00 Arif Folder 0Vishnu Folder" at bounding box center [346, 65] width 326 height 19
click at [314, 62] on link "00 Arif Folder" at bounding box center [337, 65] width 120 height 15
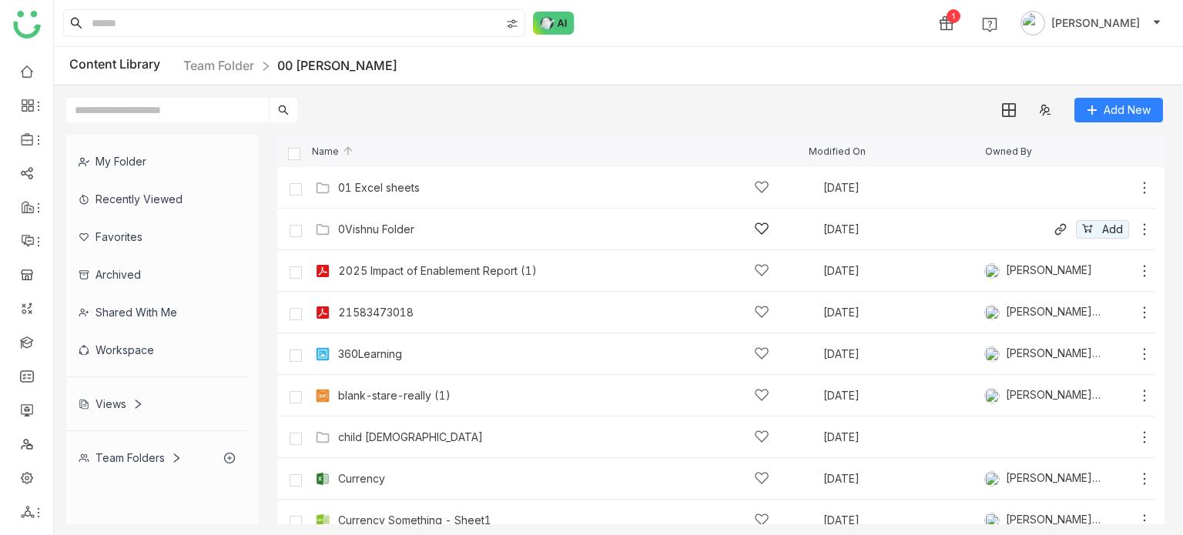
click at [1137, 232] on icon at bounding box center [1144, 229] width 15 height 15
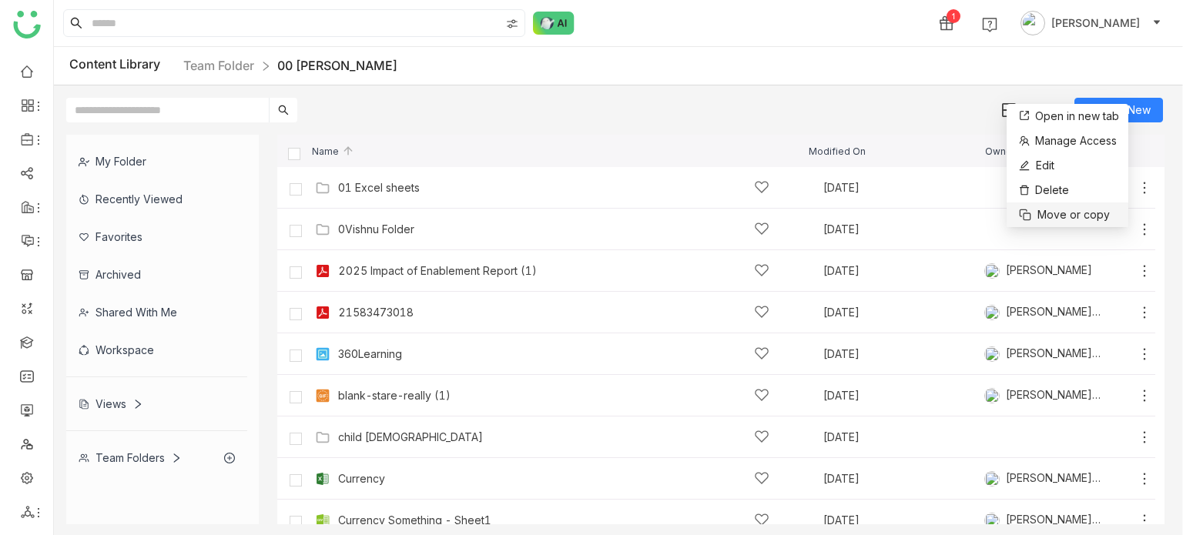
click at [1090, 217] on span "Move or copy" at bounding box center [1073, 214] width 72 height 17
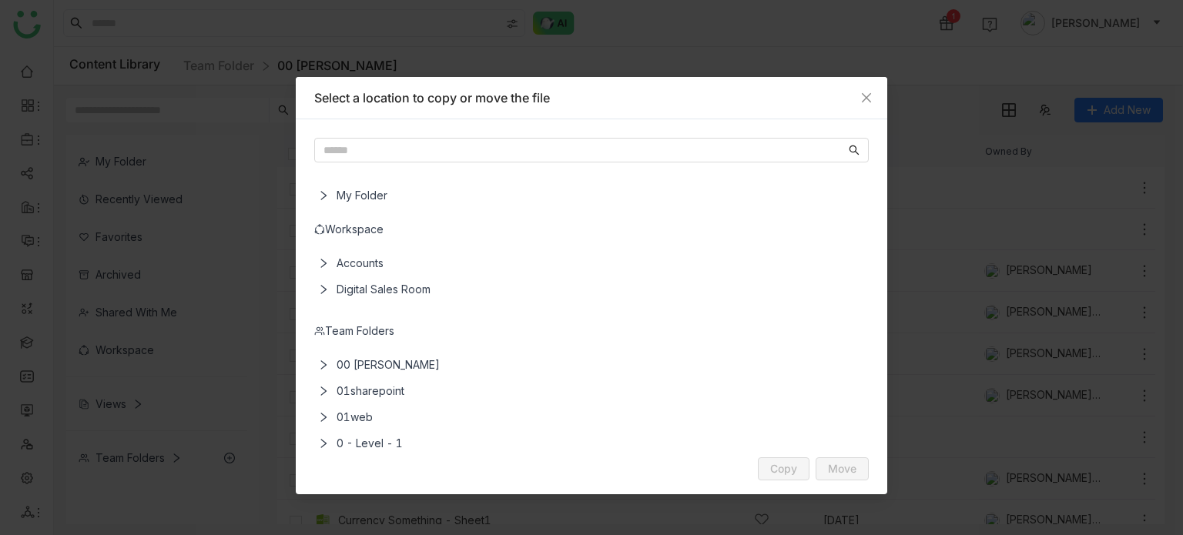
click at [379, 332] on div "Team Folders" at bounding box center [591, 331] width 554 height 17
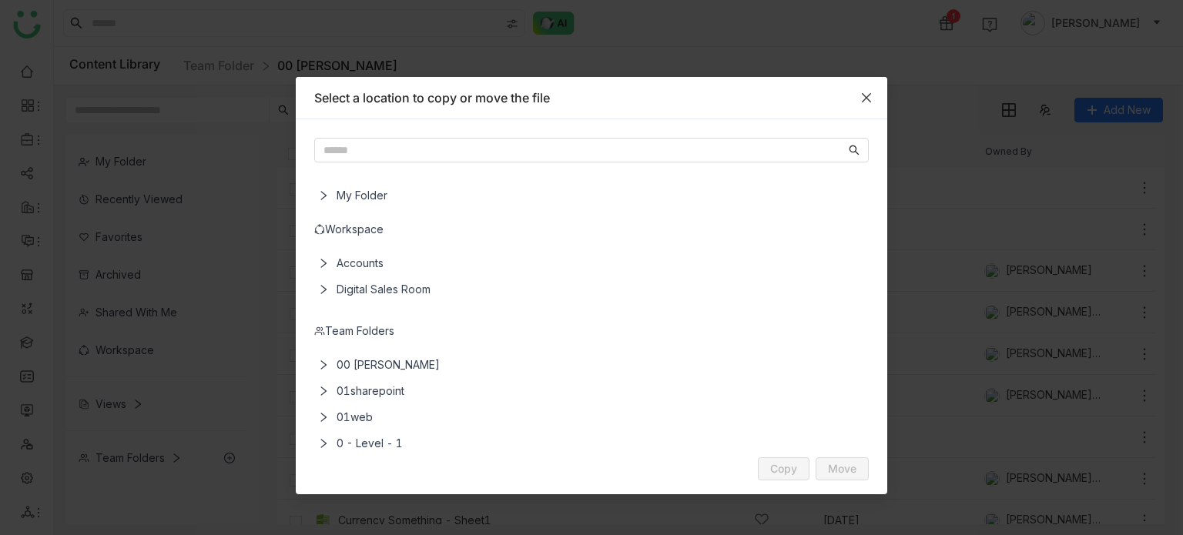
click at [869, 97] on icon "Close" at bounding box center [866, 98] width 12 height 12
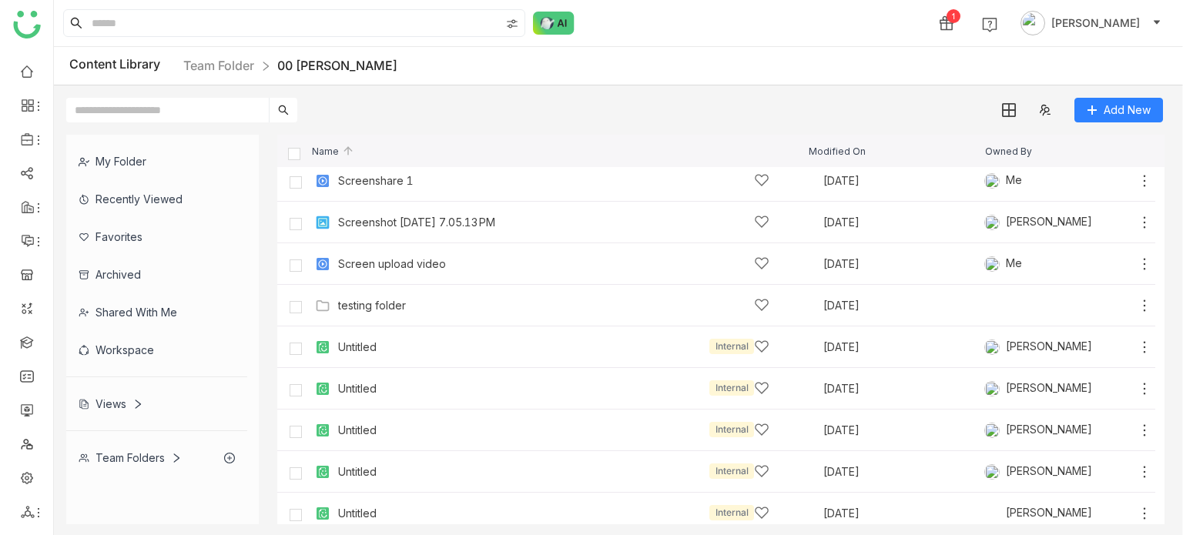
scroll to position [662, 0]
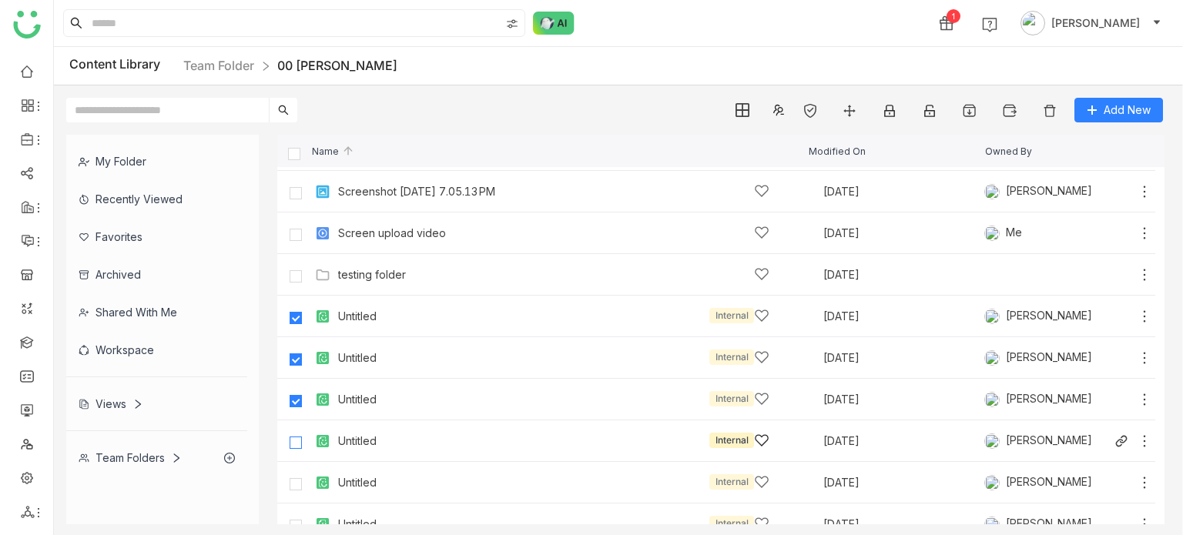
click at [292, 449] on label at bounding box center [295, 441] width 31 height 37
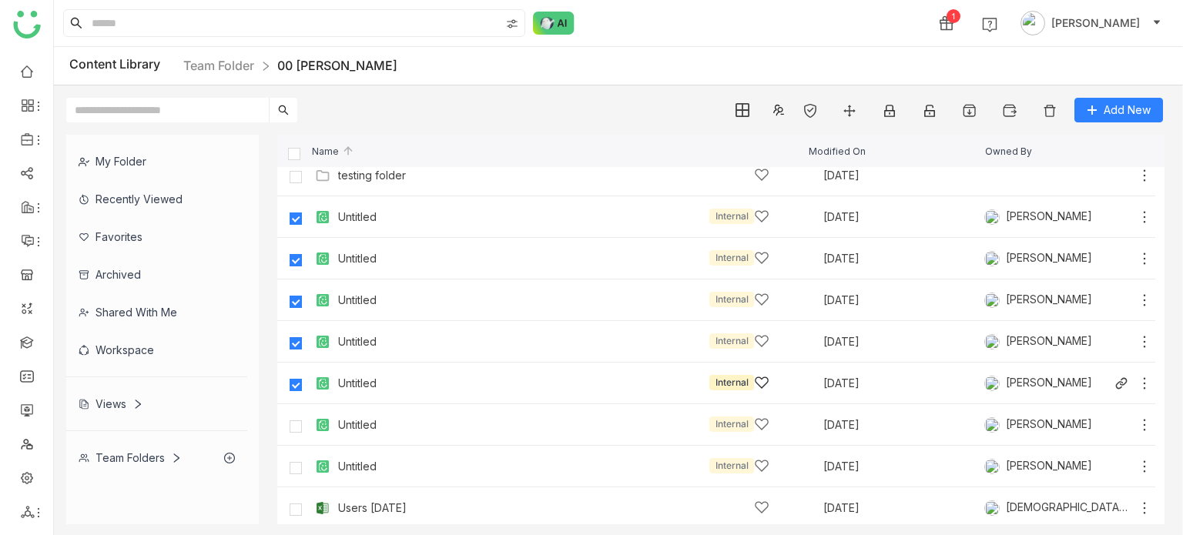
scroll to position [761, 0]
click at [297, 418] on label at bounding box center [295, 425] width 31 height 37
click at [298, 474] on label at bounding box center [295, 466] width 31 height 37
click at [1051, 101] on button at bounding box center [1050, 110] width 40 height 25
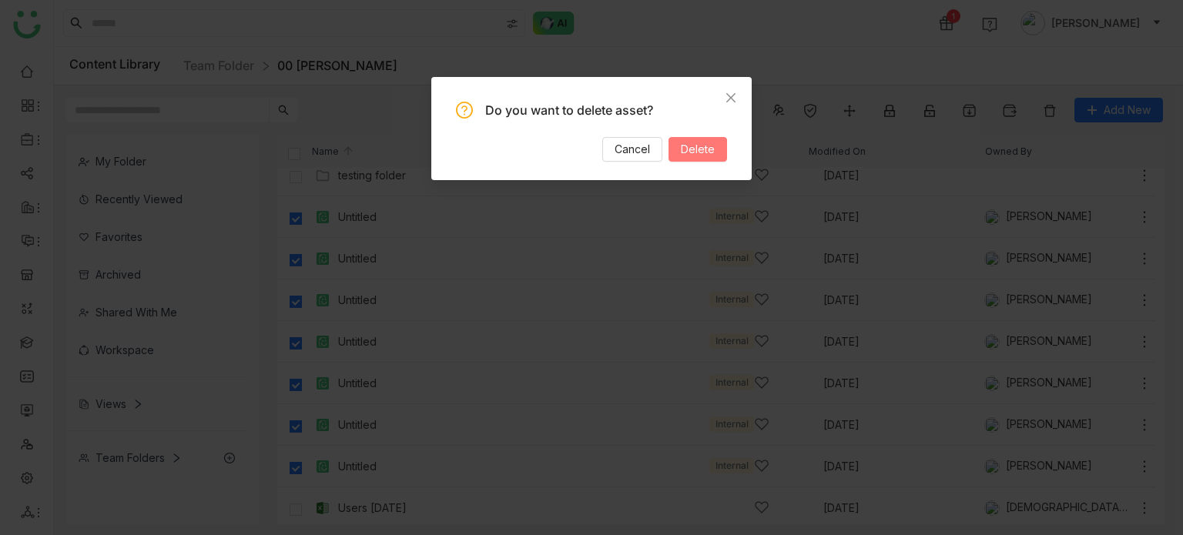
click at [708, 152] on span "Delete" at bounding box center [698, 149] width 34 height 17
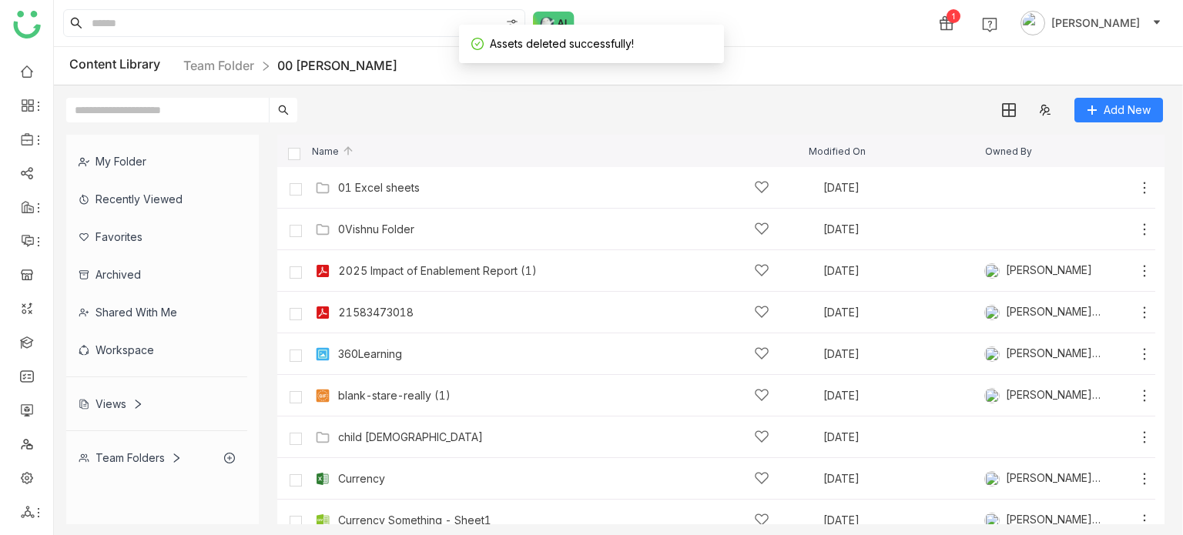
click at [146, 468] on div "Team Folders" at bounding box center [156, 458] width 181 height 38
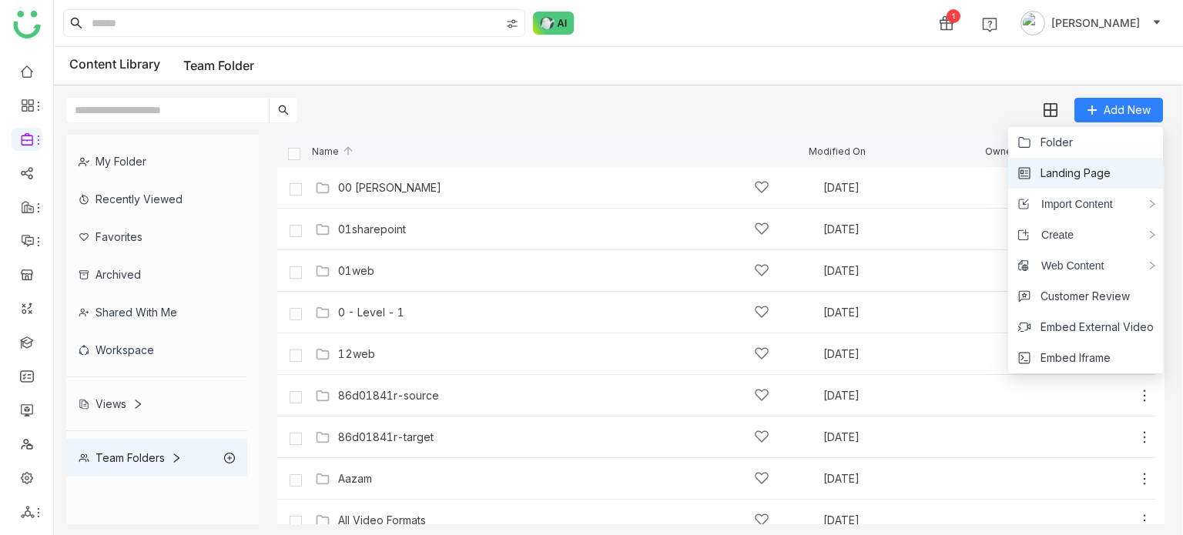
click at [1089, 158] on li "Landing Page" at bounding box center [1085, 173] width 155 height 31
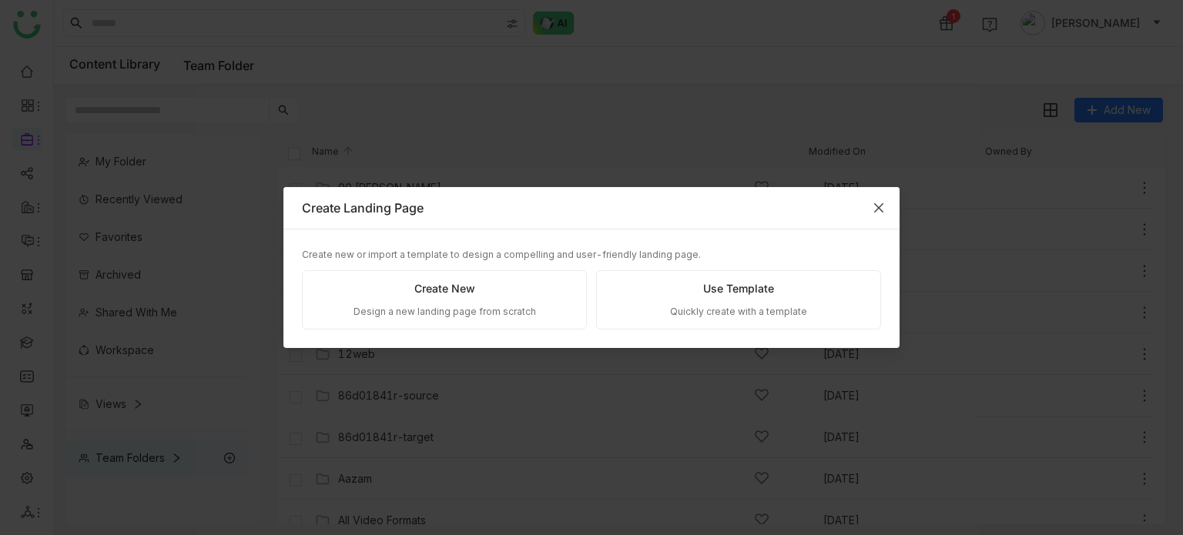
click at [874, 204] on icon "Close" at bounding box center [879, 208] width 12 height 12
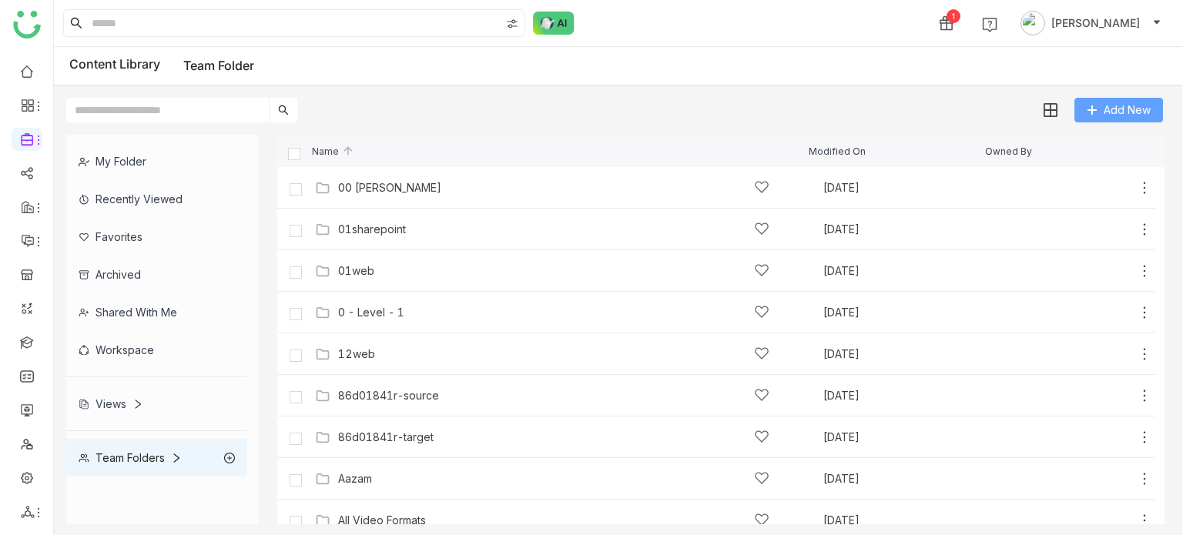
click at [1107, 98] on gtmb-library-action-menu "Add New" at bounding box center [1118, 110] width 89 height 25
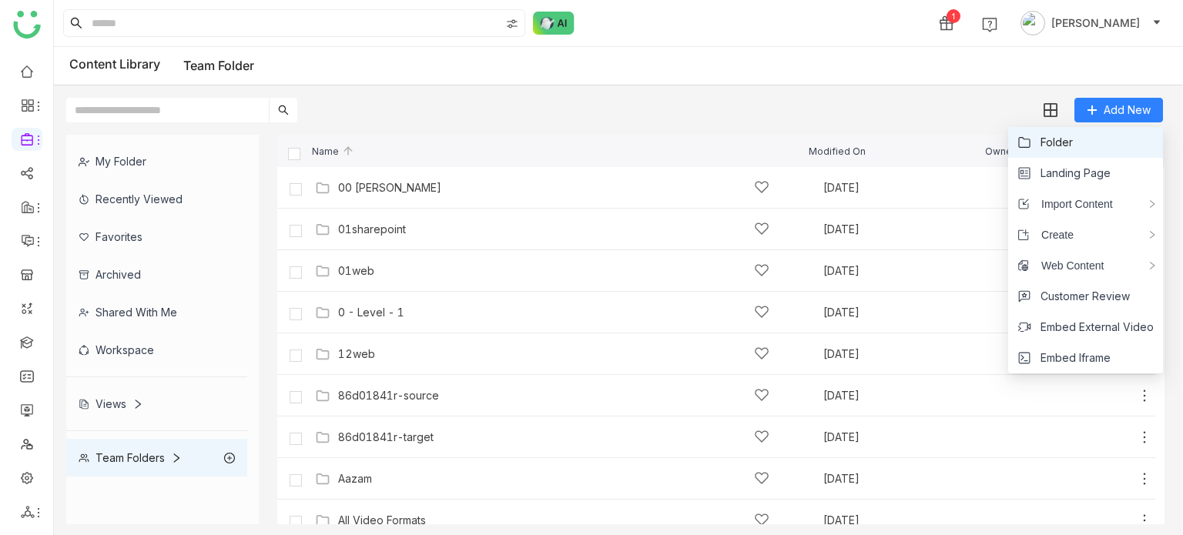
click at [1081, 149] on li "Folder" at bounding box center [1085, 142] width 155 height 31
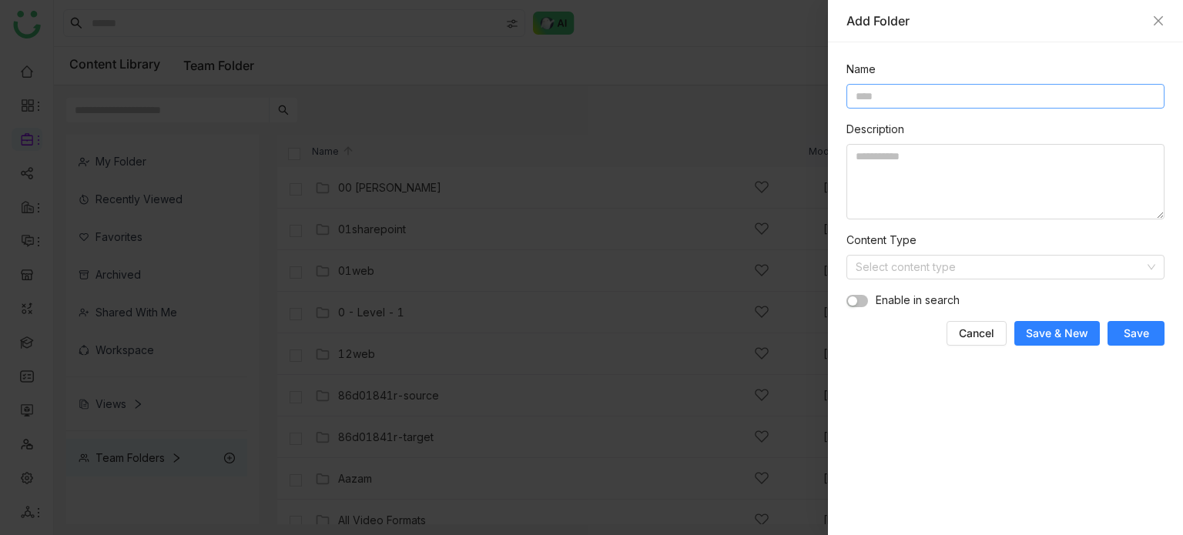
click at [908, 103] on input at bounding box center [1005, 96] width 318 height 25
type input "**********"
click at [1134, 332] on span "Save" at bounding box center [1136, 333] width 25 height 15
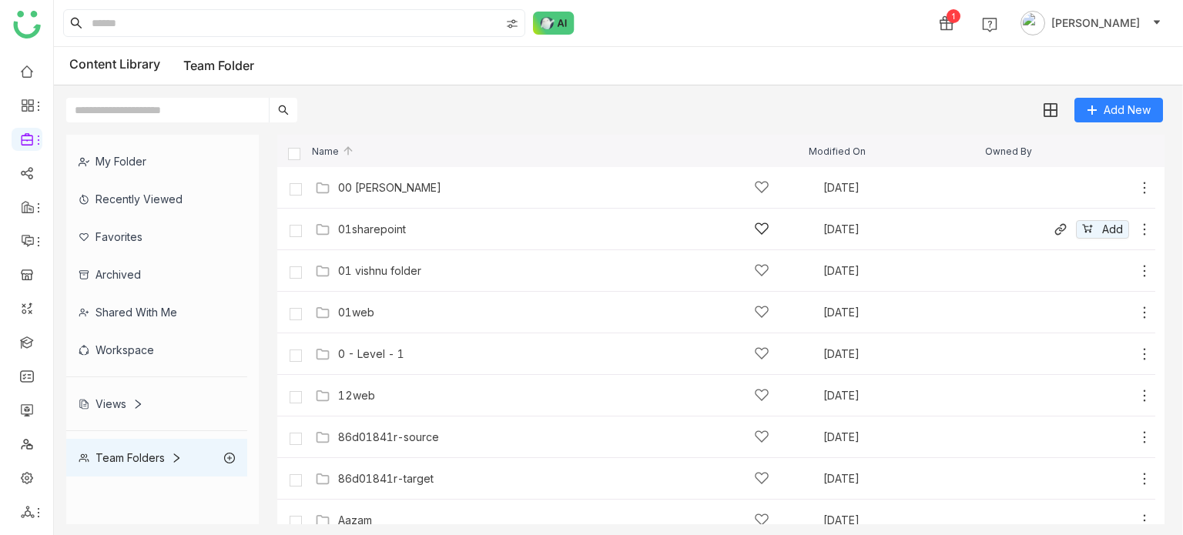
click at [1137, 226] on icon at bounding box center [1144, 229] width 15 height 15
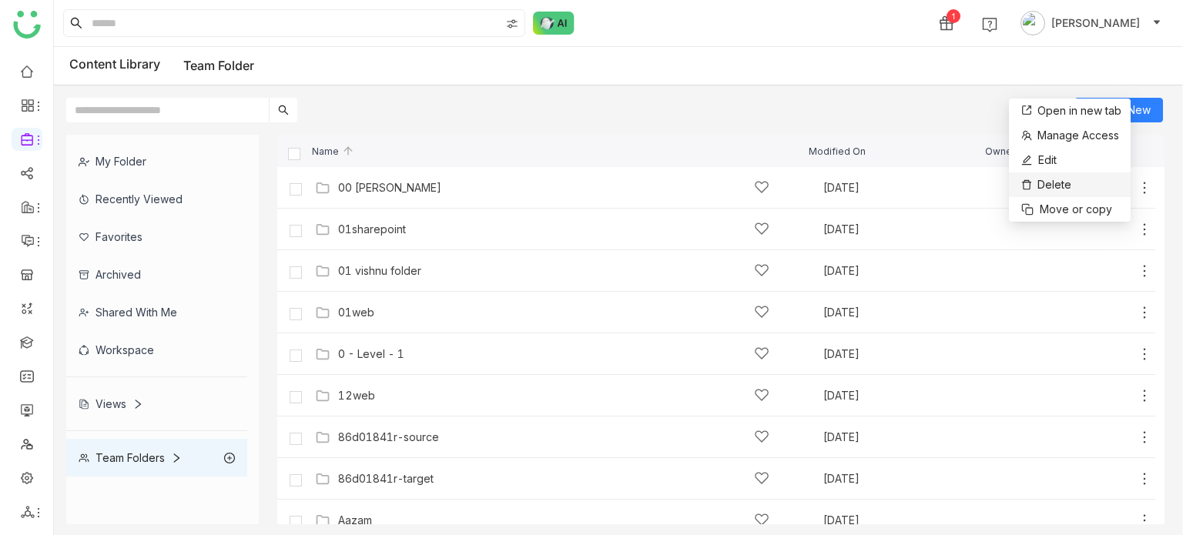
click at [1069, 185] on span "Delete" at bounding box center [1054, 184] width 34 height 17
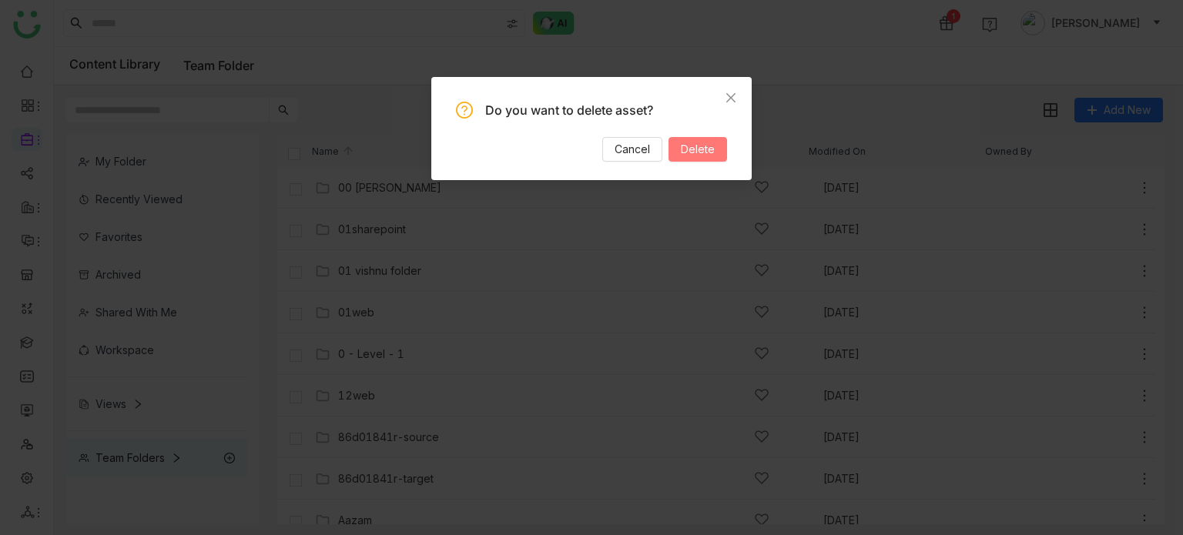
click at [711, 145] on span "Delete" at bounding box center [698, 149] width 34 height 17
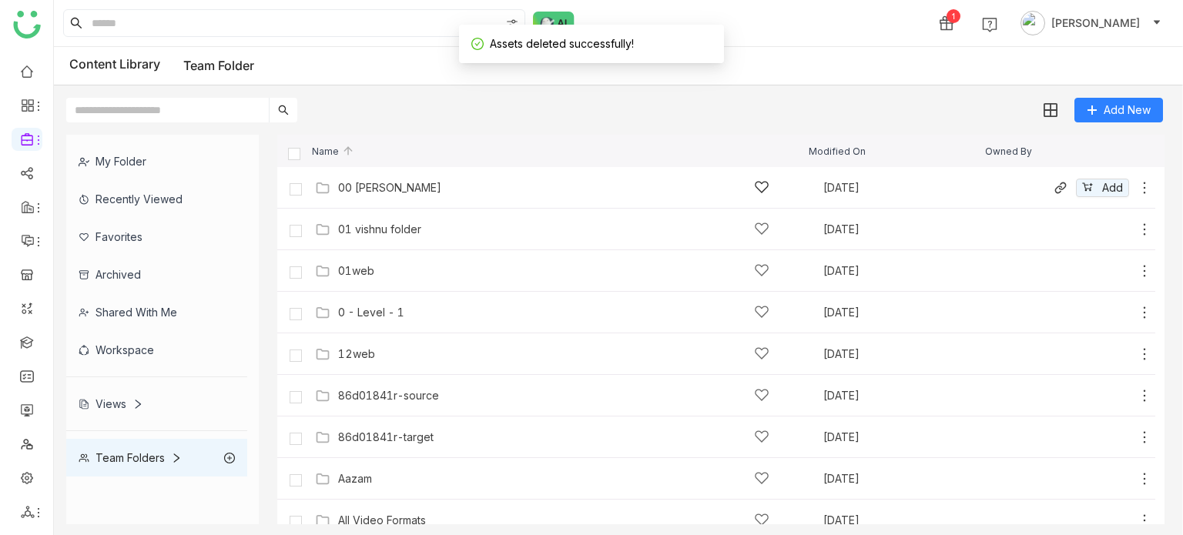
click at [391, 196] on div "00 Arif Folder Sep 29, 2025 Add" at bounding box center [731, 188] width 841 height 24
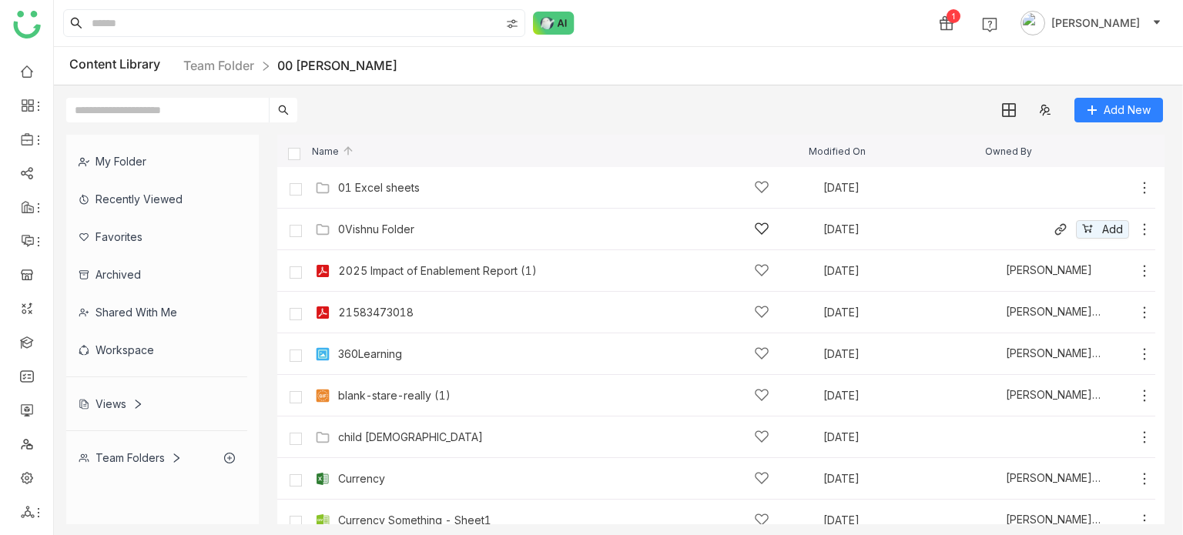
click at [1137, 224] on icon at bounding box center [1144, 229] width 15 height 15
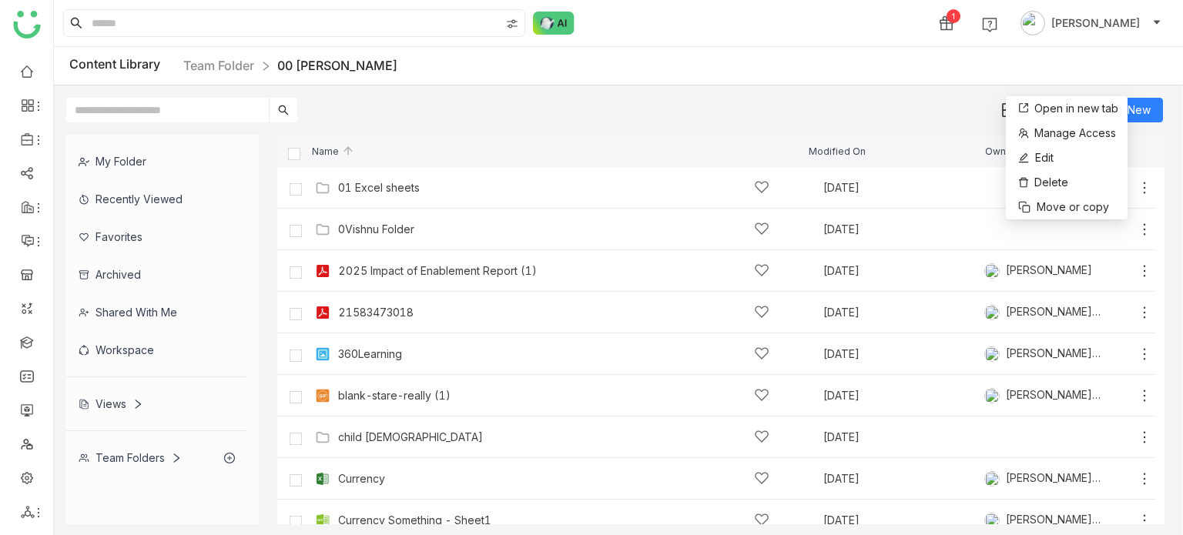
click at [1081, 219] on div "Open in new tab Manage Access Edit Delete Move or copy" at bounding box center [1067, 157] width 122 height 123
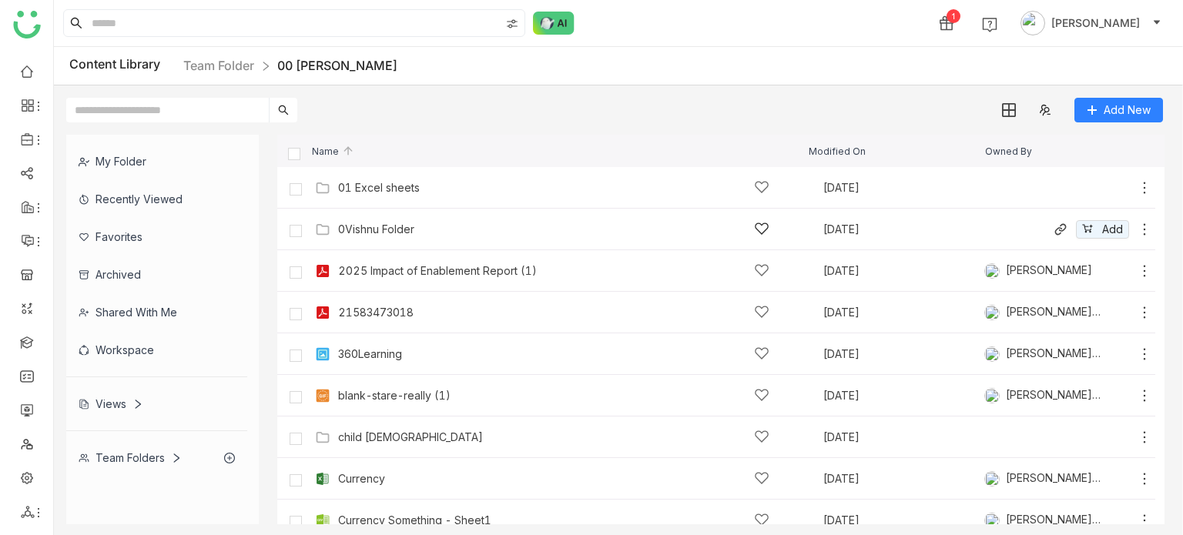
click at [1137, 230] on icon at bounding box center [1144, 229] width 15 height 15
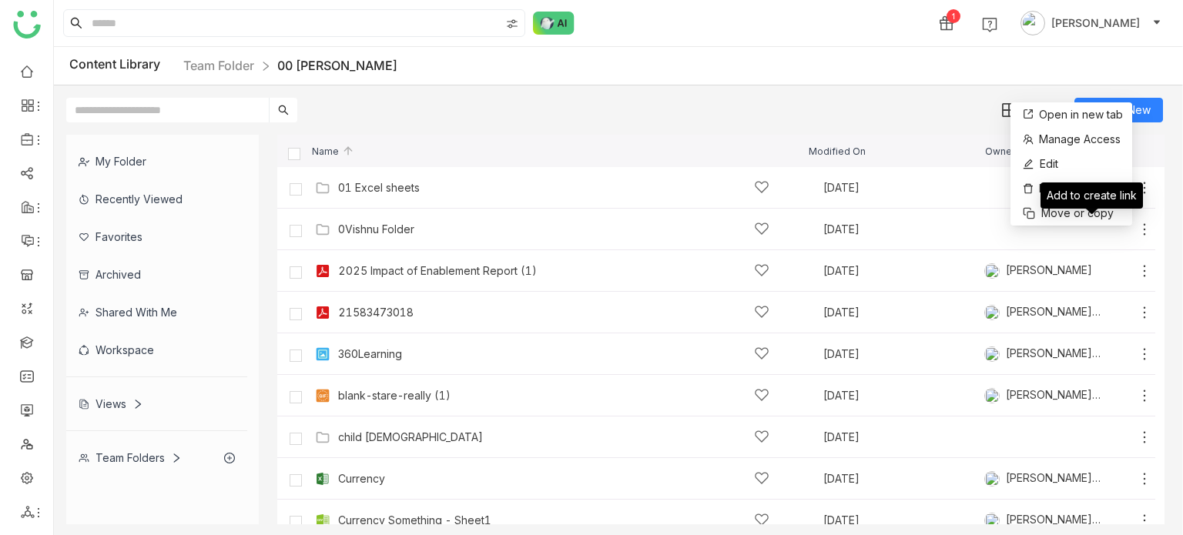
click at [1084, 209] on div "Add to create link" at bounding box center [1091, 196] width 102 height 26
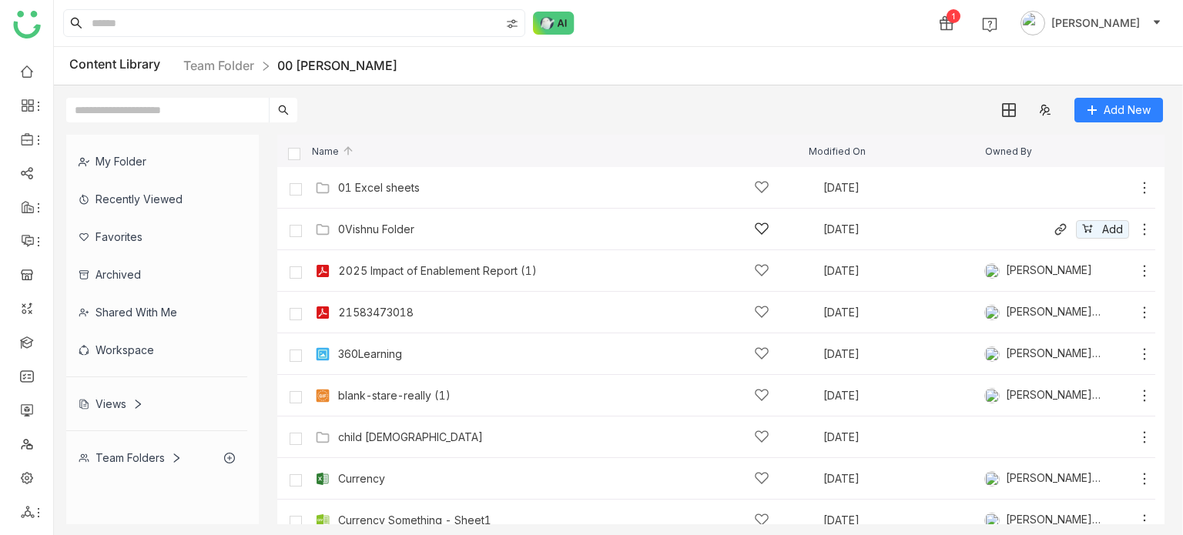
click at [1137, 228] on icon at bounding box center [1144, 229] width 15 height 15
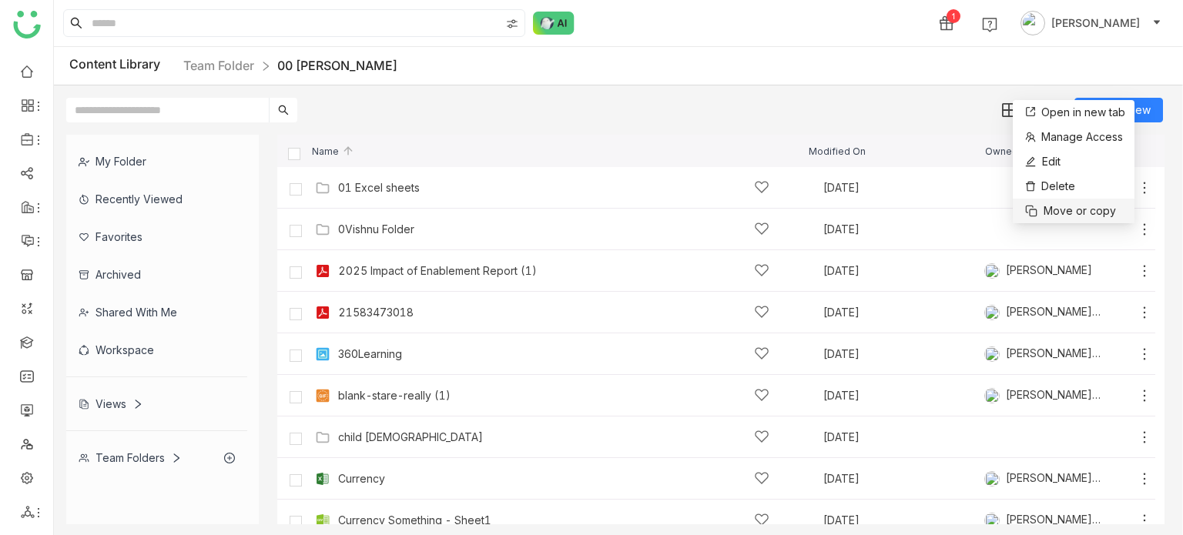
click at [1100, 205] on span "Move or copy" at bounding box center [1079, 211] width 72 height 17
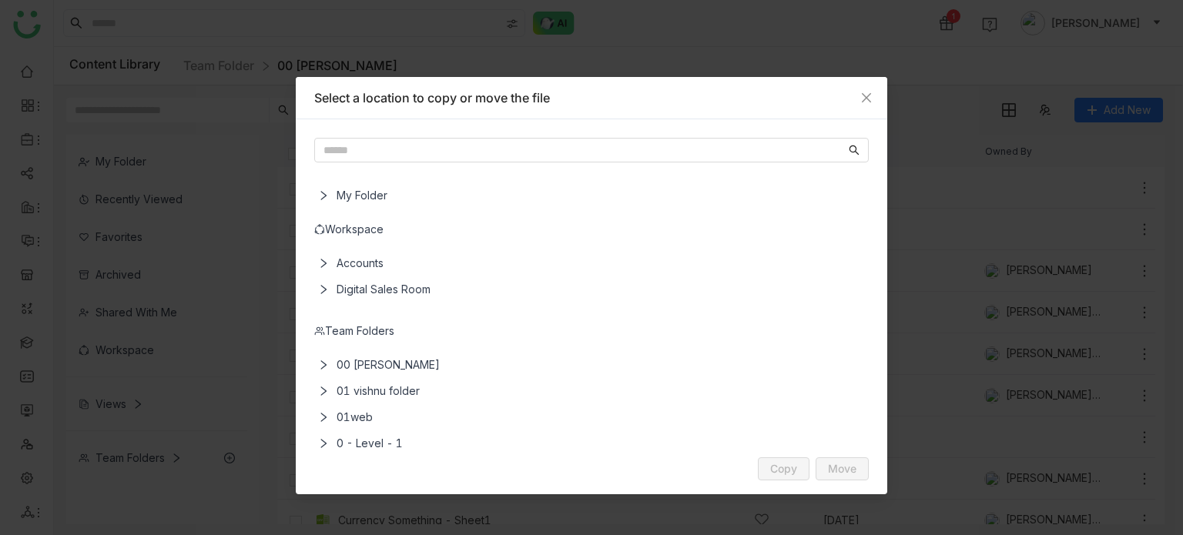
click at [340, 390] on span "01 vishnu folder" at bounding box center [594, 391] width 528 height 26
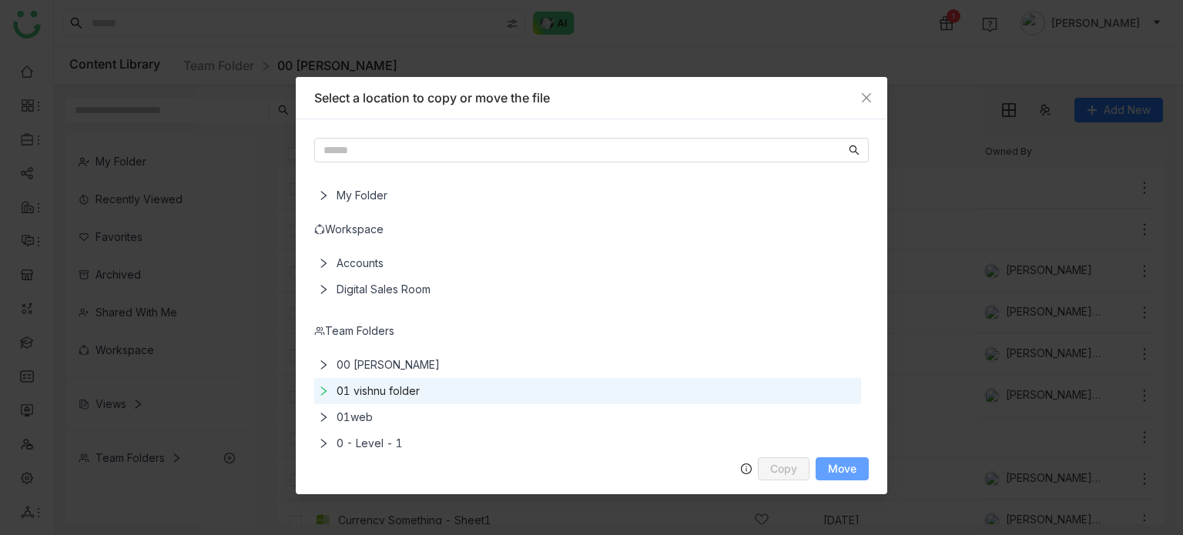
click at [832, 470] on span "Move" at bounding box center [842, 469] width 28 height 12
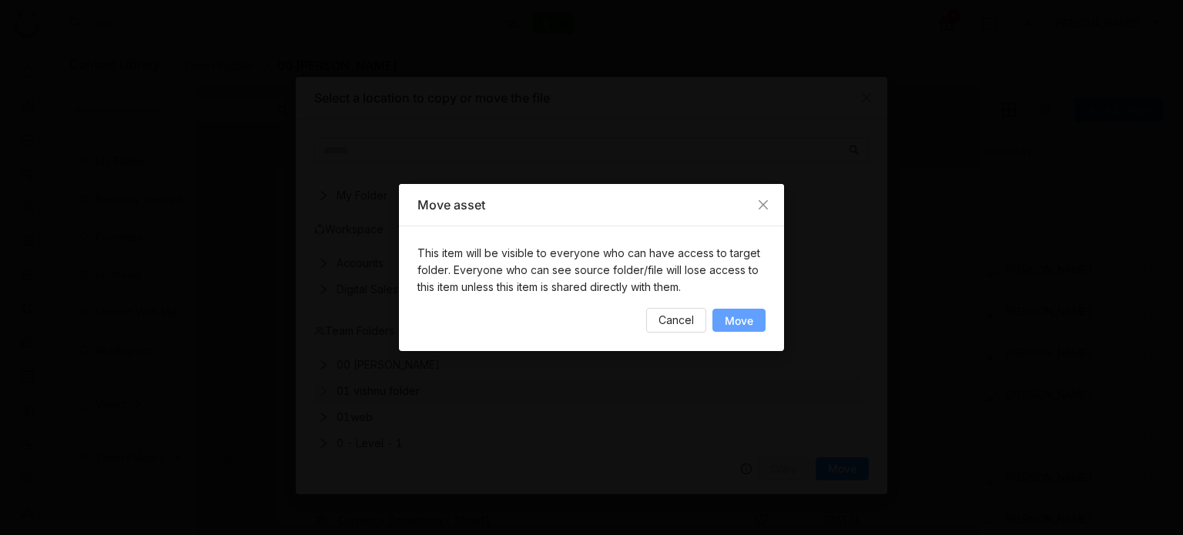
click at [730, 315] on span "Move" at bounding box center [739, 321] width 28 height 12
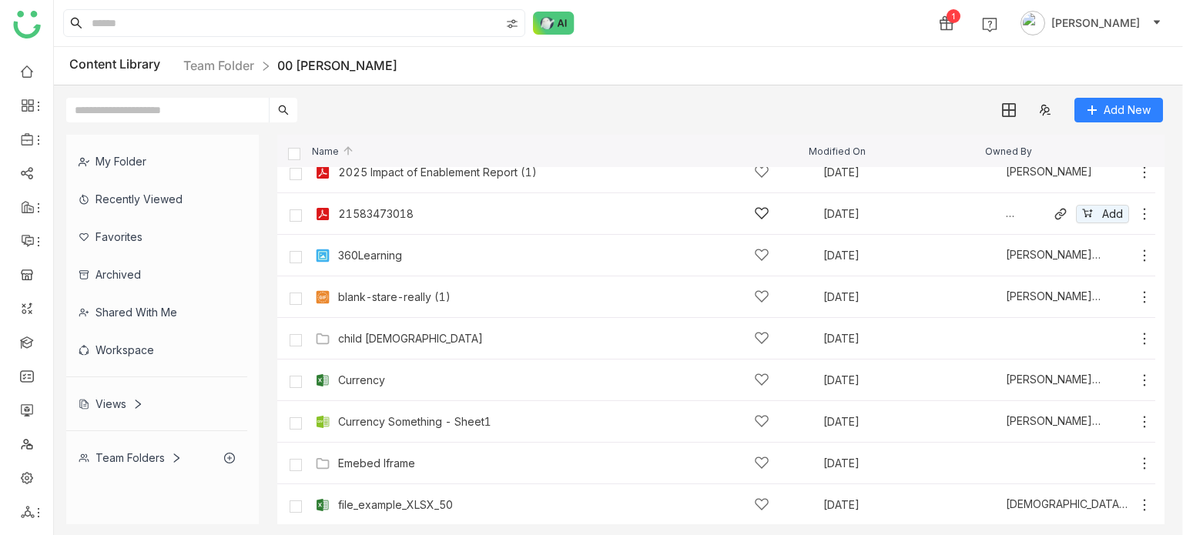
scroll to position [61, 0]
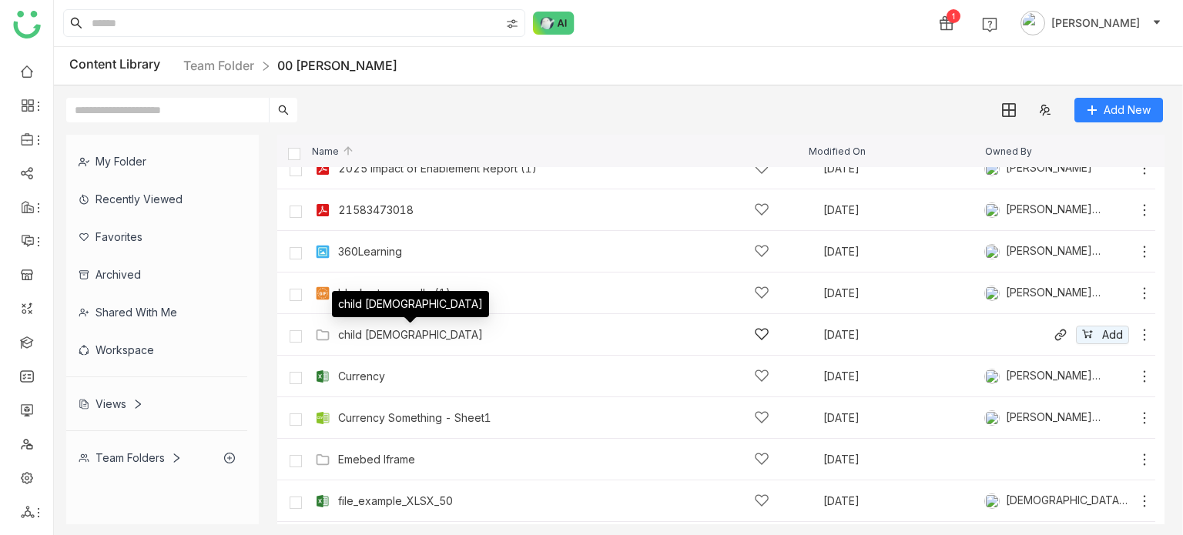
click at [352, 329] on div "child [DEMOGRAPHIC_DATA]" at bounding box center [410, 335] width 145 height 12
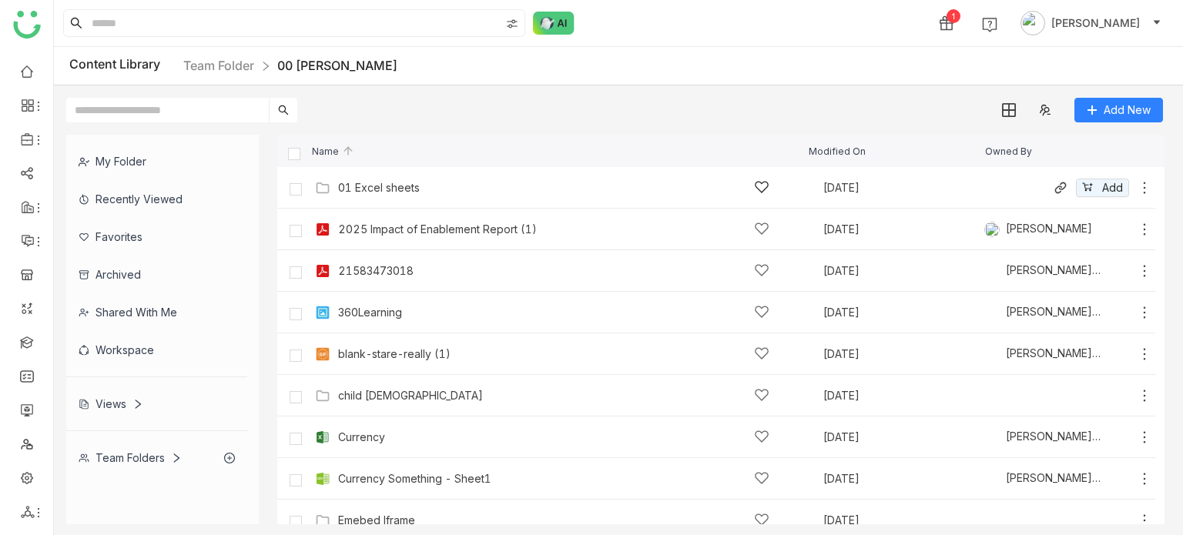
click at [1137, 183] on icon at bounding box center [1144, 187] width 15 height 15
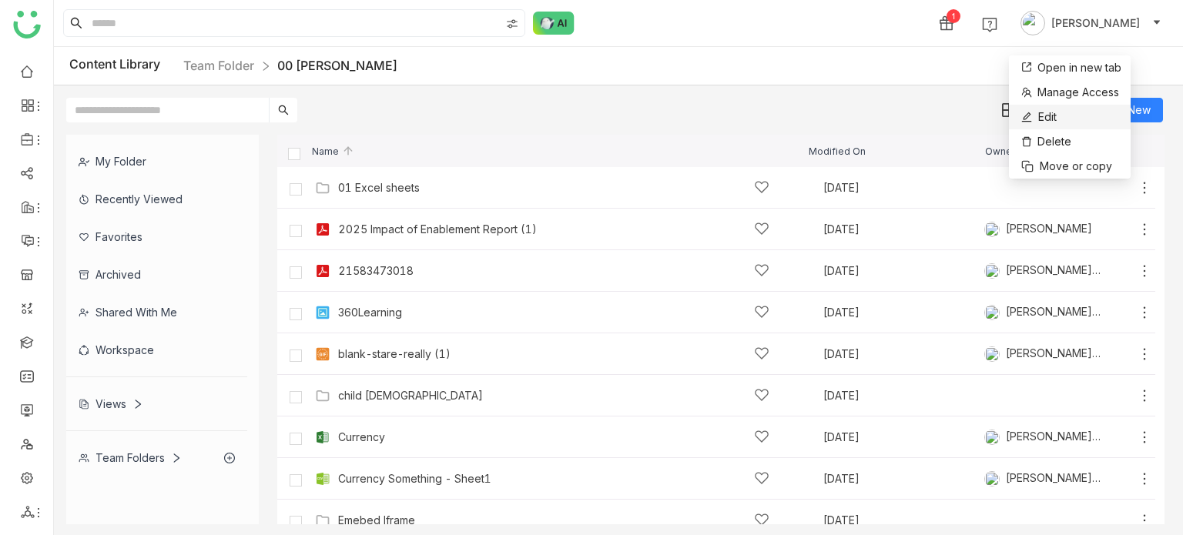
click at [1081, 120] on li "Edit" at bounding box center [1070, 117] width 122 height 25
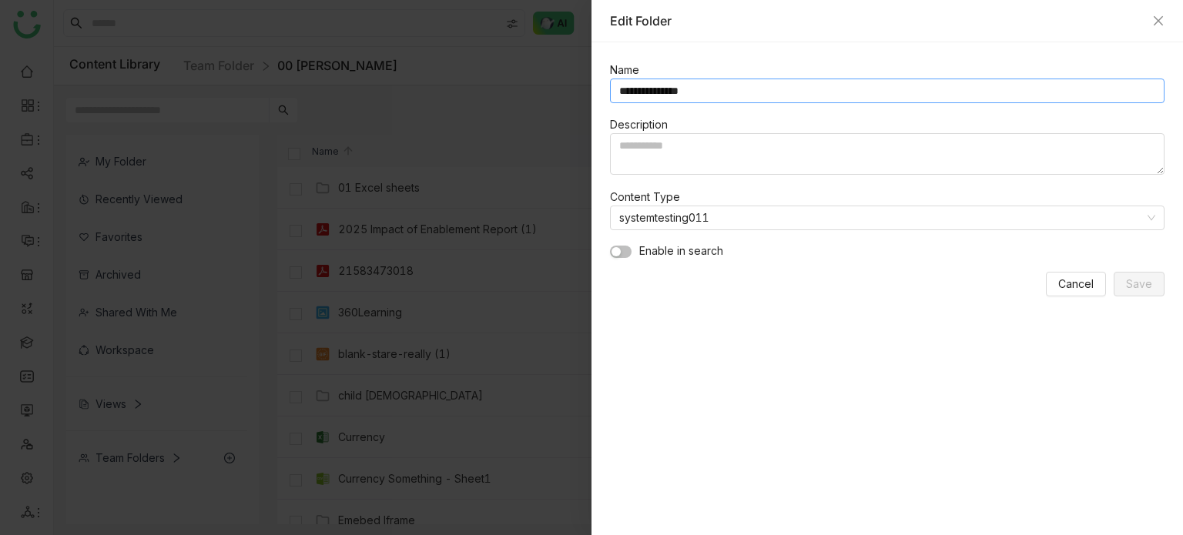
click at [824, 92] on input "**********" at bounding box center [887, 91] width 554 height 25
type input "**********"
click at [1147, 283] on span "Save" at bounding box center [1139, 284] width 26 height 17
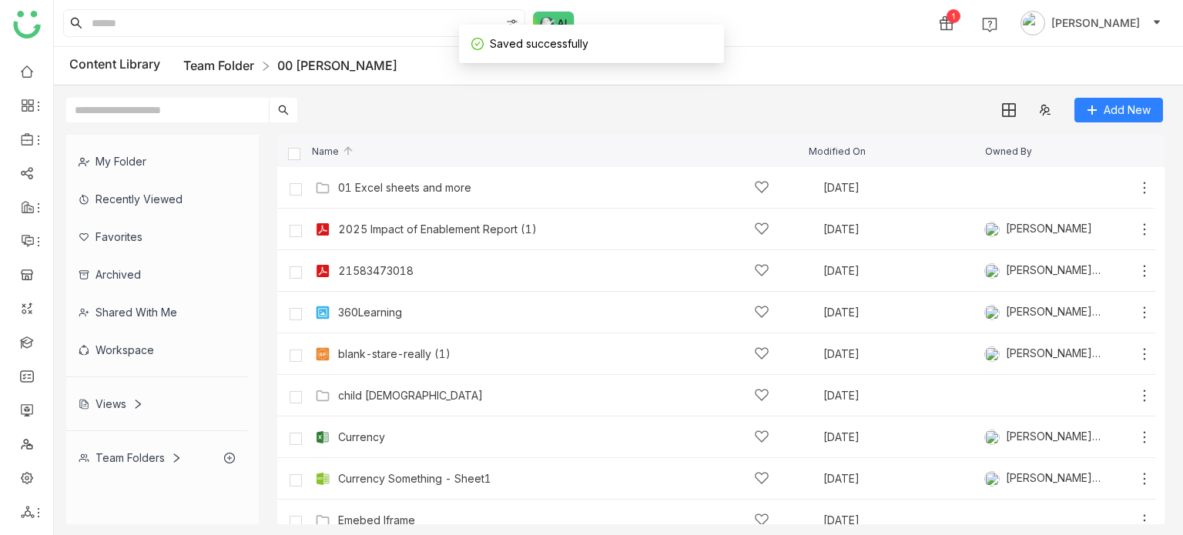
click at [219, 65] on link "Team Folder" at bounding box center [218, 65] width 71 height 15
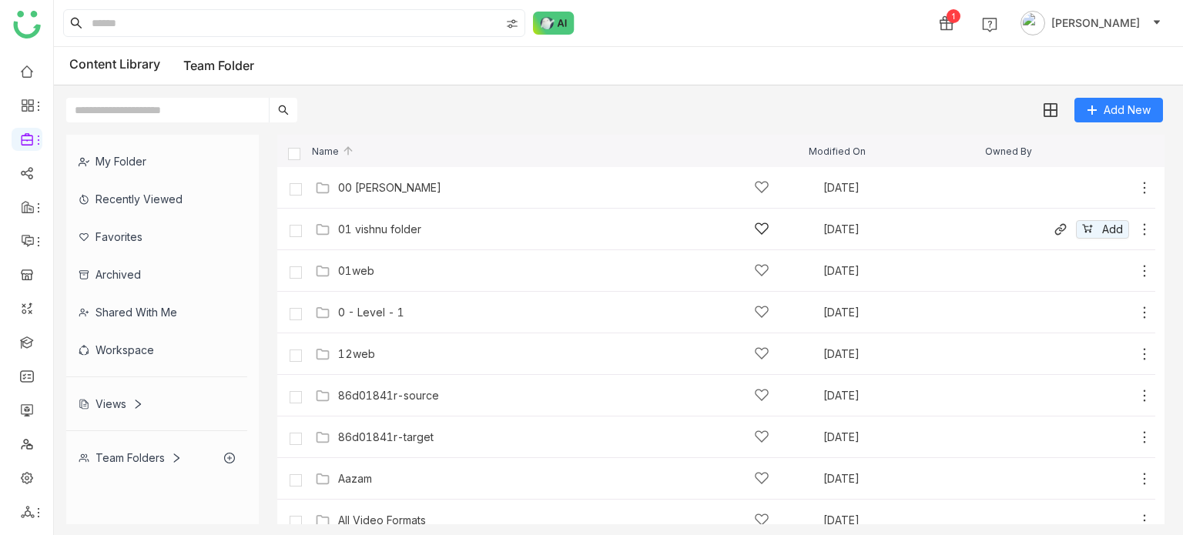
click at [367, 238] on div "01 vishnu folder Sep 29, 2025 Add" at bounding box center [731, 229] width 841 height 24
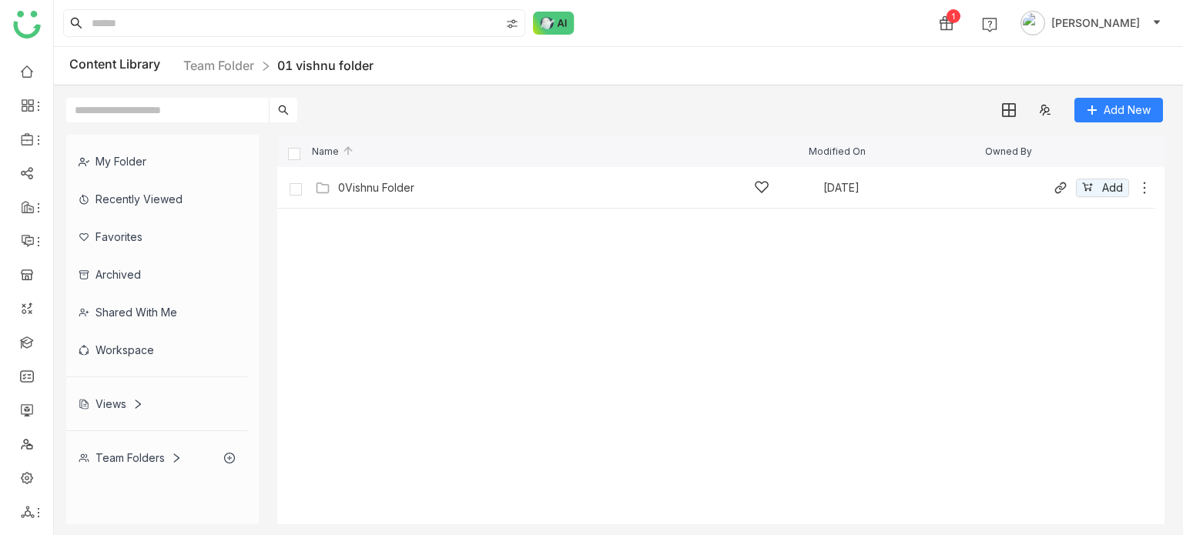
click at [370, 199] on div "0Vishnu Folder Sep 29, 2025 Add" at bounding box center [716, 188] width 878 height 42
click at [378, 187] on div "0Vishnu Folder" at bounding box center [376, 188] width 76 height 12
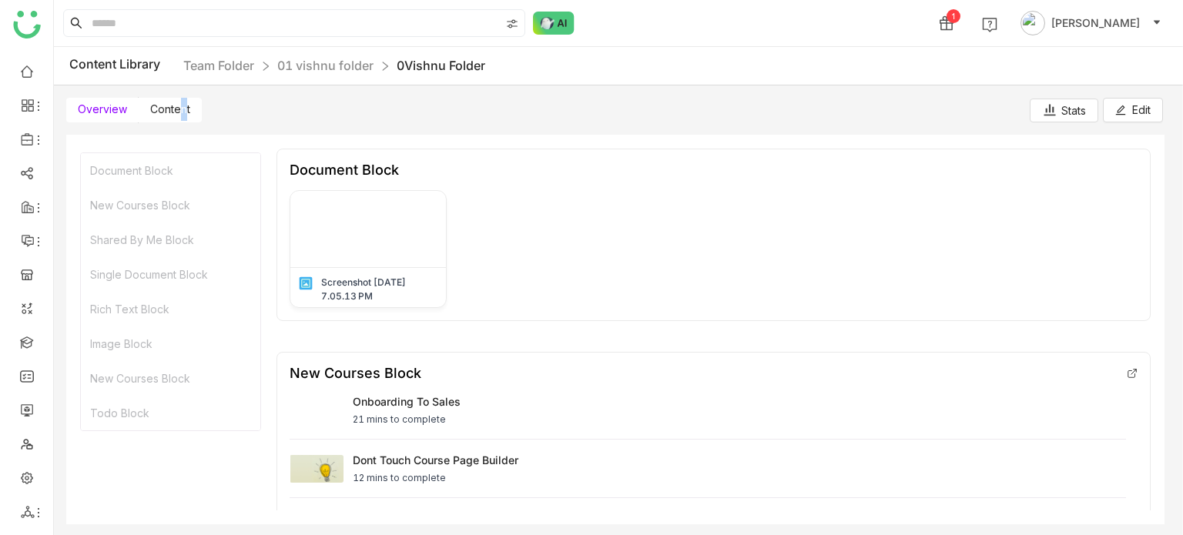
click at [183, 115] on span "Content" at bounding box center [170, 108] width 40 height 13
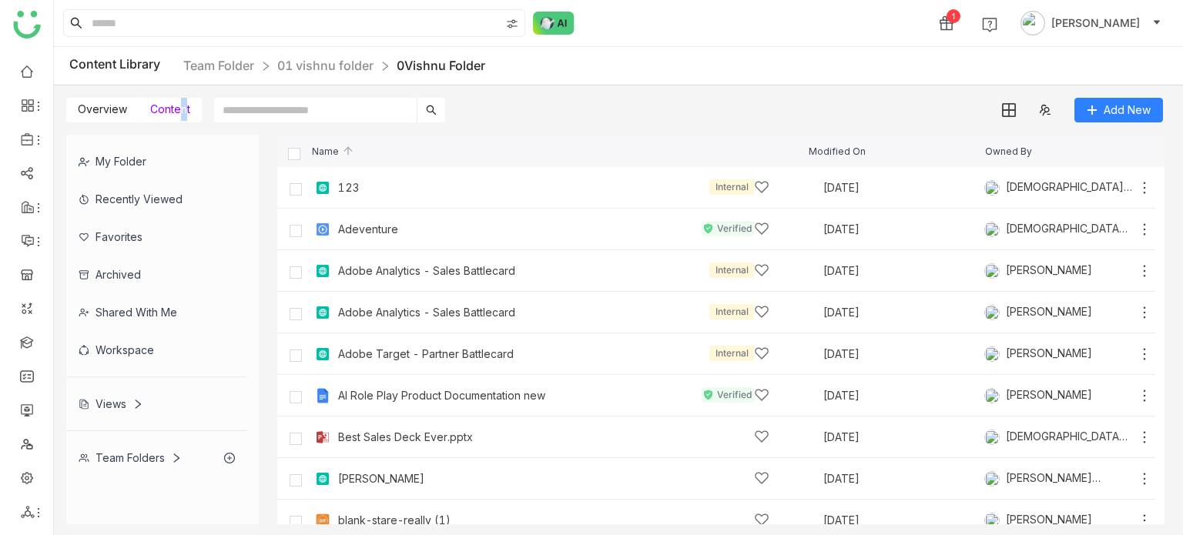
click at [363, 69] on link "01 vishnu folder" at bounding box center [325, 65] width 96 height 15
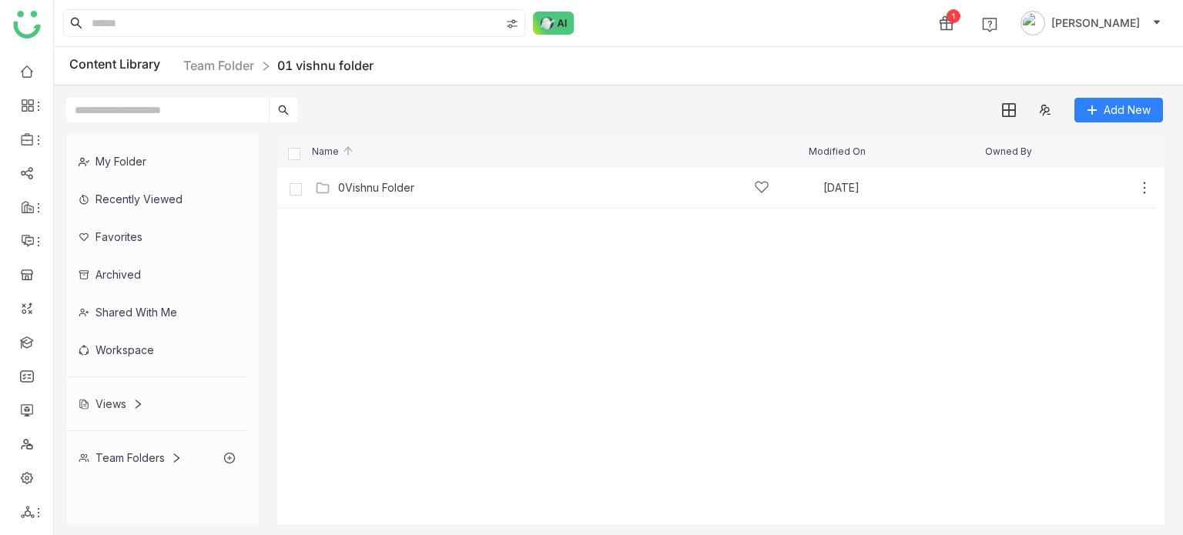
click at [206, 74] on nz-breadcrumb "Team Folder 01 vishnu folder" at bounding box center [278, 65] width 190 height 19
click at [220, 67] on link "Team Folder" at bounding box center [218, 65] width 71 height 15
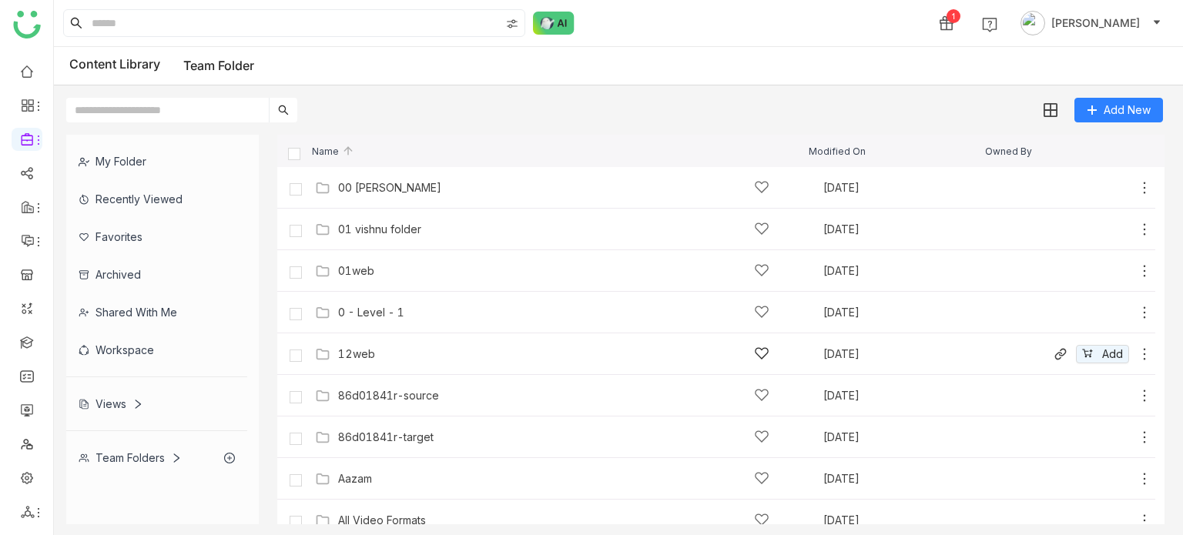
click at [404, 339] on div "12web Sep 29, 2025 Add" at bounding box center [716, 354] width 878 height 42
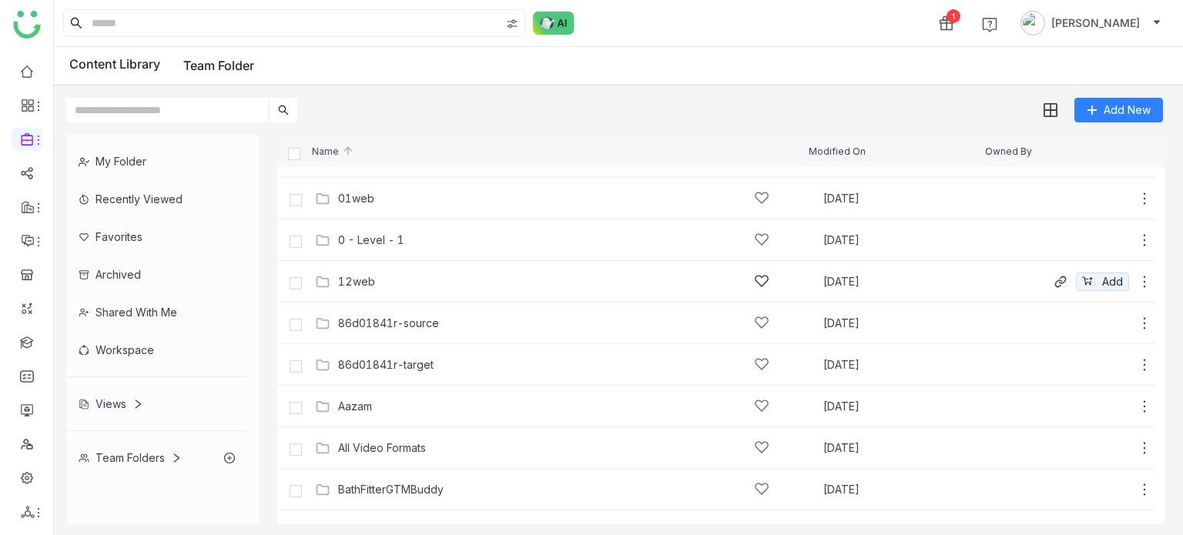
scroll to position [74, 0]
click at [25, 474] on link at bounding box center [27, 477] width 14 height 13
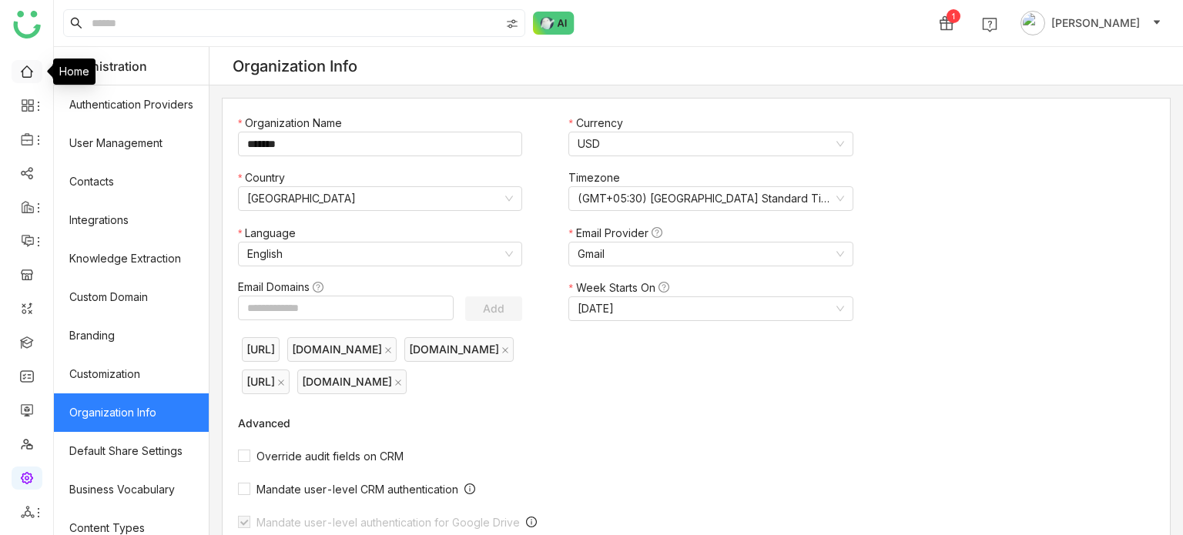
click at [25, 67] on link at bounding box center [27, 70] width 14 height 13
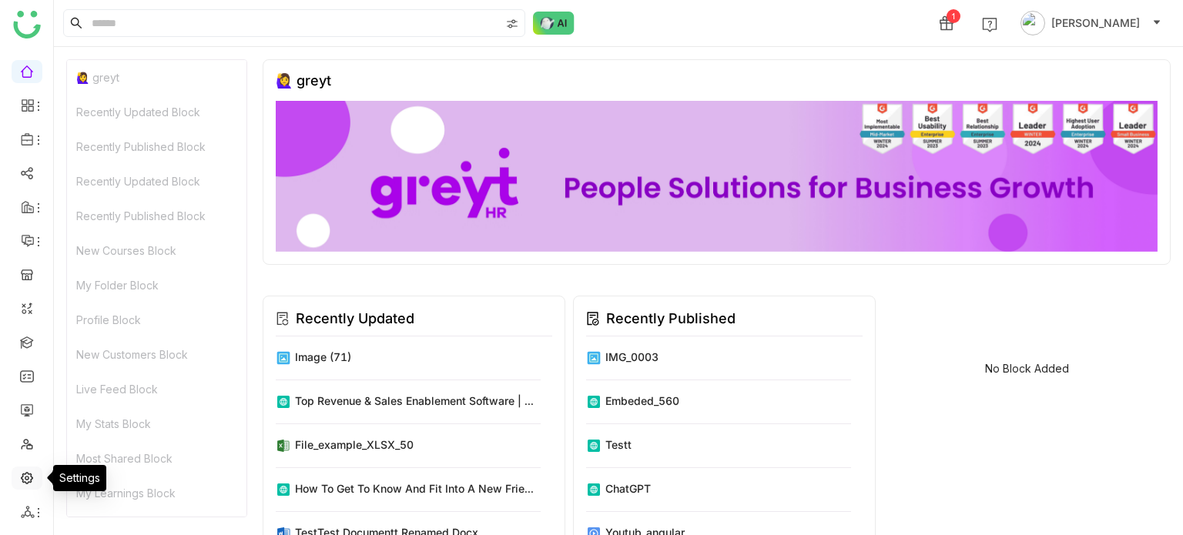
click at [31, 477] on link at bounding box center [27, 477] width 14 height 13
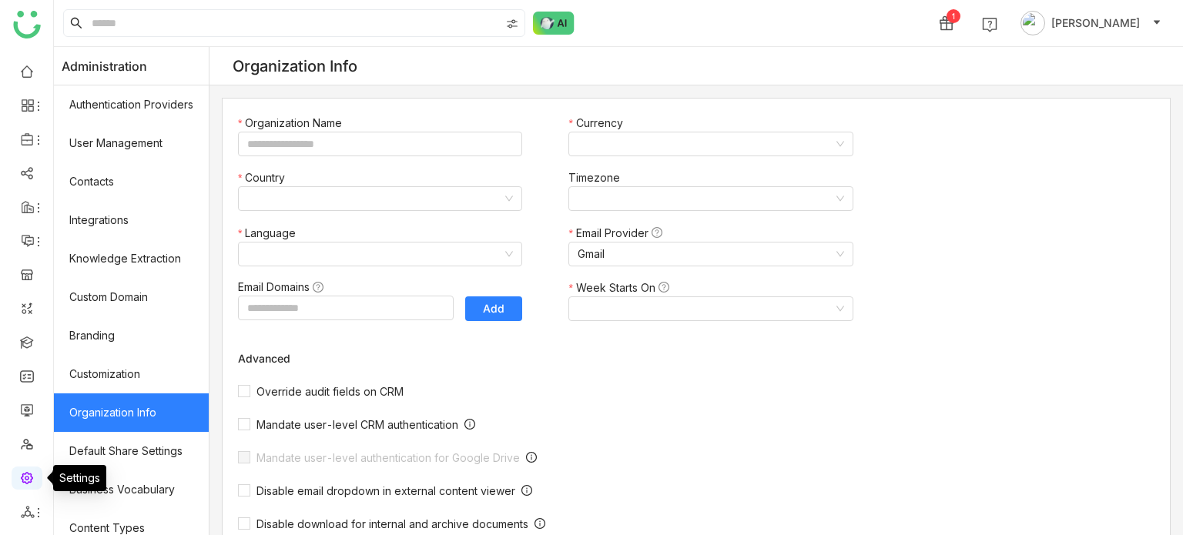
type input "*******"
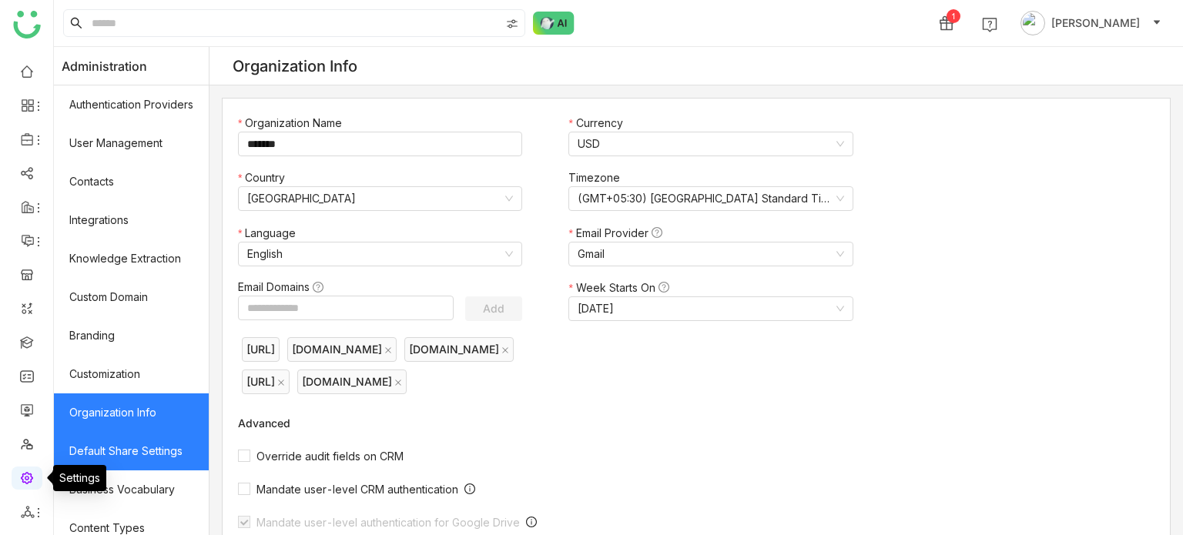
scroll to position [281, 0]
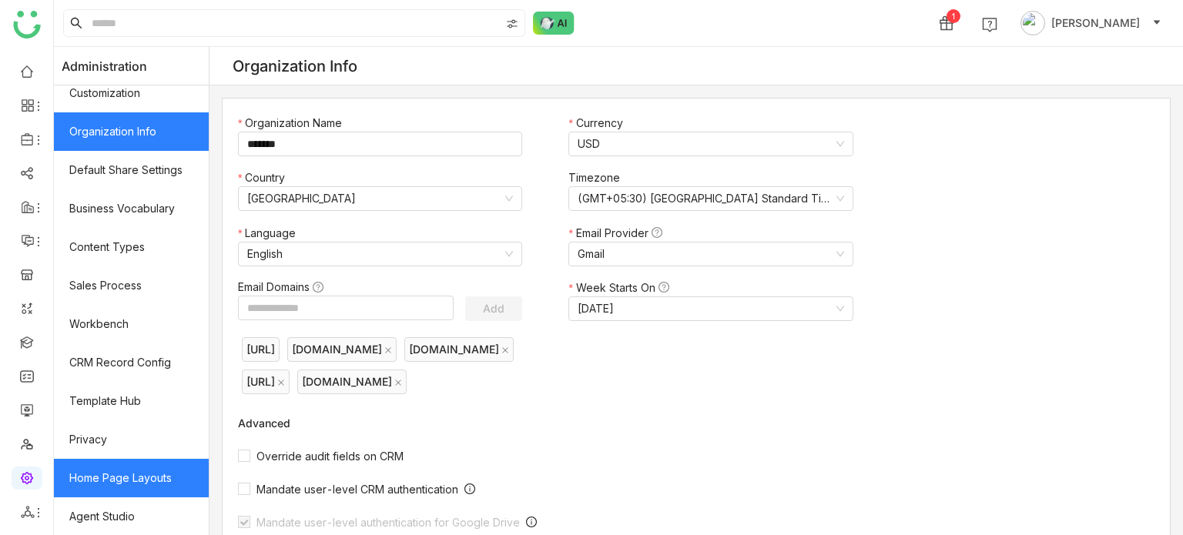
click at [143, 485] on link "Home Page Layouts" at bounding box center [131, 478] width 155 height 39
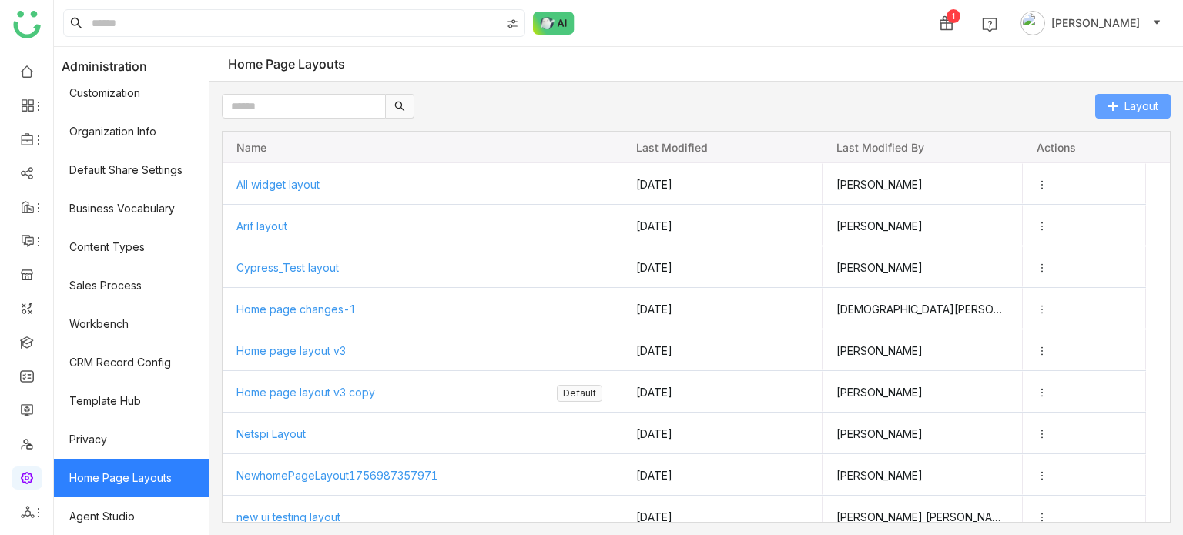
click at [1130, 98] on span "Layout" at bounding box center [1141, 106] width 34 height 17
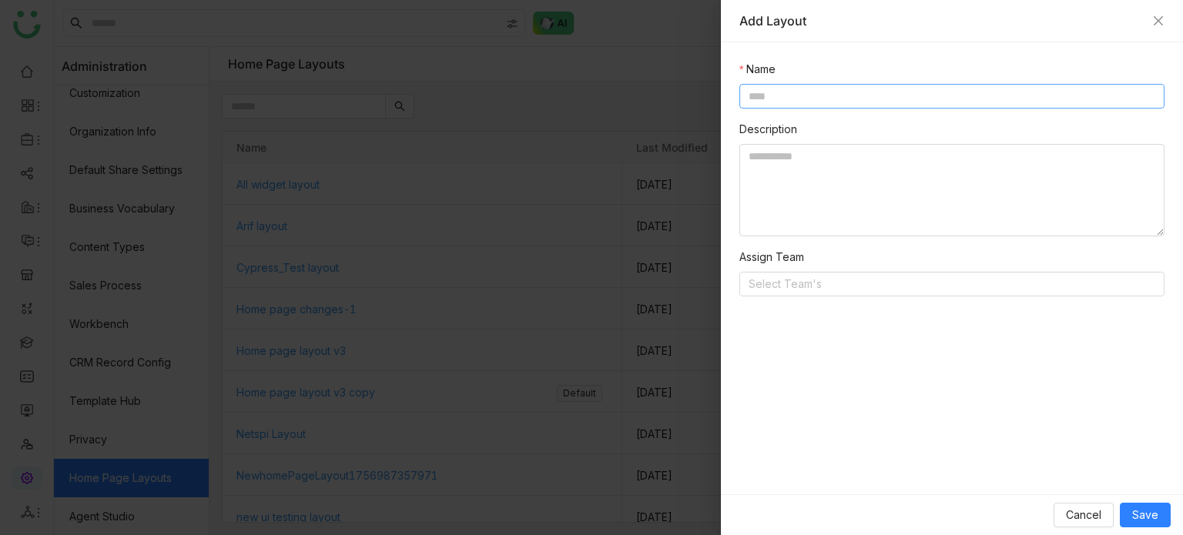
click at [788, 99] on input at bounding box center [951, 96] width 425 height 25
click at [745, 95] on input "**********" at bounding box center [951, 96] width 425 height 25
type input "**********"
click at [1154, 528] on div "Cancel Save" at bounding box center [952, 514] width 462 height 41
click at [1156, 515] on span "Save" at bounding box center [1145, 515] width 26 height 17
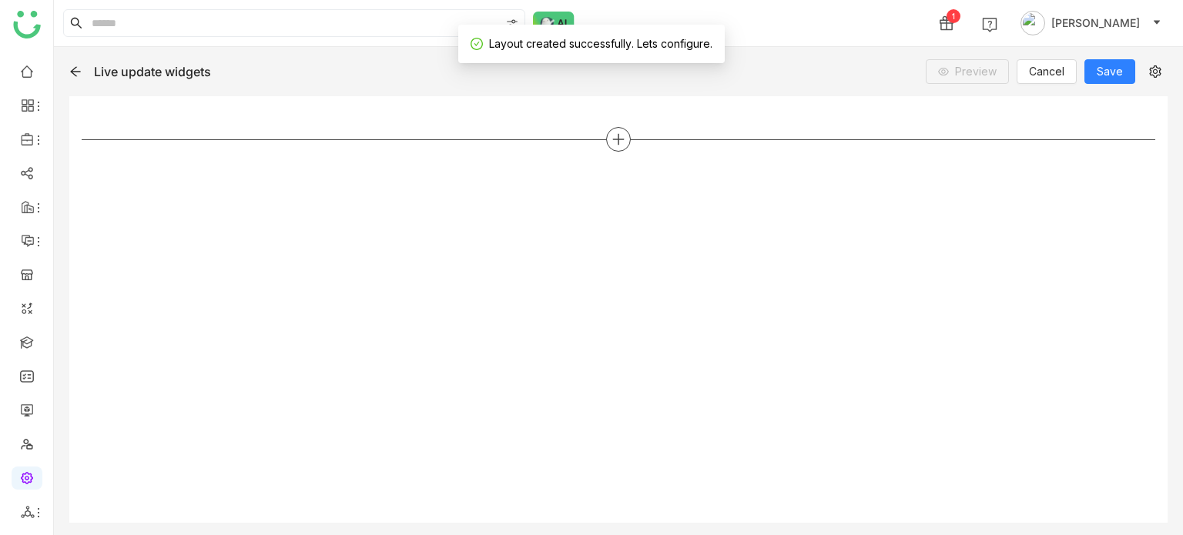
click at [617, 137] on icon at bounding box center [618, 139] width 14 height 14
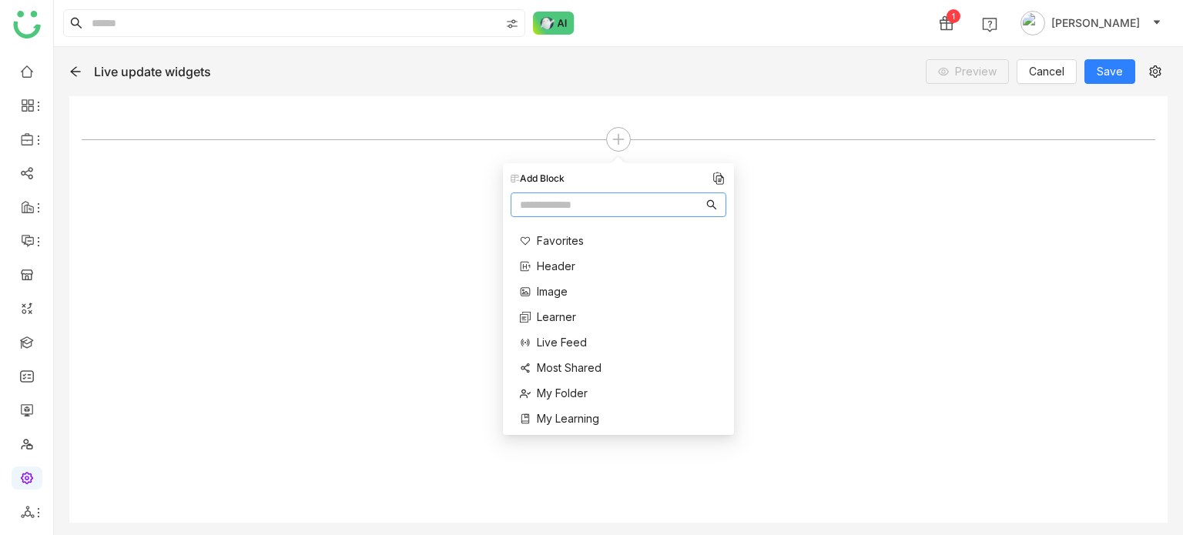
scroll to position [200, 0]
click at [573, 293] on span "Live Feed" at bounding box center [562, 293] width 50 height 16
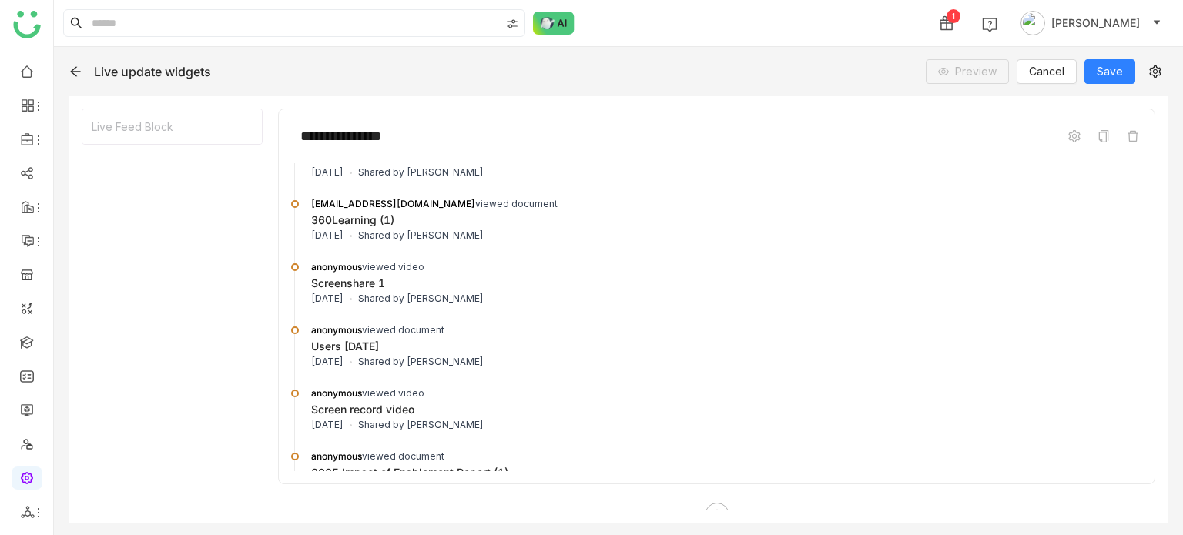
scroll to position [18, 0]
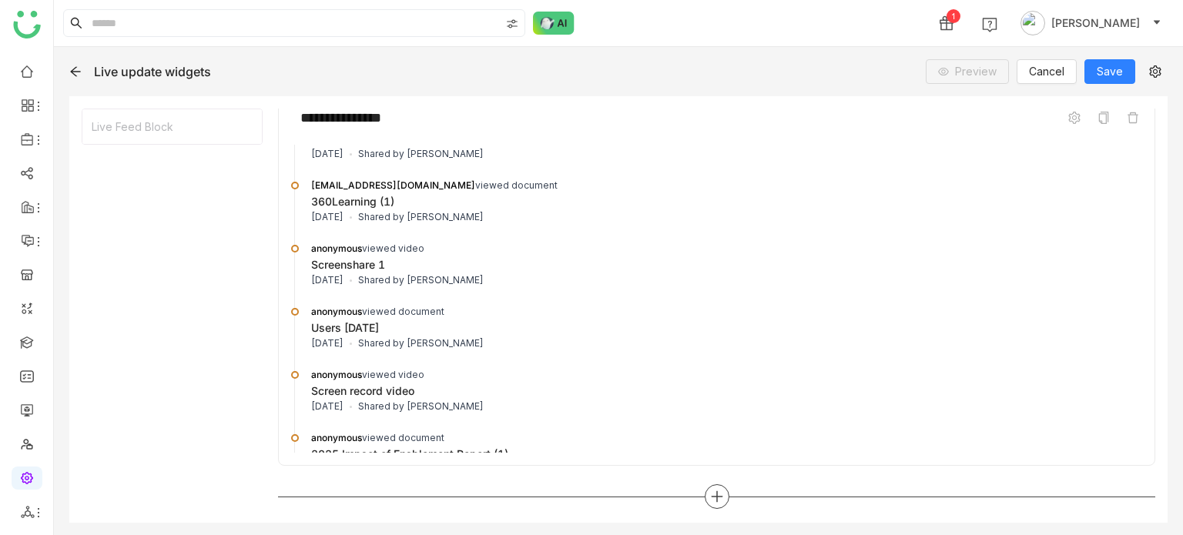
click at [708, 486] on div at bounding box center [717, 496] width 25 height 25
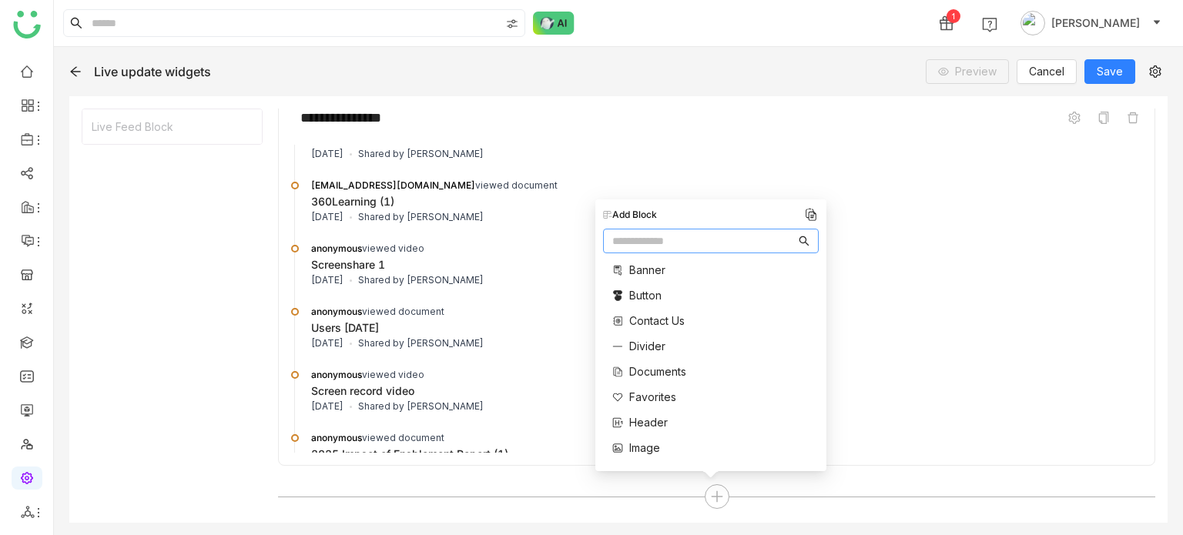
scroll to position [0, 0]
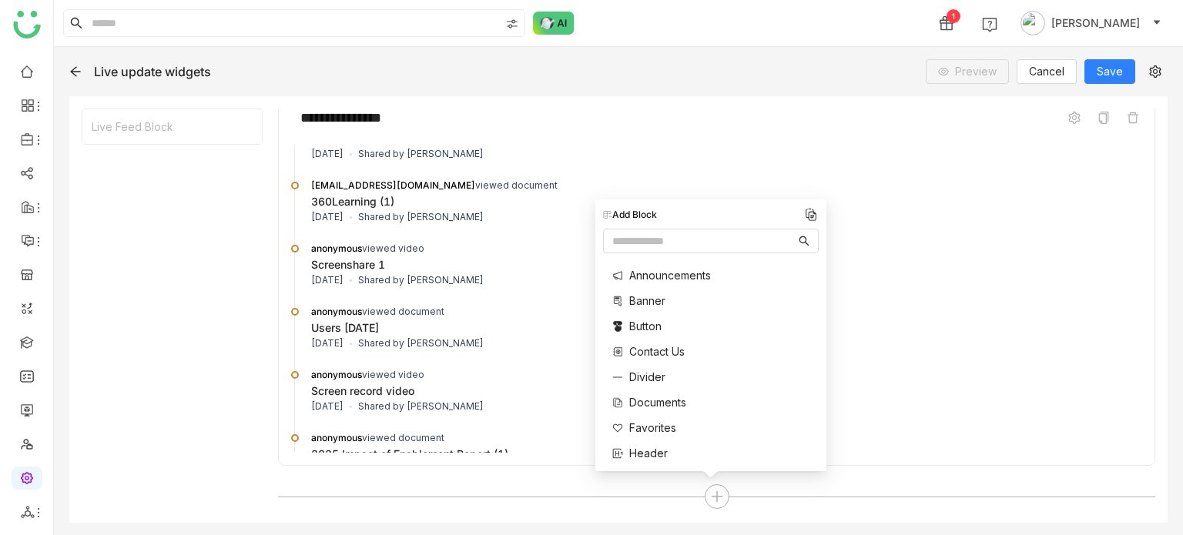
click at [678, 274] on span "Announcements" at bounding box center [670, 275] width 82 height 16
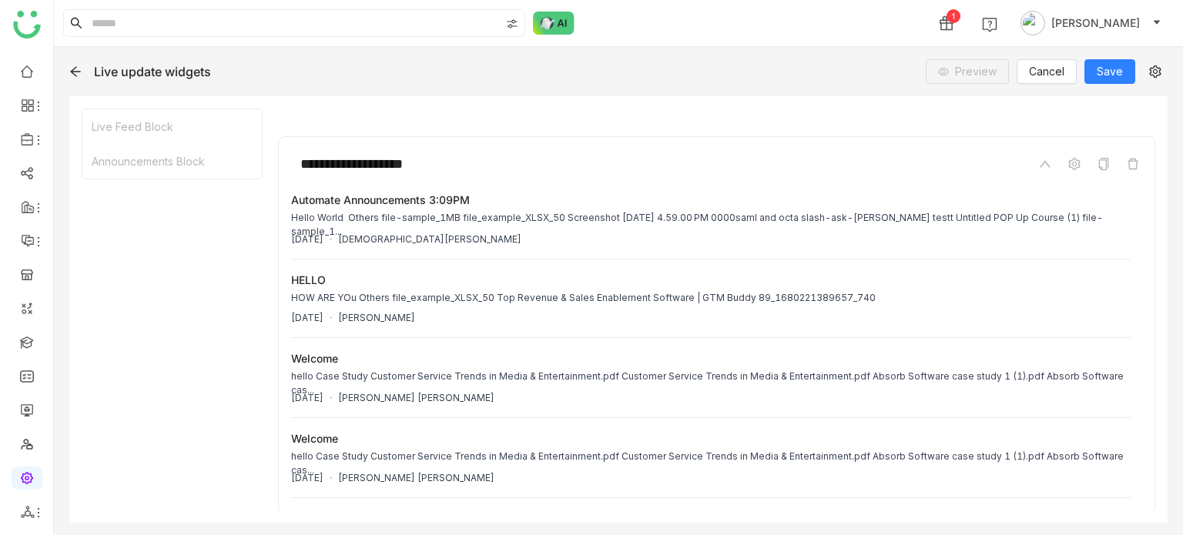
scroll to position [471, 0]
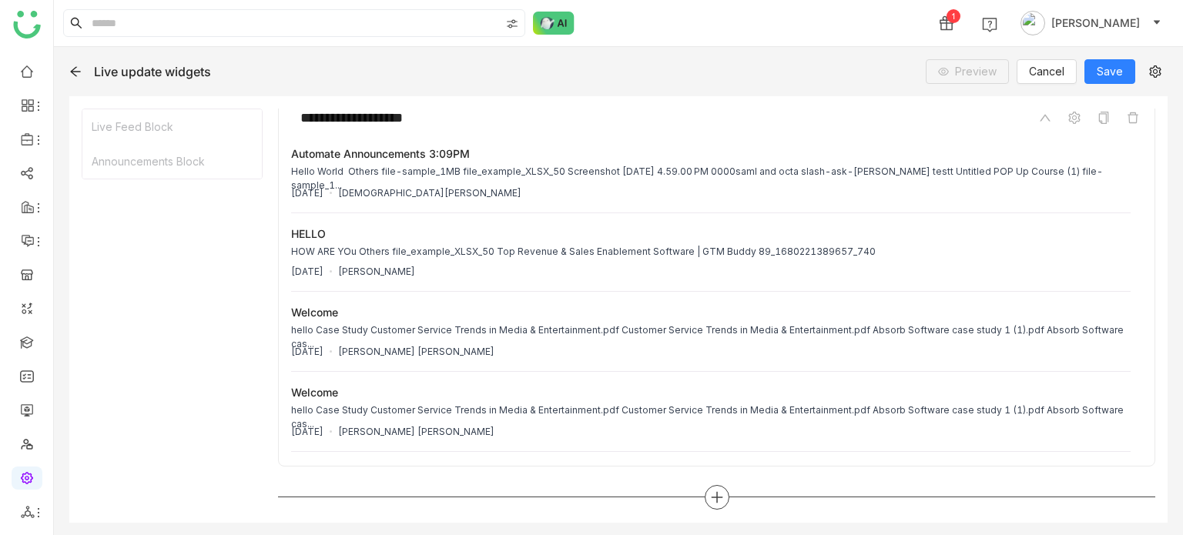
click at [710, 501] on icon at bounding box center [717, 498] width 14 height 14
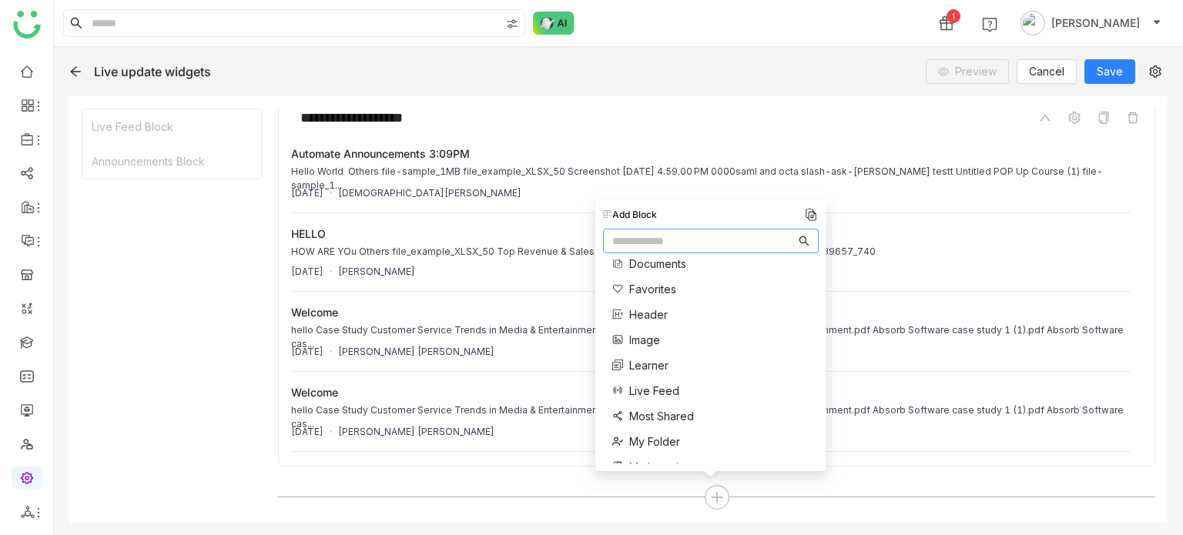
scroll to position [151, 0]
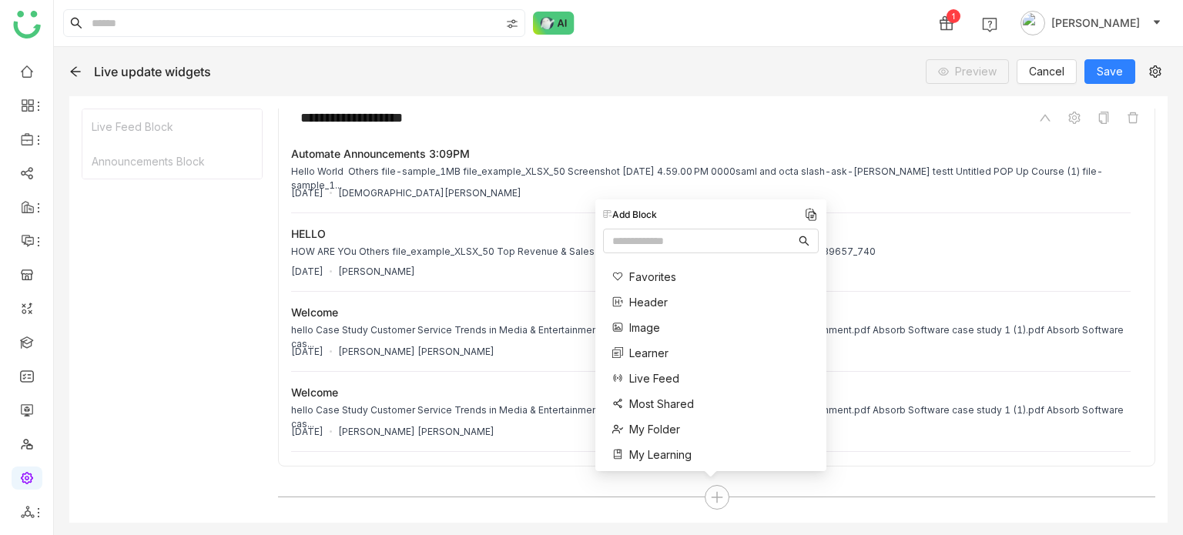
click at [651, 353] on span "Learner" at bounding box center [648, 353] width 39 height 16
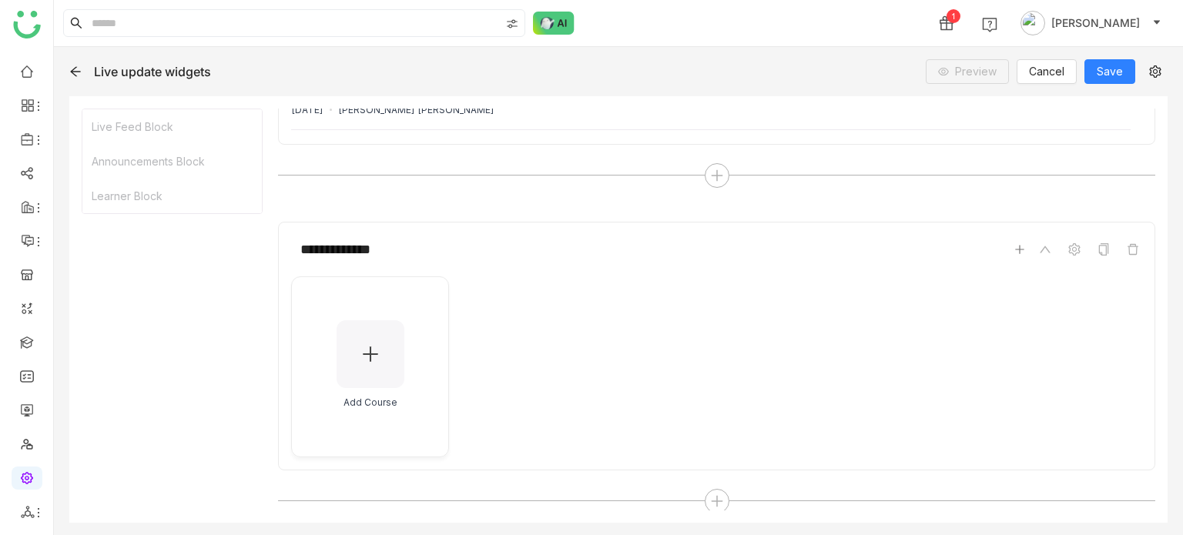
scroll to position [797, 0]
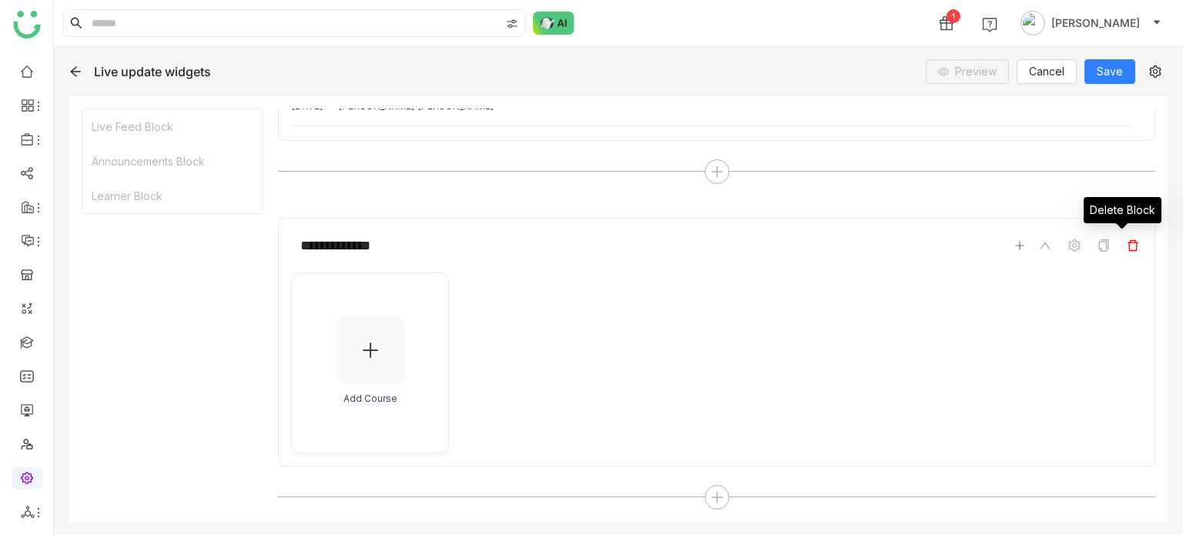
click at [1127, 240] on icon at bounding box center [1132, 245] width 11 height 11
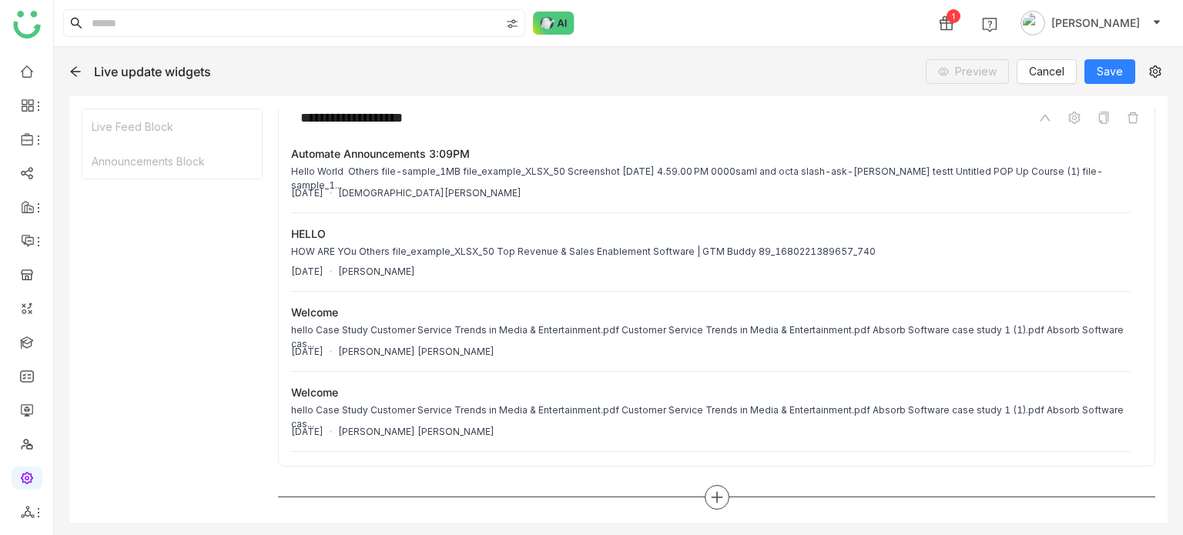
click at [705, 503] on div at bounding box center [717, 497] width 25 height 25
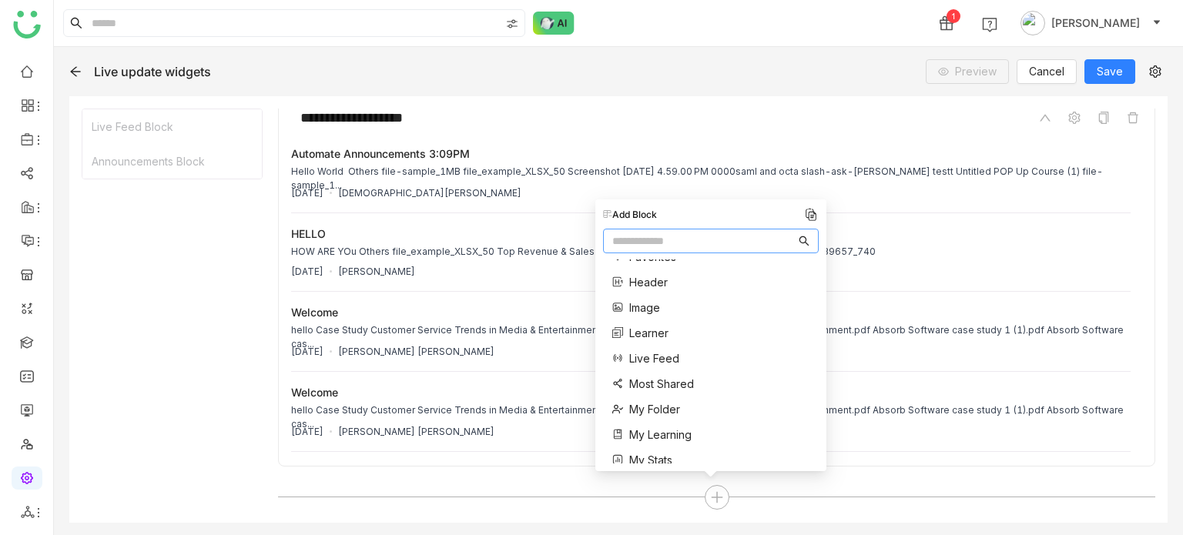
scroll to position [172, 0]
click at [663, 386] on span "Most Shared" at bounding box center [661, 383] width 65 height 16
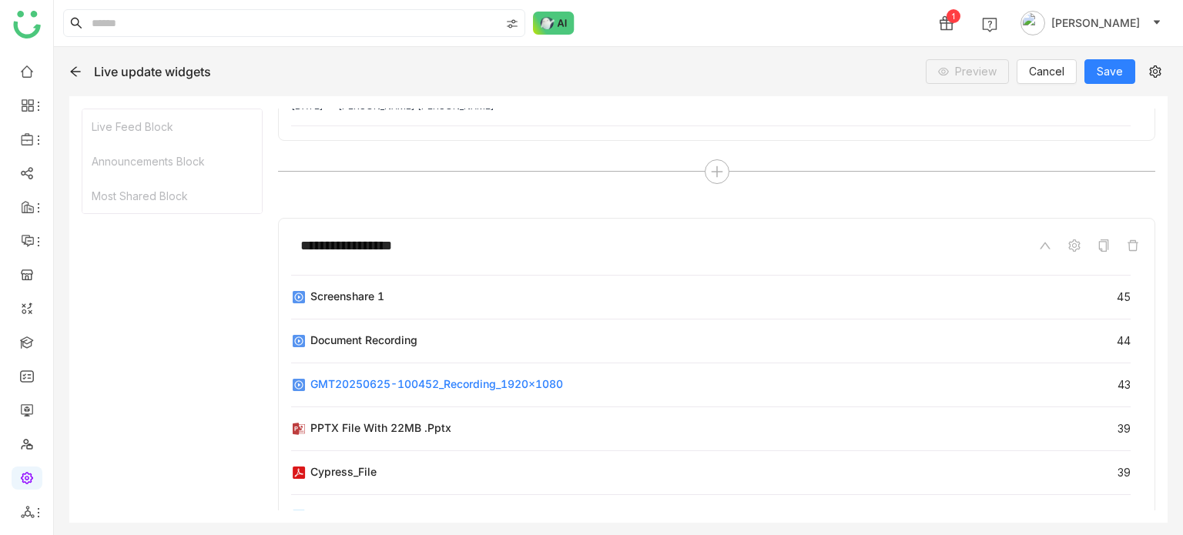
scroll to position [924, 0]
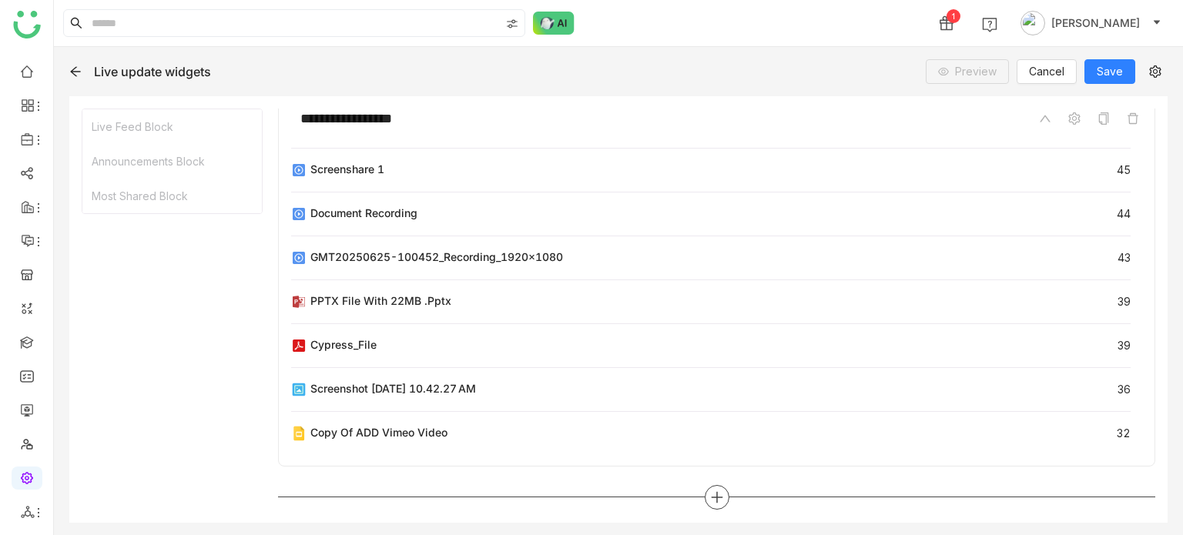
click at [710, 494] on icon at bounding box center [717, 498] width 14 height 14
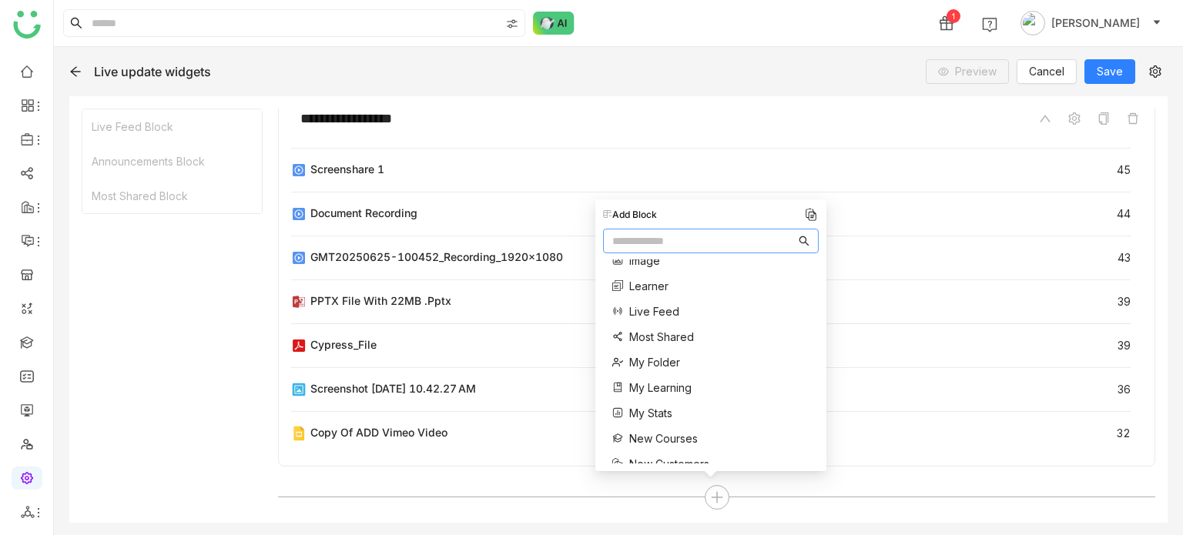
scroll to position [239, 0]
click at [659, 391] on span "My Stats" at bounding box center [650, 392] width 43 height 16
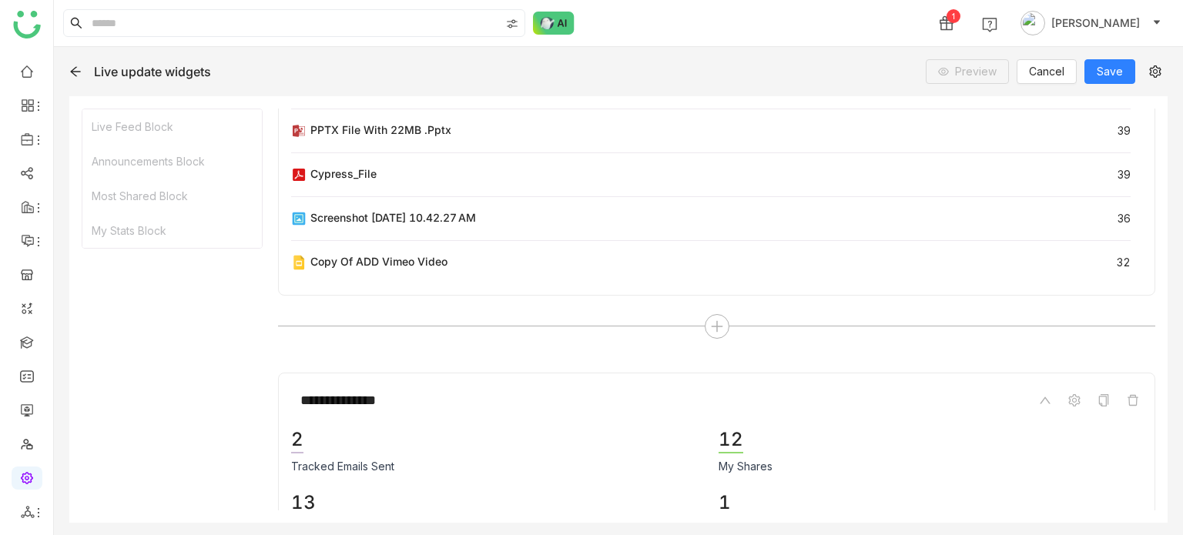
scroll to position [1178, 0]
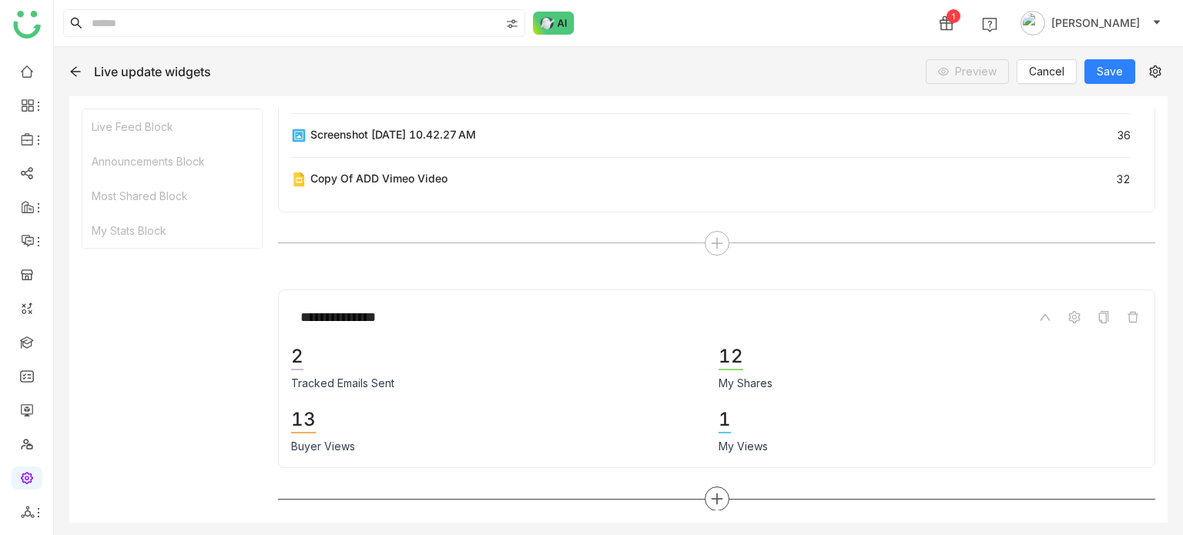
click at [710, 492] on icon at bounding box center [717, 499] width 14 height 14
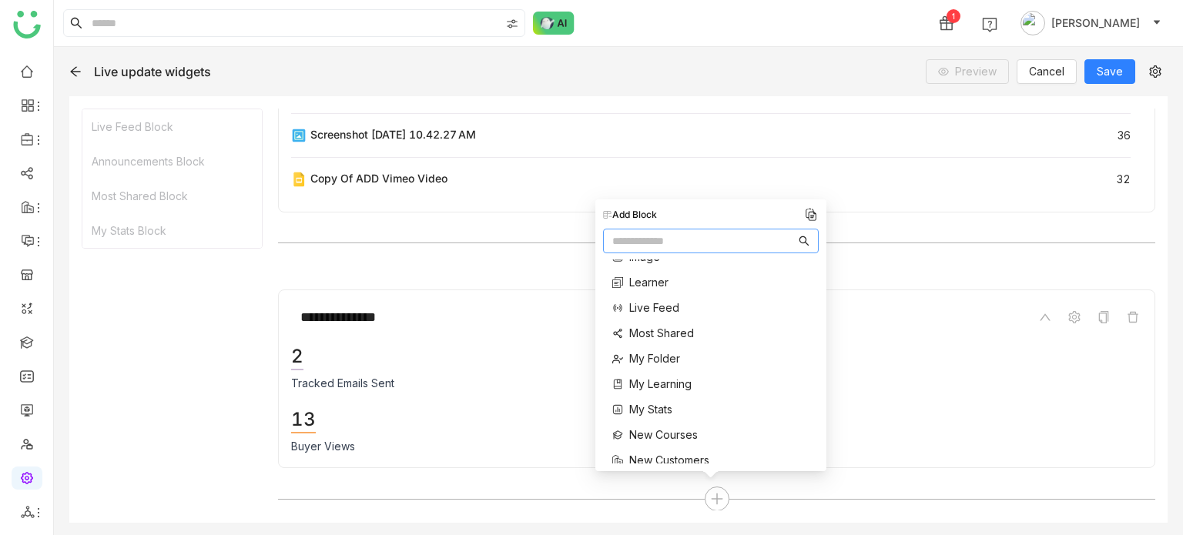
scroll to position [223, 0]
click at [668, 374] on span "My Learning" at bounding box center [660, 382] width 62 height 16
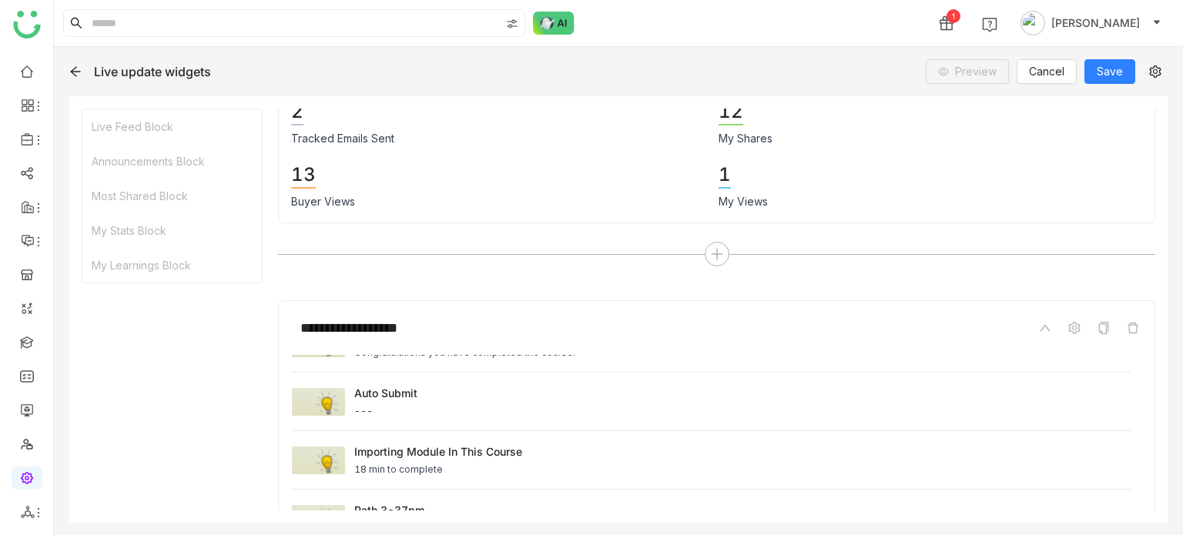
scroll to position [1631, 0]
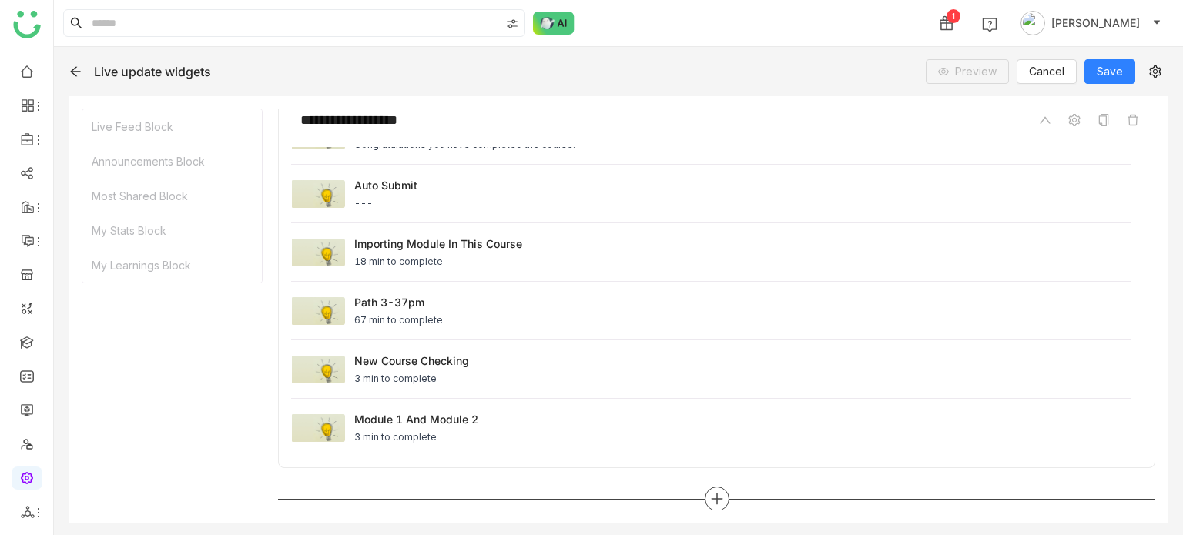
click at [715, 506] on div at bounding box center [717, 499] width 25 height 25
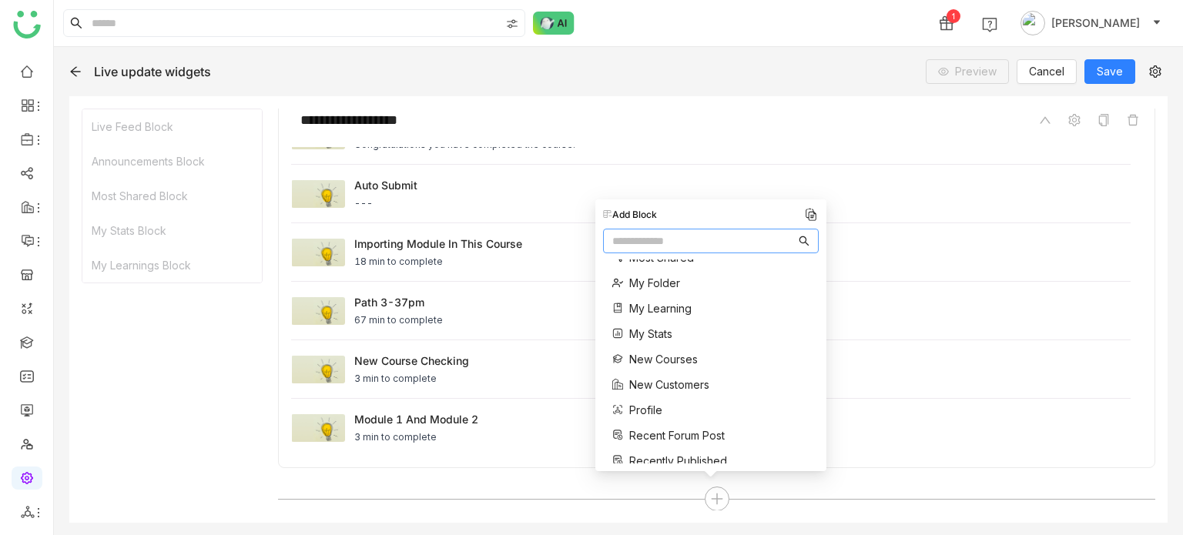
scroll to position [299, 0]
click at [665, 332] on span "My Stats" at bounding box center [650, 332] width 43 height 16
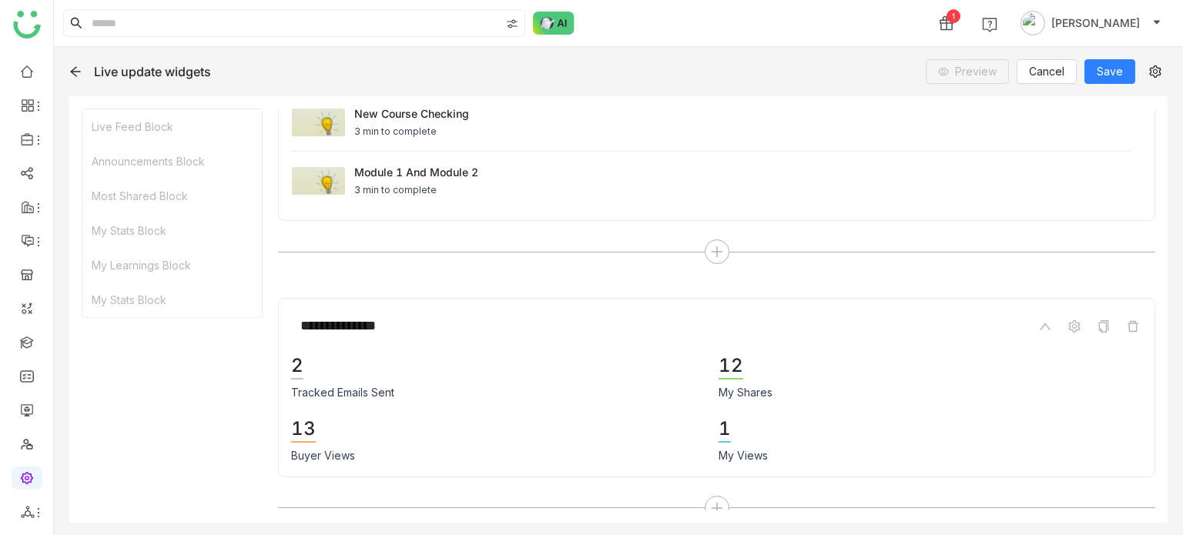
scroll to position [1885, 0]
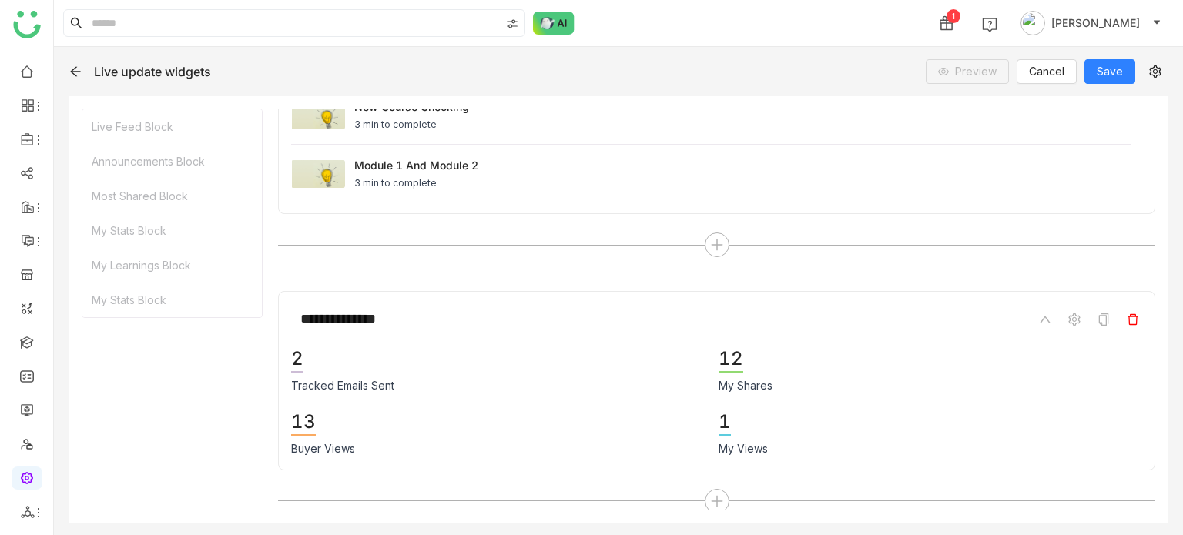
click at [1127, 310] on span at bounding box center [1133, 319] width 18 height 18
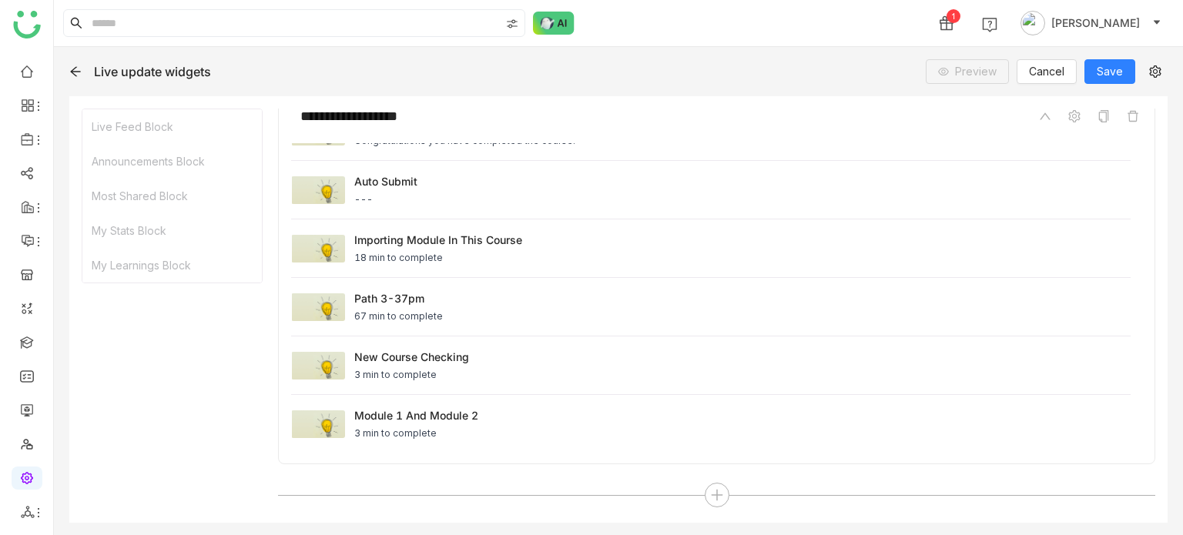
scroll to position [1631, 0]
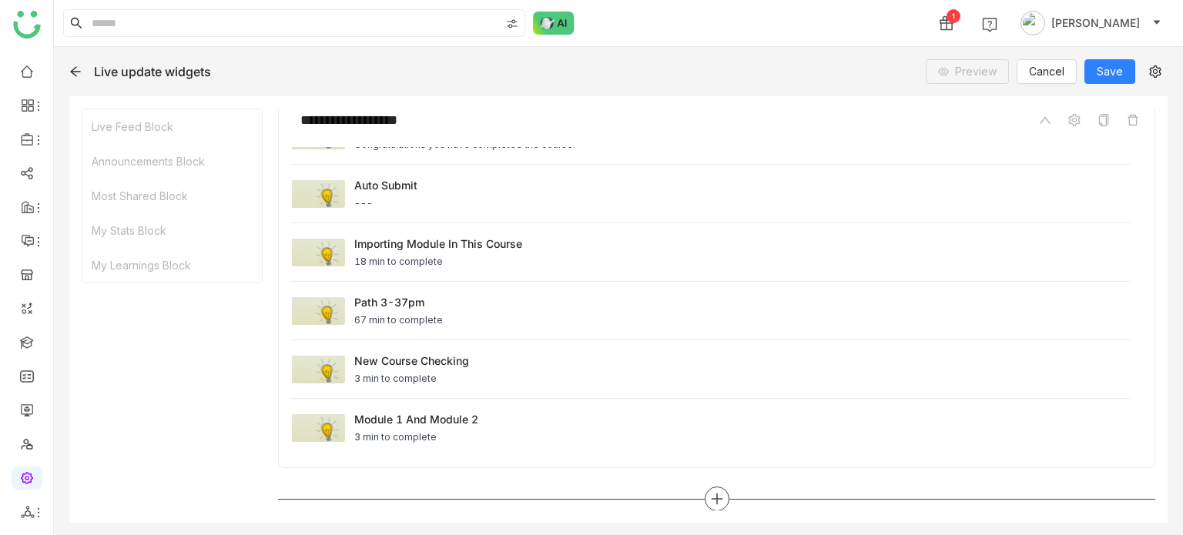
click at [712, 501] on div at bounding box center [717, 499] width 25 height 25
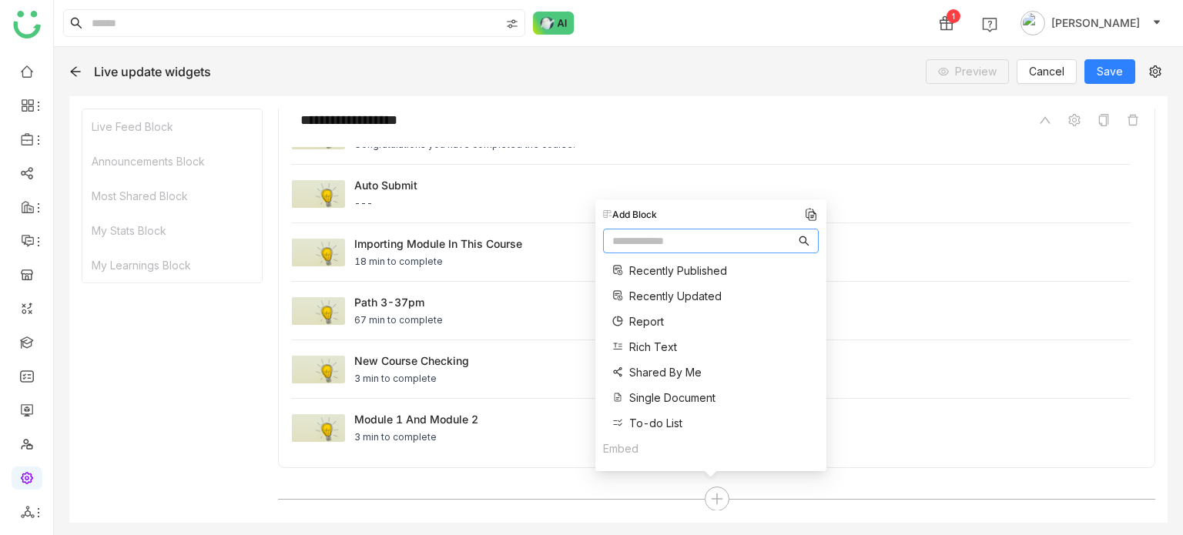
scroll to position [441, 0]
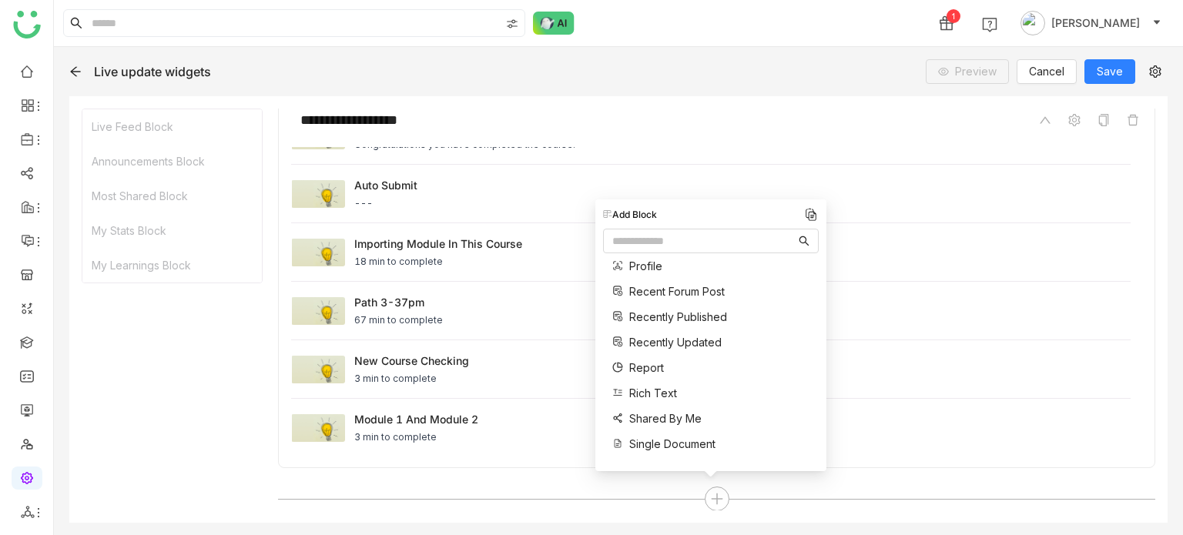
click at [665, 420] on span "Shared By Me" at bounding box center [665, 418] width 72 height 16
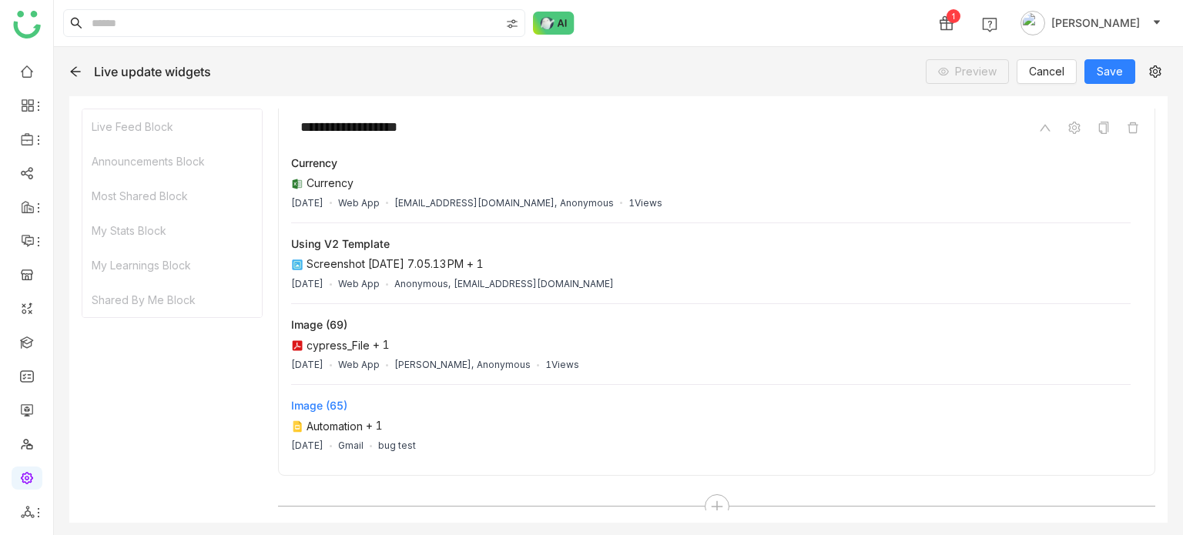
scroll to position [2083, 0]
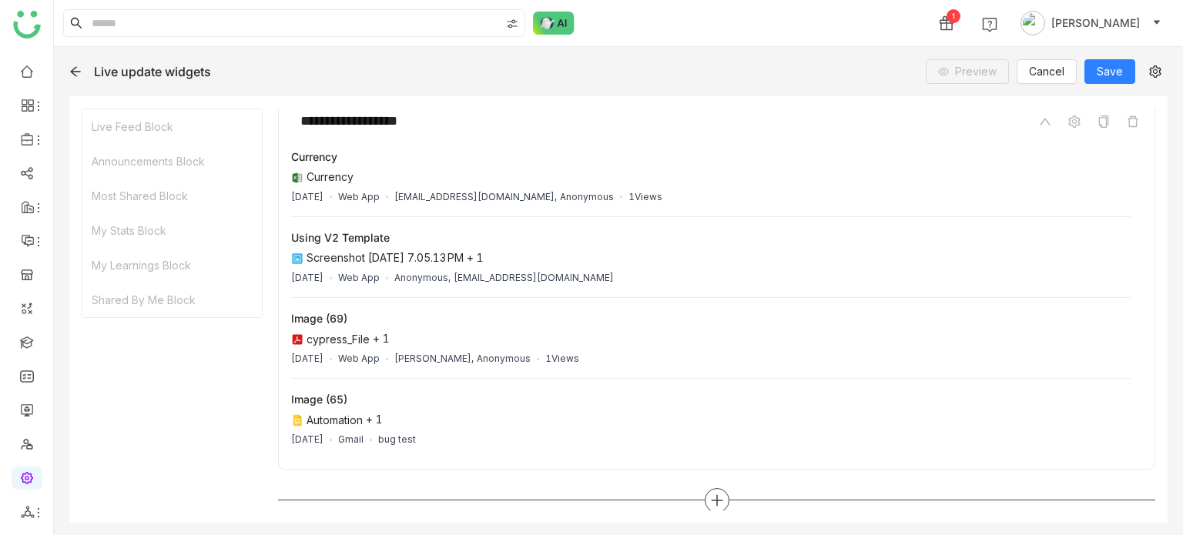
click at [716, 494] on icon at bounding box center [717, 501] width 14 height 14
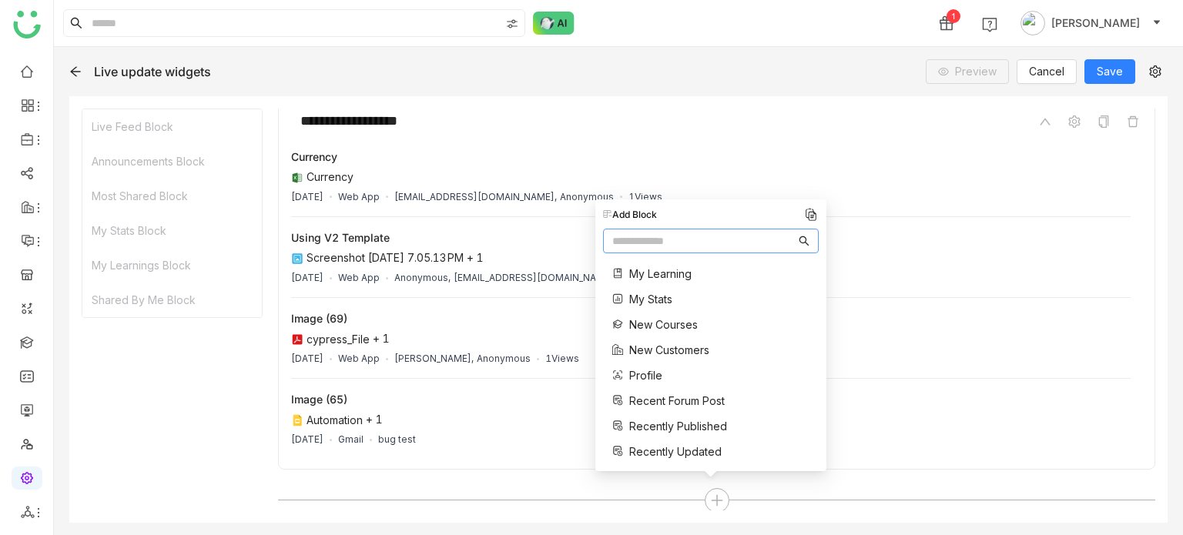
scroll to position [327, 0]
click at [664, 330] on span "New Courses" at bounding box center [663, 329] width 69 height 16
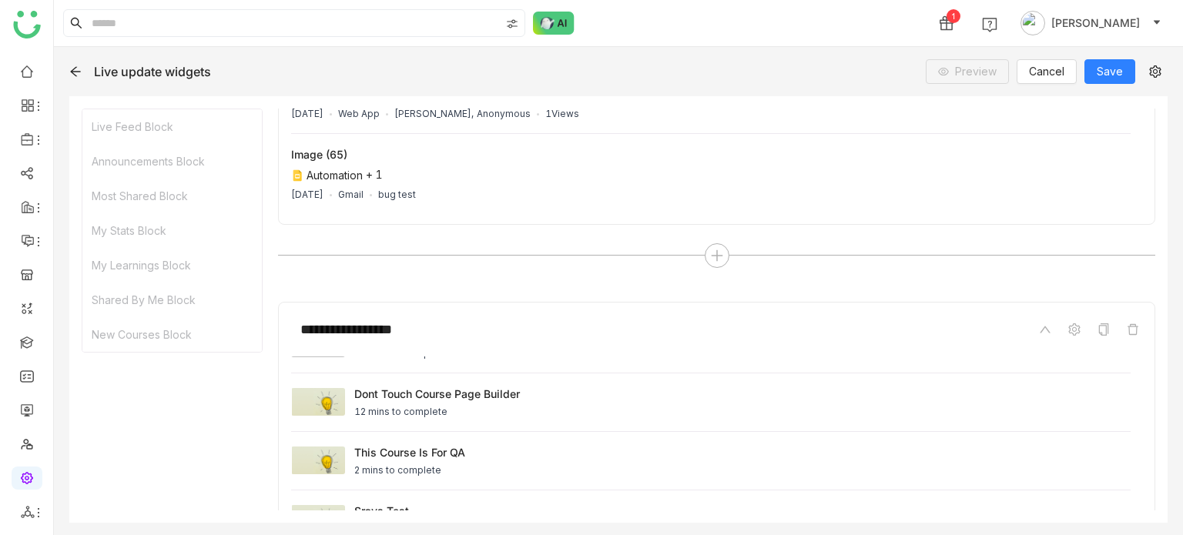
scroll to position [2535, 0]
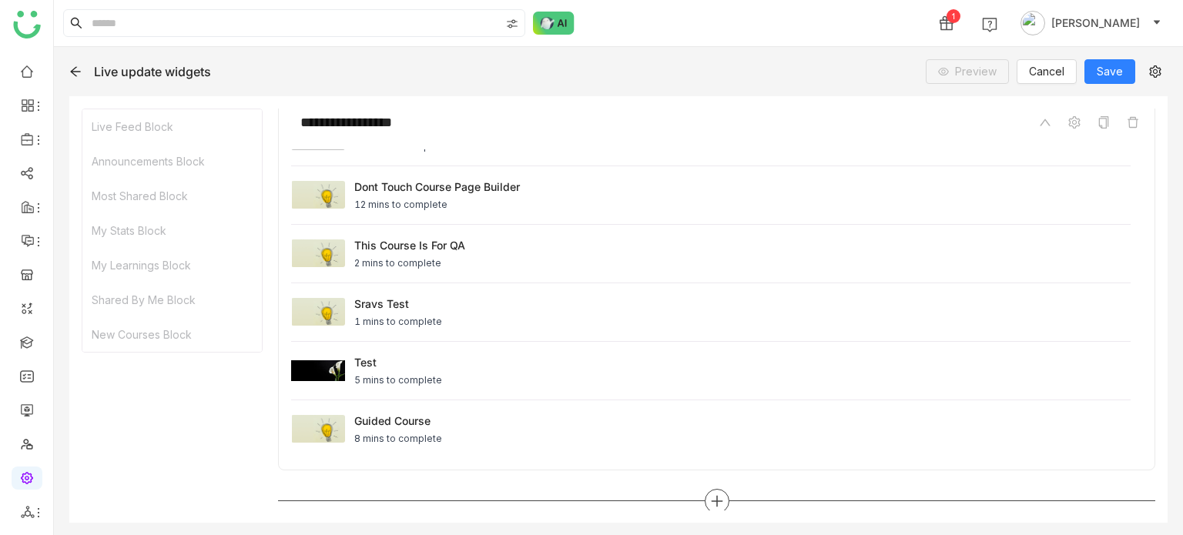
click at [713, 496] on icon at bounding box center [717, 501] width 14 height 14
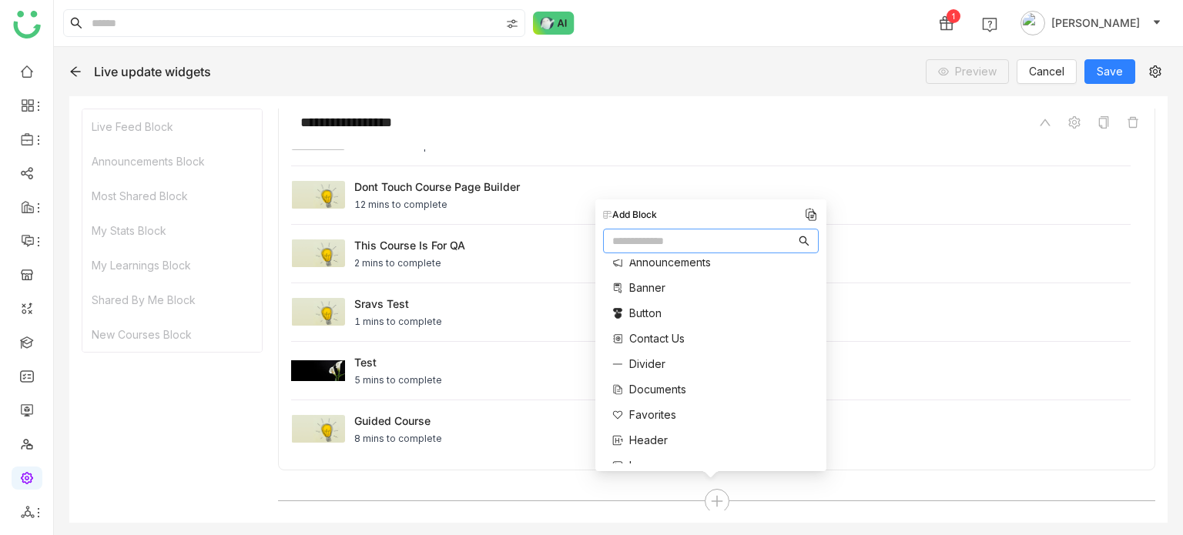
scroll to position [0, 0]
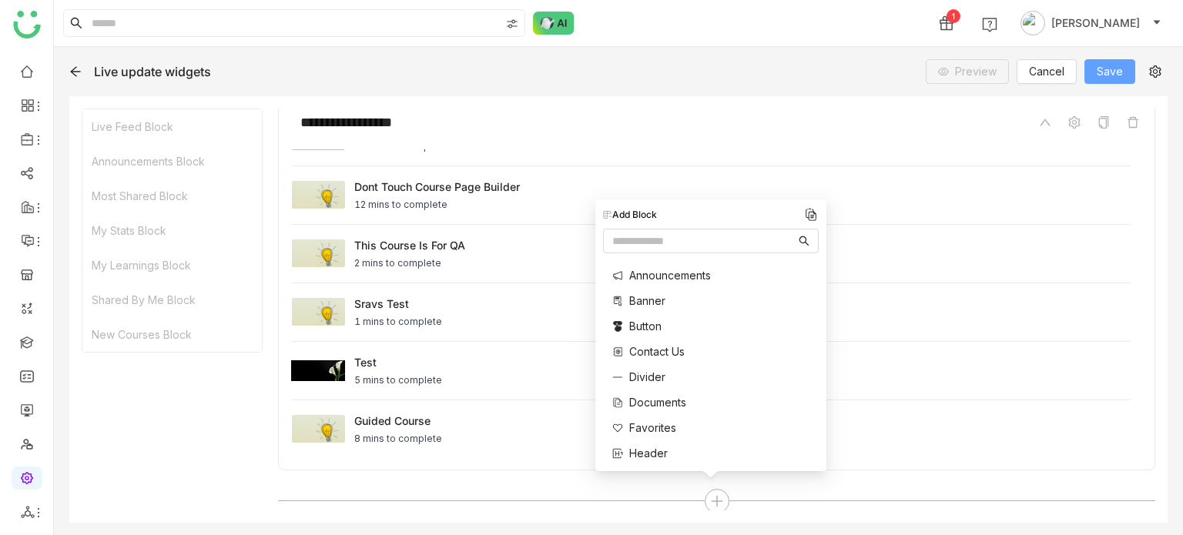
click at [1116, 78] on span "Save" at bounding box center [1110, 71] width 26 height 17
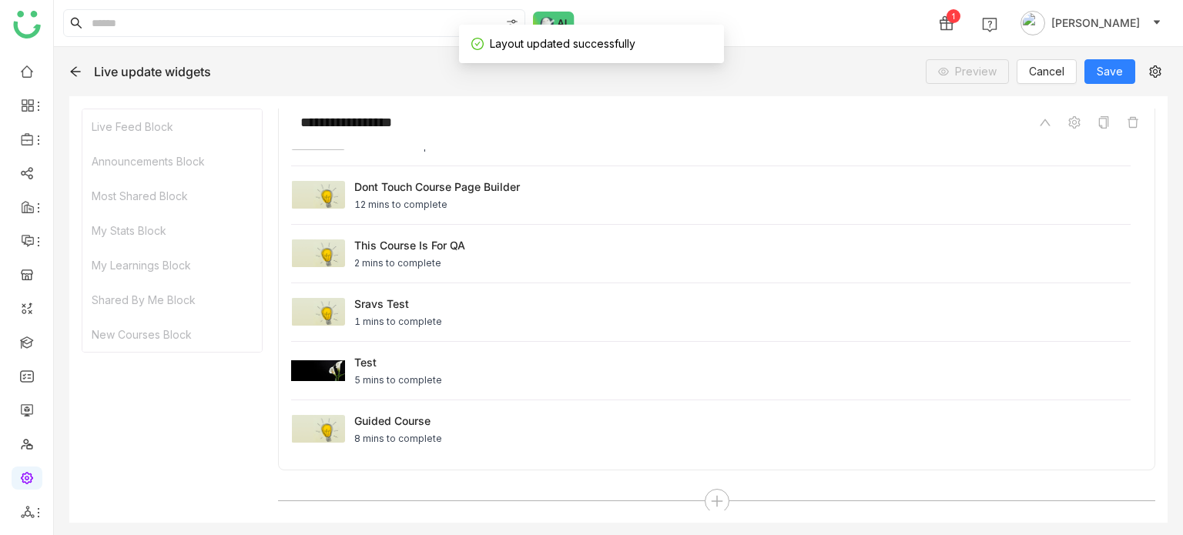
click at [76, 79] on div "Live update widgets Preview Cancel Save" at bounding box center [618, 71] width 1098 height 25
click at [78, 65] on icon at bounding box center [75, 71] width 12 height 12
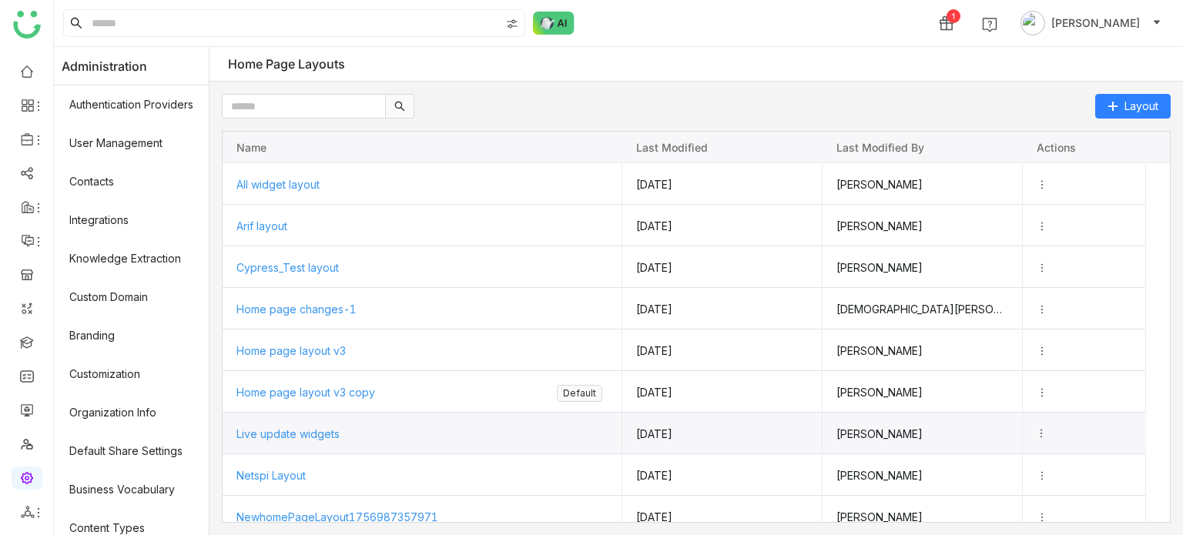
click at [1047, 432] on icon "Press SPACE to select this row." at bounding box center [1041, 433] width 11 height 11
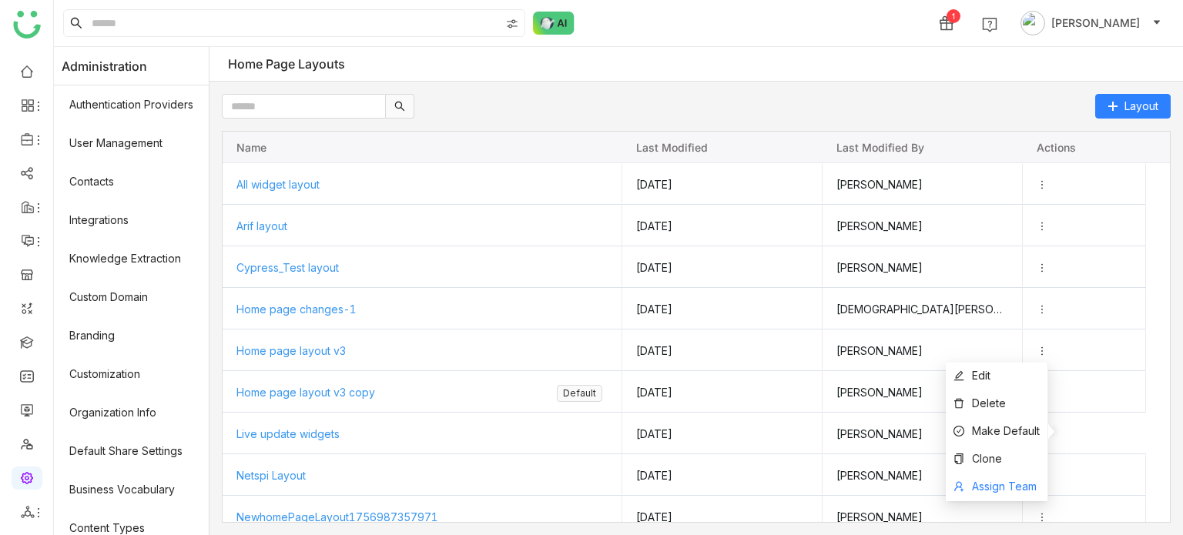
click at [1013, 491] on span "Assign Team" at bounding box center [1004, 486] width 65 height 13
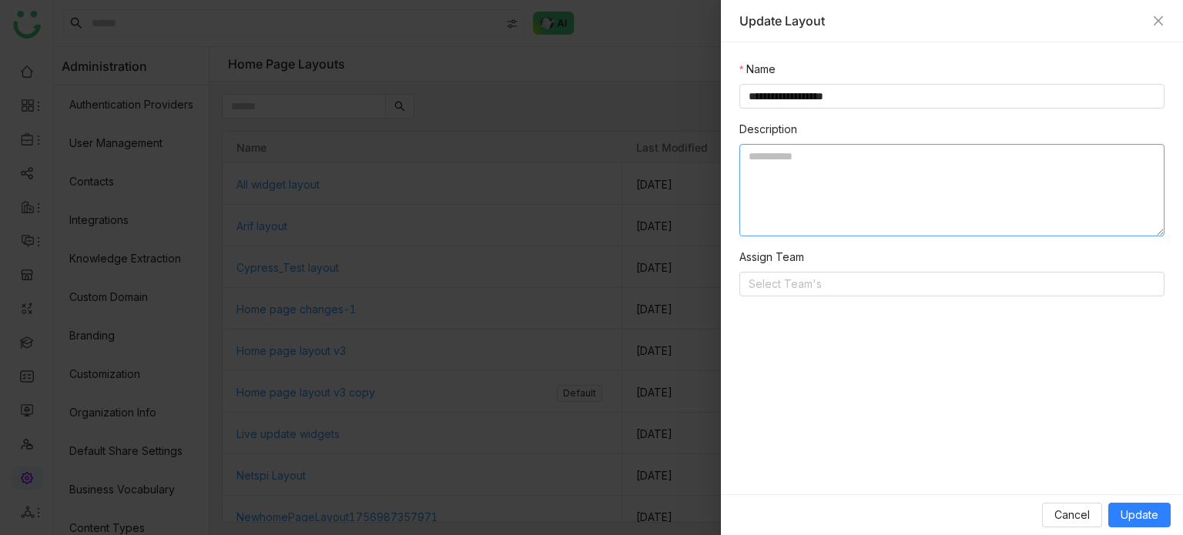
click at [875, 196] on textarea at bounding box center [951, 190] width 425 height 92
click at [849, 283] on nz-select-top-control "Select Team's" at bounding box center [951, 284] width 425 height 25
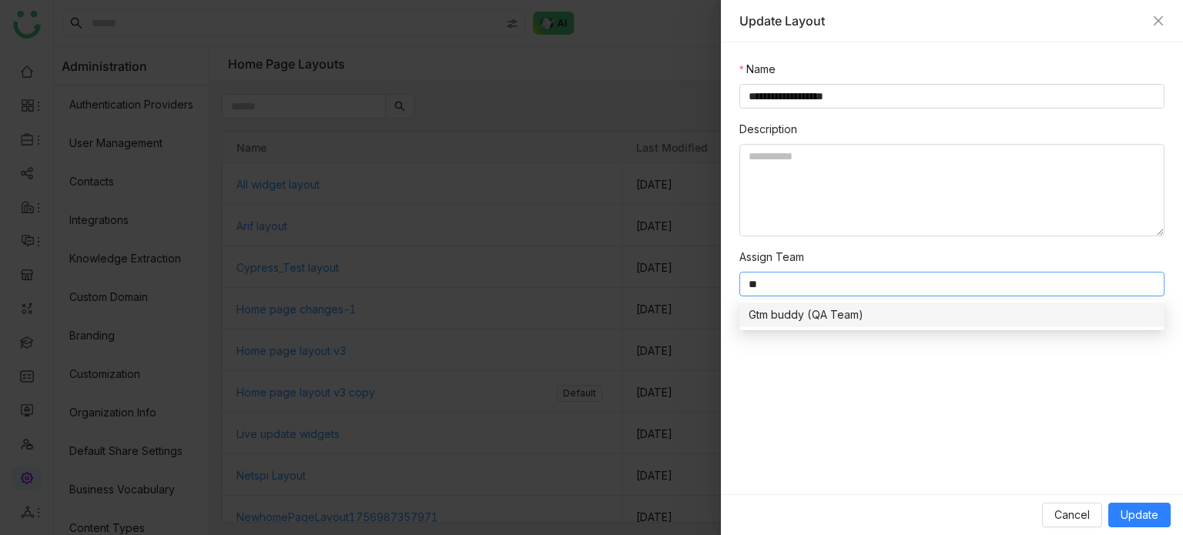
type input "**"
click at [827, 312] on div "Gtm buddy (QA Team)" at bounding box center [952, 314] width 407 height 17
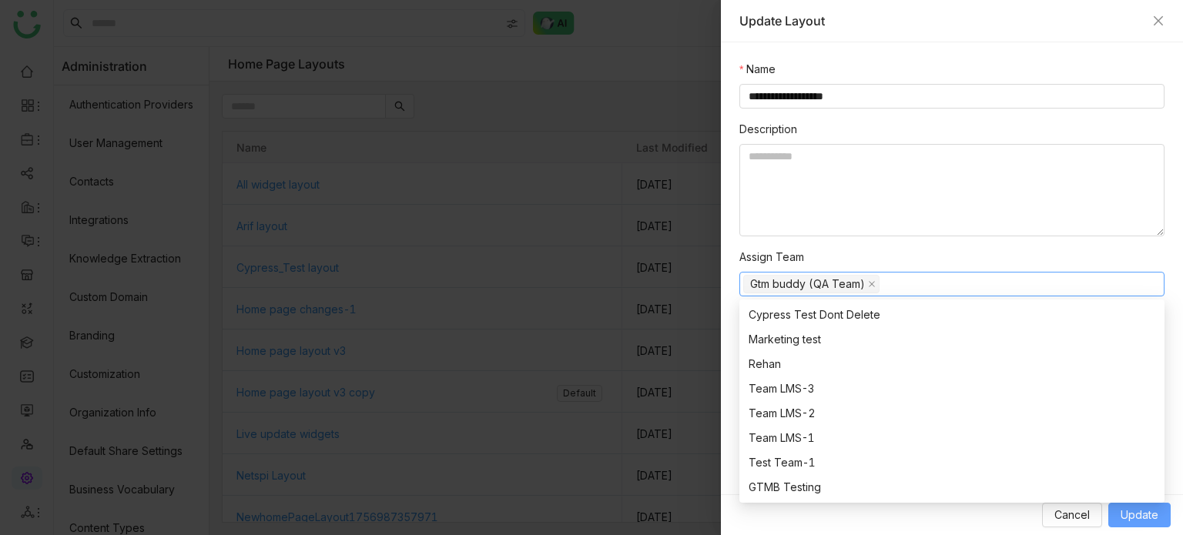
click at [1136, 519] on span "Update" at bounding box center [1139, 515] width 38 height 17
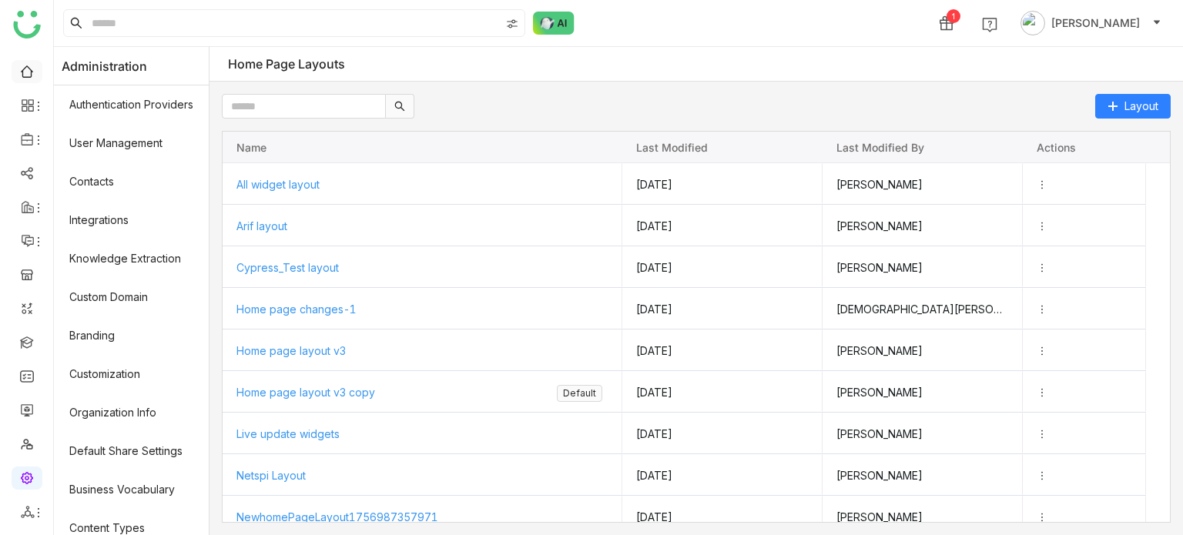
click at [28, 77] on link at bounding box center [27, 70] width 14 height 13
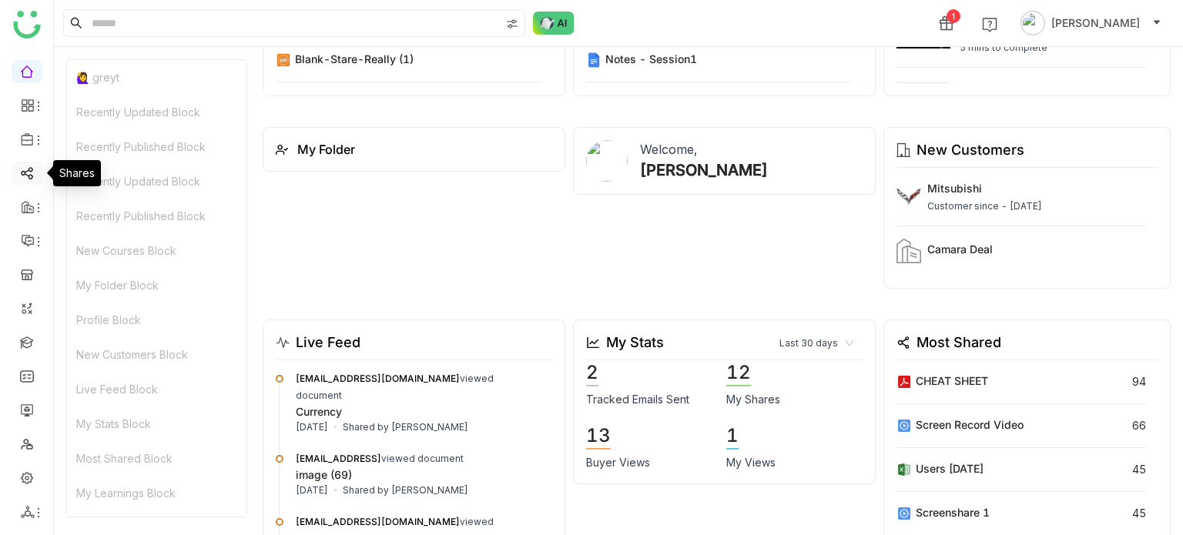
click at [34, 166] on link at bounding box center [27, 172] width 14 height 13
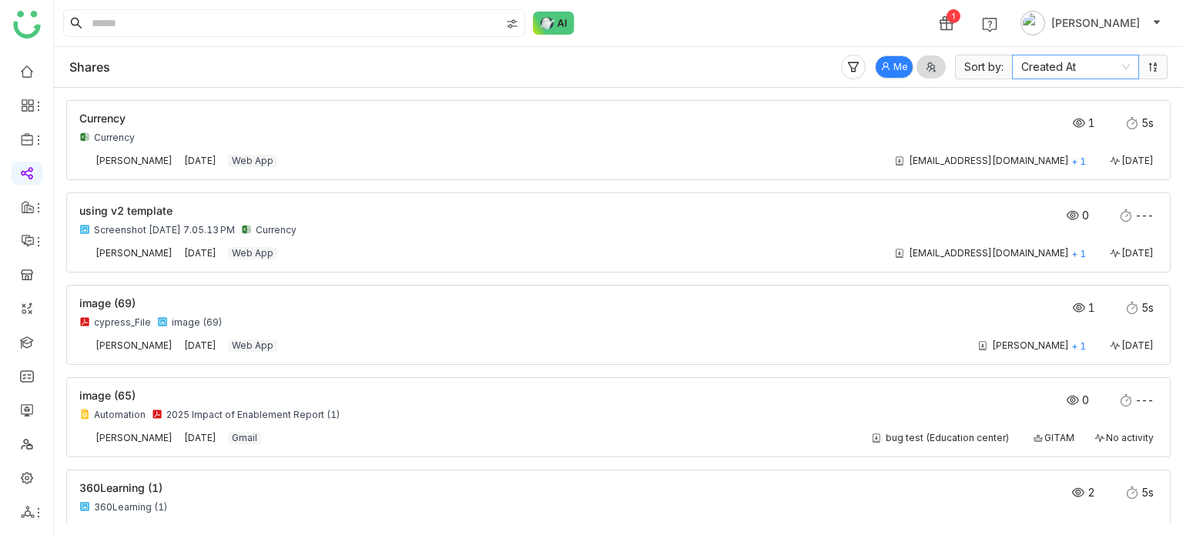
click at [1074, 70] on nz-select-item "Created At" at bounding box center [1075, 66] width 109 height 23
click at [1064, 121] on div "Last Activity Time" at bounding box center [1075, 122] width 109 height 17
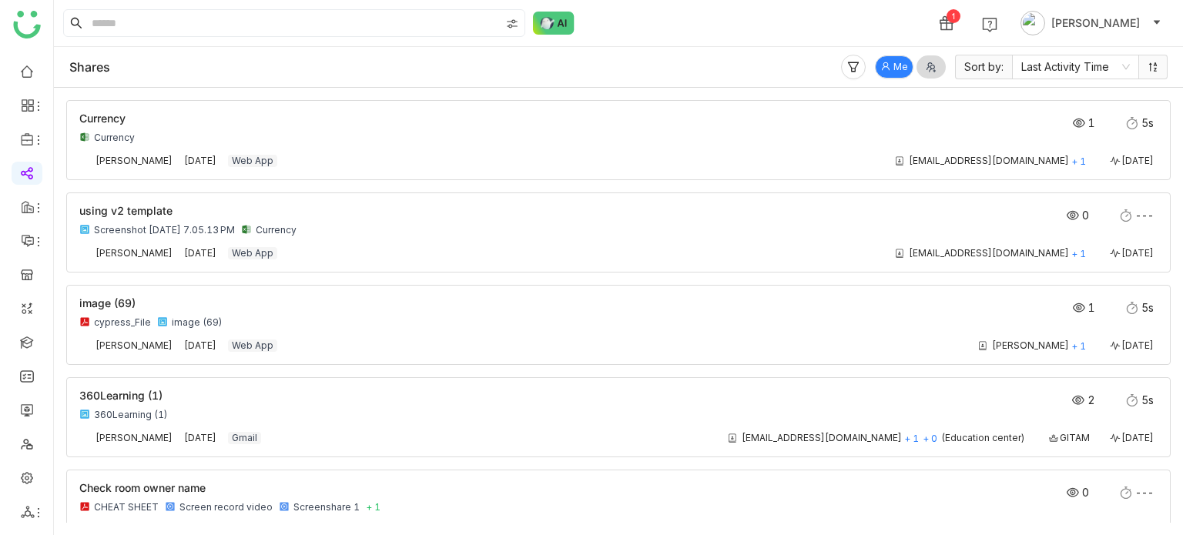
click at [896, 70] on span "Me" at bounding box center [900, 67] width 15 height 15
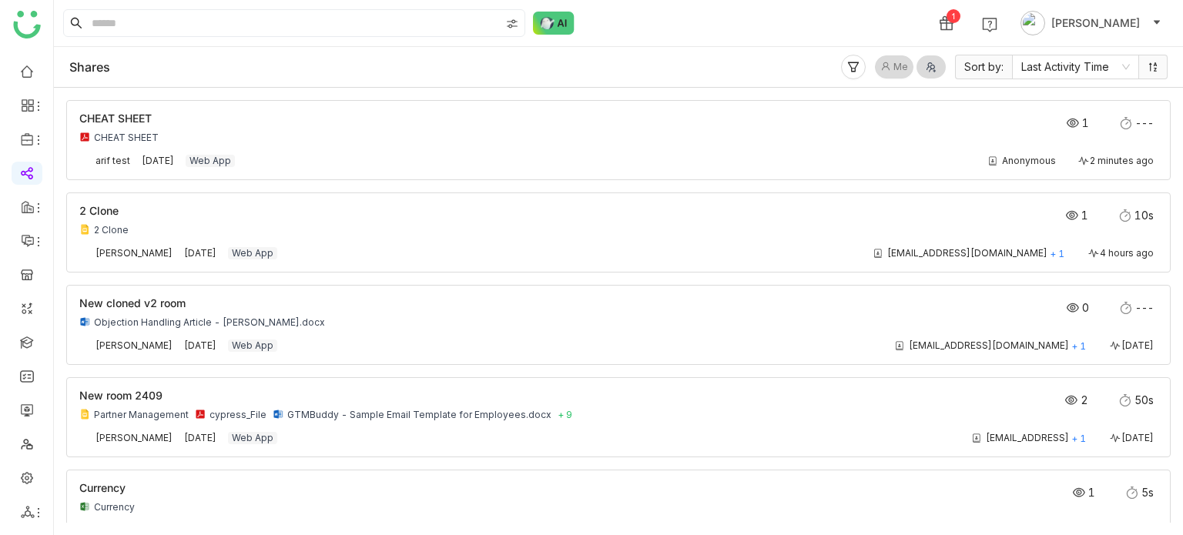
click at [29, 324] on ul at bounding box center [26, 291] width 53 height 485
click at [29, 335] on link at bounding box center [27, 341] width 14 height 13
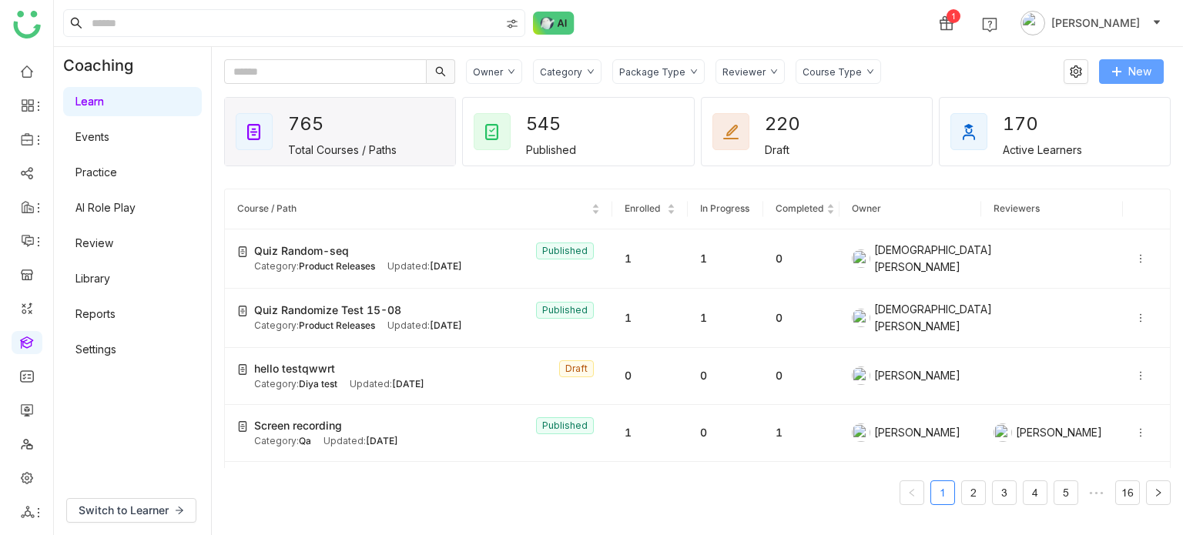
click at [1133, 73] on span "New" at bounding box center [1139, 71] width 23 height 17
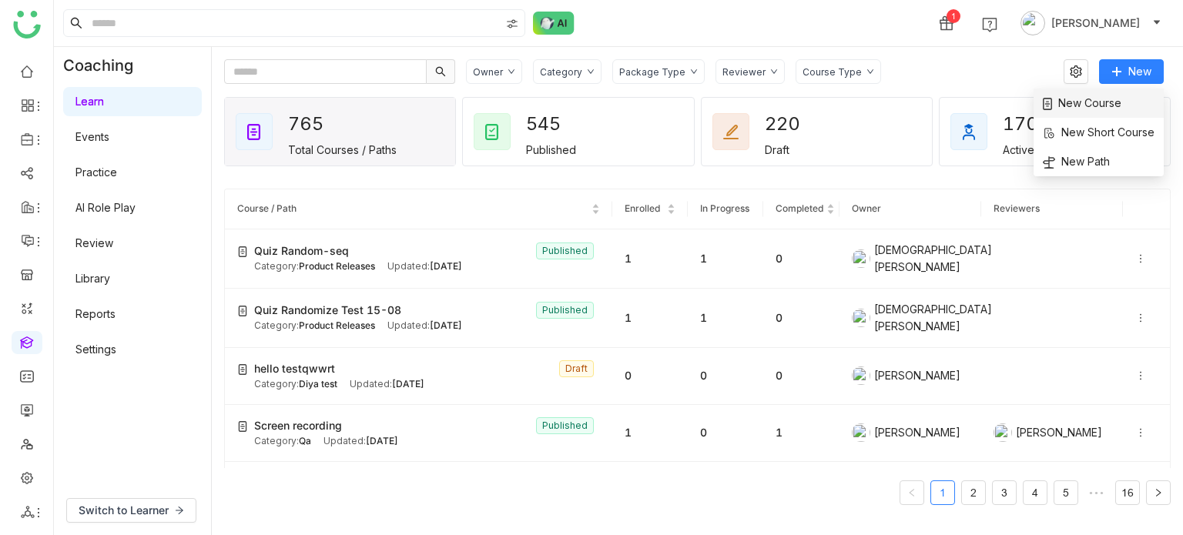
click at [1079, 105] on span "New Course" at bounding box center [1082, 103] width 79 height 17
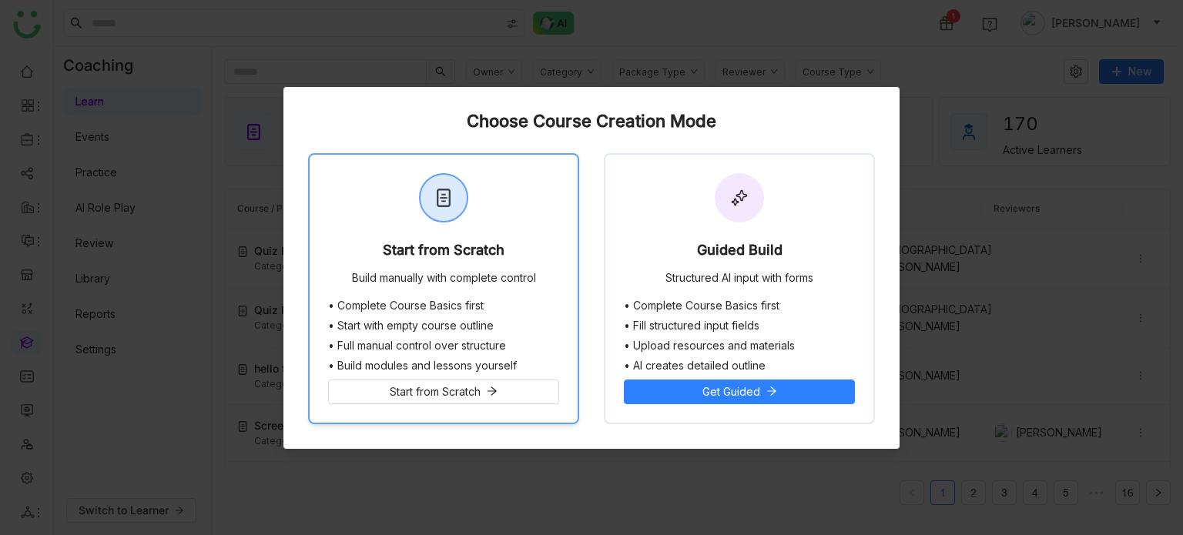
click at [528, 223] on div "Start from Scratch Build manually with complete control" at bounding box center [444, 227] width 268 height 145
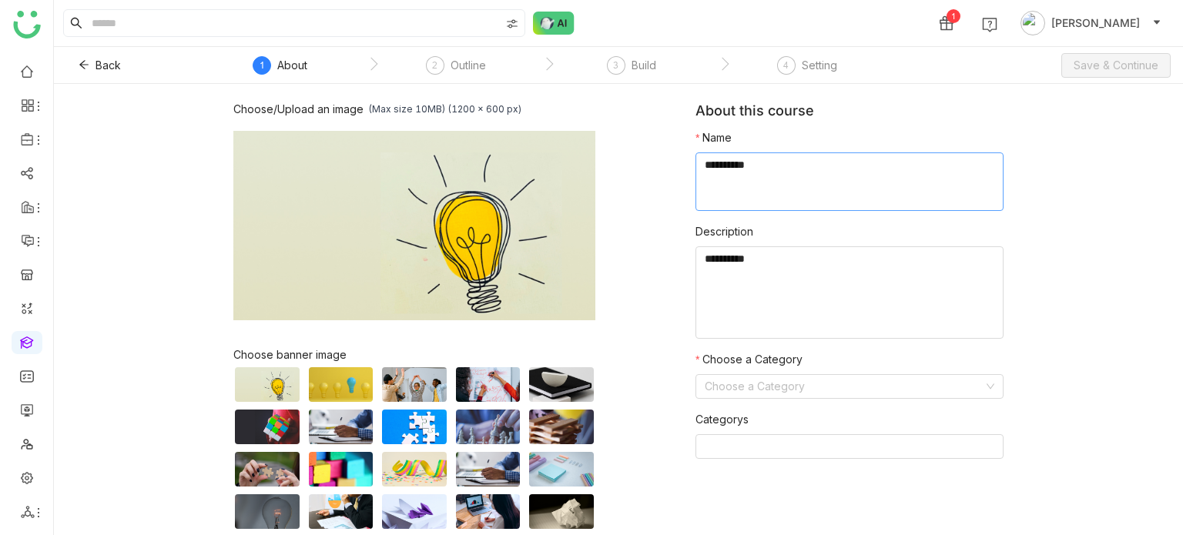
click at [890, 161] on textarea at bounding box center [849, 181] width 308 height 59
type textarea "**********"
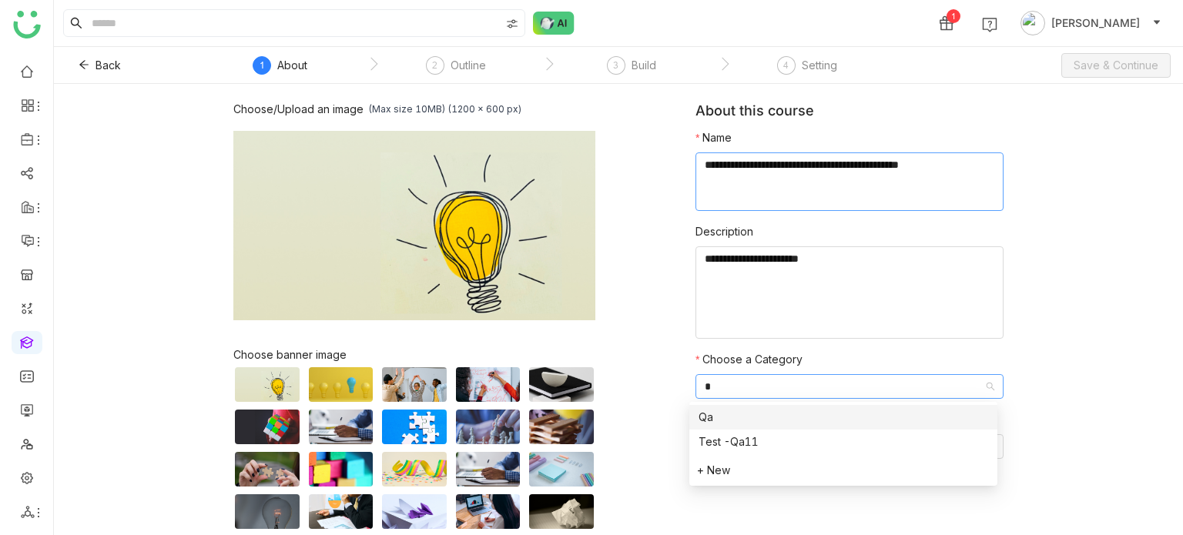
type input "**"
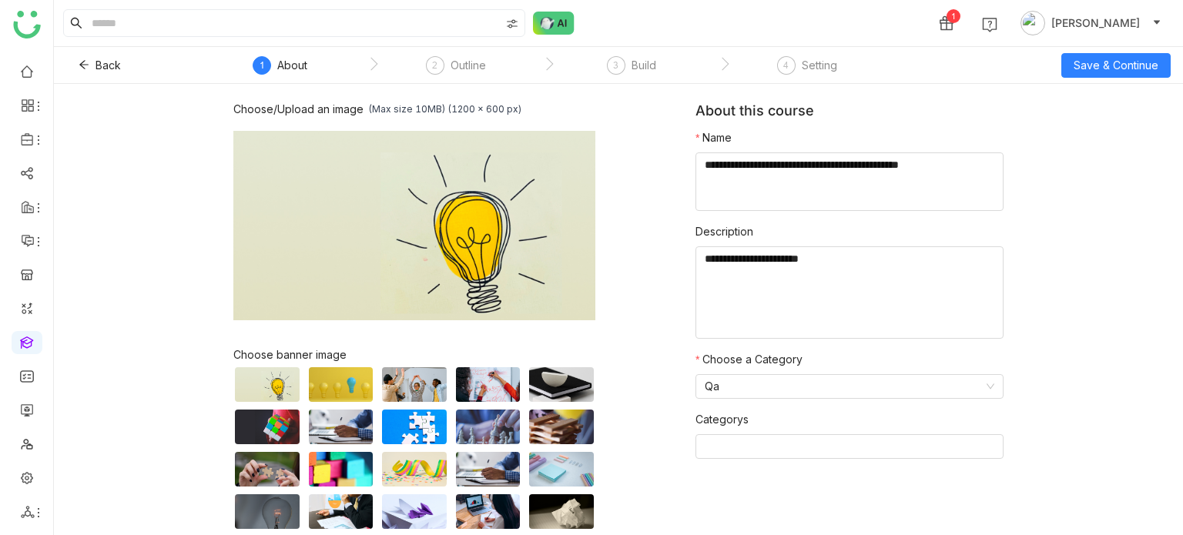
click at [1139, 45] on div "1 Arif uddin" at bounding box center [618, 23] width 1129 height 46
click at [1136, 55] on button "Save & Continue" at bounding box center [1115, 65] width 109 height 25
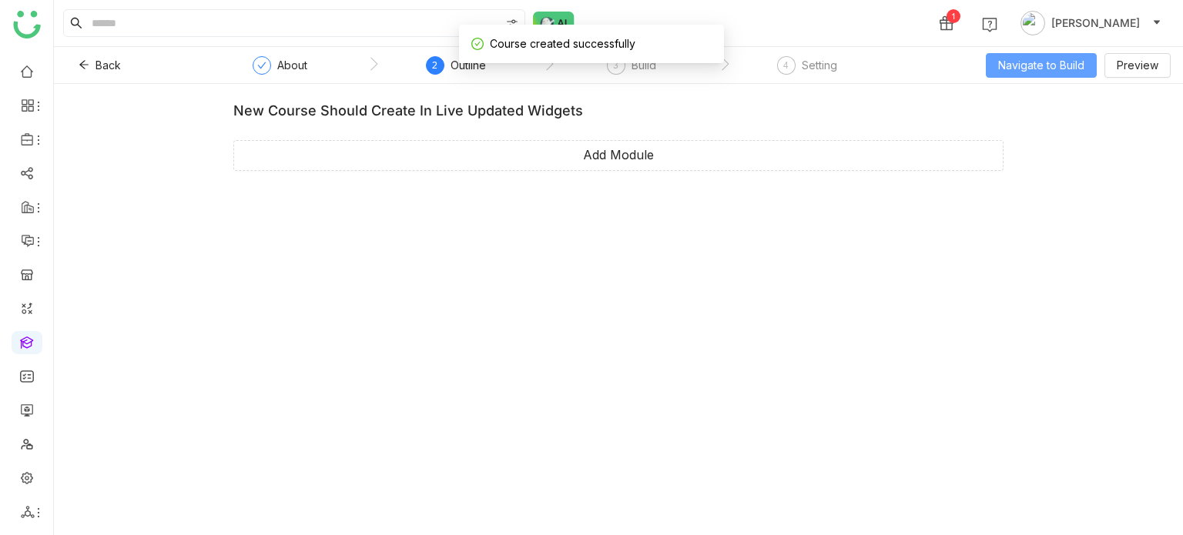
click at [1060, 71] on span "Navigate to Build" at bounding box center [1041, 65] width 86 height 17
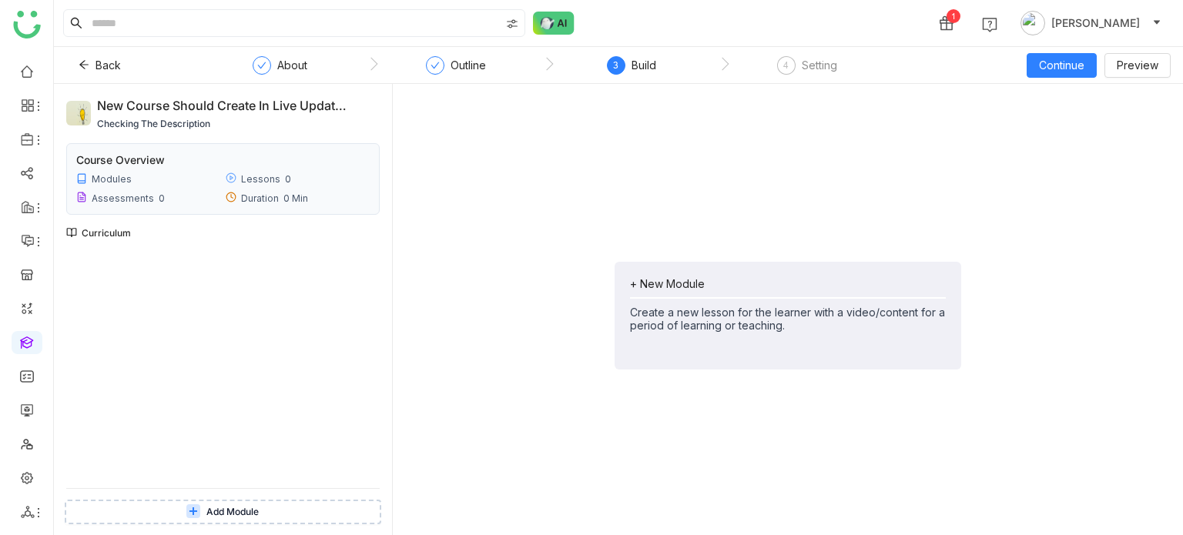
click at [690, 278] on div "+ New Module" at bounding box center [788, 283] width 316 height 13
click at [714, 354] on li "Add Module" at bounding box center [788, 350] width 316 height 29
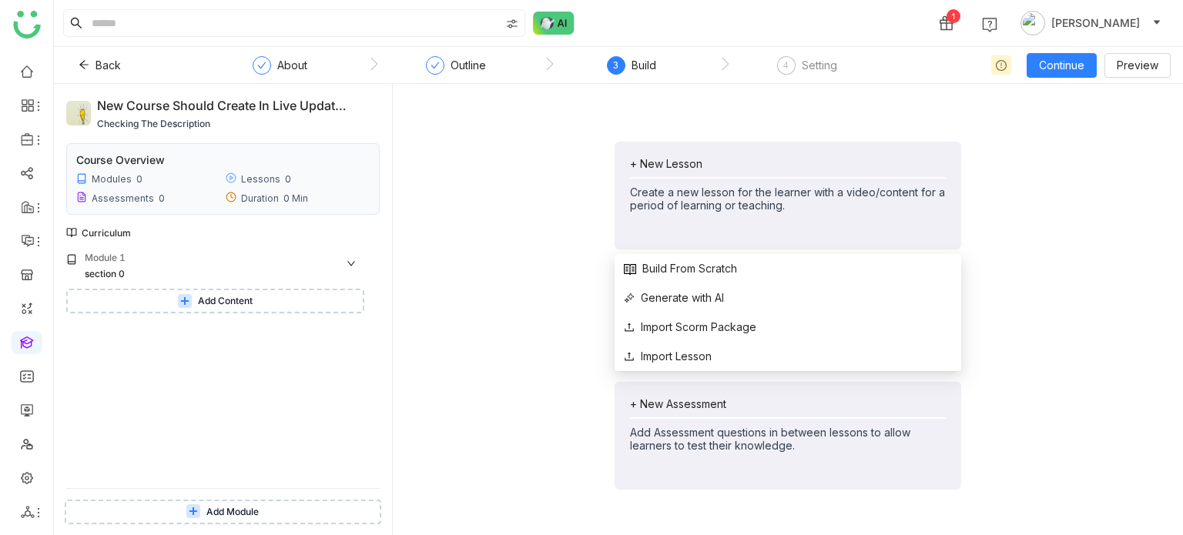
click at [671, 170] on div "+ New Lesson Create a new lesson for the learner with a video/content for a per…" at bounding box center [788, 184] width 316 height 55
click at [720, 269] on span "Build From Scratch" at bounding box center [680, 268] width 113 height 17
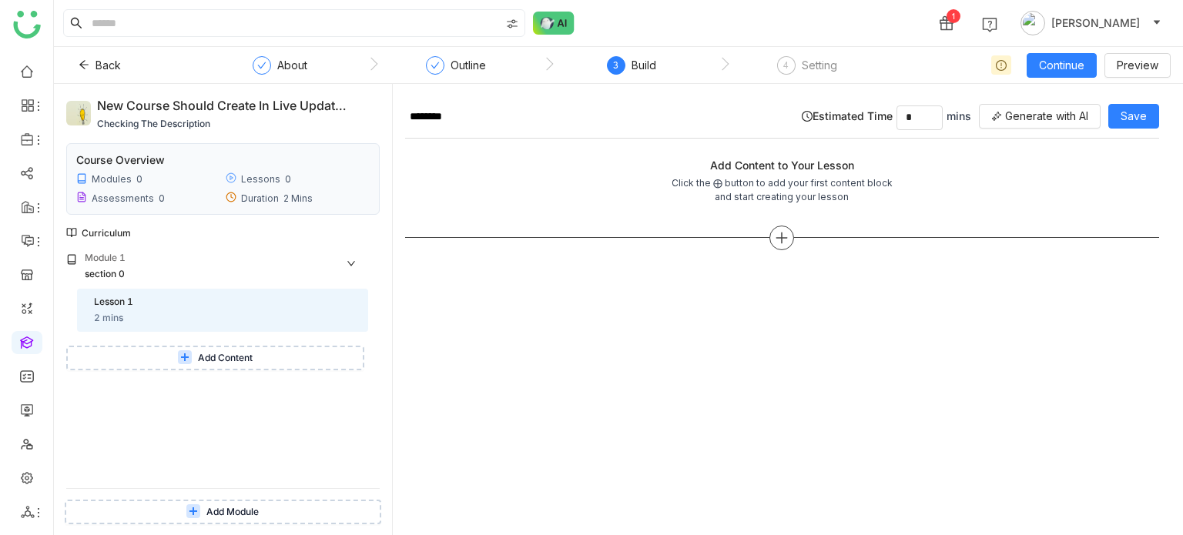
click at [785, 239] on icon at bounding box center [782, 238] width 14 height 14
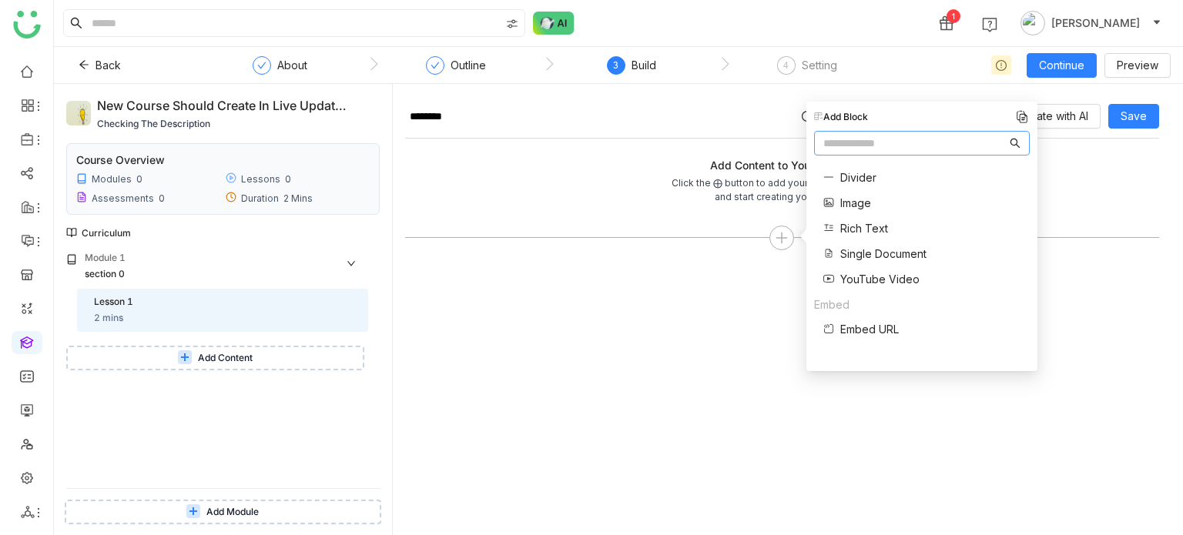
click at [862, 199] on span "Image" at bounding box center [855, 203] width 31 height 16
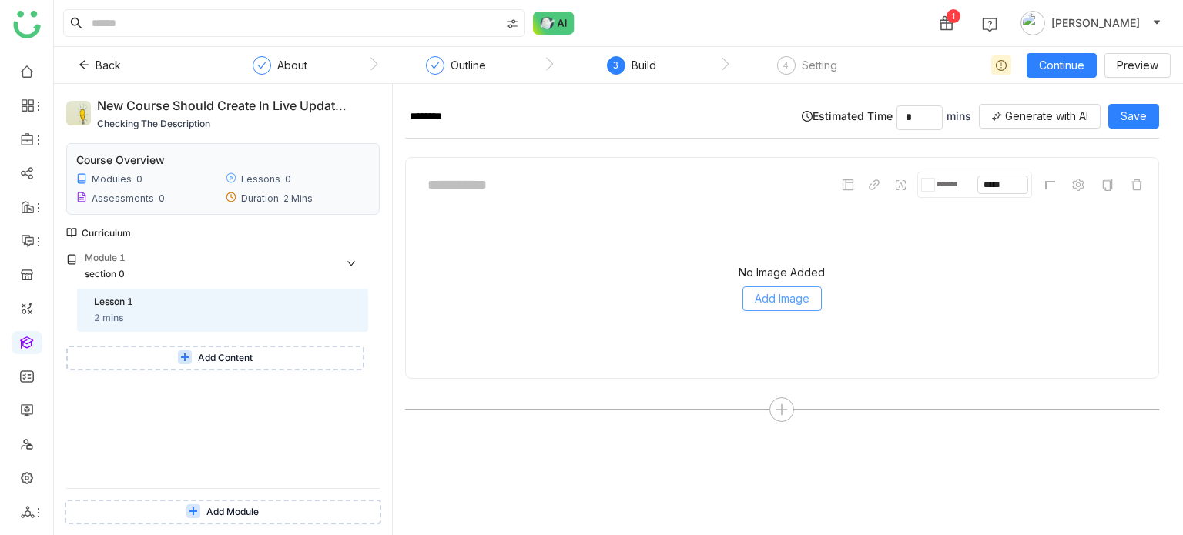
click at [767, 290] on span "Add Image" at bounding box center [782, 298] width 55 height 17
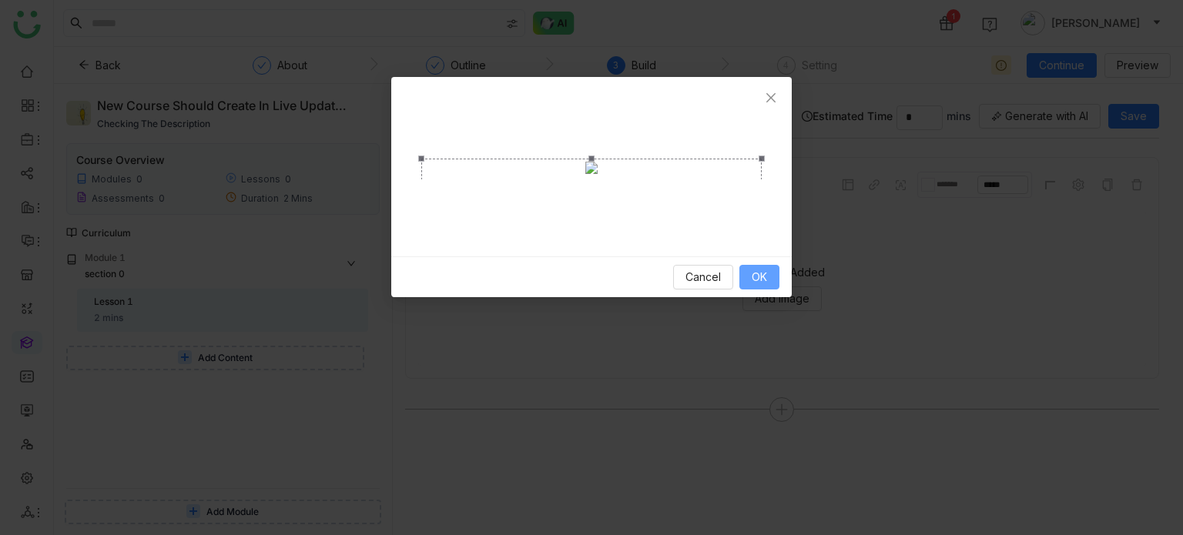
click at [751, 290] on button "OK" at bounding box center [759, 277] width 40 height 25
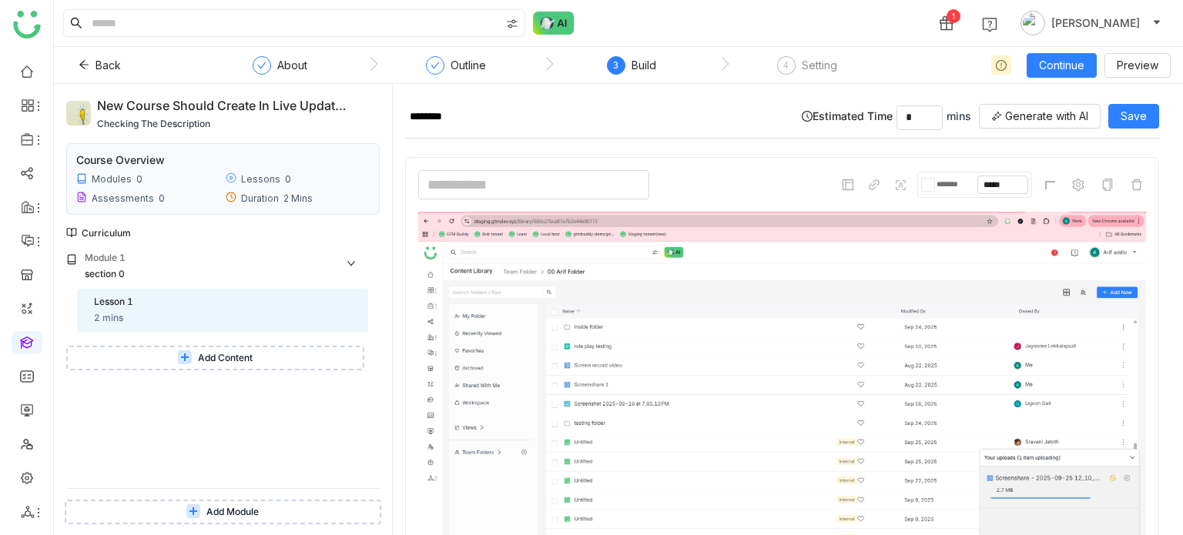
click at [511, 172] on input at bounding box center [533, 184] width 231 height 29
click at [549, 171] on input "**********" at bounding box center [533, 184] width 231 height 29
type input "**********"
click at [1138, 112] on span "Save" at bounding box center [1133, 116] width 26 height 17
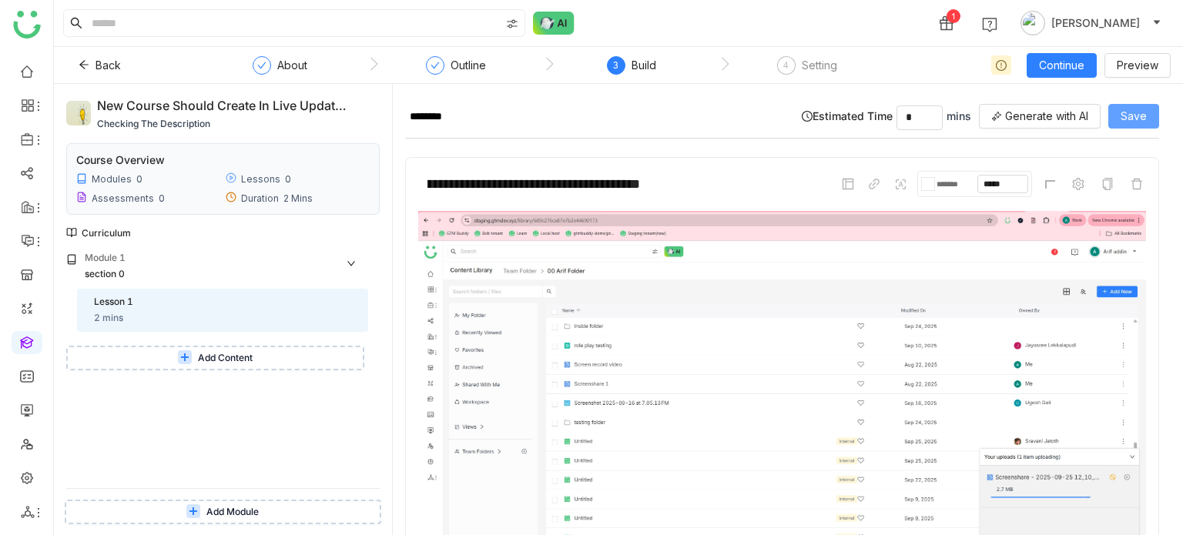
scroll to position [0, 0]
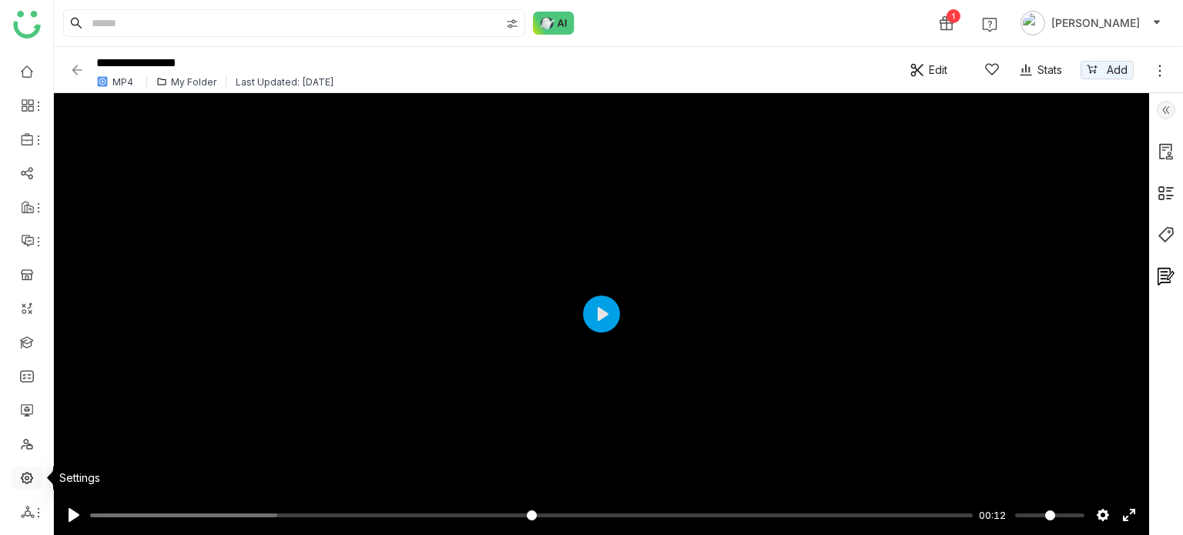
click at [34, 477] on link at bounding box center [27, 477] width 14 height 13
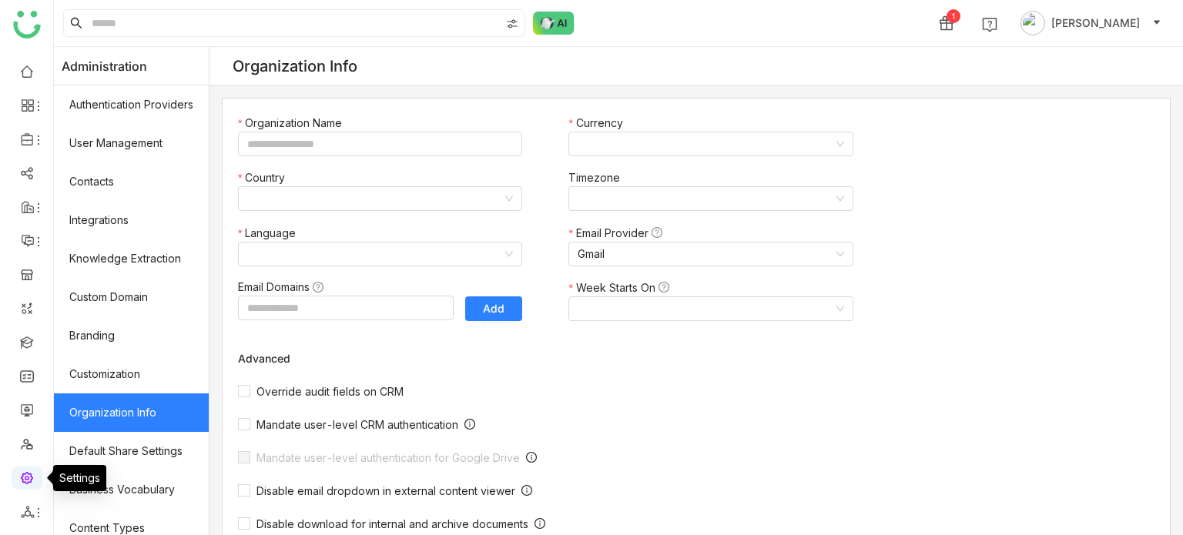
type input "*******"
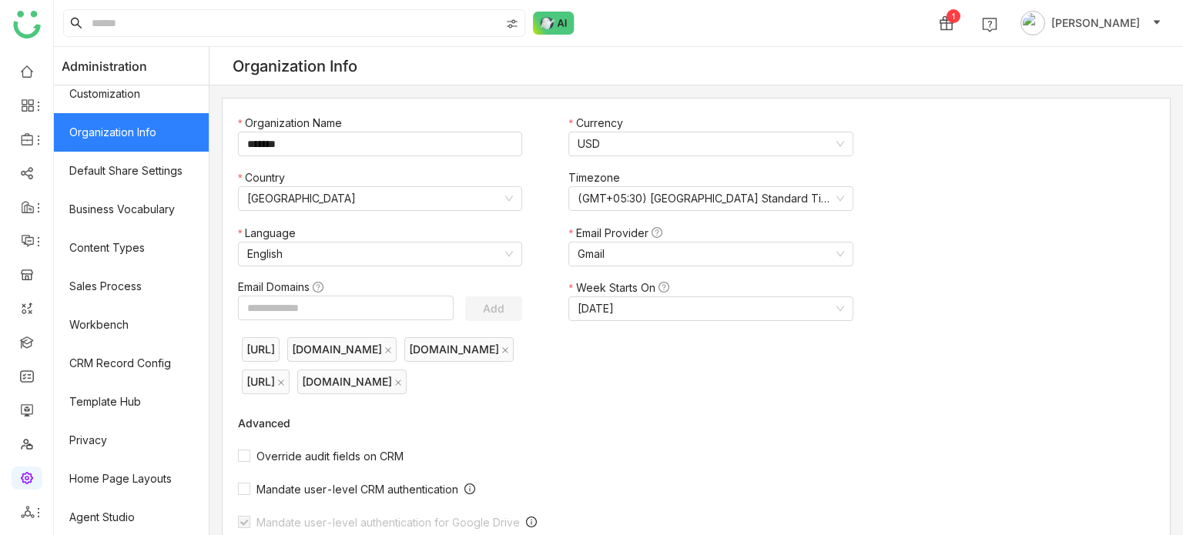
scroll to position [281, 0]
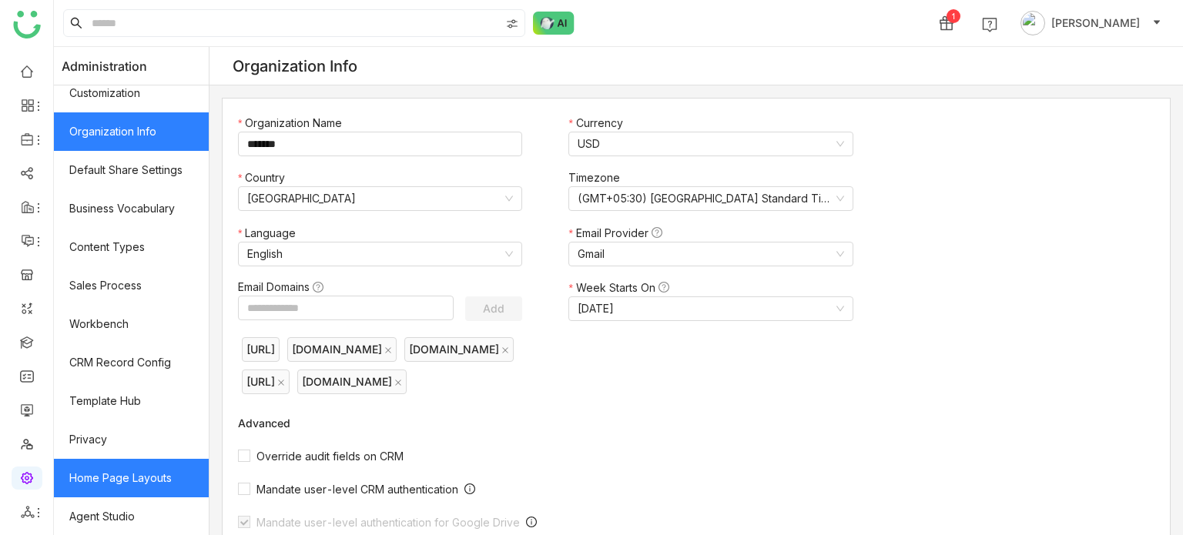
click at [158, 480] on link "Home Page Layouts" at bounding box center [131, 478] width 155 height 39
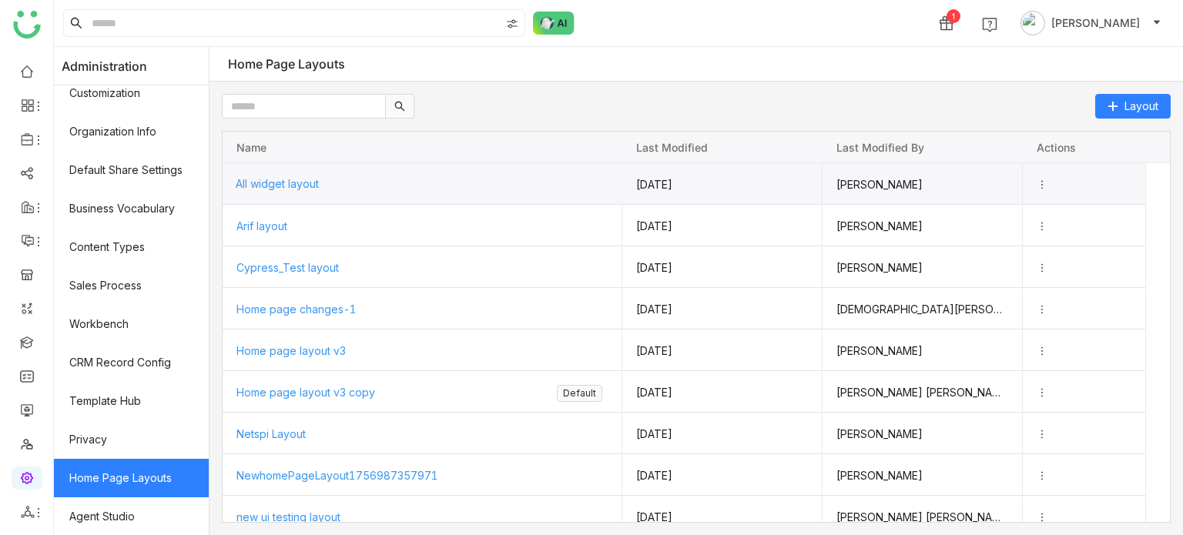
click at [300, 186] on span "All widget layout" at bounding box center [277, 183] width 83 height 13
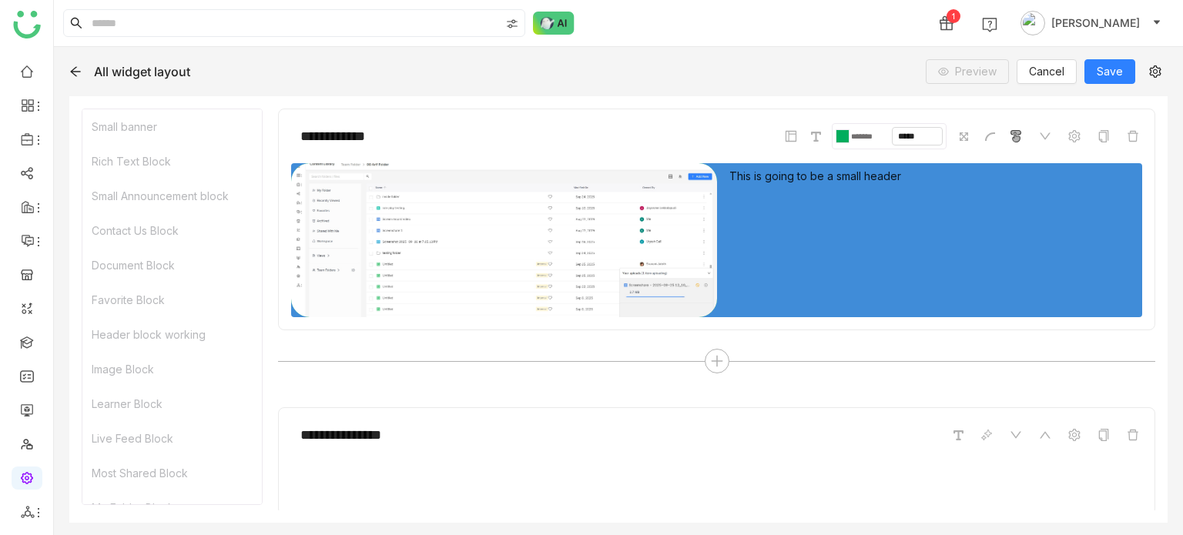
click at [78, 76] on icon at bounding box center [75, 71] width 12 height 12
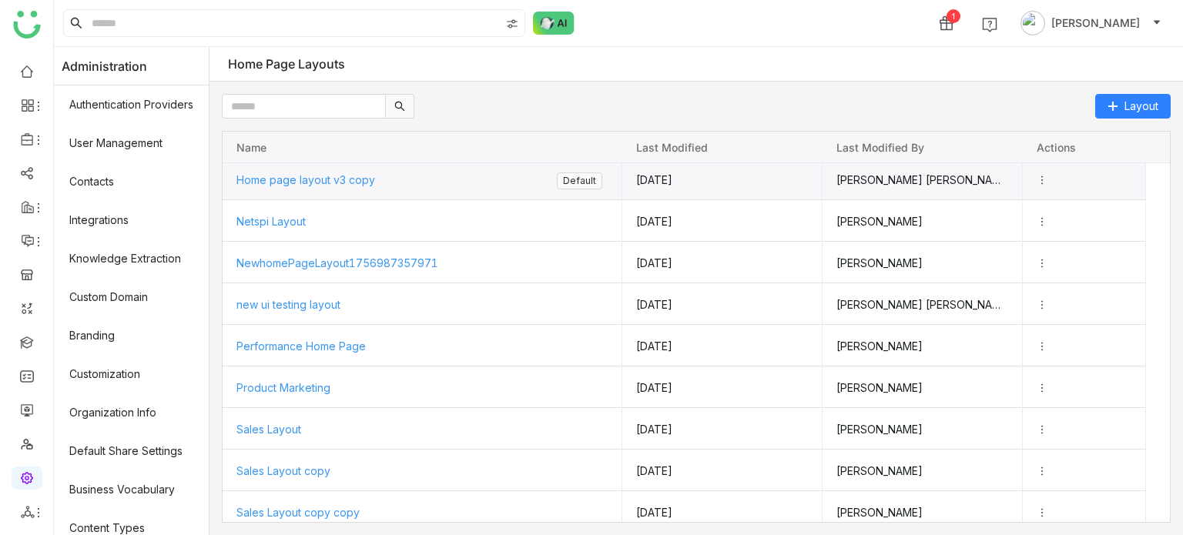
scroll to position [212, 0]
click at [322, 179] on span "Home page layout v3 copy" at bounding box center [305, 180] width 139 height 13
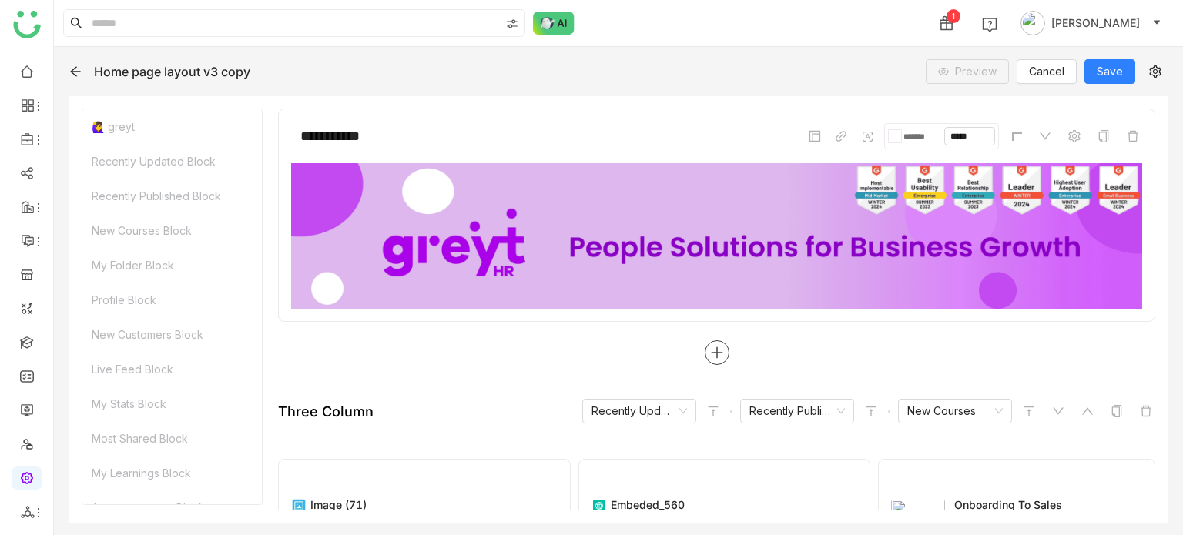
click at [718, 347] on div at bounding box center [717, 352] width 25 height 25
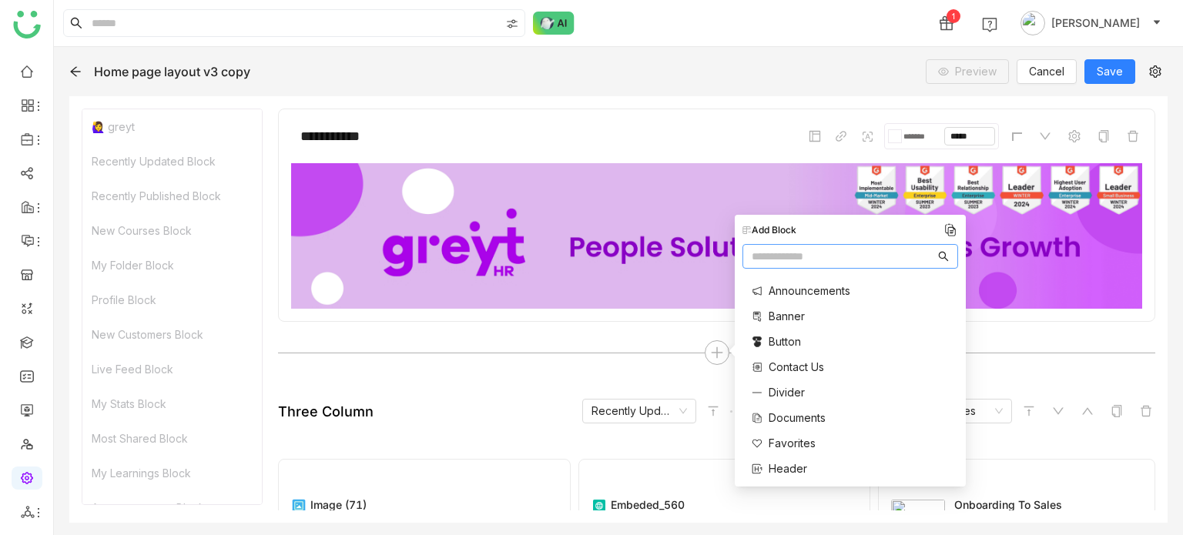
click at [789, 261] on input "text" at bounding box center [843, 256] width 183 height 17
type input "****"
click at [806, 337] on span "Recently Updated" at bounding box center [815, 341] width 92 height 16
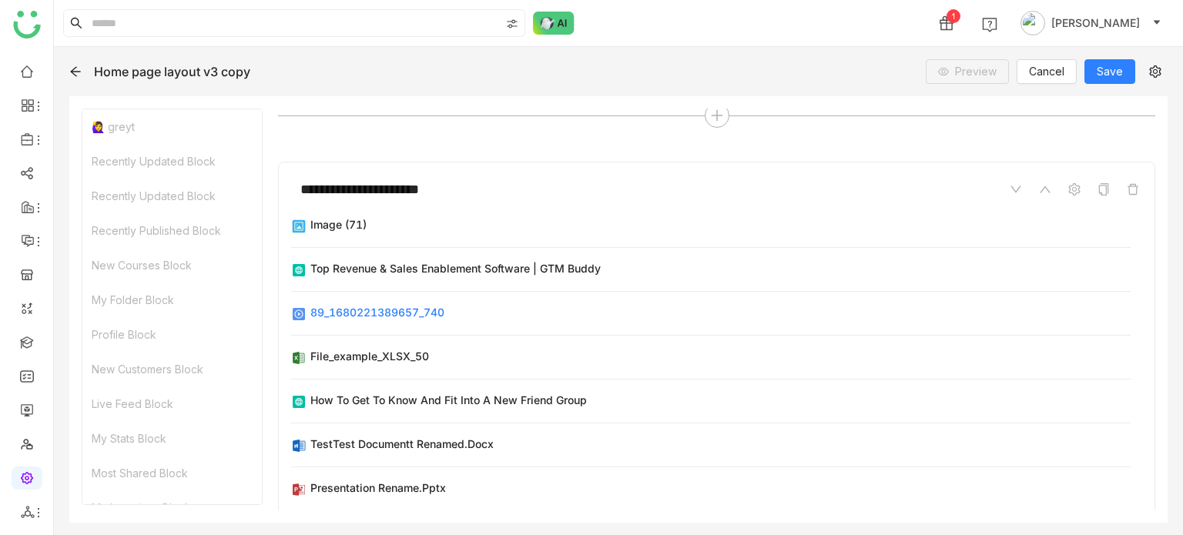
scroll to position [236, 0]
click at [1109, 82] on button "Save" at bounding box center [1109, 71] width 51 height 25
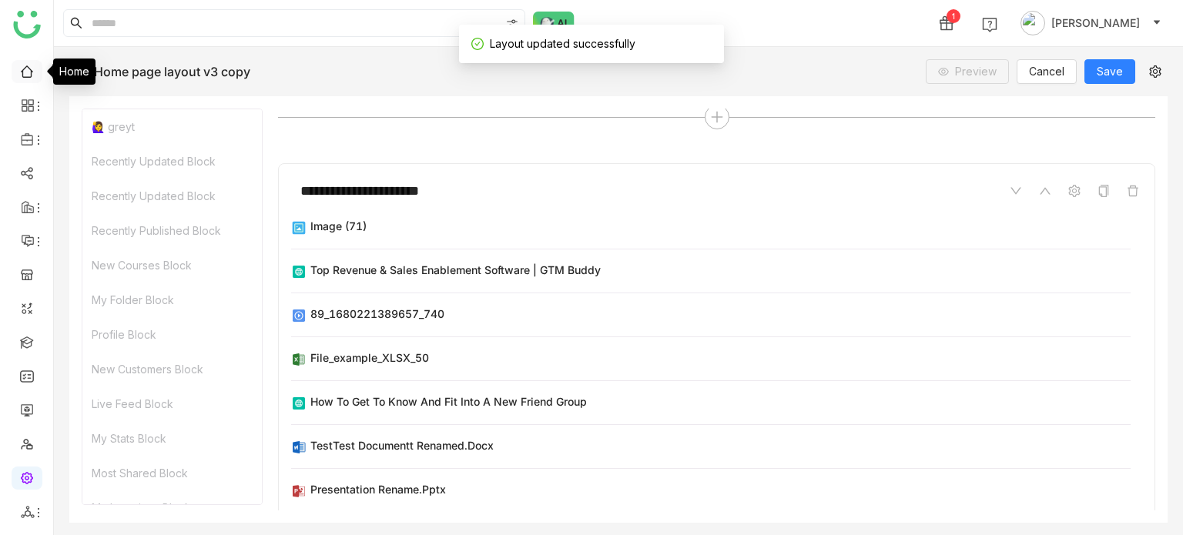
click at [34, 77] on link at bounding box center [27, 70] width 14 height 13
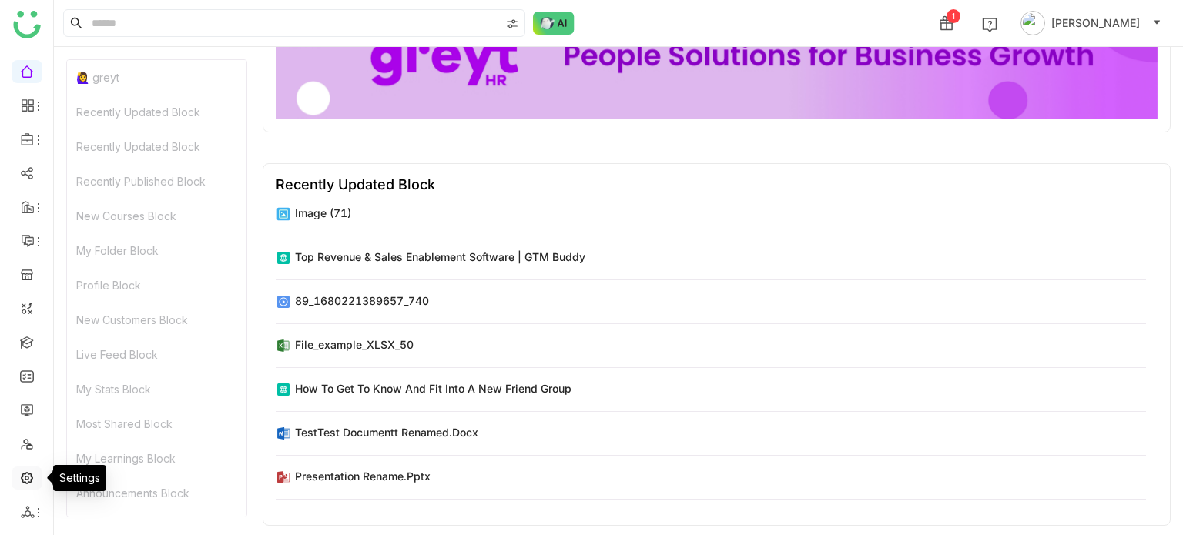
click at [25, 471] on link at bounding box center [27, 477] width 14 height 13
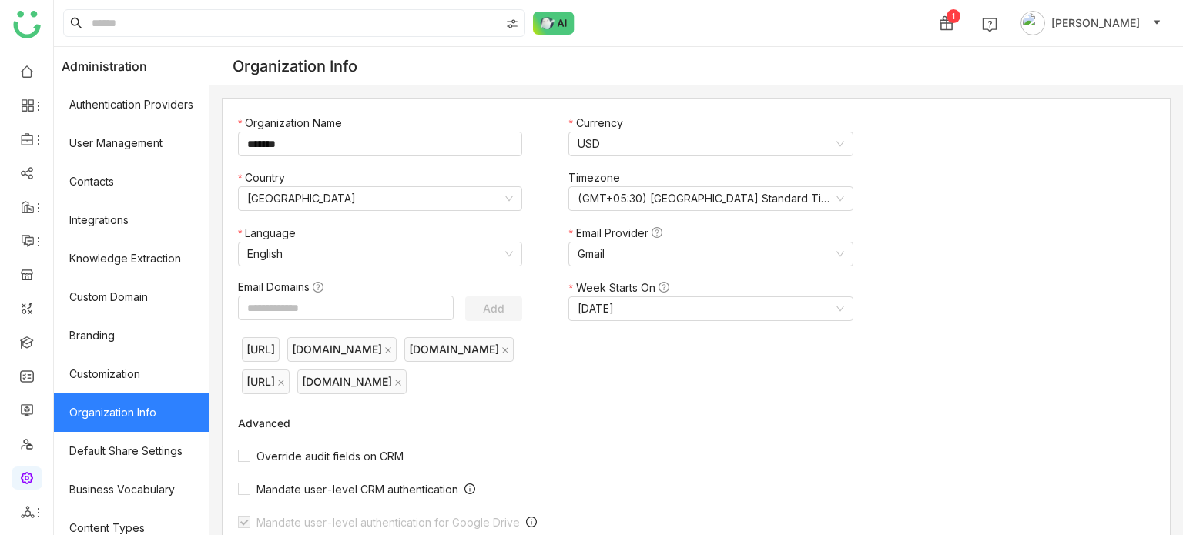
scroll to position [281, 0]
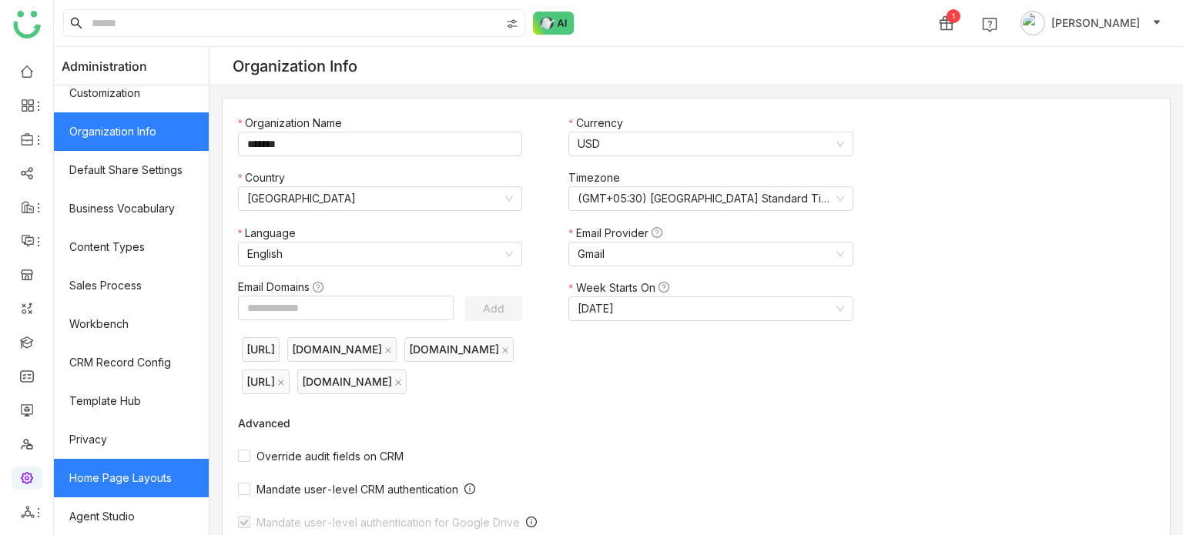
click at [152, 481] on link "Home Page Layouts" at bounding box center [131, 478] width 155 height 39
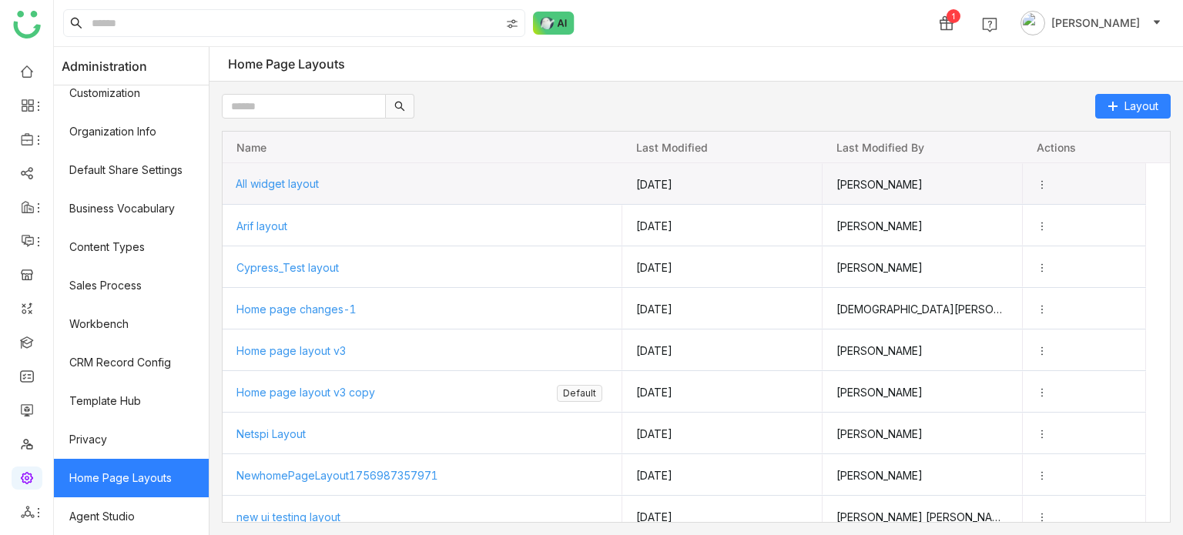
click at [305, 177] on span "All widget layout" at bounding box center [277, 183] width 83 height 13
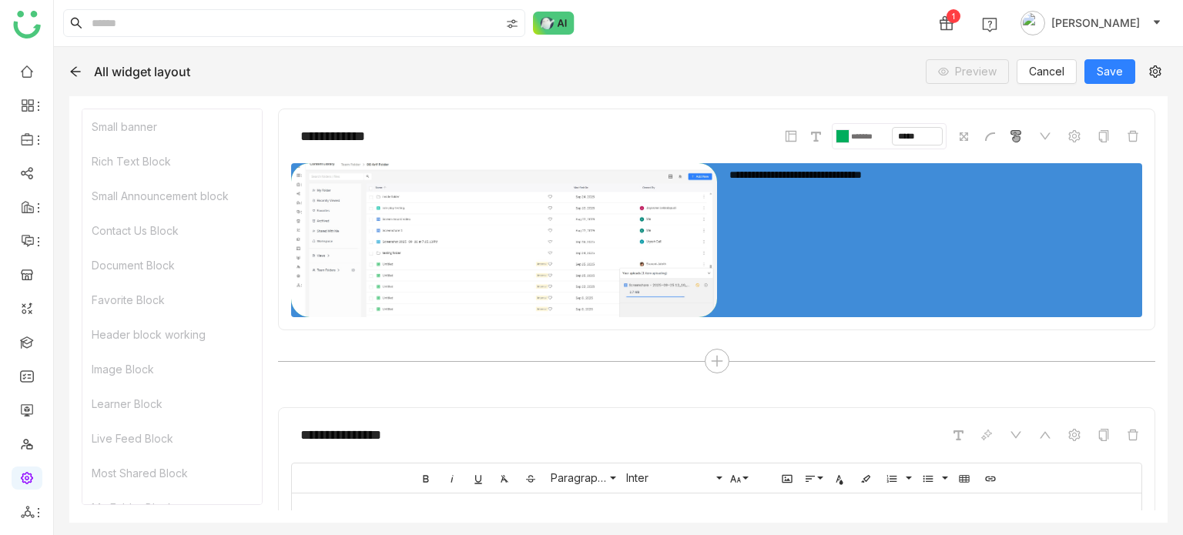
click at [77, 69] on icon at bounding box center [75, 71] width 12 height 12
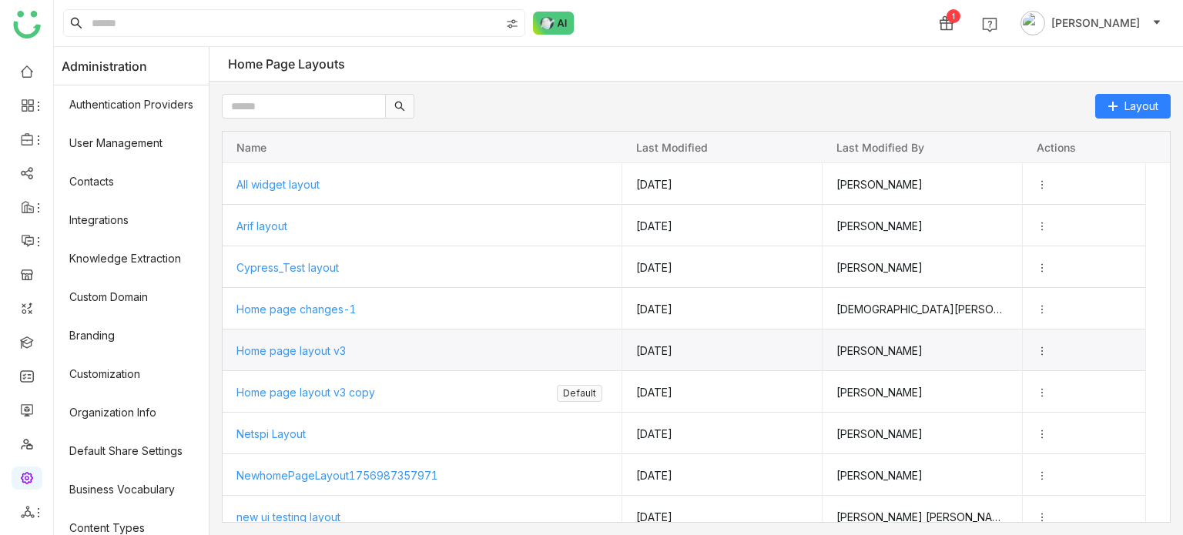
scroll to position [18, 0]
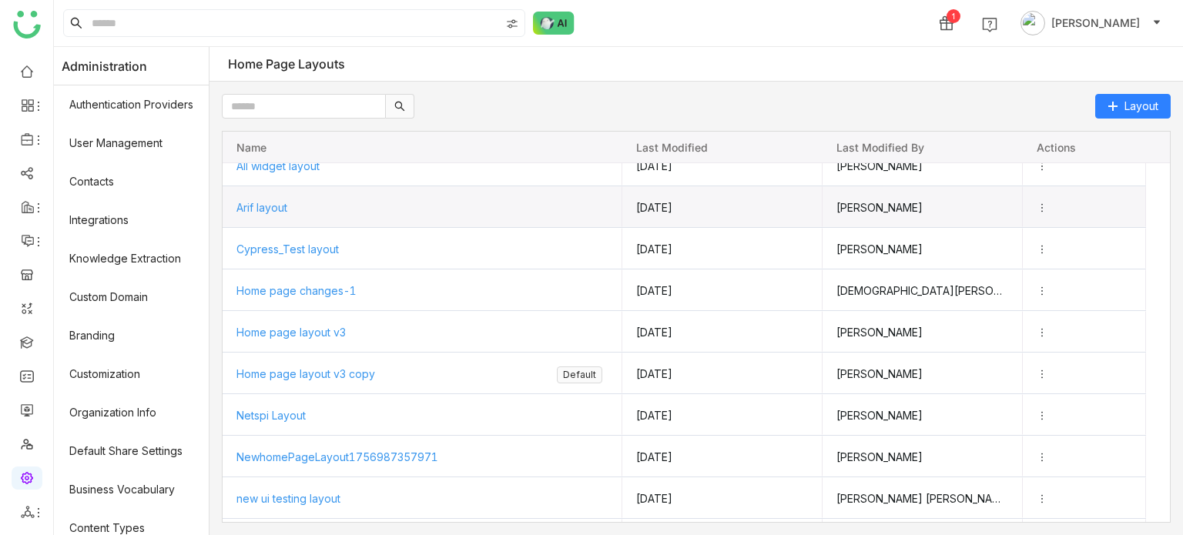
click at [273, 207] on span "Arif layout" at bounding box center [261, 207] width 51 height 13
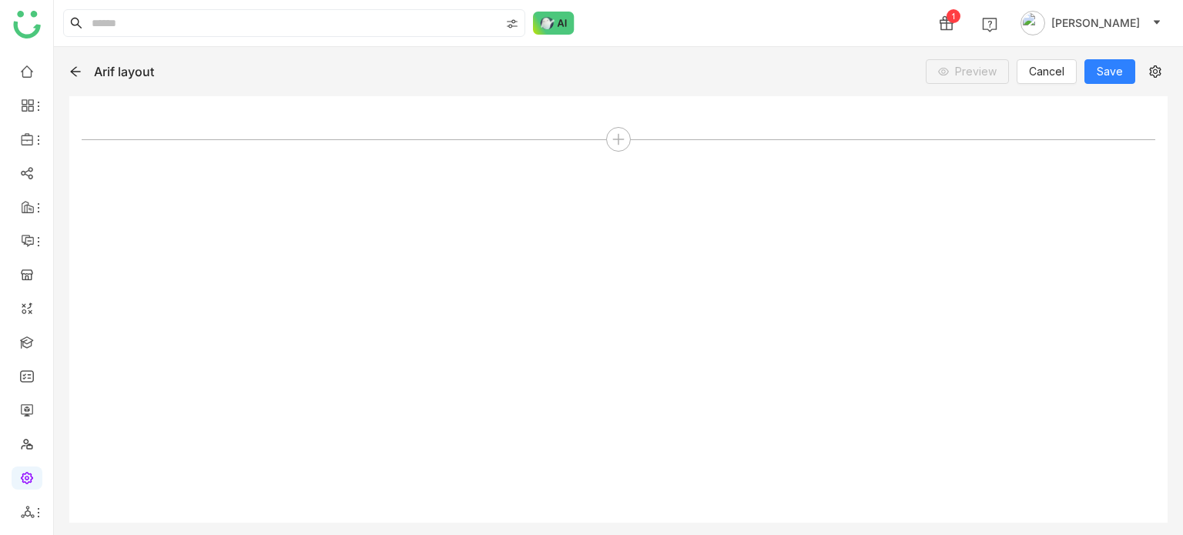
click at [80, 70] on icon at bounding box center [75, 71] width 12 height 12
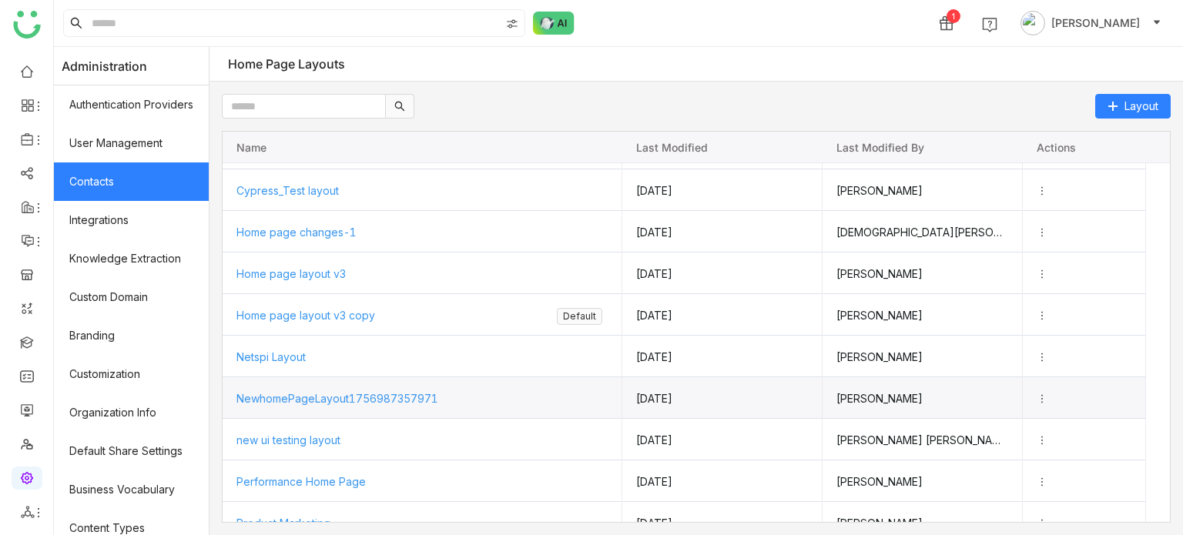
scroll to position [77, 0]
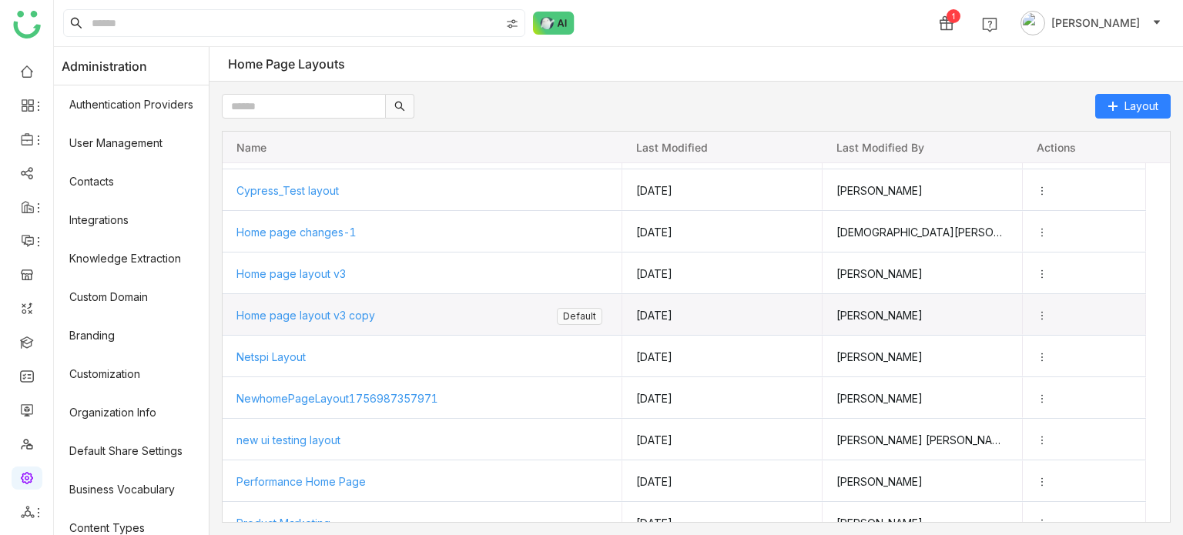
click at [279, 319] on span "Home page layout v3 copy" at bounding box center [305, 315] width 139 height 13
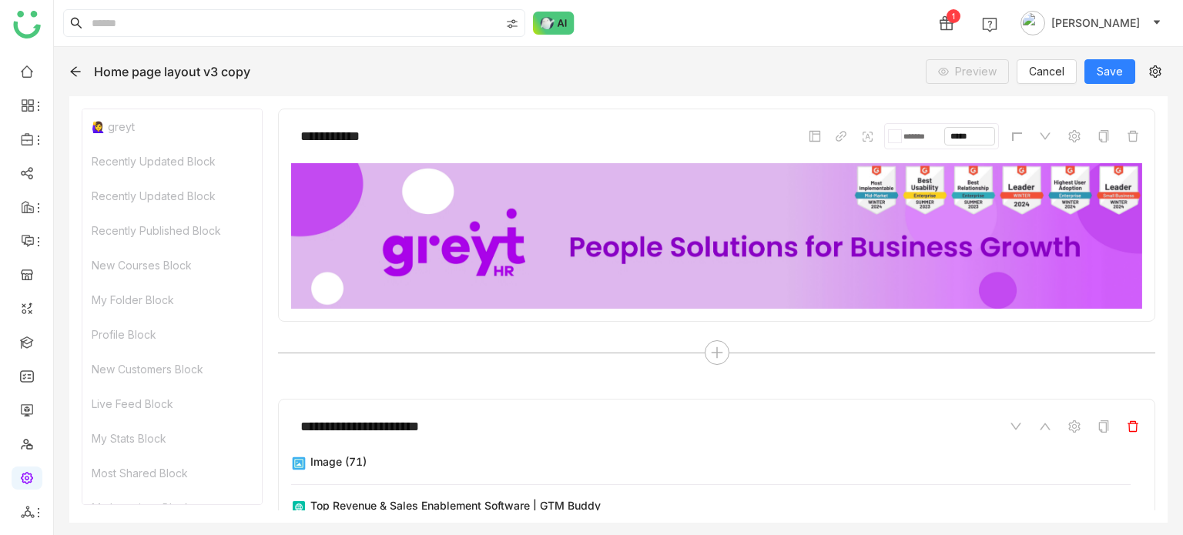
click at [1127, 424] on icon at bounding box center [1133, 426] width 12 height 12
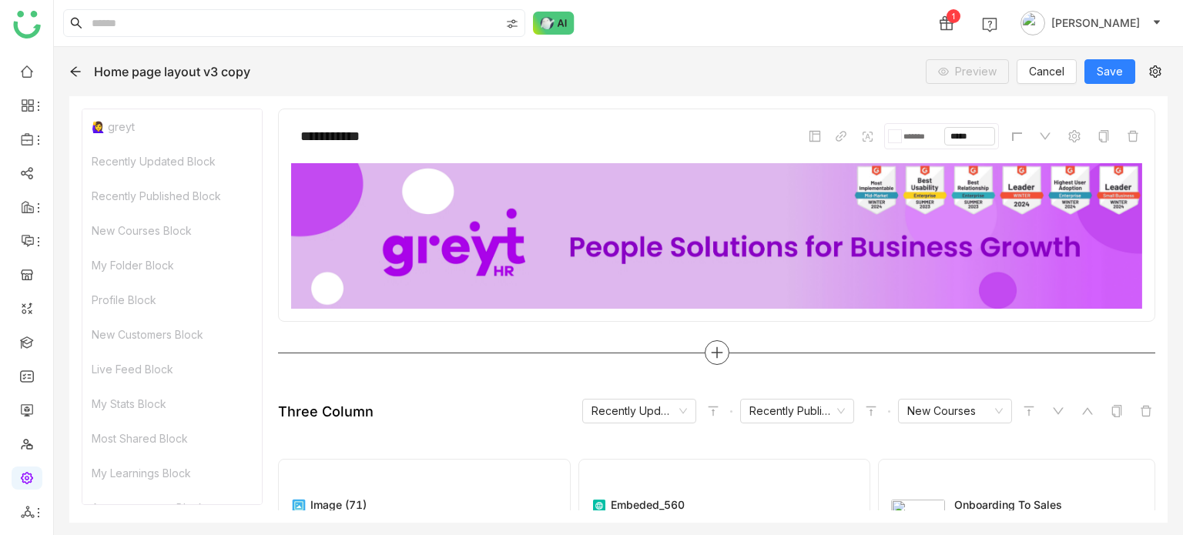
click at [718, 344] on div at bounding box center [717, 352] width 25 height 25
click at [712, 352] on icon at bounding box center [717, 353] width 14 height 14
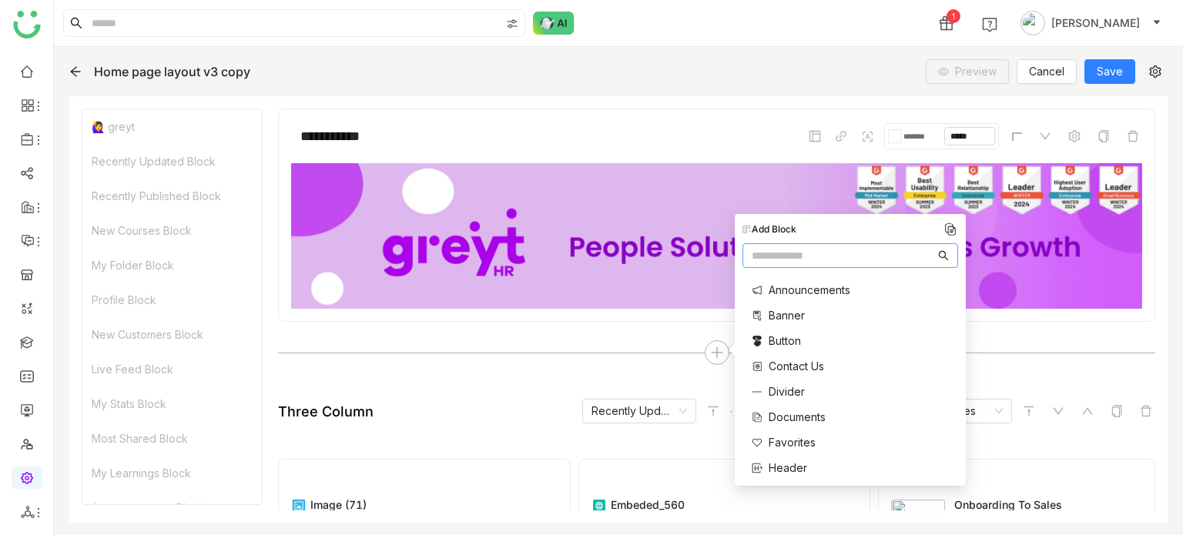
click at [804, 253] on input "text" at bounding box center [843, 255] width 183 height 17
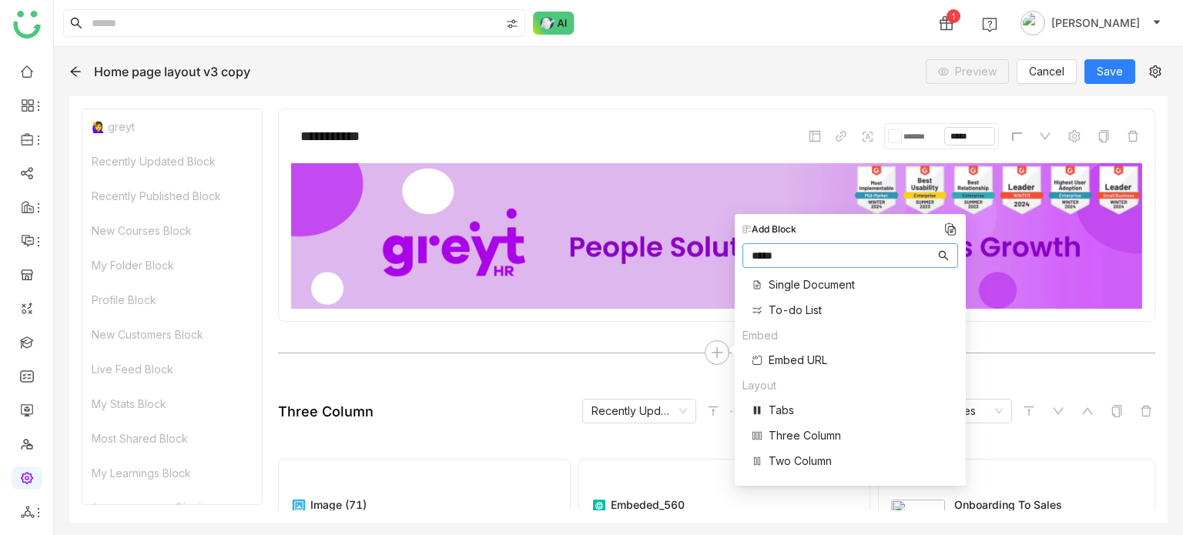
type input "*****"
click at [807, 430] on span "Three Column" at bounding box center [805, 435] width 72 height 16
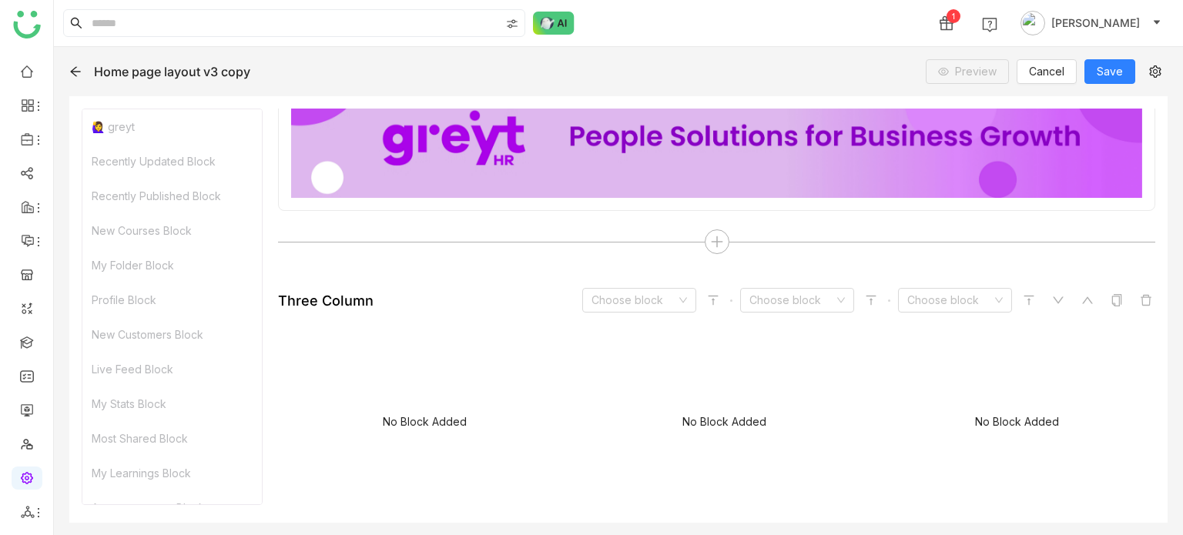
scroll to position [126, 0]
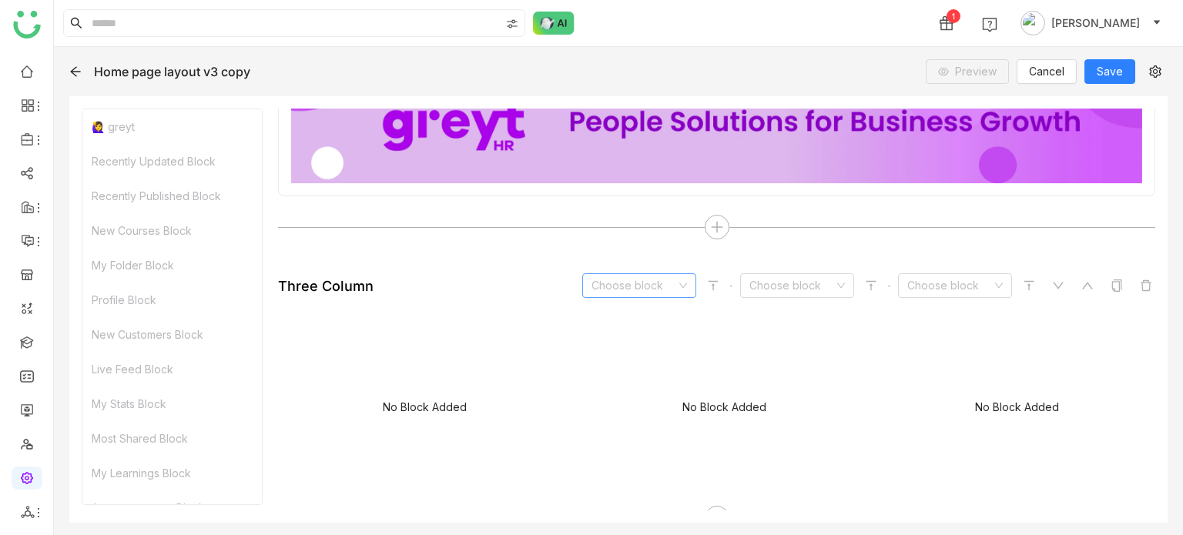
click at [678, 286] on icon at bounding box center [682, 285] width 9 height 9
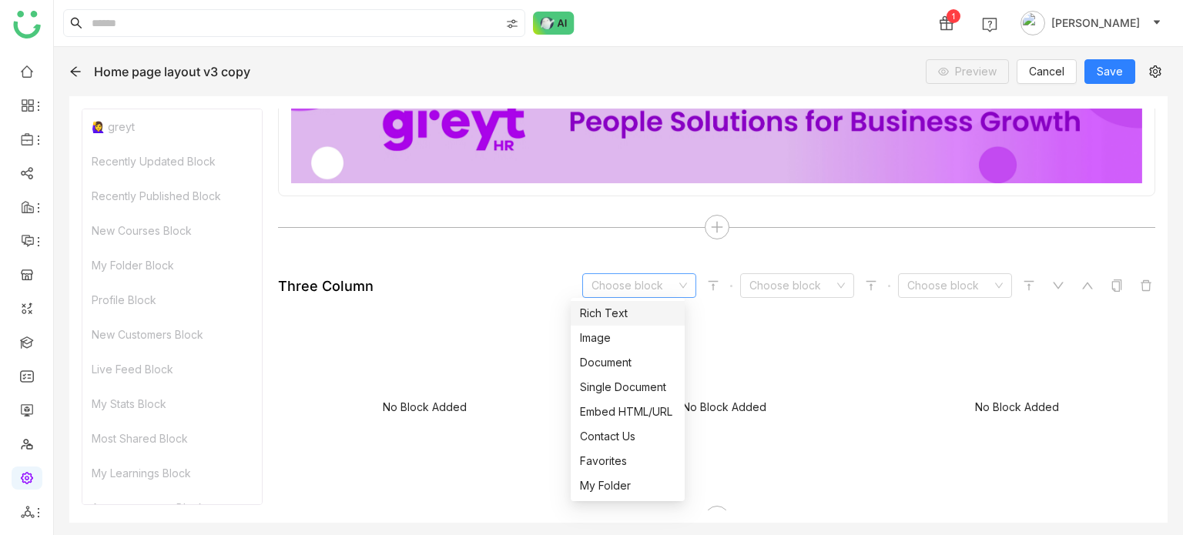
click at [631, 283] on input at bounding box center [633, 285] width 85 height 23
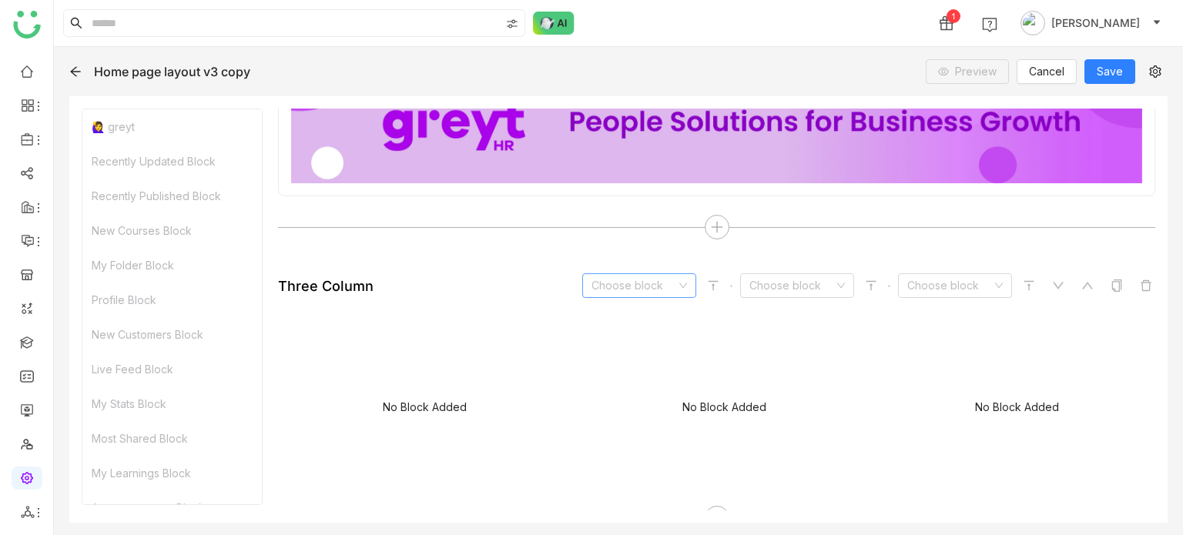
click at [631, 283] on input at bounding box center [633, 285] width 85 height 23
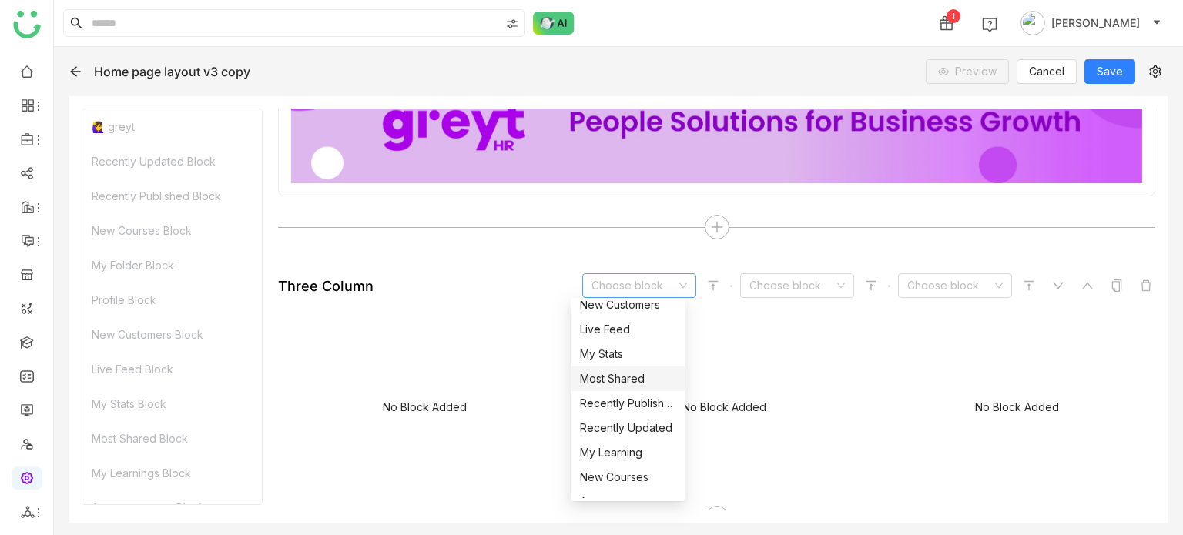
scroll to position [231, 0]
click at [648, 430] on div "Recently Updated" at bounding box center [627, 427] width 95 height 17
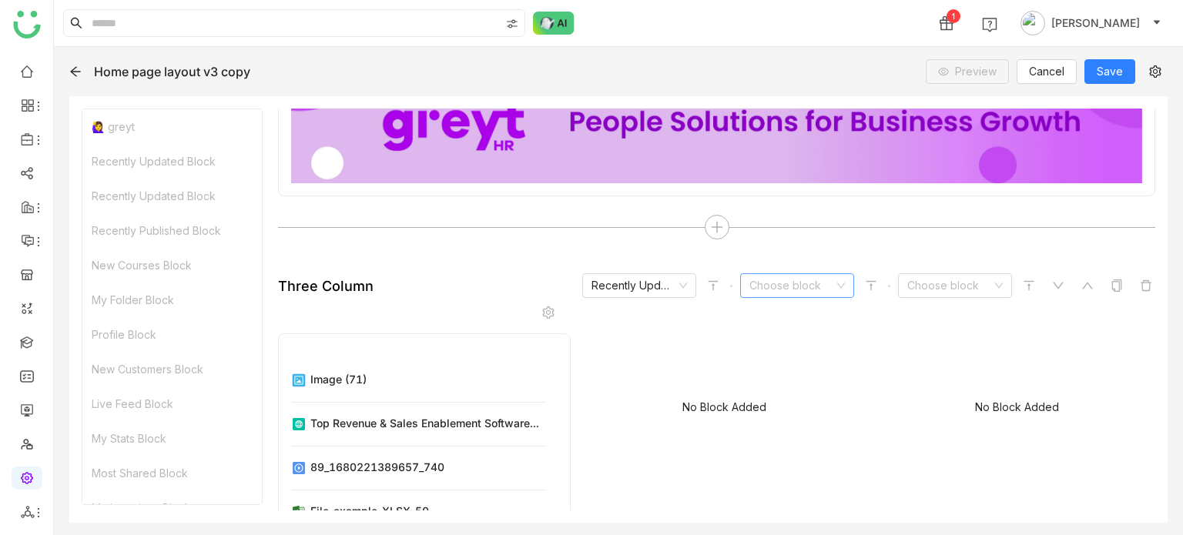
click at [798, 280] on input at bounding box center [791, 285] width 85 height 23
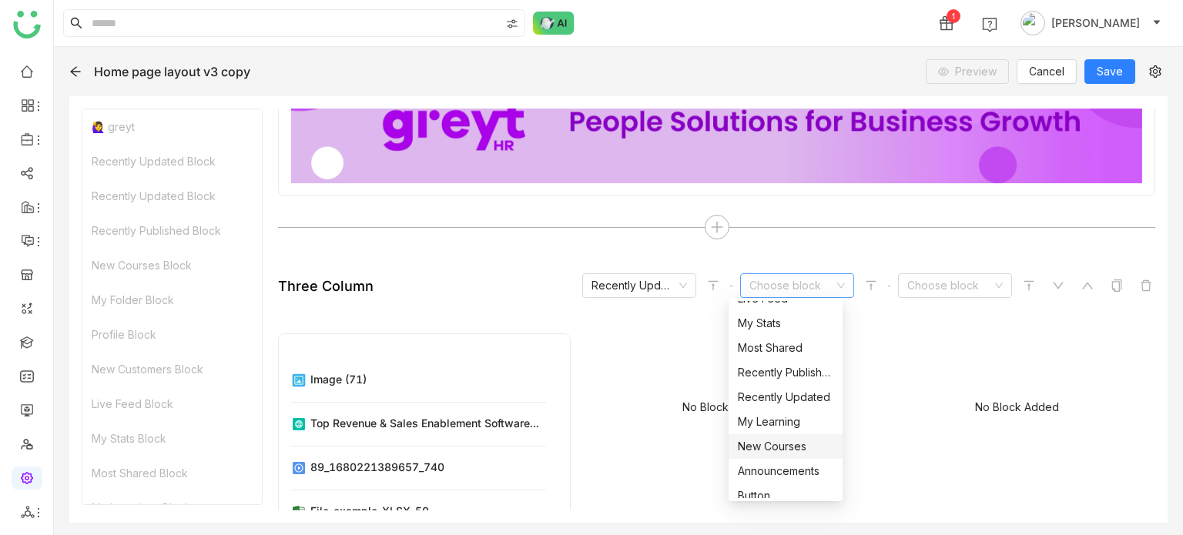
scroll to position [260, 0]
click at [793, 371] on div "Recently Published" at bounding box center [785, 373] width 95 height 17
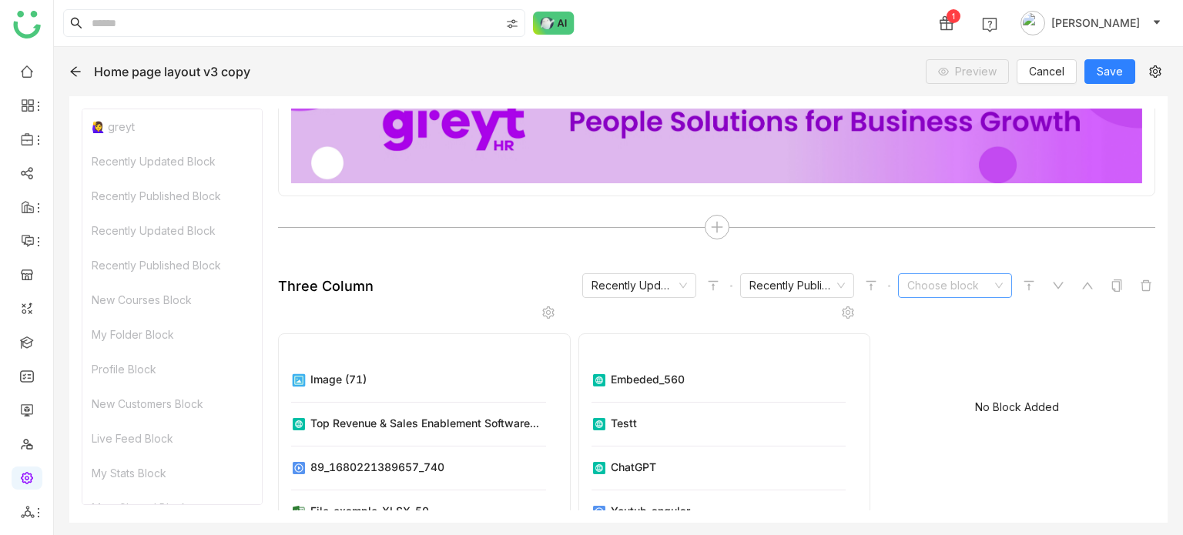
click at [963, 286] on input at bounding box center [949, 285] width 85 height 23
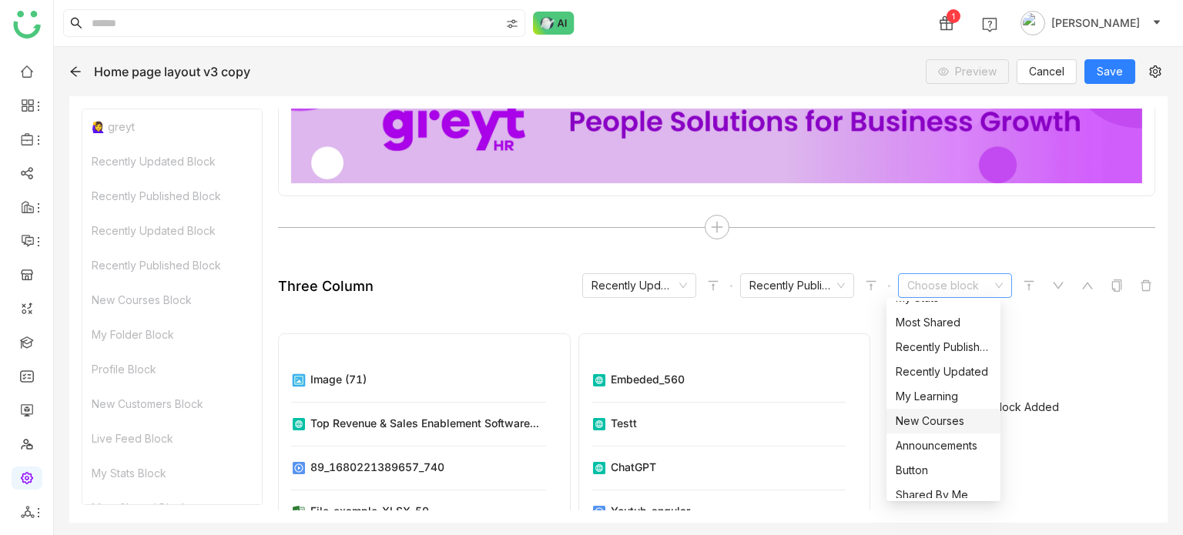
scroll to position [320, 0]
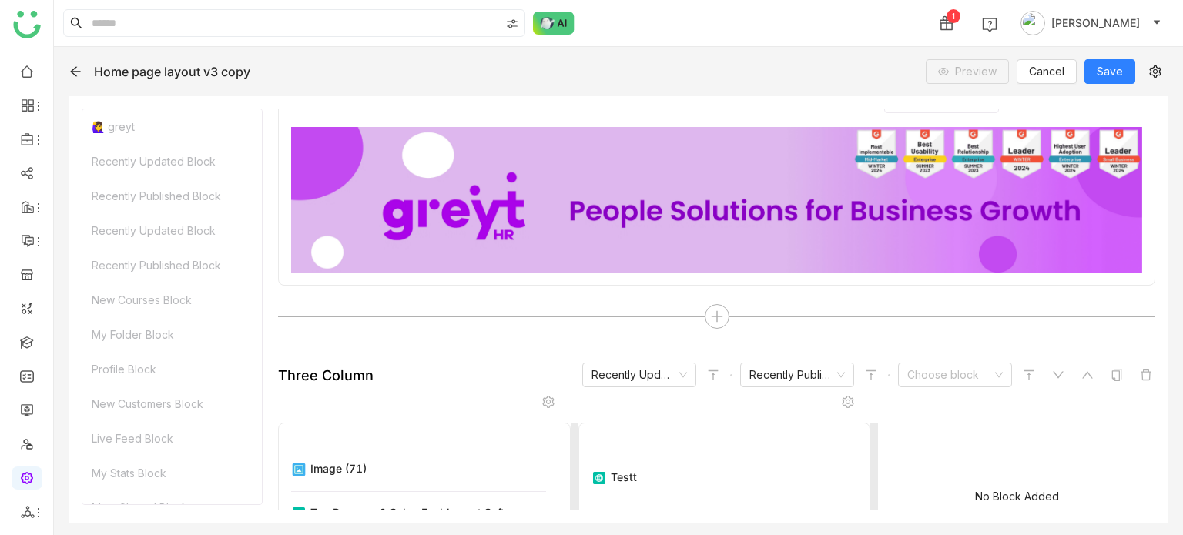
scroll to position [0, 0]
click at [1117, 64] on span "Save" at bounding box center [1110, 71] width 26 height 17
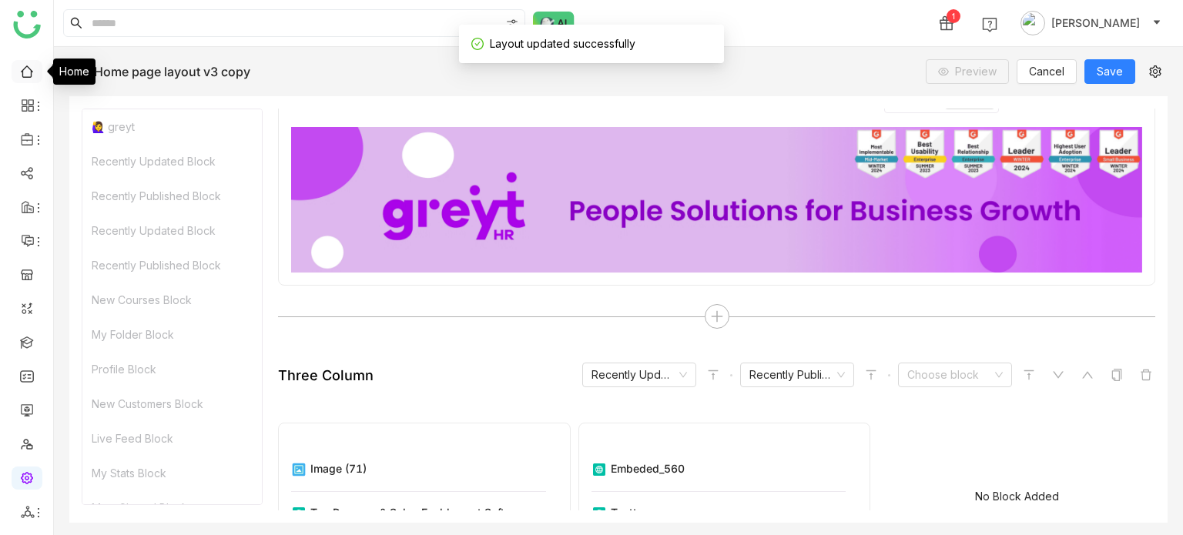
click at [25, 72] on link at bounding box center [27, 70] width 14 height 13
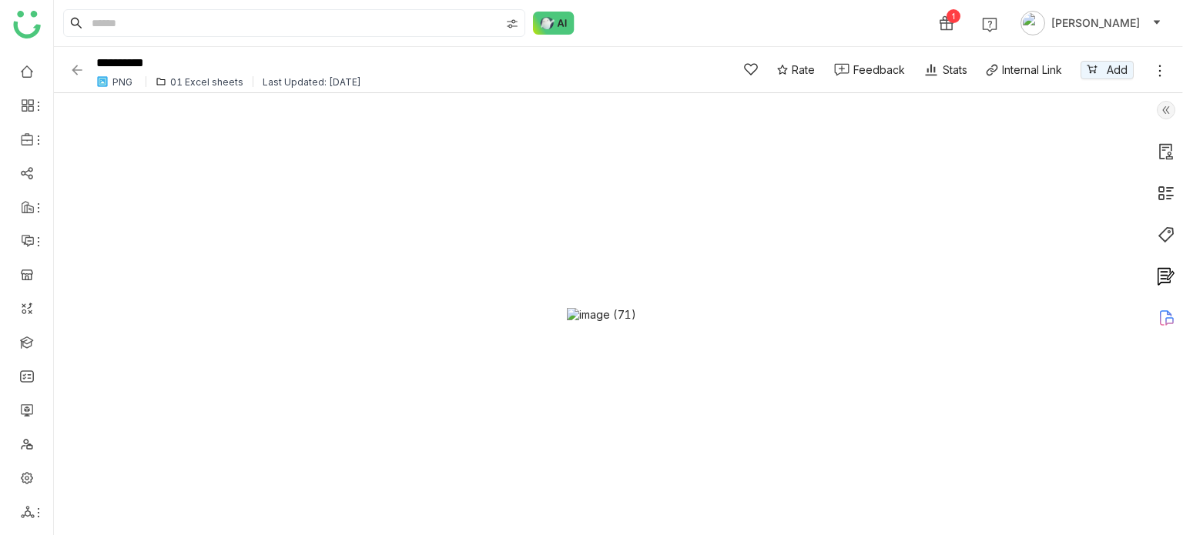
click at [1161, 75] on icon at bounding box center [1159, 70] width 15 height 15
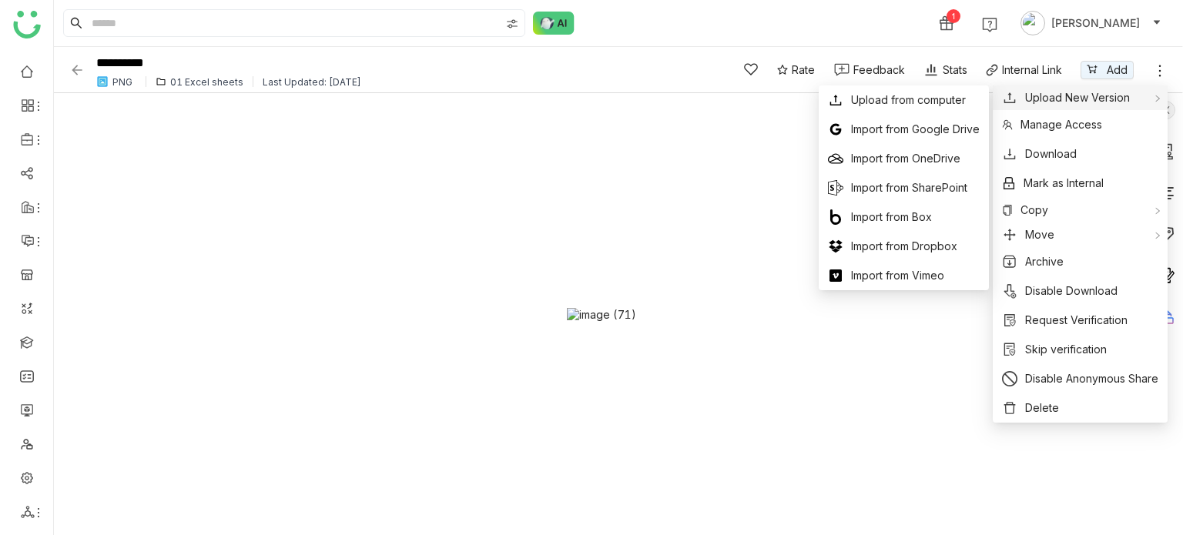
click at [1081, 96] on span "Upload New Version" at bounding box center [1077, 97] width 105 height 17
click at [943, 93] on span "Upload from computer" at bounding box center [908, 100] width 115 height 17
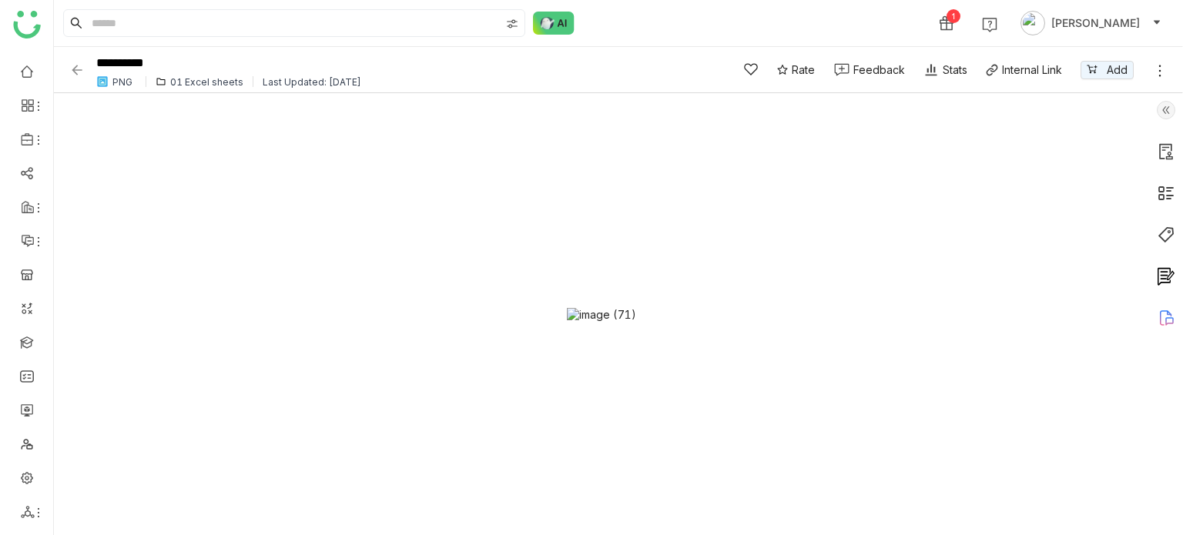
click at [74, 72] on img at bounding box center [76, 69] width 15 height 15
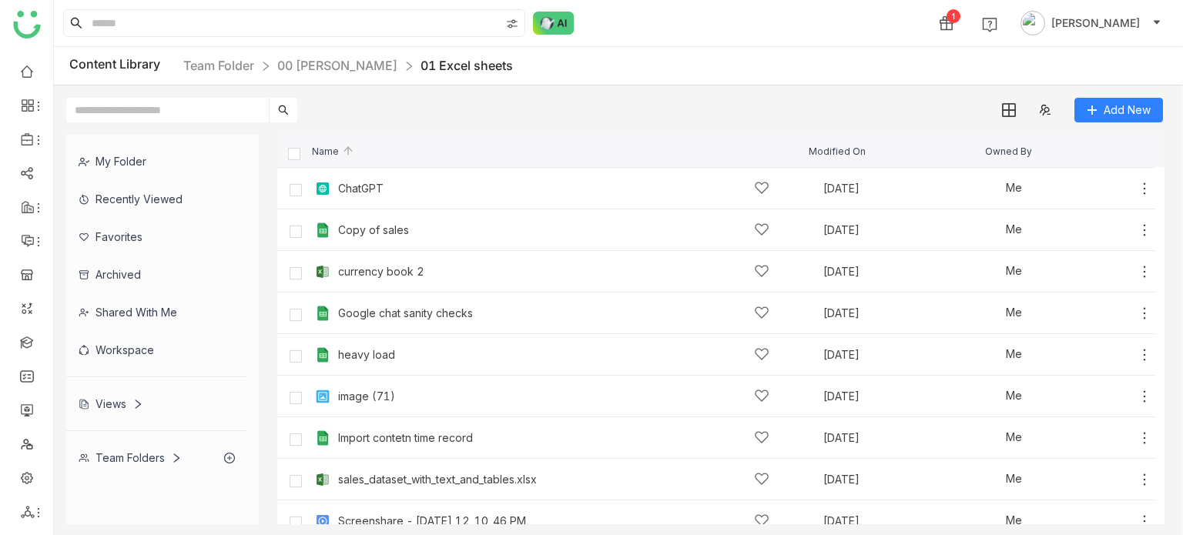
scroll to position [99, 0]
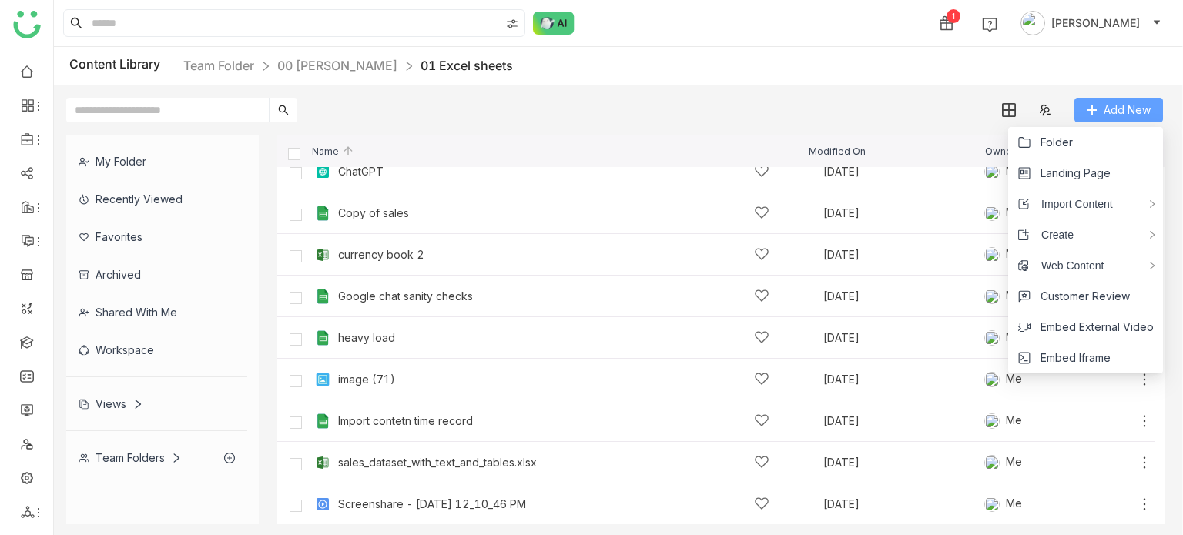
click at [1102, 114] on button "Add New" at bounding box center [1118, 110] width 89 height 25
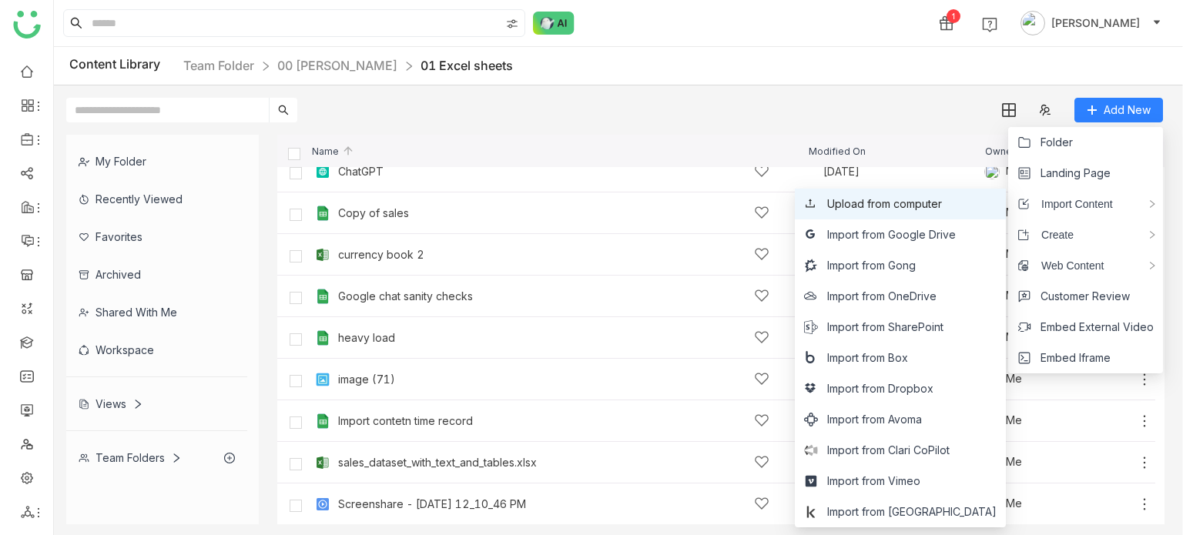
click at [926, 206] on span "Upload from computer" at bounding box center [884, 204] width 115 height 17
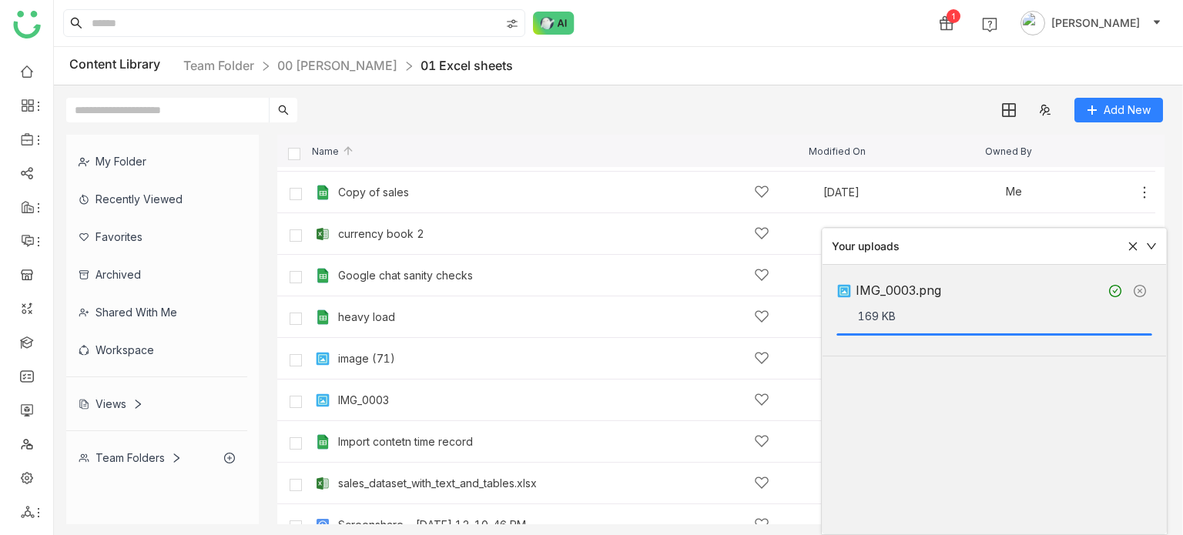
scroll to position [141, 0]
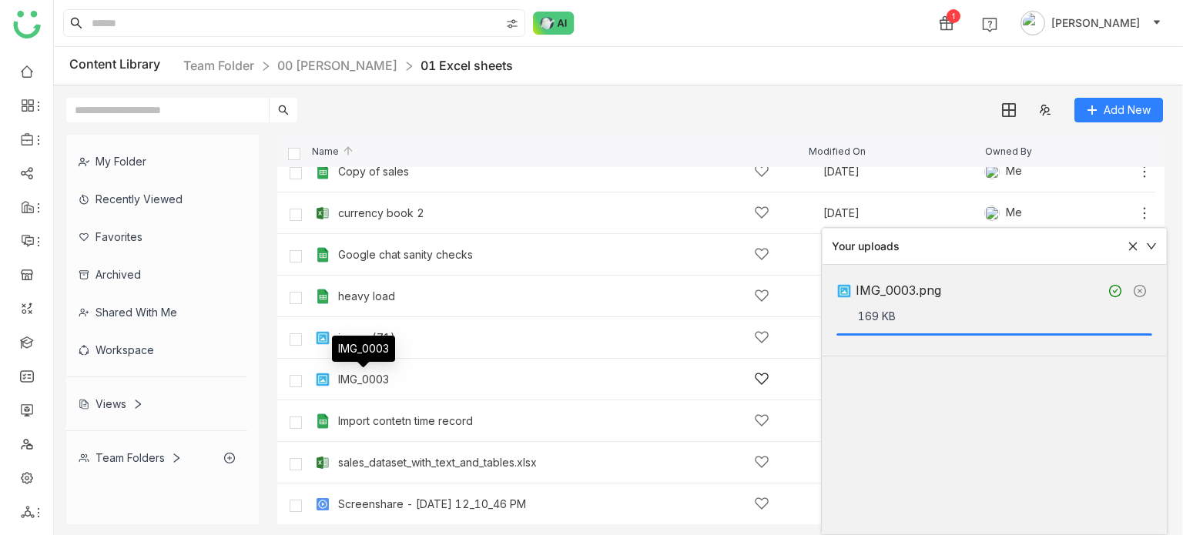
click at [353, 381] on div "IMG_0003" at bounding box center [363, 379] width 51 height 12
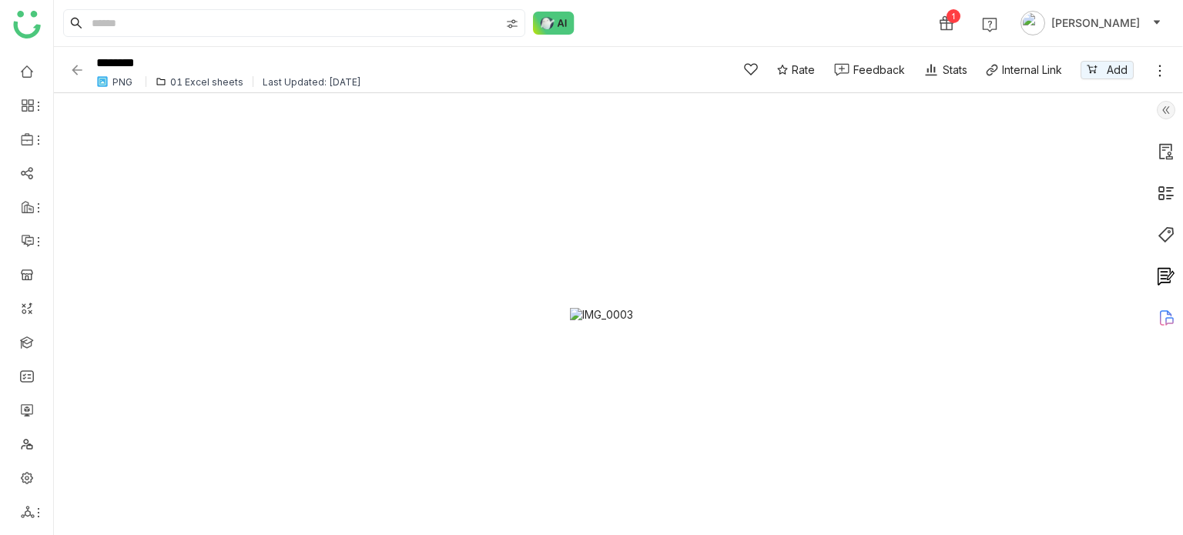
click at [80, 69] on img at bounding box center [76, 69] width 15 height 15
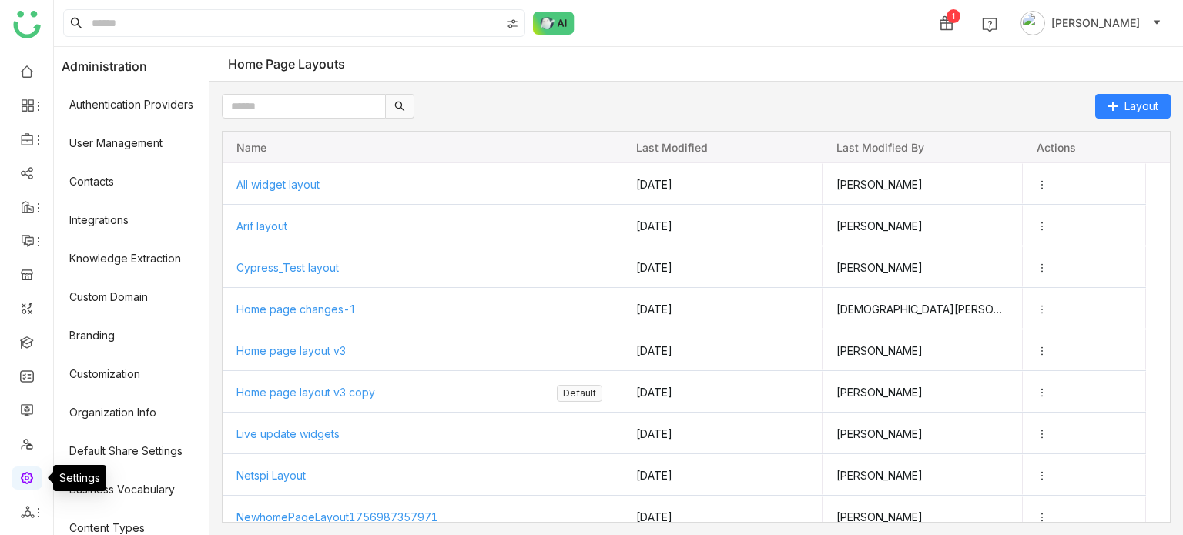
click at [34, 481] on link at bounding box center [27, 477] width 14 height 13
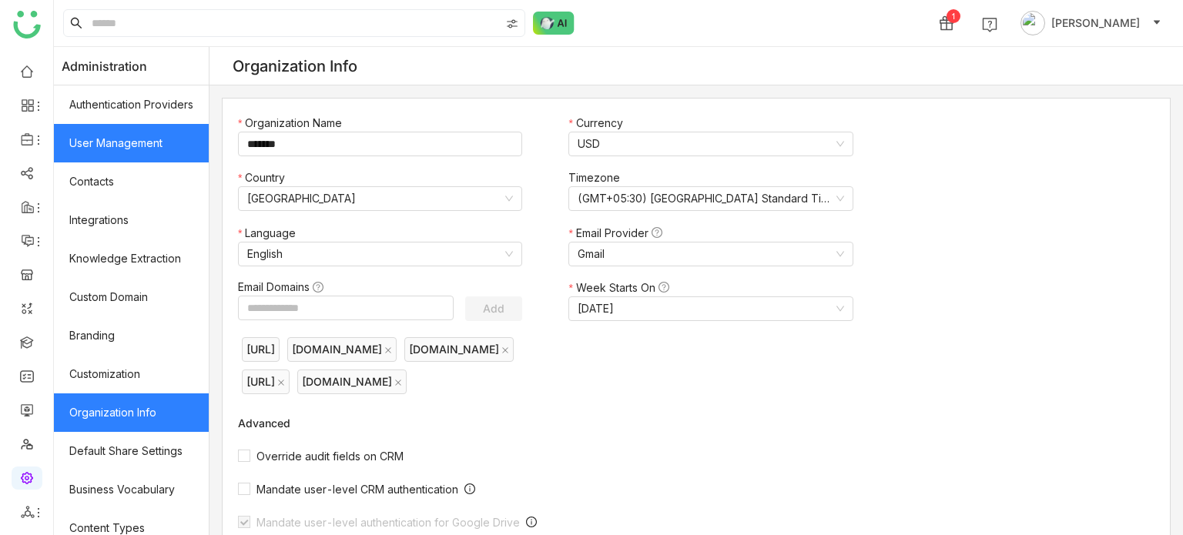
click at [136, 139] on link "User Management" at bounding box center [131, 143] width 155 height 39
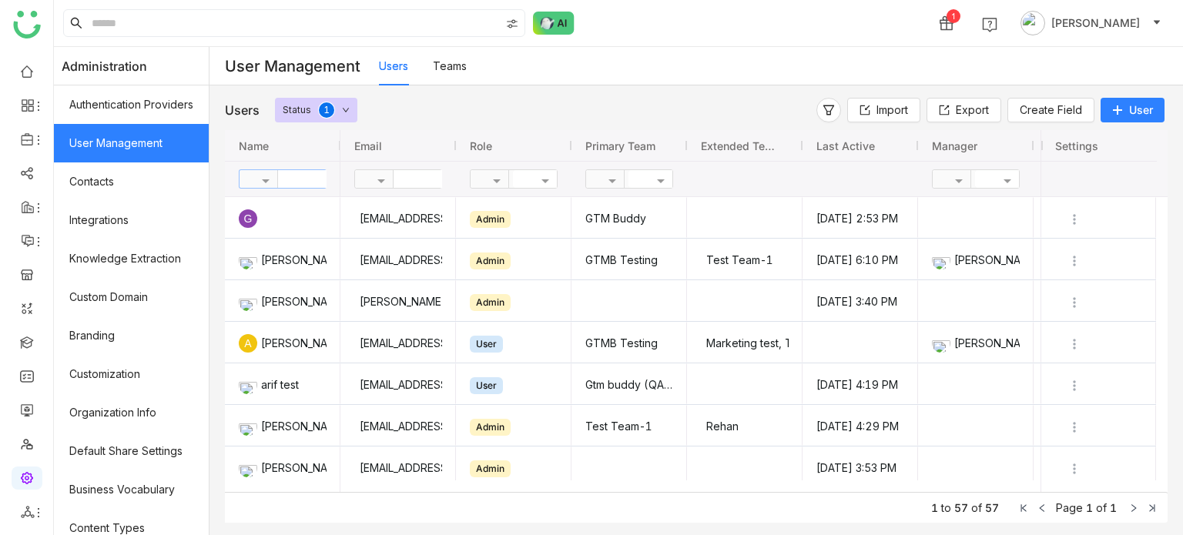
click at [317, 174] on input "text" at bounding box center [334, 179] width 112 height 18
type input "****"
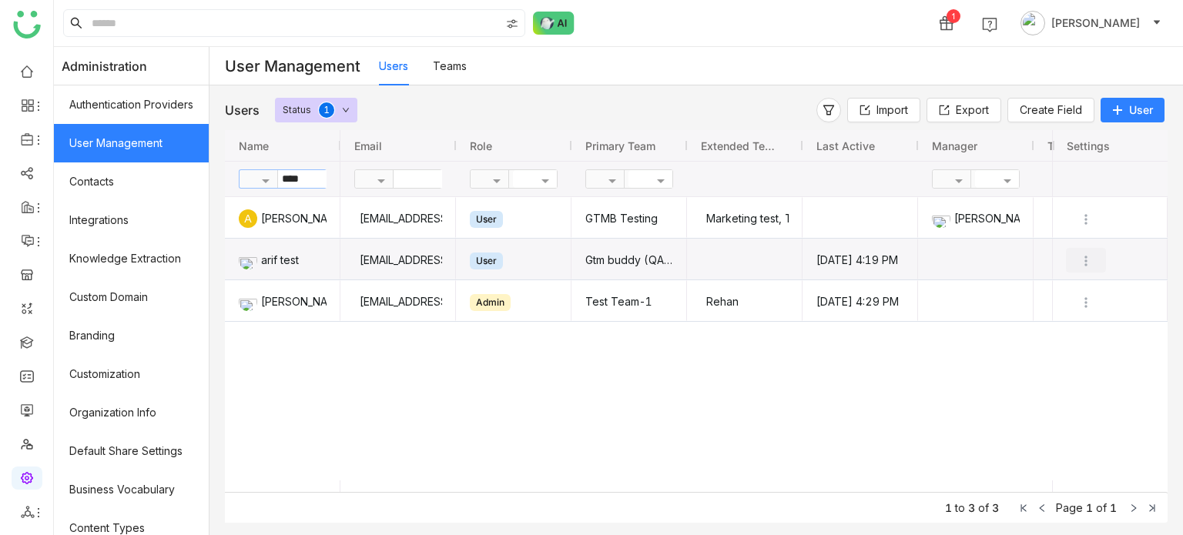
click at [1087, 258] on img "Press SPACE to select this row." at bounding box center [1085, 260] width 15 height 15
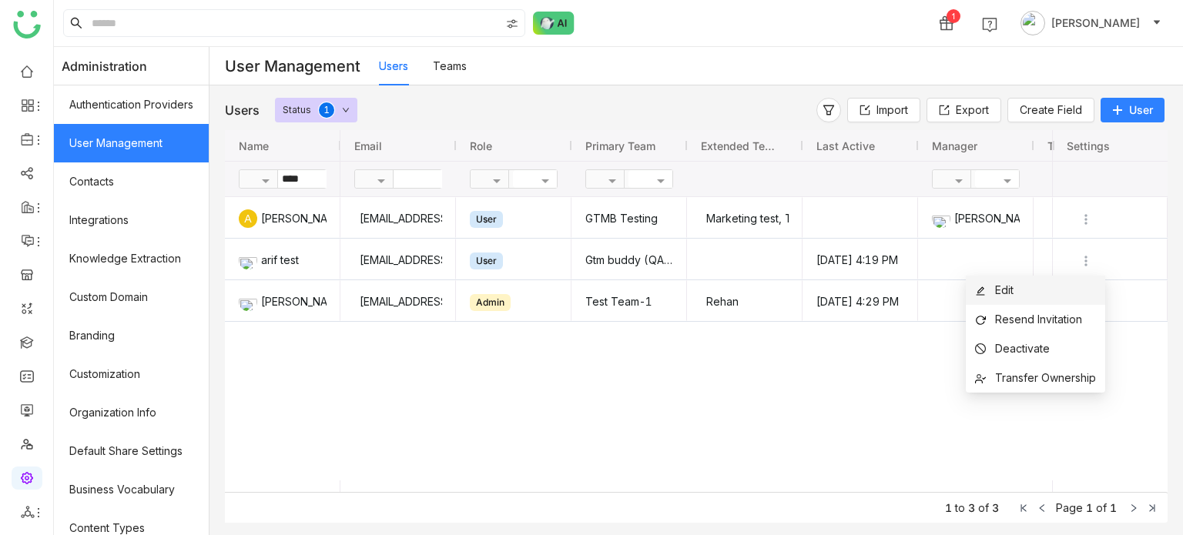
click at [1030, 295] on li "Edit" at bounding box center [1035, 290] width 139 height 29
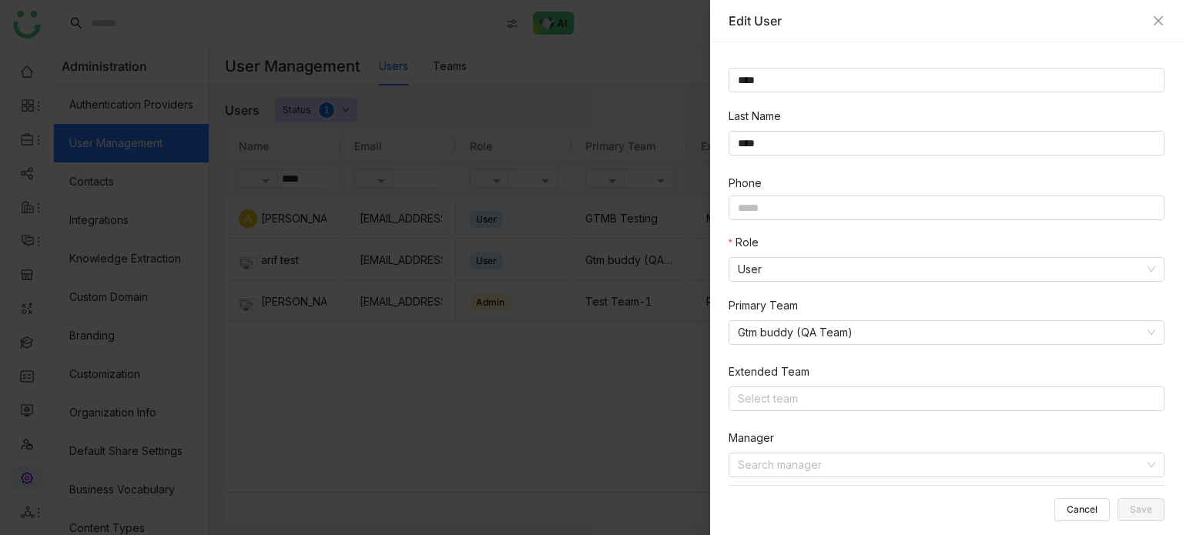
scroll to position [80, 0]
click at [1158, 25] on icon "Close" at bounding box center [1158, 21] width 12 height 12
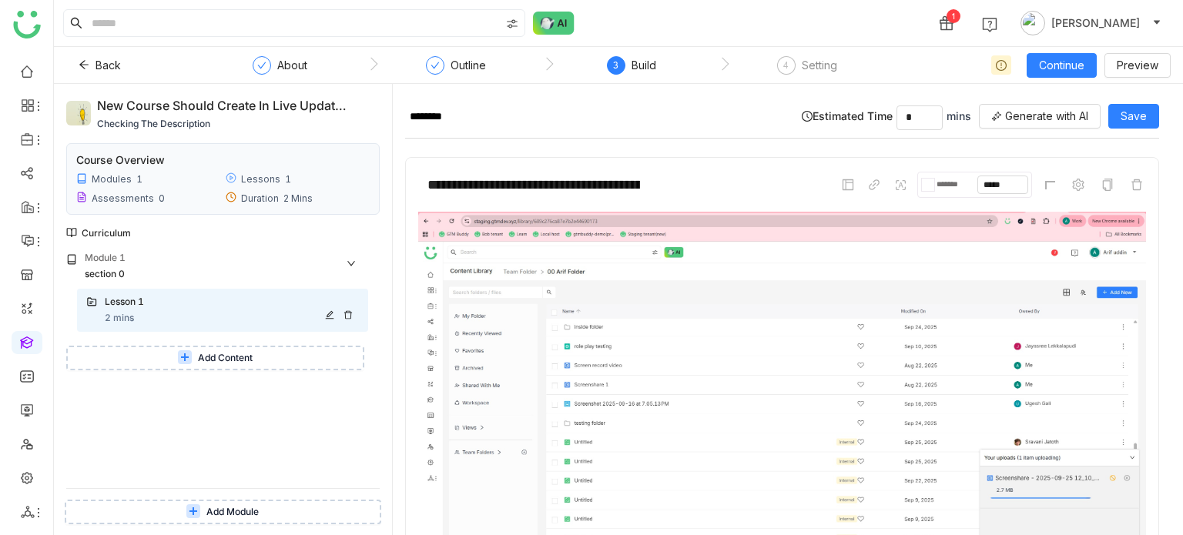
click at [270, 290] on div "Lesson 1 2 mins" at bounding box center [222, 310] width 291 height 43
click at [267, 306] on div "Lesson 1" at bounding box center [216, 302] width 223 height 15
drag, startPoint x: 636, startPoint y: 189, endPoint x: 153, endPoint y: 205, distance: 483.1
click at [153, 205] on div "**********" at bounding box center [618, 309] width 1129 height 451
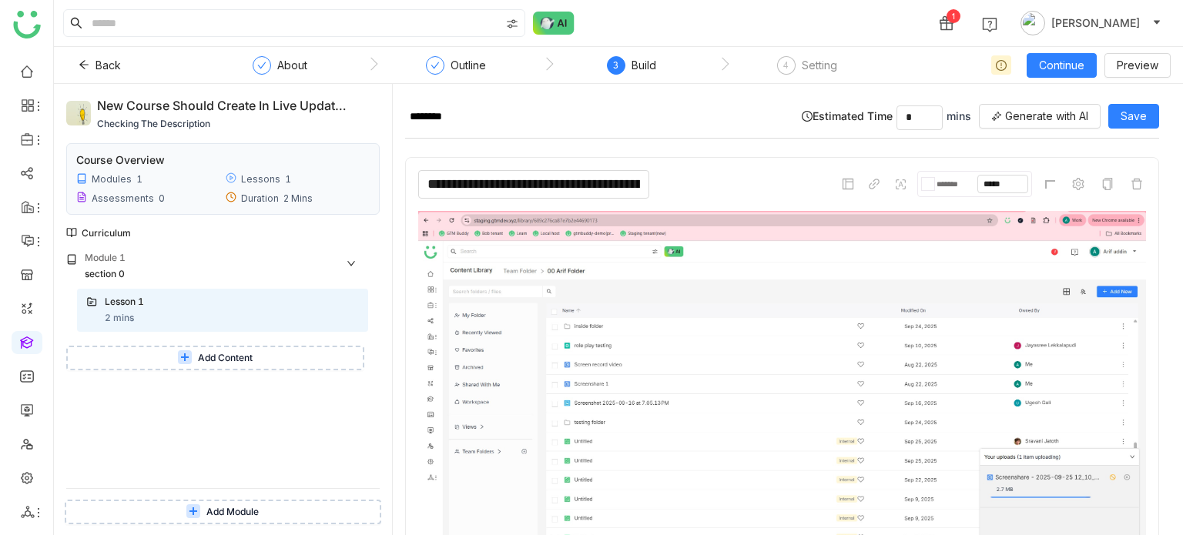
type input "**********"
drag, startPoint x: 606, startPoint y: 176, endPoint x: 348, endPoint y: 172, distance: 258.0
click at [348, 172] on div "**********" at bounding box center [618, 309] width 1129 height 451
type input "**********"
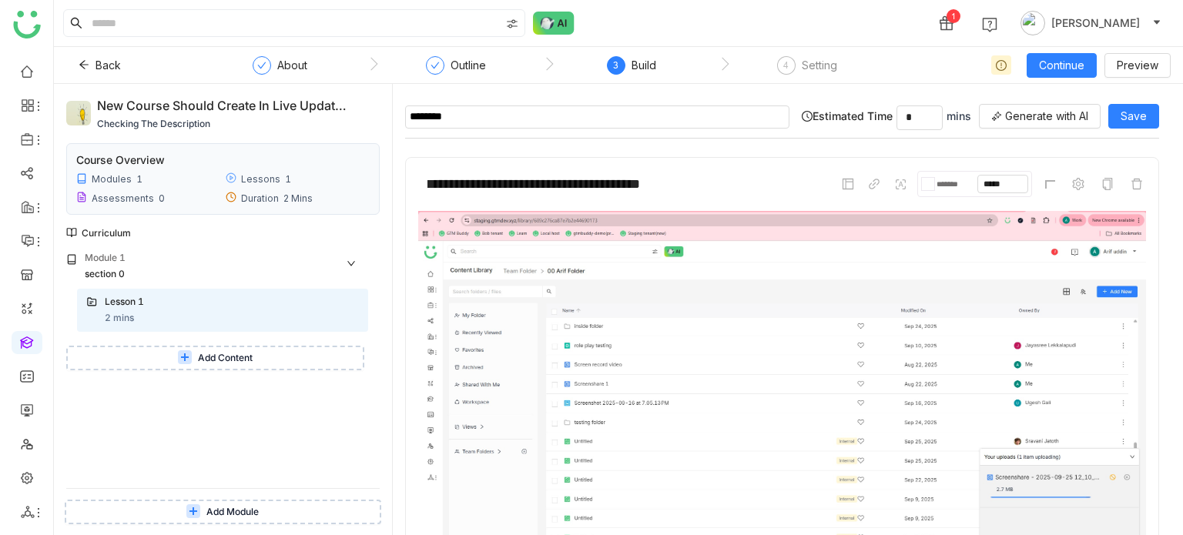
scroll to position [0, 0]
click at [468, 107] on input "********" at bounding box center [597, 117] width 384 height 23
drag, startPoint x: 468, startPoint y: 107, endPoint x: 342, endPoint y: 116, distance: 126.6
click at [342, 116] on div "**********" at bounding box center [618, 309] width 1129 height 451
type input "**********"
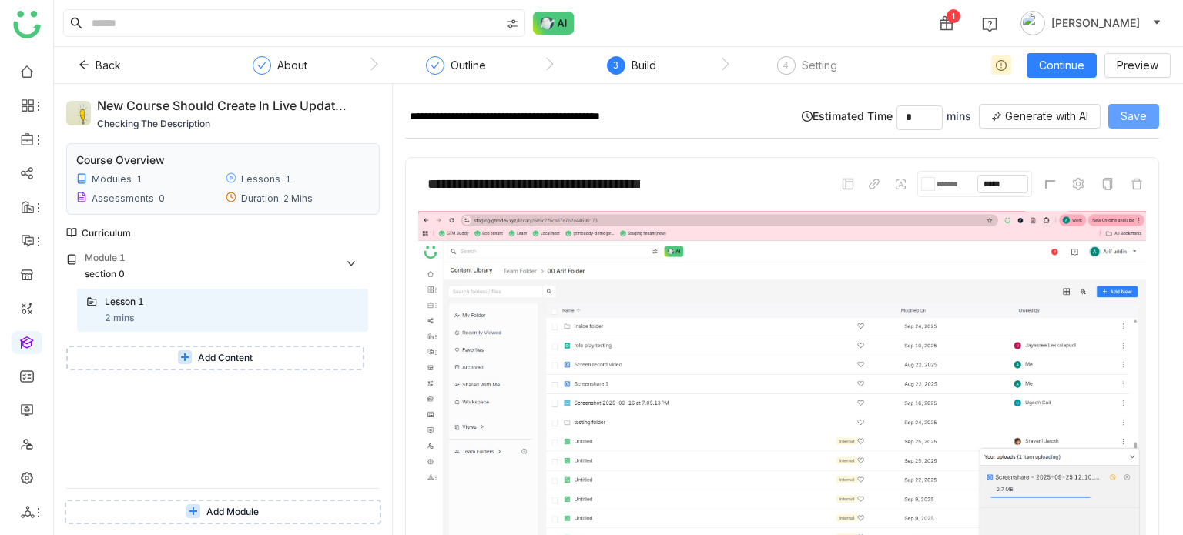
click at [1144, 126] on button "Save" at bounding box center [1133, 116] width 51 height 25
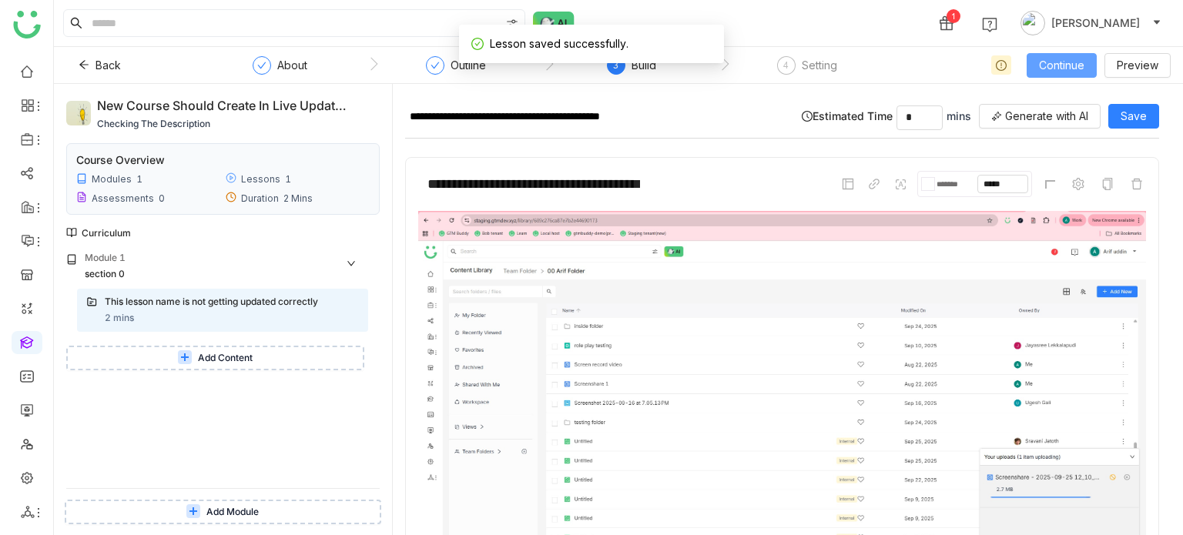
click at [1065, 66] on span "Continue" at bounding box center [1061, 65] width 45 height 17
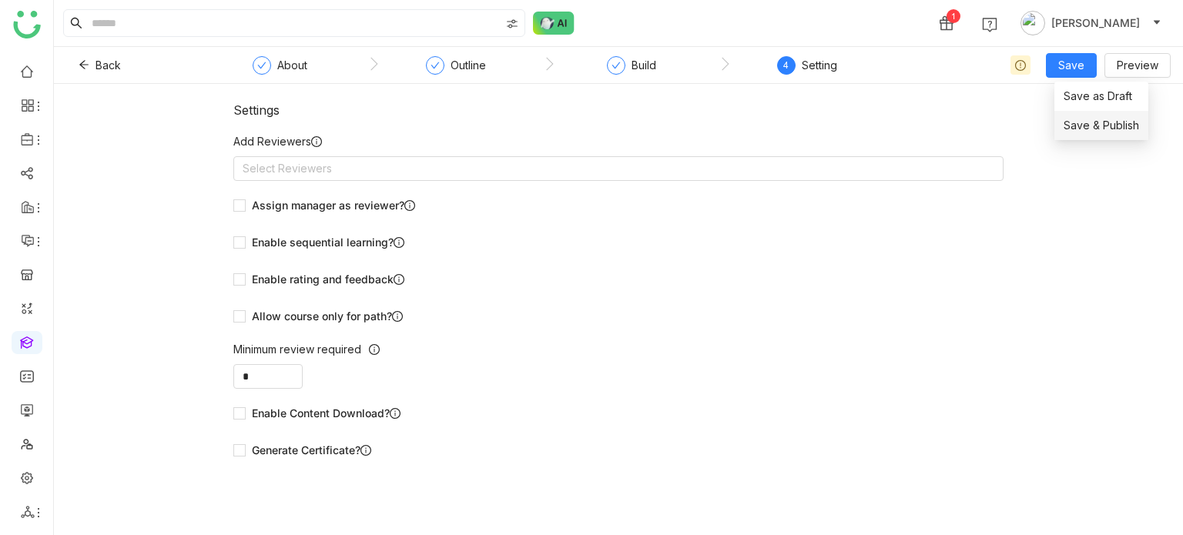
click at [1090, 125] on span "Save & Publish" at bounding box center [1100, 125] width 75 height 17
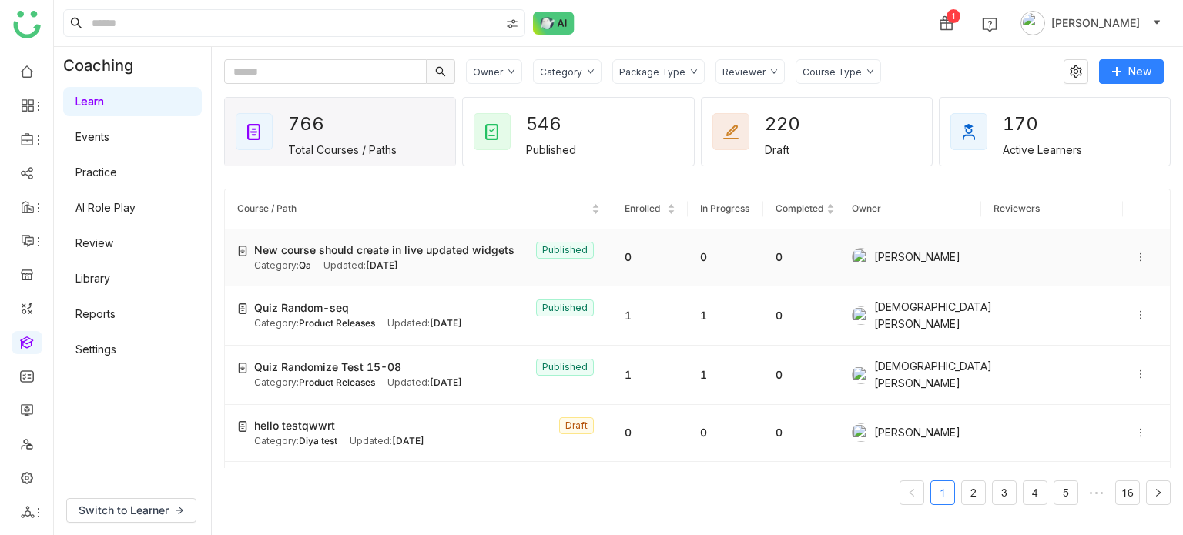
click at [1135, 255] on icon at bounding box center [1140, 257] width 11 height 11
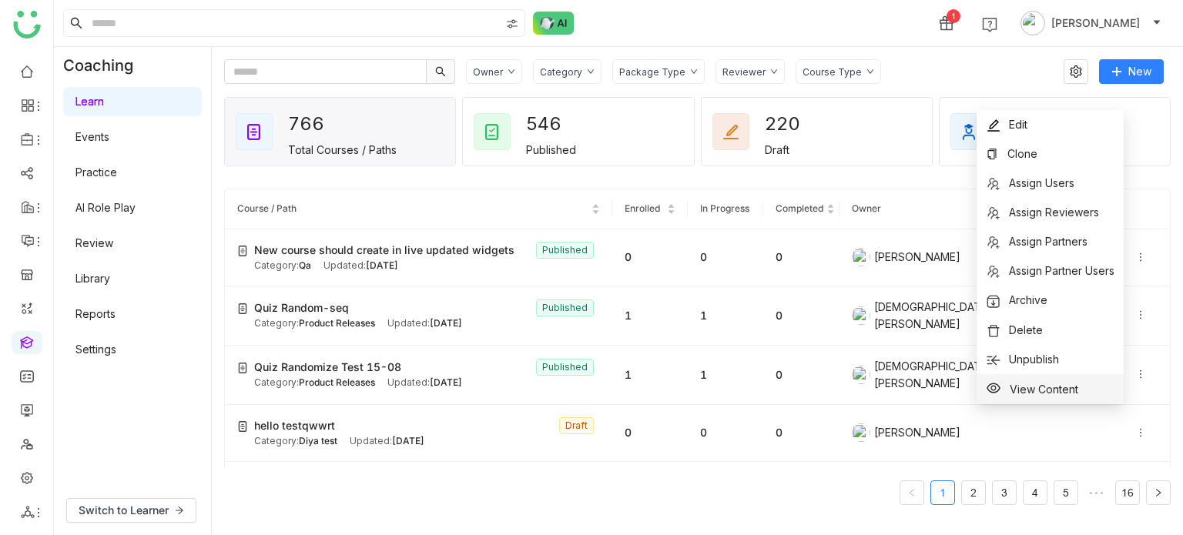
click at [1023, 393] on span "View Content" at bounding box center [1044, 389] width 69 height 13
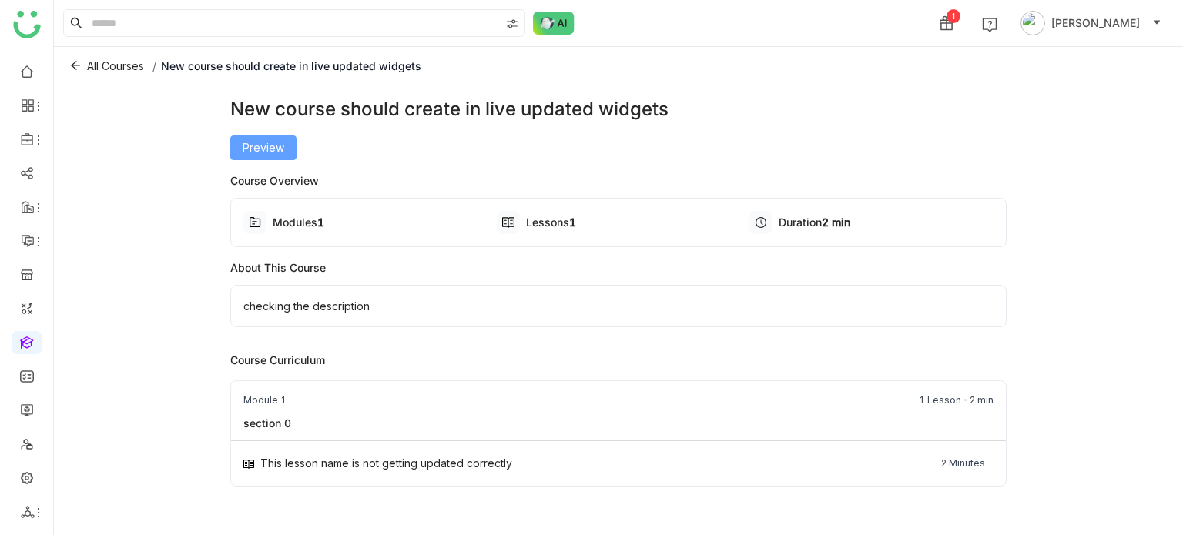
click at [273, 150] on span "Preview" at bounding box center [264, 147] width 42 height 17
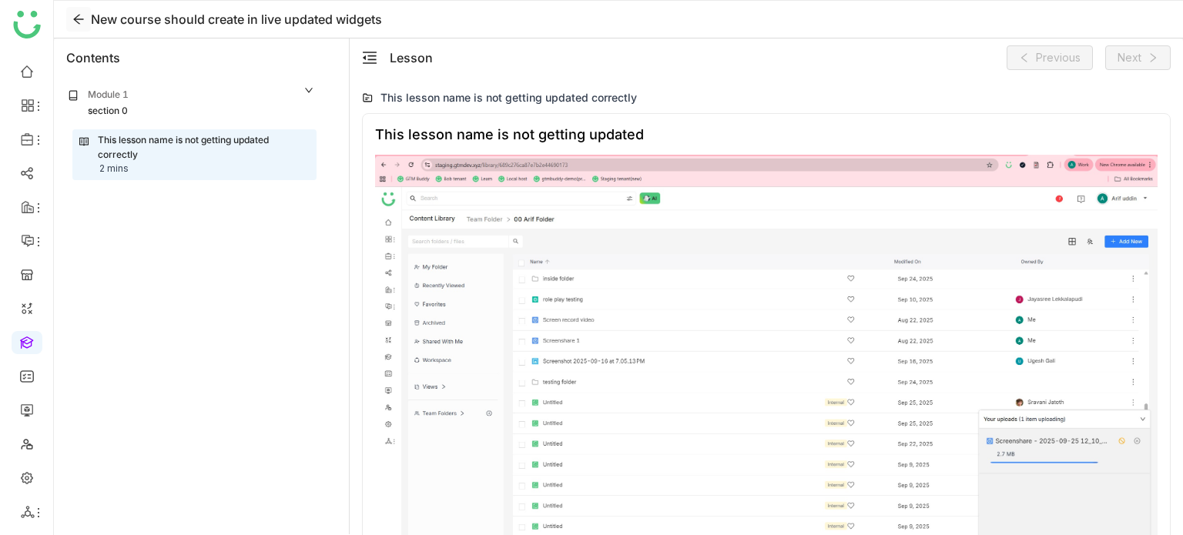
click at [77, 25] on icon at bounding box center [78, 19] width 12 height 12
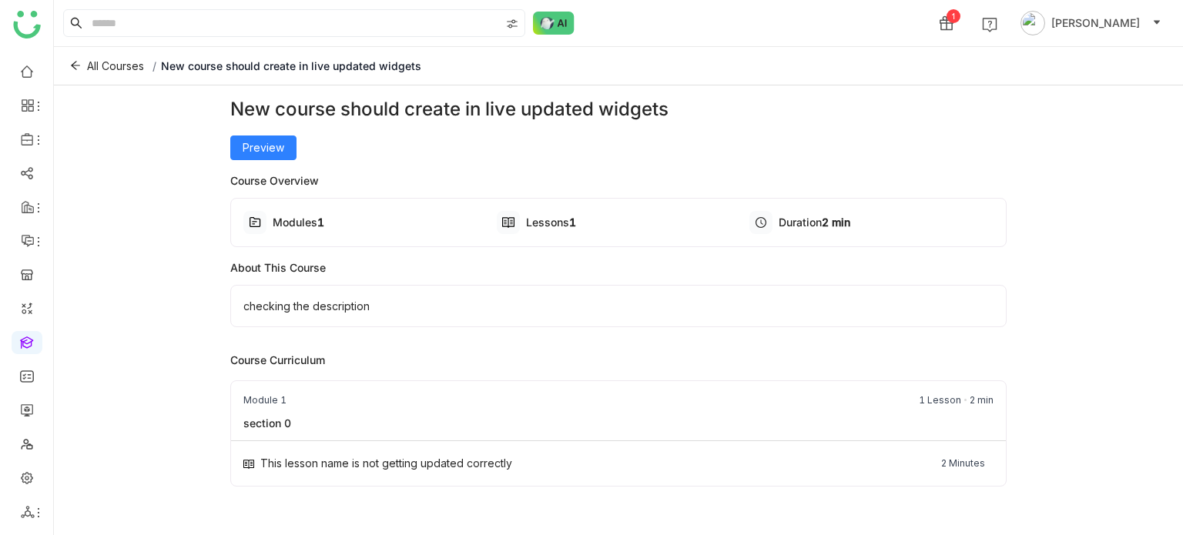
click at [74, 50] on div "All Courses / New course should create in live updated widgets" at bounding box center [618, 66] width 1129 height 39
click at [73, 67] on icon at bounding box center [75, 66] width 9 height 8
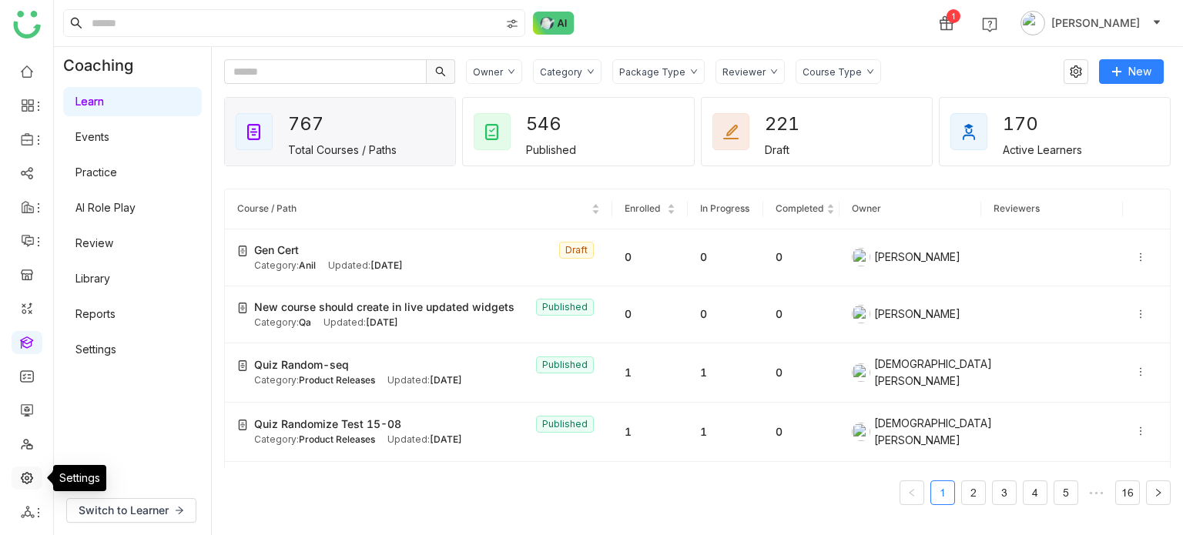
click at [32, 476] on link at bounding box center [27, 477] width 14 height 13
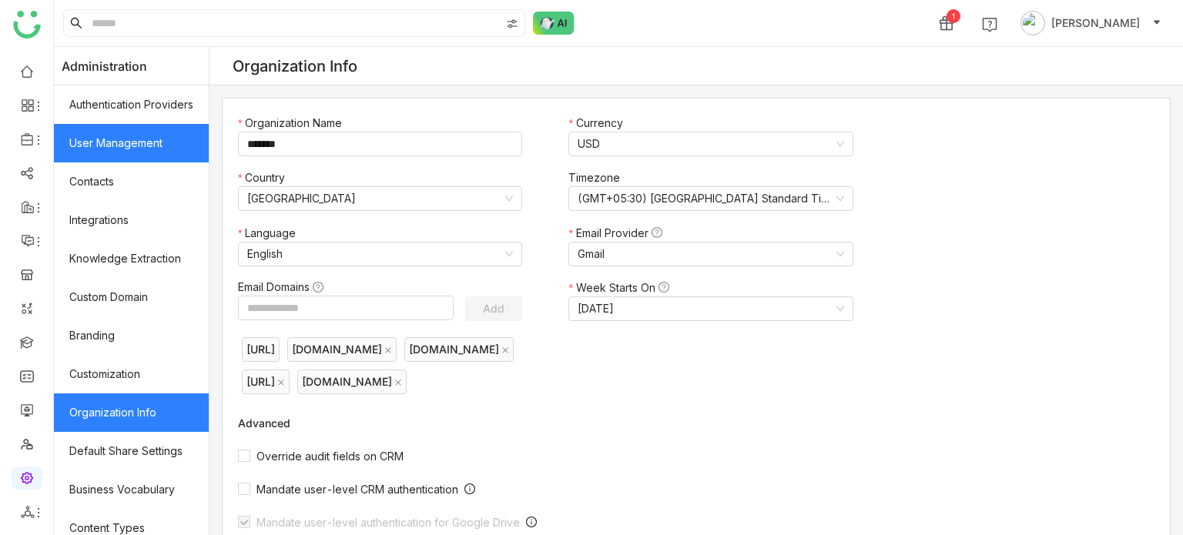
click at [185, 130] on link "User Management" at bounding box center [131, 143] width 155 height 39
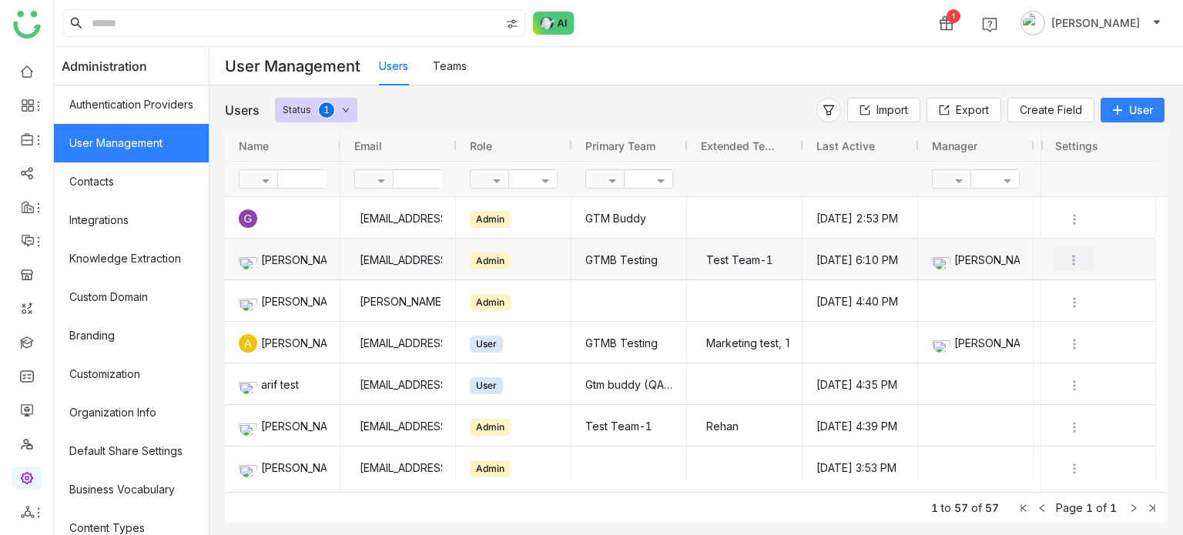
click at [1073, 256] on img "Press SPACE to select this row." at bounding box center [1073, 260] width 15 height 15
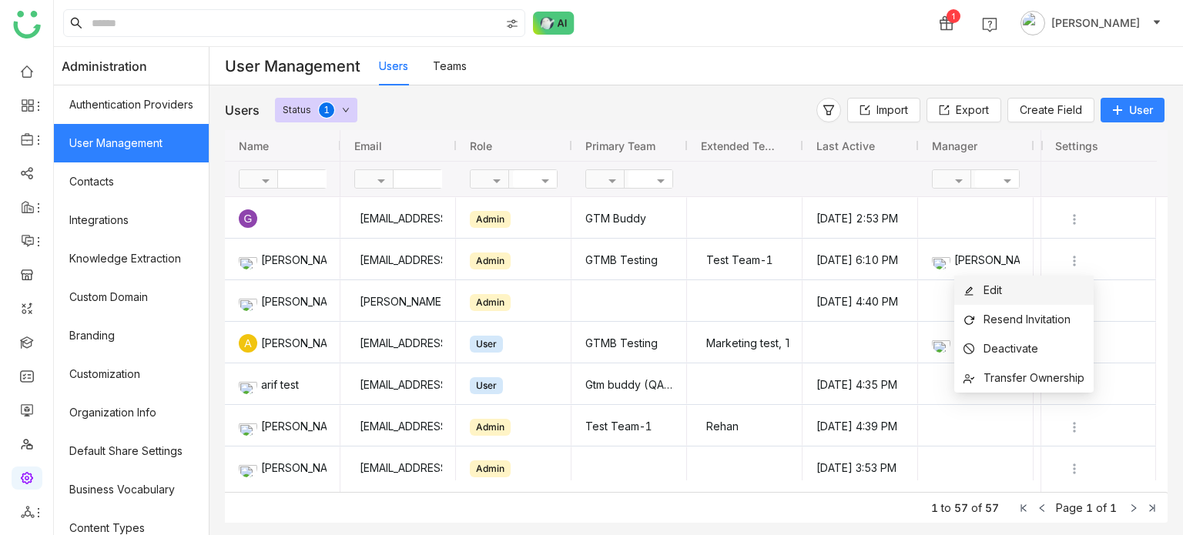
click at [1035, 295] on li "Edit" at bounding box center [1023, 290] width 139 height 29
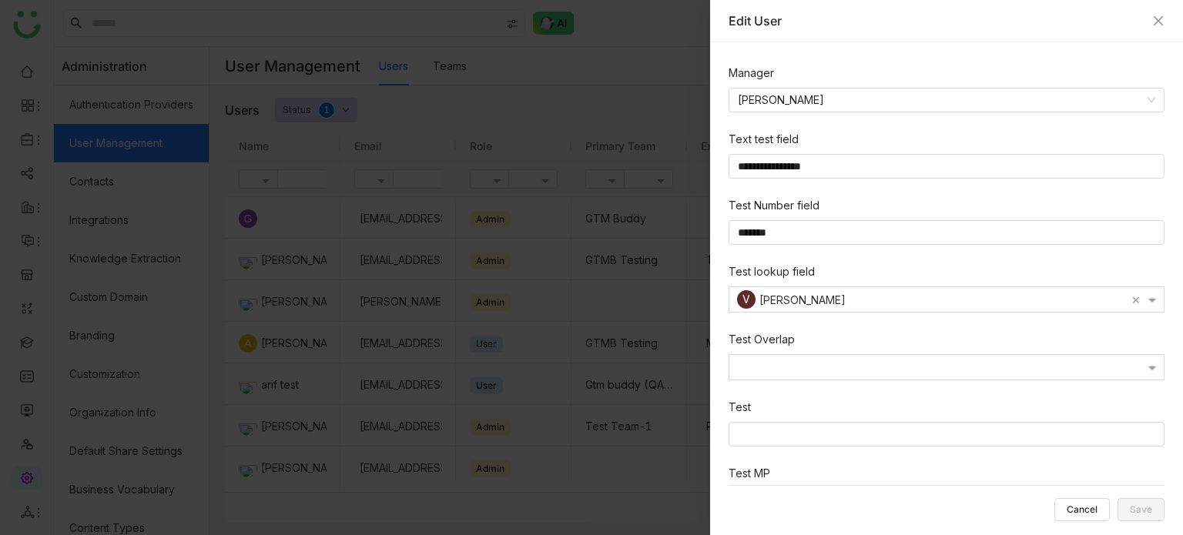
scroll to position [440, 0]
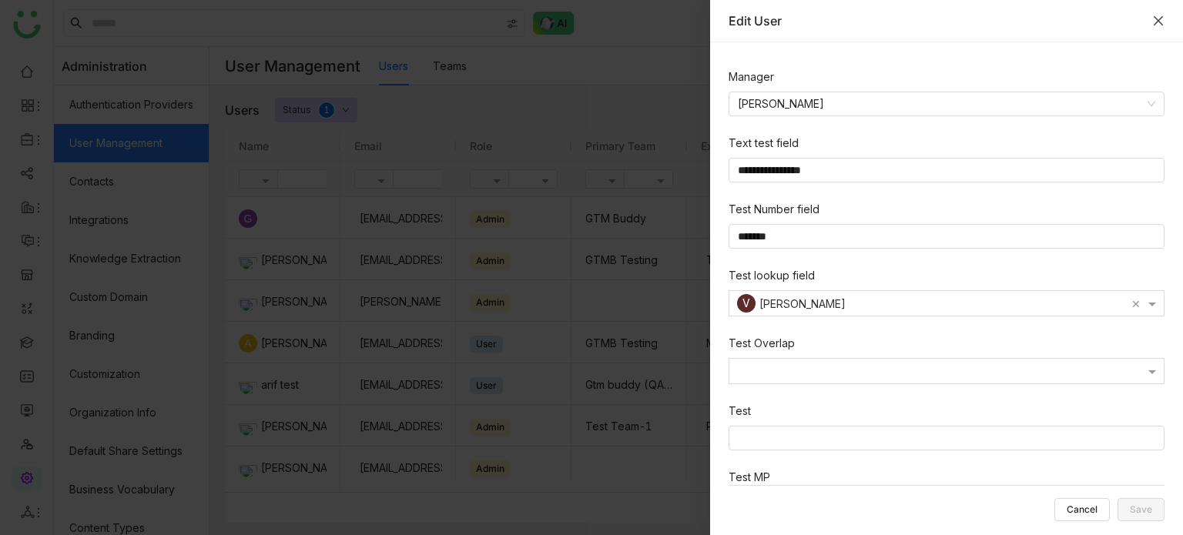
click at [1154, 15] on icon "Close" at bounding box center [1158, 21] width 12 height 12
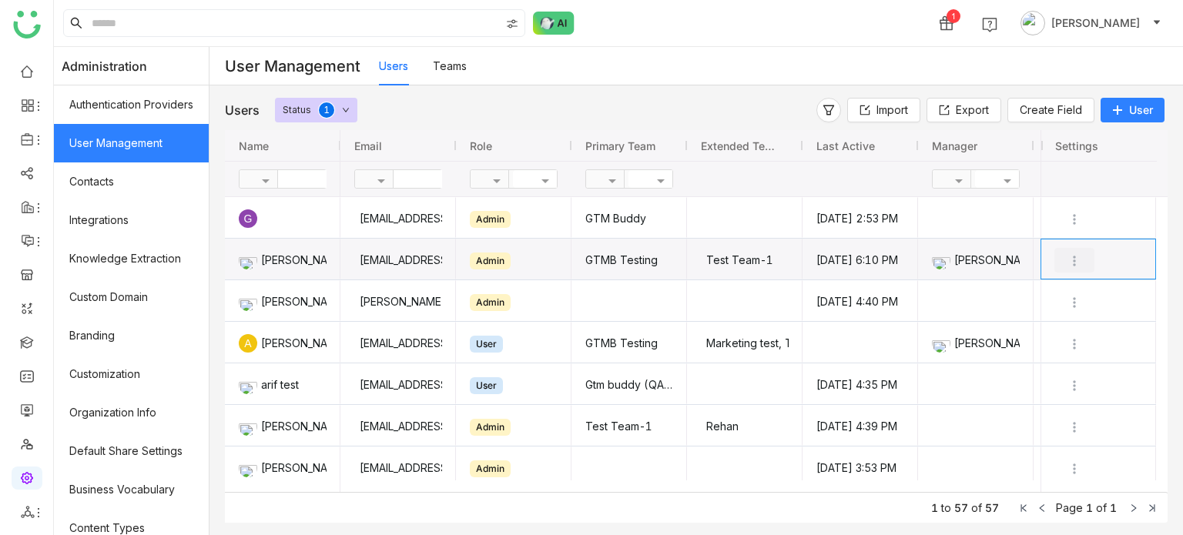
click at [1077, 259] on img "Press SPACE to select this row." at bounding box center [1074, 260] width 15 height 15
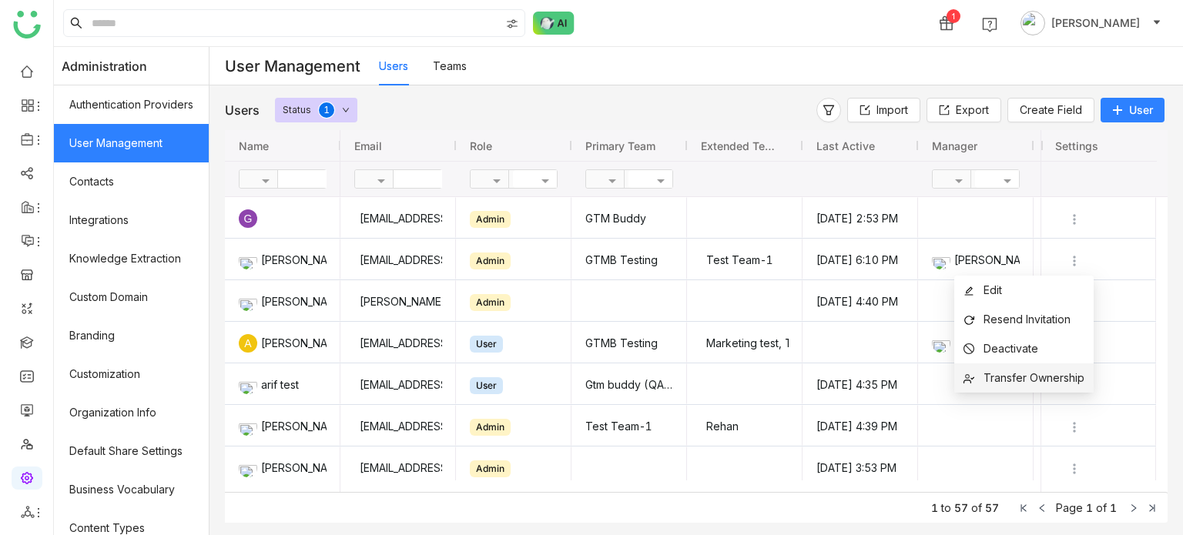
click at [1057, 378] on span "Transfer Ownership" at bounding box center [1033, 377] width 101 height 13
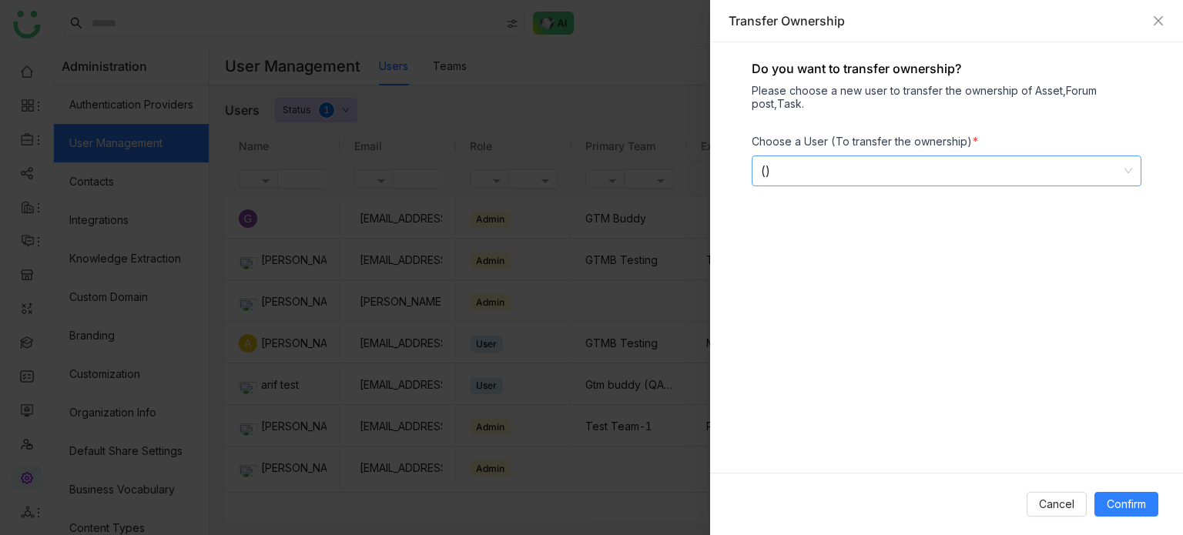
click at [939, 159] on div "()" at bounding box center [939, 170] width 357 height 29
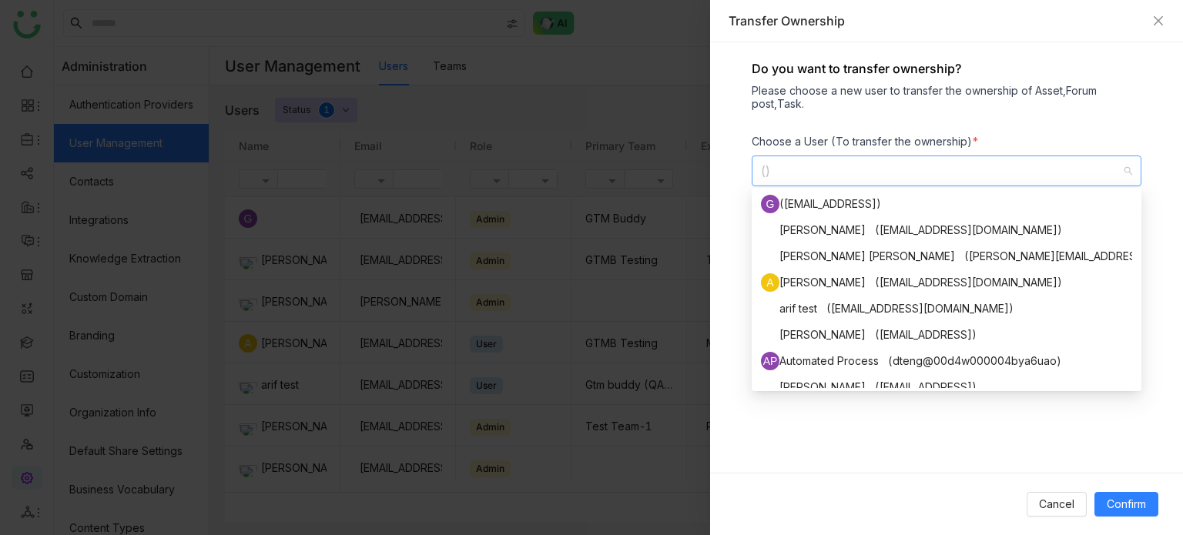
scroll to position [89, 0]
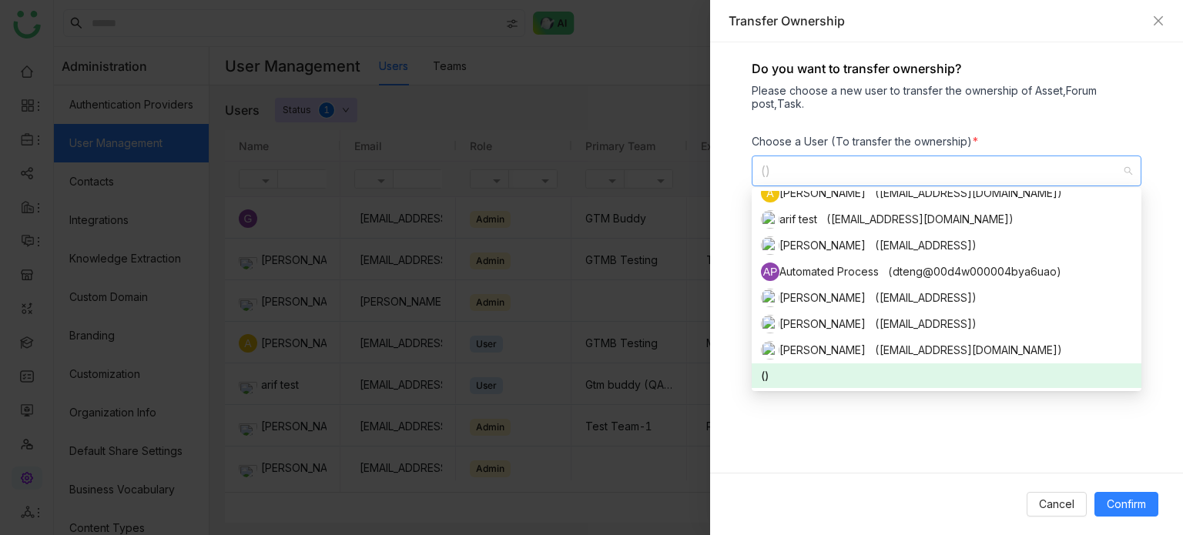
click at [729, 147] on div "Do you want to transfer ownership? Please choose a new user to transfer the own…" at bounding box center [946, 257] width 473 height 430
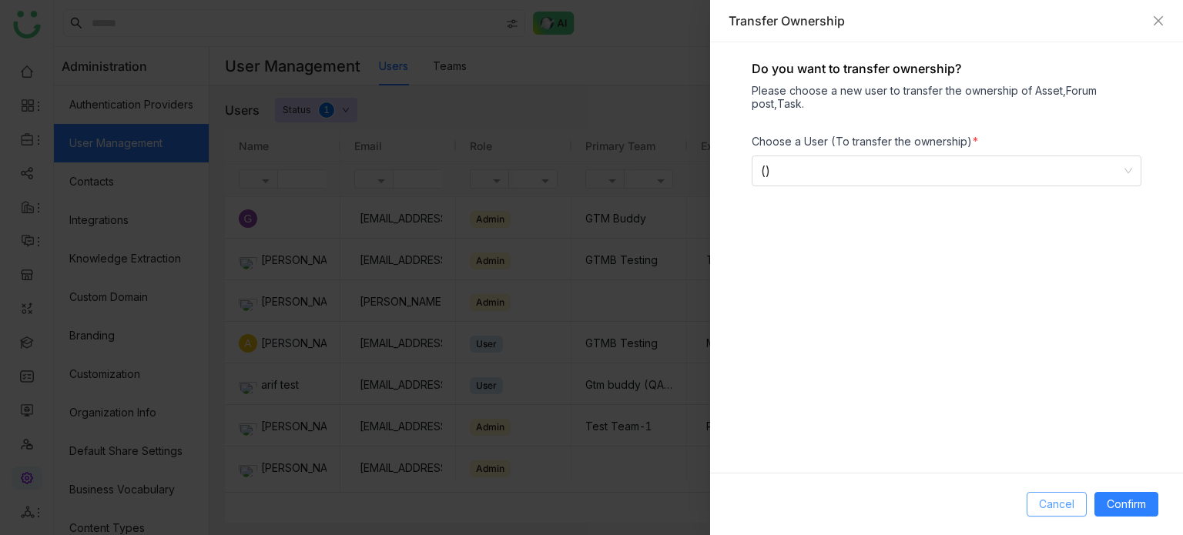
click at [1073, 515] on button "Cancel" at bounding box center [1057, 504] width 60 height 25
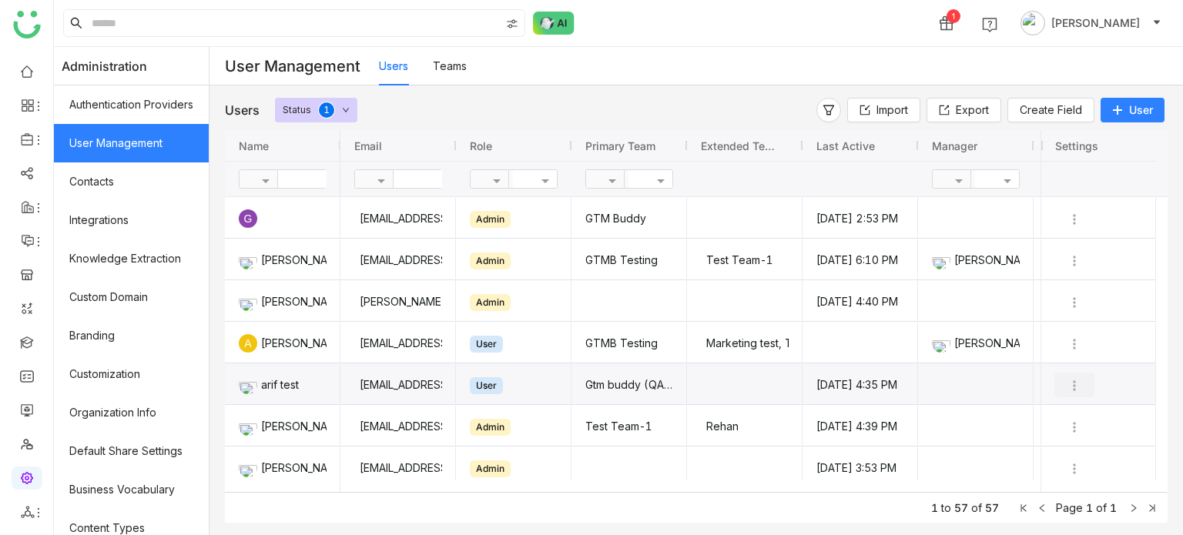
click at [1077, 380] on img "Press SPACE to select this row." at bounding box center [1074, 385] width 15 height 15
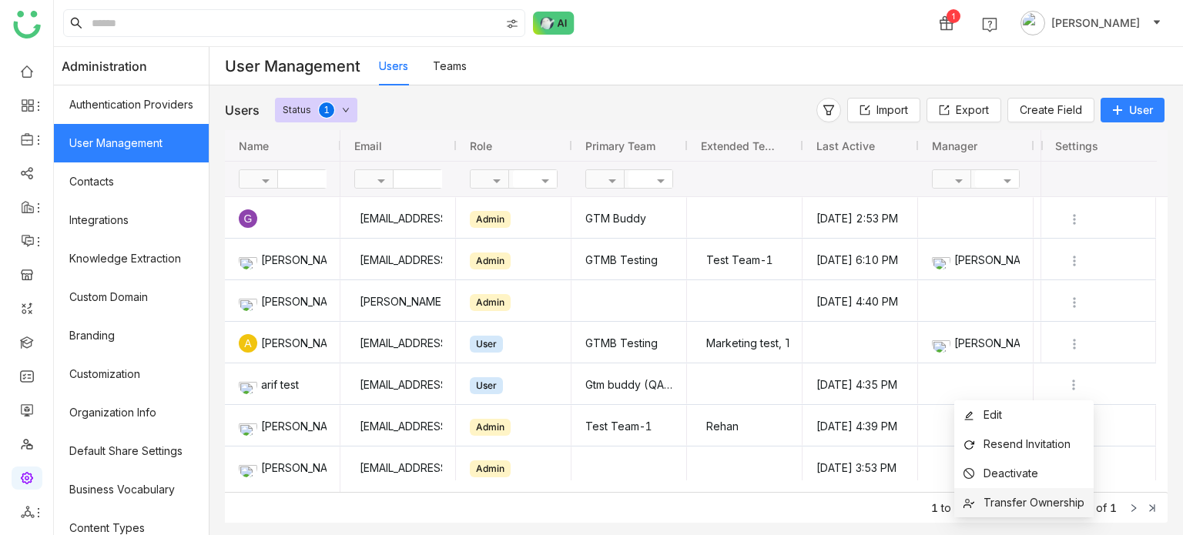
click at [1032, 499] on span "Transfer Ownership" at bounding box center [1033, 502] width 101 height 13
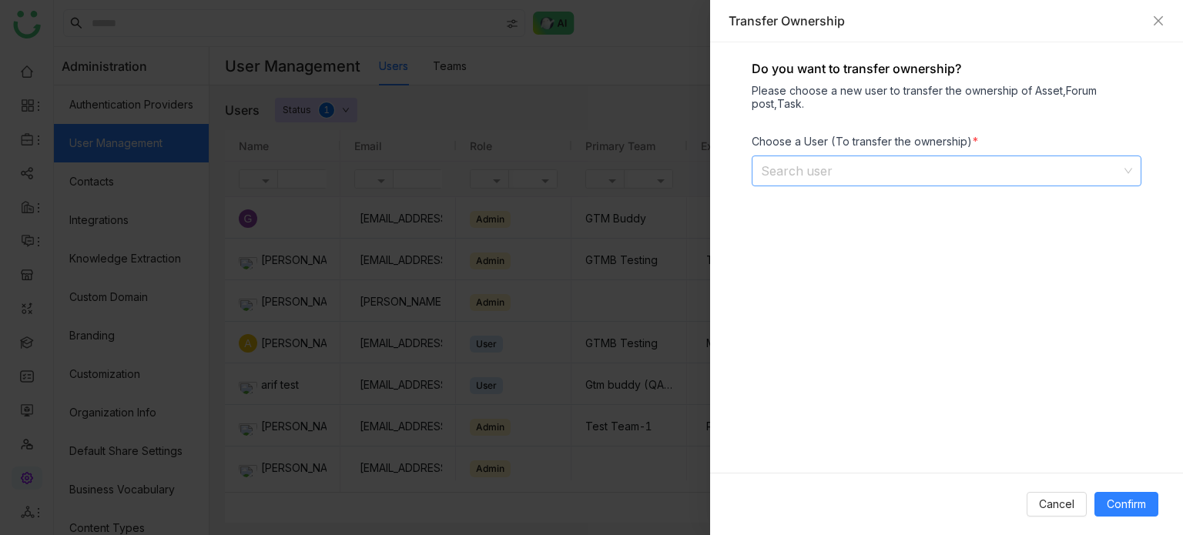
click at [946, 176] on input at bounding box center [941, 170] width 360 height 29
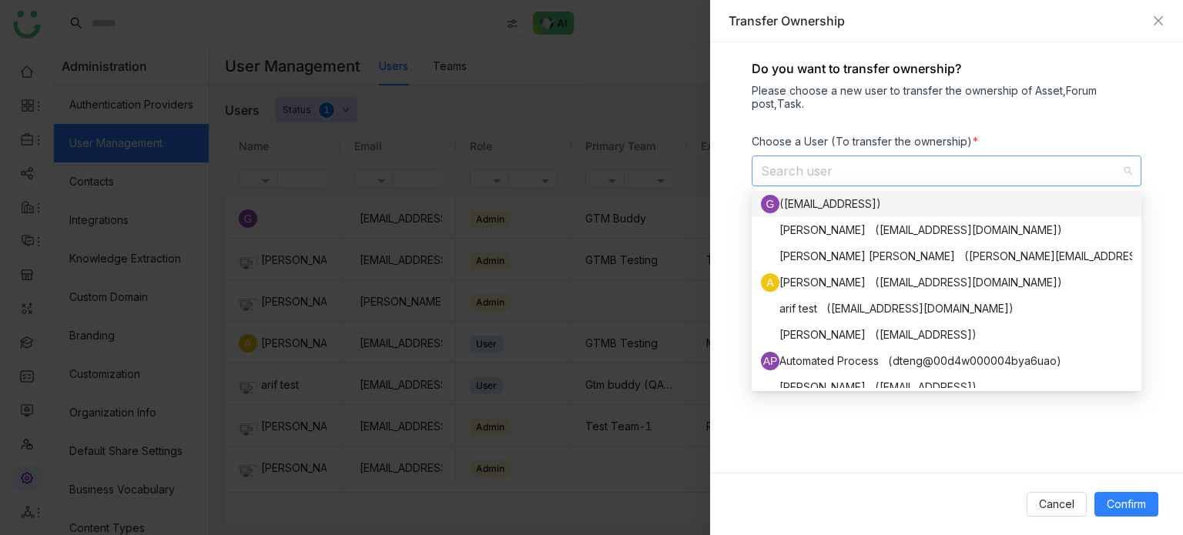
type input "*"
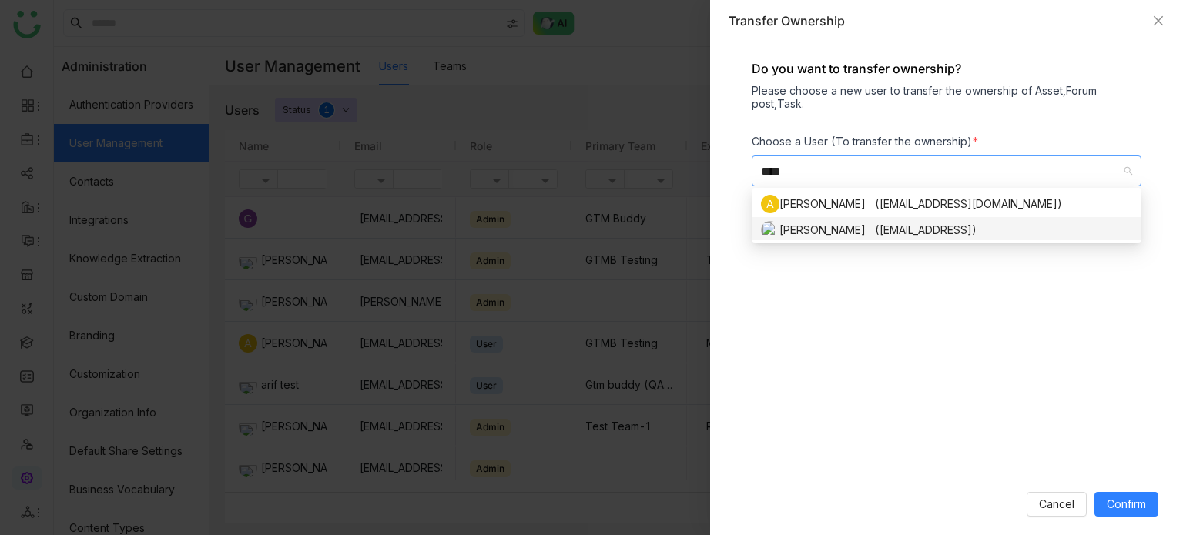
type input "****"
click at [912, 233] on div "Arif uddin (arifu@gtmbuddy.ai)" at bounding box center [946, 230] width 371 height 18
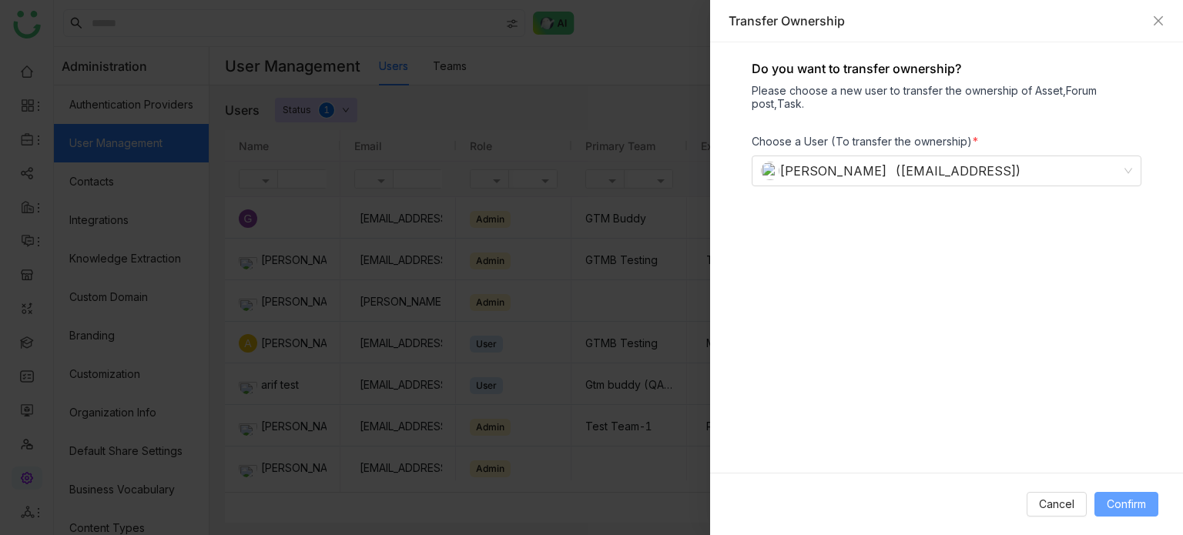
click at [1129, 501] on span "Confirm" at bounding box center [1126, 504] width 39 height 17
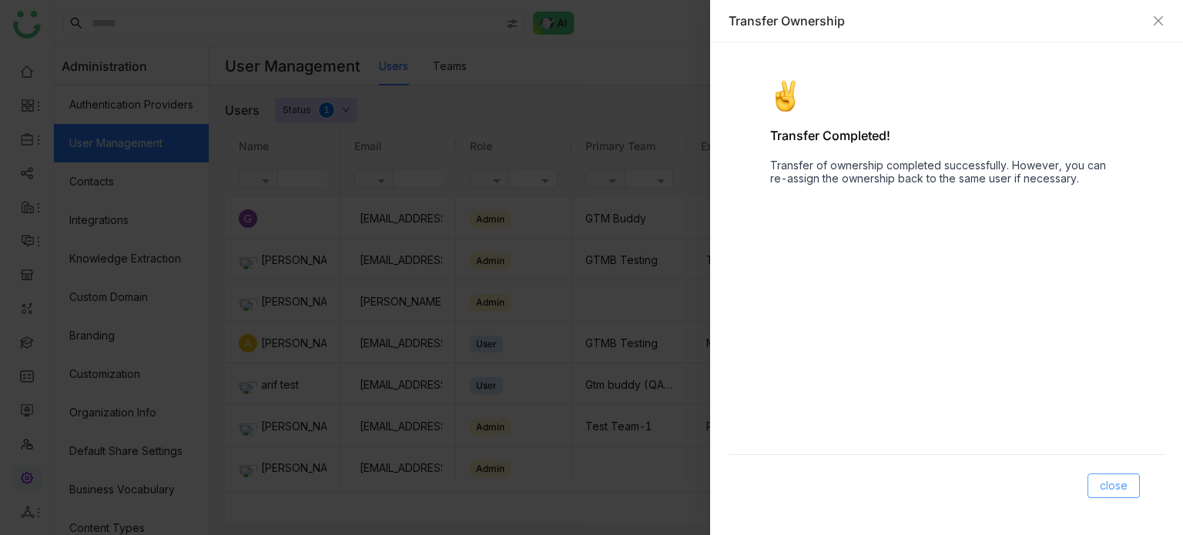
click at [1115, 491] on span "close" at bounding box center [1114, 485] width 28 height 17
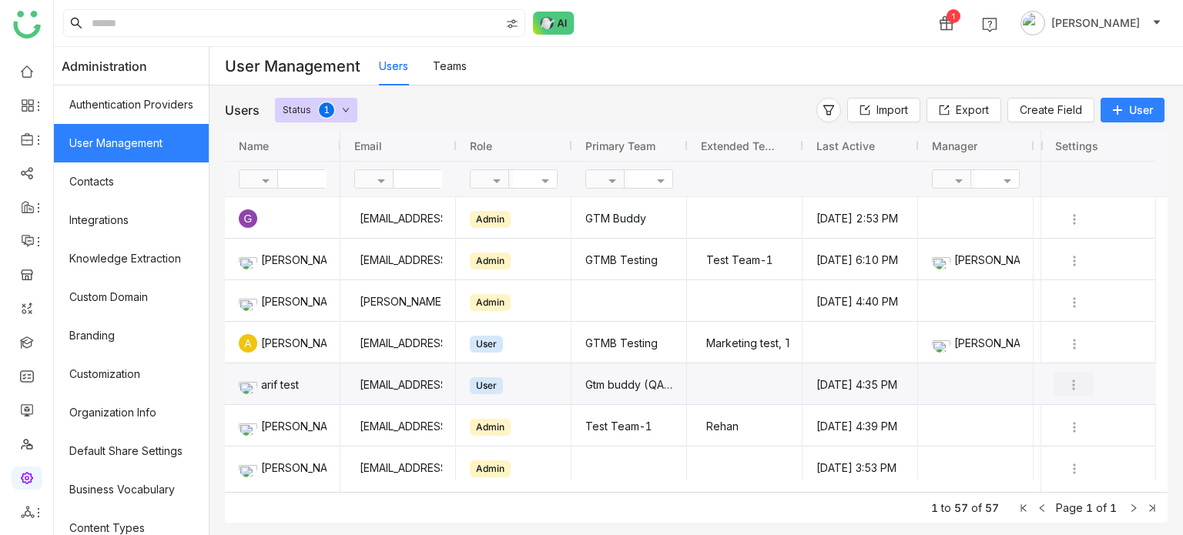
click at [1073, 384] on img "Press SPACE to select this row." at bounding box center [1073, 384] width 15 height 15
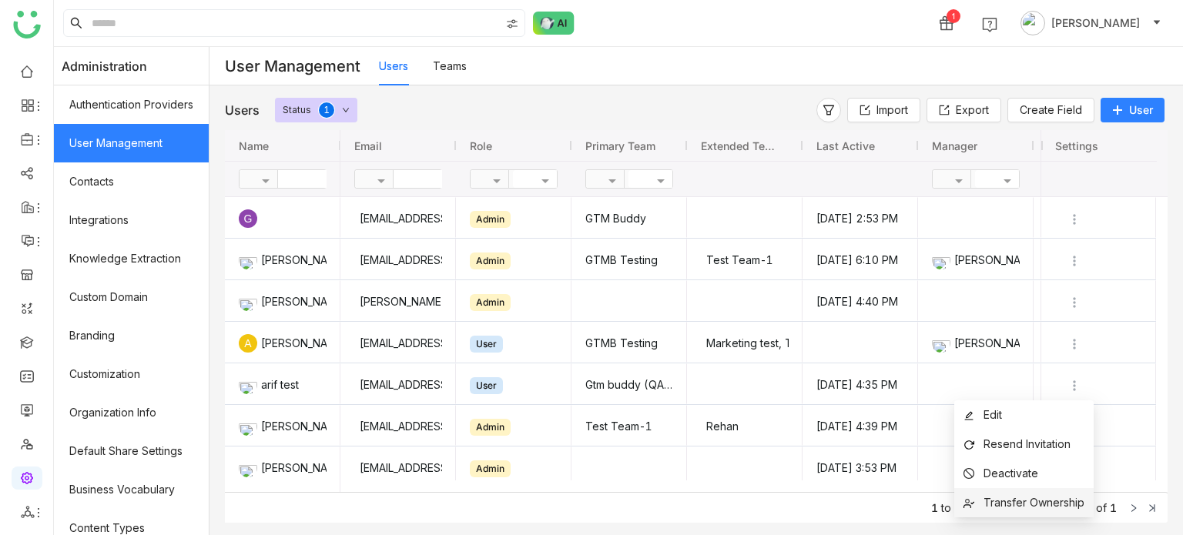
click at [1050, 501] on span "Transfer Ownership" at bounding box center [1033, 502] width 101 height 13
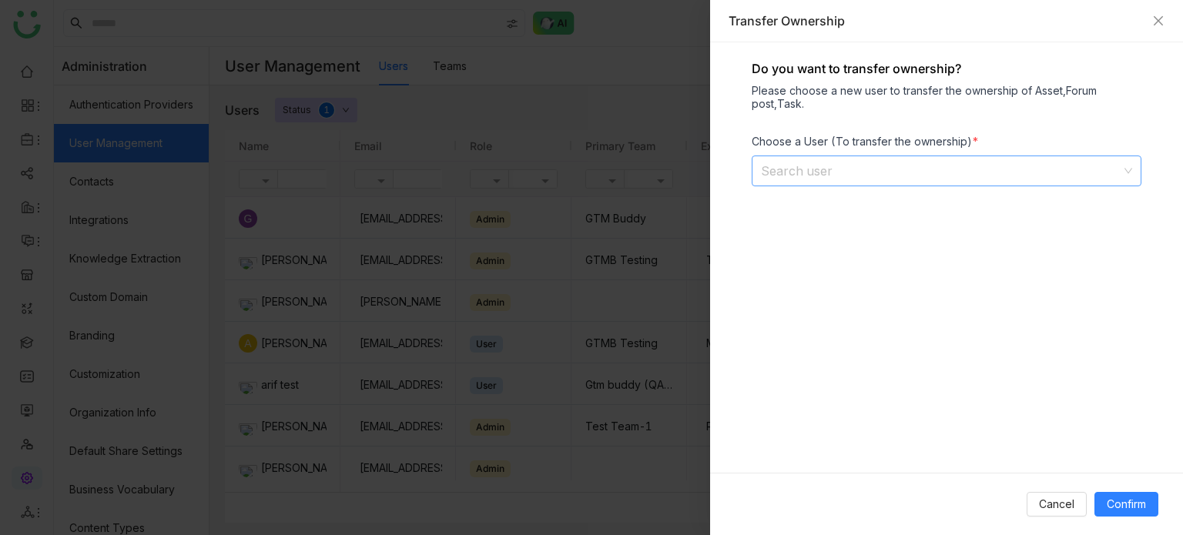
click at [1127, 169] on icon at bounding box center [1128, 170] width 9 height 9
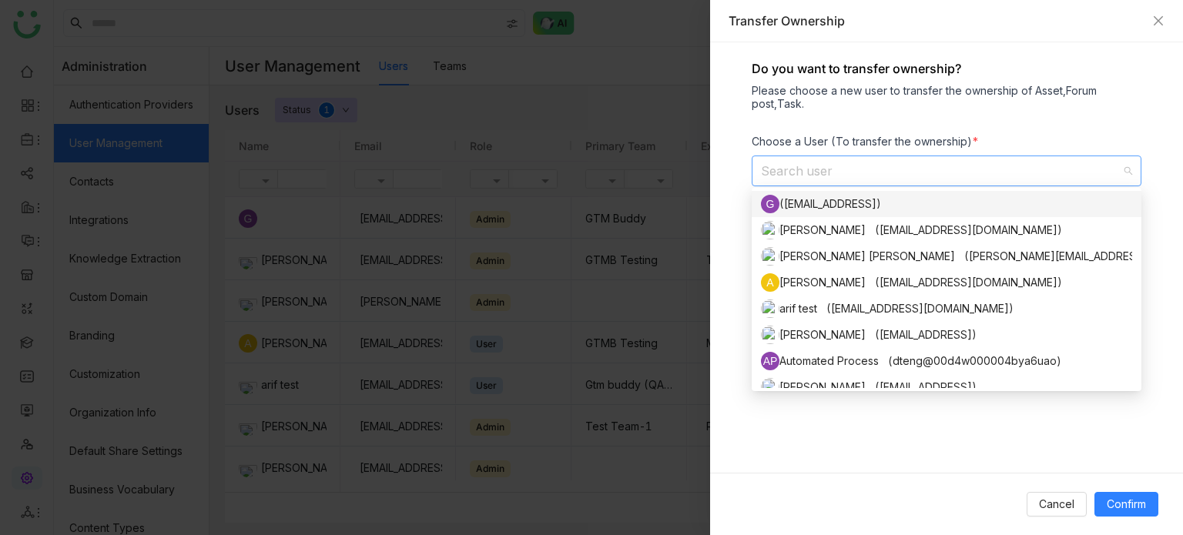
click at [1127, 168] on icon at bounding box center [1128, 170] width 9 height 9
click at [1157, 21] on icon "Close" at bounding box center [1158, 20] width 9 height 9
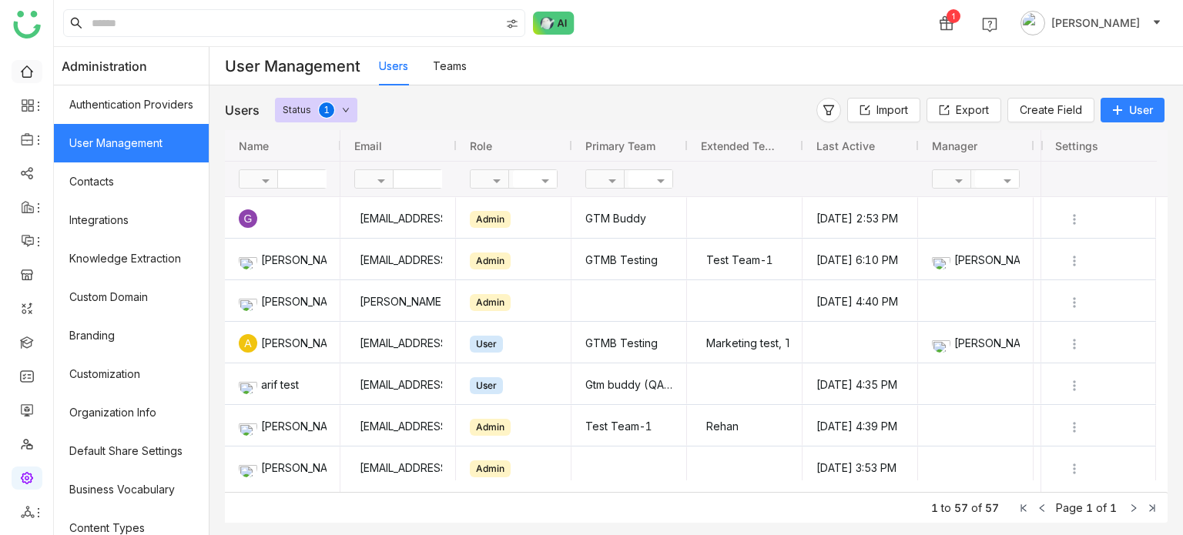
click at [20, 68] on link at bounding box center [27, 70] width 14 height 13
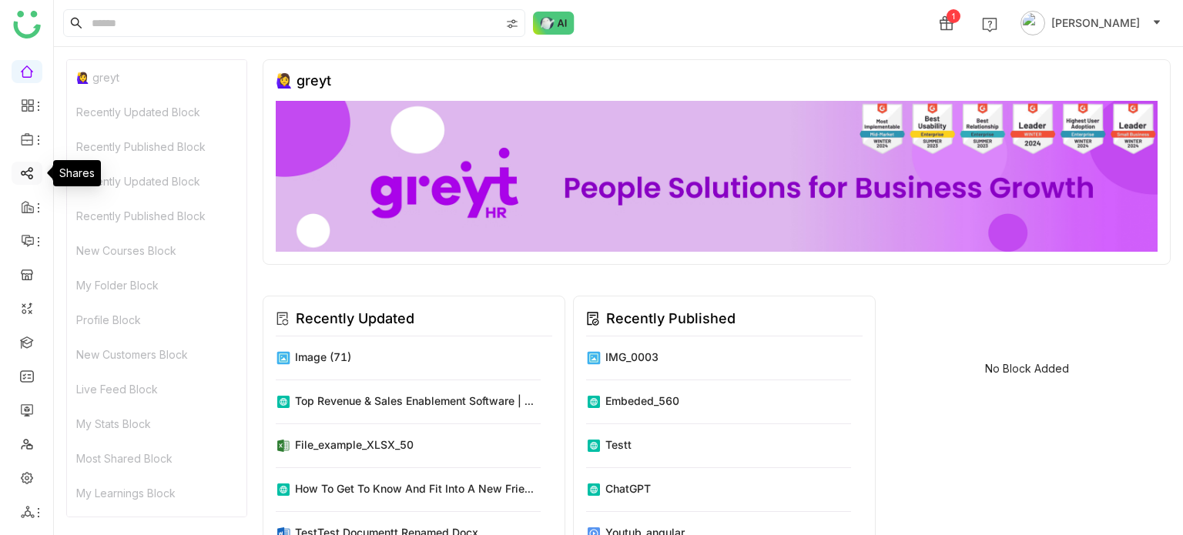
click at [28, 174] on link at bounding box center [27, 172] width 14 height 13
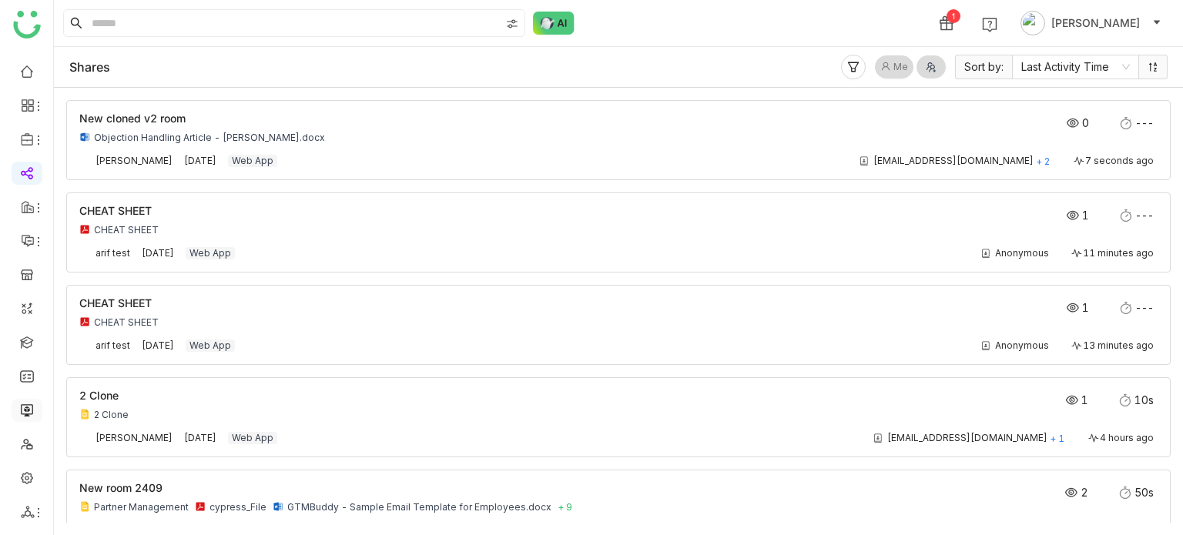
click at [28, 408] on link at bounding box center [27, 409] width 14 height 13
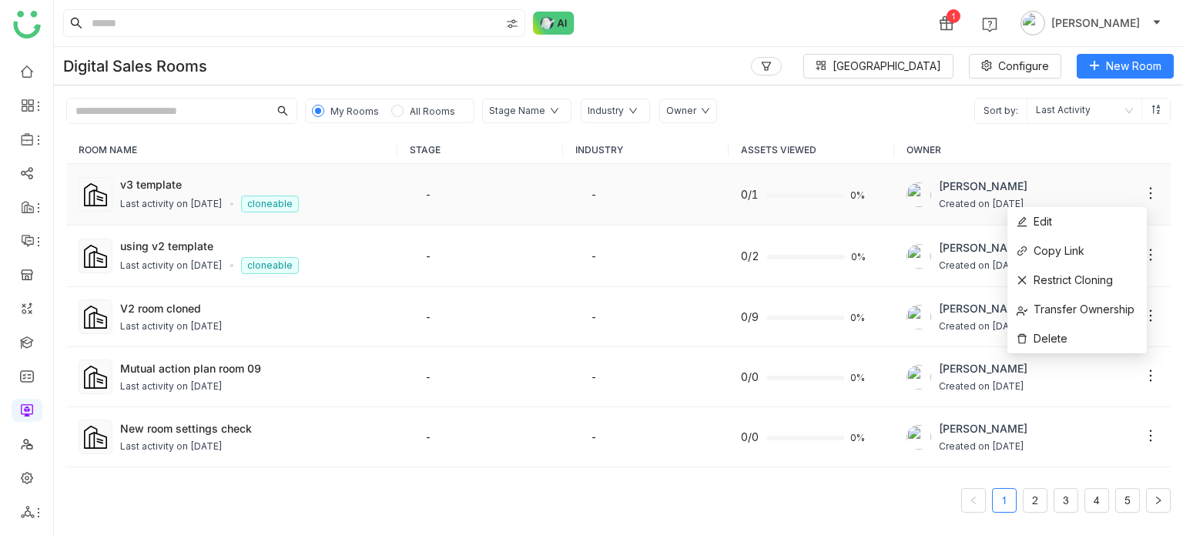
click at [1143, 197] on icon at bounding box center [1150, 193] width 15 height 15
click at [1088, 317] on span "Transfer Ownership" at bounding box center [1076, 309] width 118 height 17
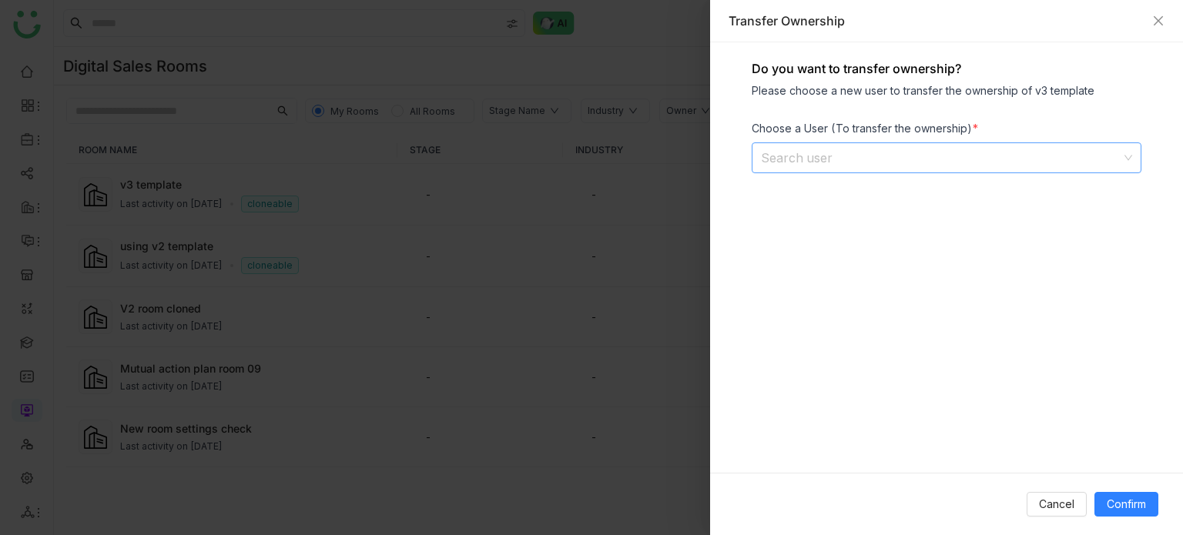
click at [885, 166] on input at bounding box center [941, 157] width 360 height 29
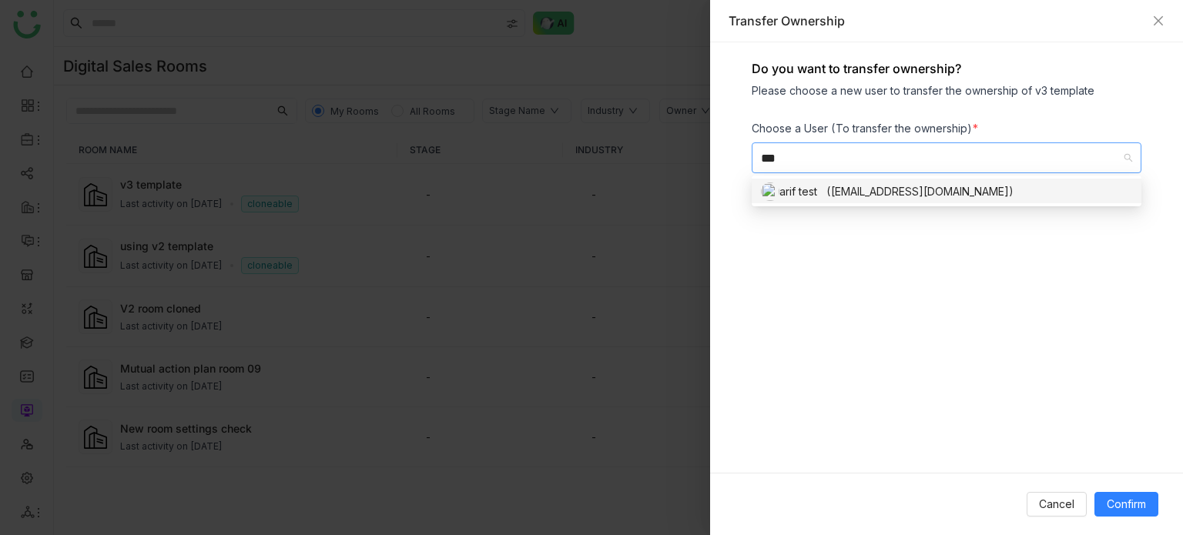
type input "***"
click at [818, 202] on nz-option-item "arif test (bugtest1mail@gmail.com)" at bounding box center [947, 192] width 390 height 26
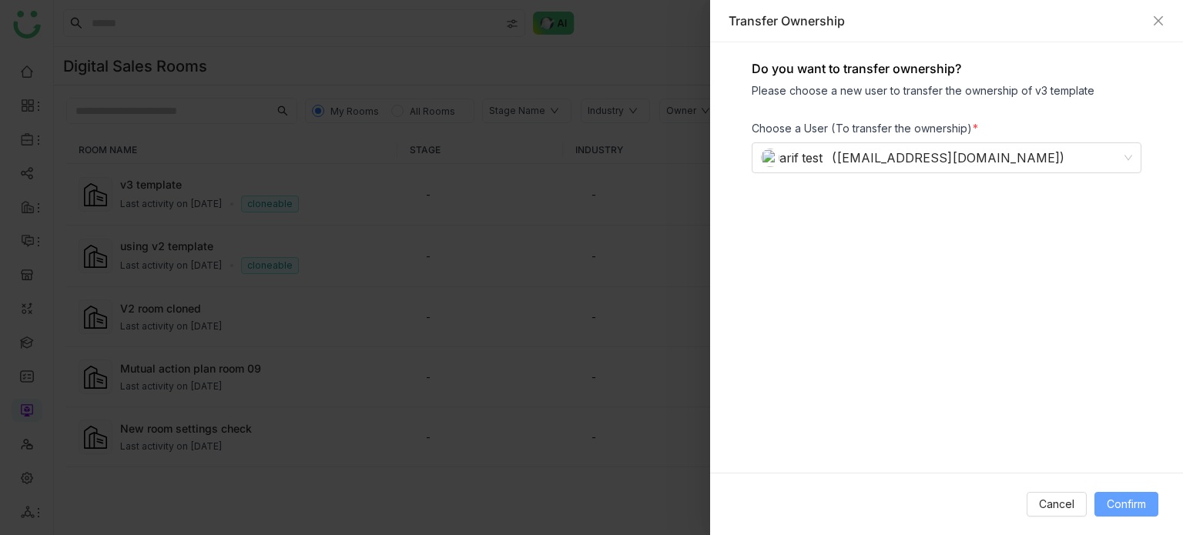
click at [1137, 507] on span "Confirm" at bounding box center [1126, 504] width 39 height 17
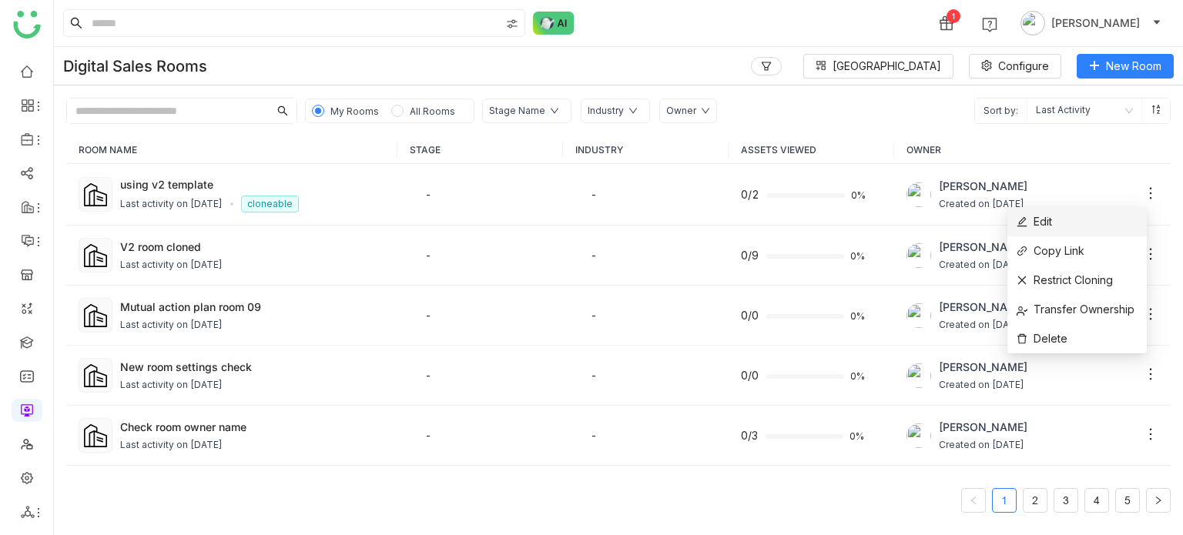
click at [1109, 229] on li "Edit" at bounding box center [1076, 221] width 139 height 29
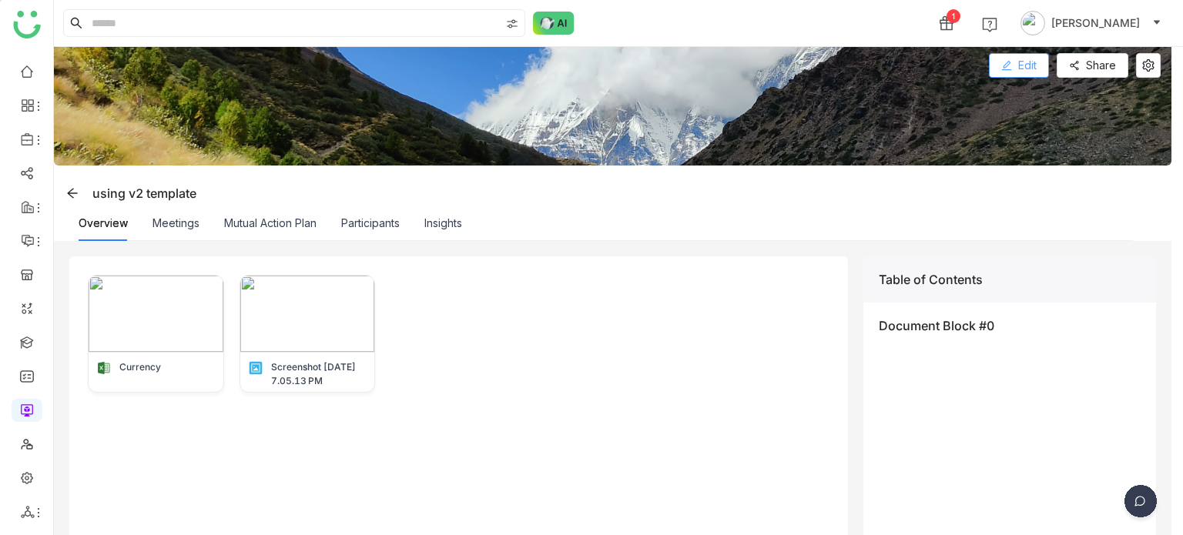
click at [1004, 69] on icon at bounding box center [1006, 66] width 10 height 10
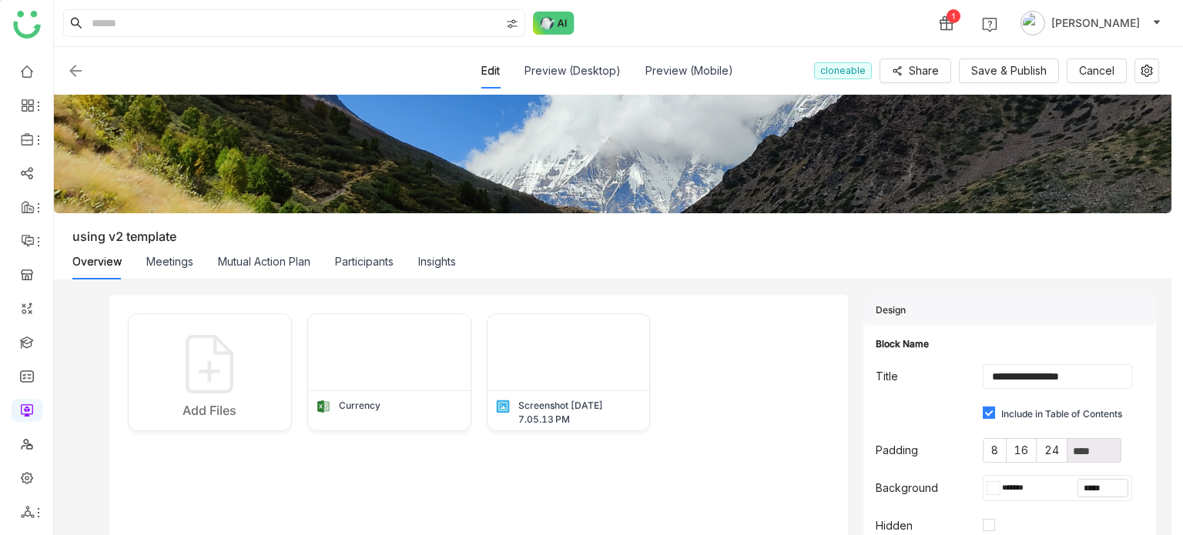
scroll to position [197, 0]
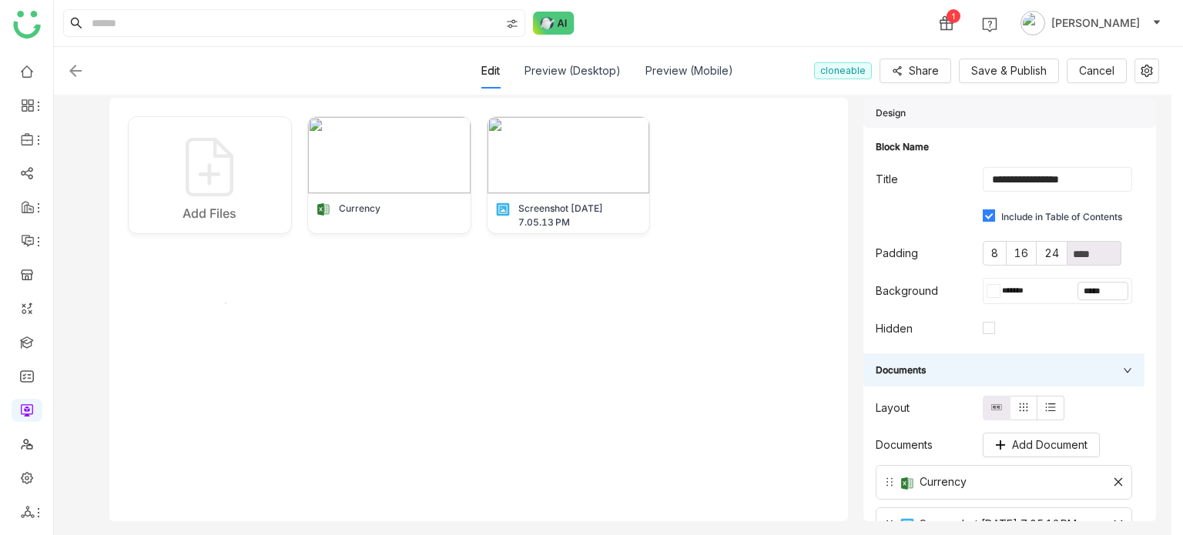
click at [225, 303] on div "Add Files Currency Screenshot 2025-09-16 at 7.05.13 PM" at bounding box center [479, 290] width 702 height 349
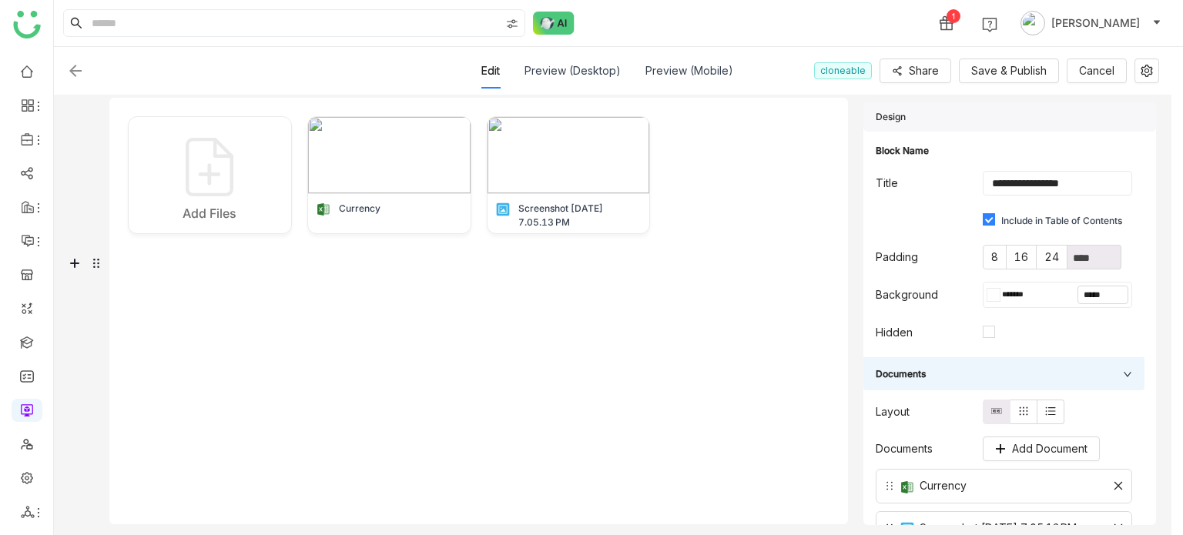
click at [76, 71] on img at bounding box center [75, 71] width 18 height 18
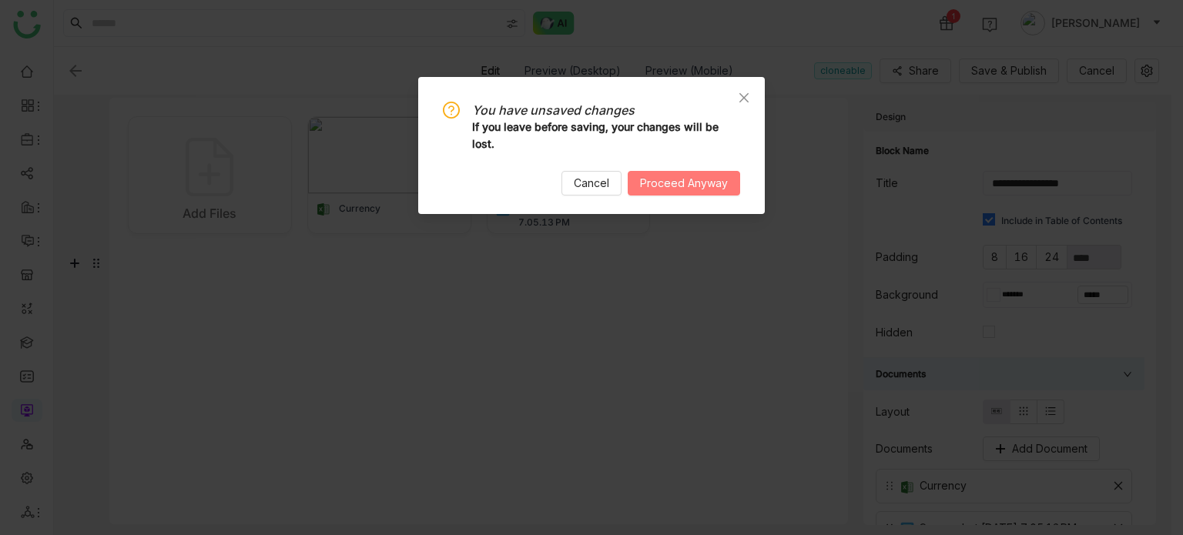
click at [695, 186] on span "Proceed Anyway" at bounding box center [684, 183] width 88 height 17
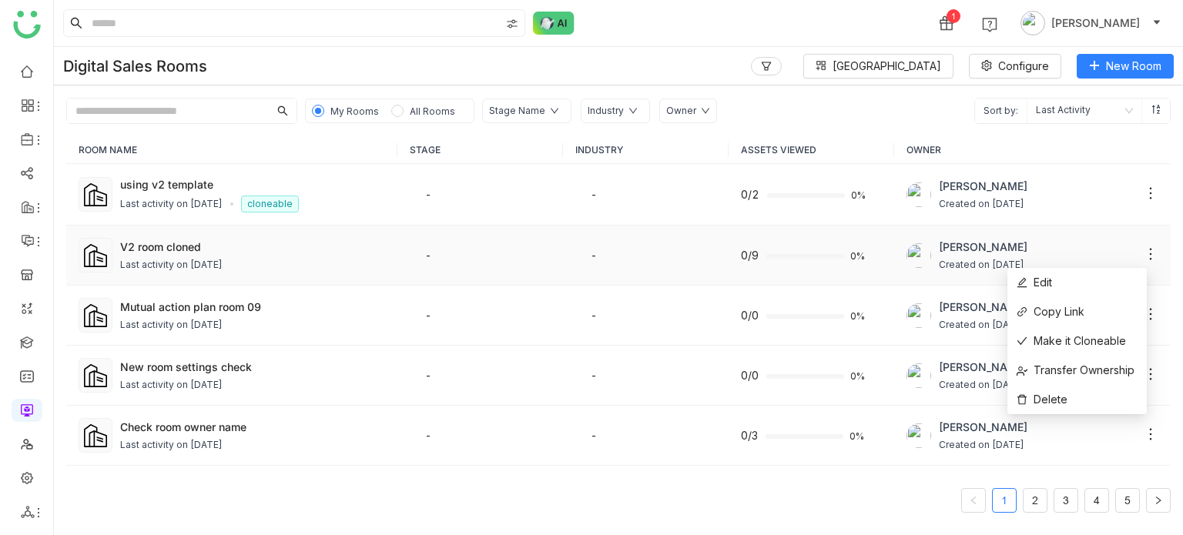
click at [1150, 248] on icon at bounding box center [1151, 254] width 2 height 12
click at [835, 102] on div "My Rooms All Rooms Stage Name Industry Owner Sort by: Last Activity" at bounding box center [618, 104] width 1129 height 39
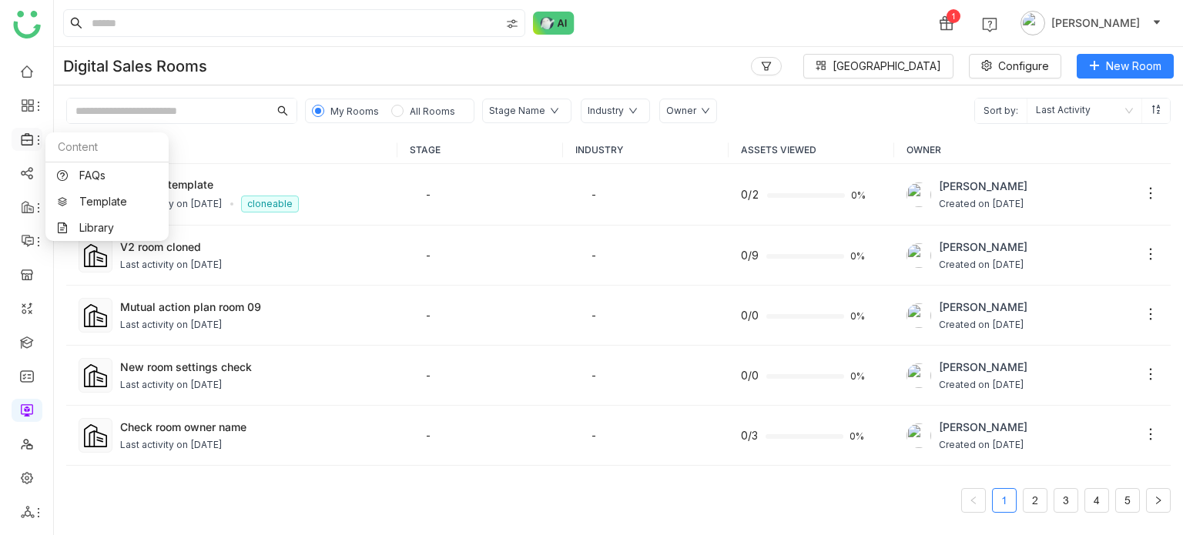
click at [37, 139] on icon at bounding box center [38, 140] width 12 height 12
click at [91, 226] on link "Library" at bounding box center [107, 228] width 100 height 11
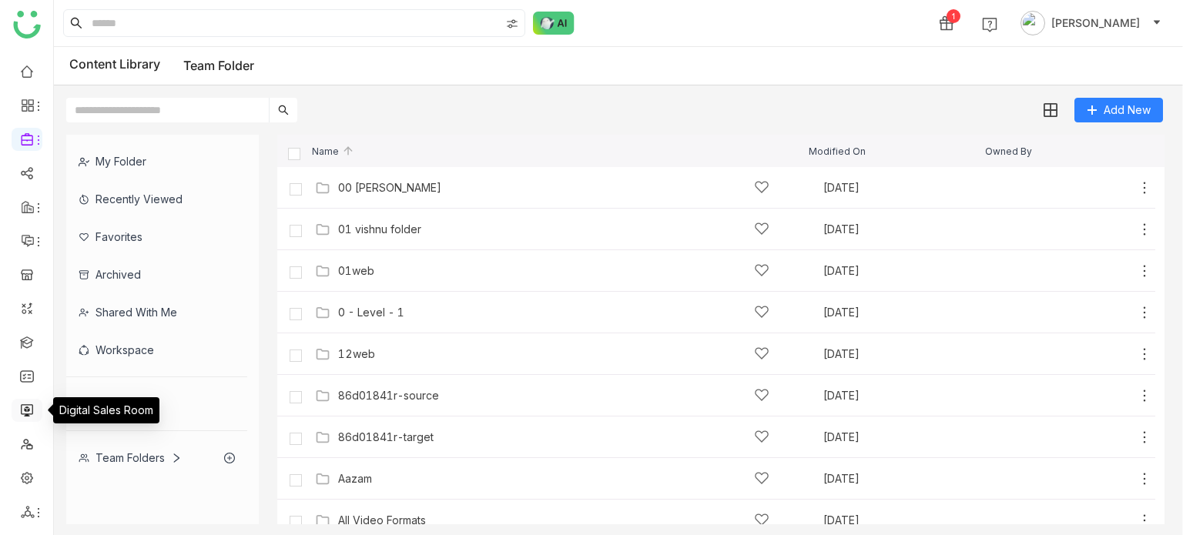
click at [27, 403] on link at bounding box center [27, 409] width 14 height 13
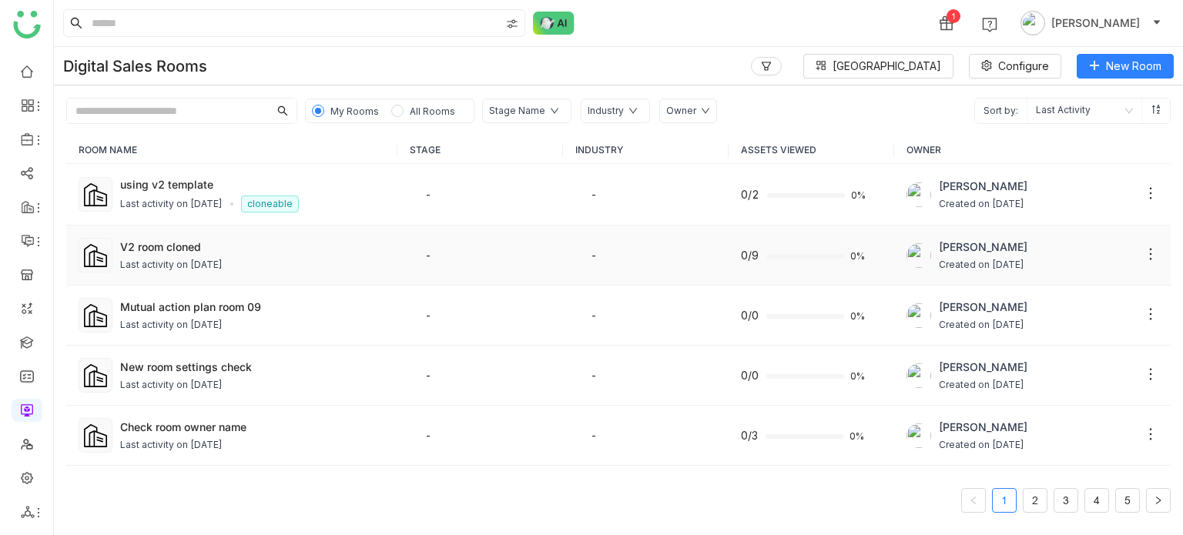
click at [186, 254] on div "V2 room cloned Last activity on Sep 17, 2025" at bounding box center [252, 256] width 265 height 34
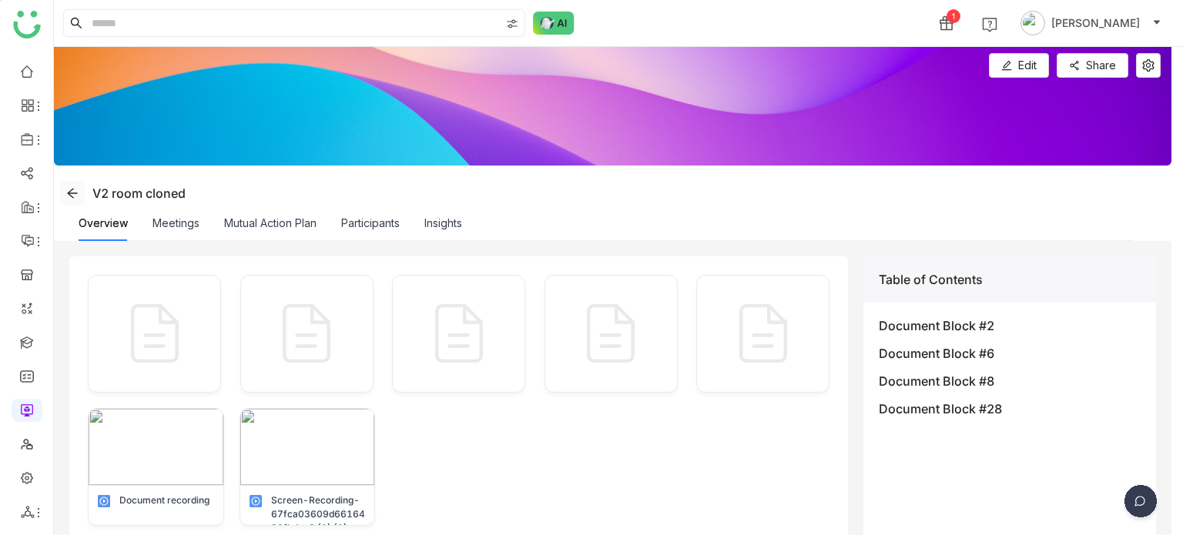
click at [77, 190] on icon at bounding box center [72, 193] width 12 height 12
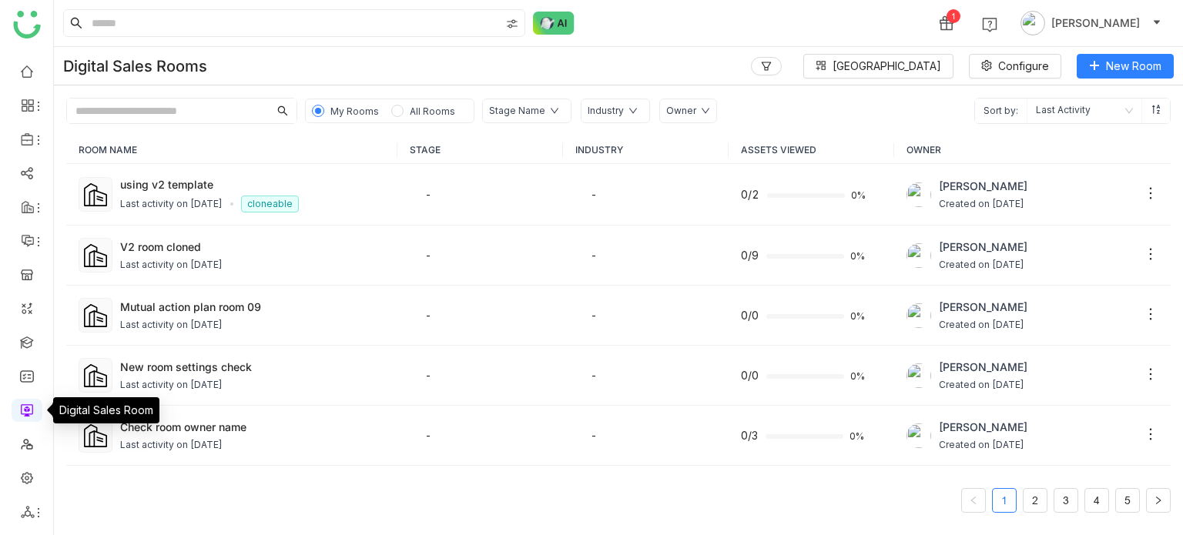
click at [28, 407] on link at bounding box center [27, 409] width 14 height 13
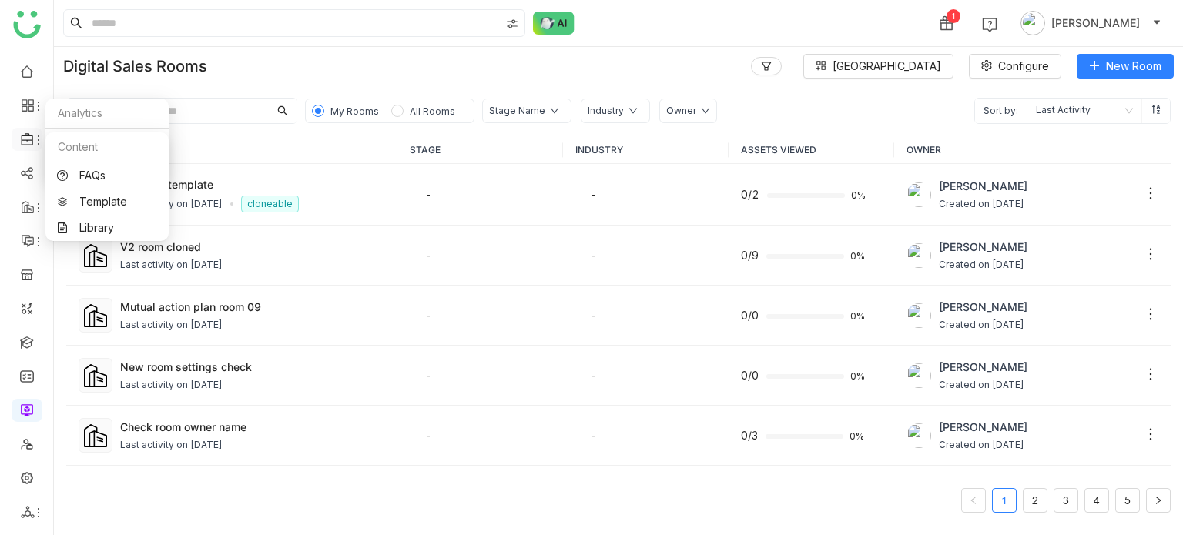
click at [40, 143] on icon at bounding box center [38, 140] width 12 height 12
click at [92, 230] on link "Library" at bounding box center [107, 228] width 100 height 11
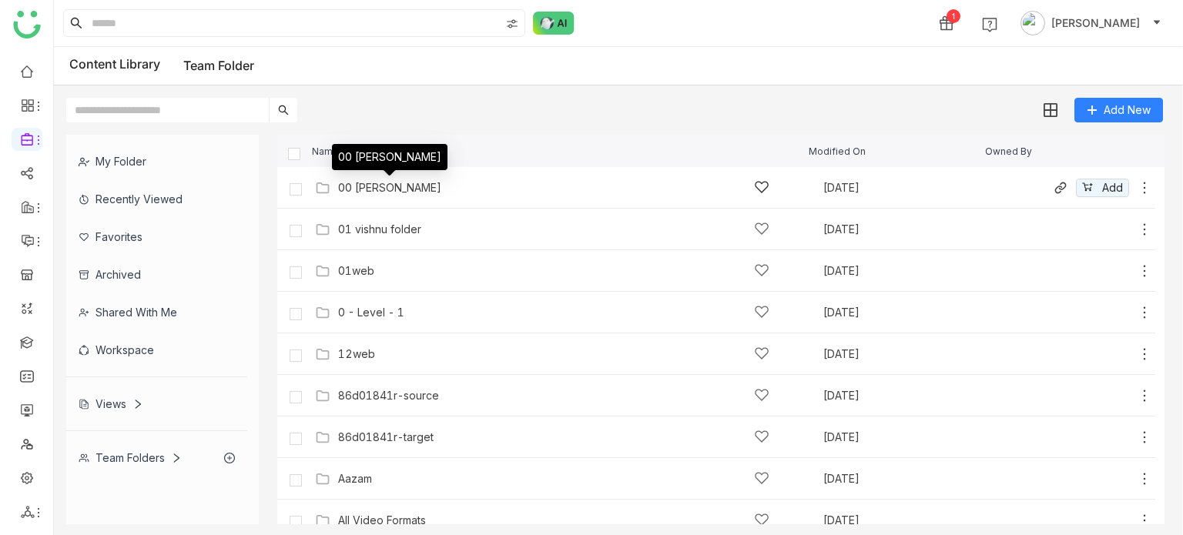
click at [363, 184] on div "00 Arif Folder" at bounding box center [389, 188] width 103 height 12
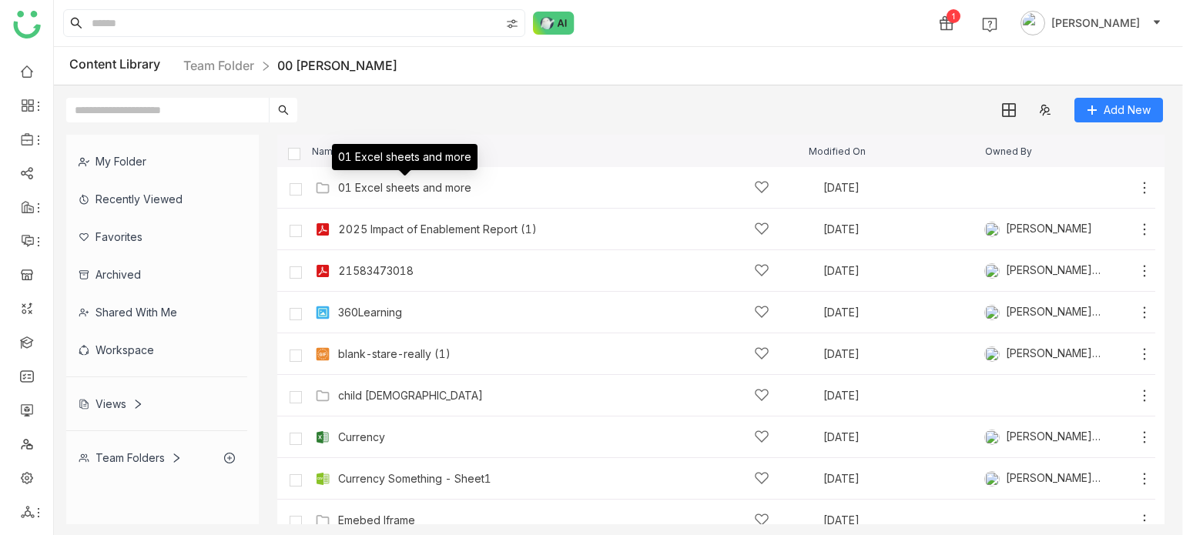
click at [363, 184] on div "01 Excel sheets and more" at bounding box center [404, 188] width 133 height 12
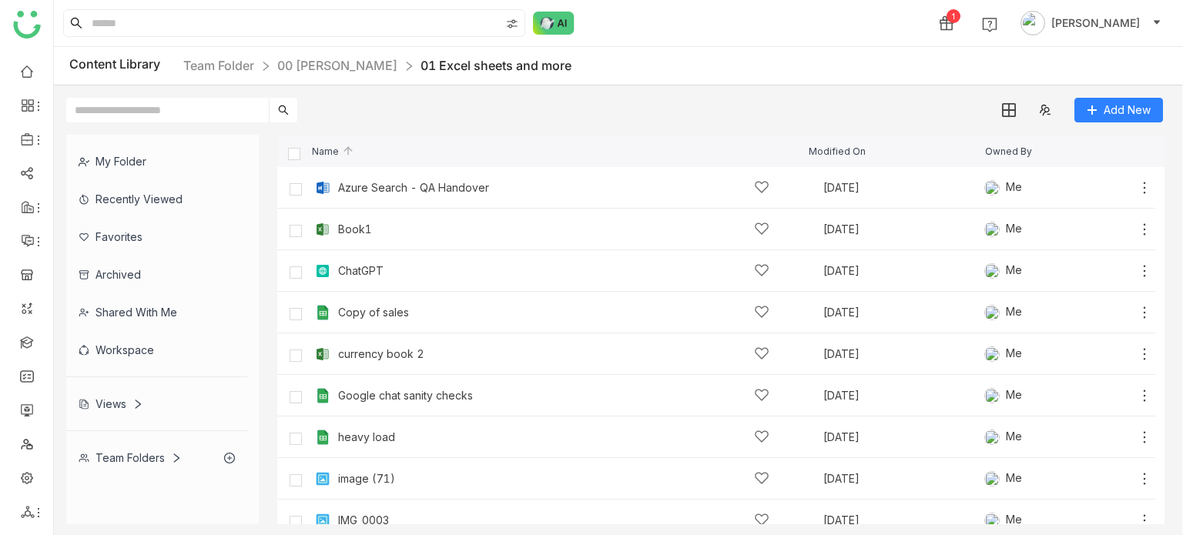
click at [137, 69] on div "Content Library Team Folder 00 Arif Folder 01 Excel sheets and more" at bounding box center [320, 65] width 502 height 19
click at [132, 169] on div "My Folder" at bounding box center [156, 161] width 181 height 38
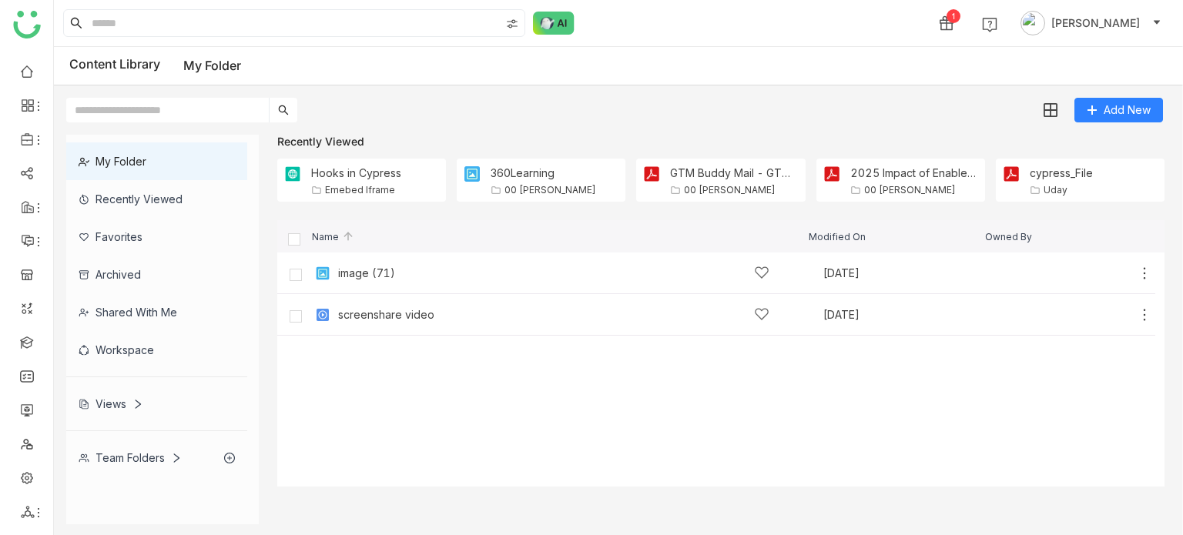
click at [132, 456] on div "Team Folders" at bounding box center [130, 457] width 103 height 13
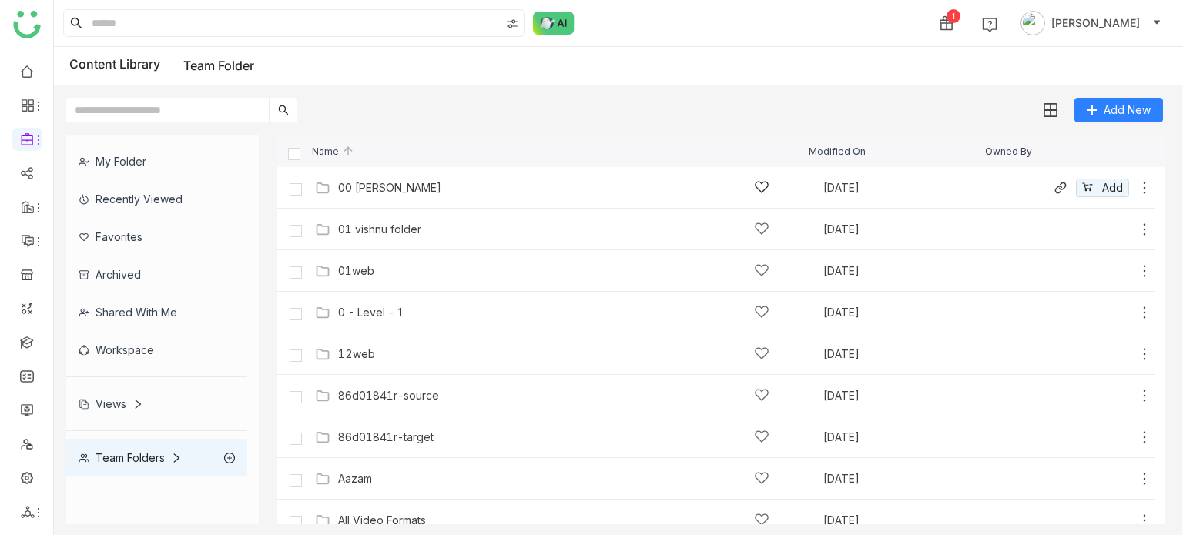
click at [388, 206] on div "00 Arif Folder Sep 29, 2025 Add" at bounding box center [716, 188] width 878 height 42
click at [390, 197] on div "00 Arif Folder Sep 29, 2025 Add" at bounding box center [731, 188] width 841 height 24
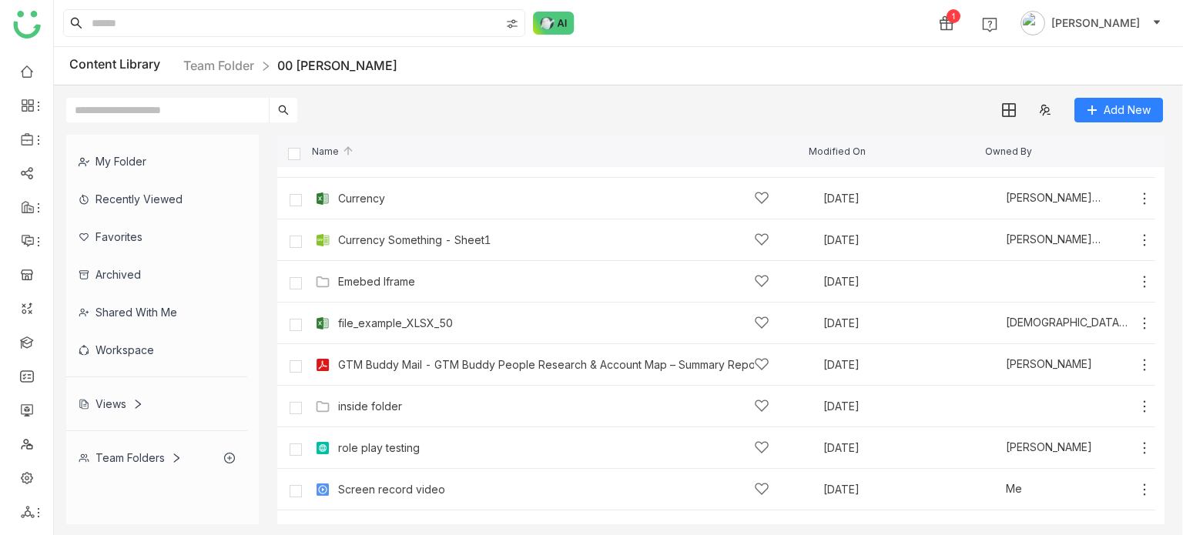
scroll to position [432, 0]
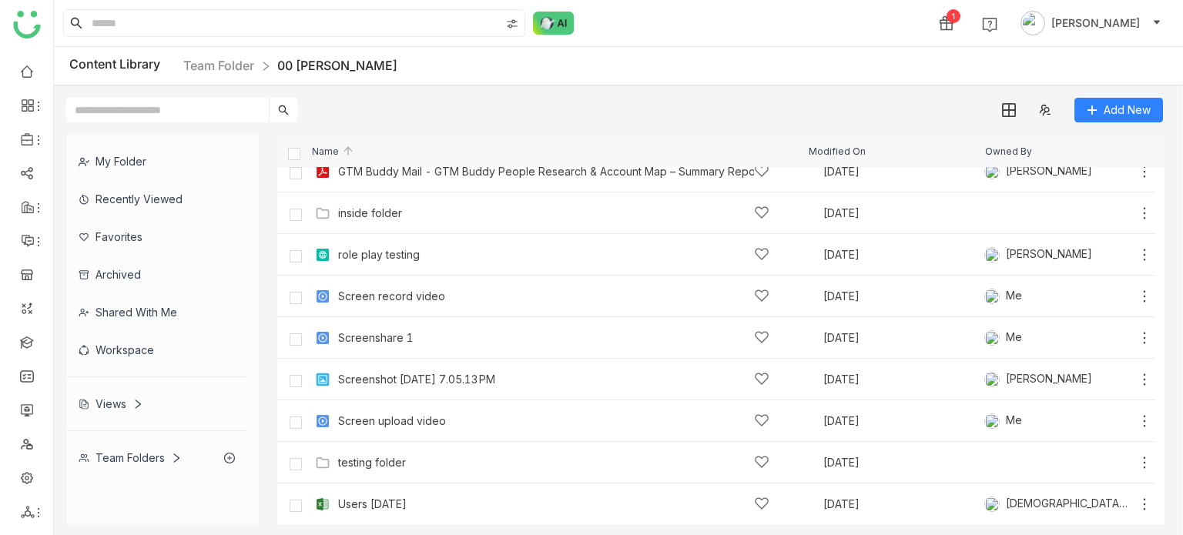
click at [199, 112] on input "text" at bounding box center [167, 110] width 203 height 25
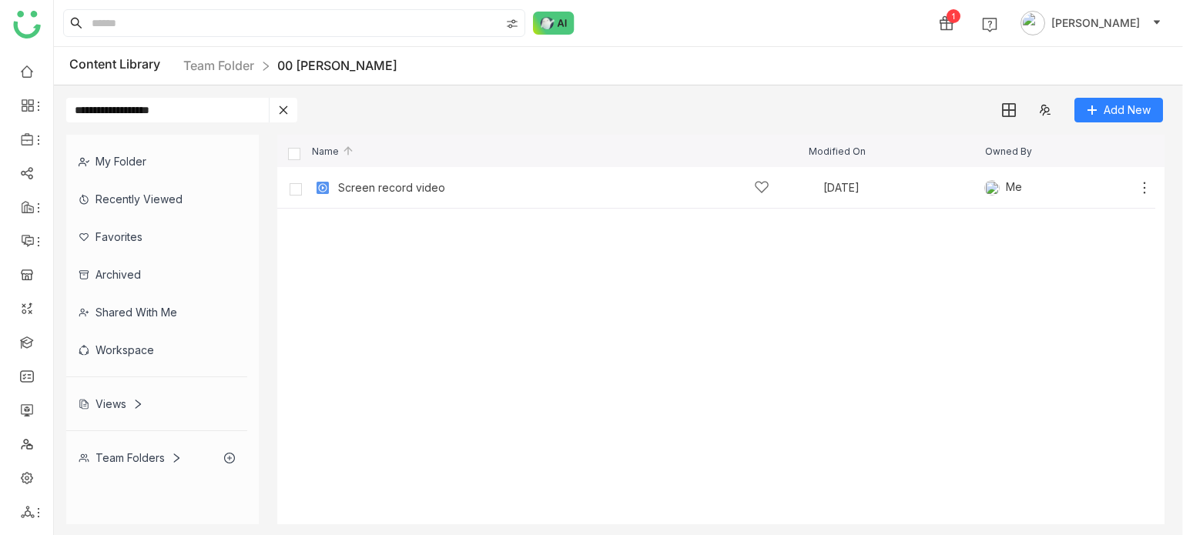
type input "**********"
click at [279, 106] on icon at bounding box center [283, 110] width 11 height 11
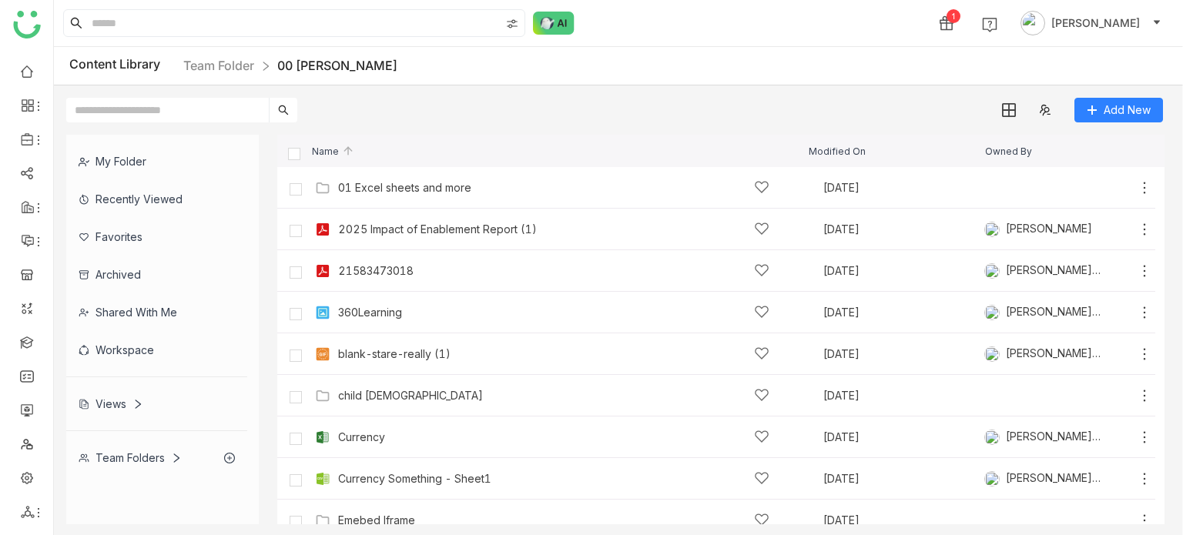
click at [219, 115] on input "text" at bounding box center [167, 110] width 203 height 25
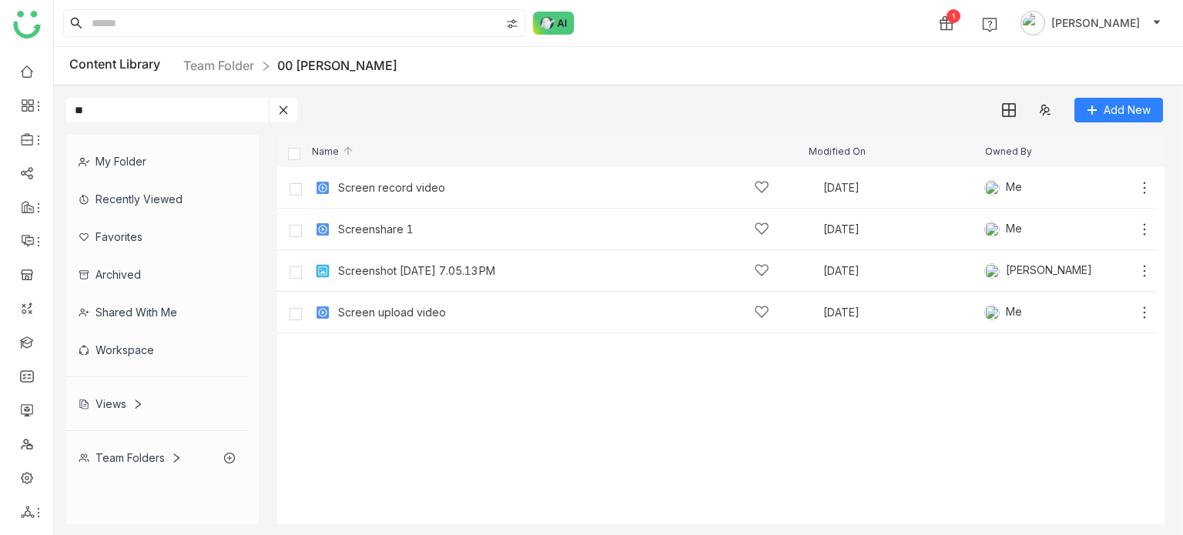
type input "*"
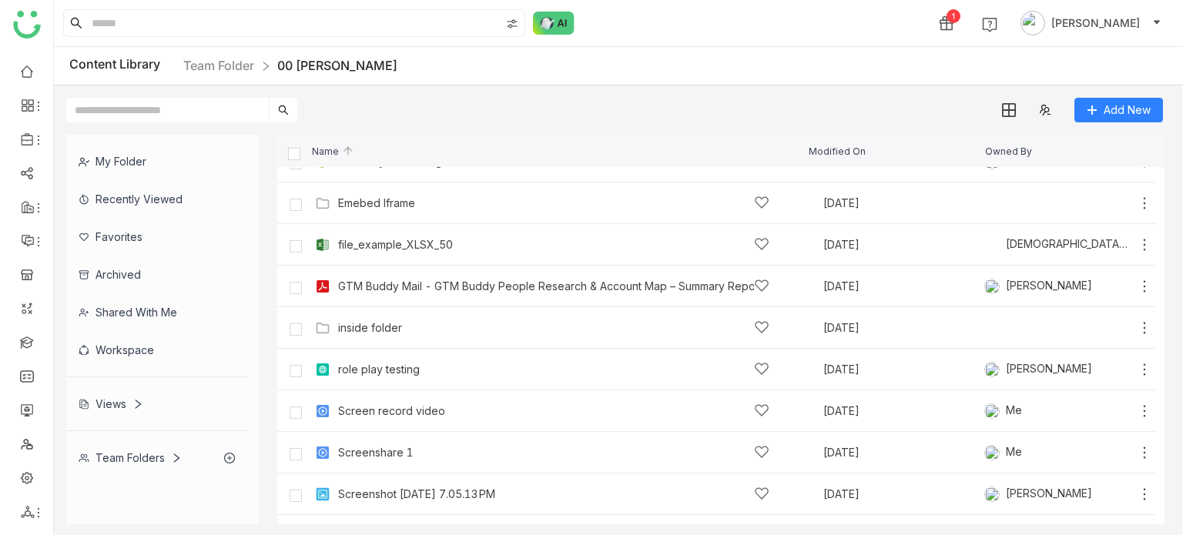
scroll to position [323, 0]
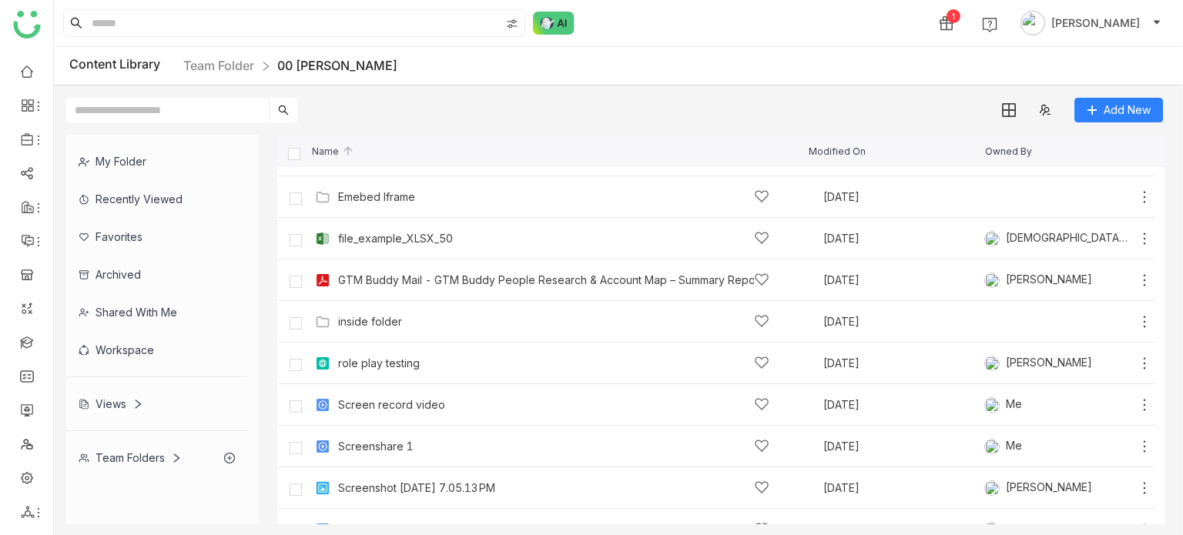
click at [22, 424] on ul at bounding box center [26, 291] width 53 height 485
click at [25, 416] on link at bounding box center [27, 409] width 14 height 13
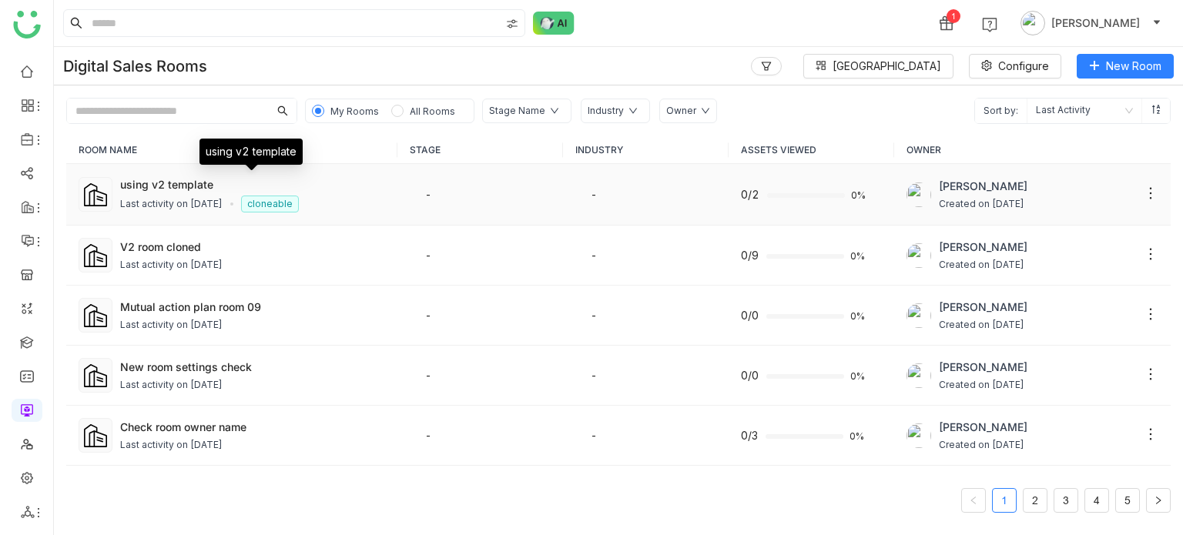
click at [176, 179] on div "using v2 template" at bounding box center [252, 184] width 265 height 16
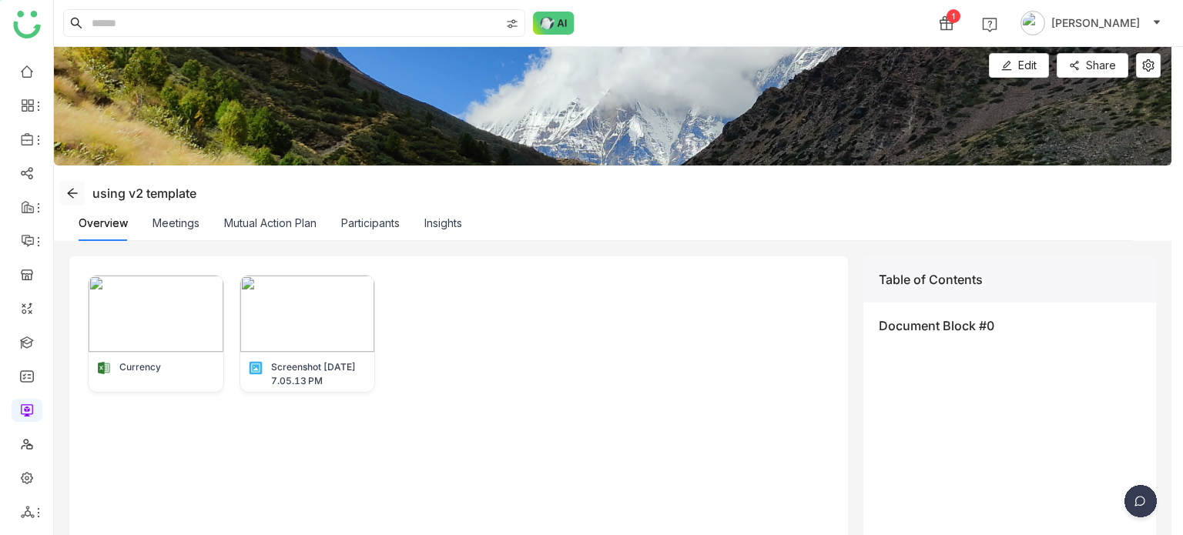
click at [76, 196] on icon at bounding box center [72, 193] width 12 height 12
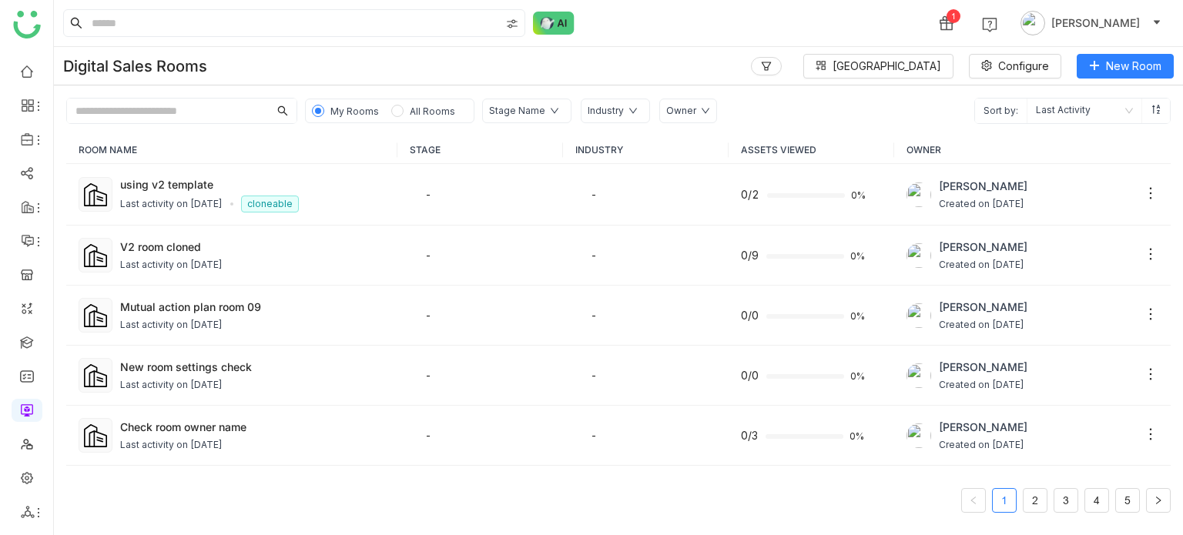
click at [621, 68] on div "Digital Sales Rooms Block Library Configure New Room" at bounding box center [618, 66] width 1129 height 39
click at [717, 44] on div "1 Arif uddin" at bounding box center [618, 23] width 1129 height 46
click at [31, 335] on link at bounding box center [27, 341] width 14 height 13
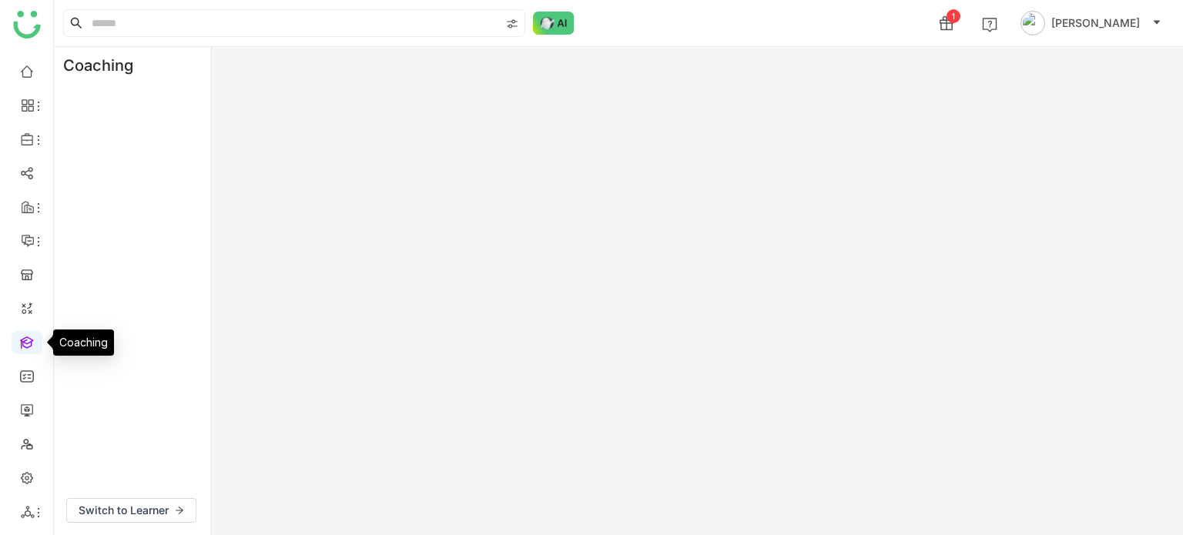
click at [31, 335] on link at bounding box center [27, 341] width 14 height 13
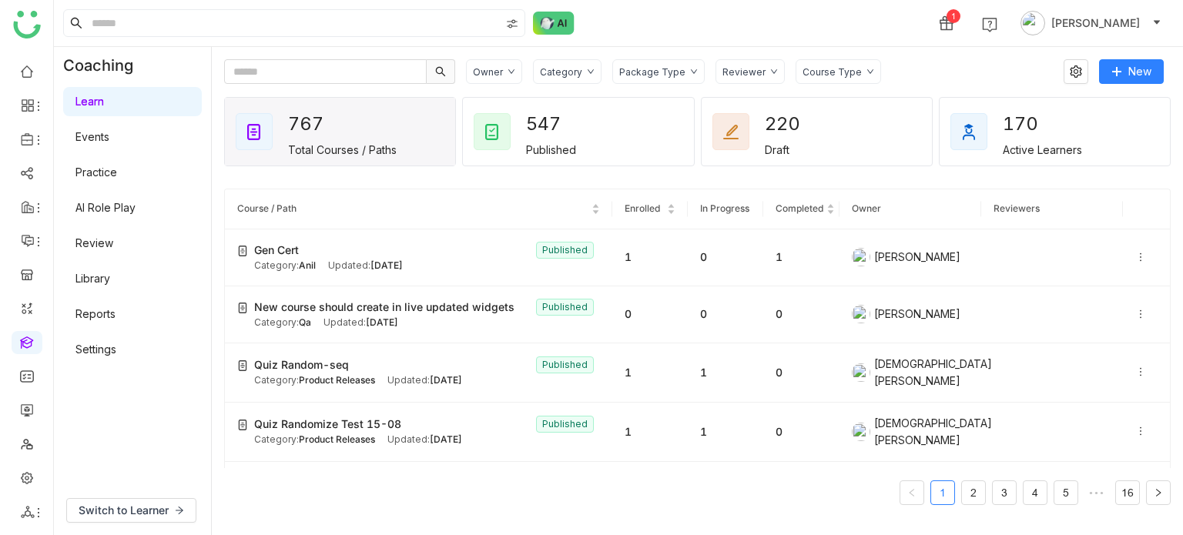
click at [109, 138] on link "Events" at bounding box center [92, 136] width 34 height 13
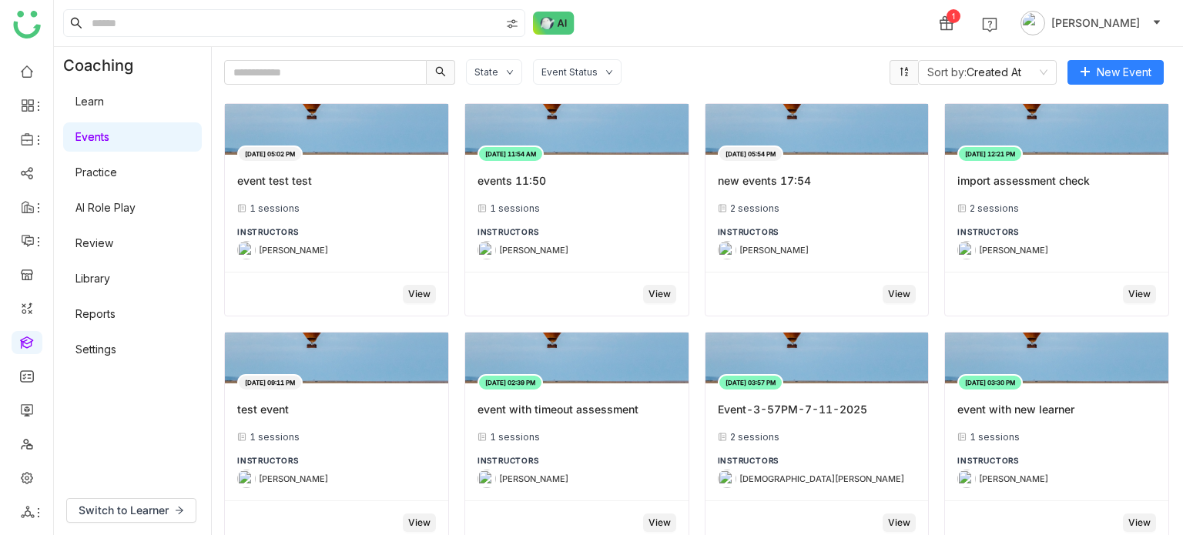
click at [104, 103] on link "Learn" at bounding box center [89, 101] width 28 height 13
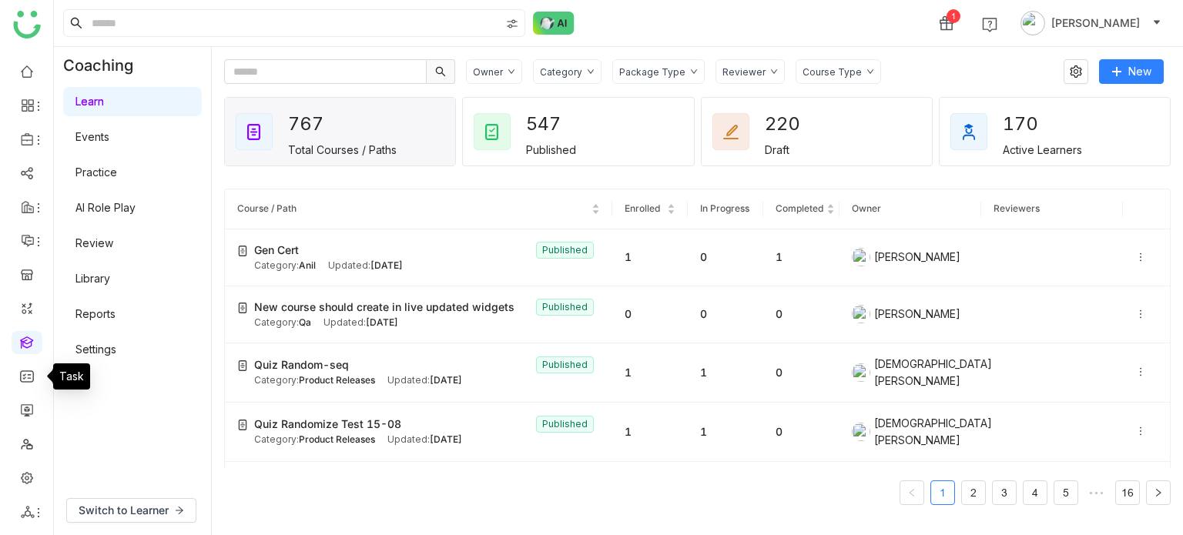
click at [21, 347] on link at bounding box center [27, 341] width 14 height 13
click at [343, 252] on div "Gen Cert Published" at bounding box center [427, 250] width 346 height 17
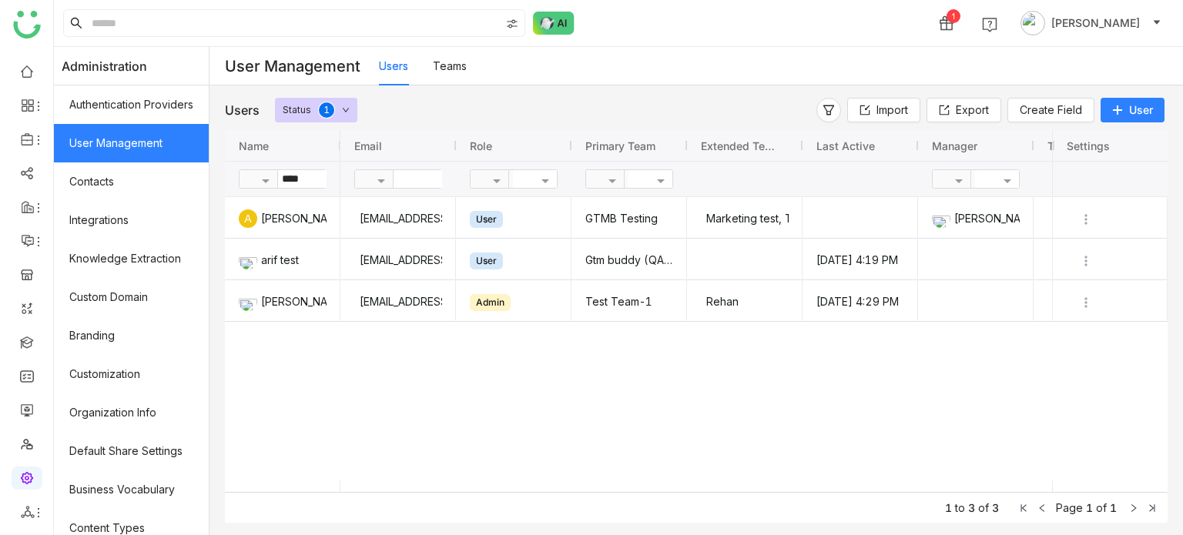
click at [350, 110] on div "Status 0 1 2 3 4 5 6 7 8 9" at bounding box center [316, 110] width 82 height 25
click at [329, 156] on label "All" at bounding box center [325, 151] width 86 height 17
click at [34, 410] on link at bounding box center [27, 409] width 14 height 13
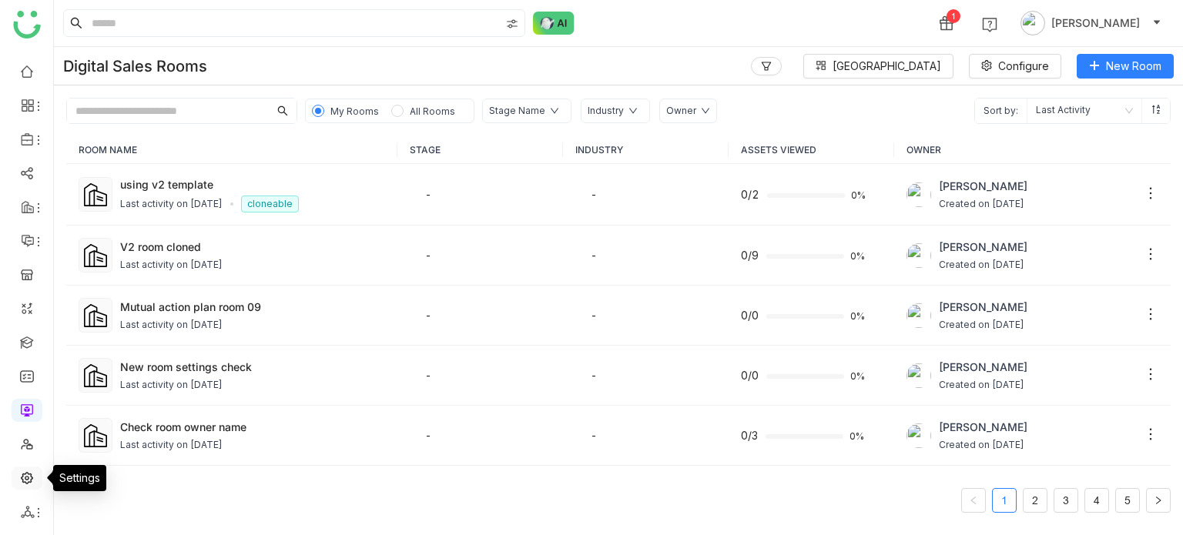
click at [20, 474] on link at bounding box center [27, 477] width 14 height 13
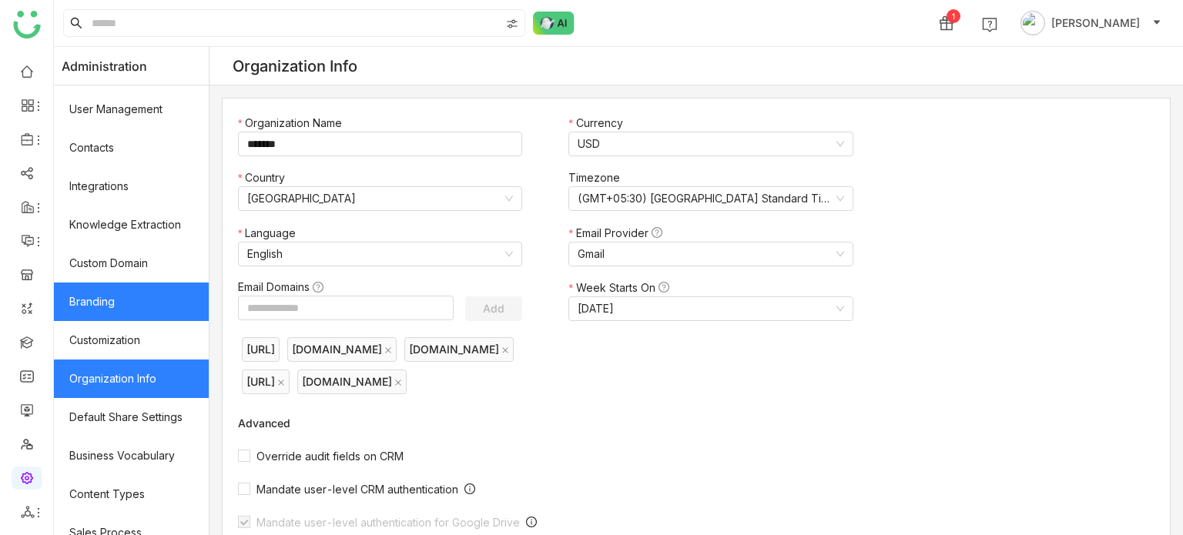
scroll to position [35, 0]
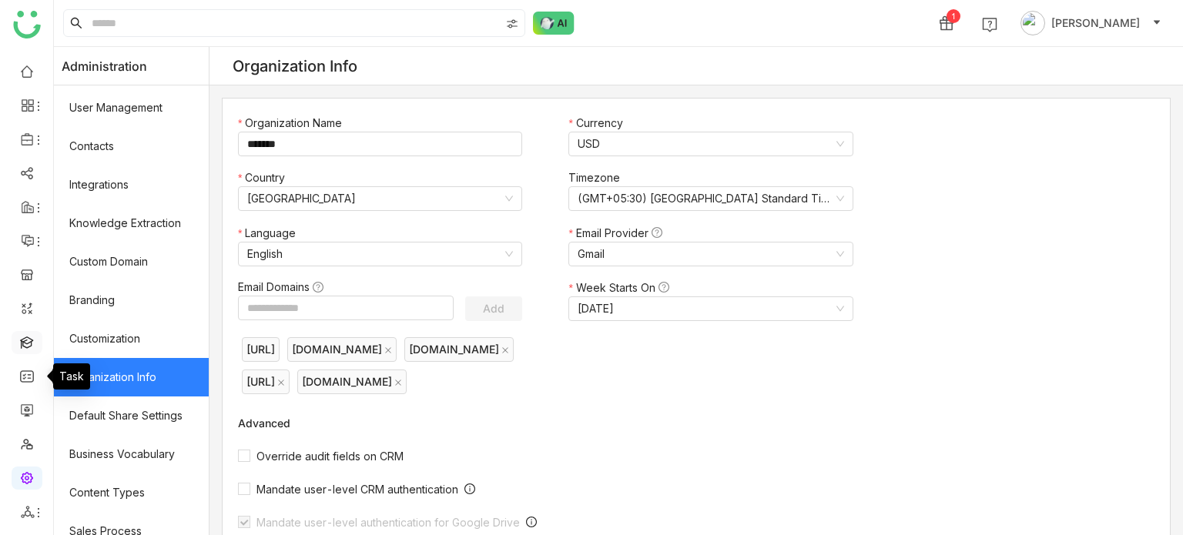
click at [22, 335] on link at bounding box center [27, 341] width 14 height 13
click at [28, 344] on link at bounding box center [27, 341] width 14 height 13
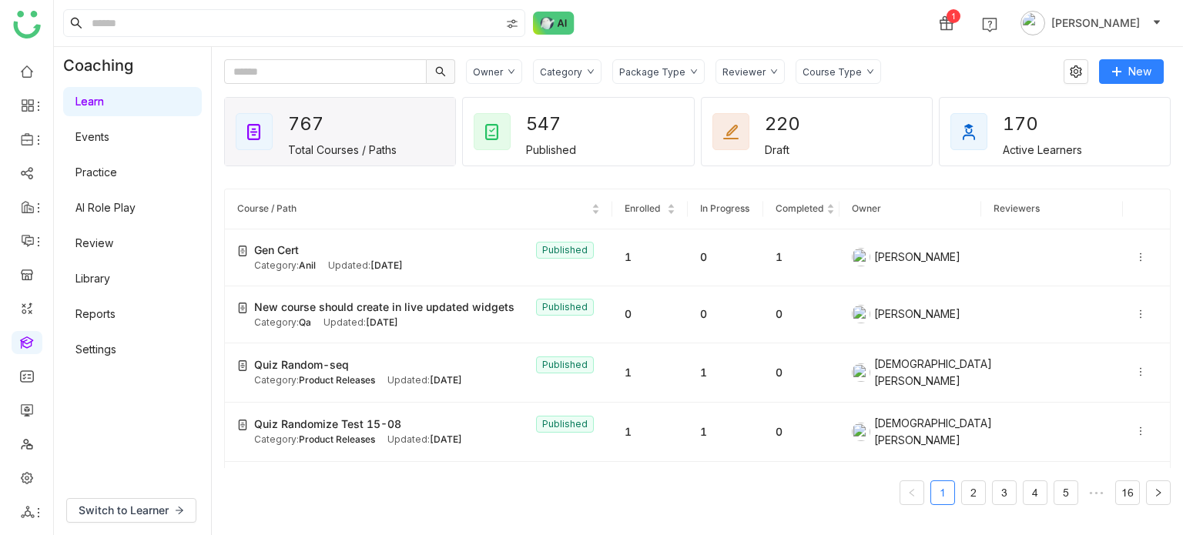
click at [116, 343] on link "Settings" at bounding box center [95, 349] width 41 height 13
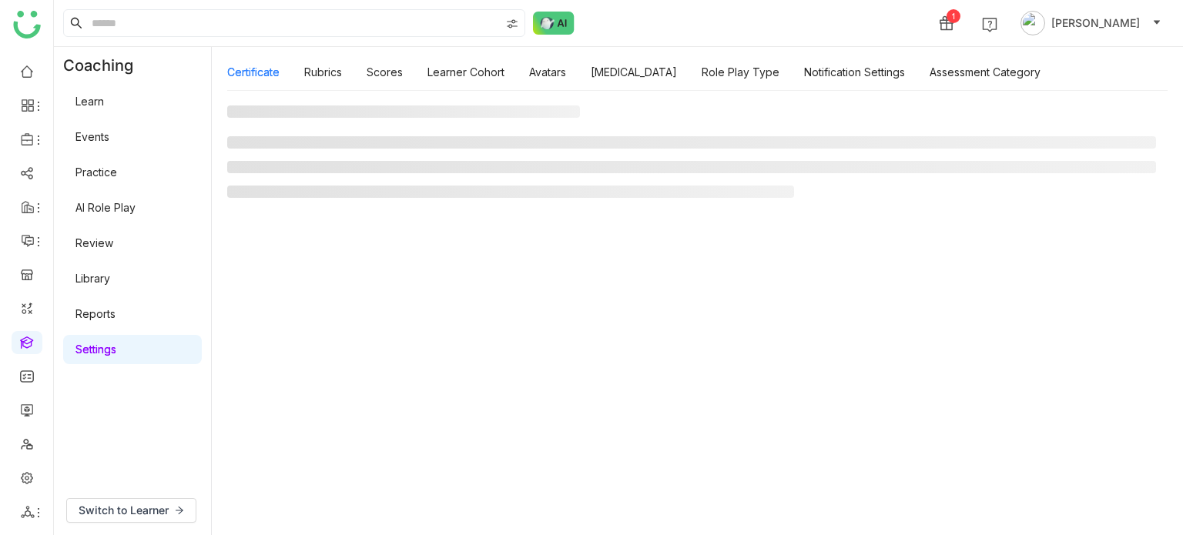
click at [116, 350] on link "Settings" at bounding box center [95, 349] width 41 height 13
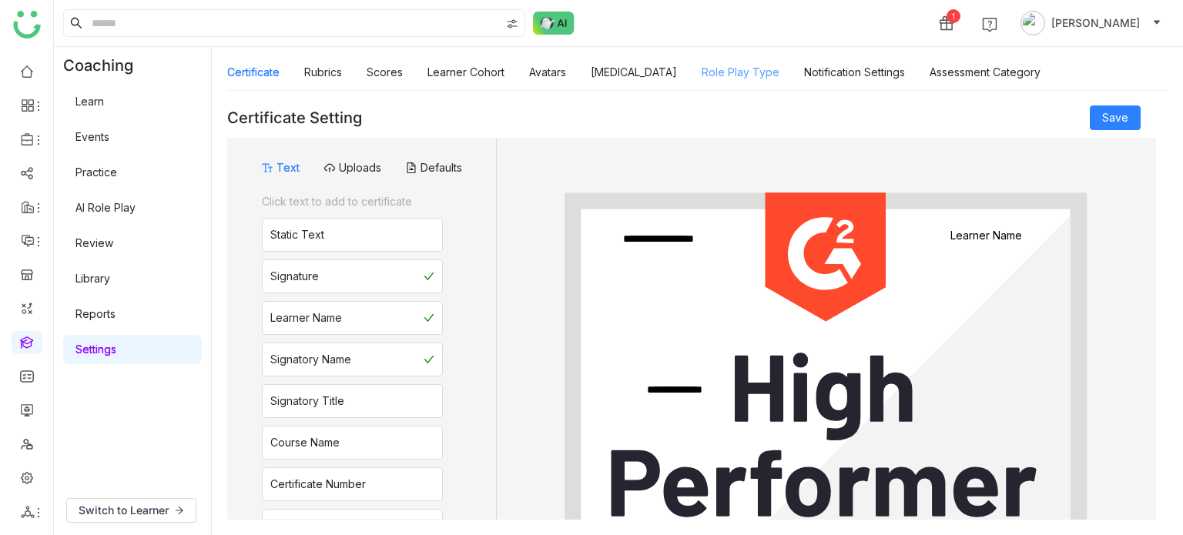
click at [710, 76] on link "Role Play Type" at bounding box center [741, 71] width 78 height 13
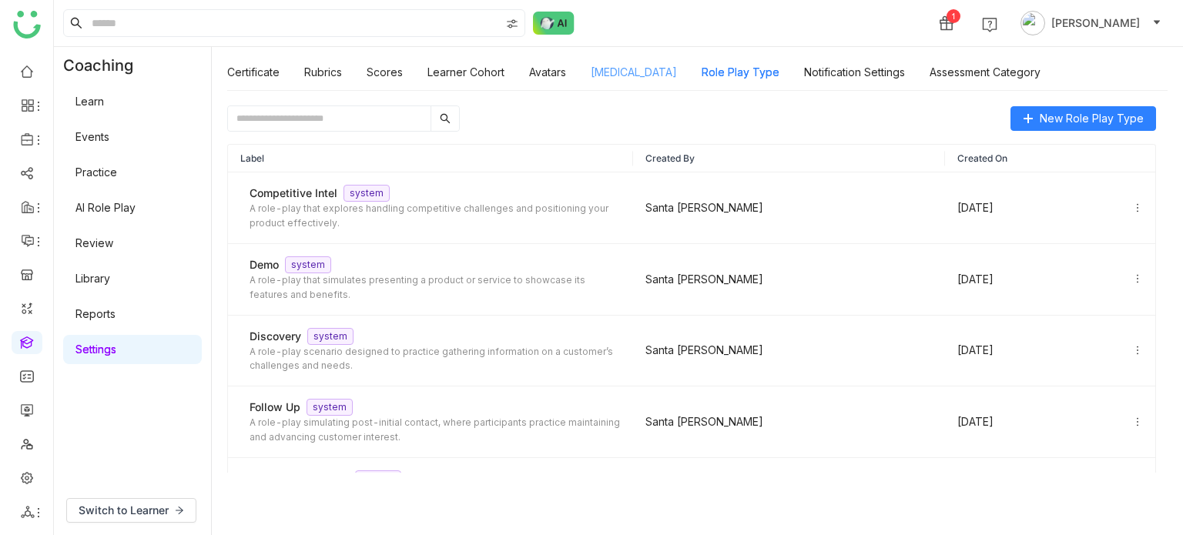
click at [644, 69] on link "[MEDICAL_DATA]" at bounding box center [634, 71] width 86 height 13
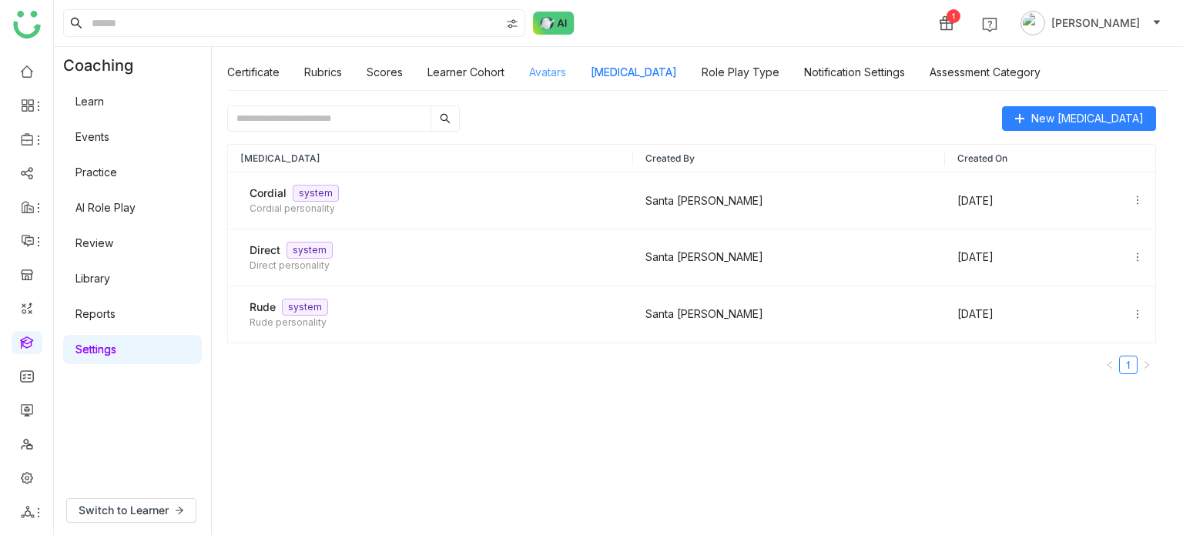
click at [563, 70] on link "Avatars" at bounding box center [547, 71] width 37 height 13
click at [25, 406] on link at bounding box center [27, 409] width 14 height 13
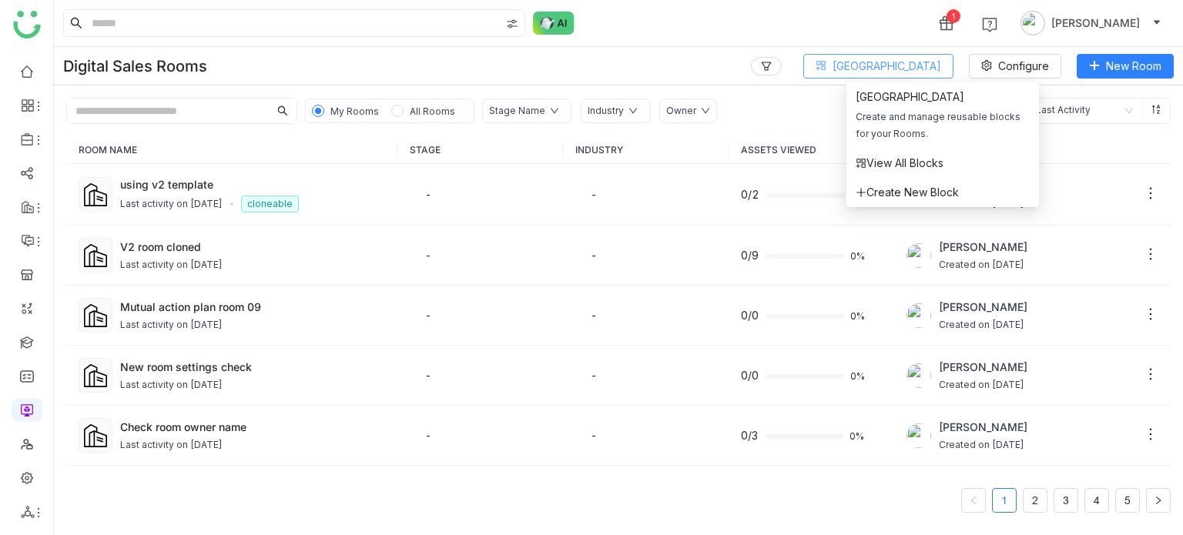
click at [920, 60] on span "[GEOGRAPHIC_DATA]" at bounding box center [886, 66] width 109 height 17
click at [926, 61] on span "[GEOGRAPHIC_DATA]" at bounding box center [886, 66] width 109 height 17
click at [913, 199] on span "Create New Block" at bounding box center [907, 192] width 103 height 17
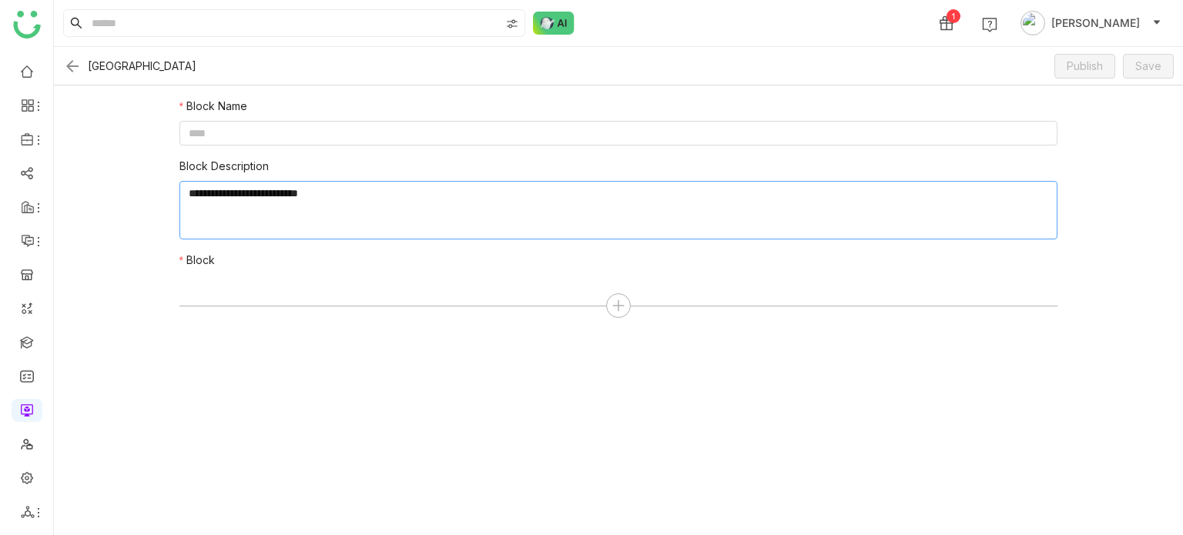
click at [607, 192] on textarea at bounding box center [618, 210] width 879 height 59
click at [632, 136] on input at bounding box center [618, 133] width 879 height 25
click at [635, 133] on input at bounding box center [618, 133] width 879 height 25
click at [628, 313] on div at bounding box center [618, 305] width 879 height 25
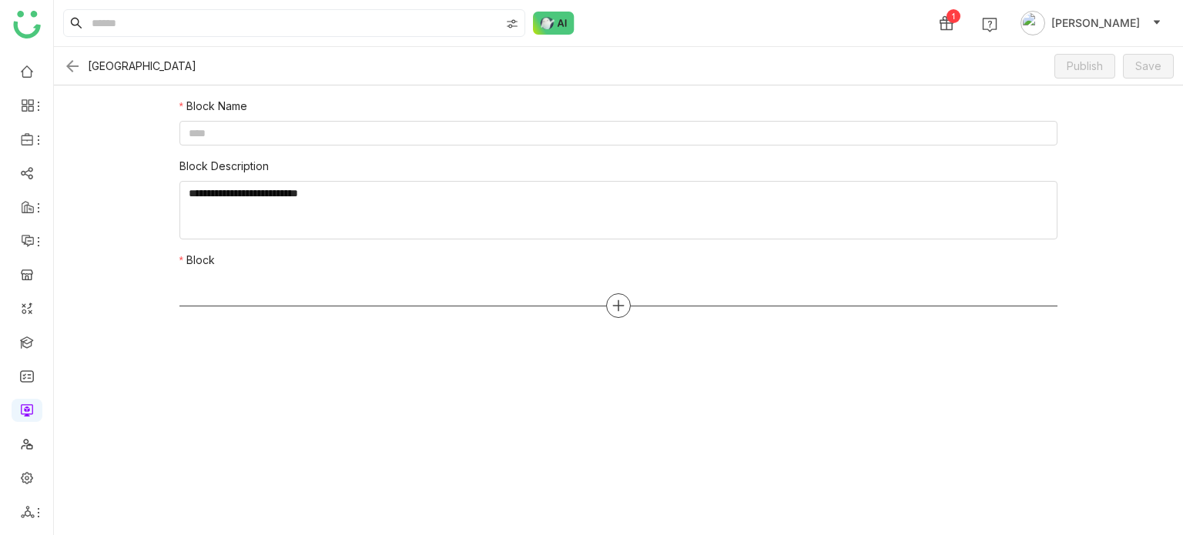
click at [619, 308] on icon at bounding box center [618, 306] width 14 height 14
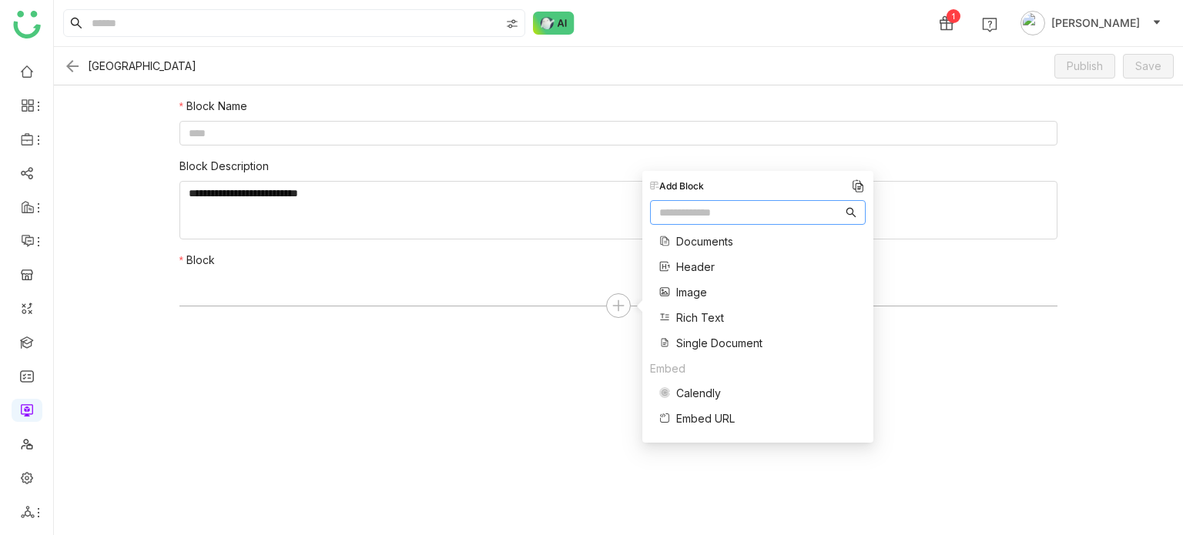
scroll to position [106, 0]
click at [696, 311] on span "Rich Text" at bounding box center [700, 318] width 48 height 16
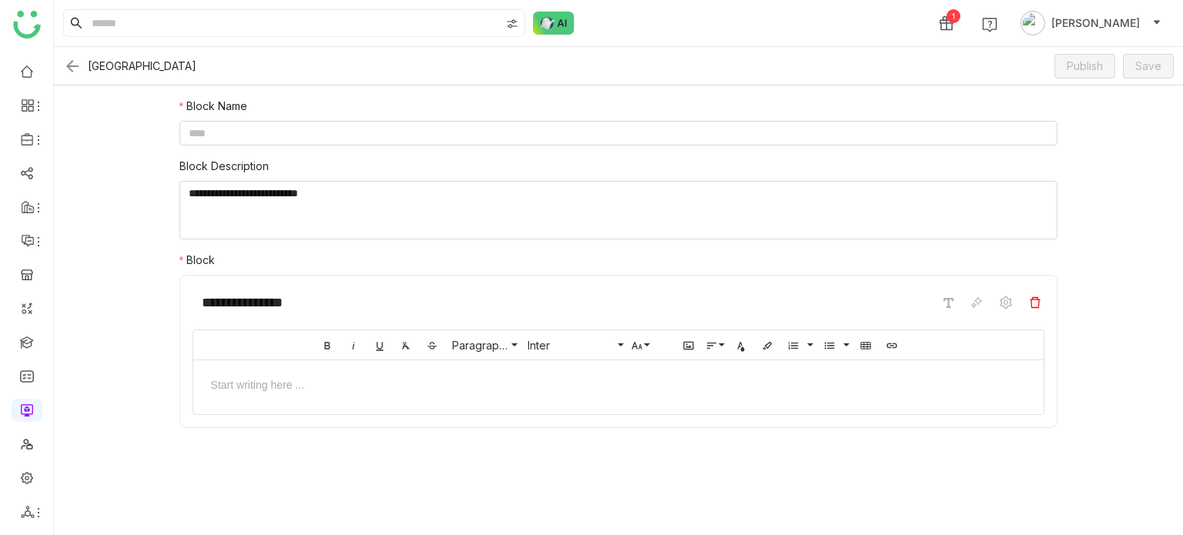
click at [1038, 309] on span at bounding box center [1035, 302] width 18 height 18
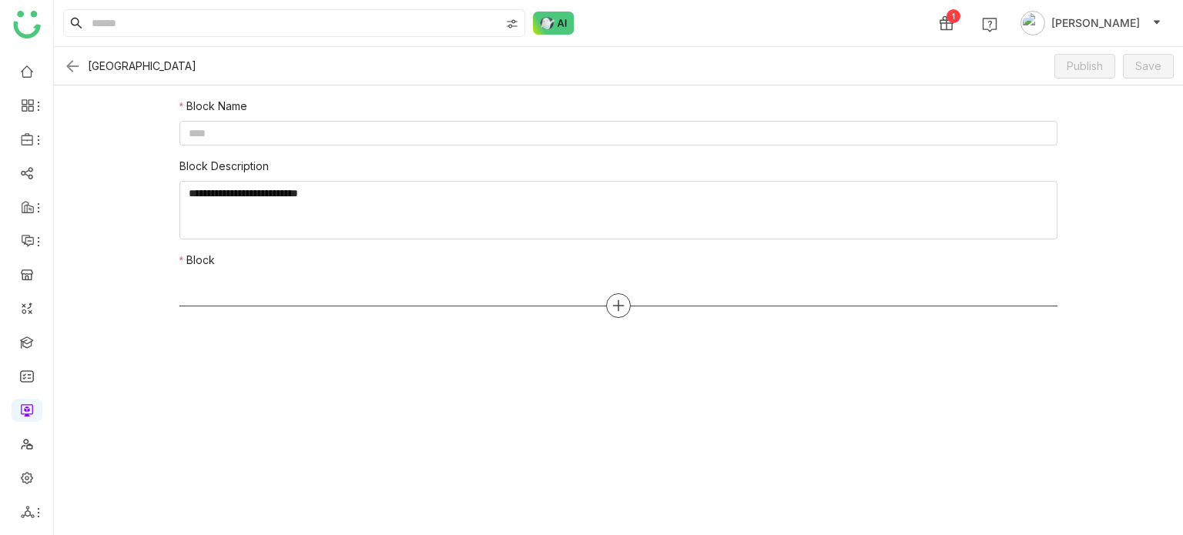
click at [617, 310] on icon at bounding box center [618, 306] width 14 height 14
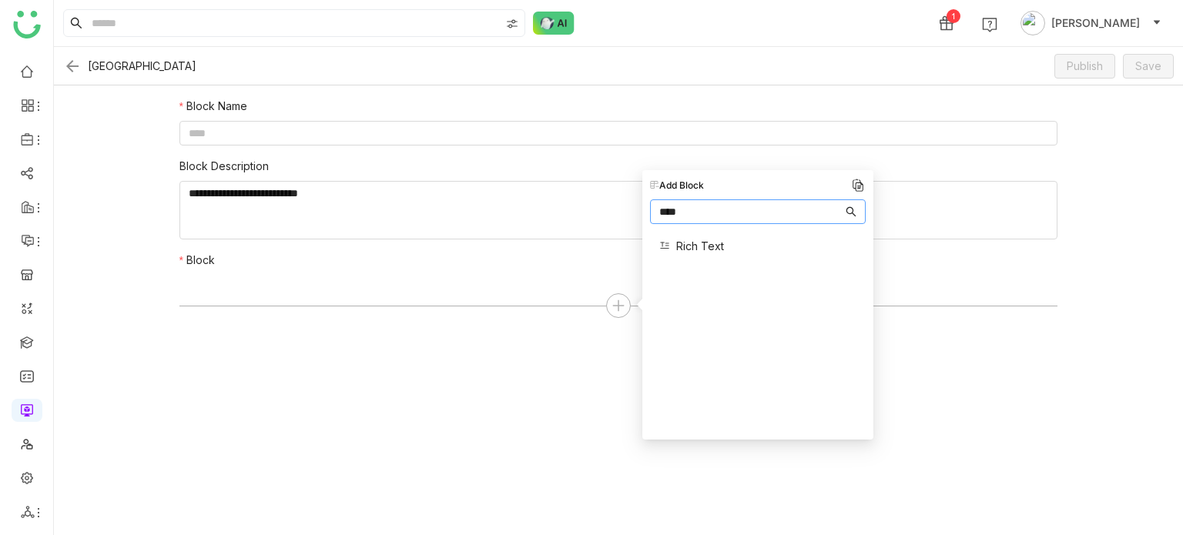
type input "****"
drag, startPoint x: 726, startPoint y: 244, endPoint x: 674, endPoint y: 252, distance: 52.9
click at [674, 252] on div "Rich Text" at bounding box center [758, 246] width 216 height 33
copy span "Rich Text"
click at [257, 127] on input at bounding box center [618, 133] width 879 height 25
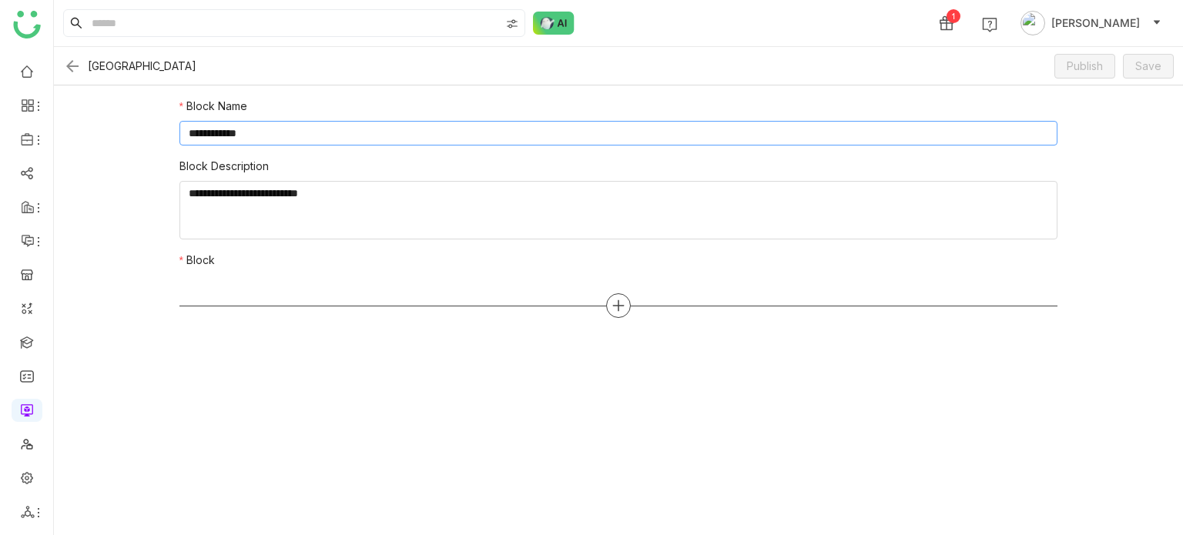
type input "**********"
click at [617, 307] on icon at bounding box center [618, 306] width 14 height 14
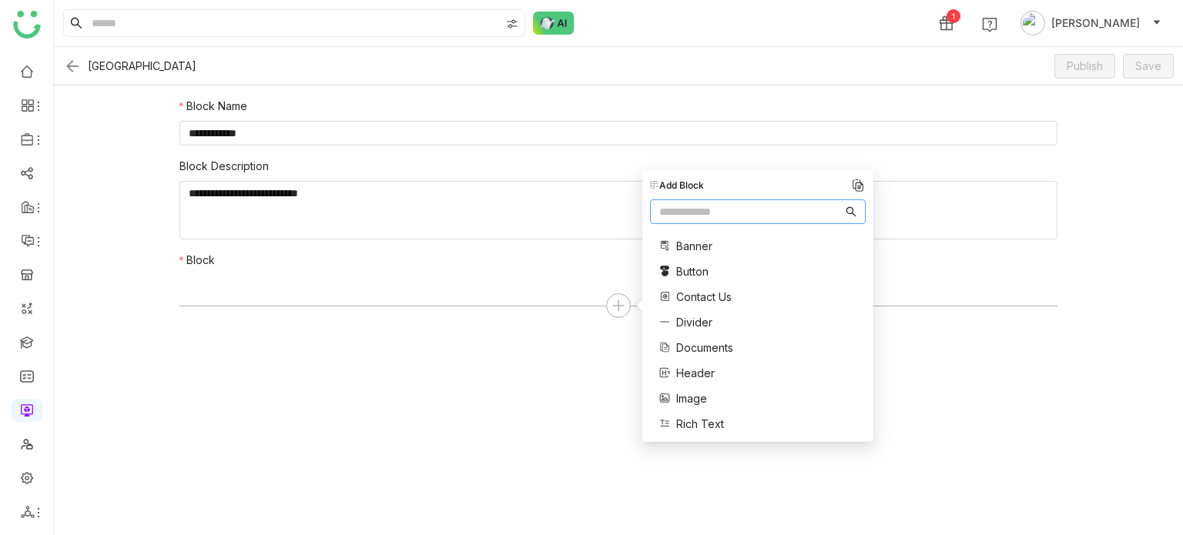
click at [688, 271] on span "Button" at bounding box center [692, 271] width 32 height 16
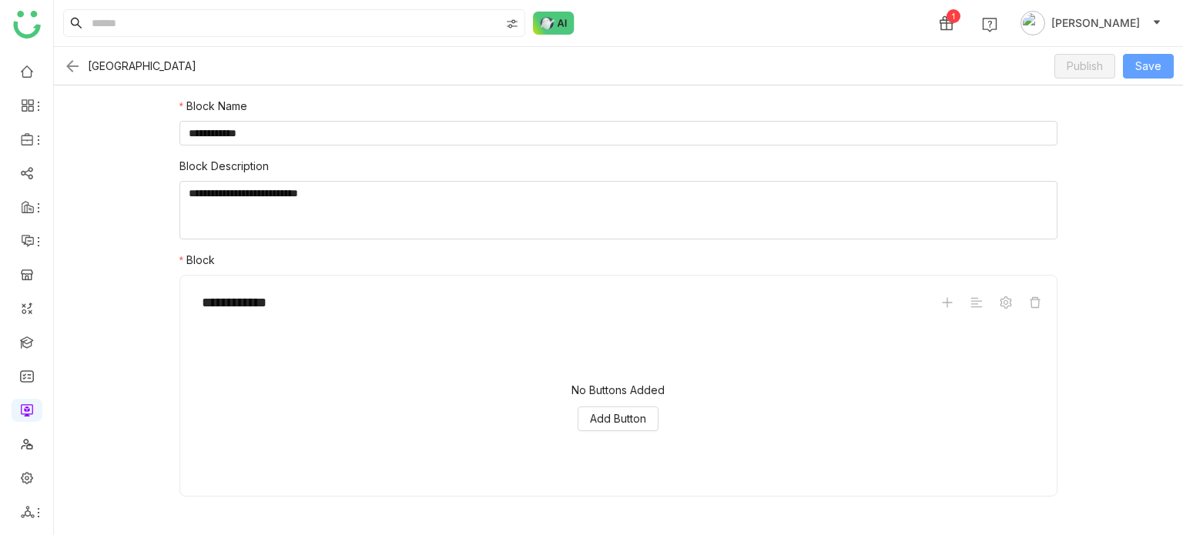
click at [1164, 70] on button "Save" at bounding box center [1148, 66] width 51 height 25
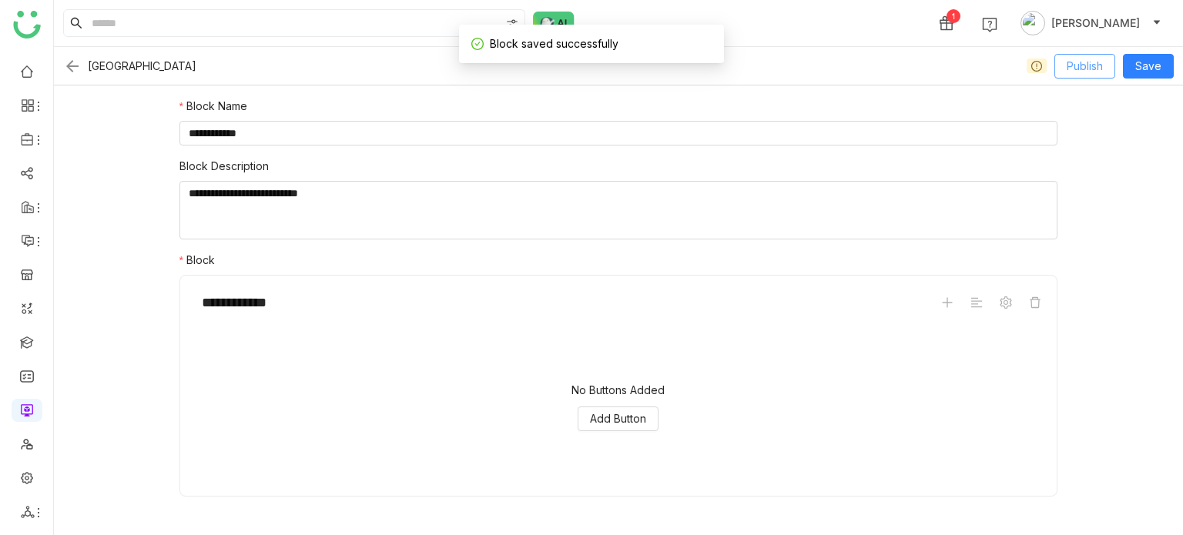
click at [1087, 72] on span "Publish" at bounding box center [1085, 66] width 36 height 17
click at [75, 72] on img at bounding box center [72, 66] width 18 height 18
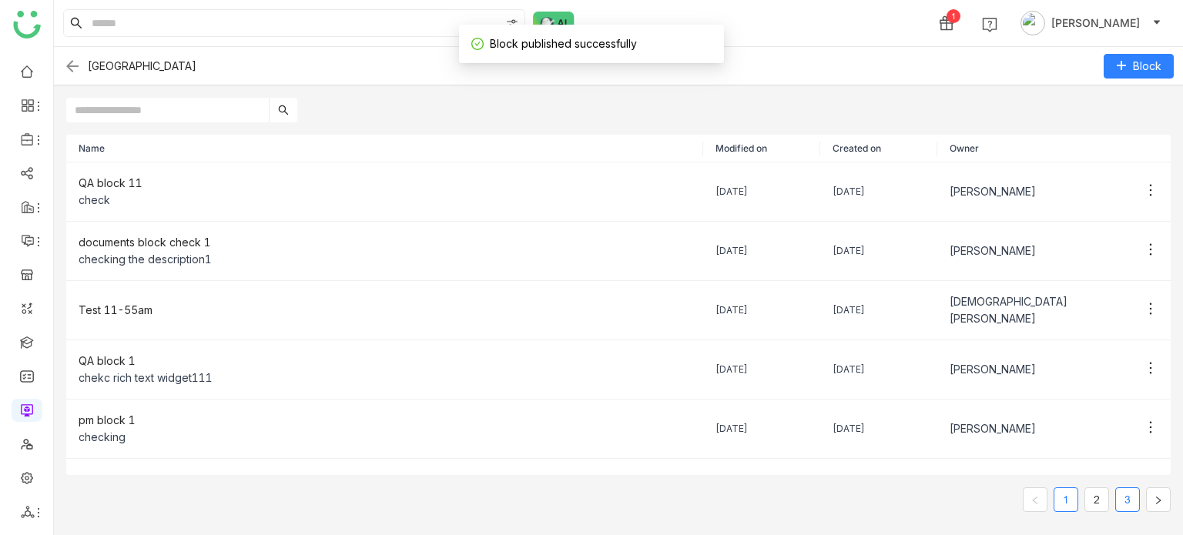
click at [1130, 509] on link "3" at bounding box center [1127, 499] width 23 height 23
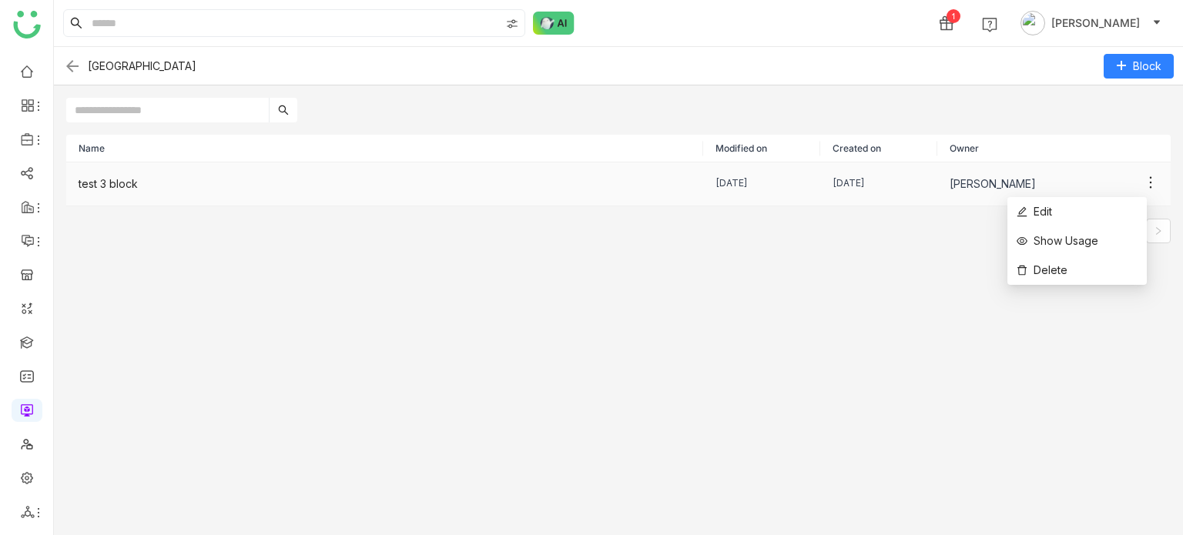
click at [1143, 185] on icon at bounding box center [1150, 182] width 15 height 15
click at [1087, 267] on li "Delete" at bounding box center [1076, 270] width 139 height 29
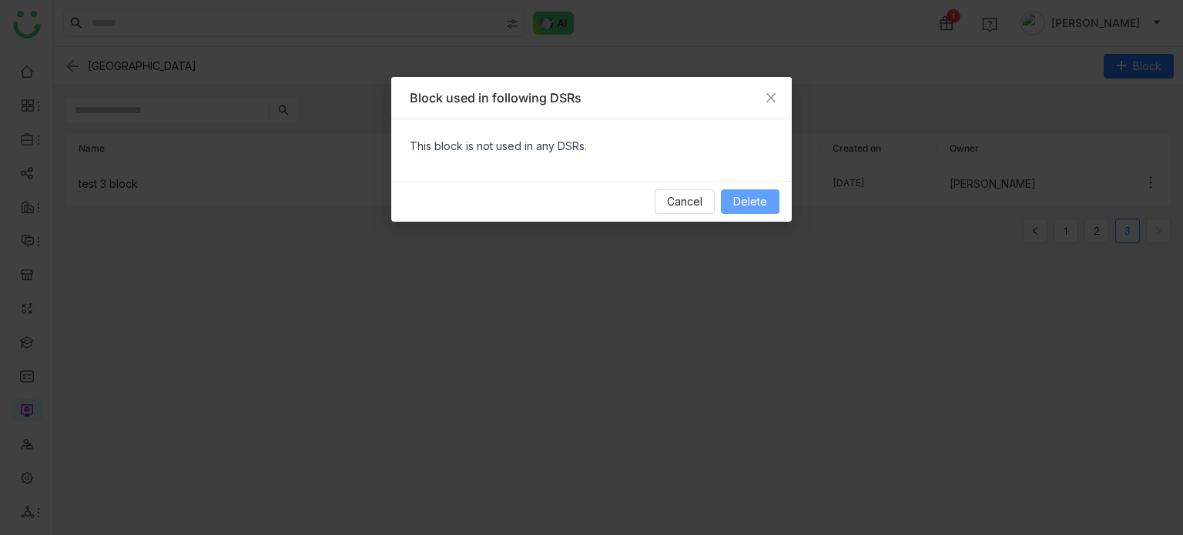
click at [745, 197] on span "Delete" at bounding box center [750, 201] width 34 height 17
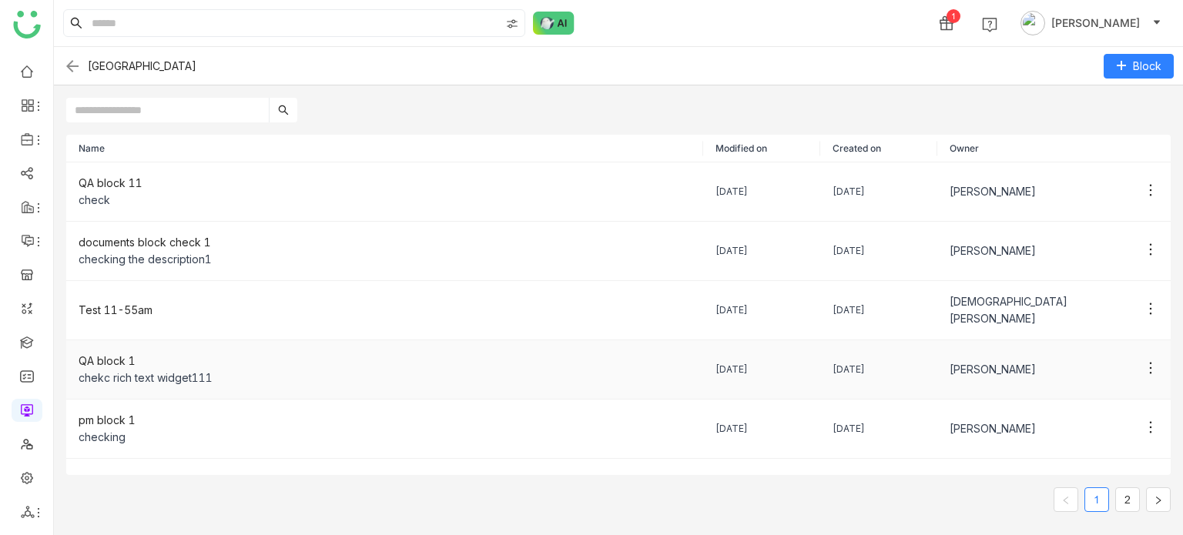
scroll to position [262, 0]
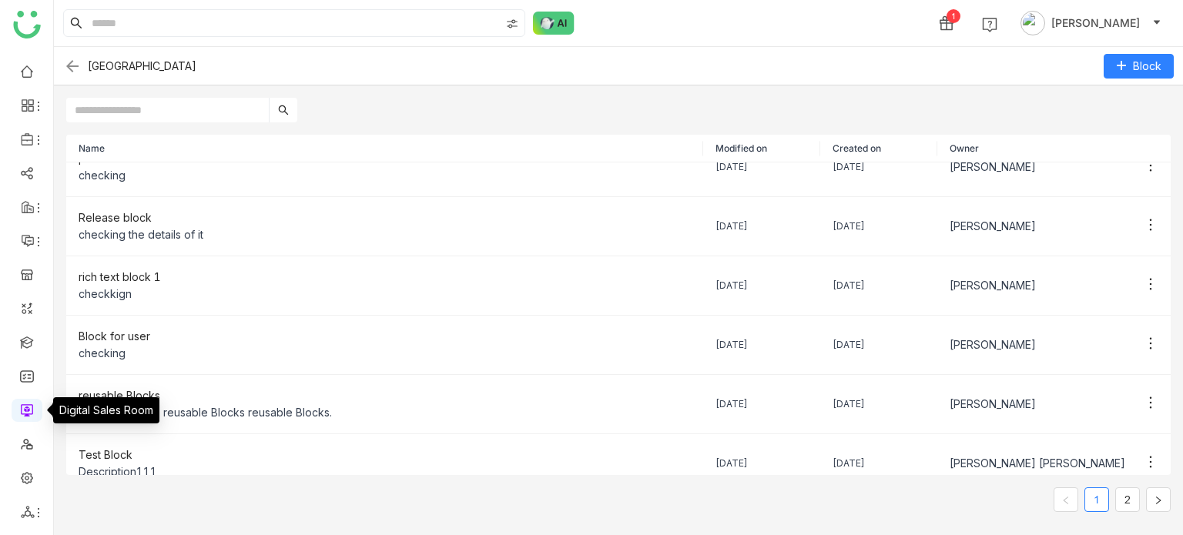
click at [20, 414] on link at bounding box center [27, 409] width 14 height 13
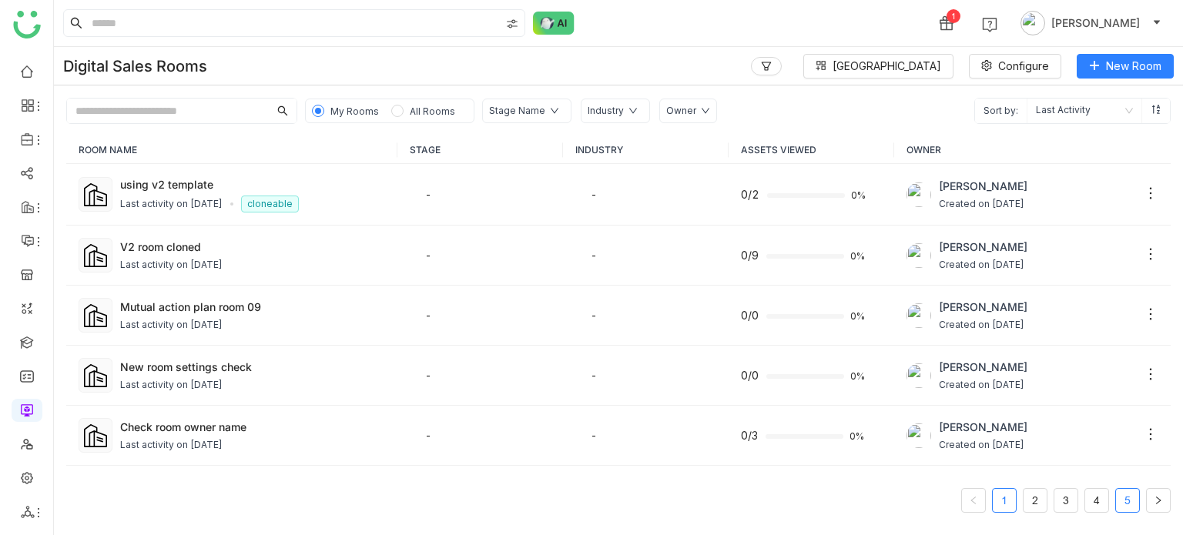
click at [1124, 498] on link "5" at bounding box center [1127, 500] width 23 height 23
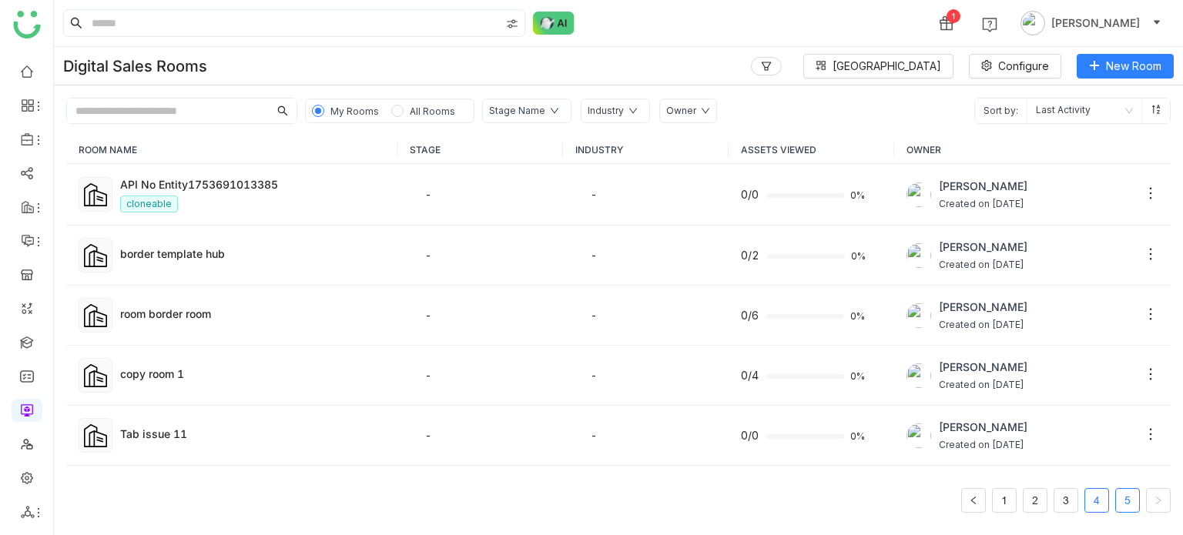
click at [1098, 511] on link "4" at bounding box center [1096, 500] width 23 height 23
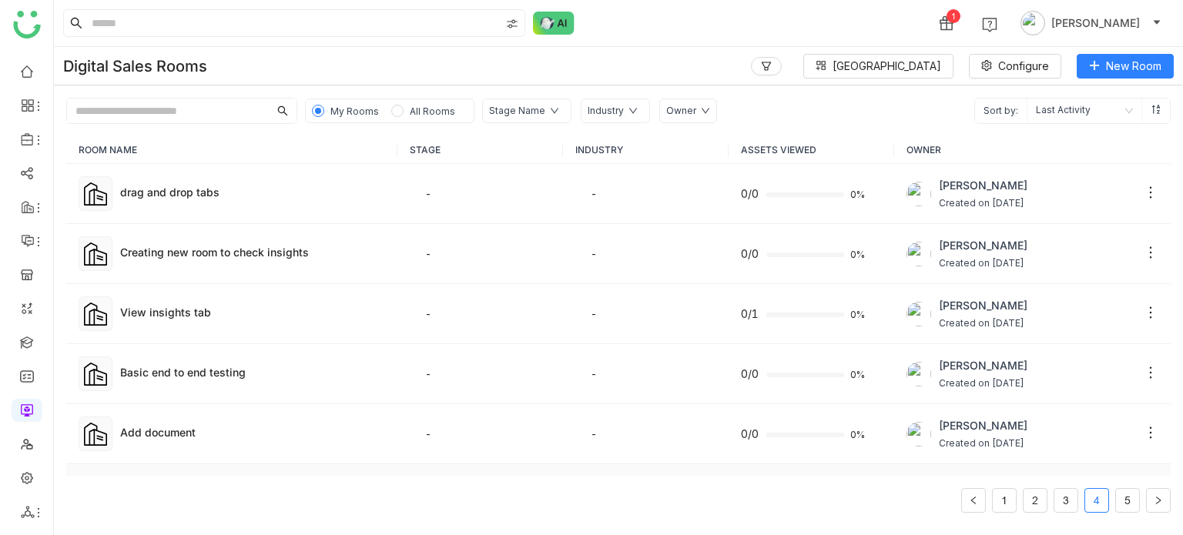
scroll to position [923, 0]
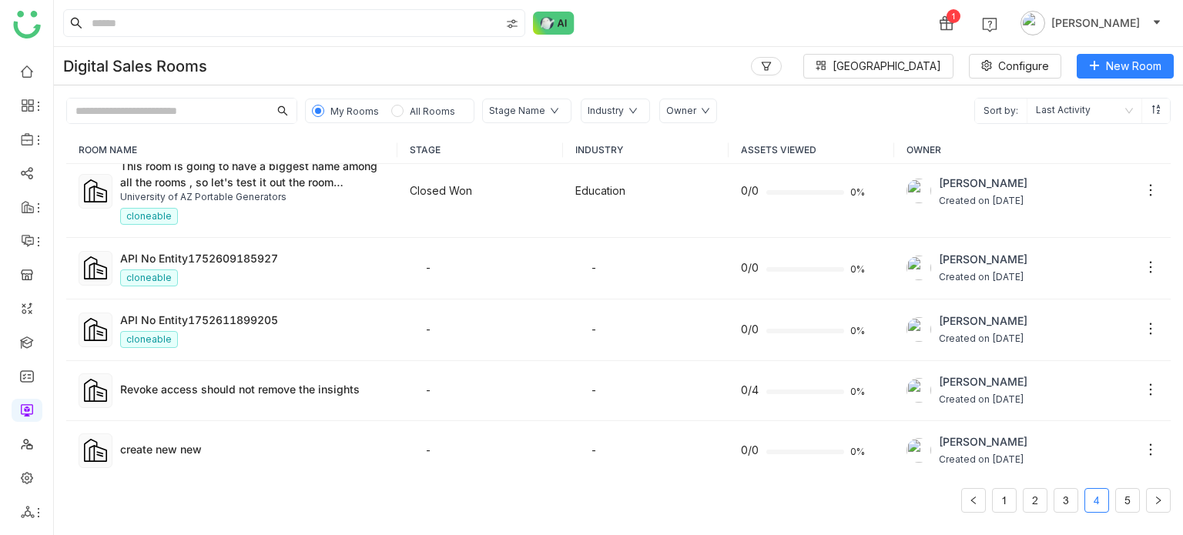
click at [1137, 503] on li "5" at bounding box center [1127, 500] width 25 height 25
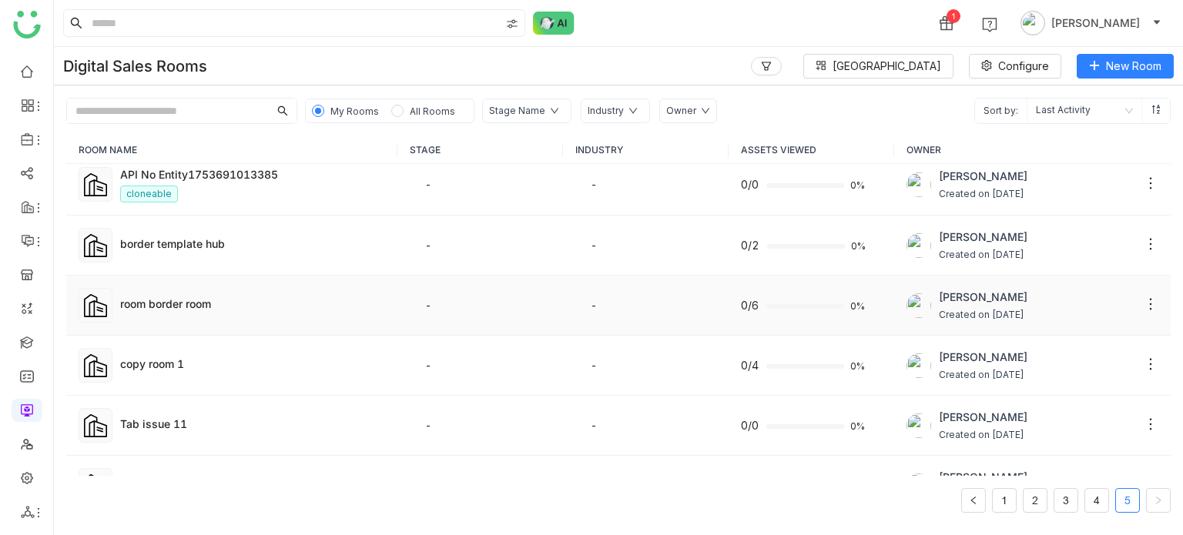
scroll to position [0, 0]
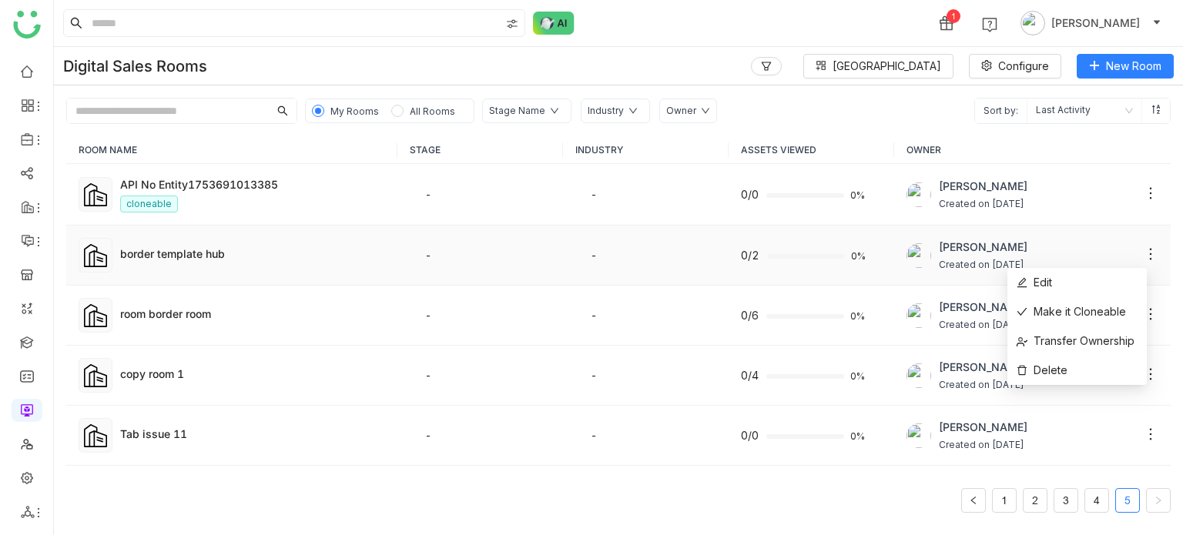
click at [1143, 249] on icon at bounding box center [1150, 253] width 15 height 15
click at [921, 95] on div "My Rooms All Rooms Stage Name Industry Owner Sort by: Last Activity" at bounding box center [618, 104] width 1129 height 39
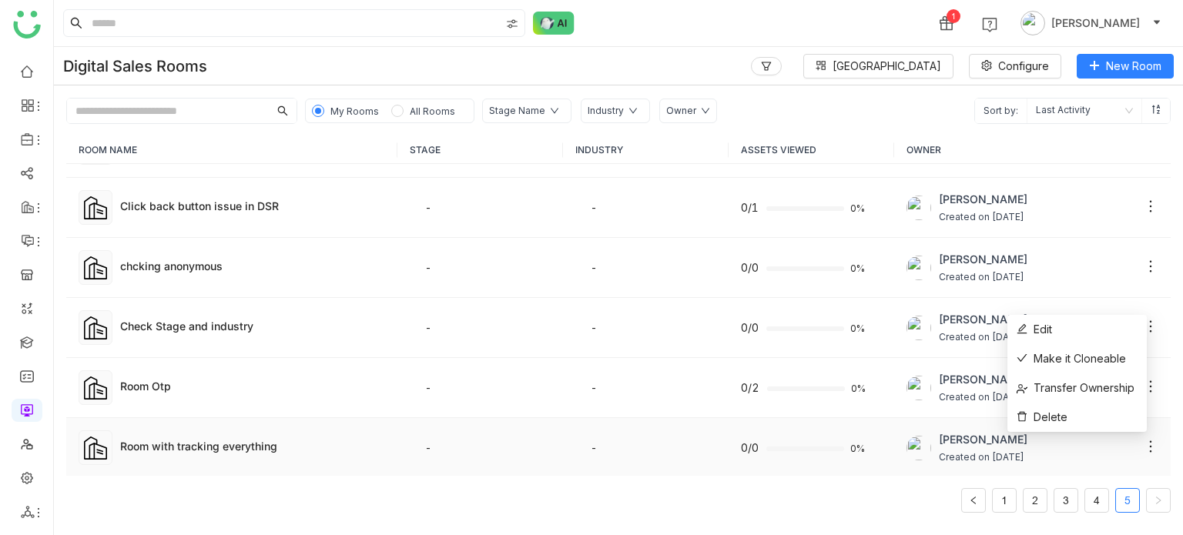
click at [1143, 439] on icon at bounding box center [1150, 446] width 15 height 15
click at [1108, 417] on li "Delete" at bounding box center [1076, 417] width 139 height 29
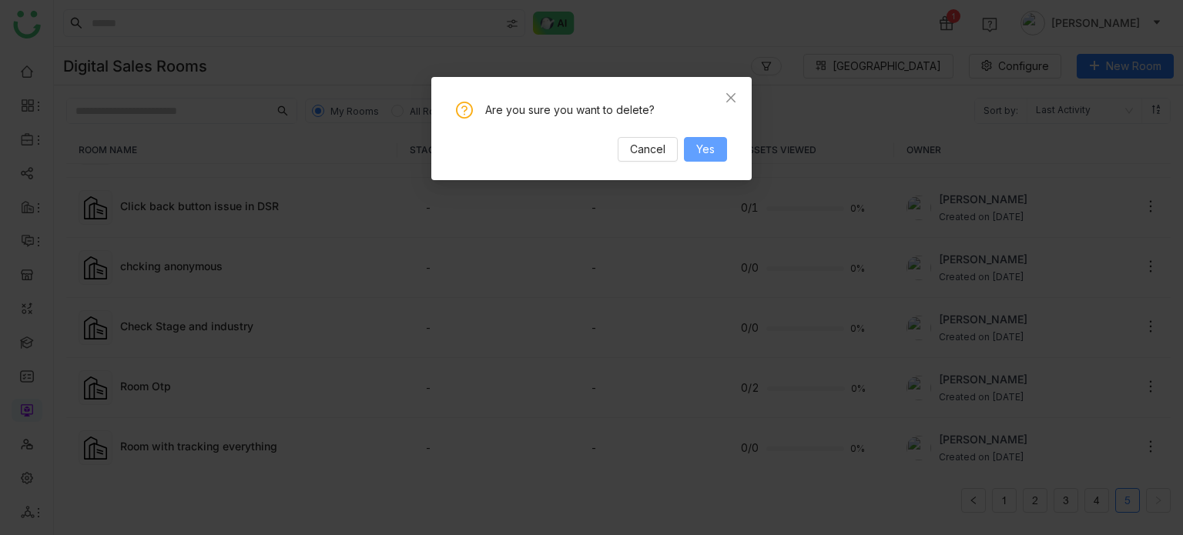
click at [715, 152] on button "Yes" at bounding box center [705, 149] width 43 height 25
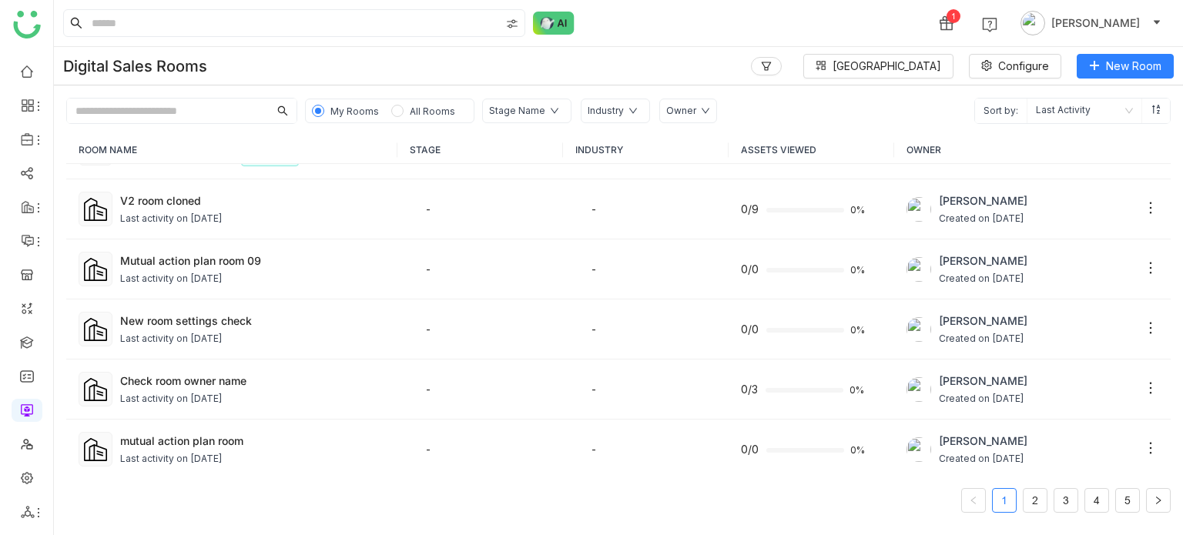
scroll to position [0, 0]
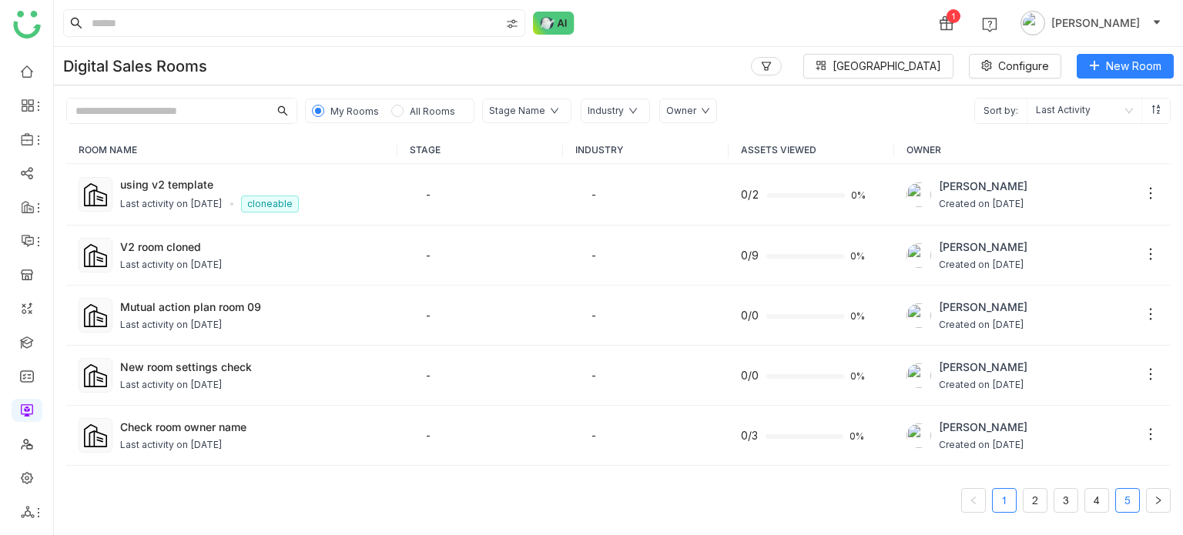
click at [1123, 496] on link "5" at bounding box center [1127, 500] width 23 height 23
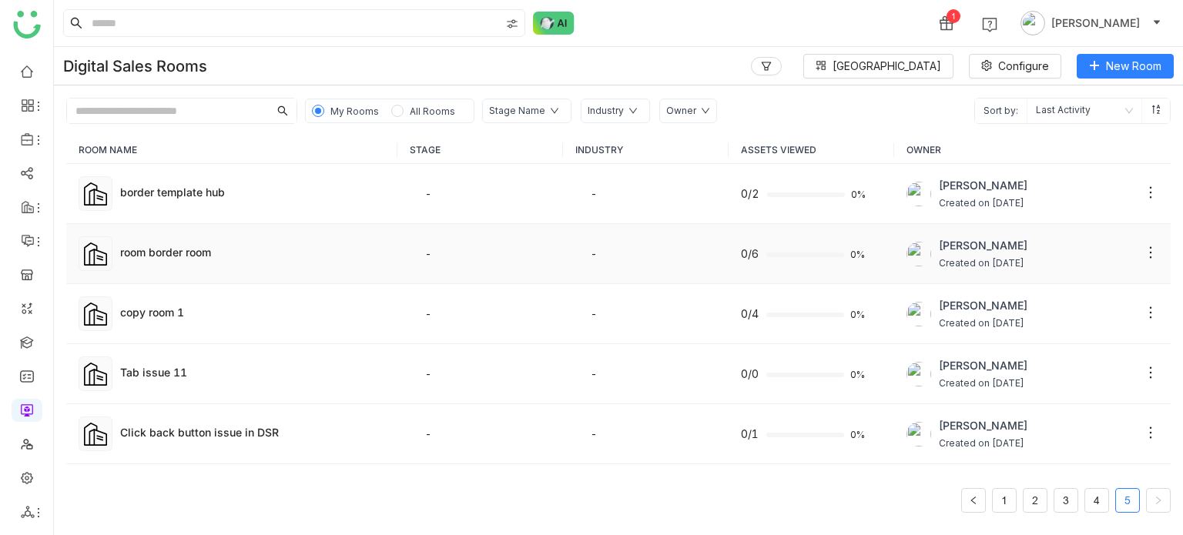
scroll to position [227, 0]
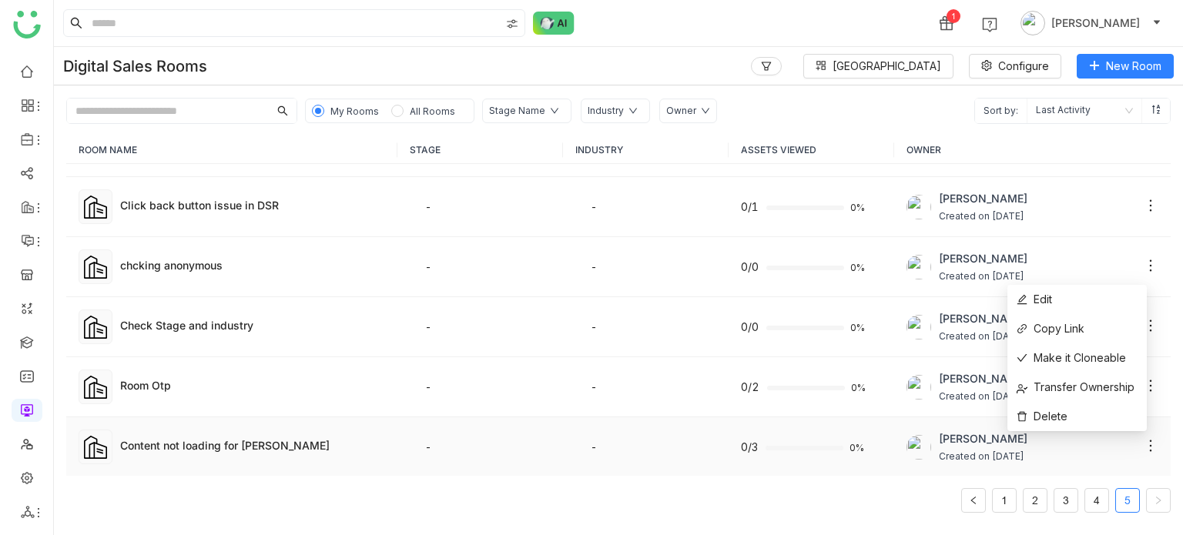
click at [1150, 443] on icon at bounding box center [1151, 446] width 2 height 12
click at [1100, 412] on li "Delete" at bounding box center [1076, 416] width 139 height 29
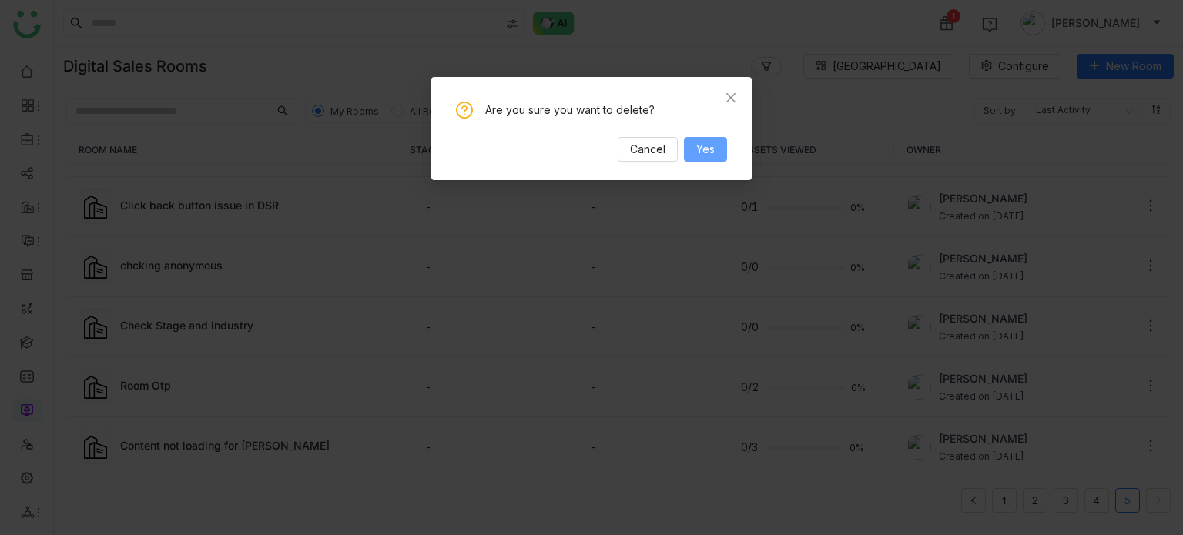
click at [715, 153] on span "Yes" at bounding box center [705, 149] width 18 height 17
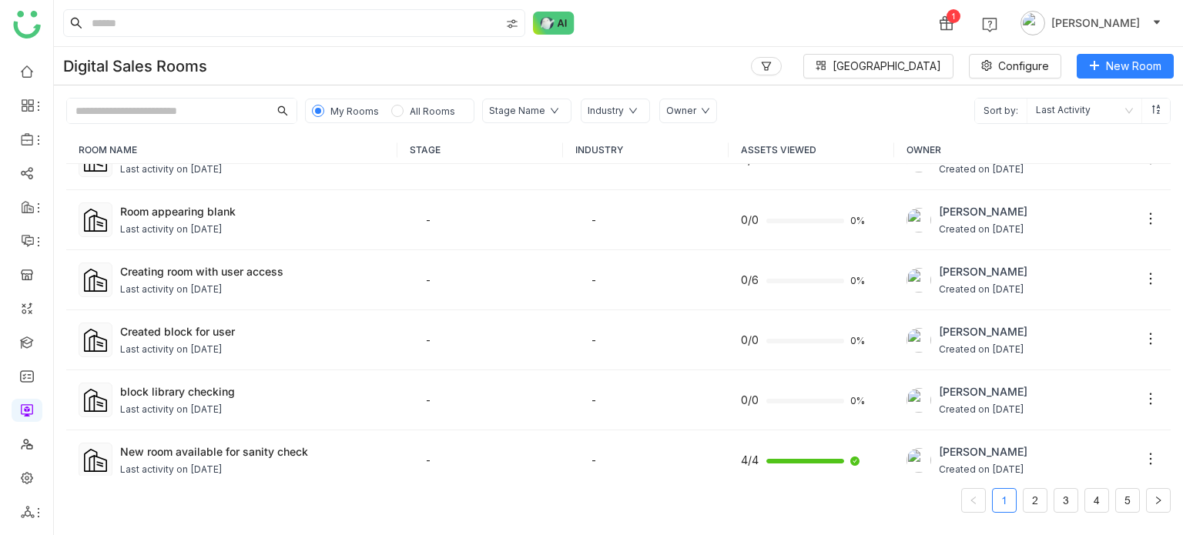
scroll to position [887, 0]
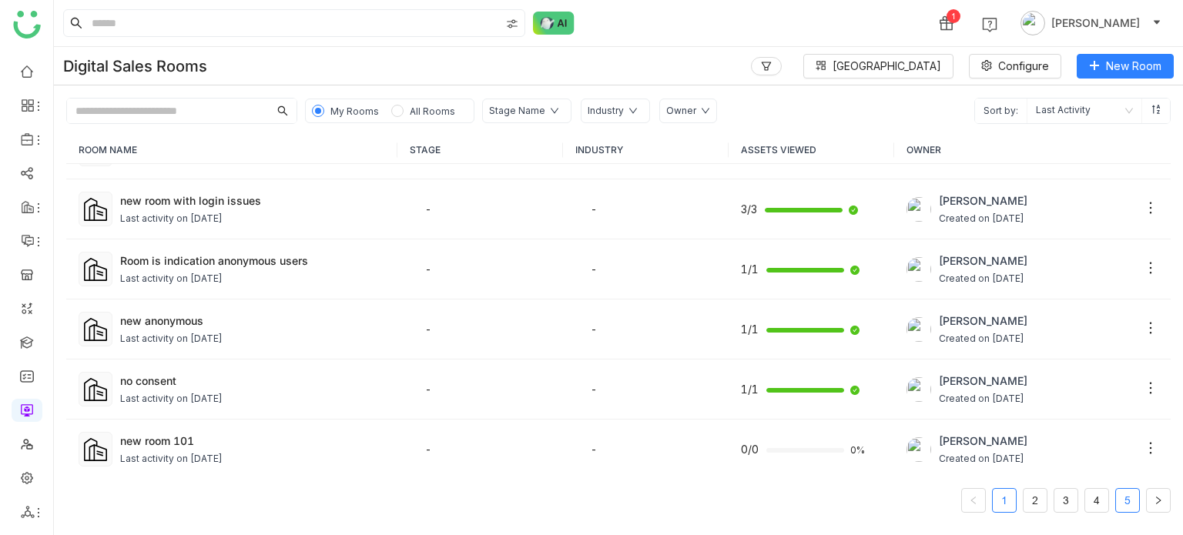
click at [1124, 504] on link "5" at bounding box center [1127, 500] width 23 height 23
